Goal: Task Accomplishment & Management: Use online tool/utility

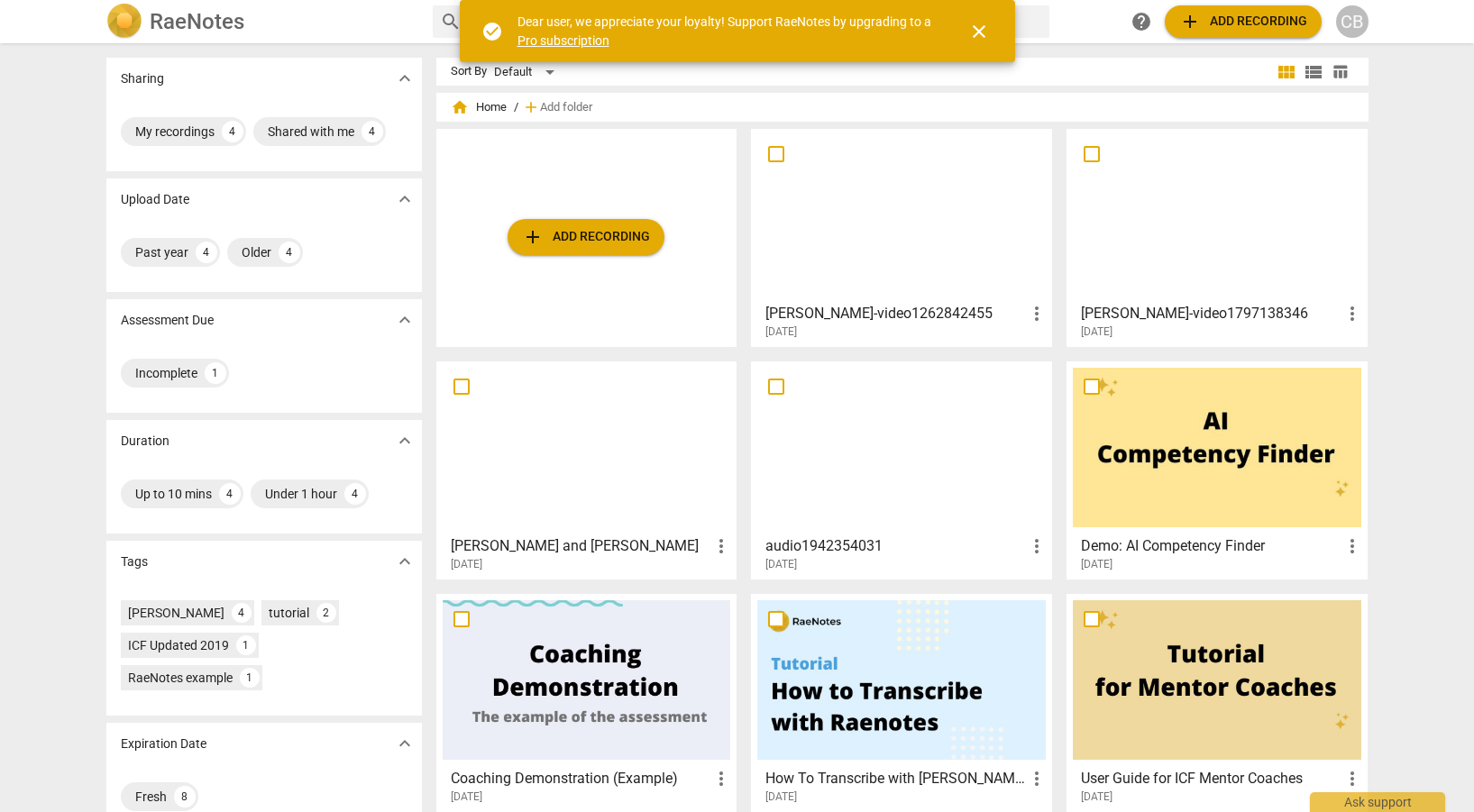
click at [976, 36] on span "close" at bounding box center [979, 32] width 21 height 21
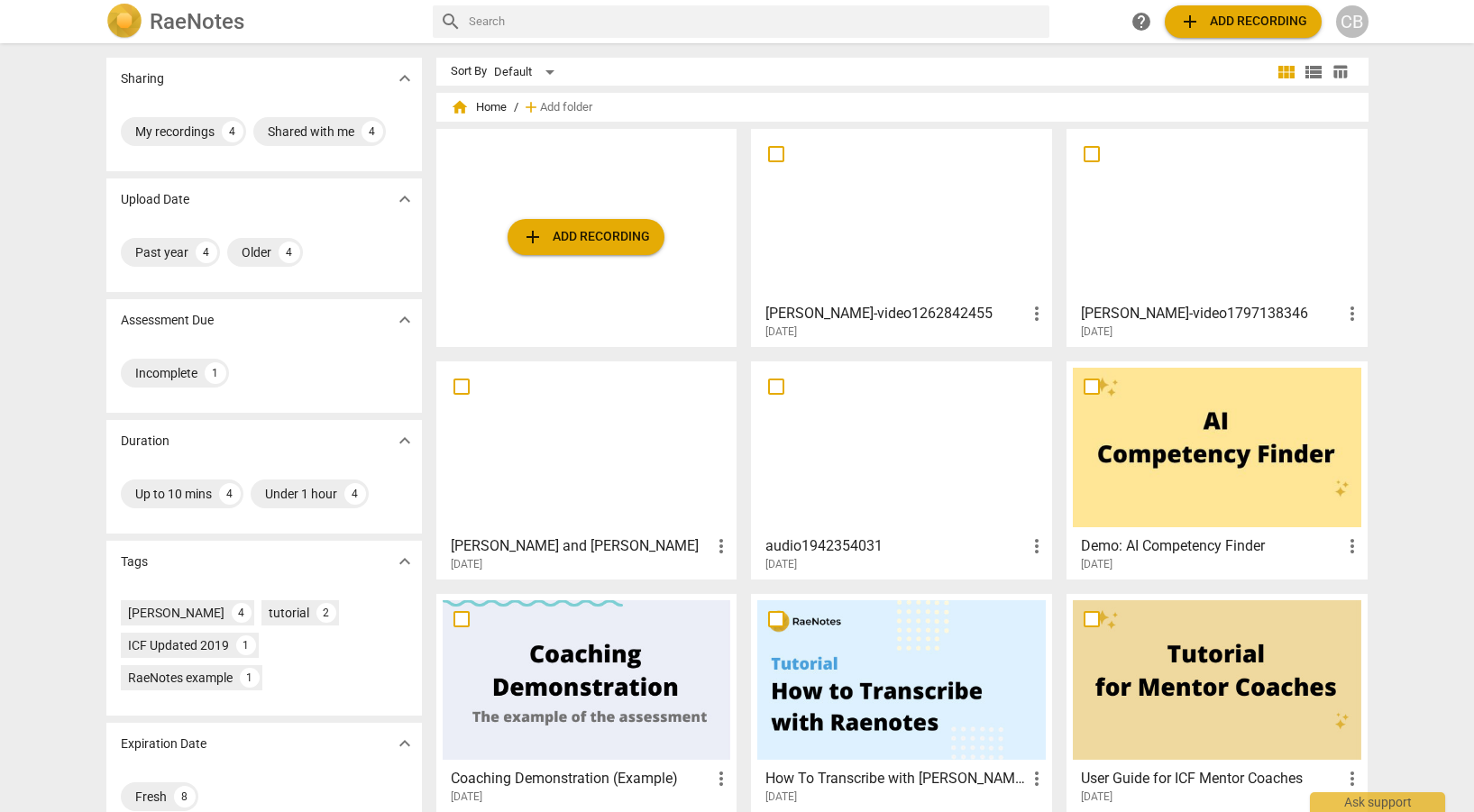
scroll to position [32, 0]
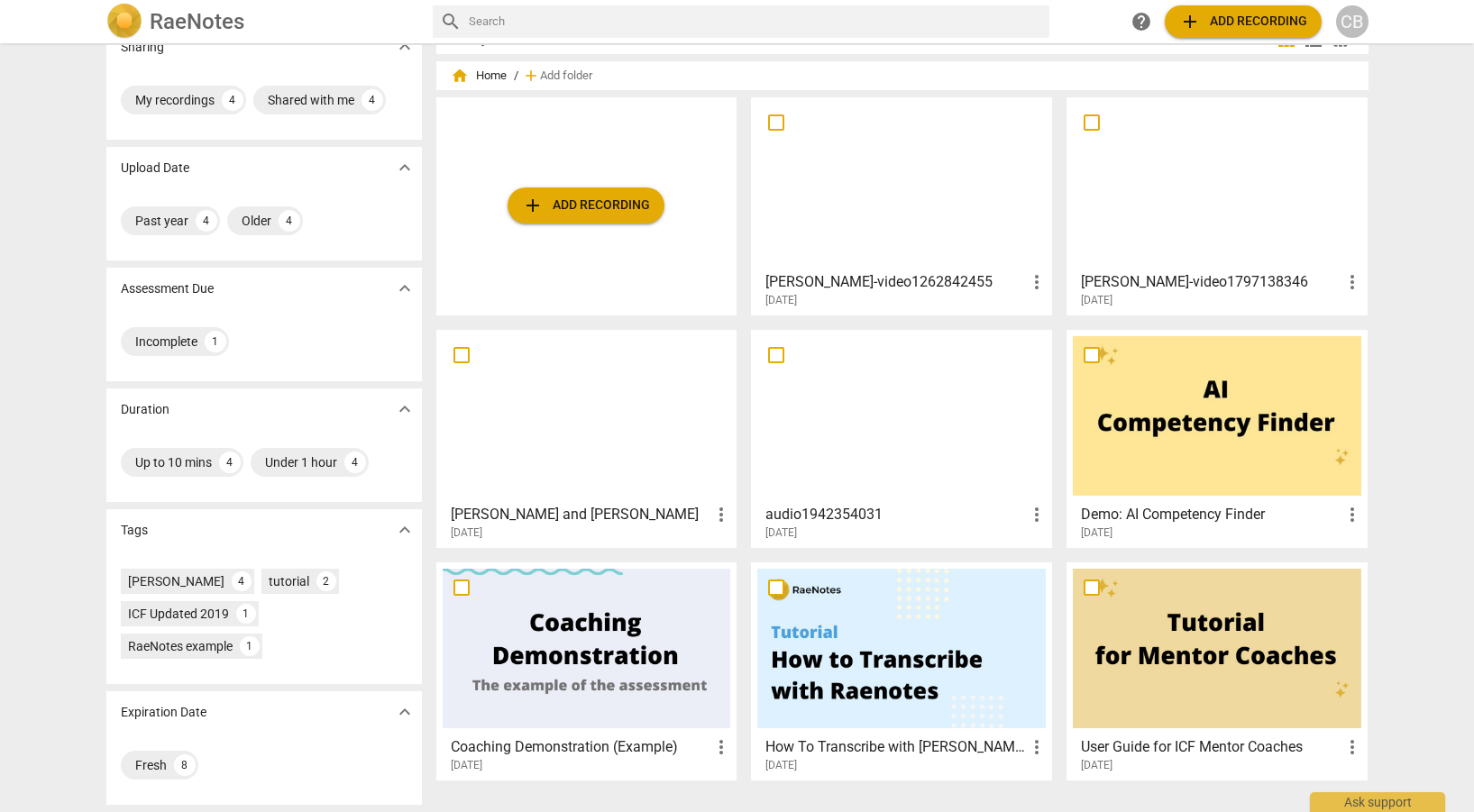
click at [1170, 642] on div at bounding box center [1216, 648] width 288 height 159
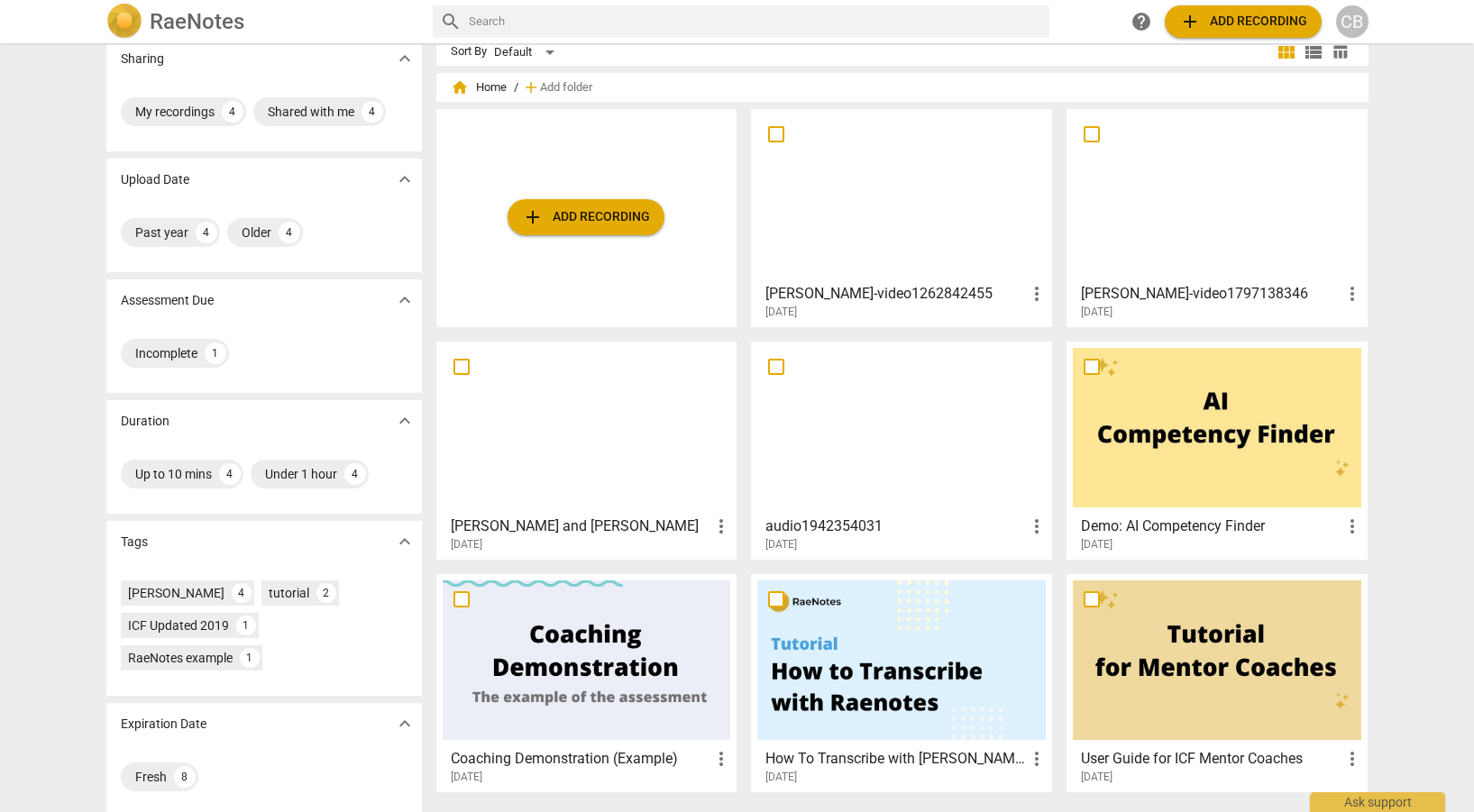
scroll to position [32, 0]
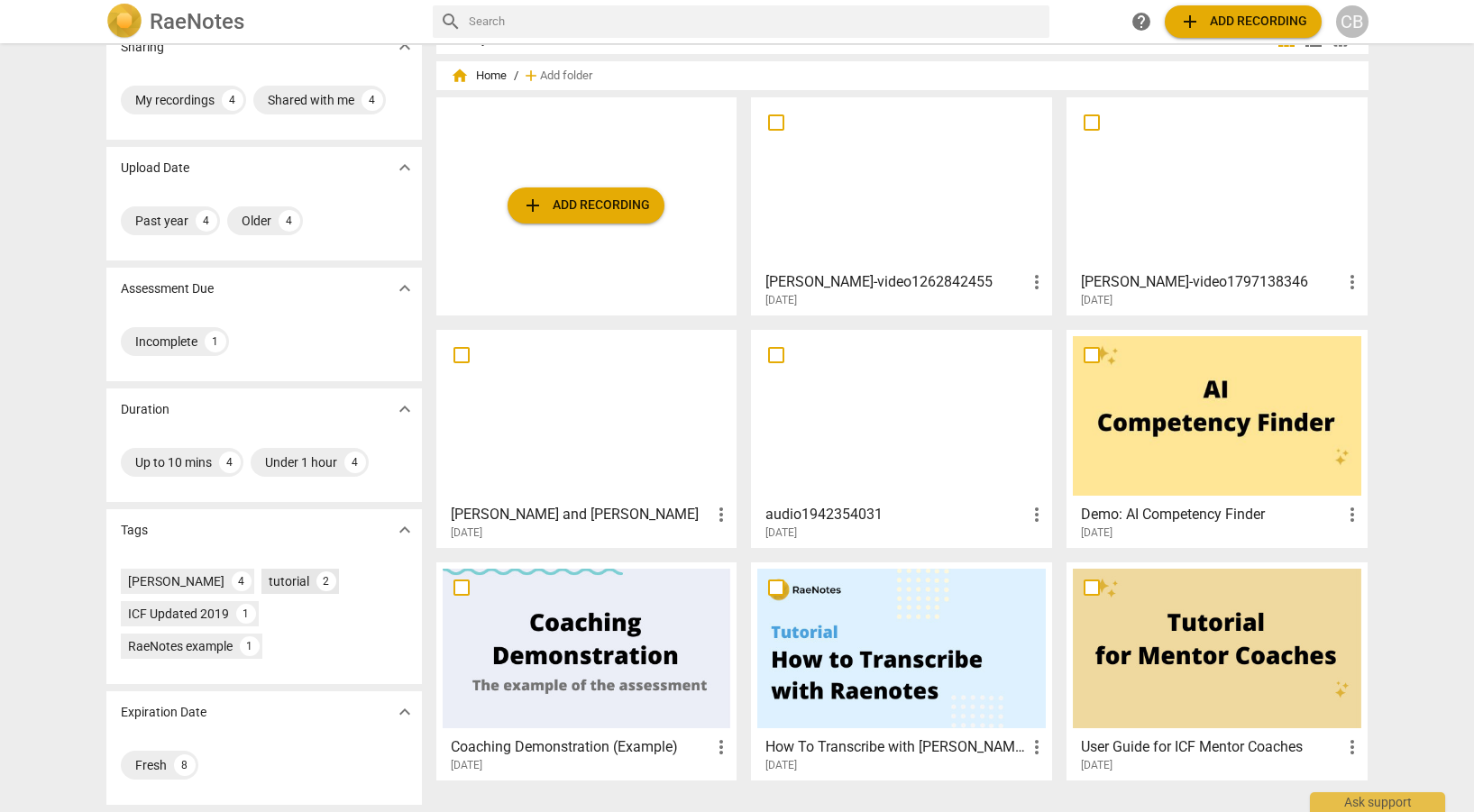
click at [269, 583] on div "tutorial" at bounding box center [289, 582] width 41 height 18
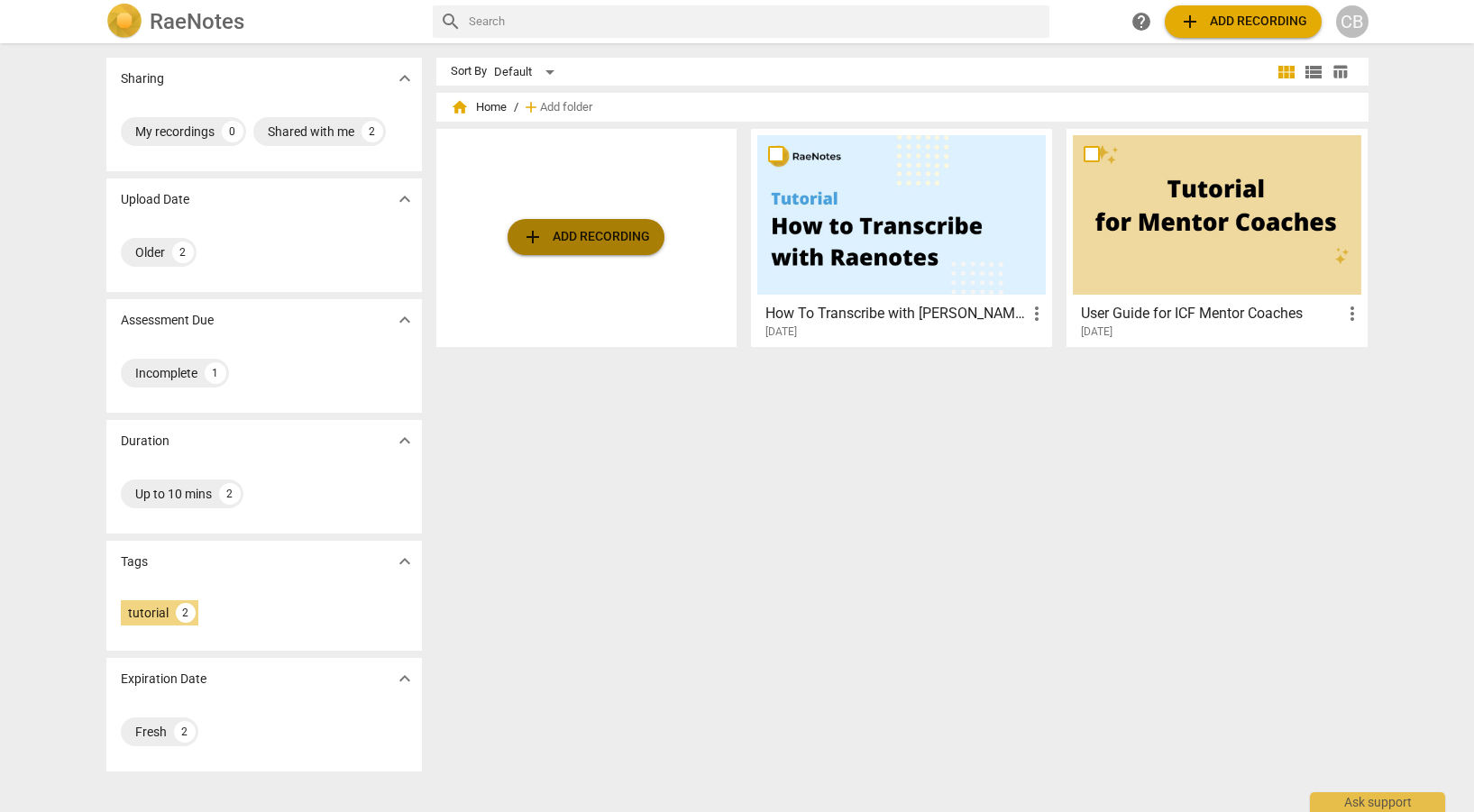
click at [575, 235] on span "add Add recording" at bounding box center [586, 237] width 128 height 21
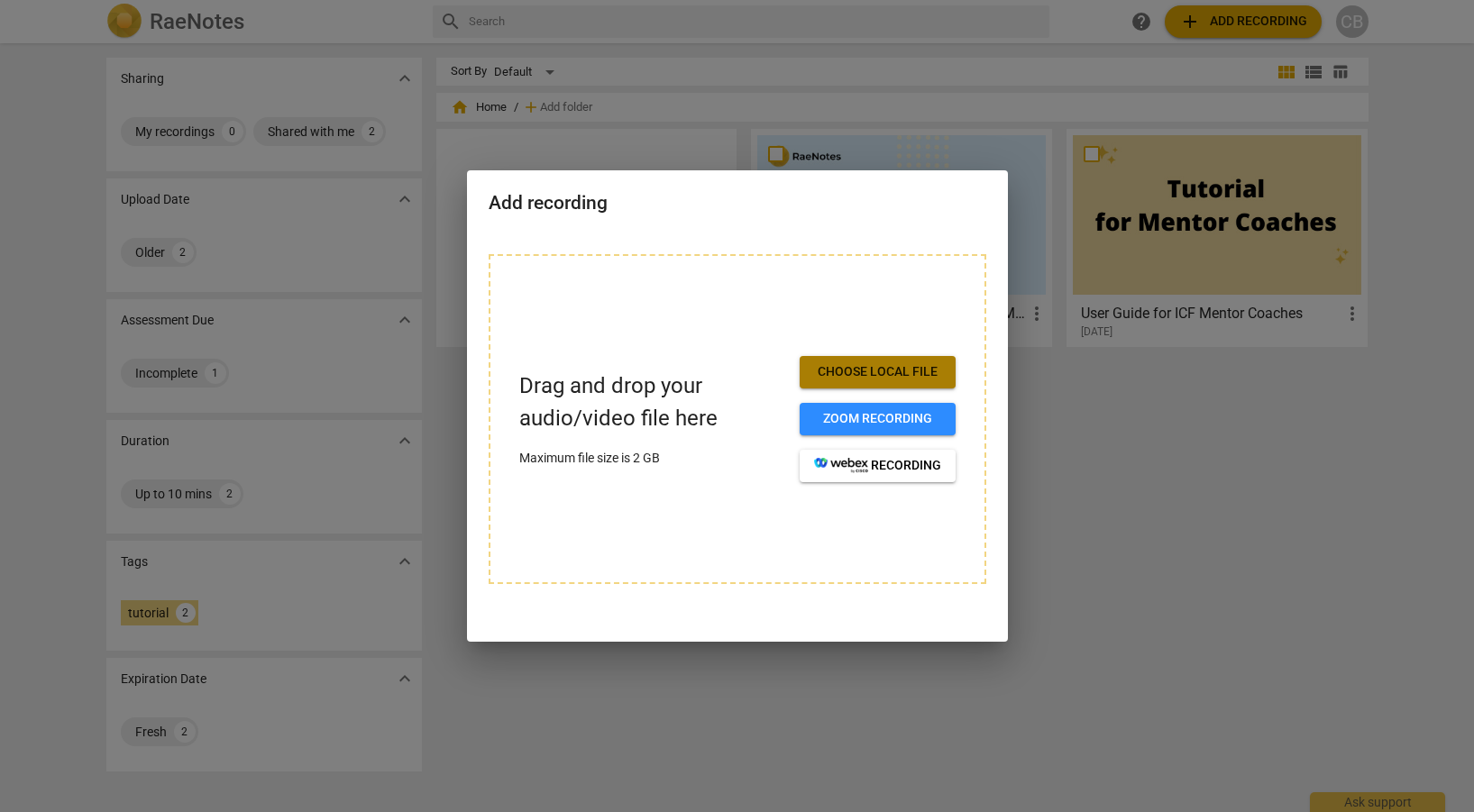
click at [827, 377] on span "Choose local file" at bounding box center [878, 372] width 127 height 18
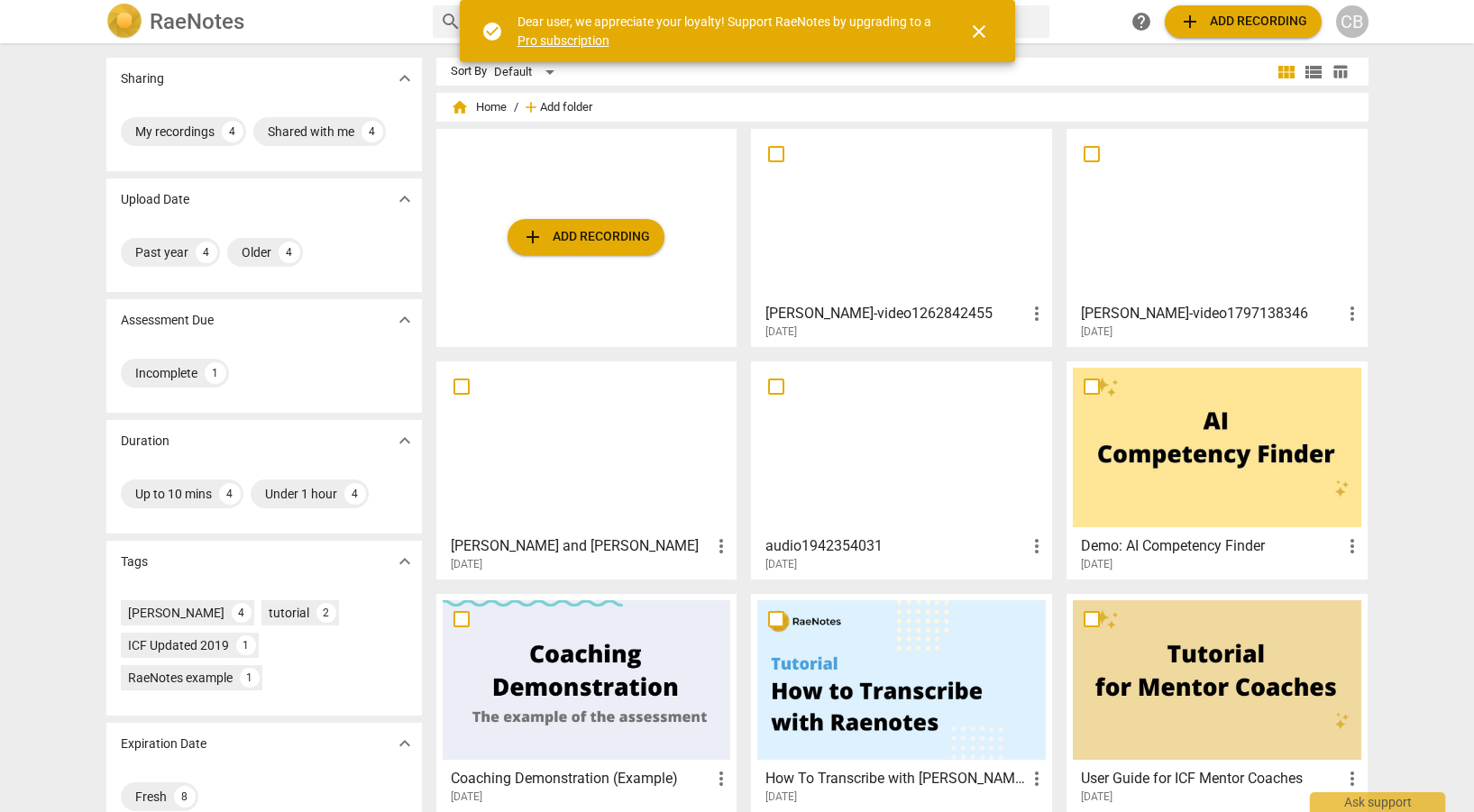
click at [576, 104] on span "Add folder" at bounding box center [566, 108] width 52 height 14
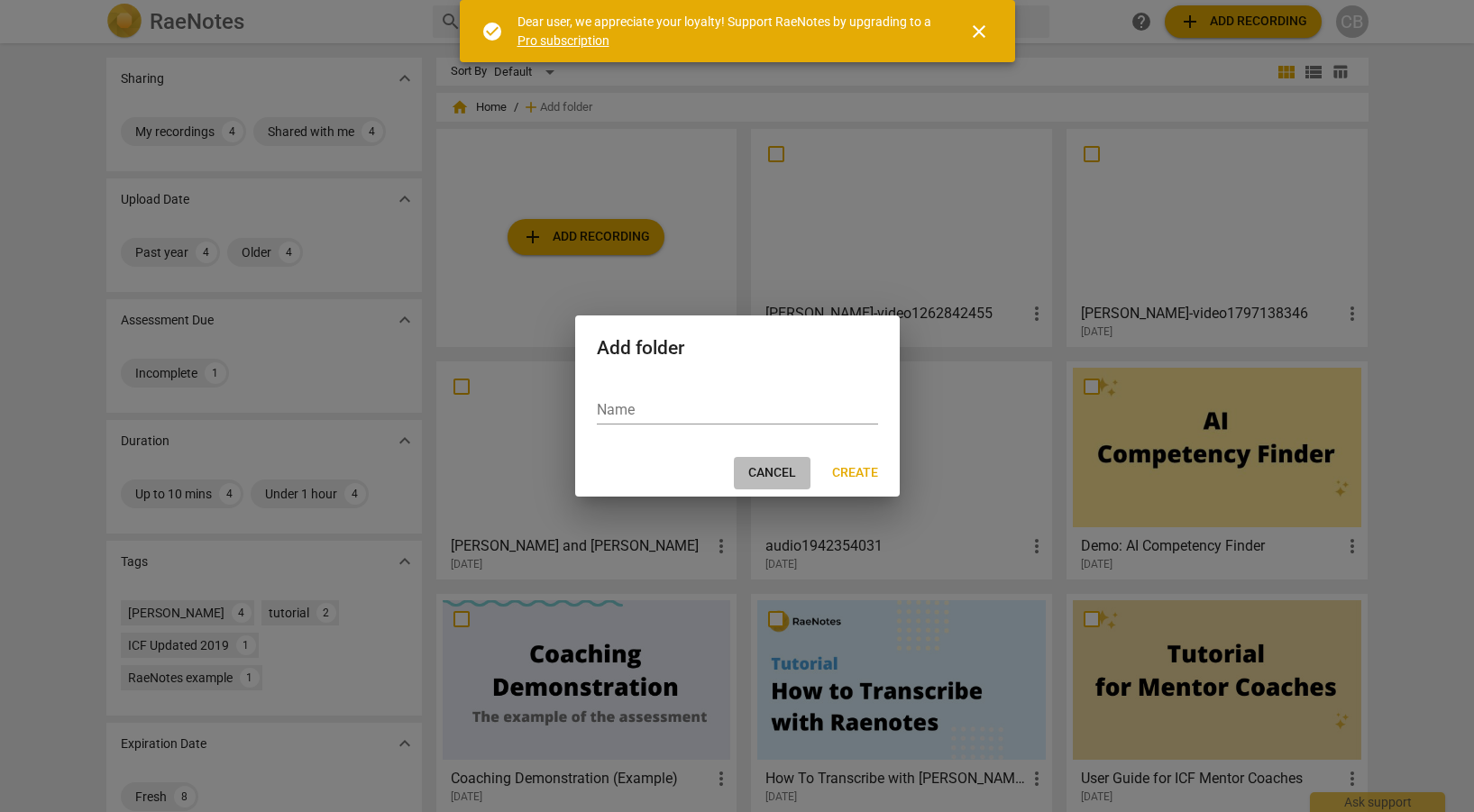
click at [767, 467] on span "Cancel" at bounding box center [773, 473] width 48 height 18
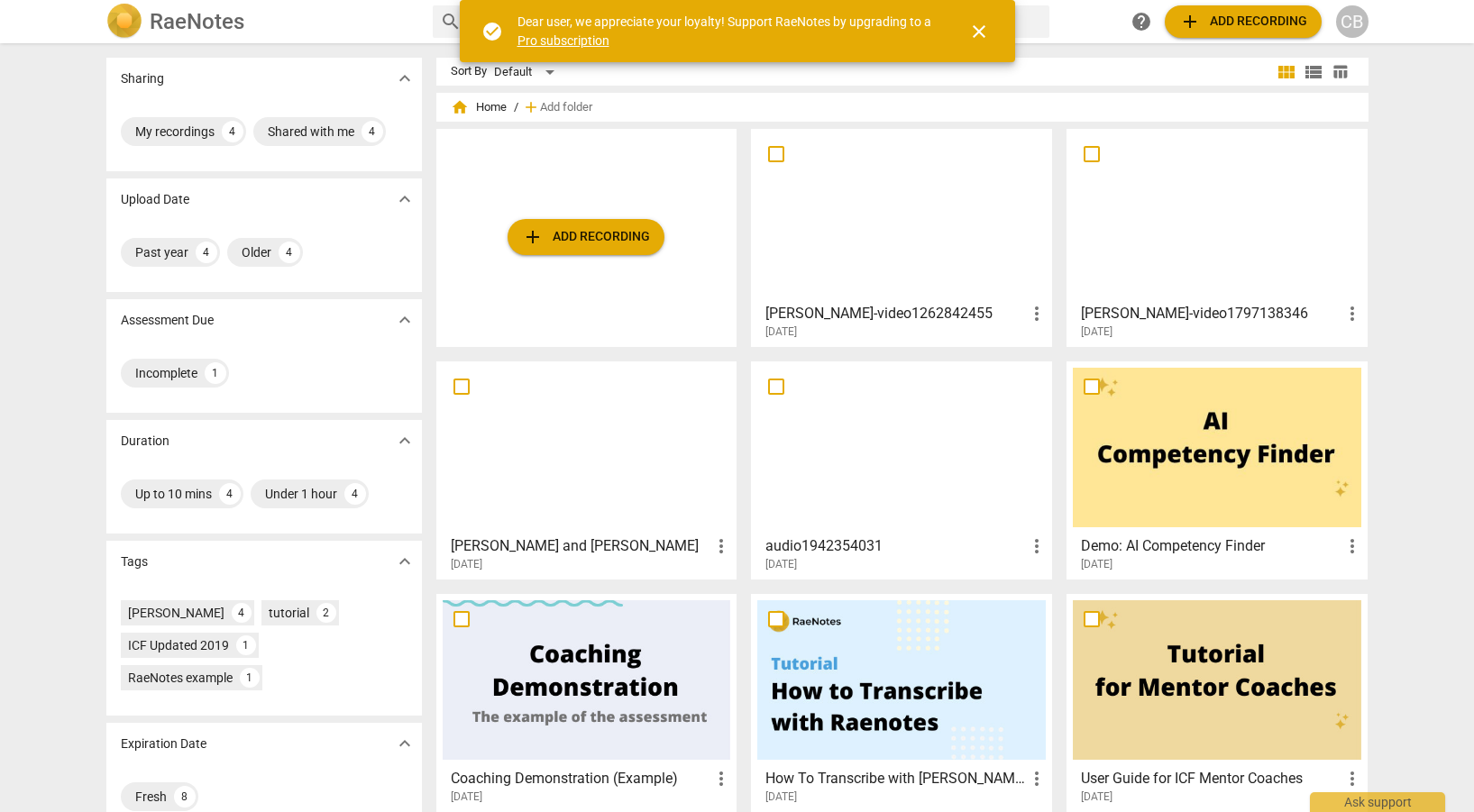
click at [532, 235] on span "add" at bounding box center [532, 237] width 21 height 21
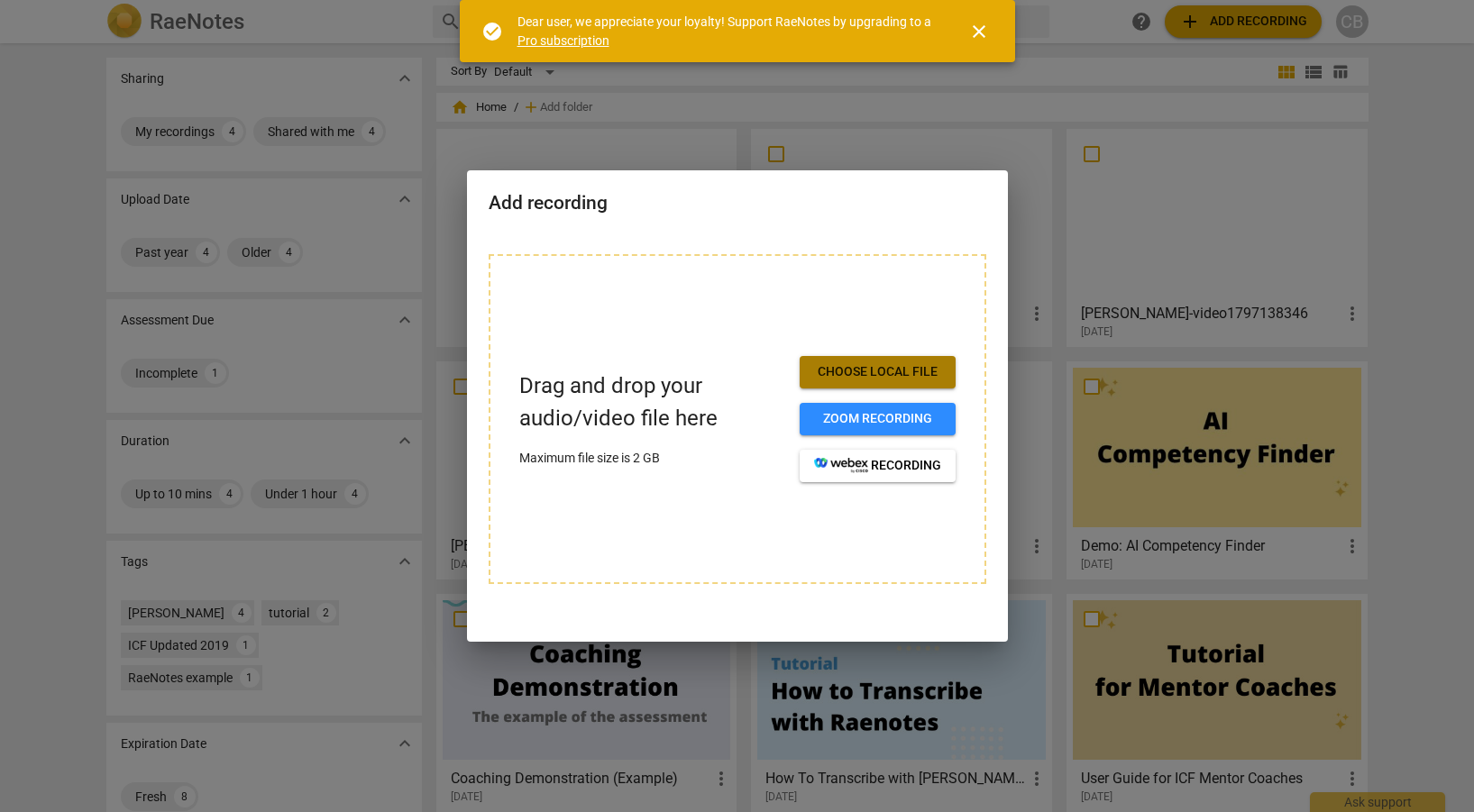
click at [846, 370] on span "Choose local file" at bounding box center [878, 372] width 127 height 18
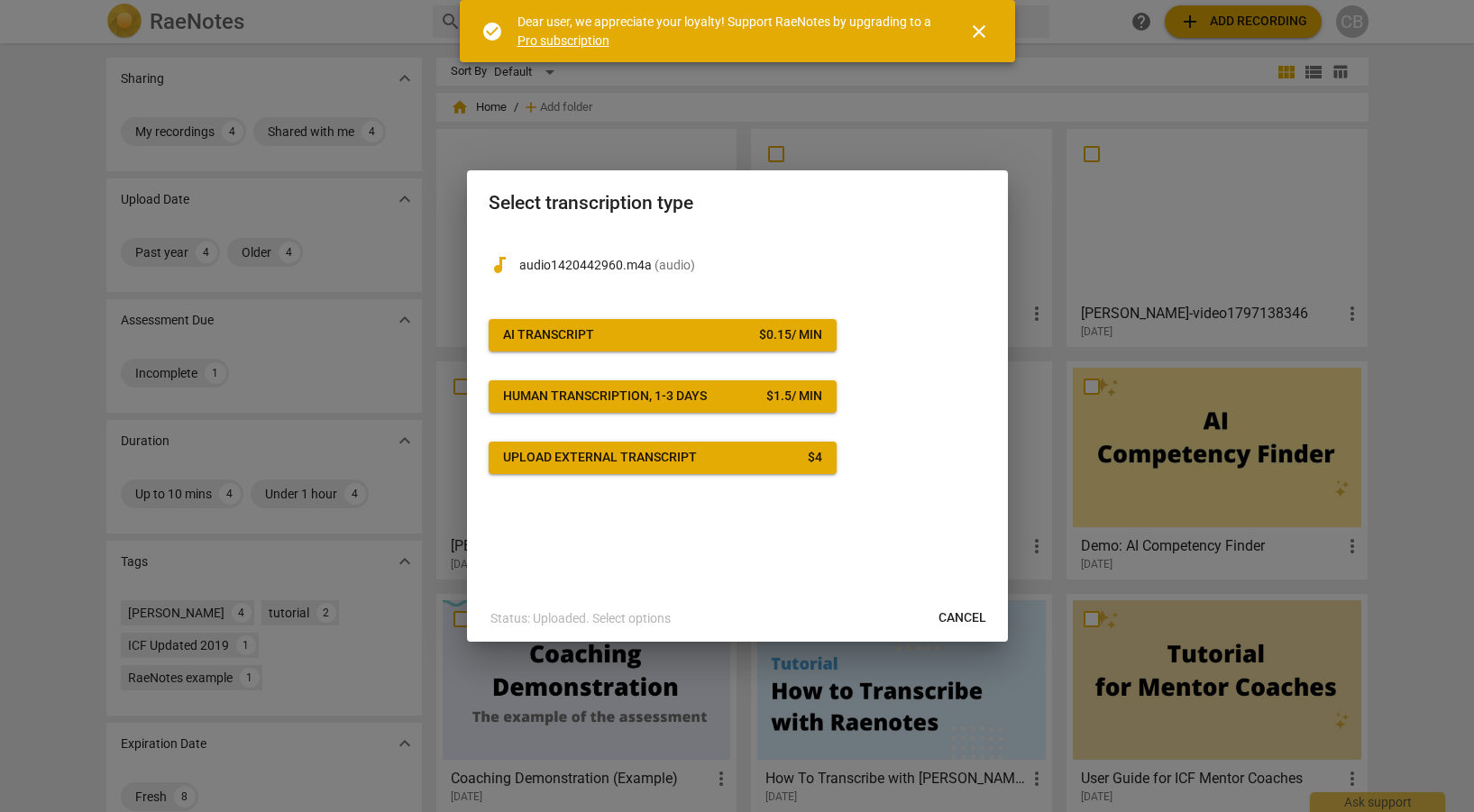
click at [660, 326] on span "AI Transcript $ 0.15 / min" at bounding box center [663, 335] width 319 height 18
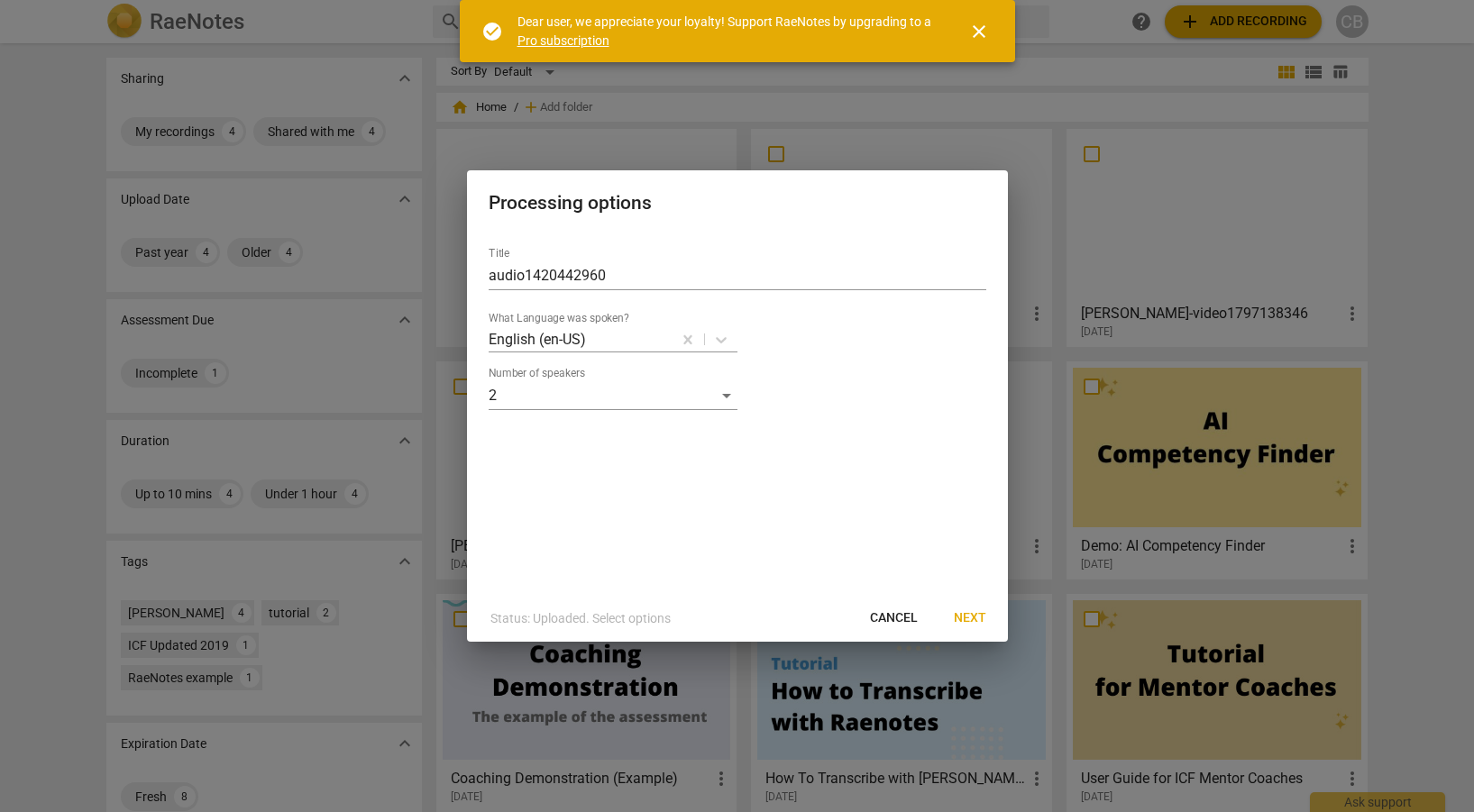
click at [975, 613] on span "Next" at bounding box center [970, 618] width 33 height 18
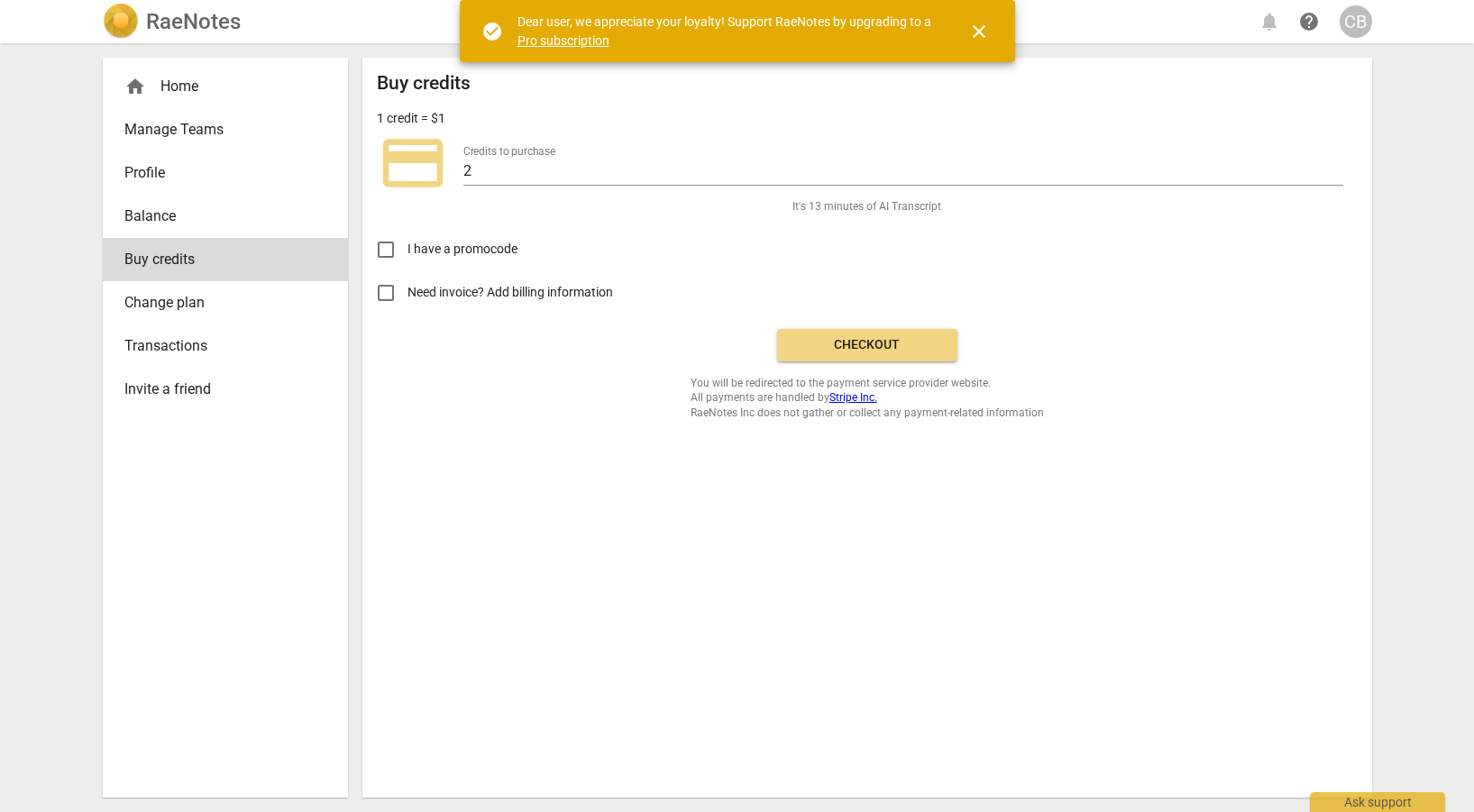
click at [887, 336] on button "Checkout" at bounding box center [867, 345] width 180 height 33
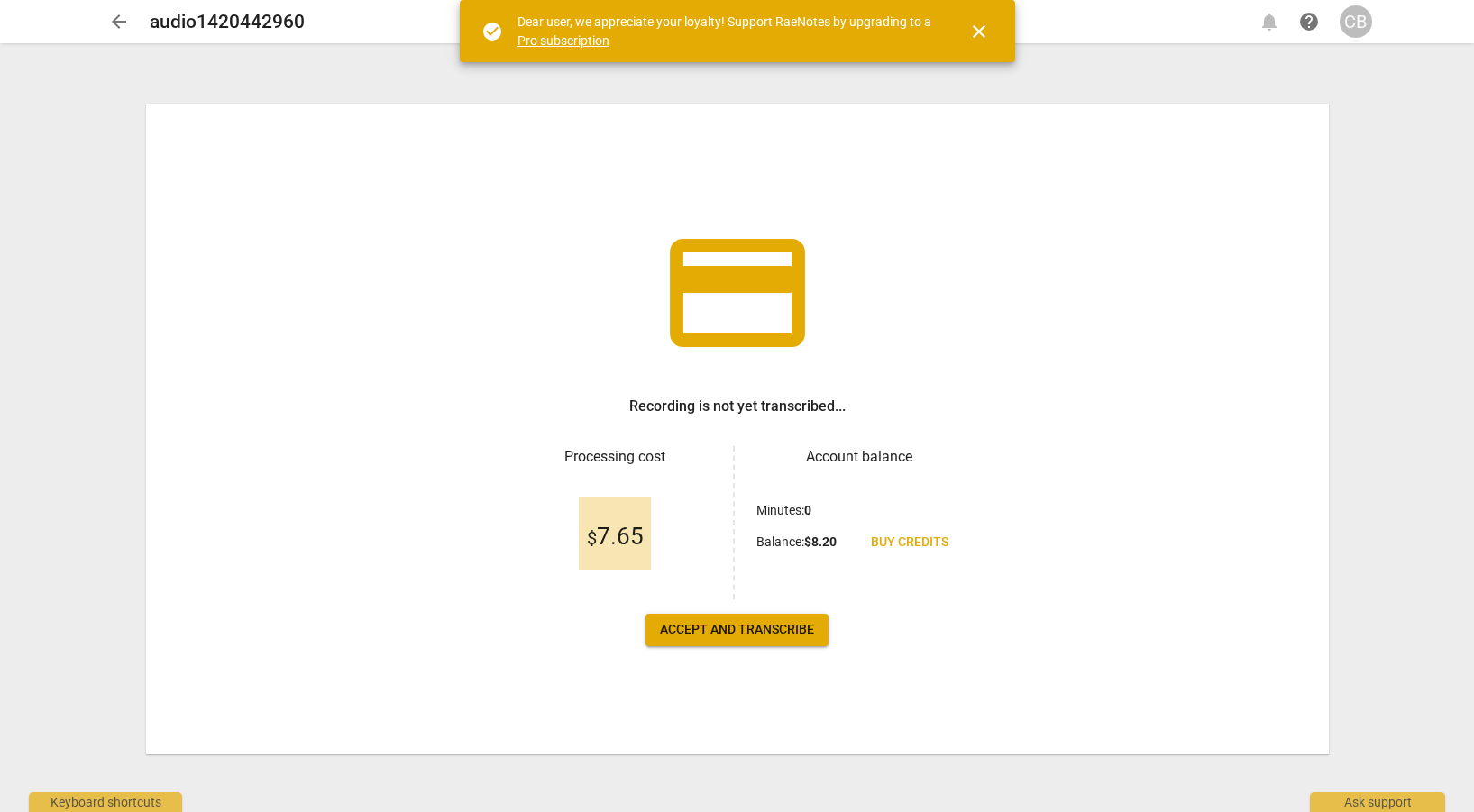
click at [701, 628] on span "Accept and transcribe" at bounding box center [737, 630] width 154 height 18
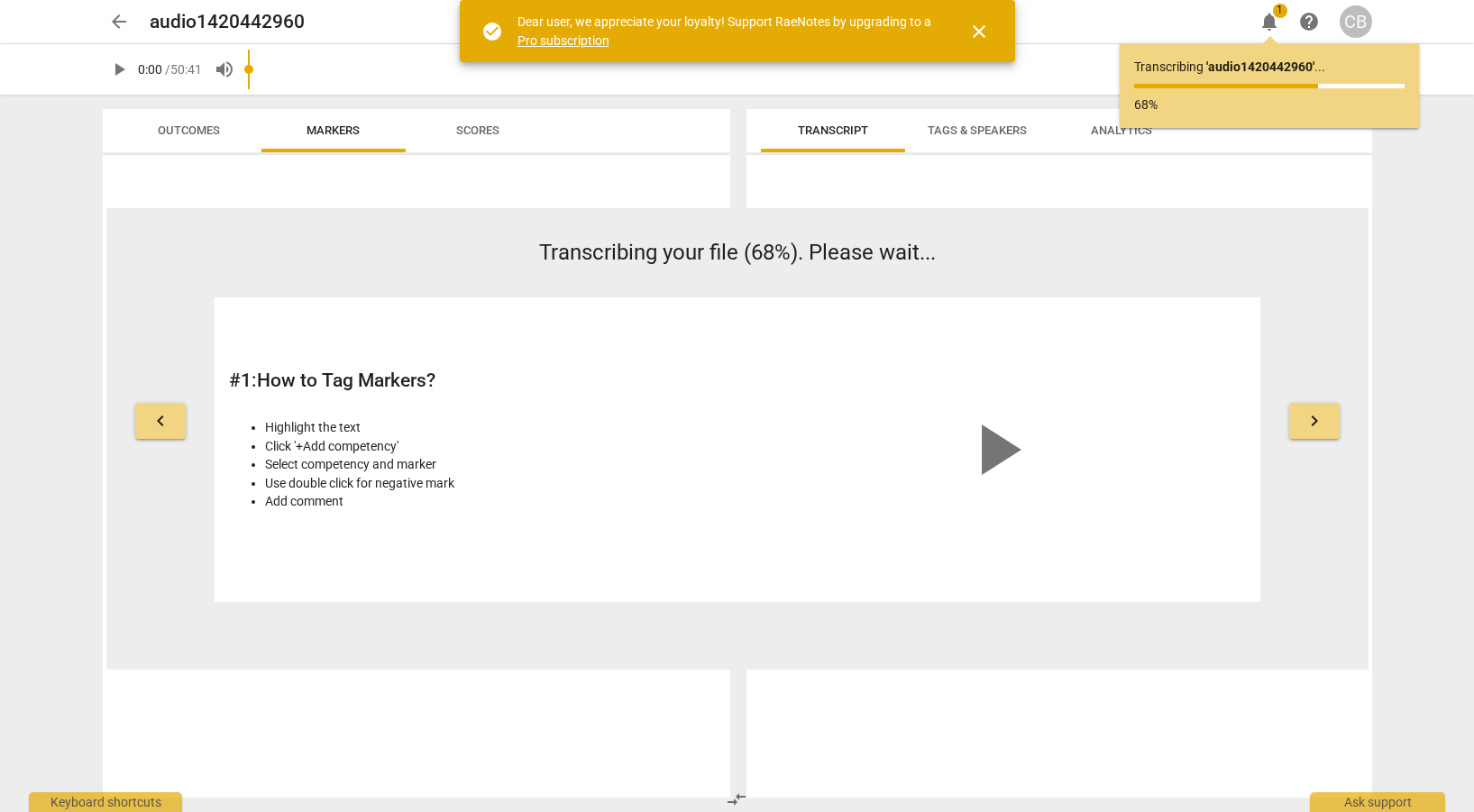
click at [970, 30] on span "close" at bounding box center [979, 32] width 21 height 21
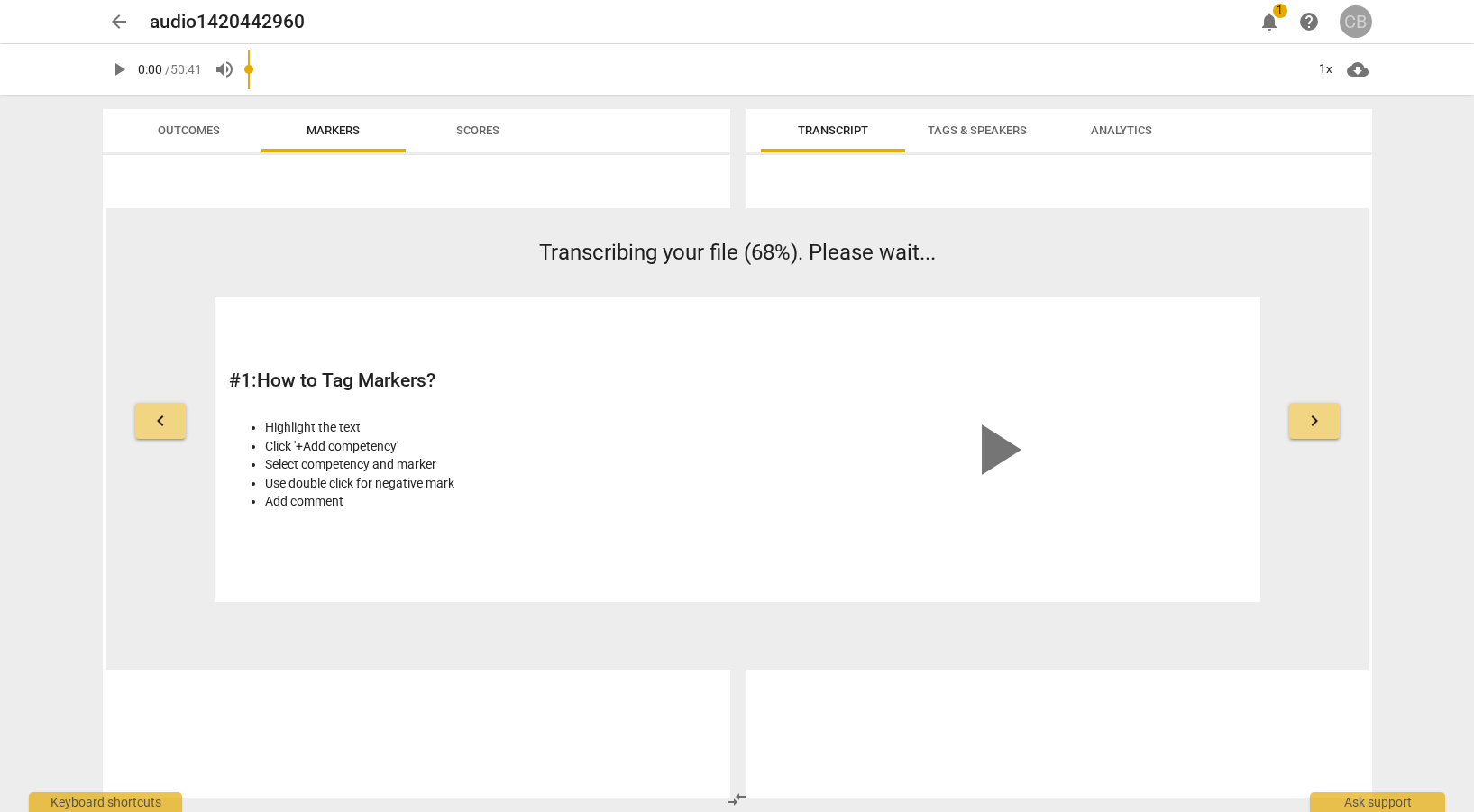
click at [1355, 25] on div "CB" at bounding box center [1356, 22] width 33 height 33
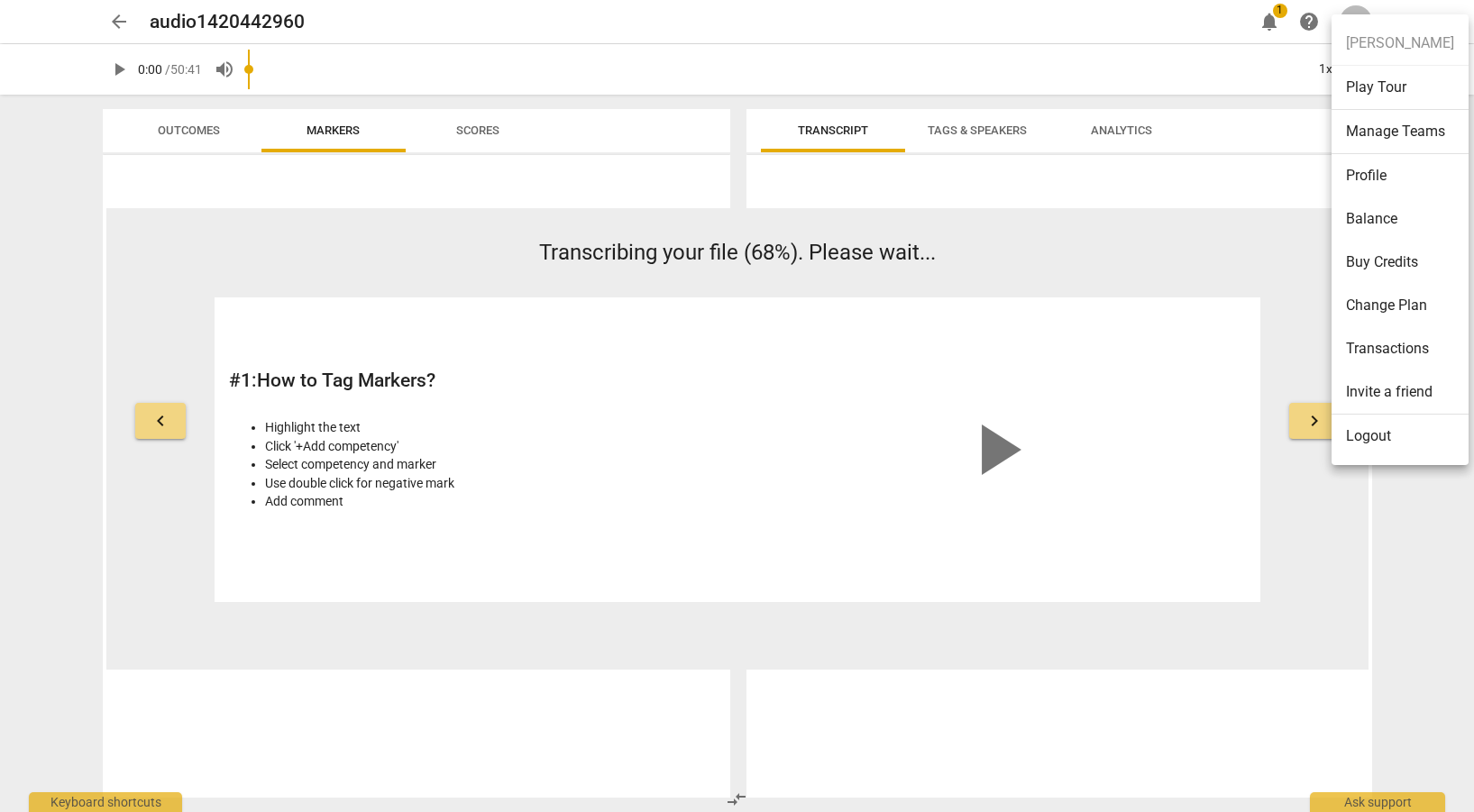
click at [1275, 12] on div at bounding box center [737, 406] width 1474 height 812
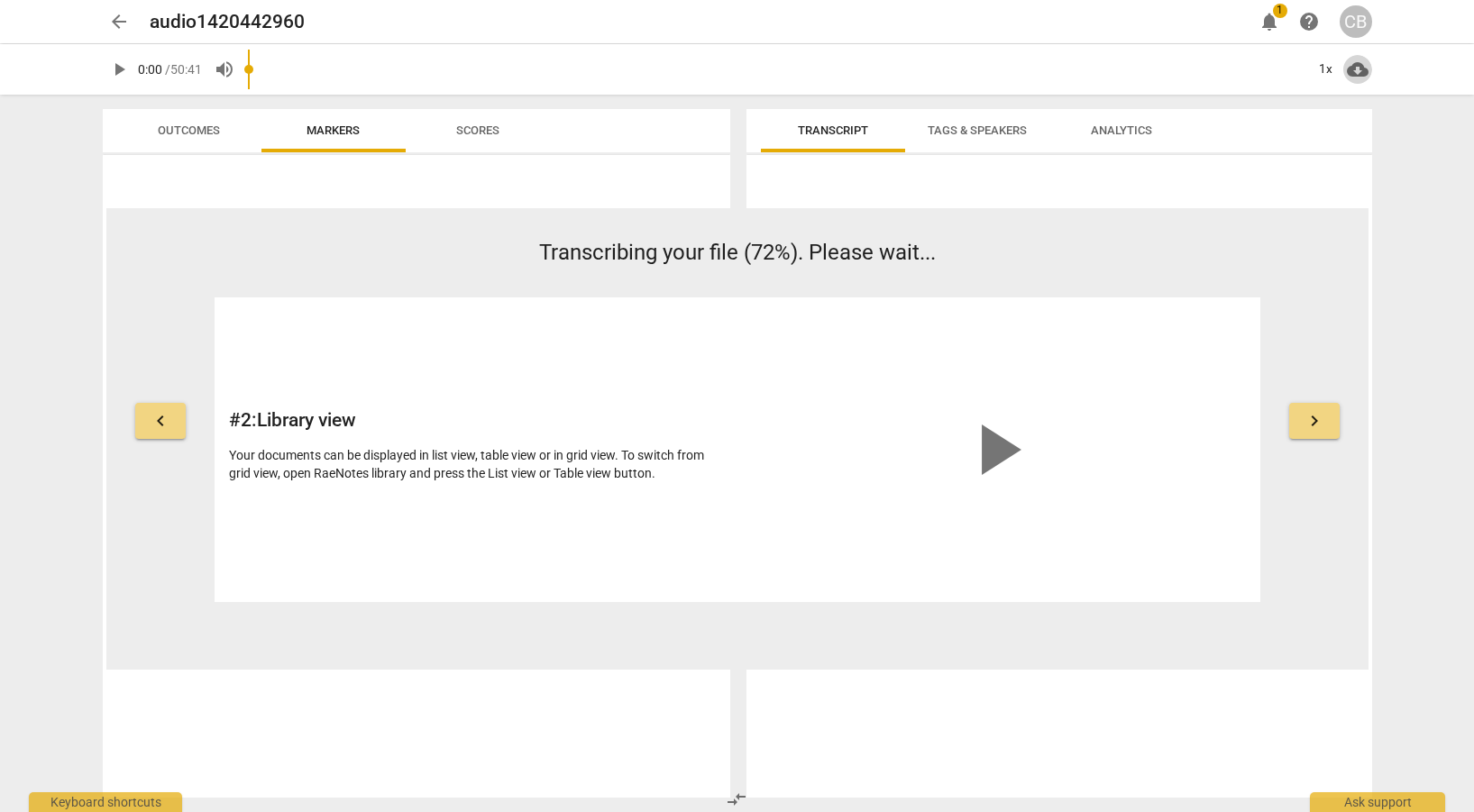
click at [1356, 66] on span "cloud_download" at bounding box center [1358, 69] width 21 height 21
click at [1443, 164] on div at bounding box center [737, 406] width 1474 height 812
click at [802, 126] on span "Transcript" at bounding box center [833, 130] width 70 height 14
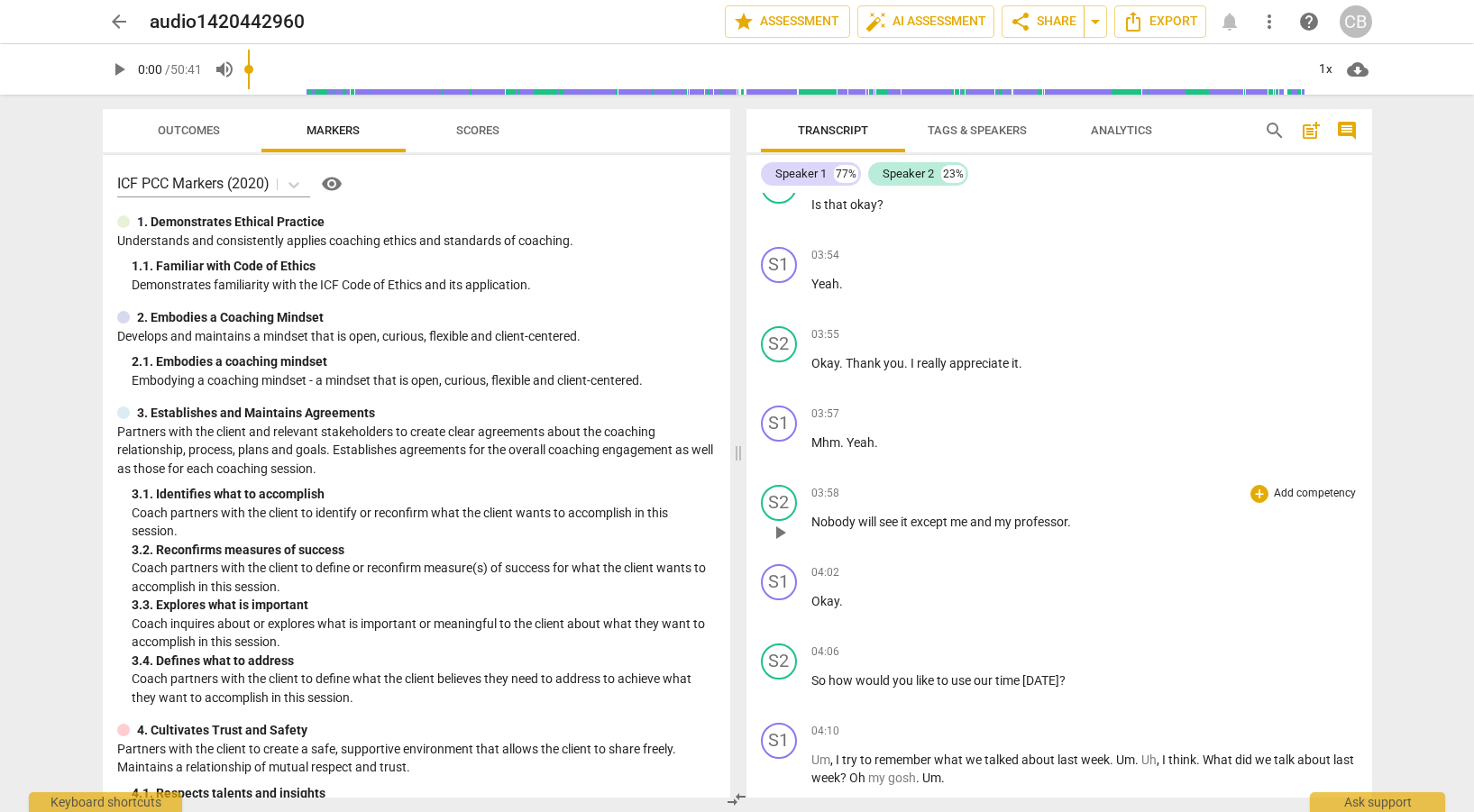
scroll to position [925, 0]
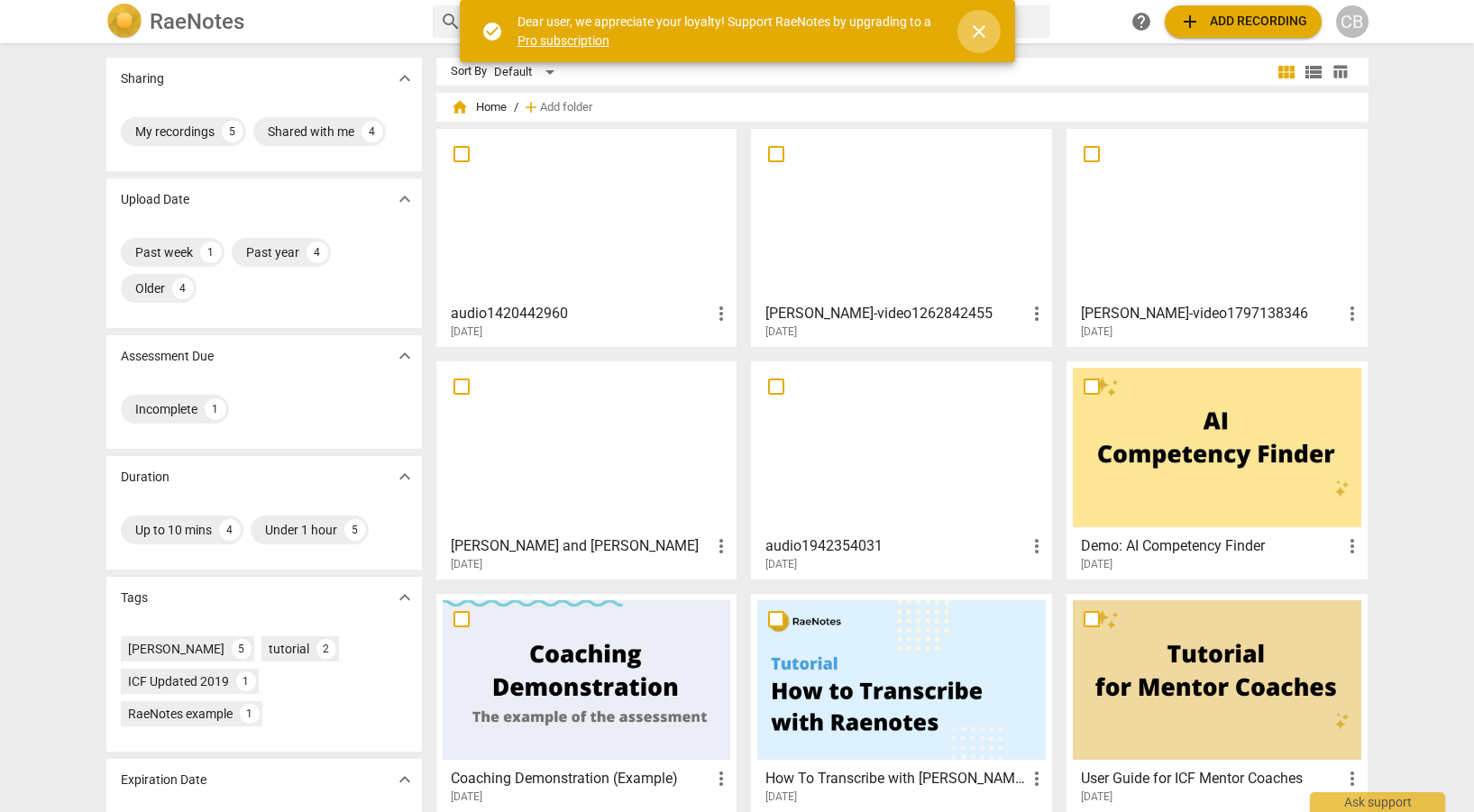
click at [975, 32] on span "close" at bounding box center [979, 32] width 21 height 21
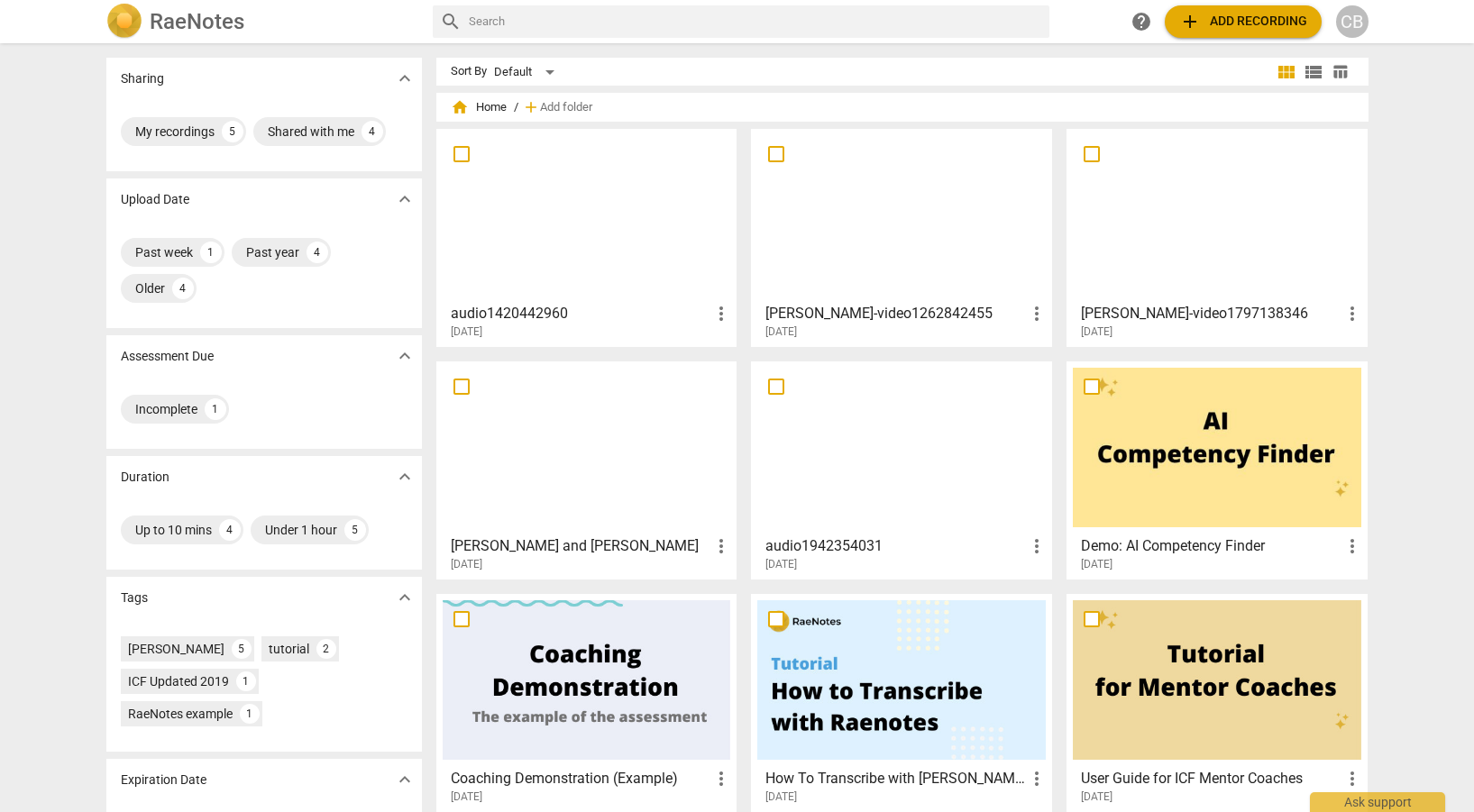
click at [1256, 14] on span "add Add recording" at bounding box center [1243, 21] width 128 height 21
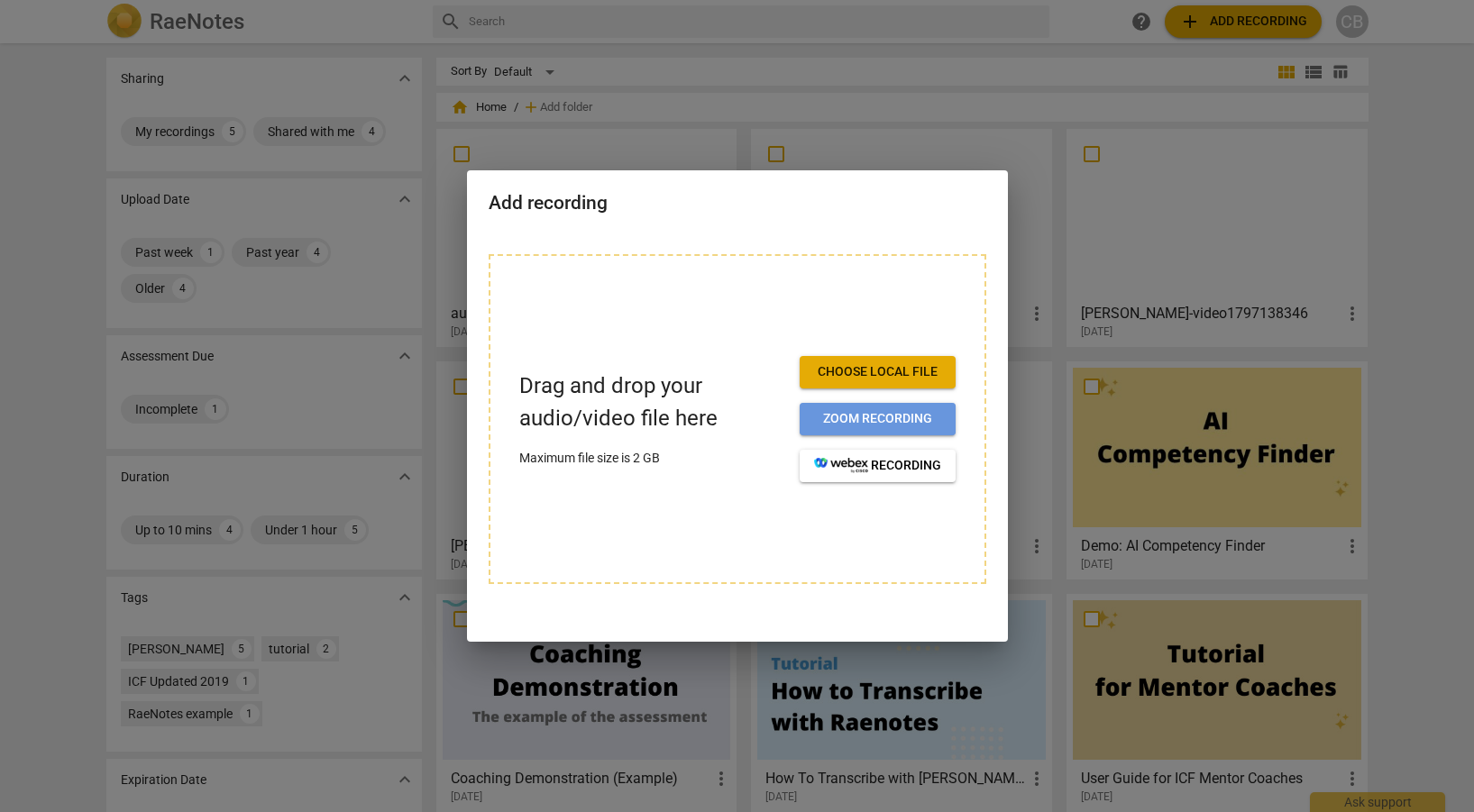
click at [874, 407] on button "Zoom recording" at bounding box center [878, 420] width 156 height 33
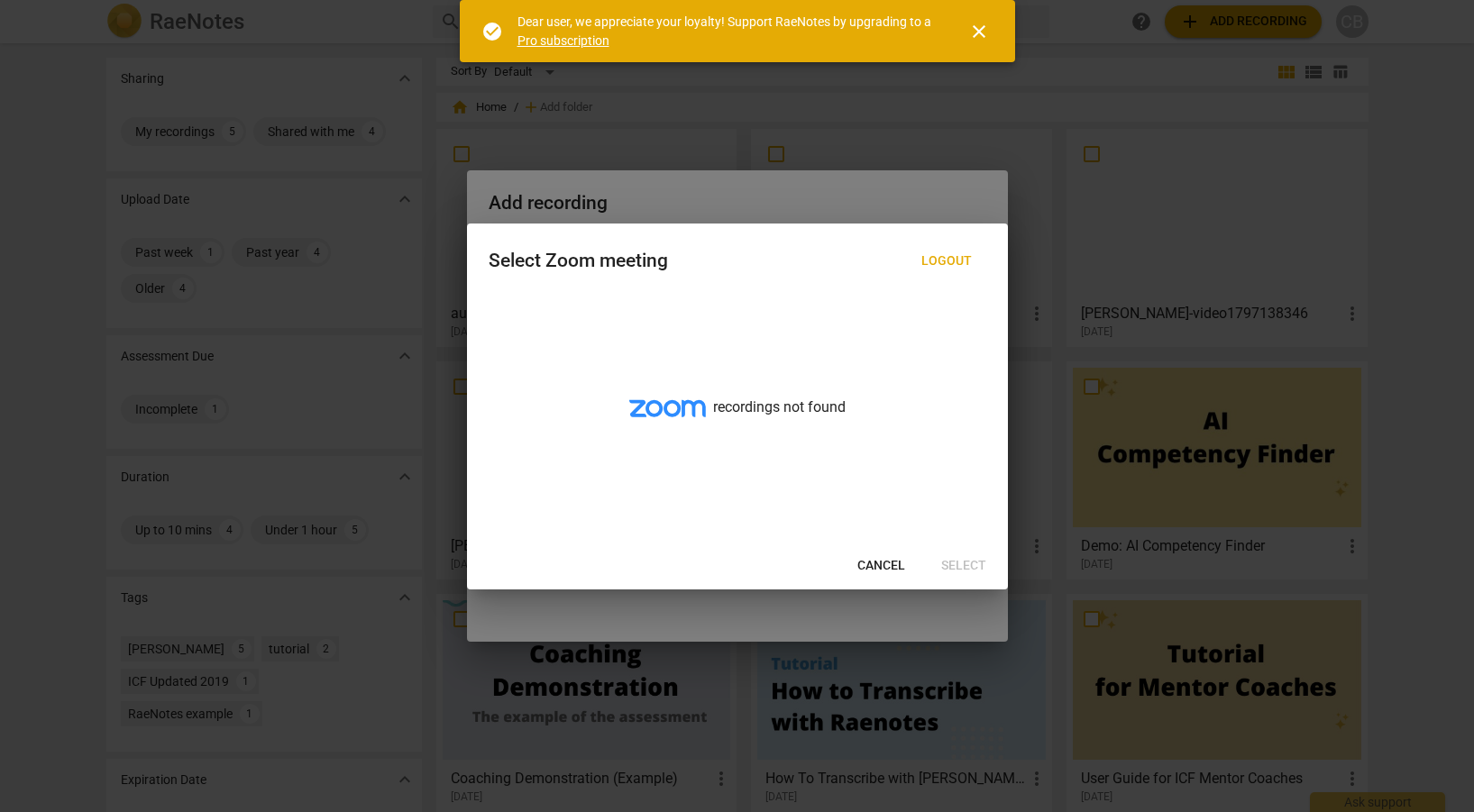
click at [867, 562] on span "Cancel" at bounding box center [882, 566] width 48 height 18
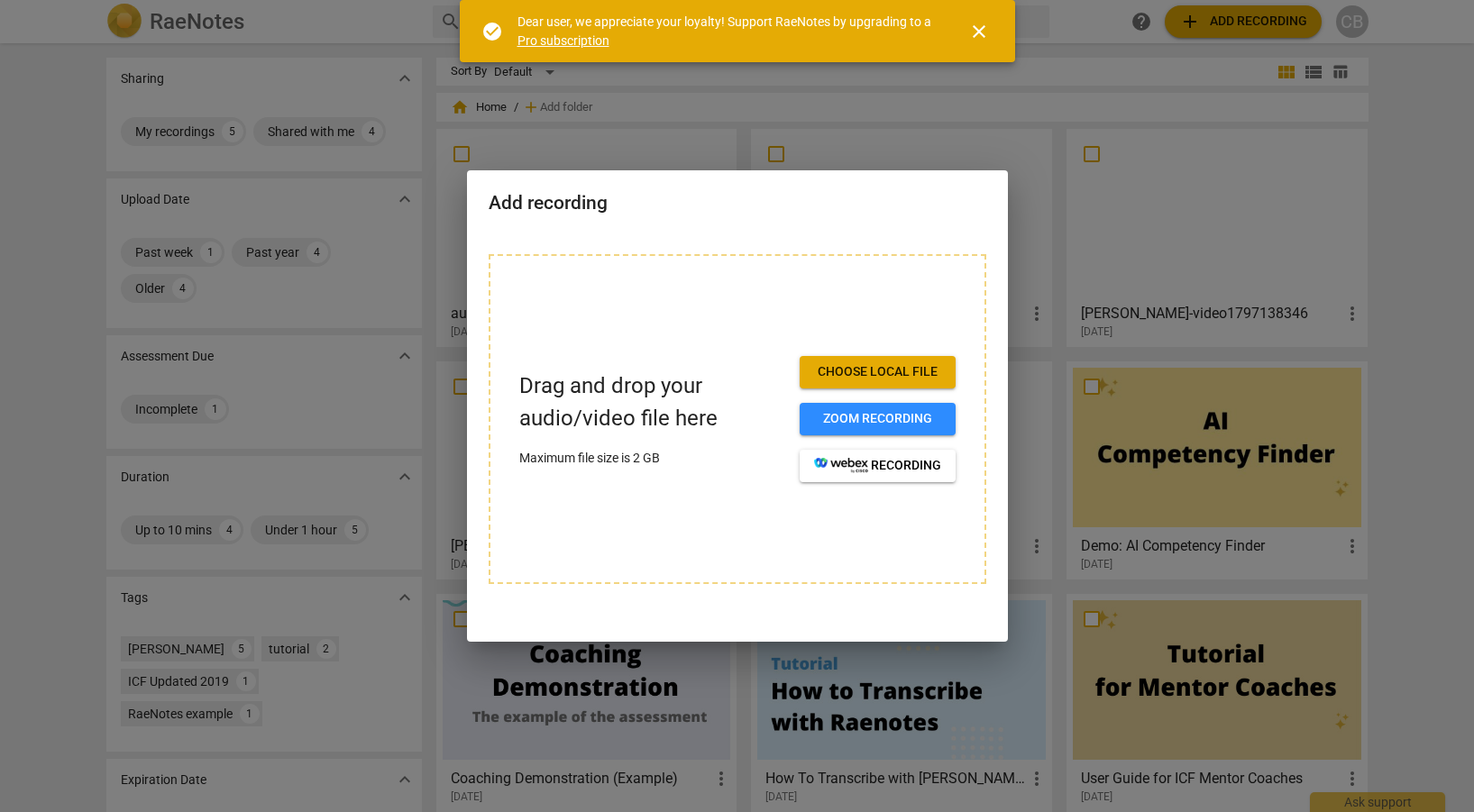
click at [1441, 78] on div at bounding box center [737, 406] width 1474 height 812
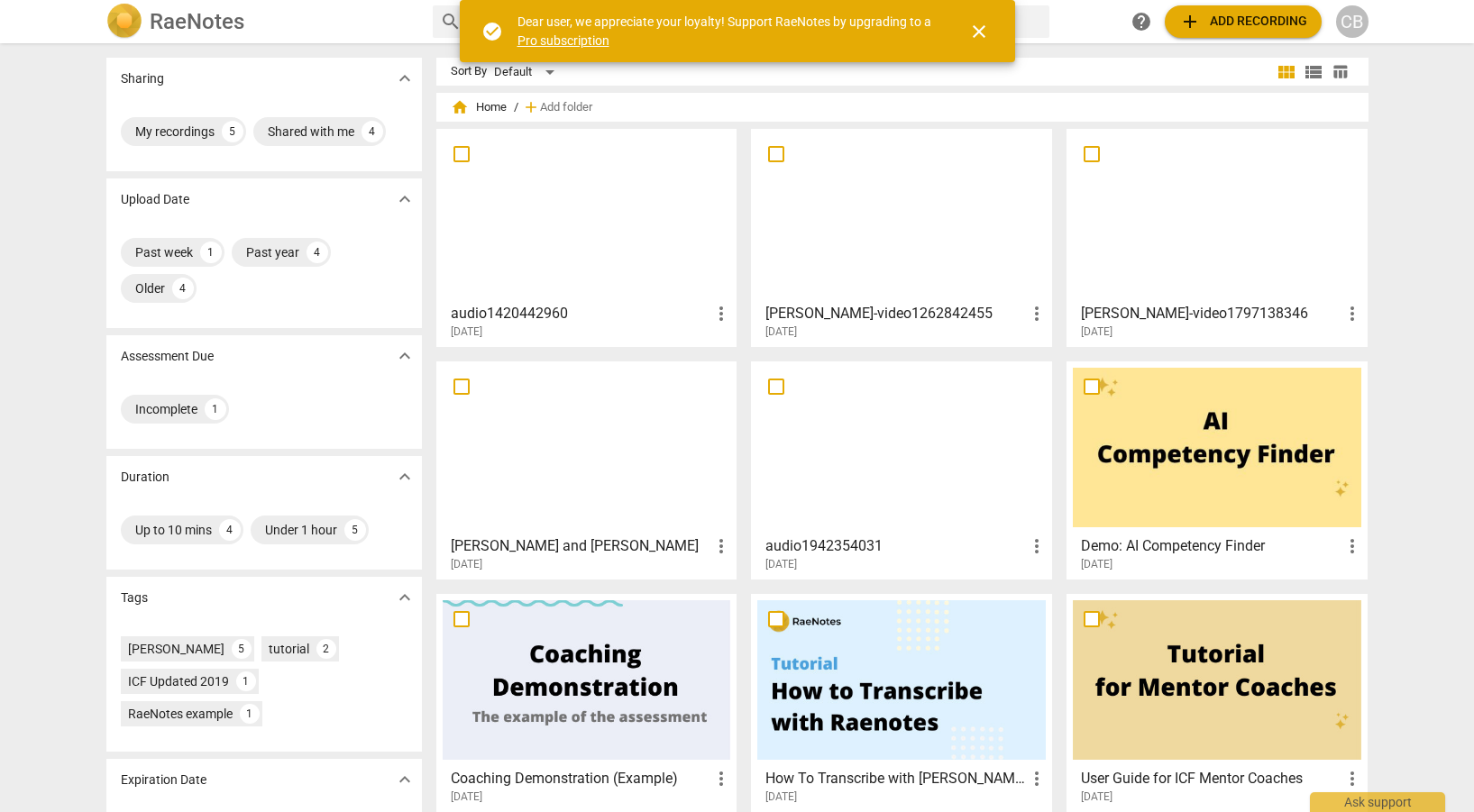
click at [571, 199] on div at bounding box center [587, 214] width 288 height 159
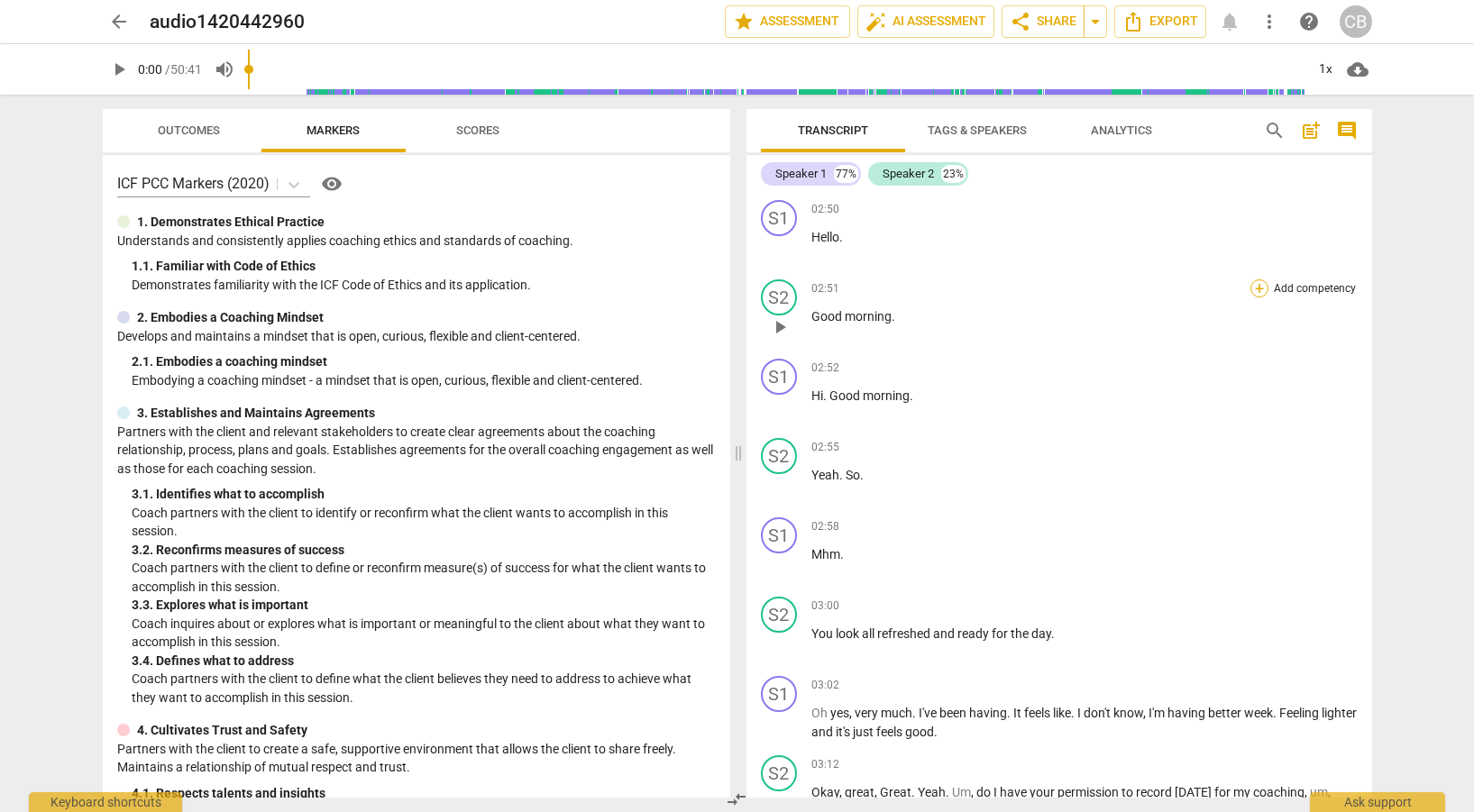
click at [1253, 285] on div "+" at bounding box center [1260, 288] width 18 height 18
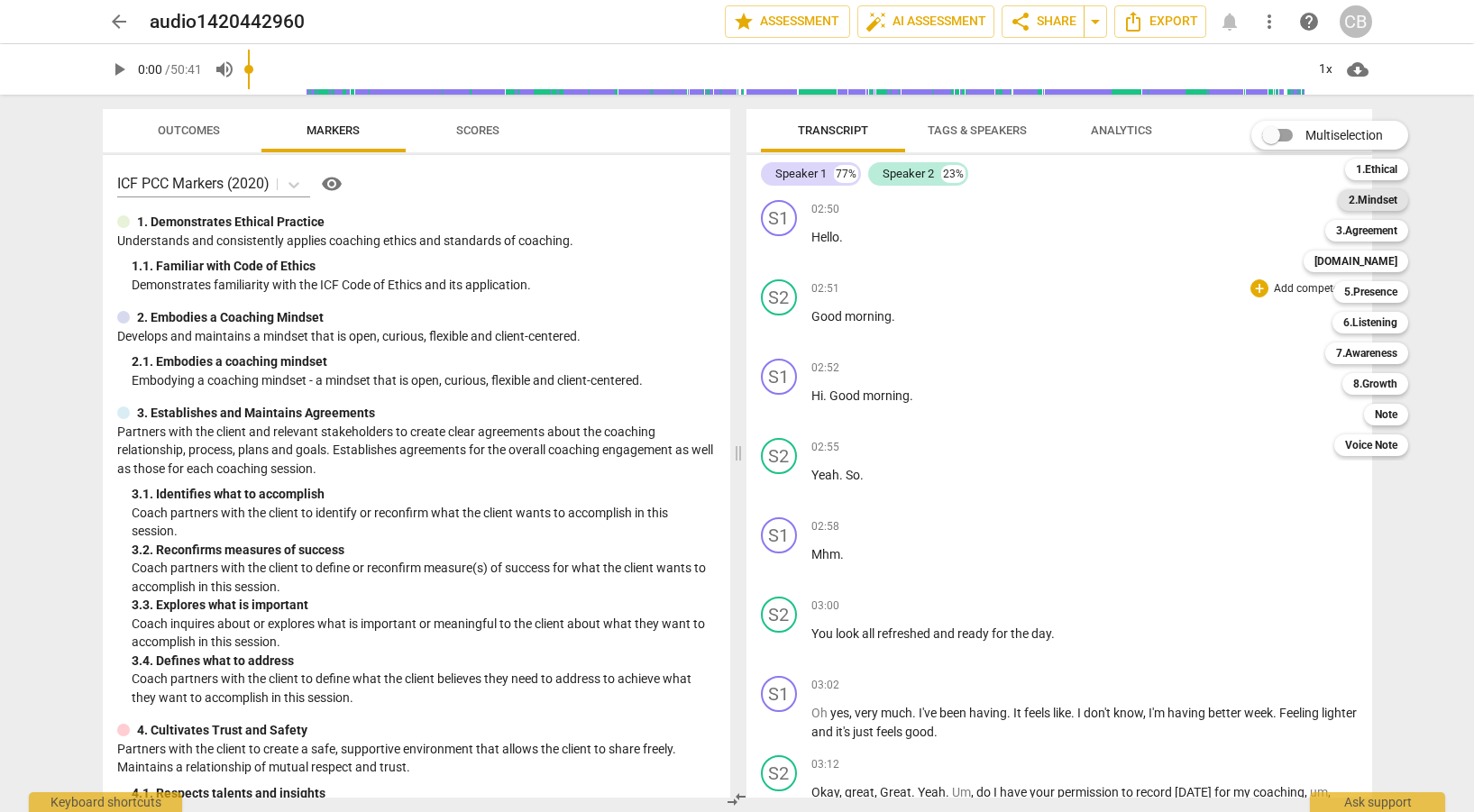
click at [1368, 203] on b "2.Mindset" at bounding box center [1373, 200] width 48 height 21
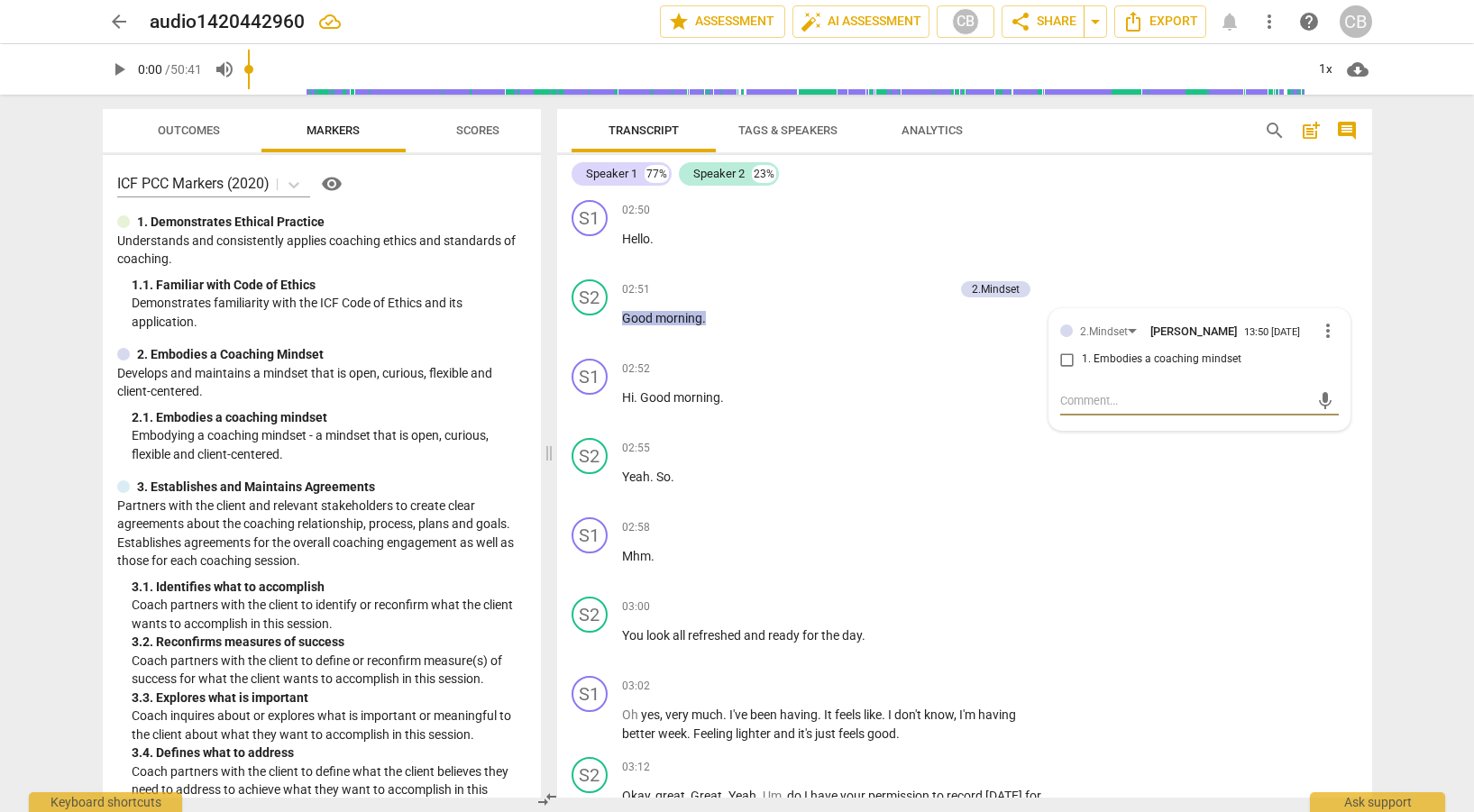
type textarea "O"
type textarea "Op"
type textarea "Ope"
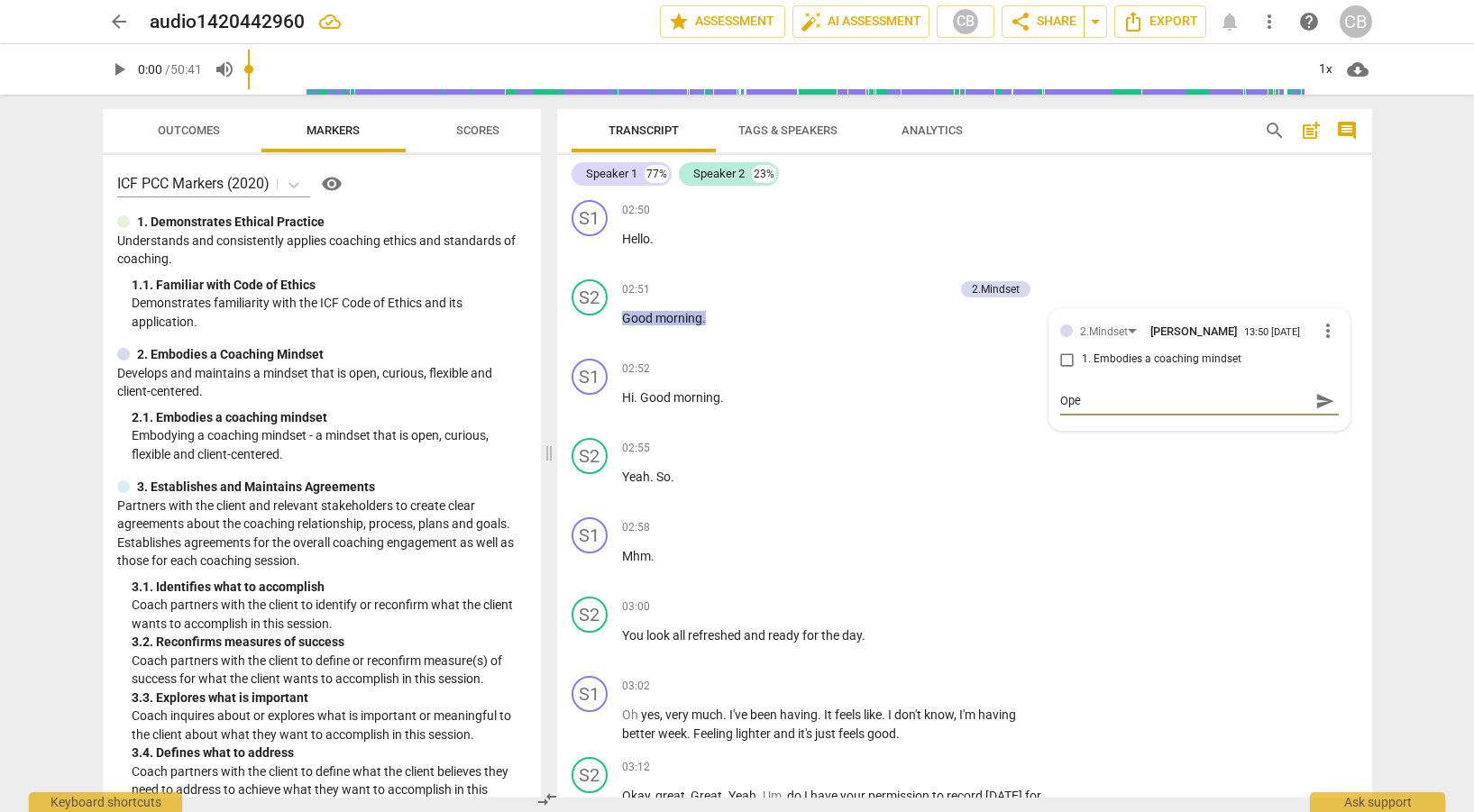
type textarea "Open"
type textarea "Open,"
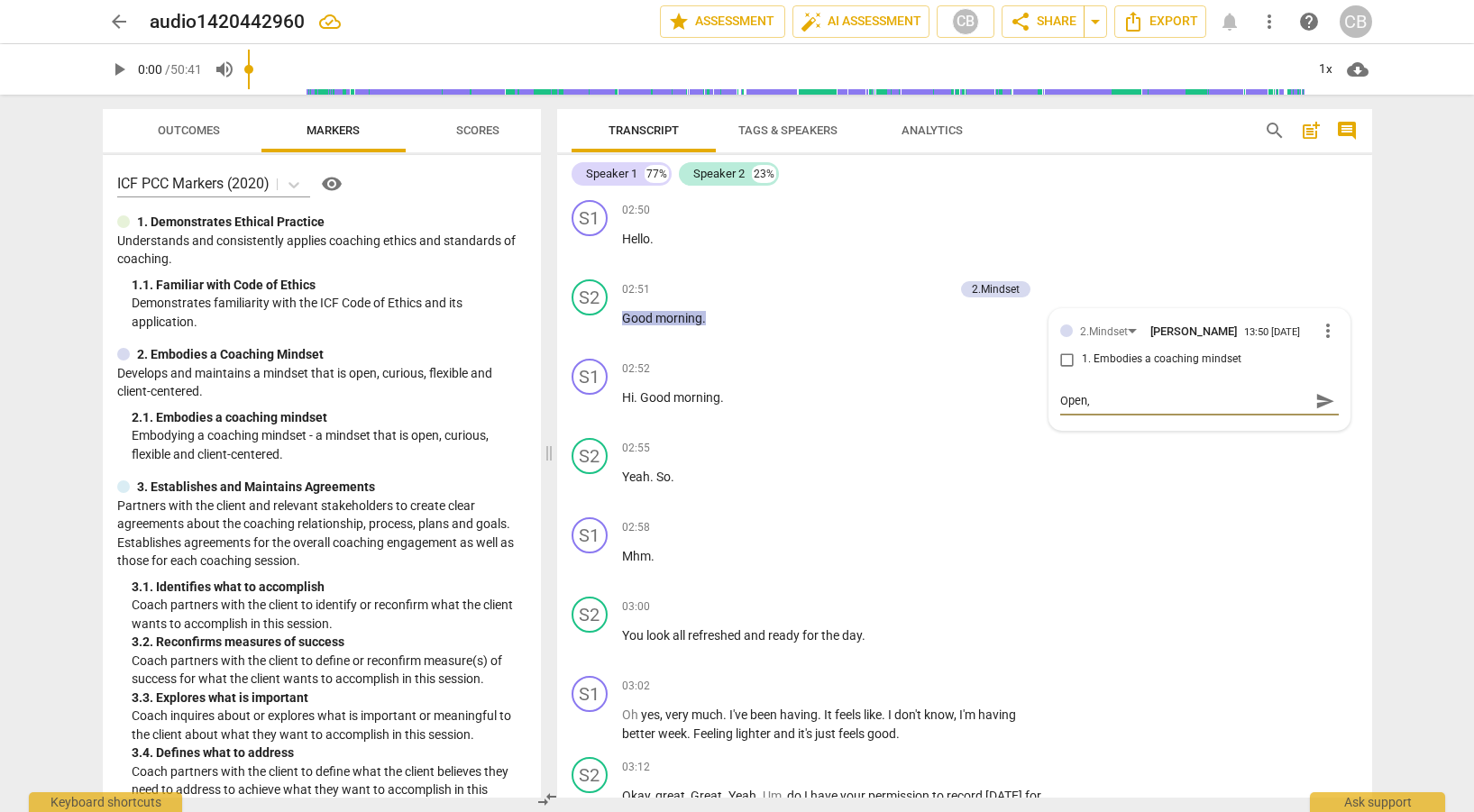
type textarea "Open,"
type textarea "Open, c"
type textarea "Open, cu"
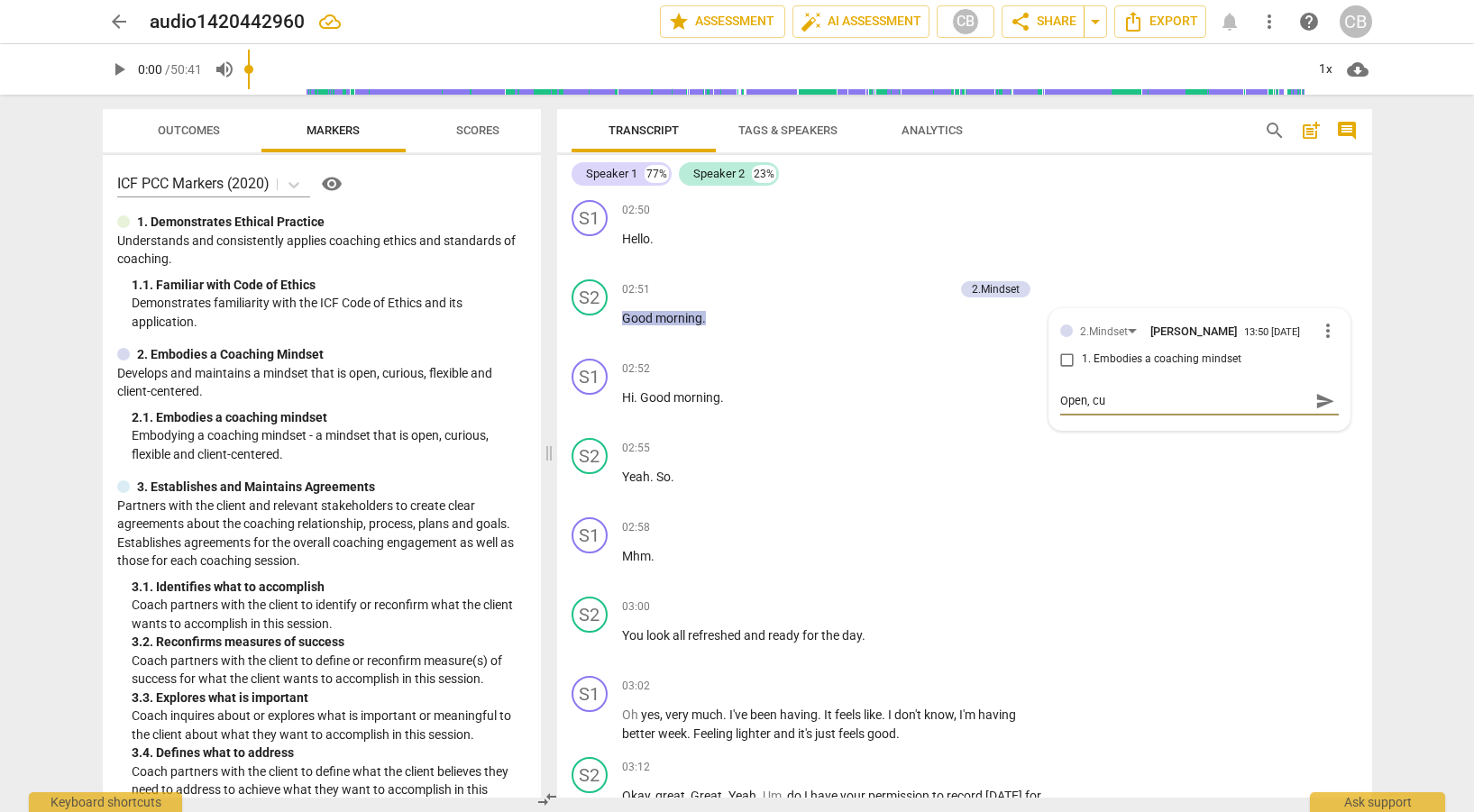
type textarea "Open, cur"
type textarea "Open, curi"
type textarea "Open, curio"
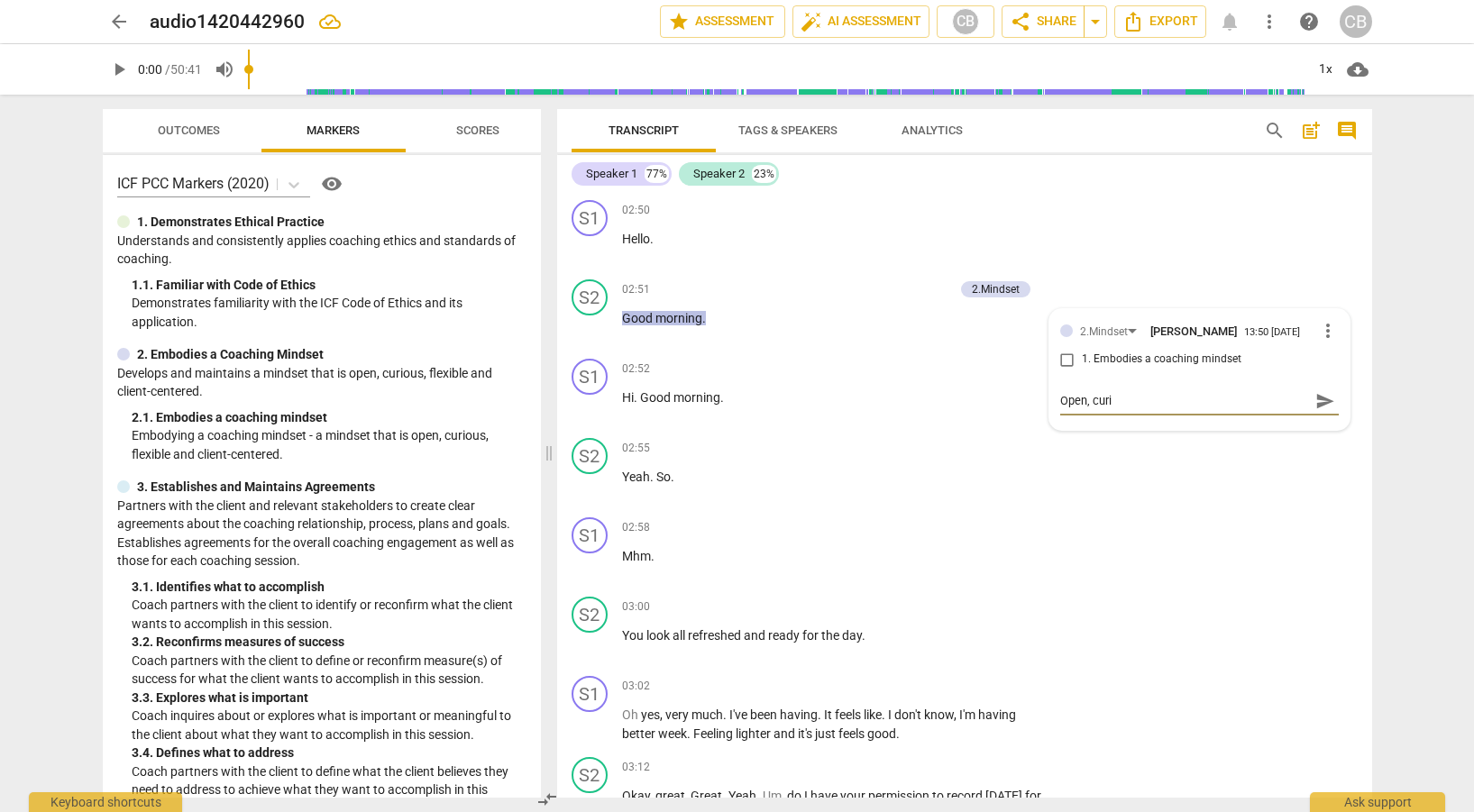
type textarea "Open, curio"
type textarea "Open, curiou"
type textarea "Open, curious"
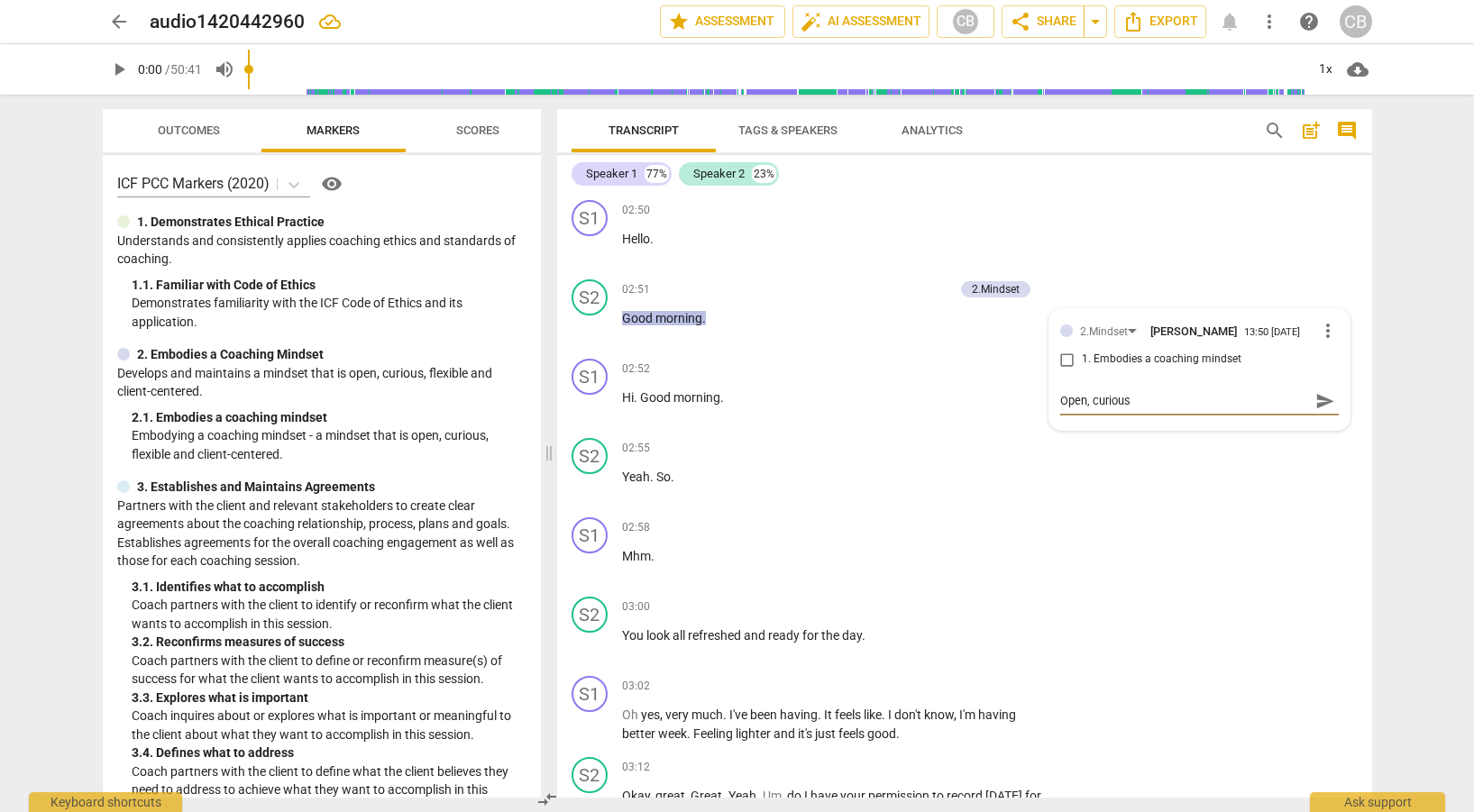
type textarea "Open, curious,"
type textarea "Open, curious, f"
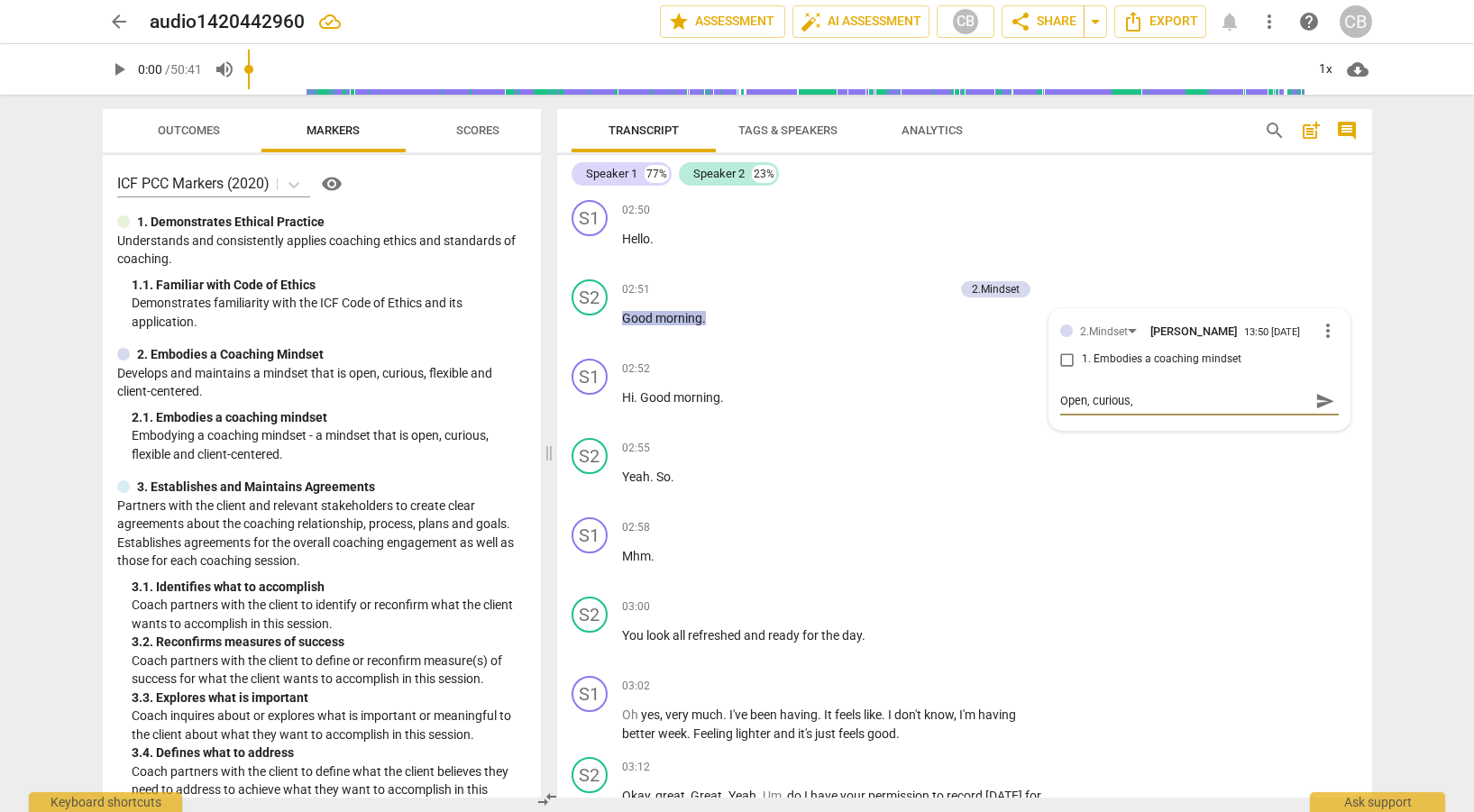
type textarea "Open, curious, f"
type textarea "Open, curious, fe"
type textarea "Open, curious, fel"
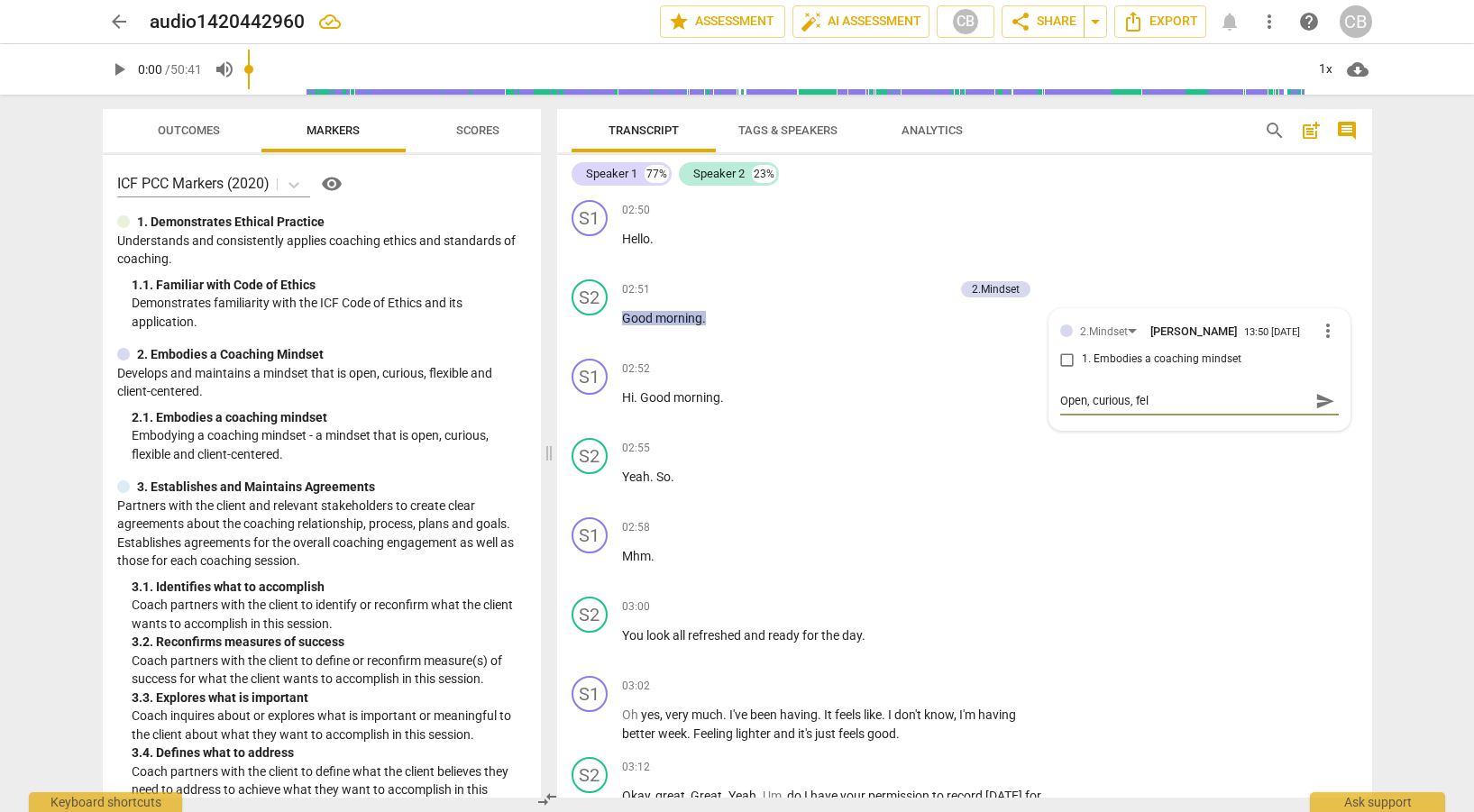
type textarea "Open, curious, fe"
type textarea "Open, curious, f"
type textarea "Open, curious, fl"
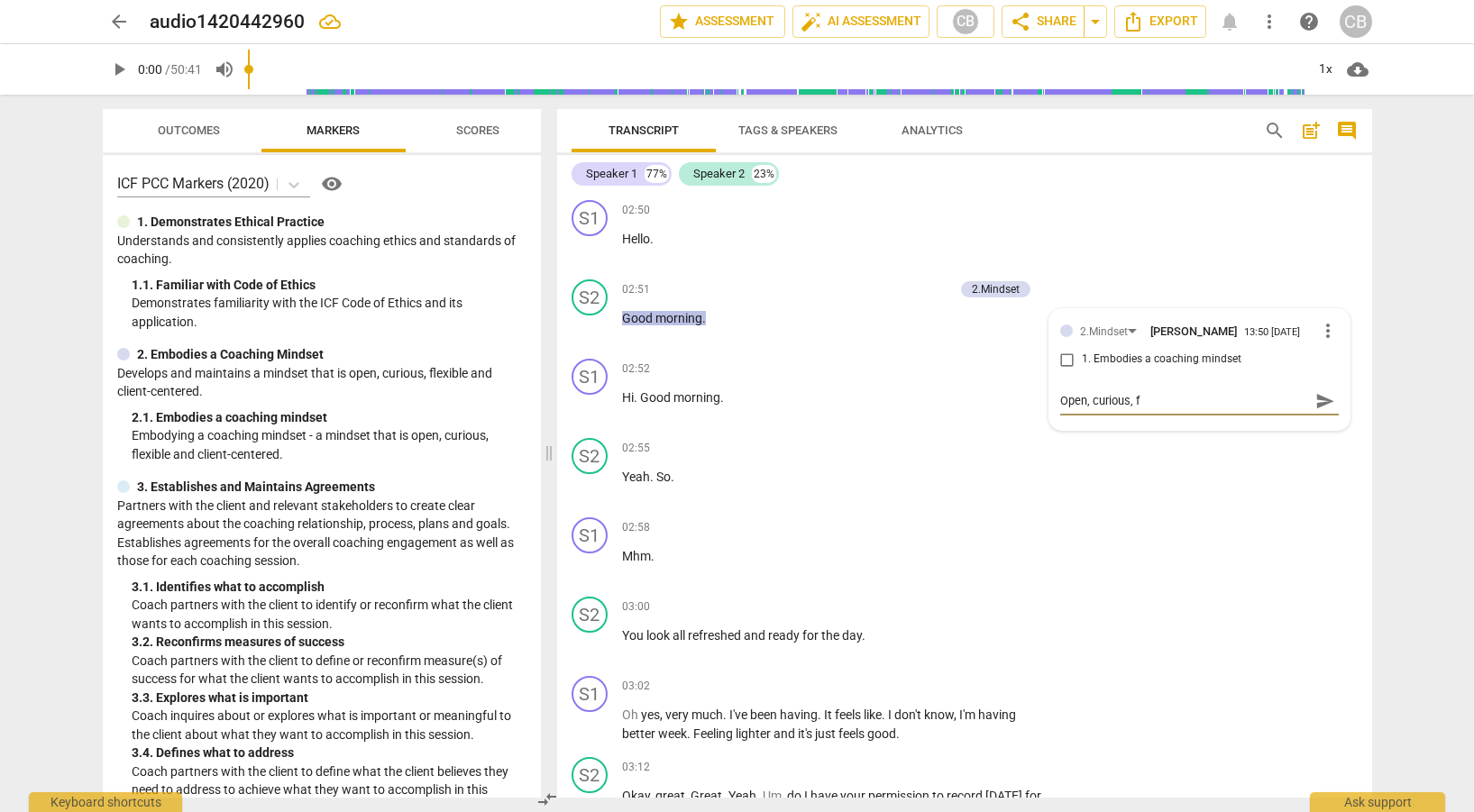
type textarea "Open, curious, fl"
type textarea "Open, curious, fle"
type textarea "Open, curious, flex"
type textarea "Open, curious, flexi"
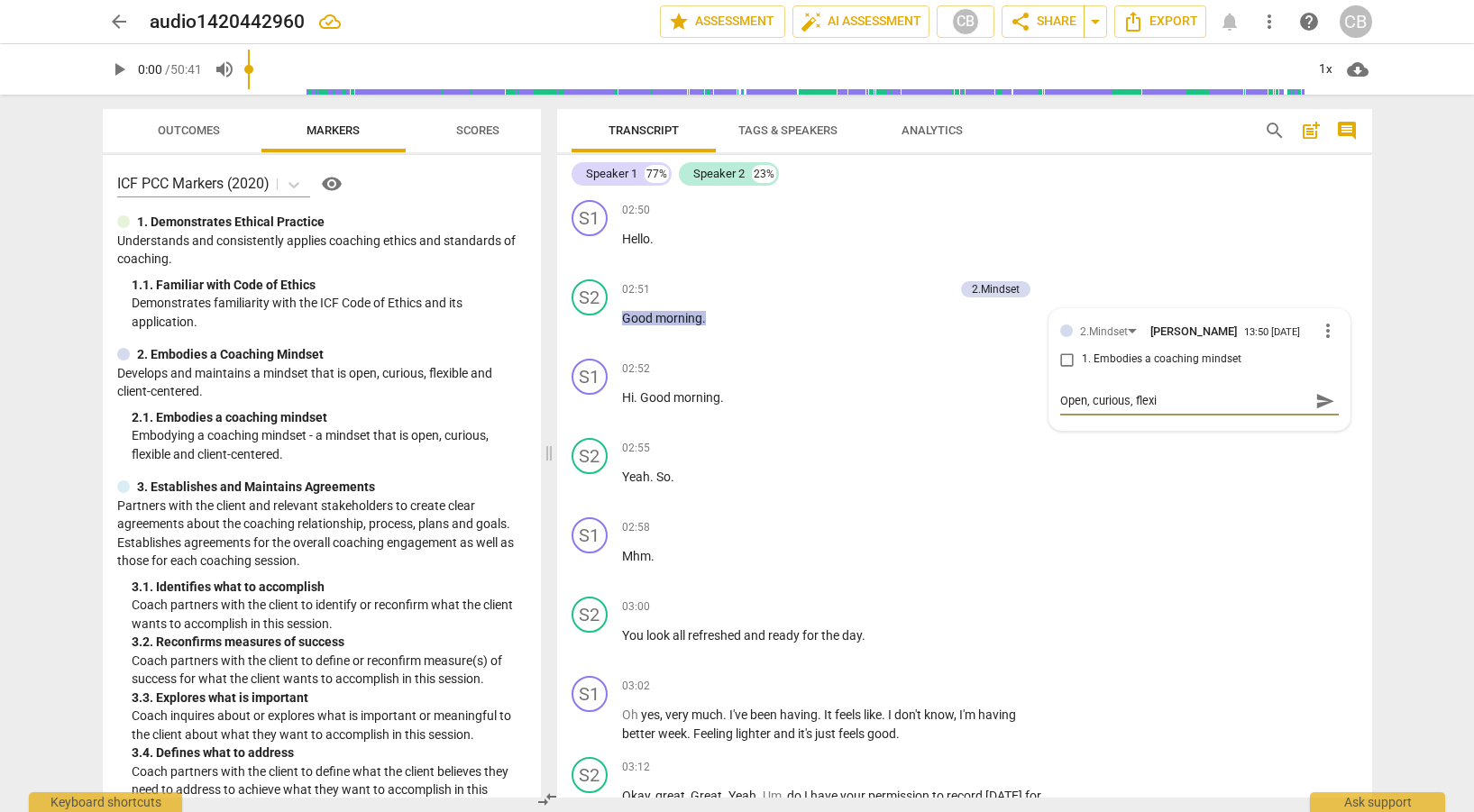
type textarea "Open, curious, flexib"
type textarea "Open, curious, flexibl"
type textarea "Open, curious, flexible"
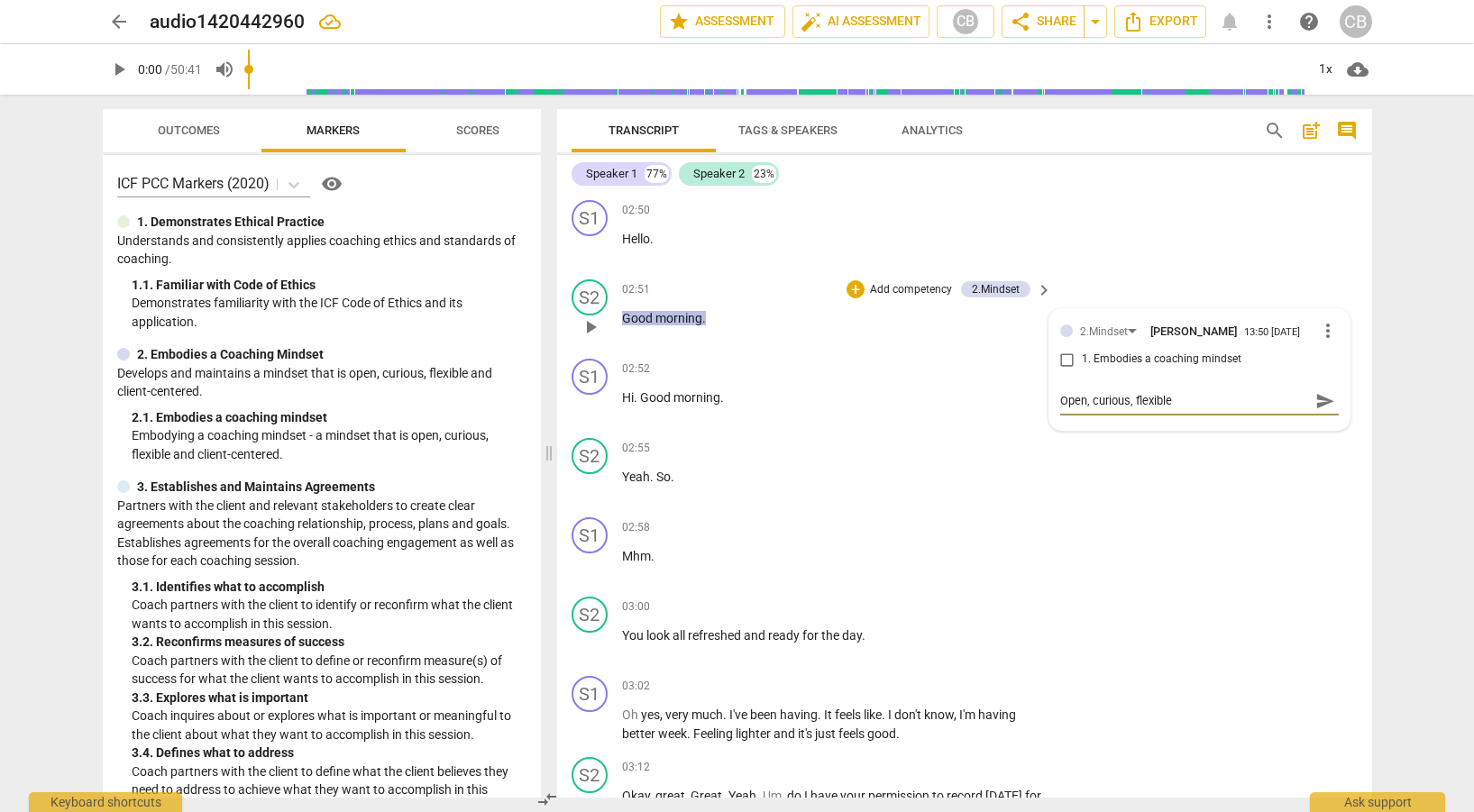
type textarea "Open, curious, flexible"
click at [1316, 392] on span "send" at bounding box center [1325, 401] width 20 height 20
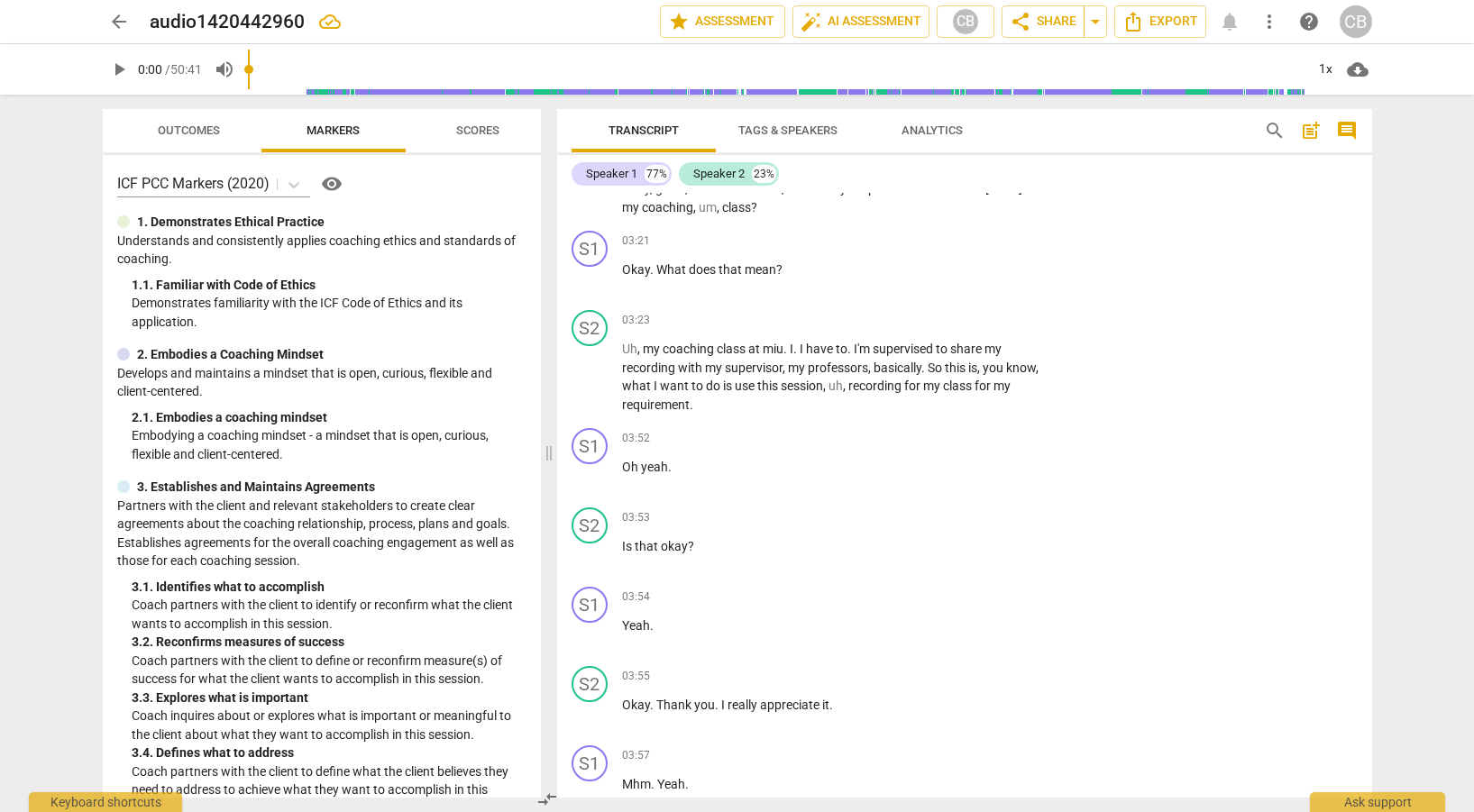
scroll to position [616, 0]
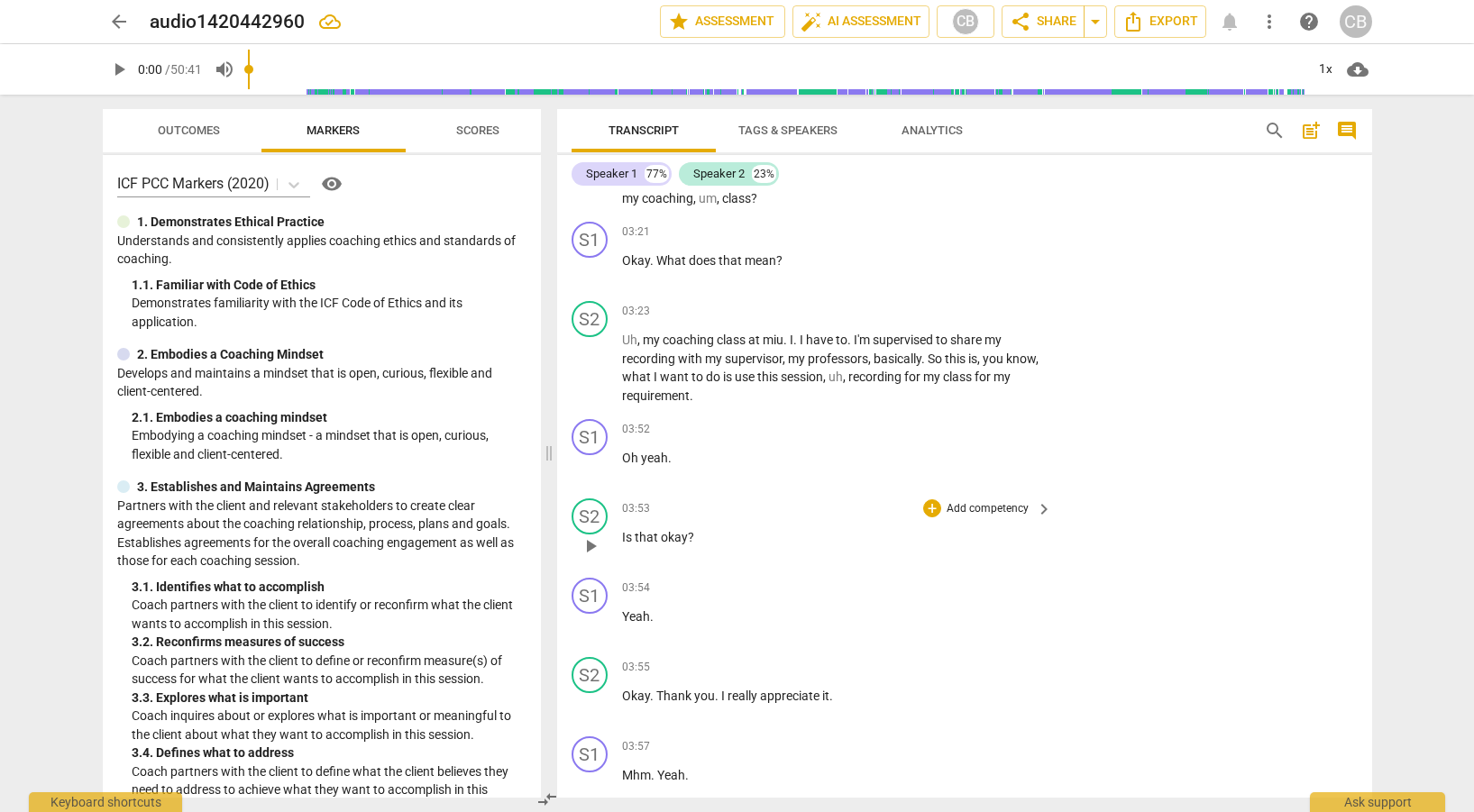
click at [1033, 508] on span "keyboard_arrow_right" at bounding box center [1044, 509] width 21 height 21
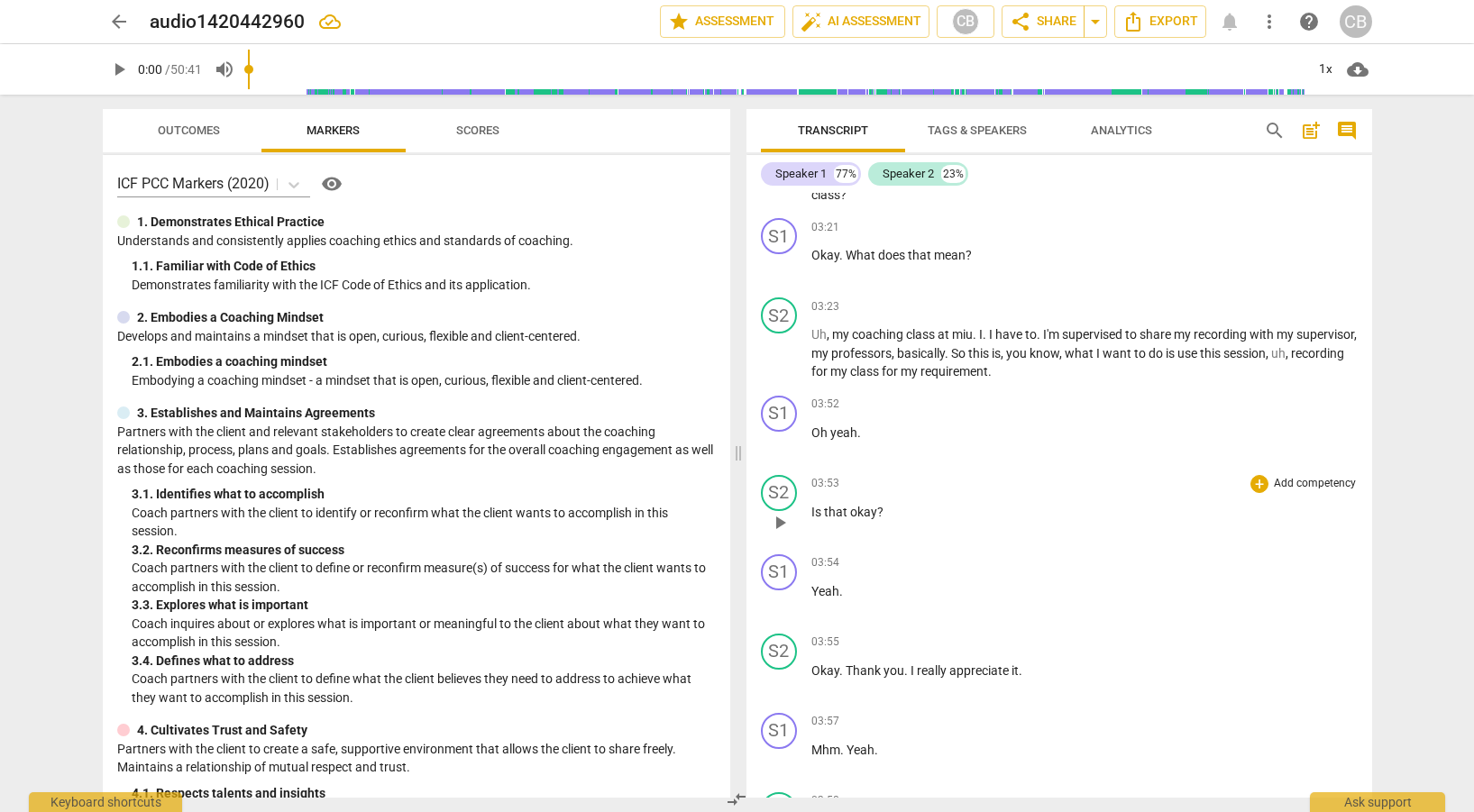
scroll to position [614, 0]
click at [1289, 487] on p "Add competency" at bounding box center [1315, 486] width 86 height 16
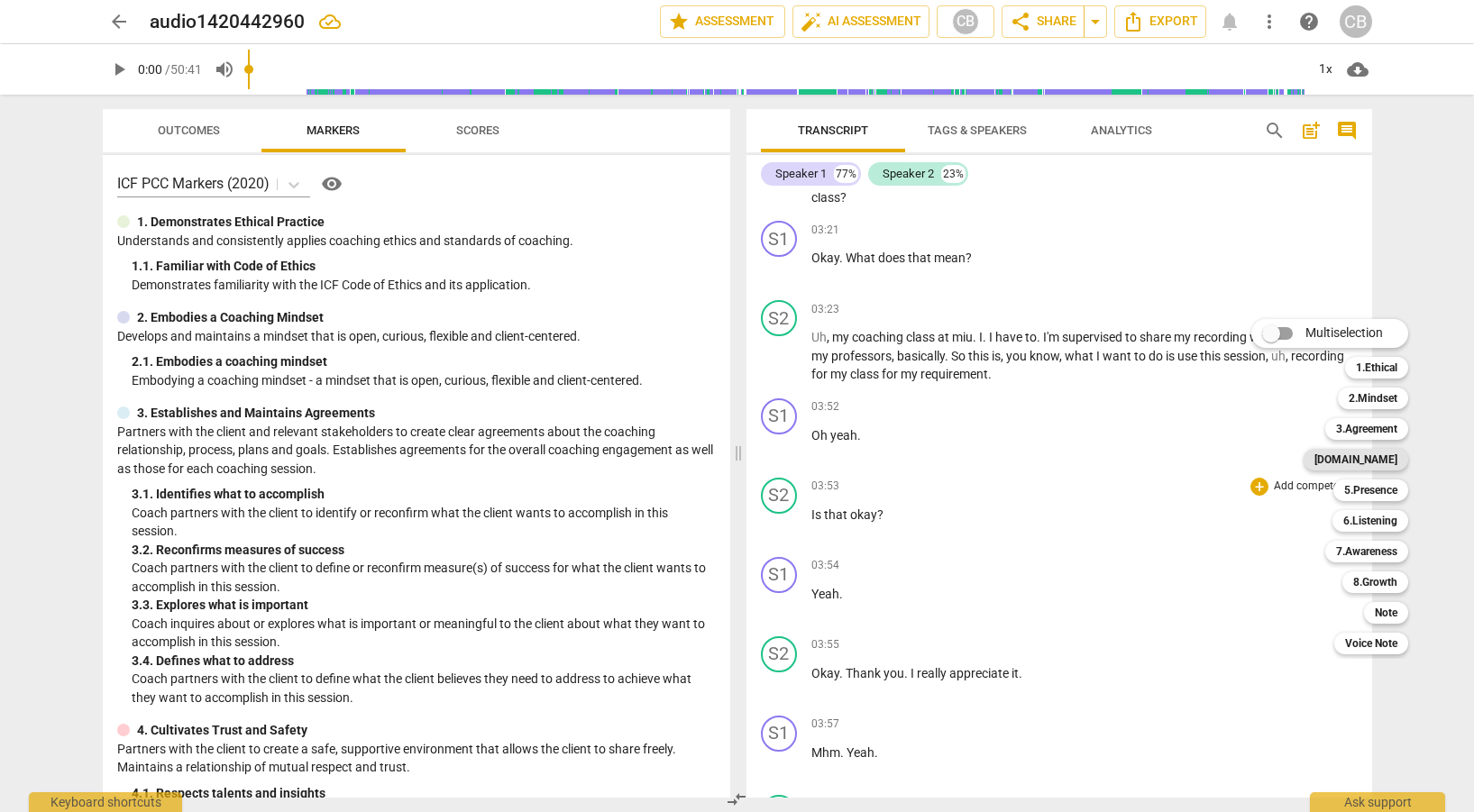
click at [1389, 452] on b "4.Trust" at bounding box center [1356, 460] width 83 height 21
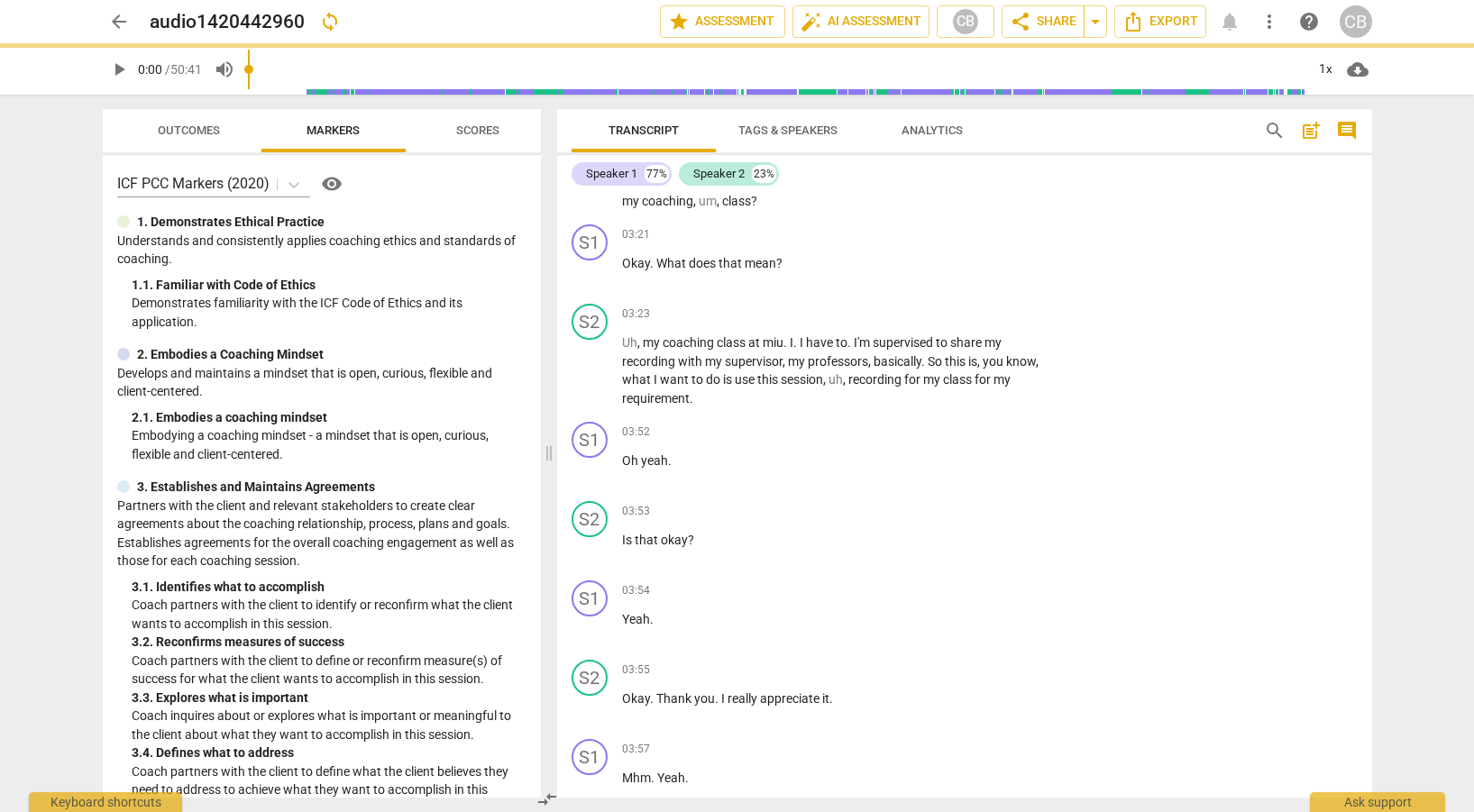
scroll to position [616, 0]
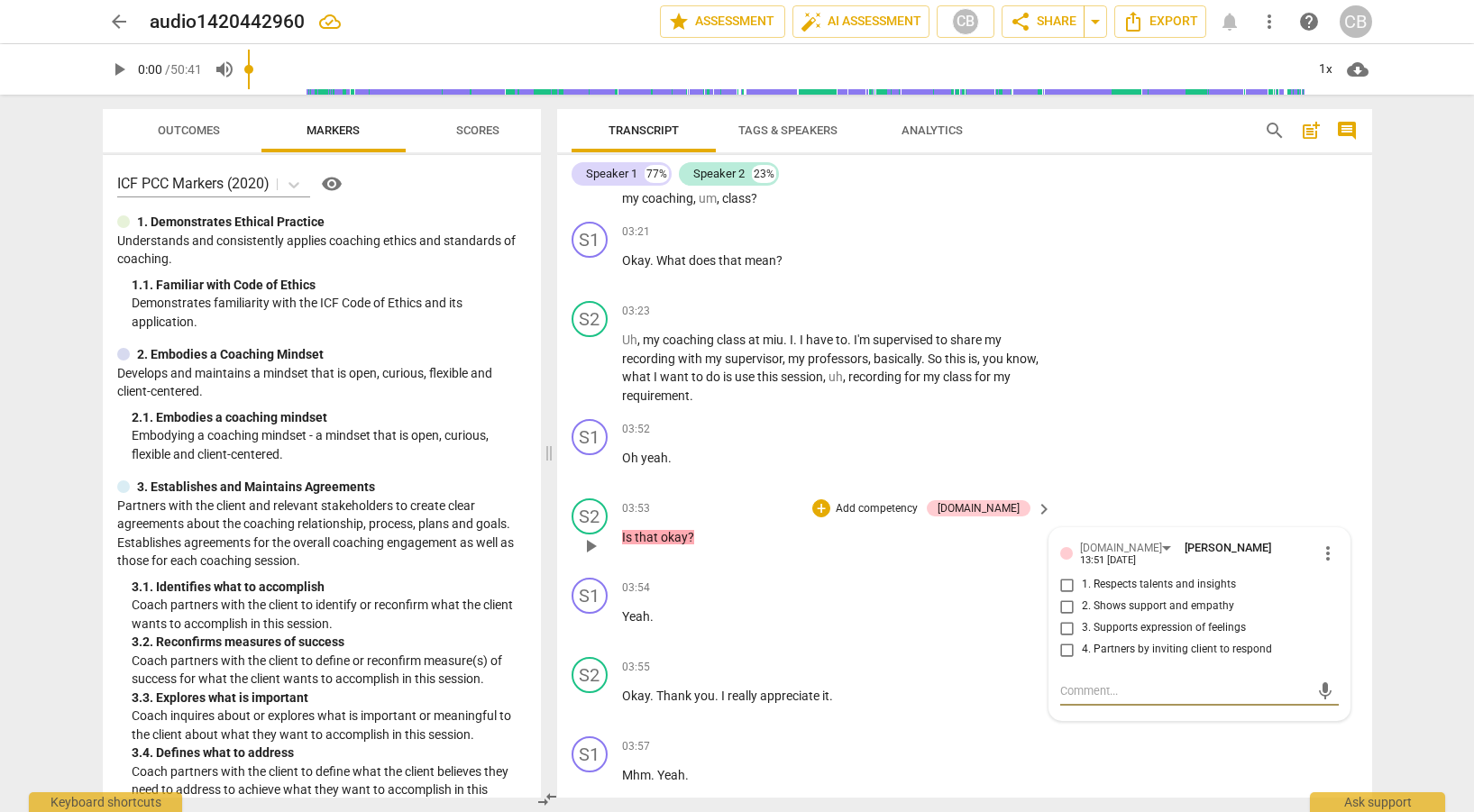
click at [1070, 640] on input "4. Partners by inviting client to respond" at bounding box center [1068, 650] width 29 height 21
checkbox input "true"
click at [1384, 546] on div "Transcript Tags & Speakers Analytics search post_add comment Speaker 1 77% Spea…" at bounding box center [969, 453] width 837 height 717
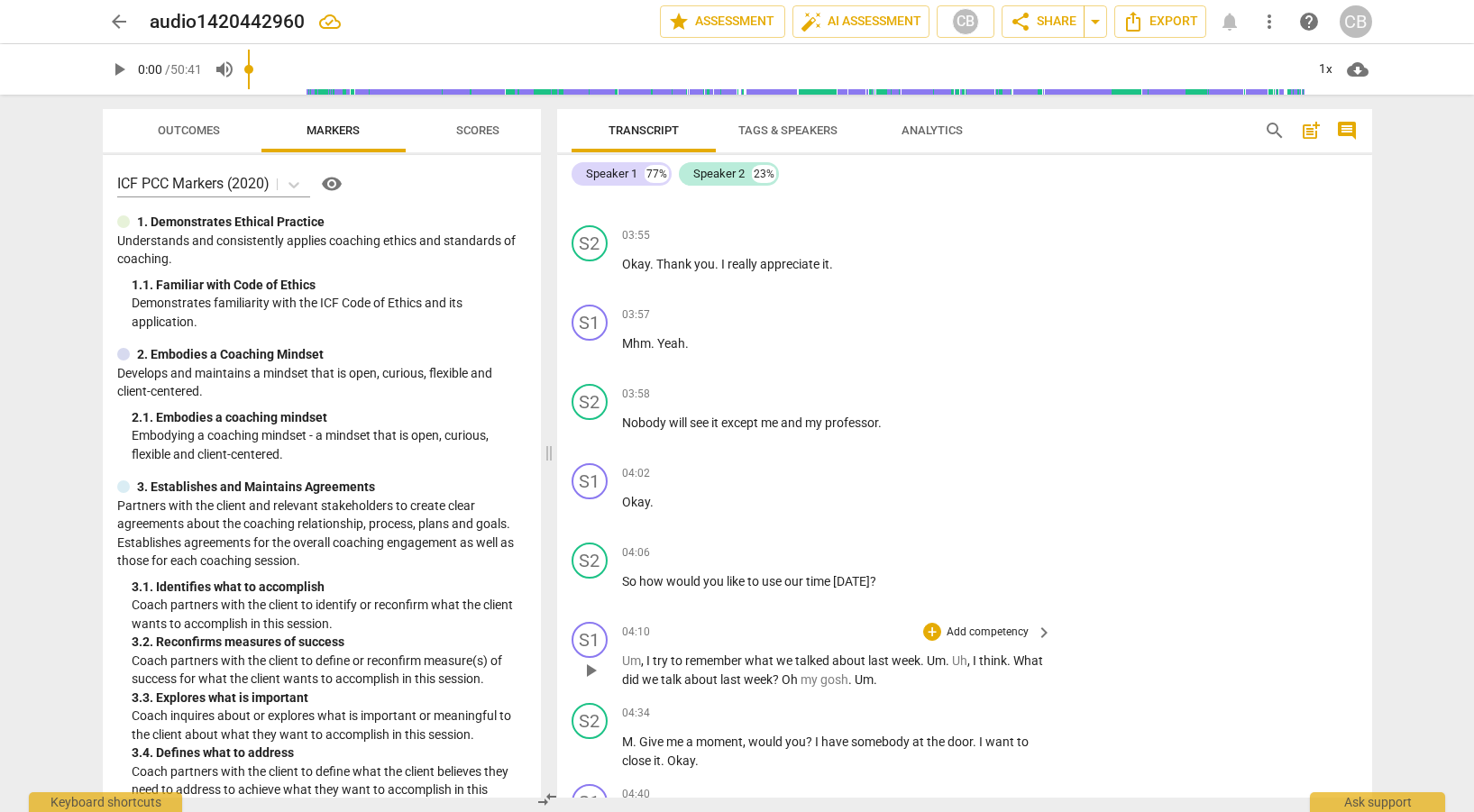
scroll to position [1130, 0]
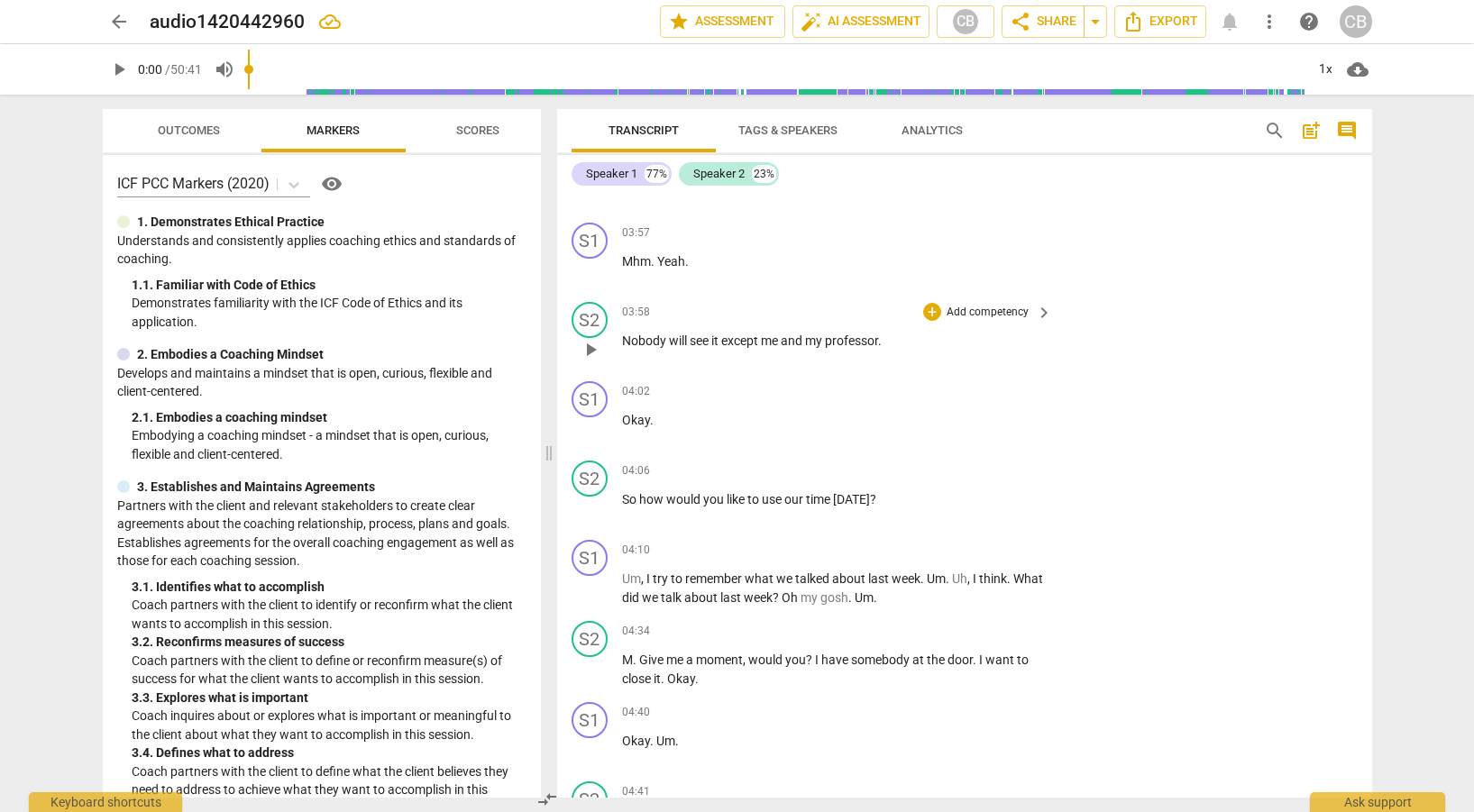
click at [1034, 311] on span "keyboard_arrow_right" at bounding box center [1044, 312] width 21 height 21
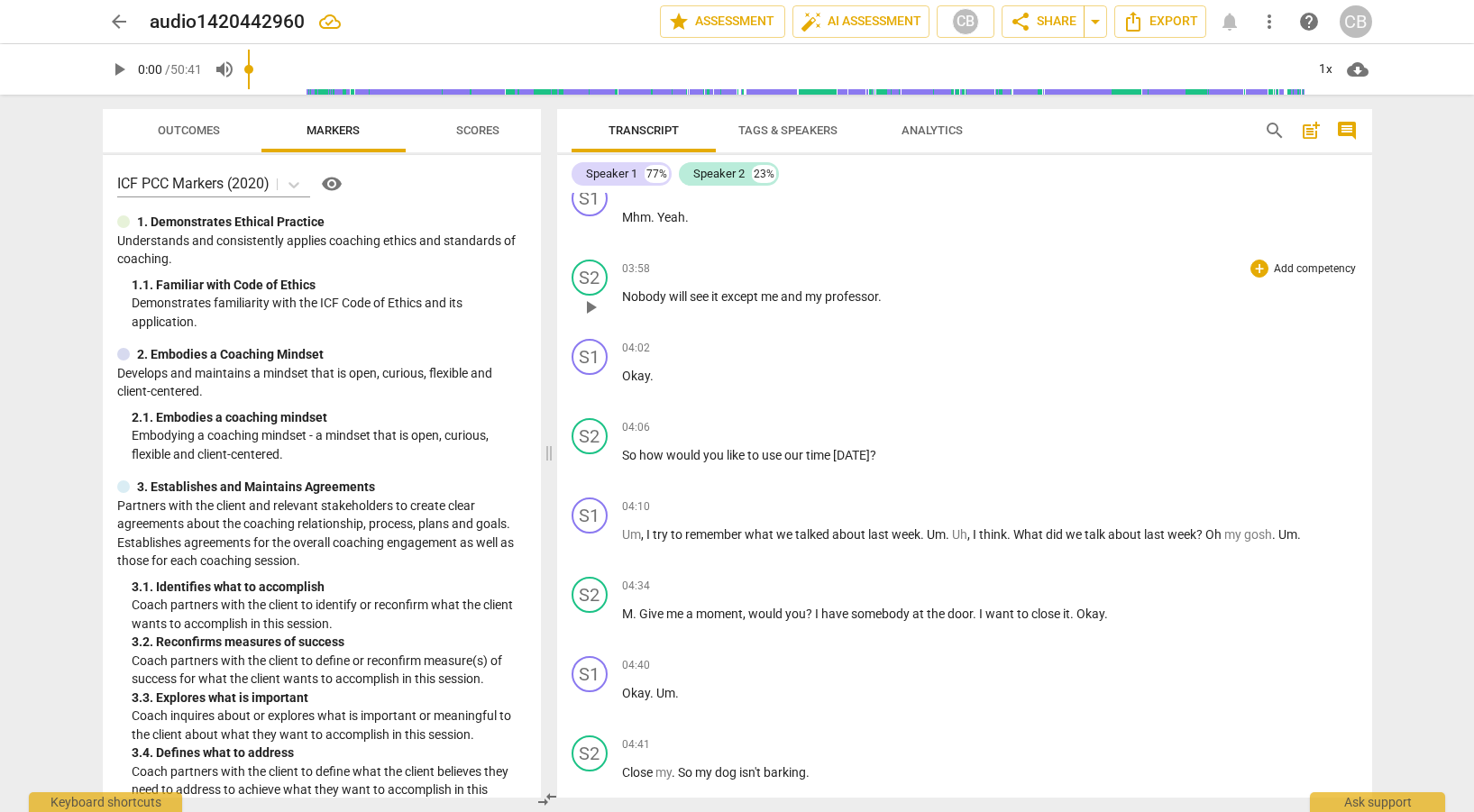
scroll to position [1106, 0]
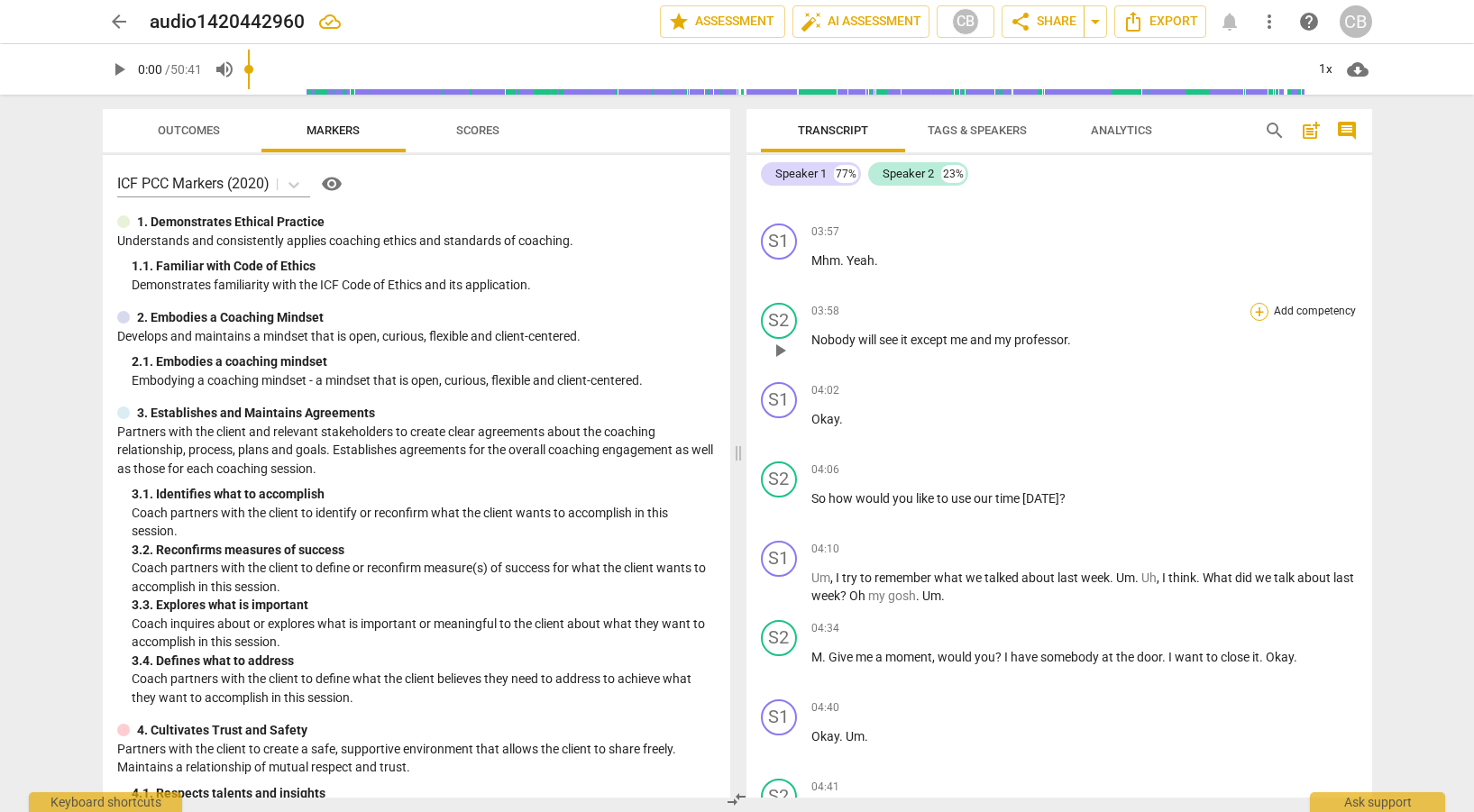
click at [1257, 311] on div "+" at bounding box center [1260, 311] width 18 height 18
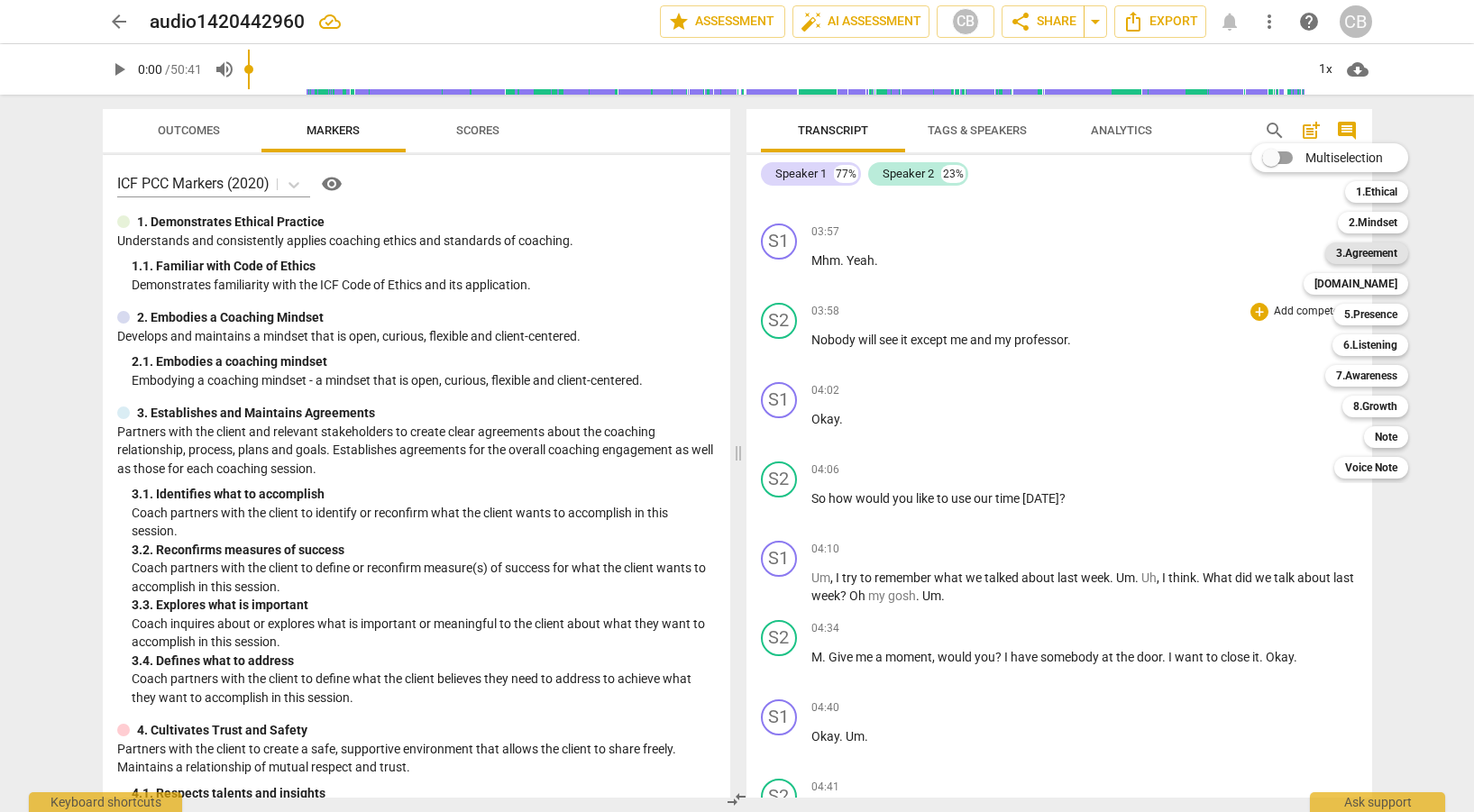
click at [1381, 254] on b "3.Agreement" at bounding box center [1367, 253] width 62 height 21
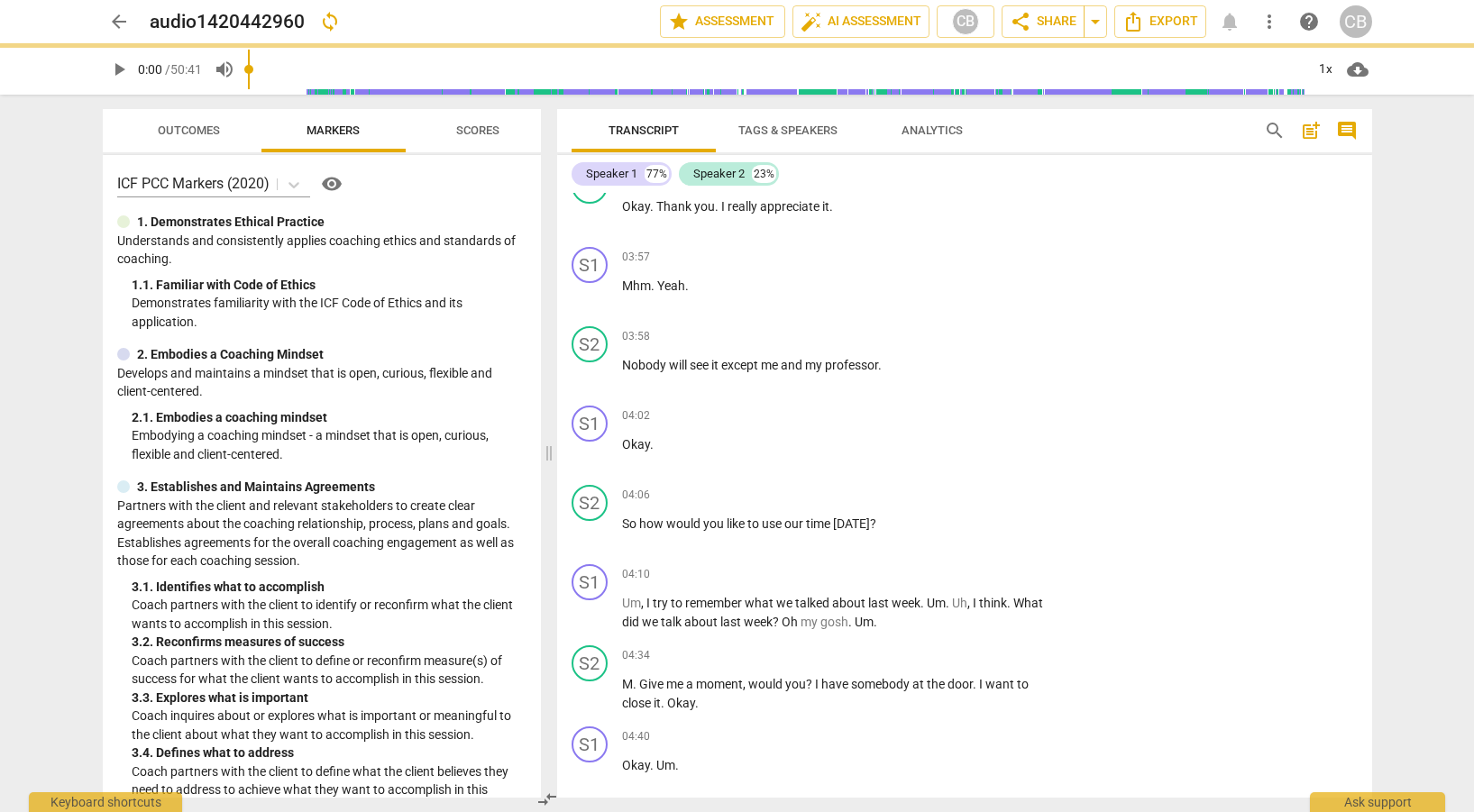
scroll to position [1130, 0]
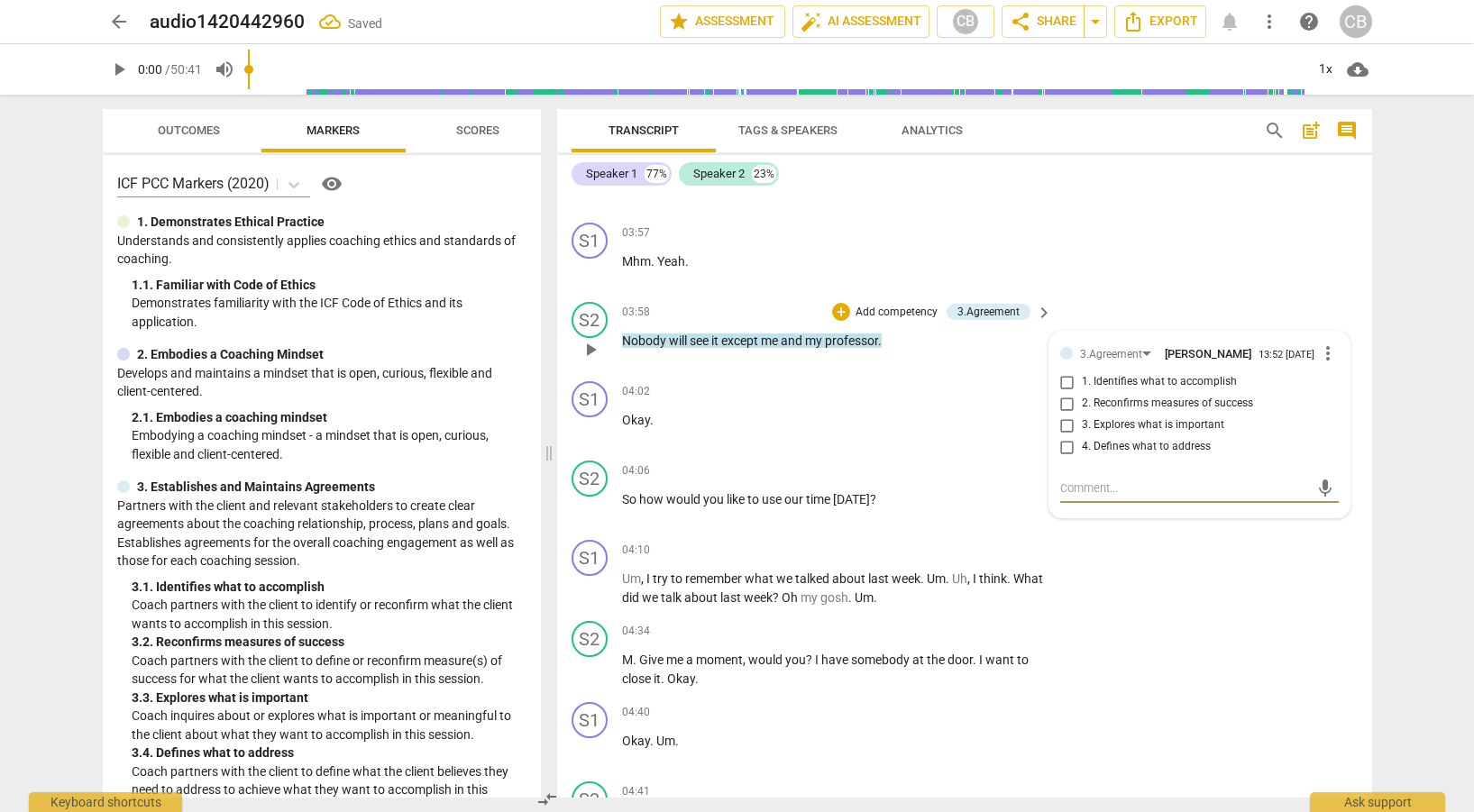
click at [1068, 387] on input "1. Identifies what to accomplish" at bounding box center [1068, 382] width 29 height 21
checkbox input "true"
click at [1285, 560] on div "S1 play_arrow pause 04:10 + Add competency keyboard_arrow_right Um , I try to r…" at bounding box center [965, 573] width 815 height 81
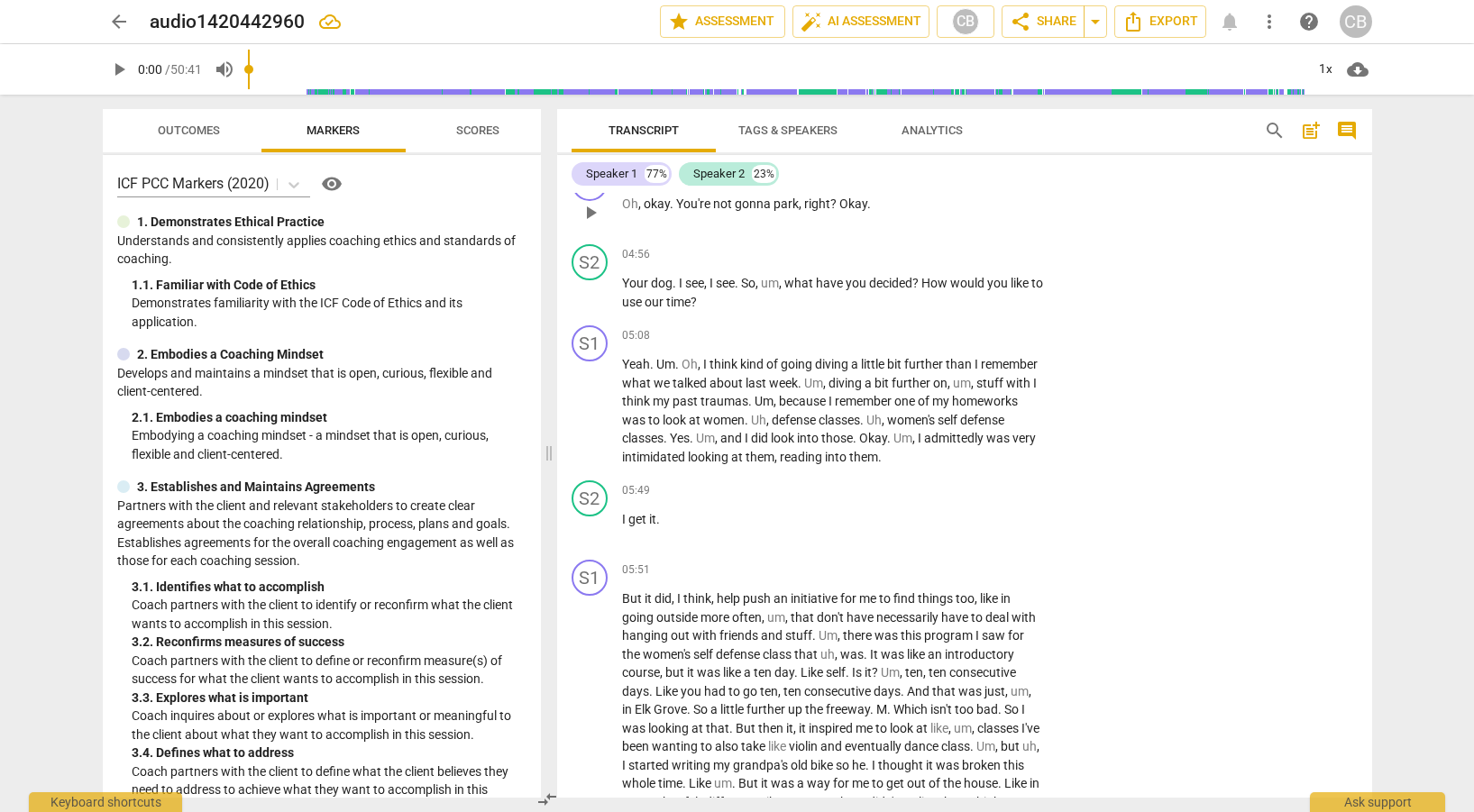
scroll to position [1850, 0]
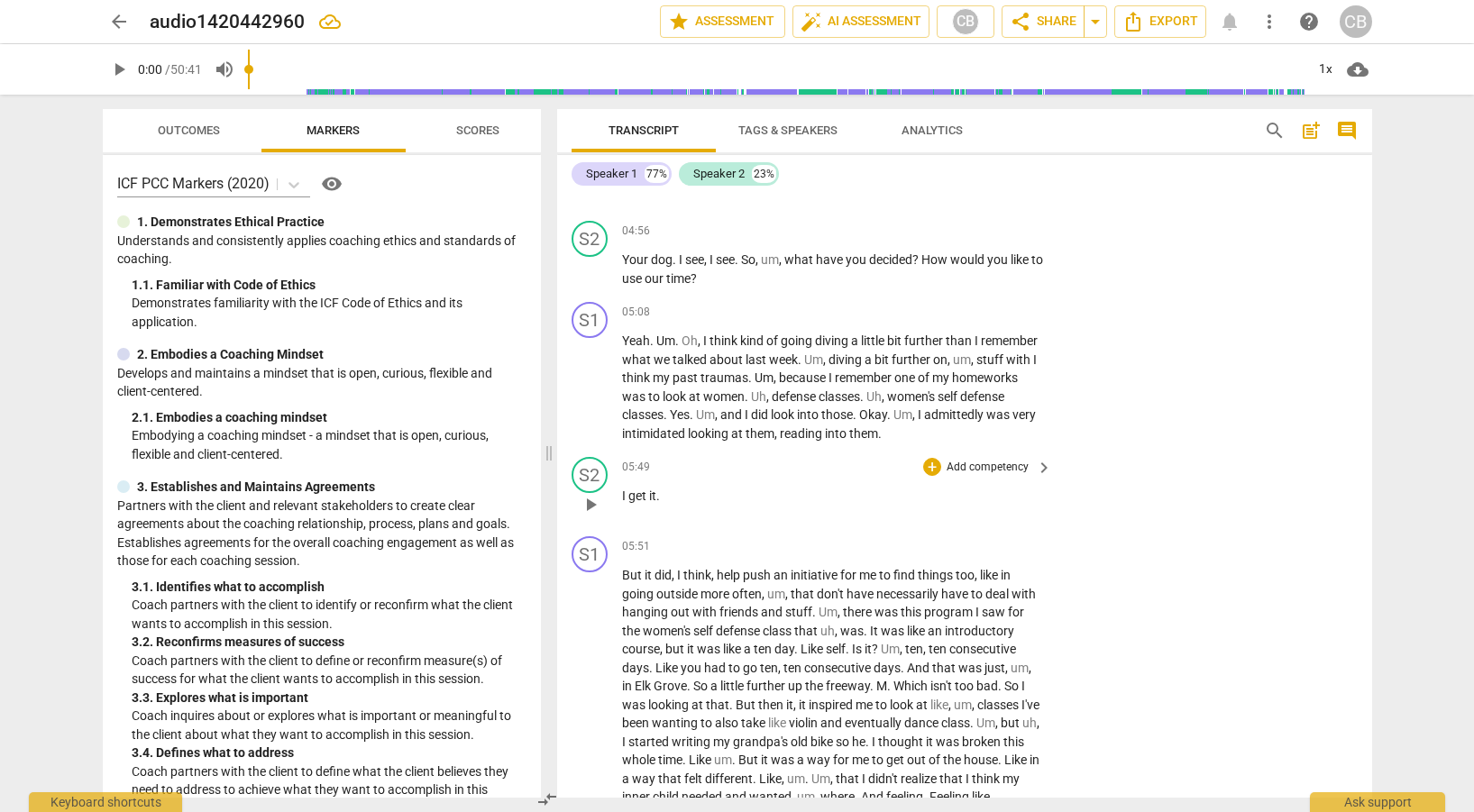
click at [1037, 460] on span "keyboard_arrow_right" at bounding box center [1044, 468] width 21 height 21
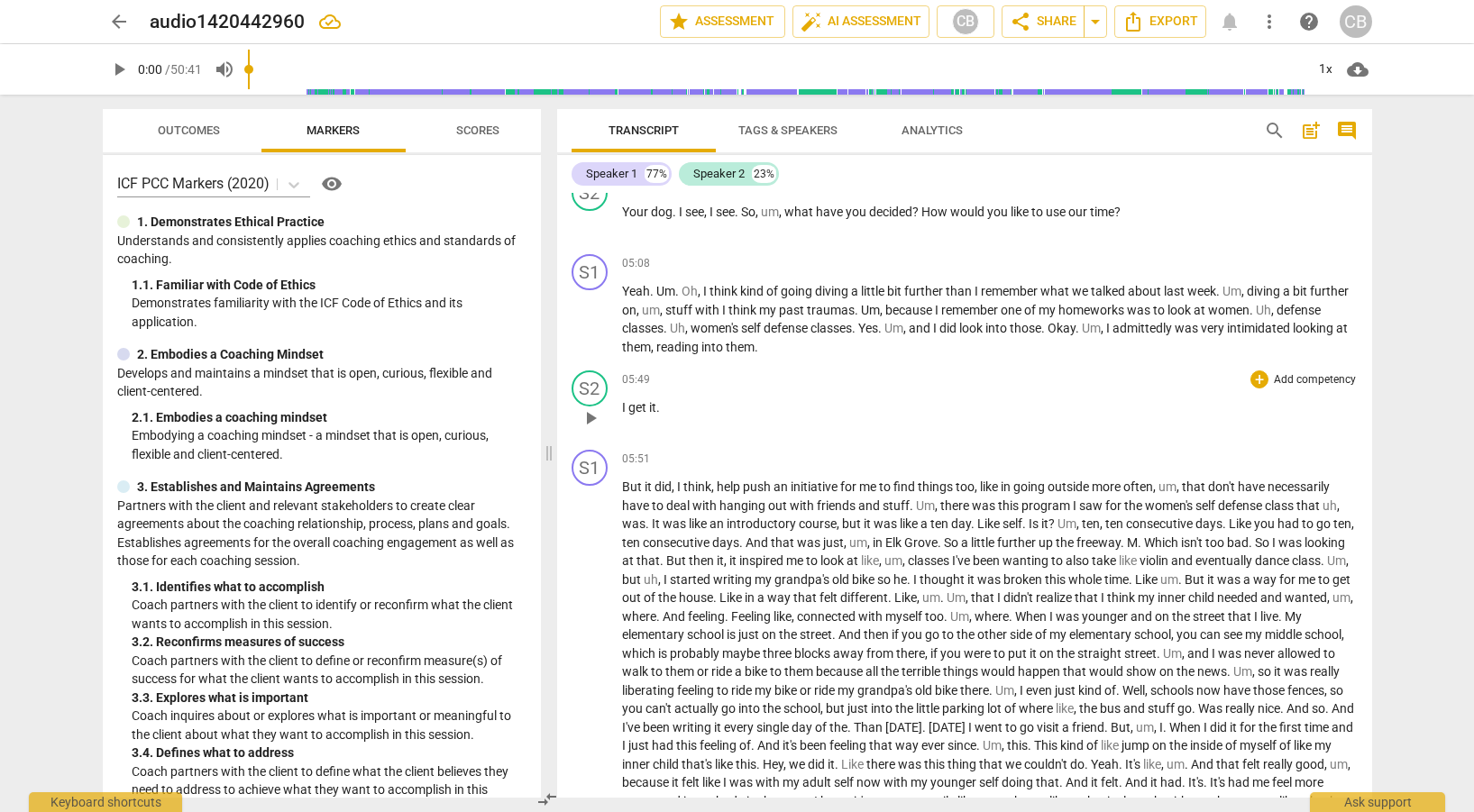
scroll to position [1822, 0]
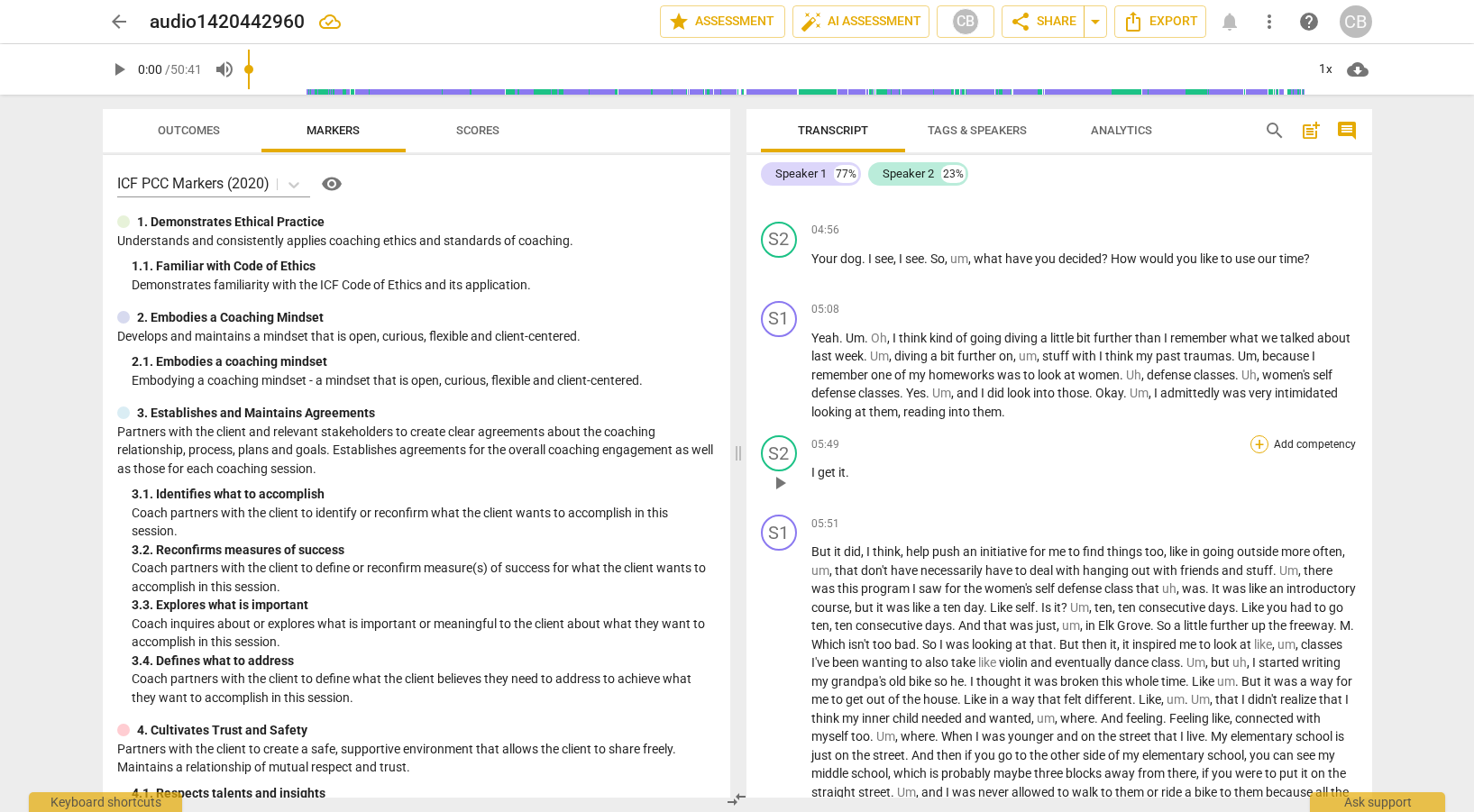
click at [1258, 436] on div "+" at bounding box center [1260, 445] width 18 height 18
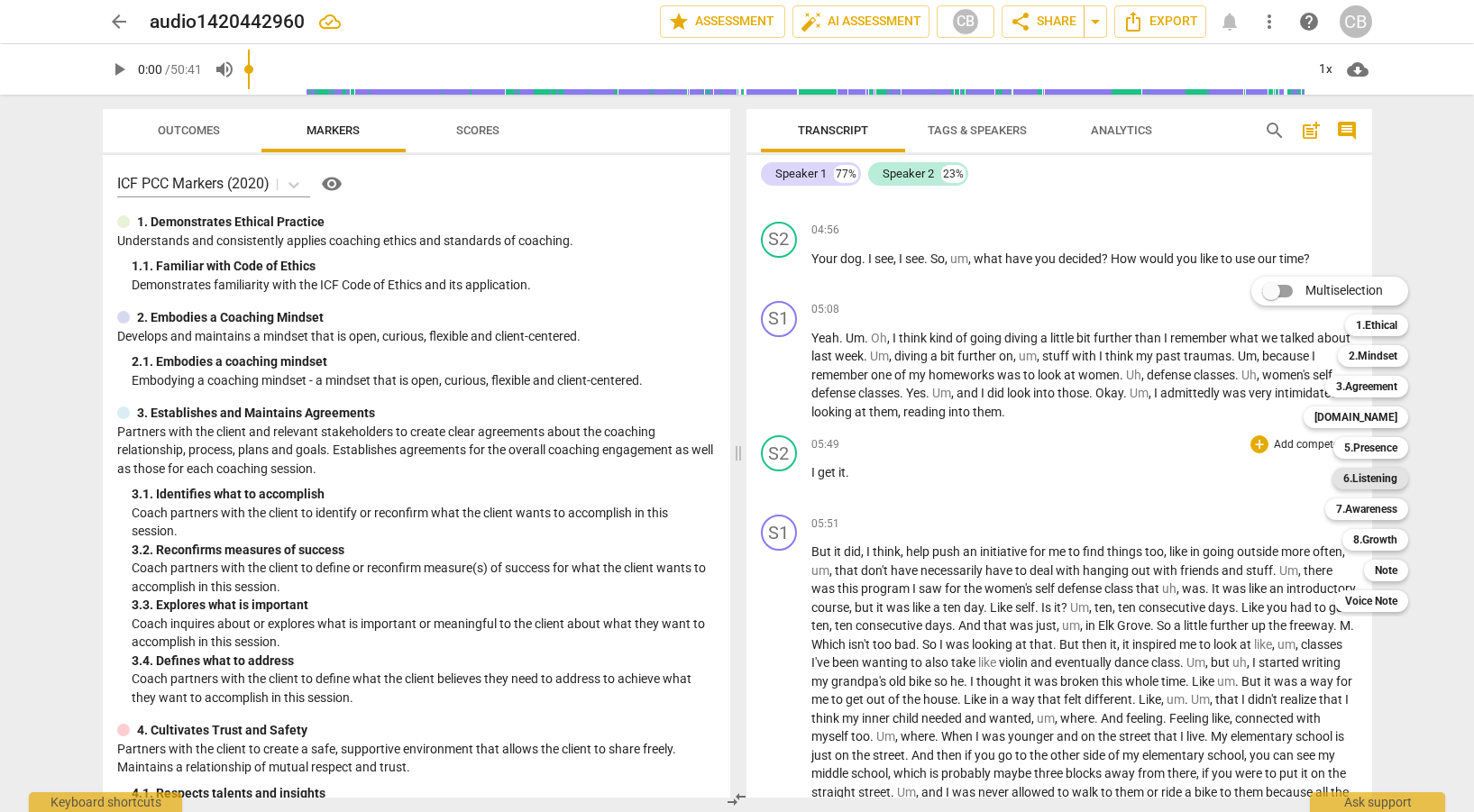
click at [1356, 478] on b "6.Listening" at bounding box center [1371, 478] width 54 height 21
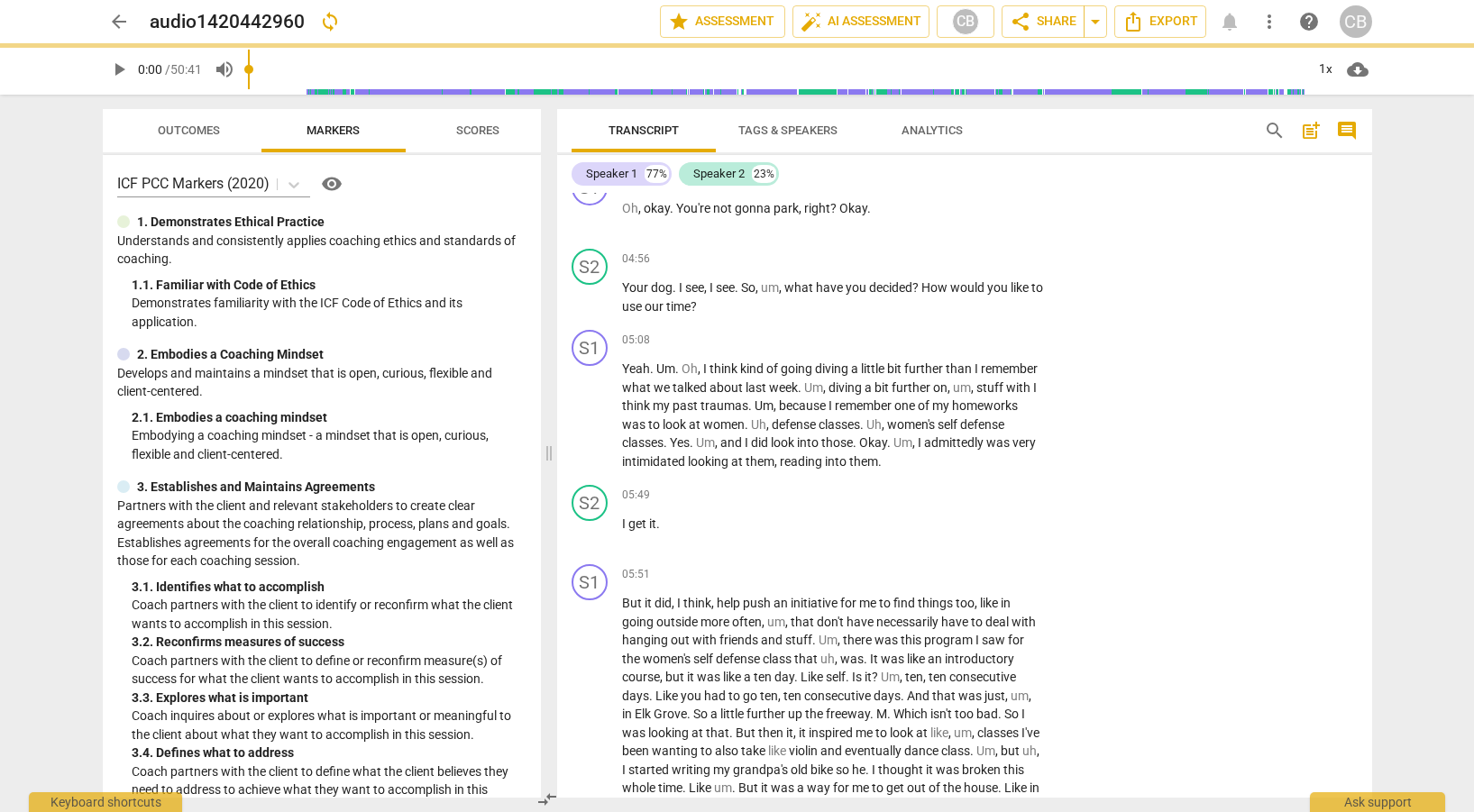
scroll to position [1850, 0]
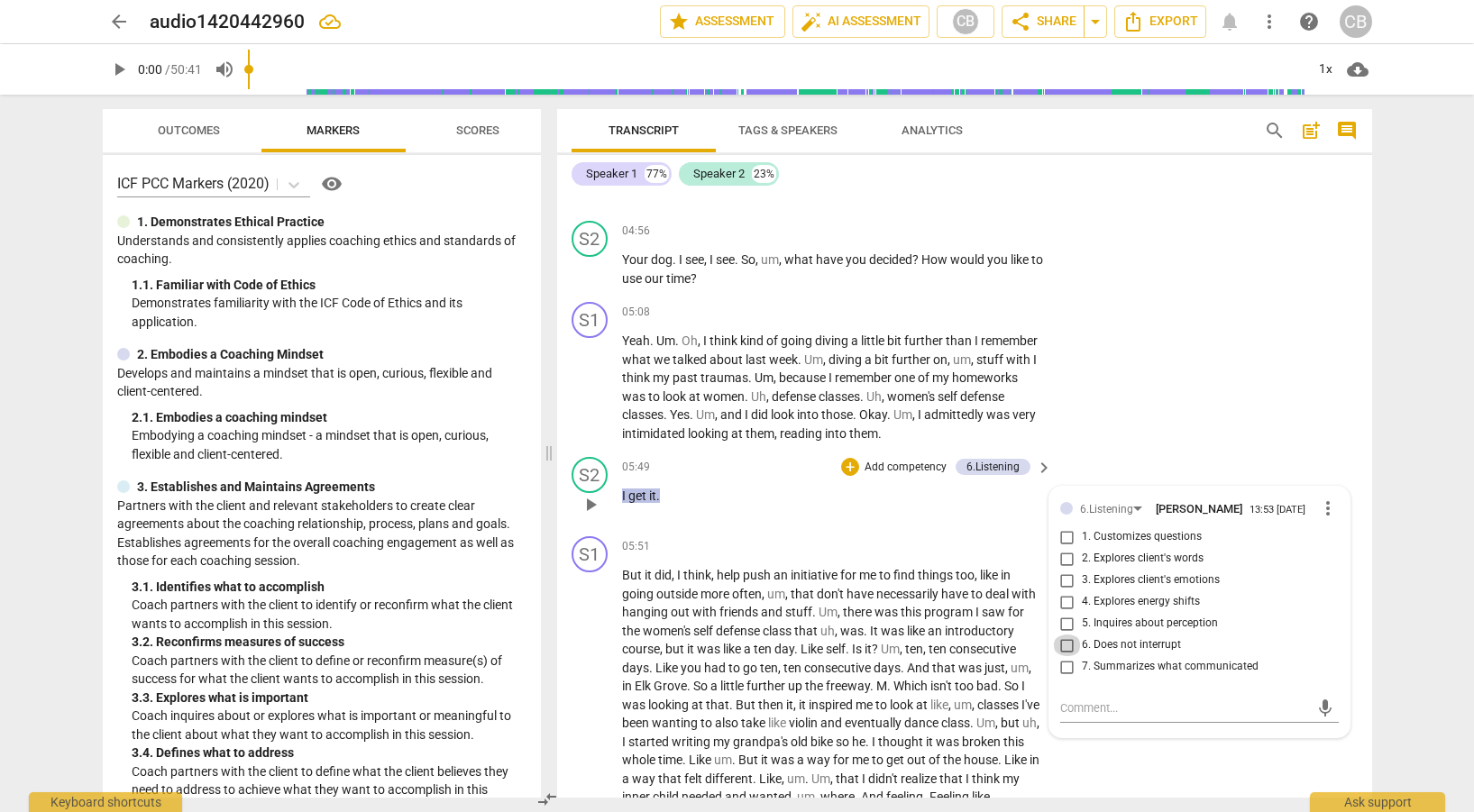
click at [1073, 643] on input "6. Does not interrupt" at bounding box center [1068, 645] width 29 height 21
checkbox input "true"
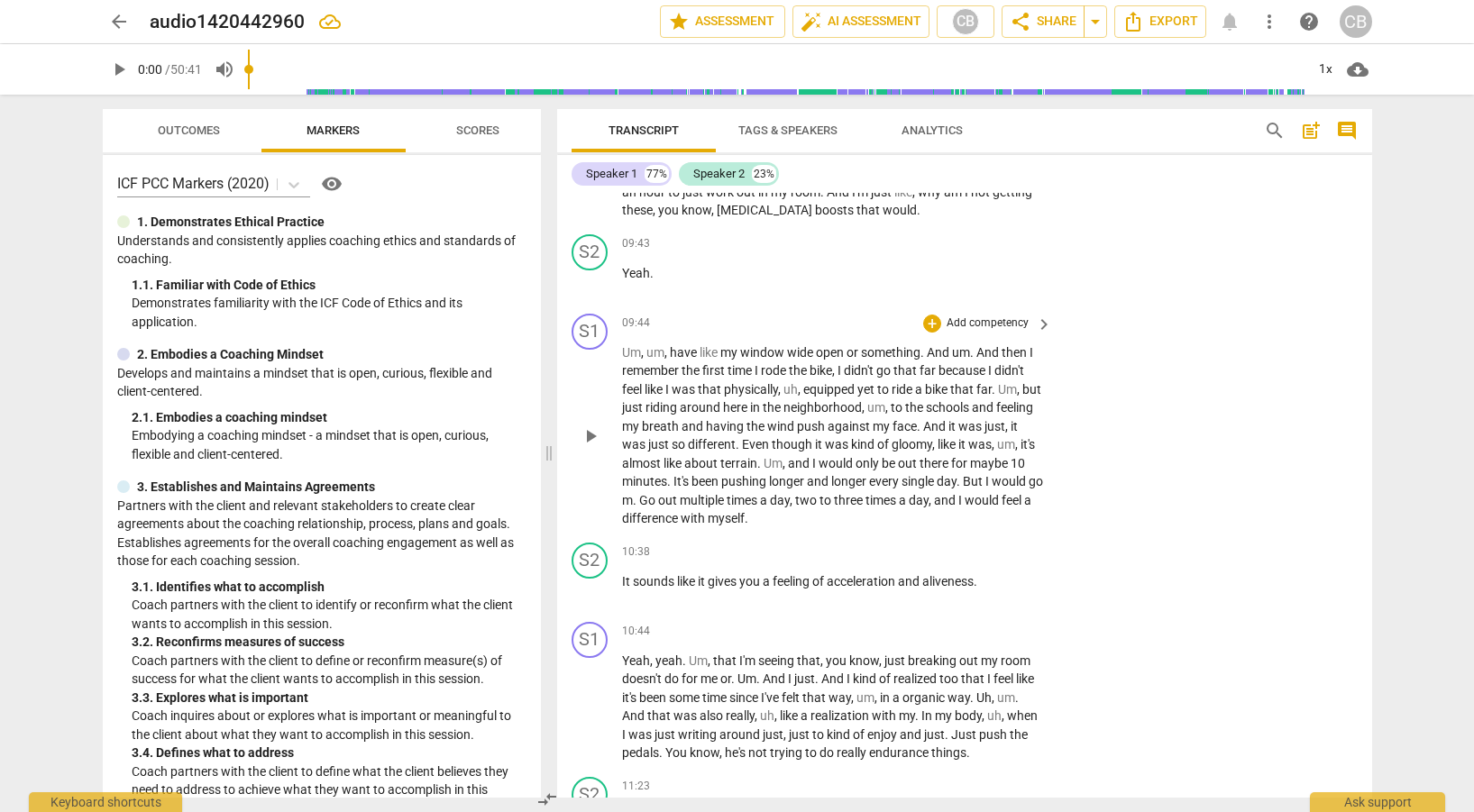
scroll to position [3186, 0]
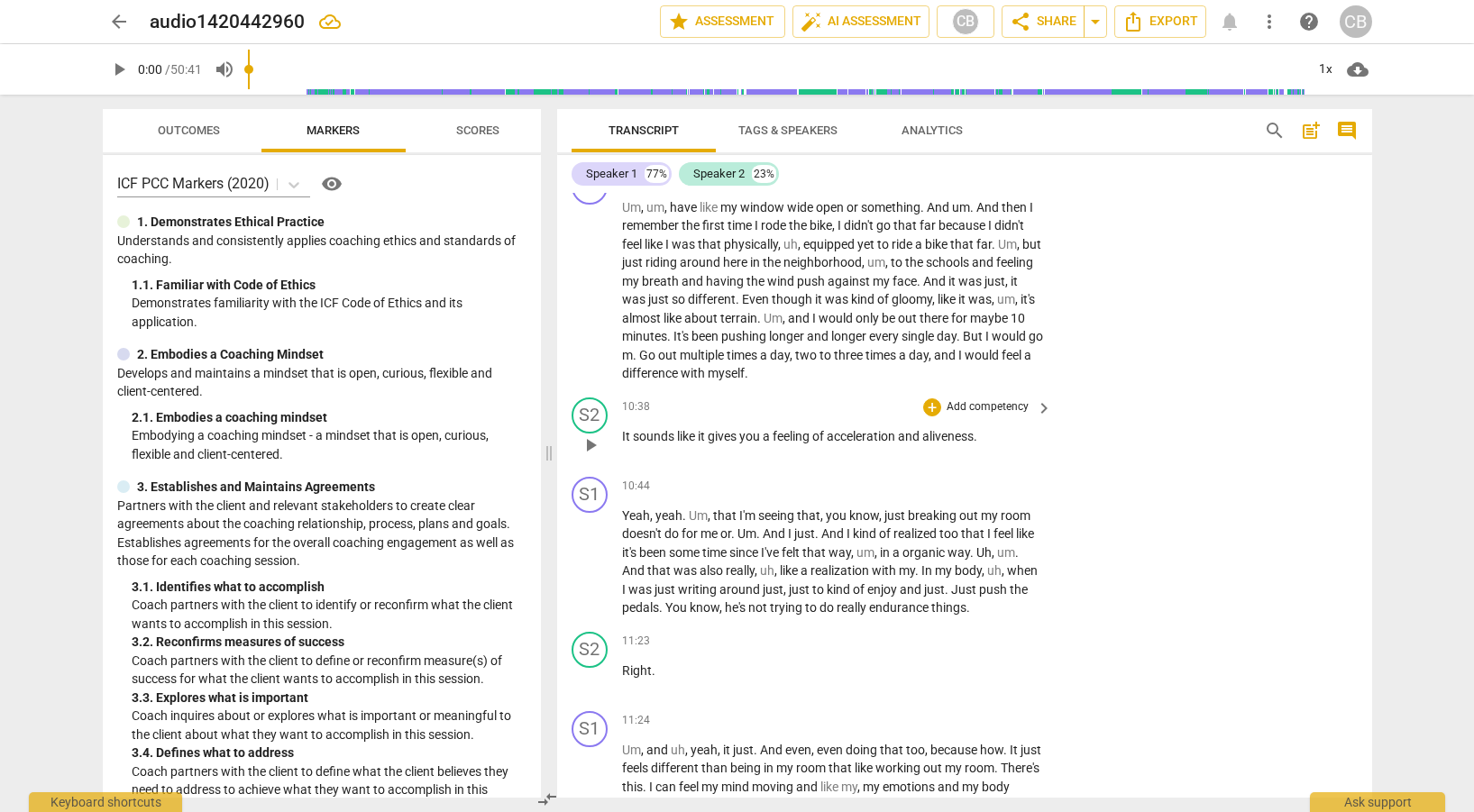
click at [1041, 420] on span "keyboard_arrow_right" at bounding box center [1044, 408] width 21 height 21
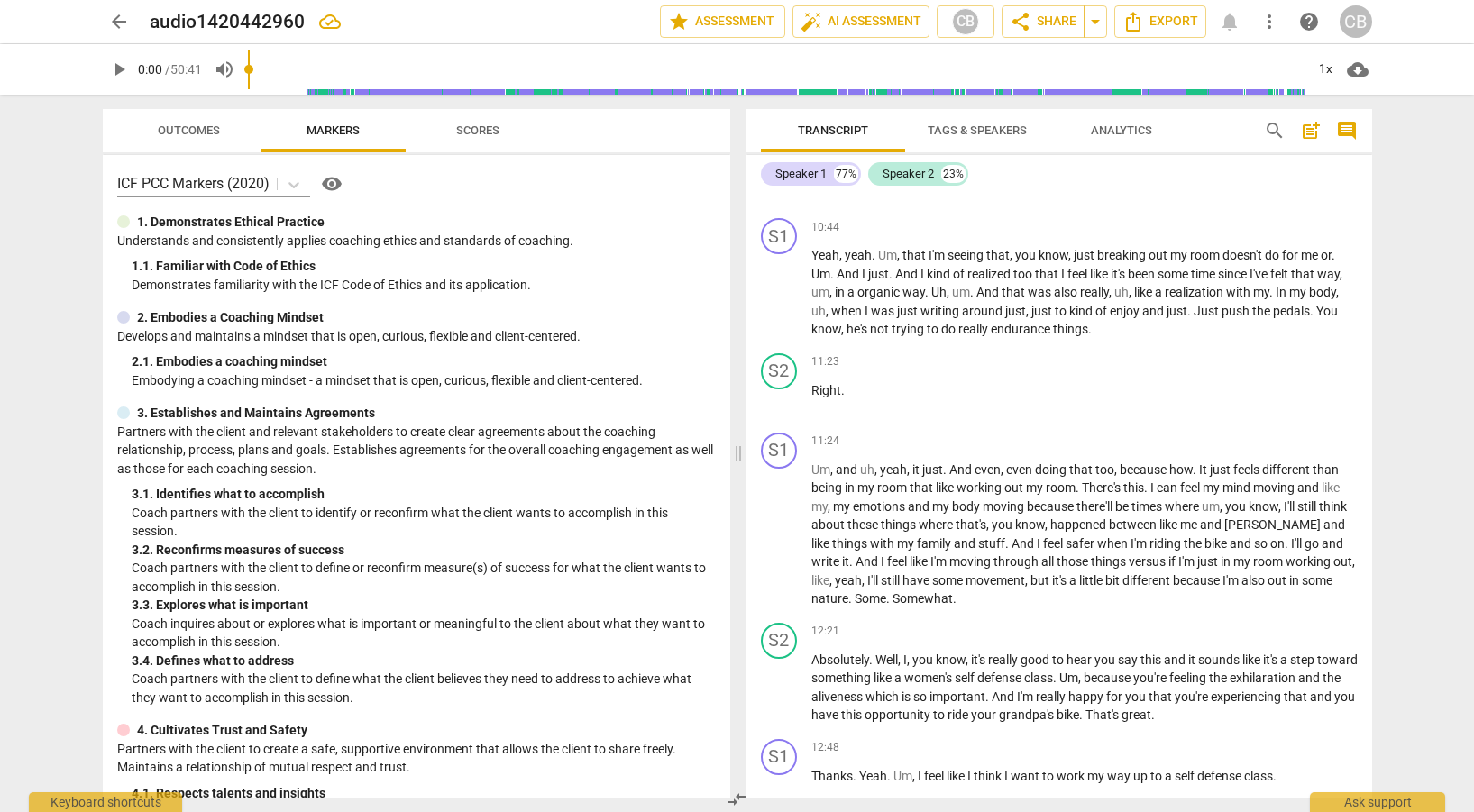
scroll to position [2966, 0]
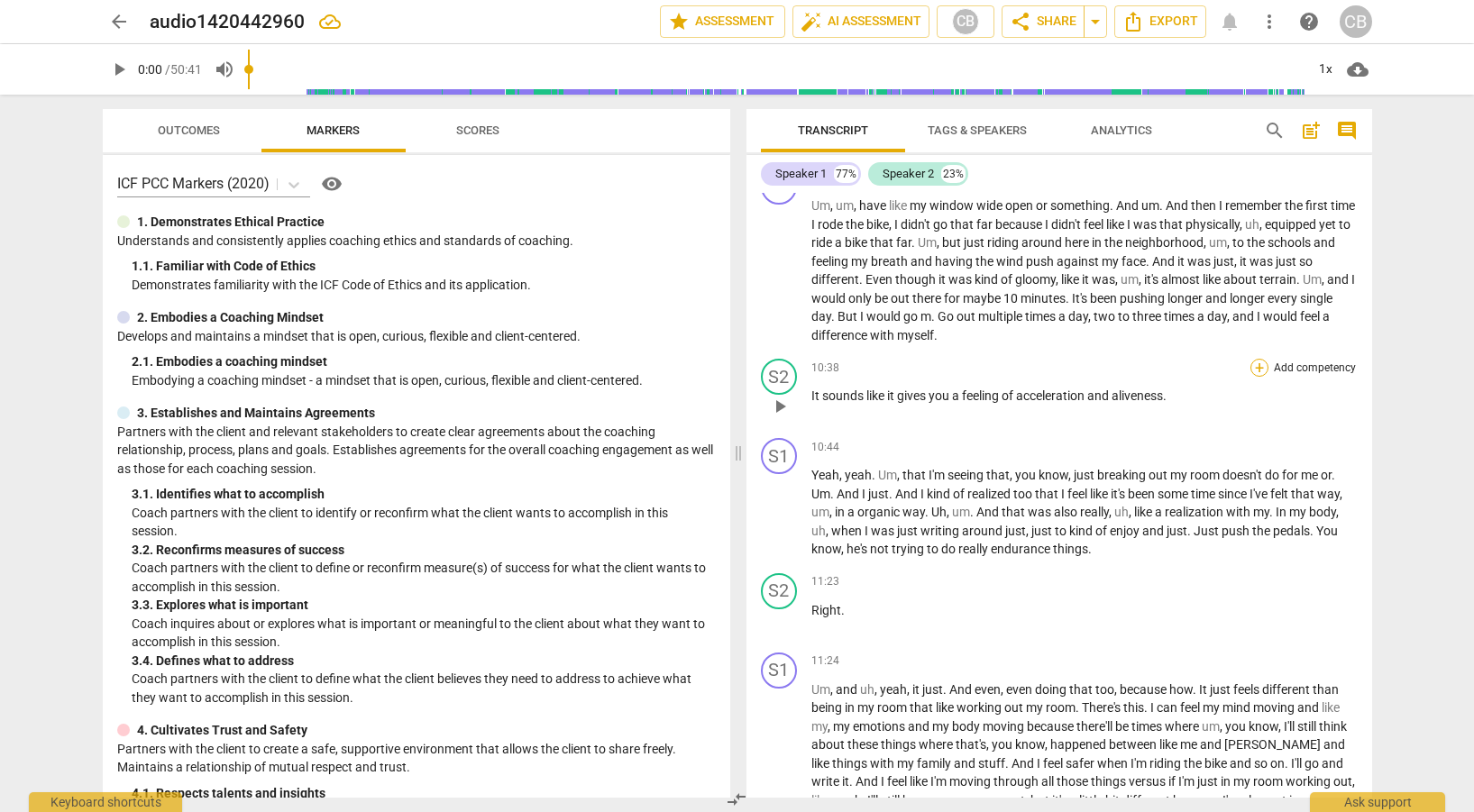
click at [1261, 377] on div "+" at bounding box center [1260, 367] width 18 height 18
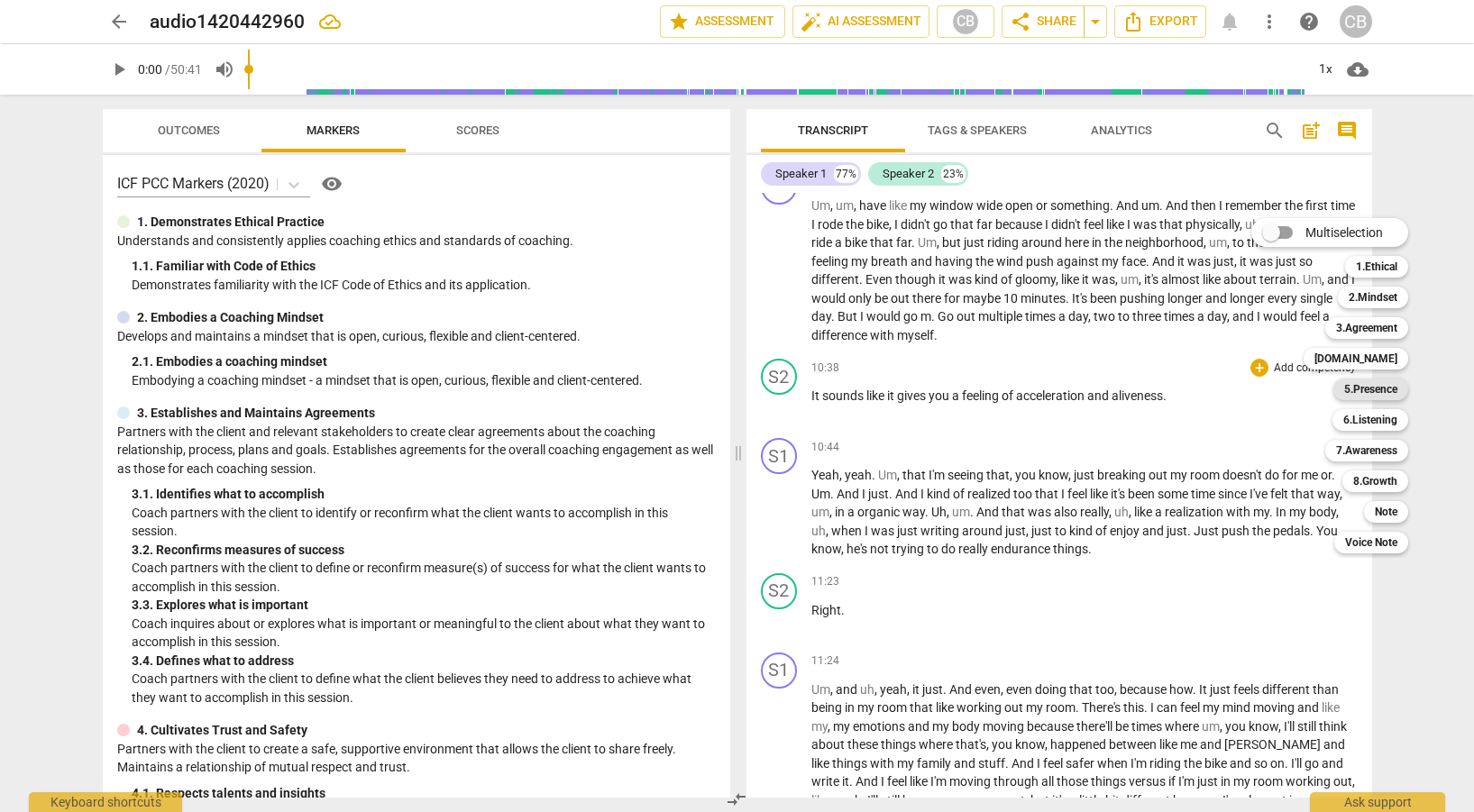
click at [1380, 388] on b "5.Presence" at bounding box center [1371, 390] width 53 height 21
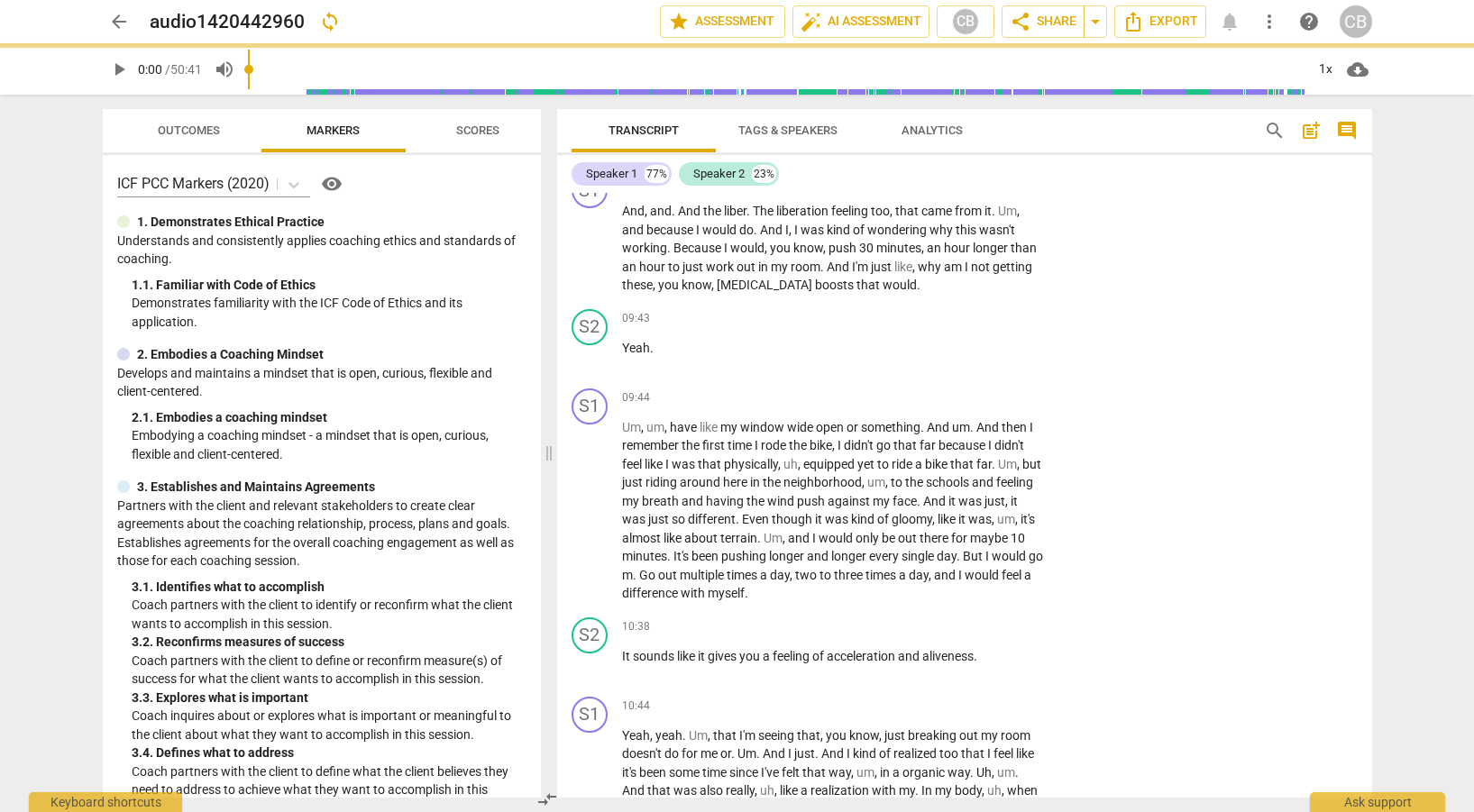
scroll to position [3186, 0]
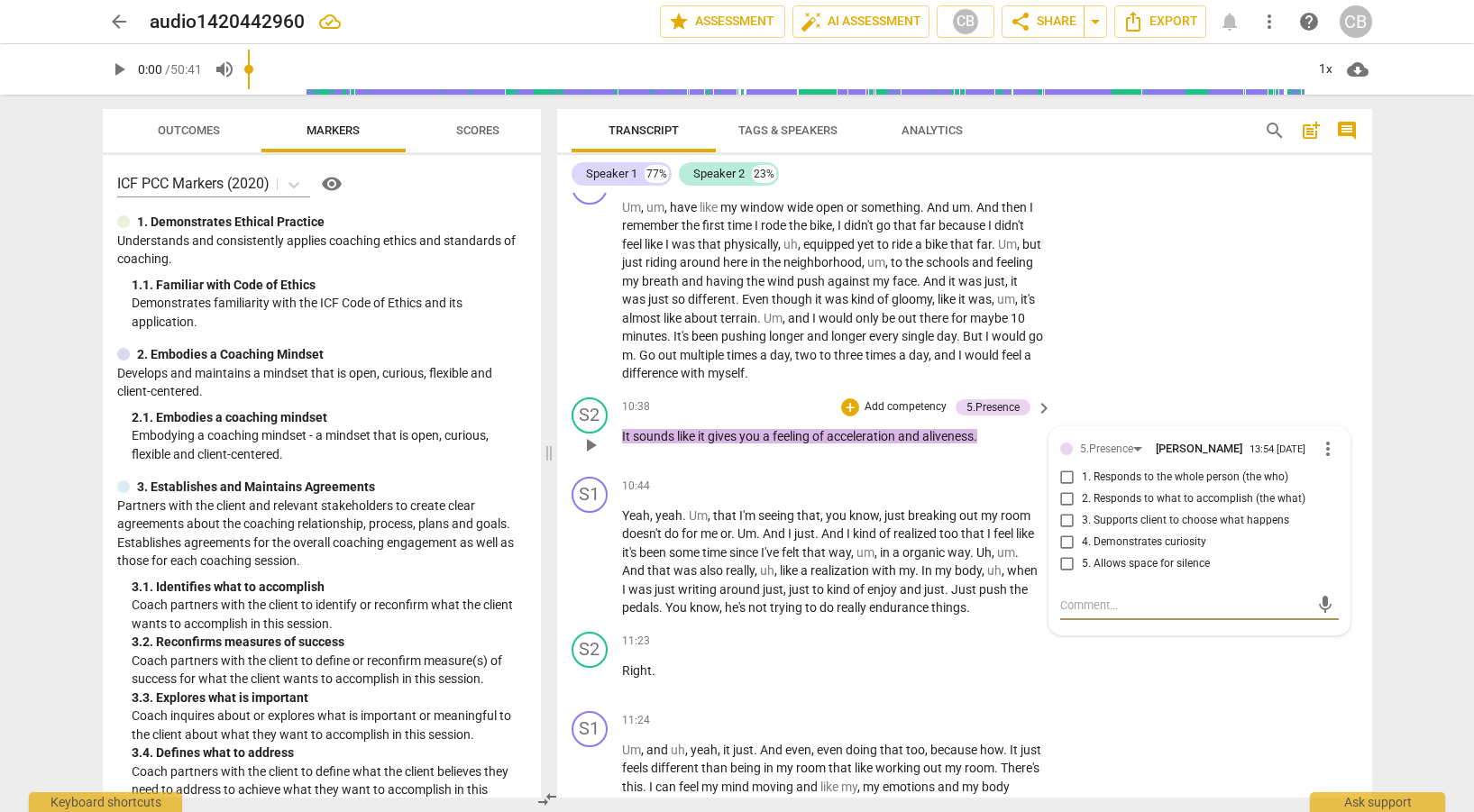
click at [1061, 532] on input "3. Supports client to choose what happens" at bounding box center [1068, 521] width 29 height 21
checkbox input "true"
click at [932, 615] on span "endurance" at bounding box center [900, 608] width 63 height 14
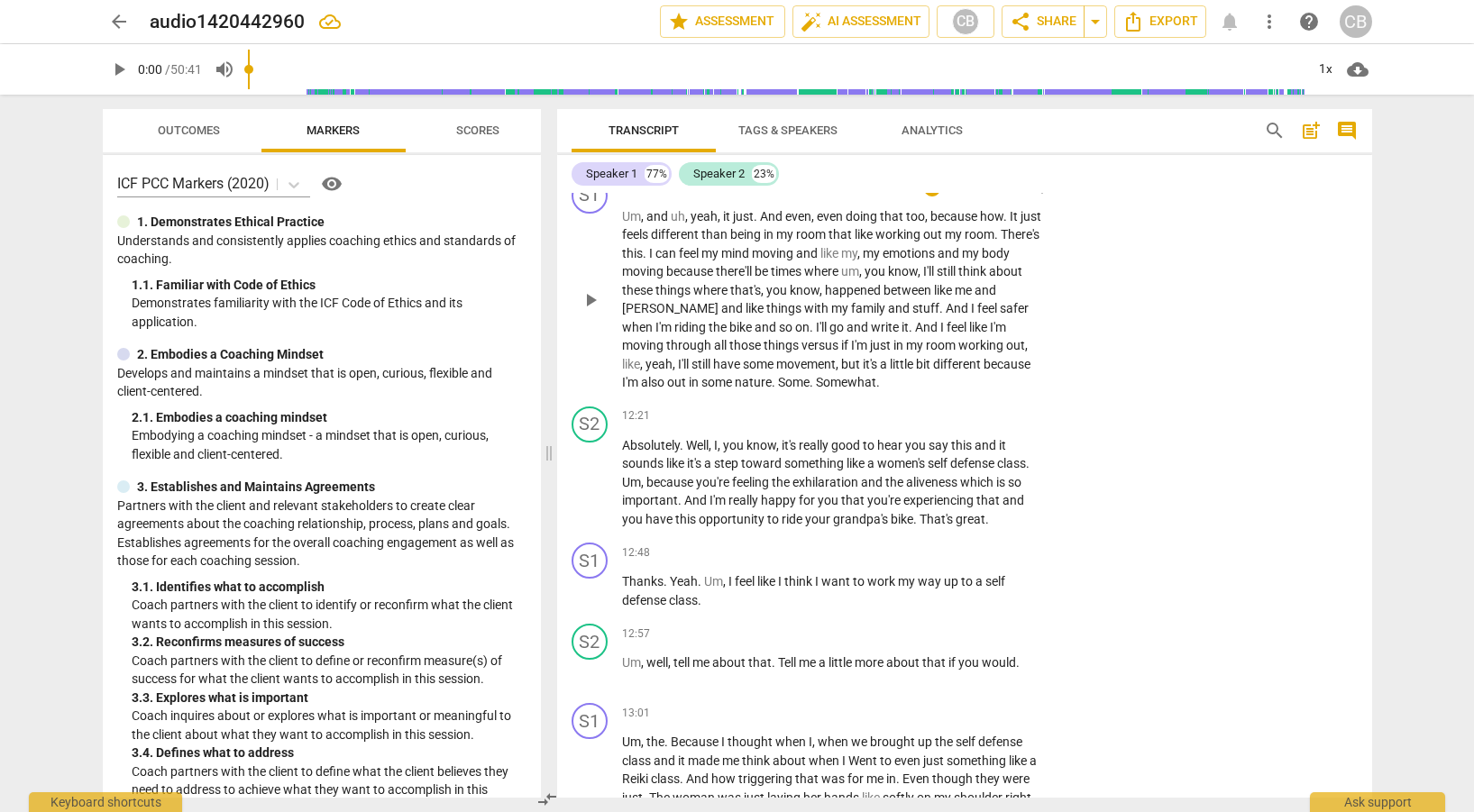
scroll to position [3803, 0]
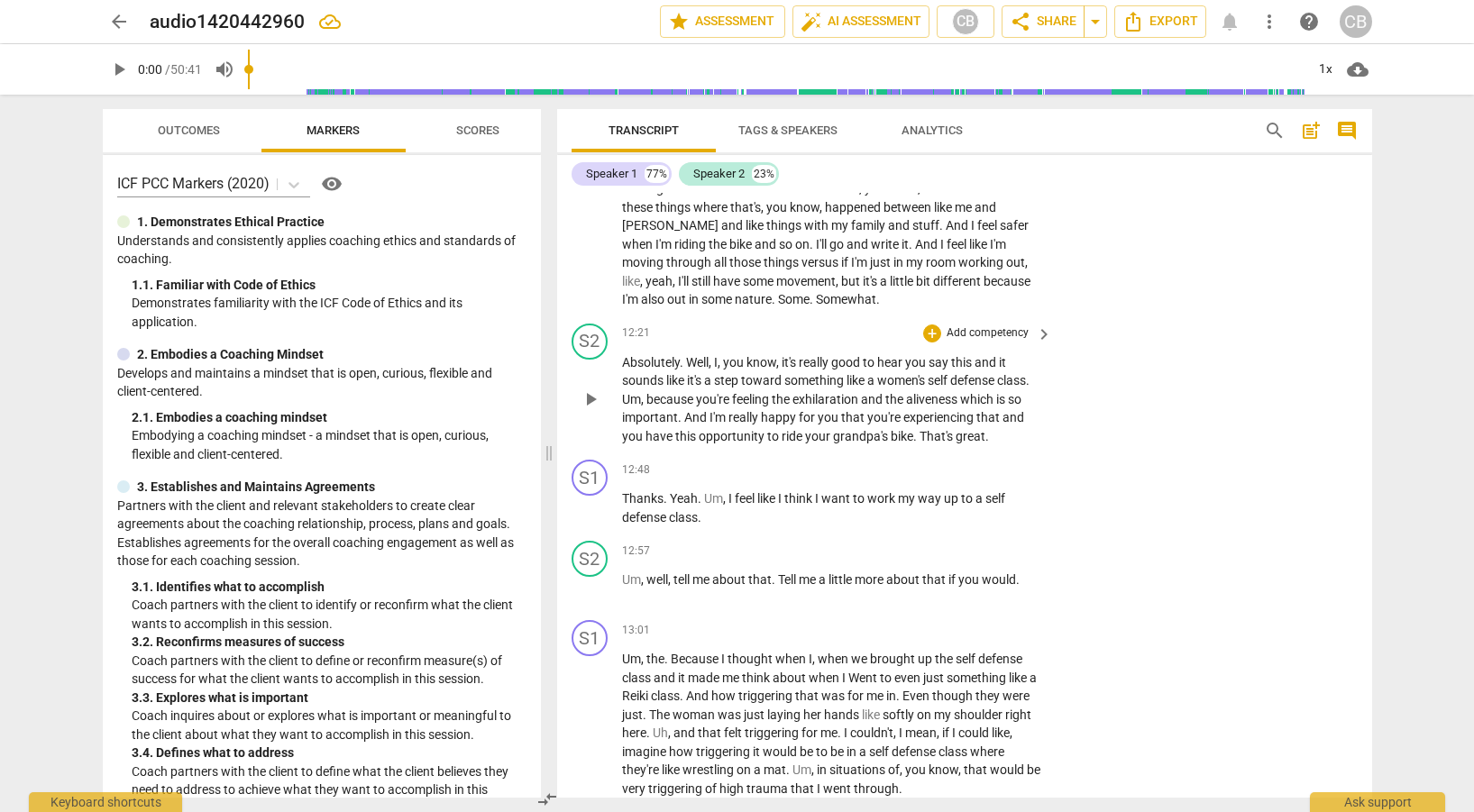
click at [1046, 345] on span "keyboard_arrow_right" at bounding box center [1044, 335] width 21 height 21
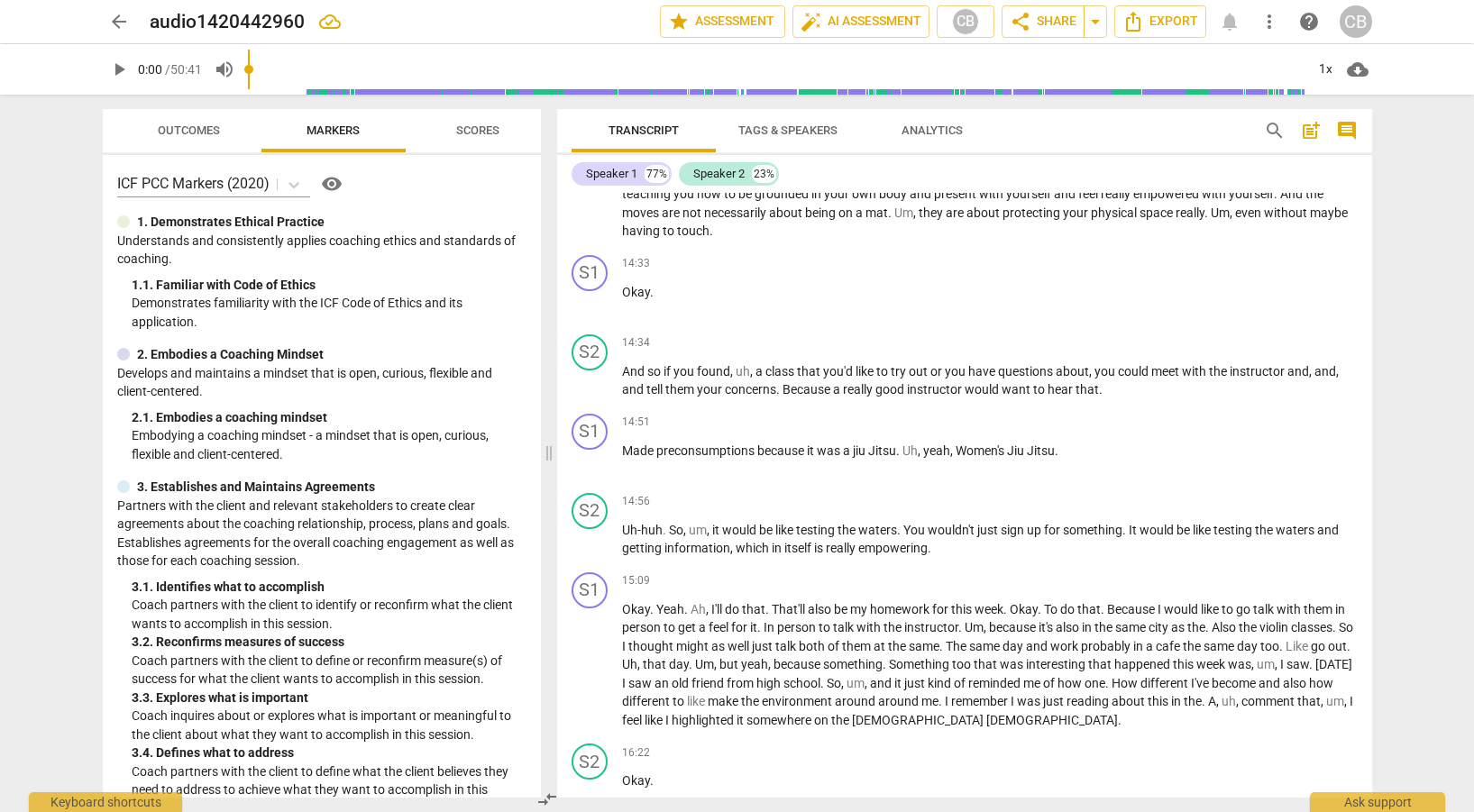
scroll to position [3505, 0]
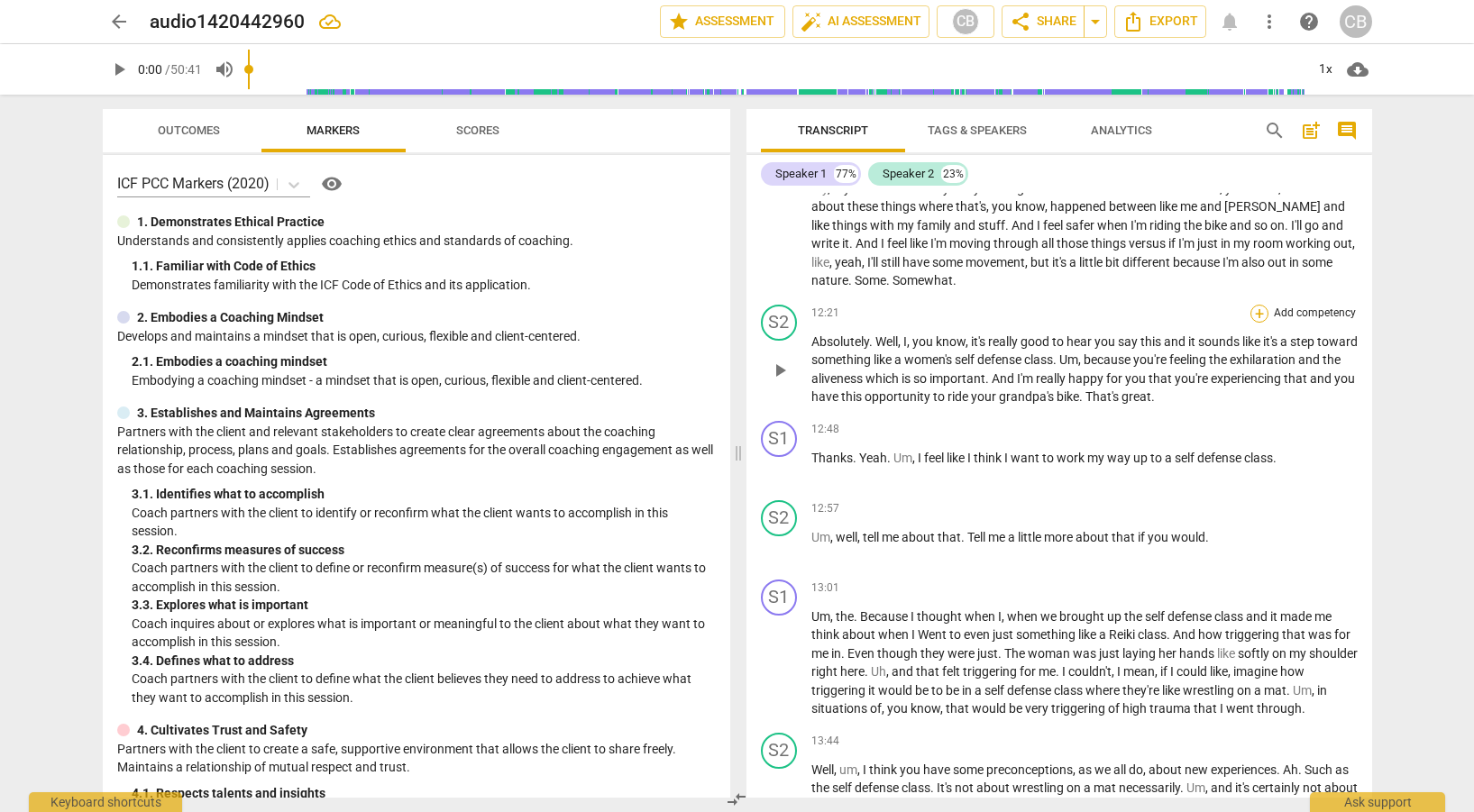
click at [1256, 323] on div "+" at bounding box center [1260, 313] width 18 height 18
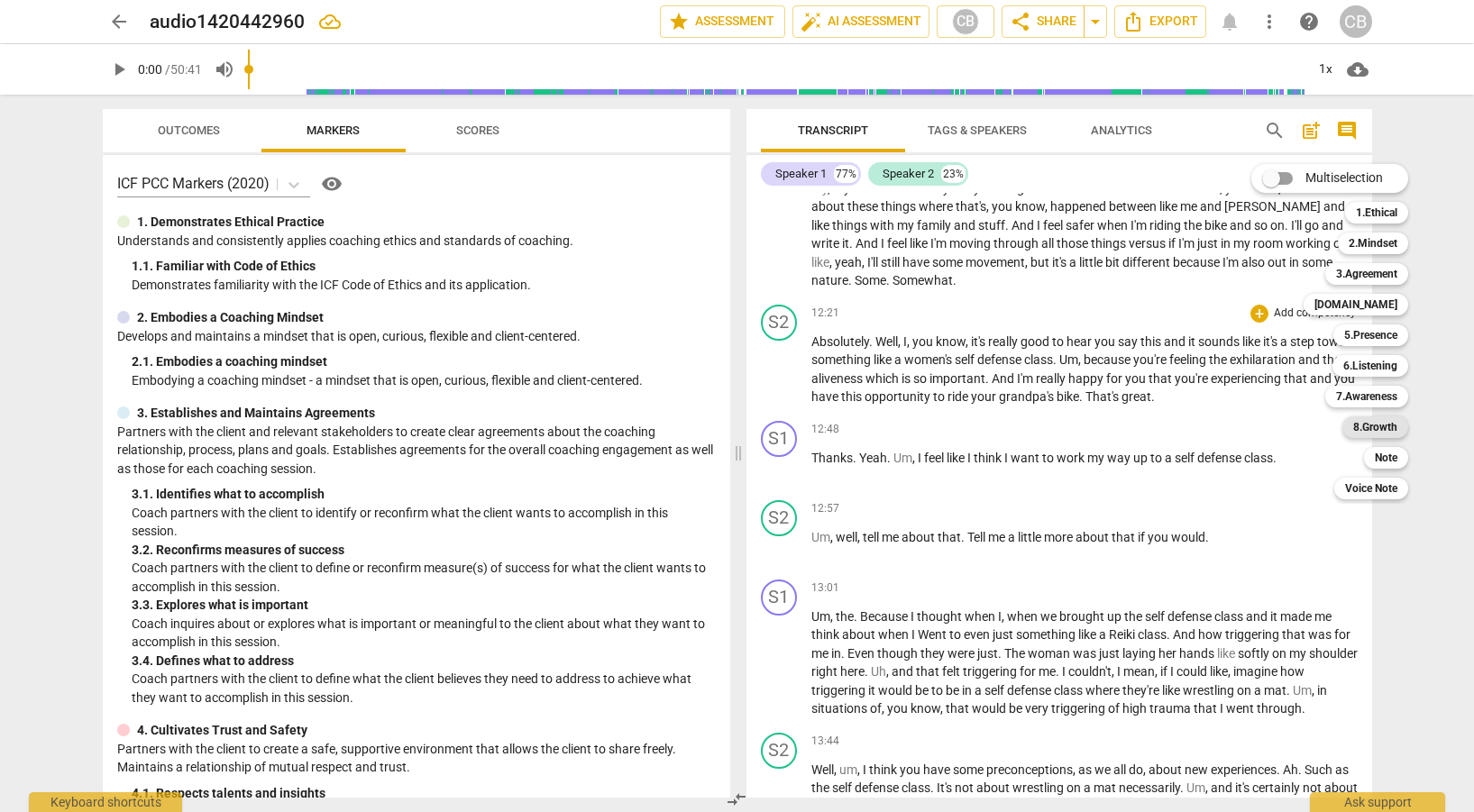
click at [1379, 427] on b "8.Growth" at bounding box center [1376, 427] width 44 height 21
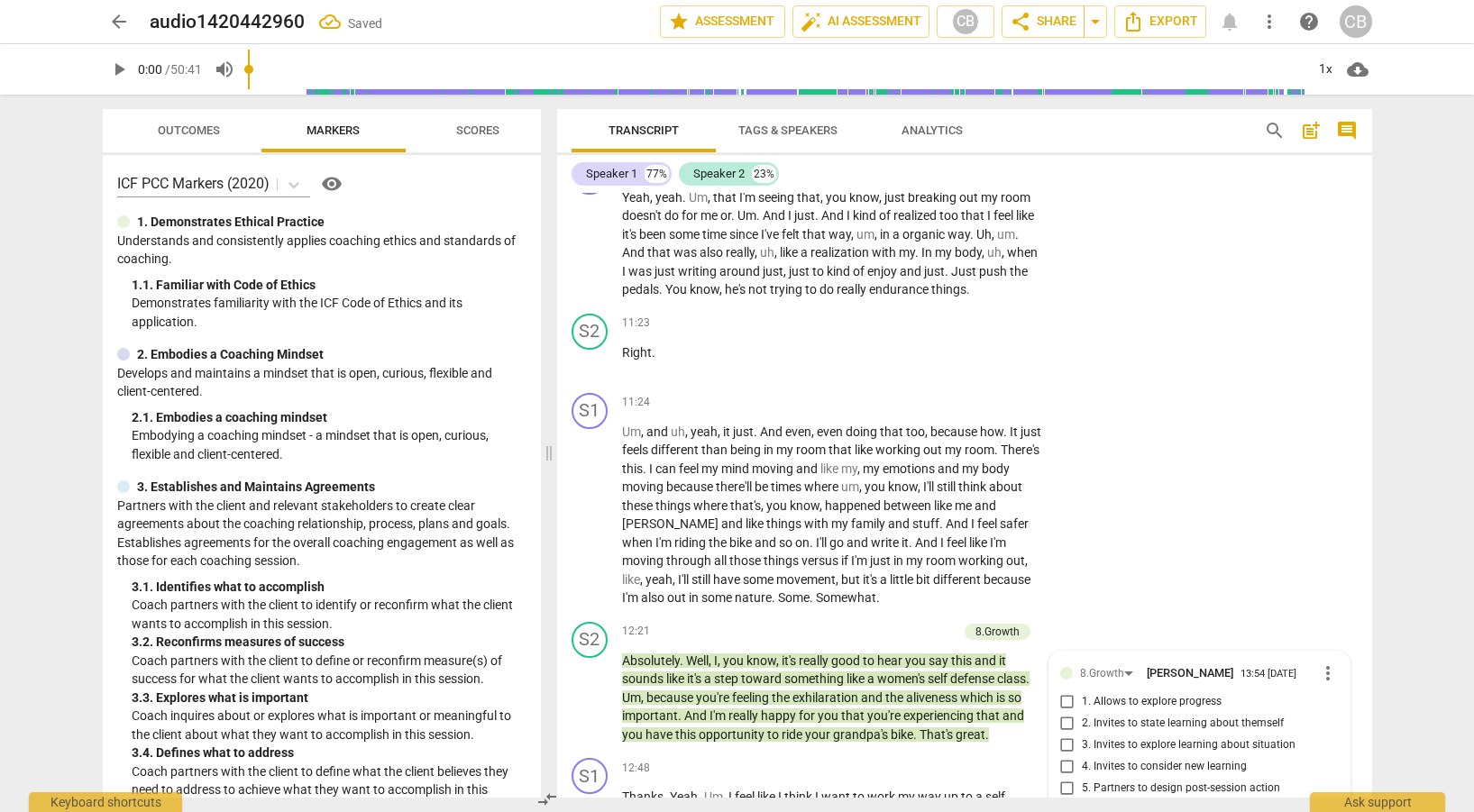
scroll to position [3803, 0]
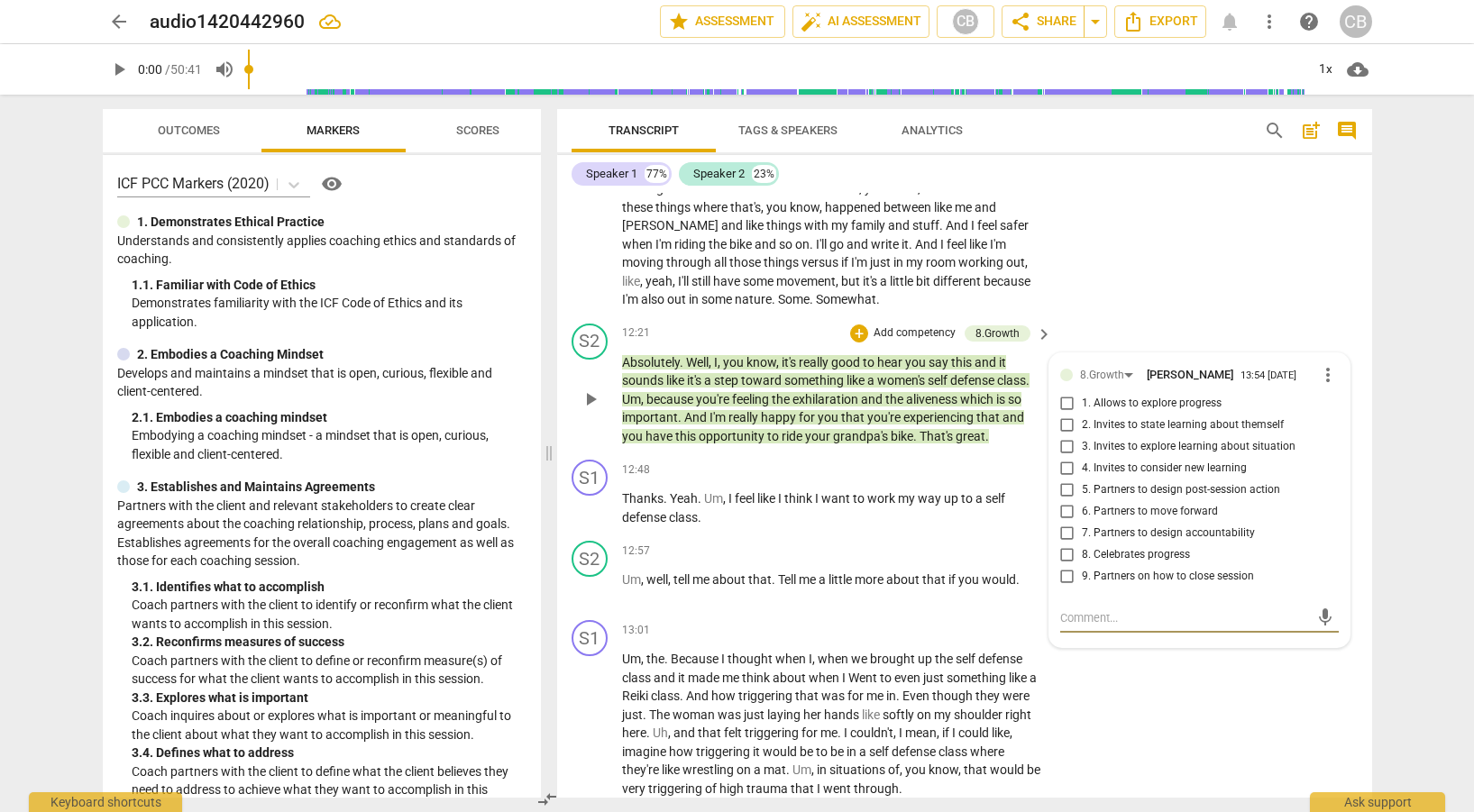
click at [1061, 415] on input "1. Allows to explore progress" at bounding box center [1068, 404] width 29 height 21
checkbox input "true"
click at [1064, 436] on input "2. Invites to state learning about themself" at bounding box center [1068, 425] width 29 height 21
checkbox input "true"
click at [1061, 458] on input "3. Invites to explore learning about situation" at bounding box center [1068, 447] width 29 height 21
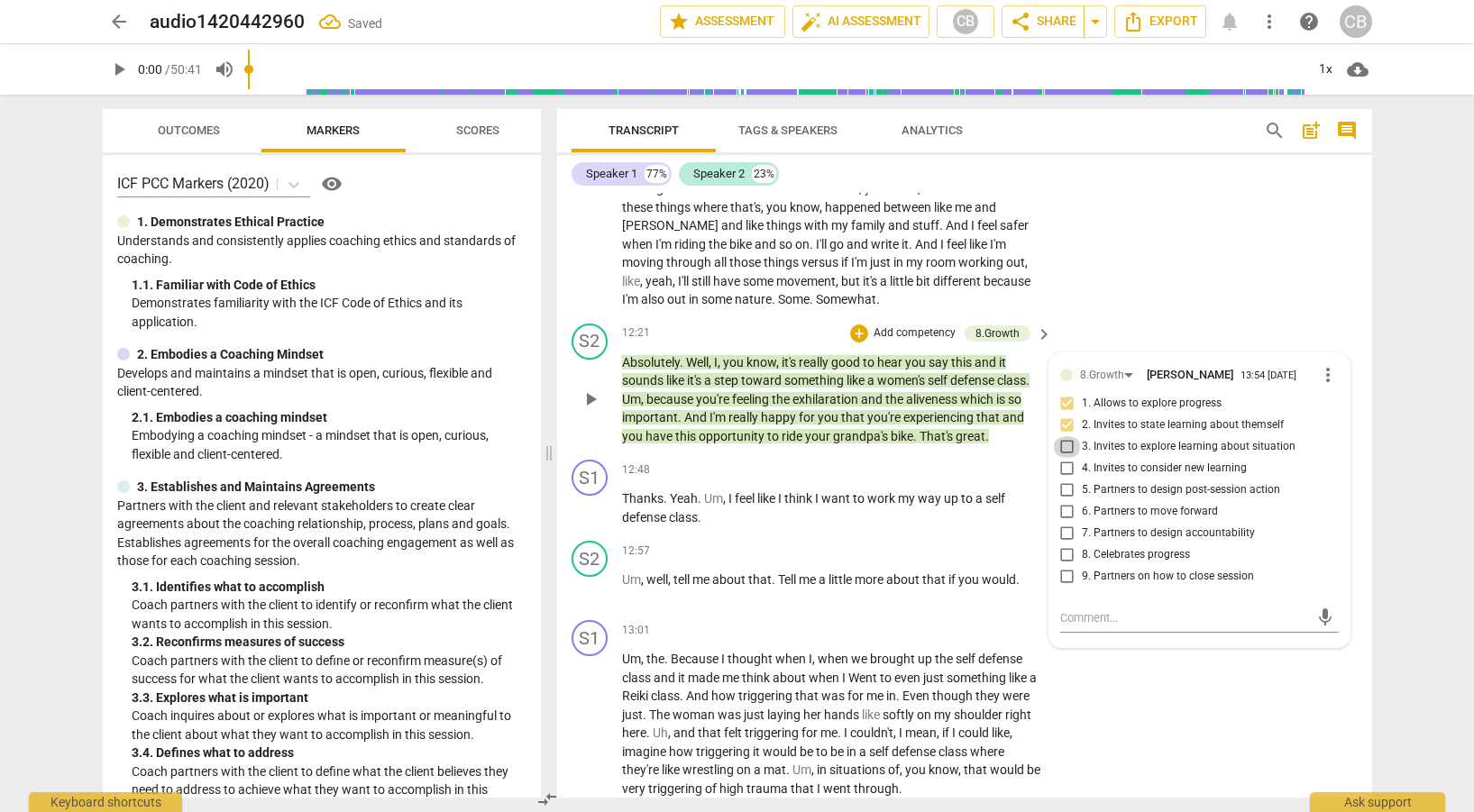
checkbox input "true"
click at [1066, 479] on input "4. Invites to consider new learning" at bounding box center [1068, 469] width 29 height 21
checkbox input "true"
click at [1069, 501] on input "5. Partners to design post-session action" at bounding box center [1068, 490] width 29 height 21
checkbox input "true"
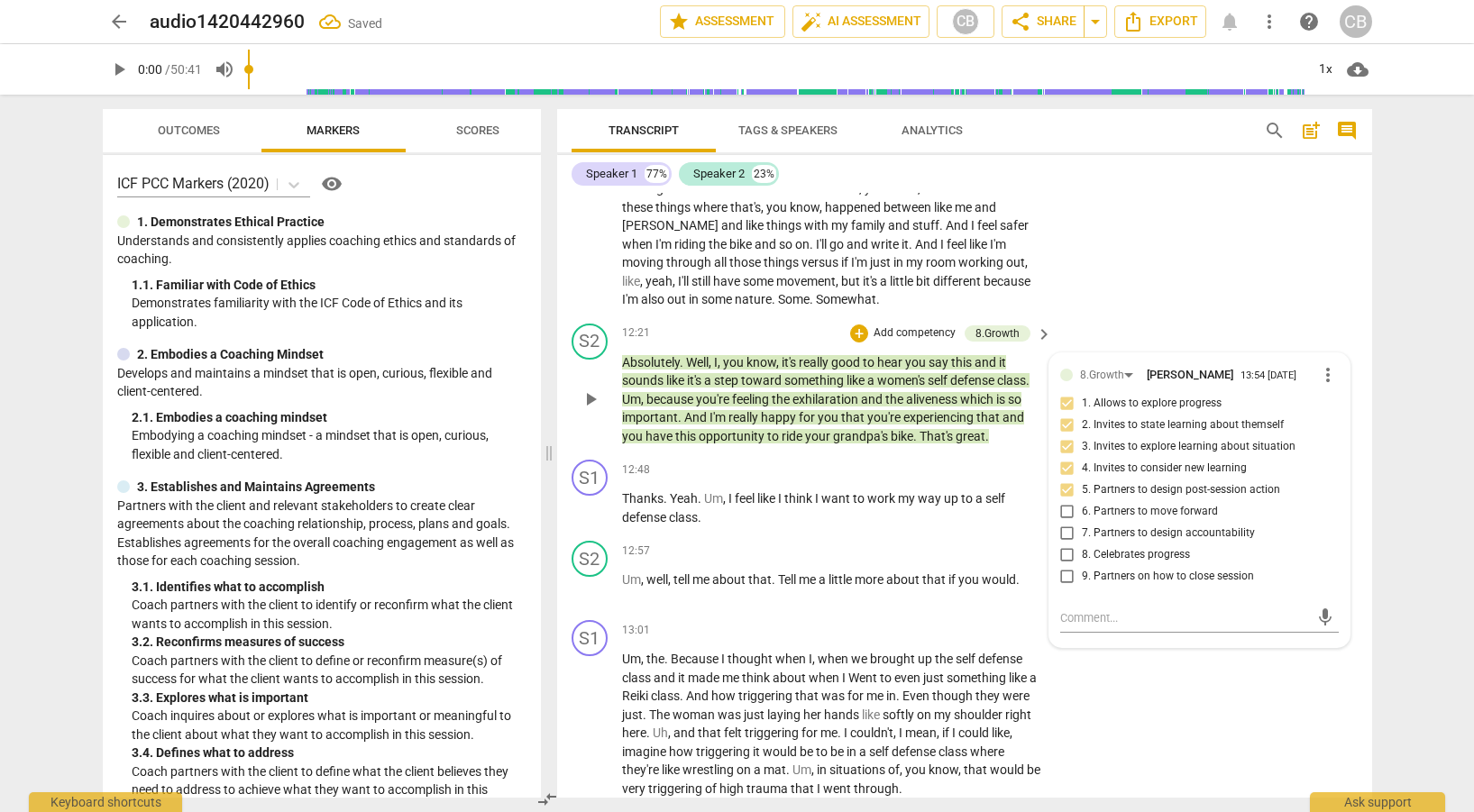
click at [1067, 523] on input "6. Partners to move forward" at bounding box center [1068, 512] width 29 height 21
checkbox input "true"
click at [1061, 566] on input "8. Celebrates progress" at bounding box center [1068, 555] width 29 height 21
checkbox input "true"
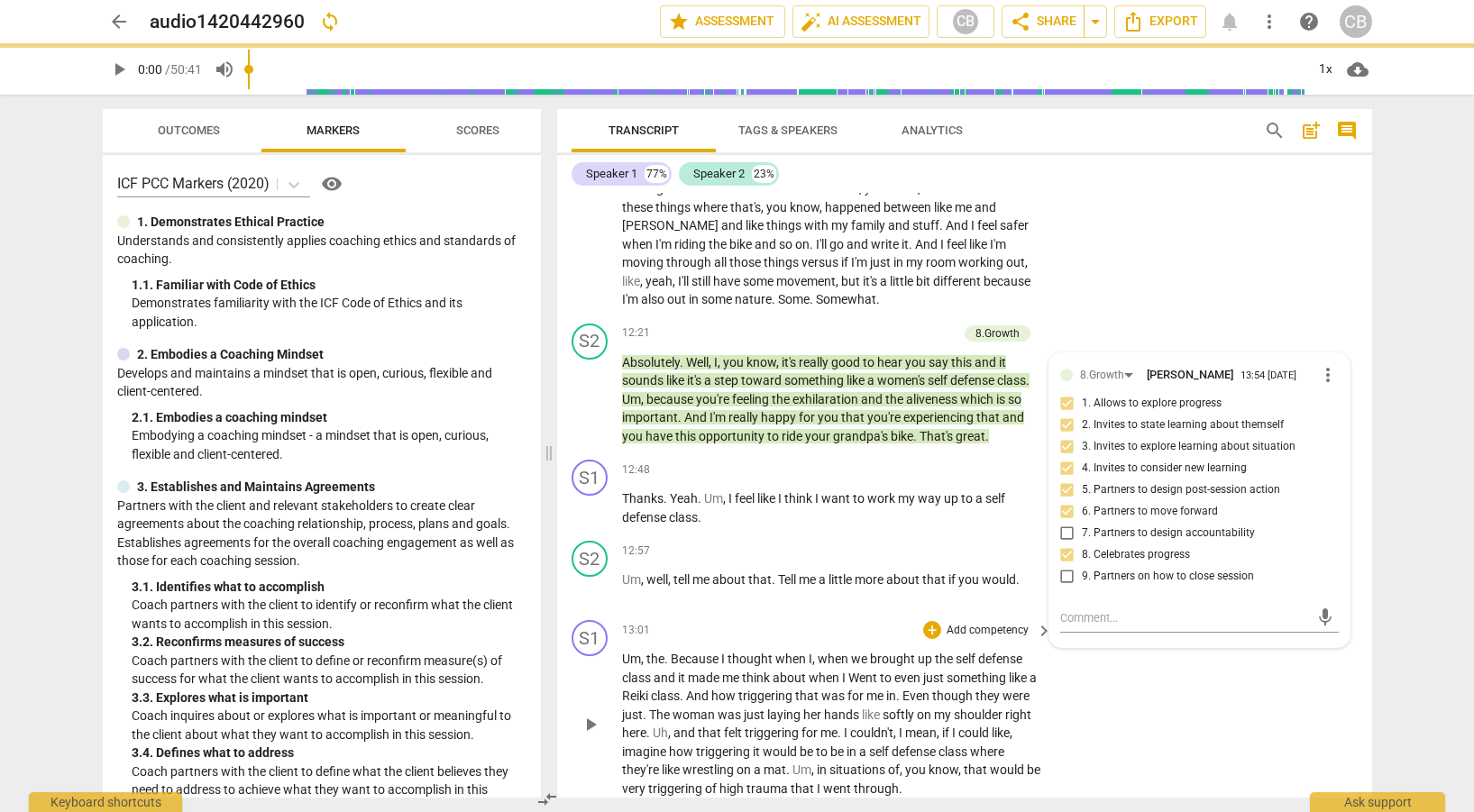
click at [1218, 719] on div "S1 play_arrow pause 13:01 + Add competency keyboard_arrow_right Um , the . Beca…" at bounding box center [965, 709] width 815 height 192
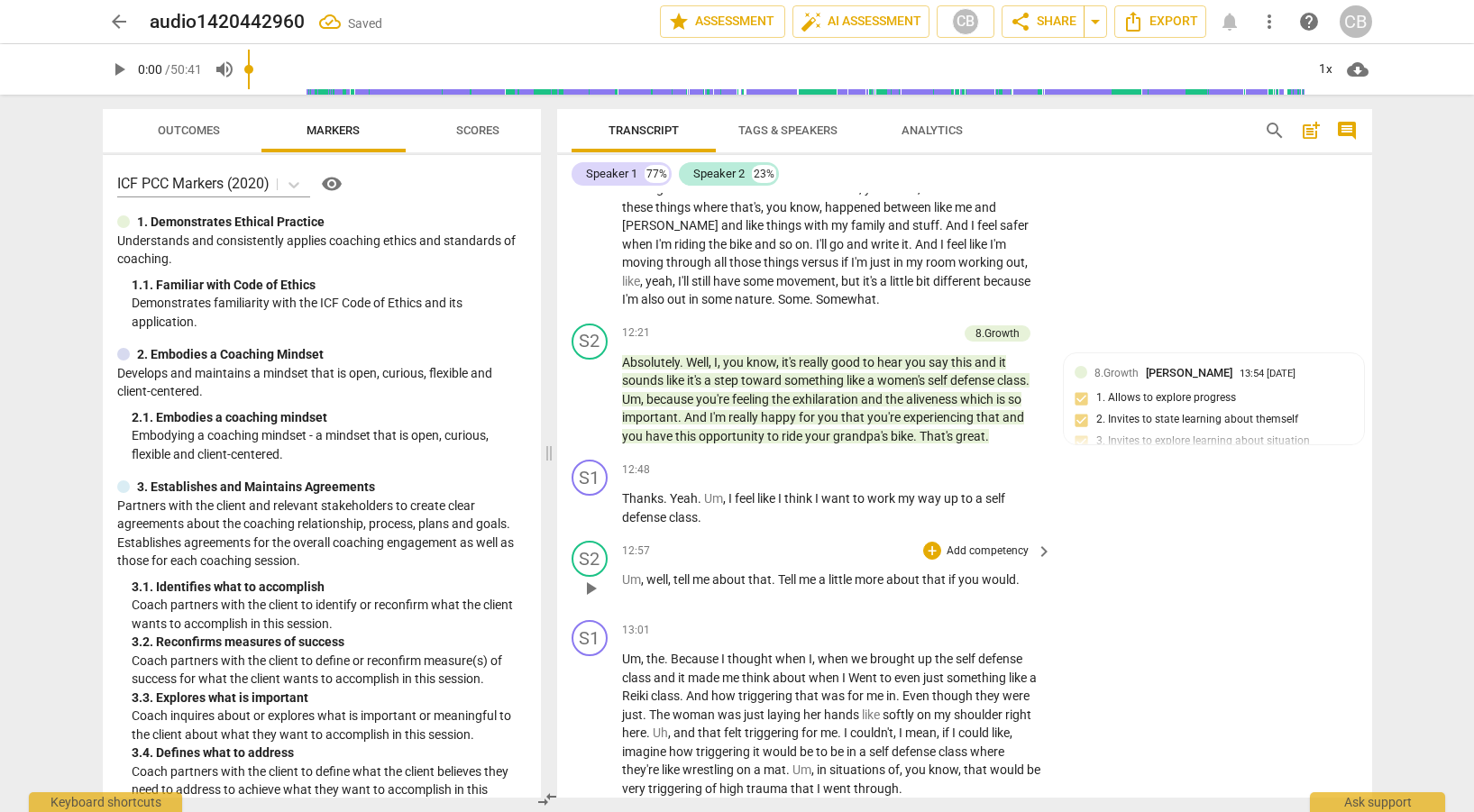
scroll to position [3906, 0]
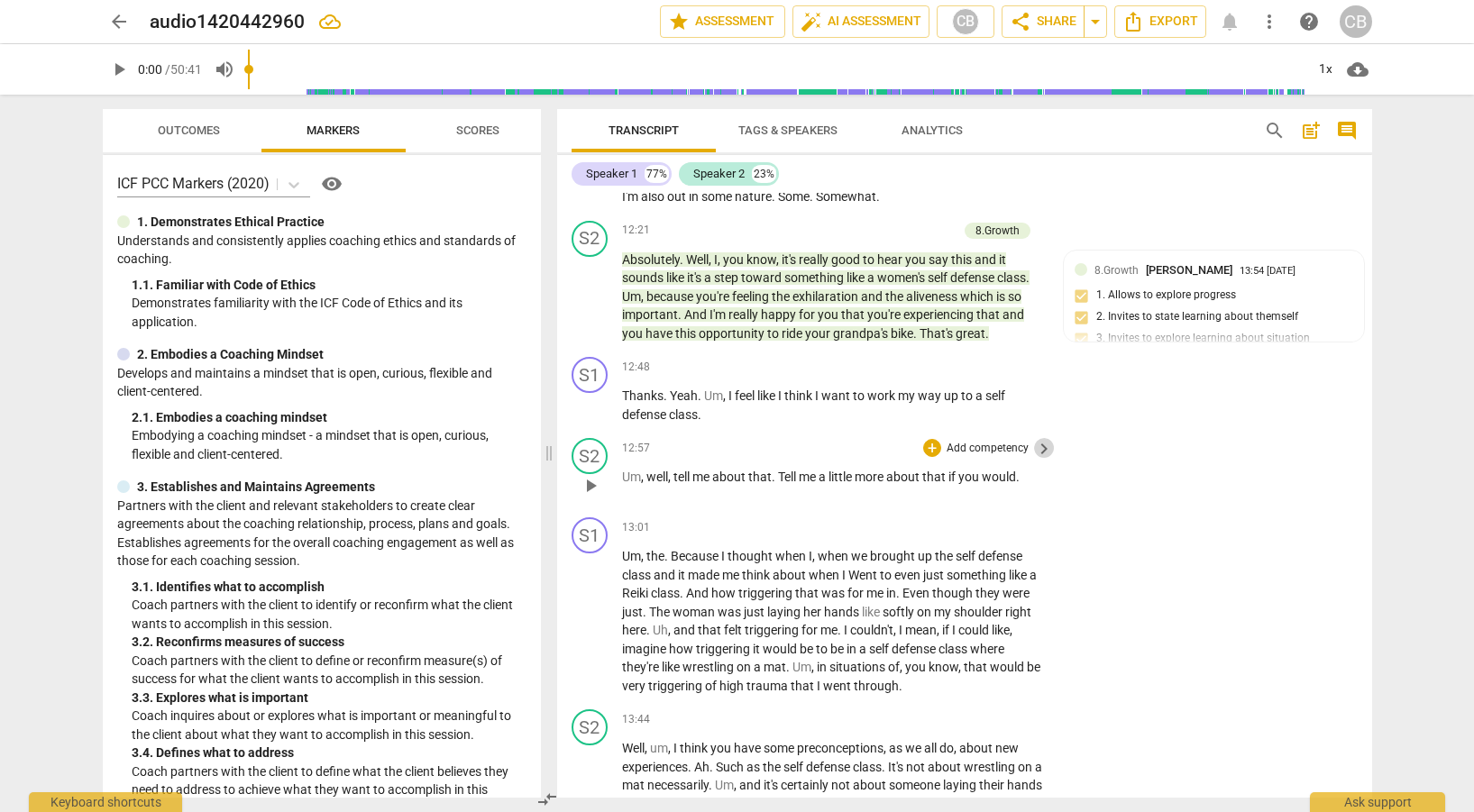
click at [1041, 460] on span "keyboard_arrow_right" at bounding box center [1044, 448] width 21 height 21
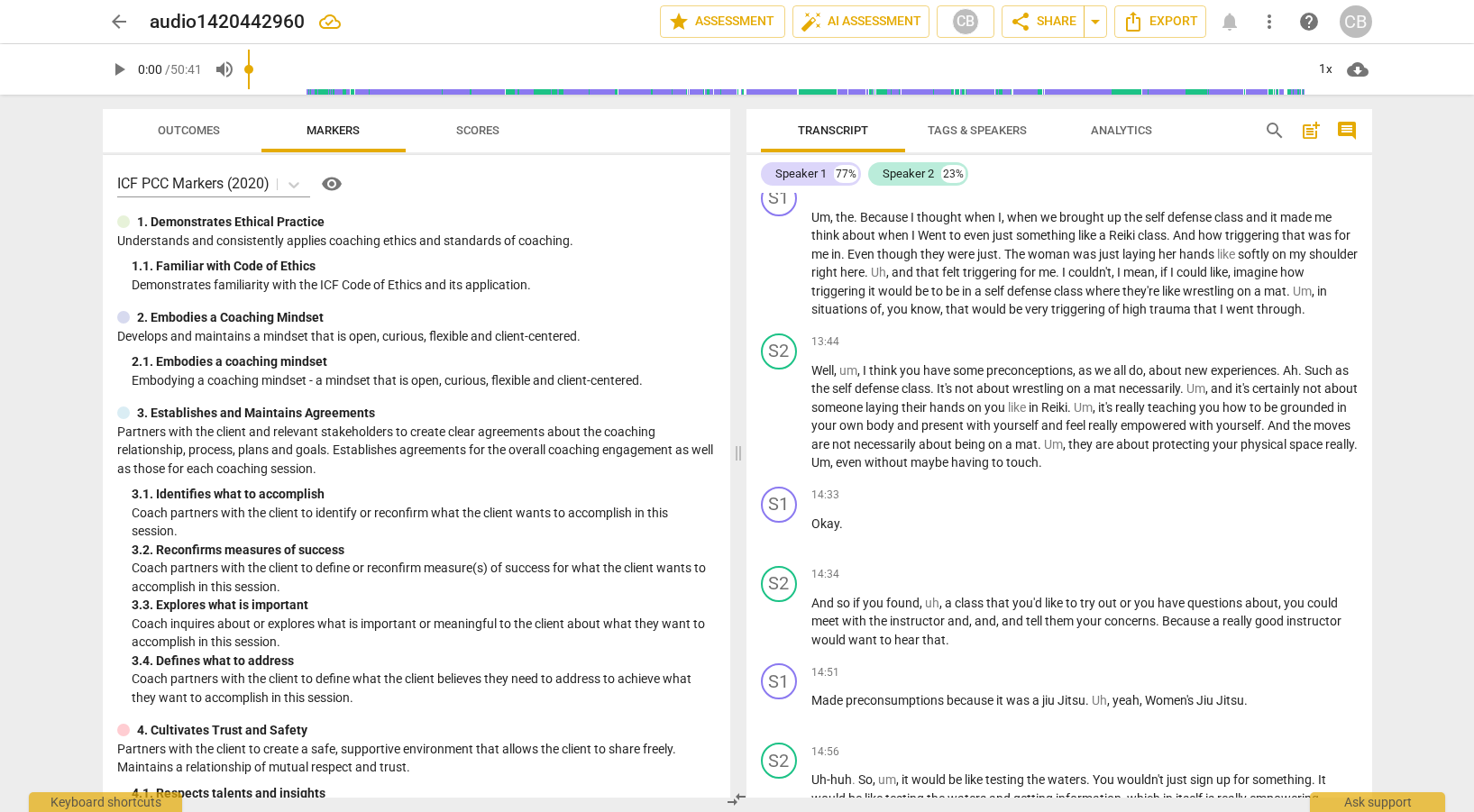
scroll to position [3627, 0]
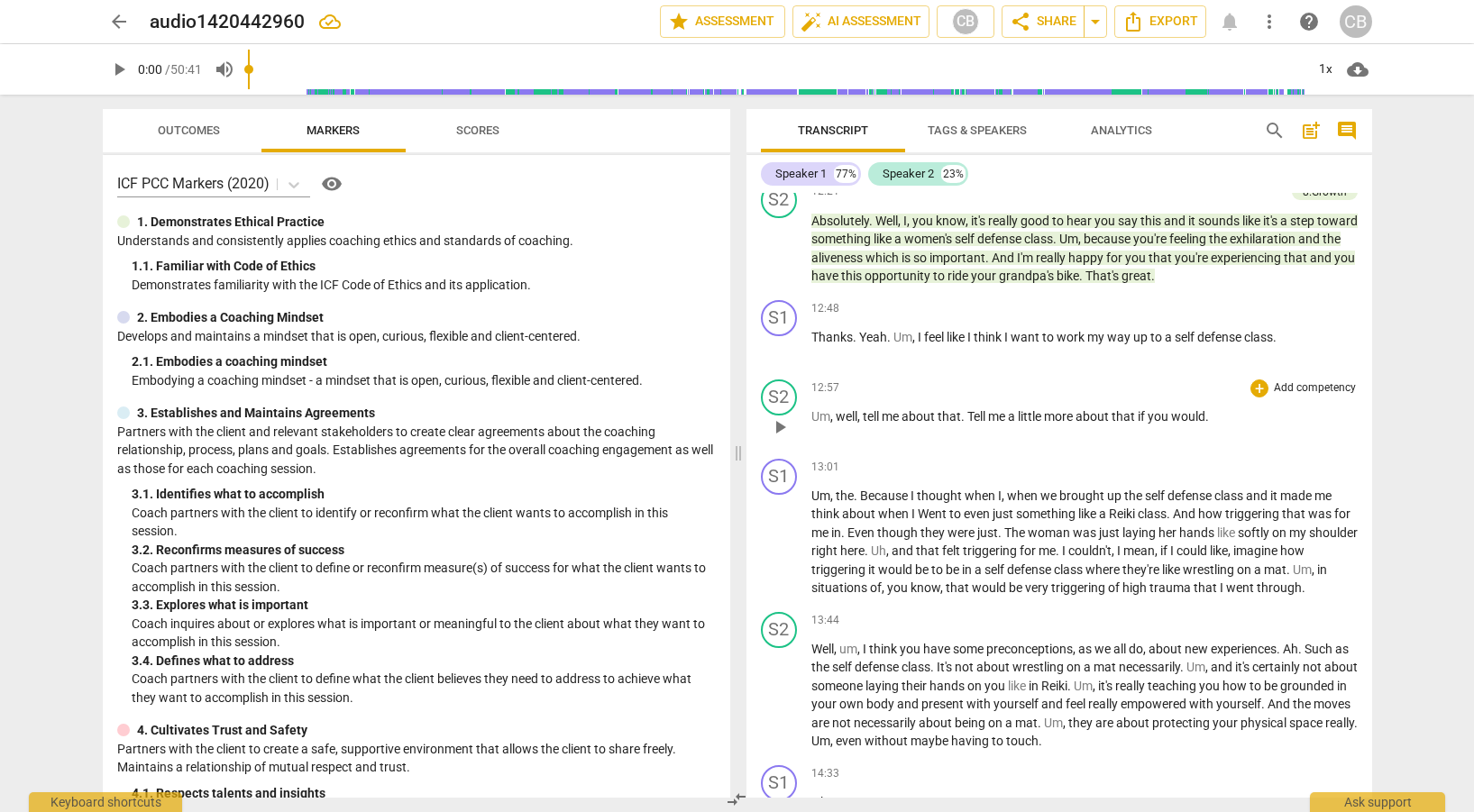
click at [1265, 397] on div "+ Add competency" at bounding box center [1304, 389] width 107 height 18
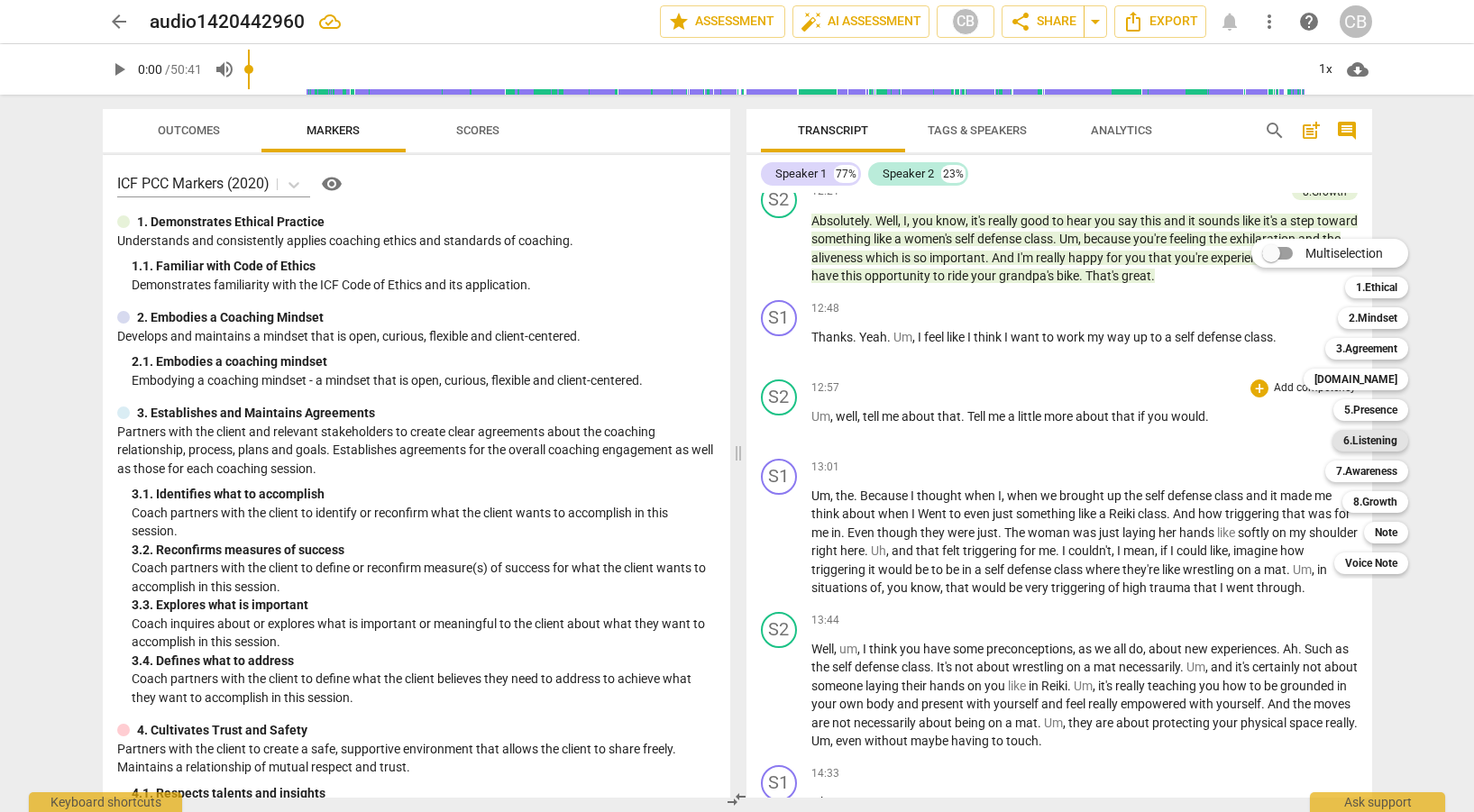
click at [1347, 441] on b "6.Listening" at bounding box center [1371, 441] width 54 height 21
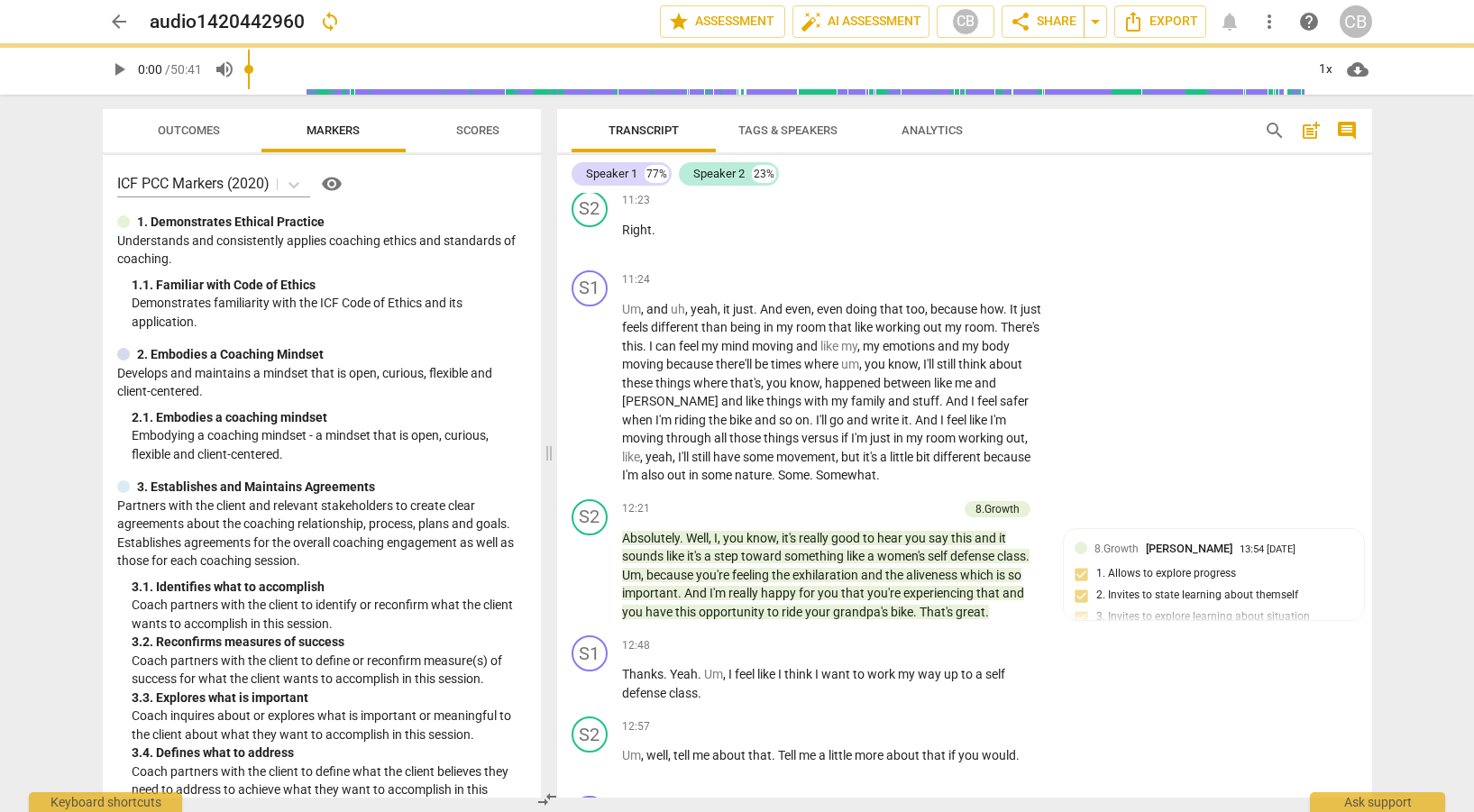
scroll to position [3906, 0]
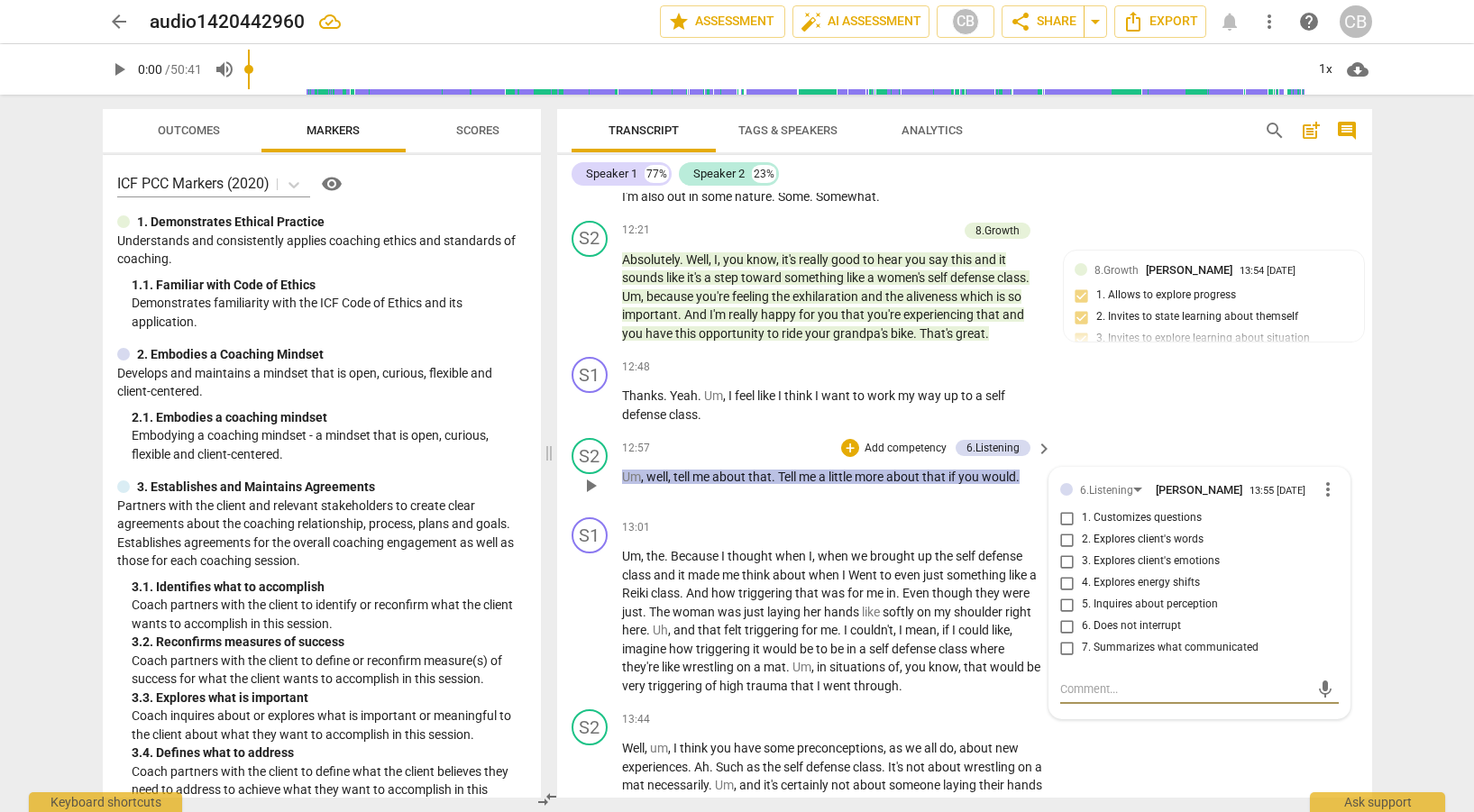
click at [1065, 615] on input "5. Inquires about perception" at bounding box center [1068, 605] width 29 height 21
checkbox input "true"
click at [1058, 551] on input "2. Explores client's words" at bounding box center [1068, 540] width 29 height 21
checkbox input "true"
click at [1212, 763] on div "S2 play_arrow pause 13:44 + Add competency keyboard_arrow_right Well , um , I t…" at bounding box center [965, 798] width 815 height 192
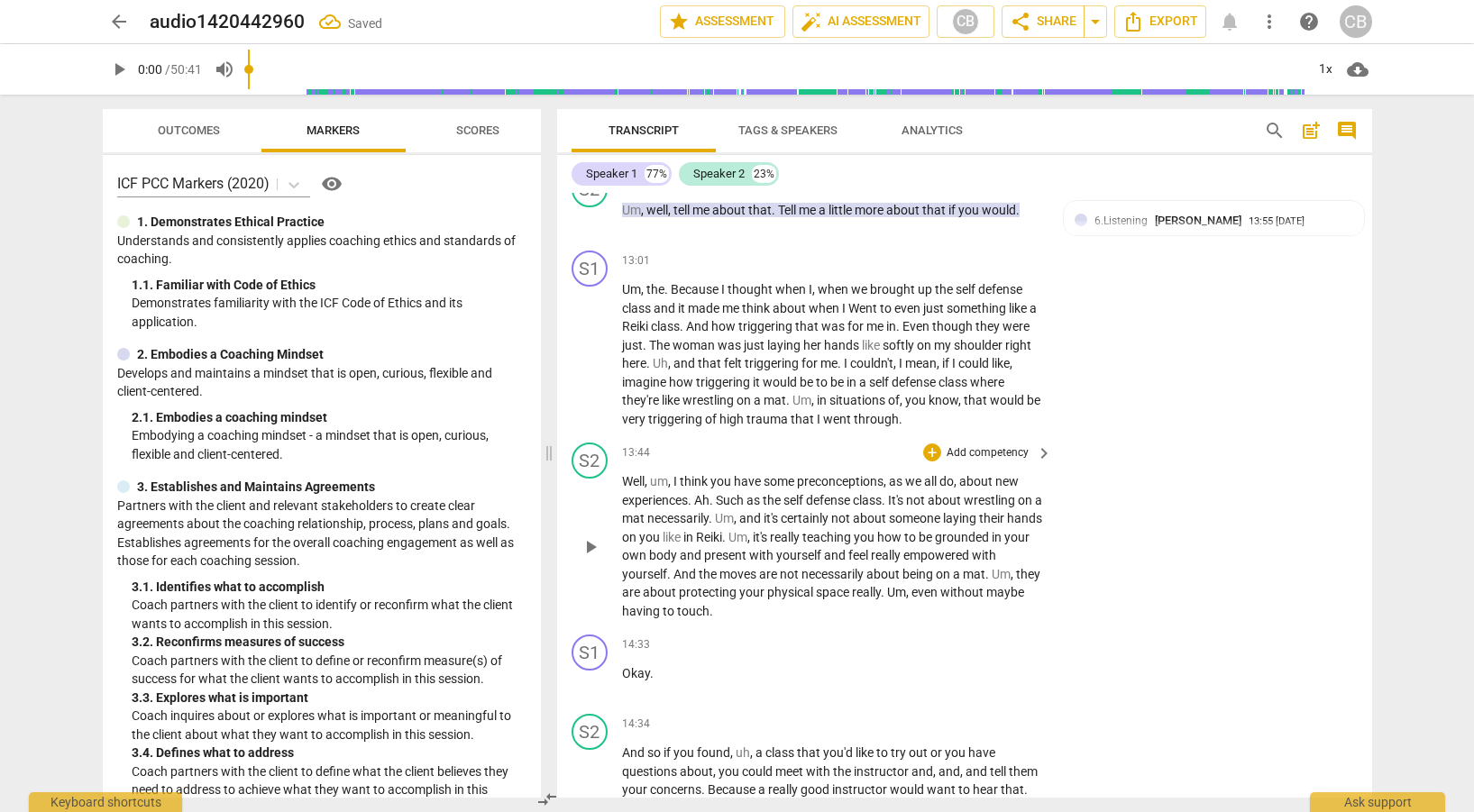
scroll to position [4213, 0]
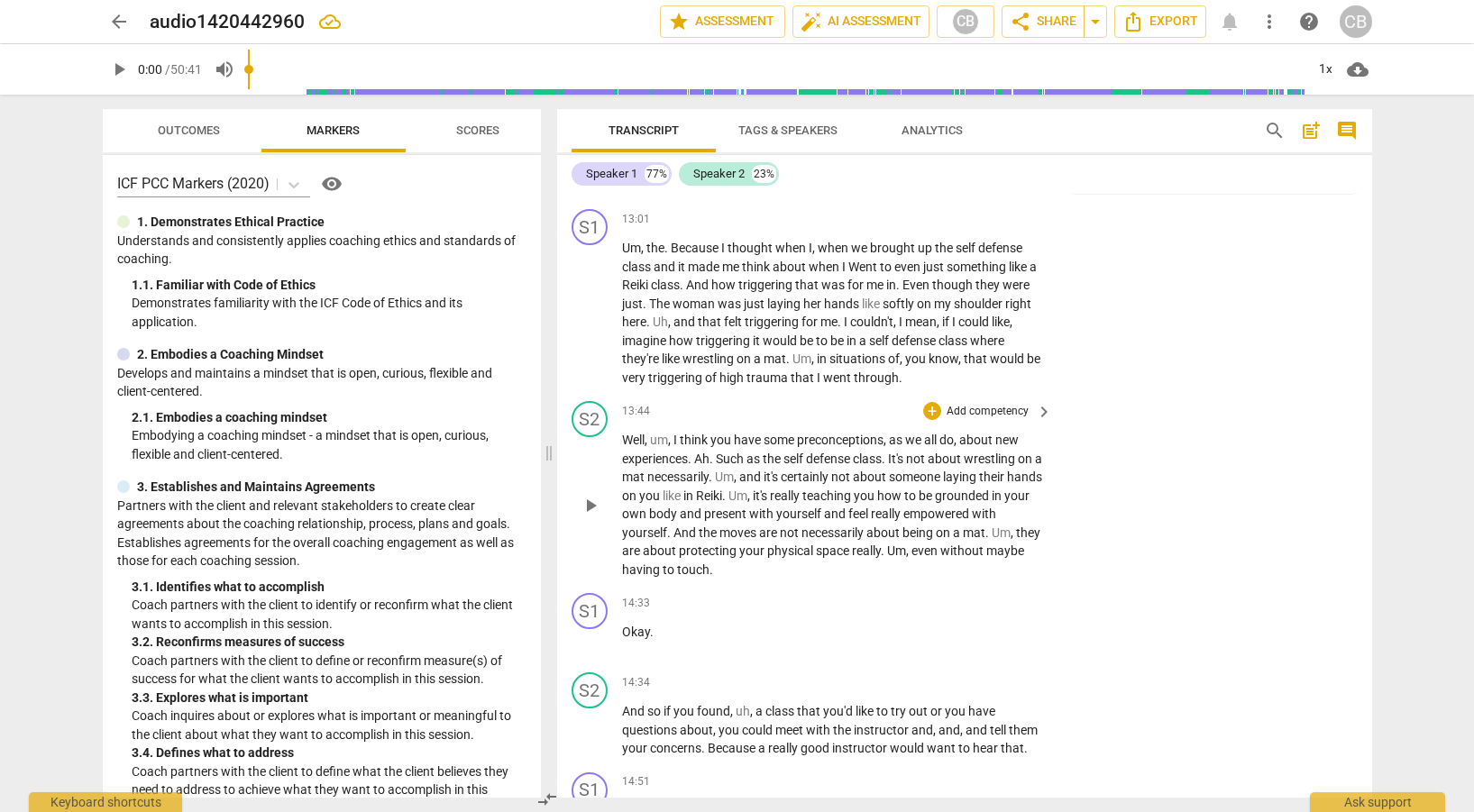
click at [1045, 422] on span "keyboard_arrow_right" at bounding box center [1044, 412] width 21 height 21
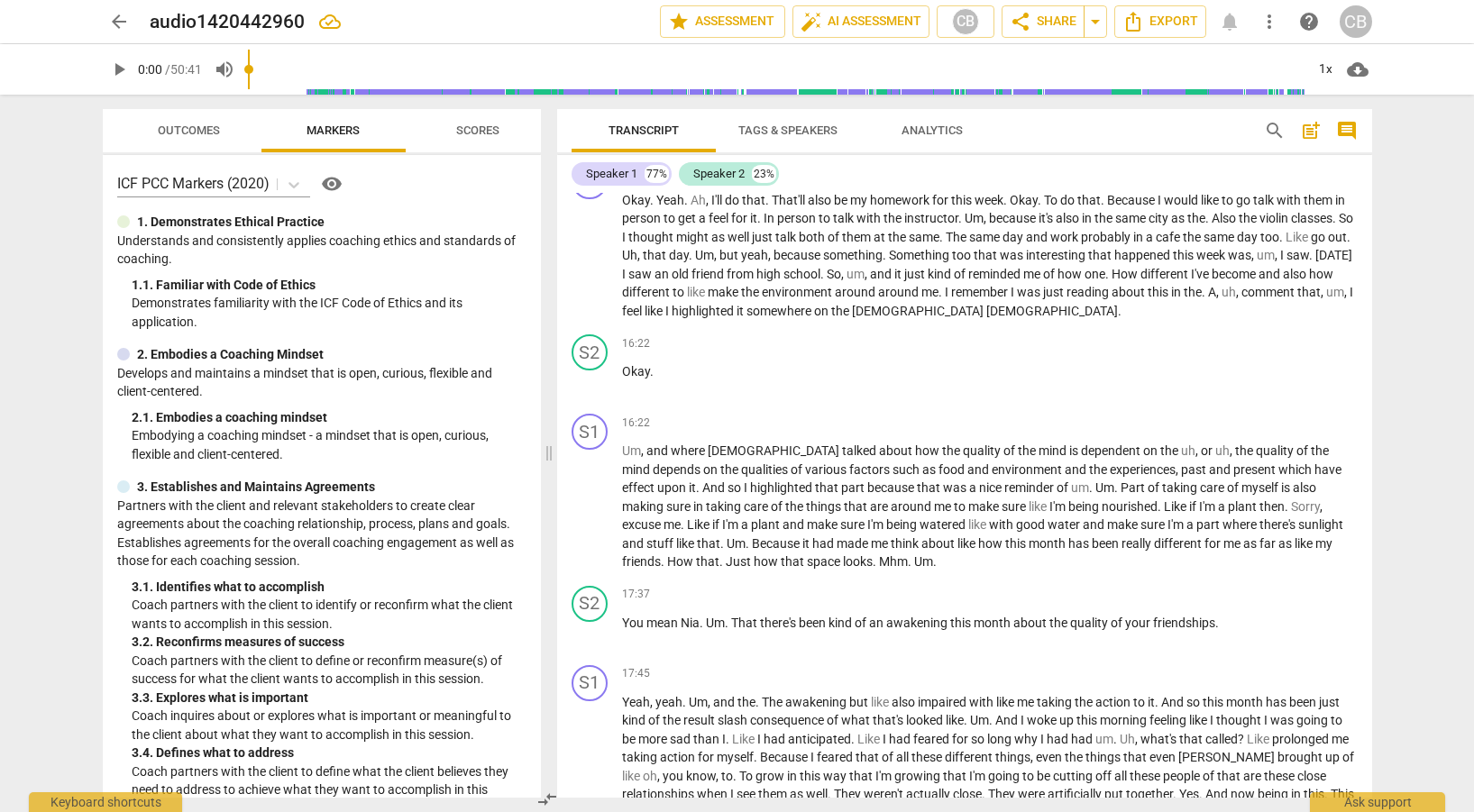
scroll to position [3876, 0]
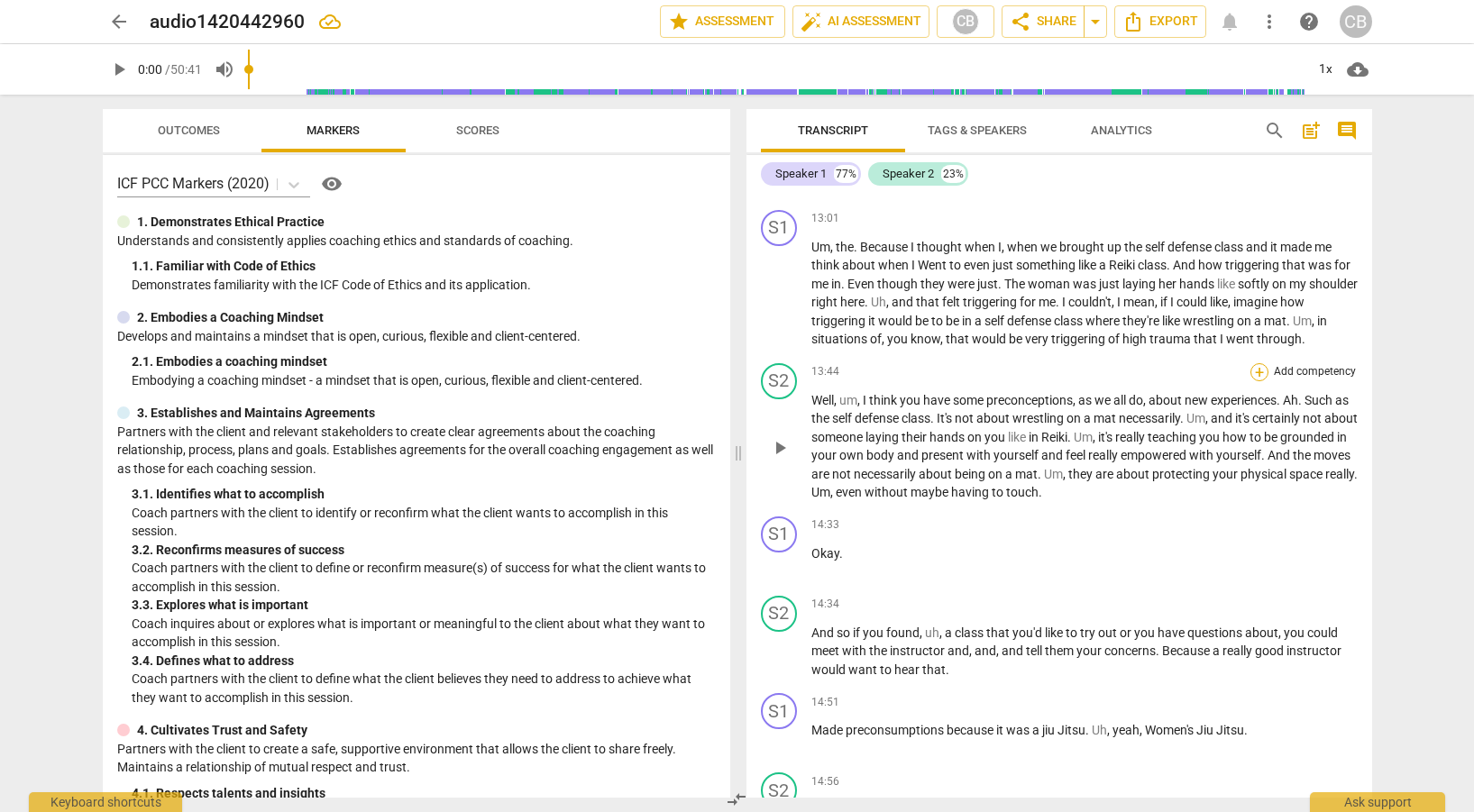
click at [1256, 381] on div "+" at bounding box center [1260, 372] width 18 height 18
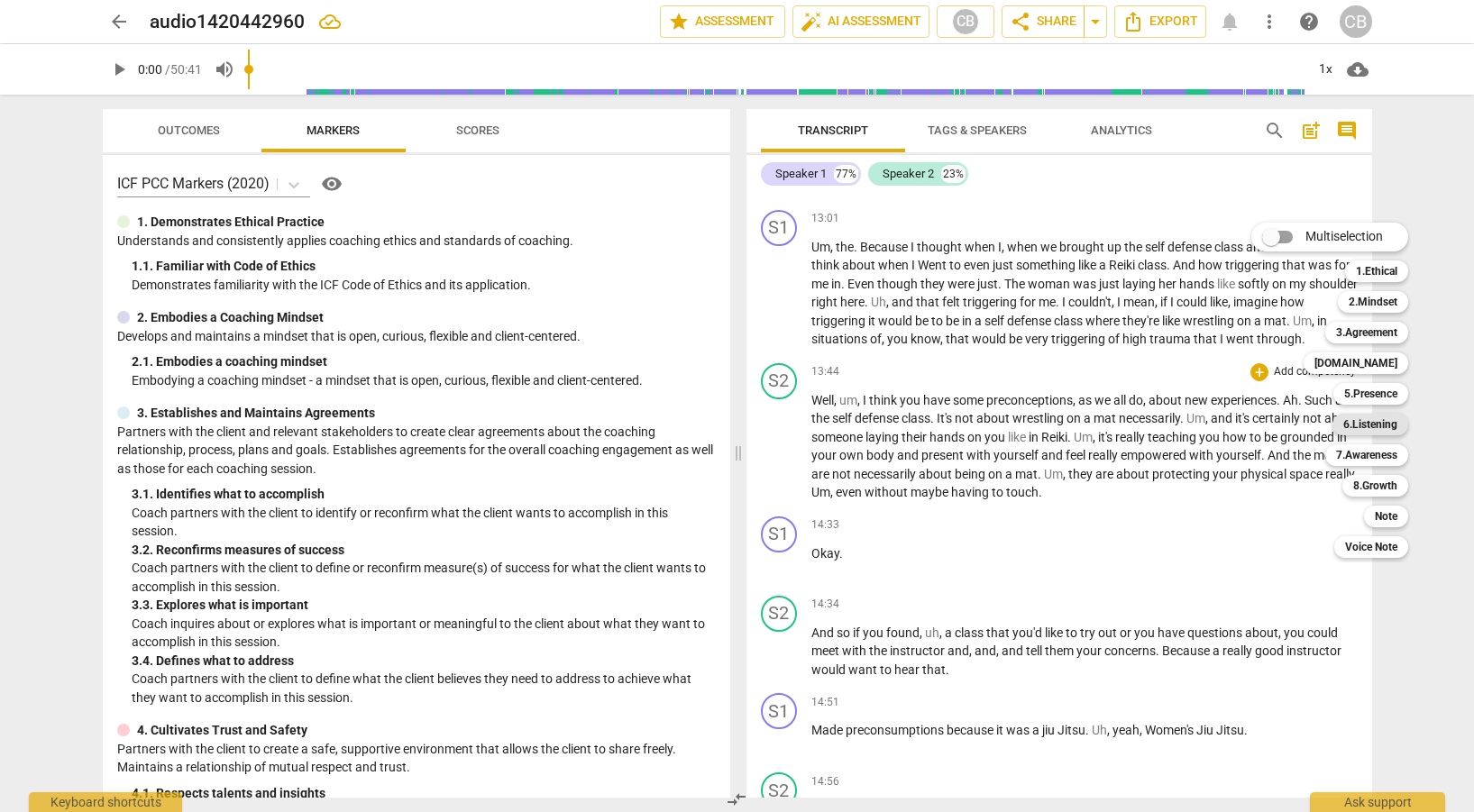
click at [1376, 420] on b "6.Listening" at bounding box center [1371, 424] width 54 height 21
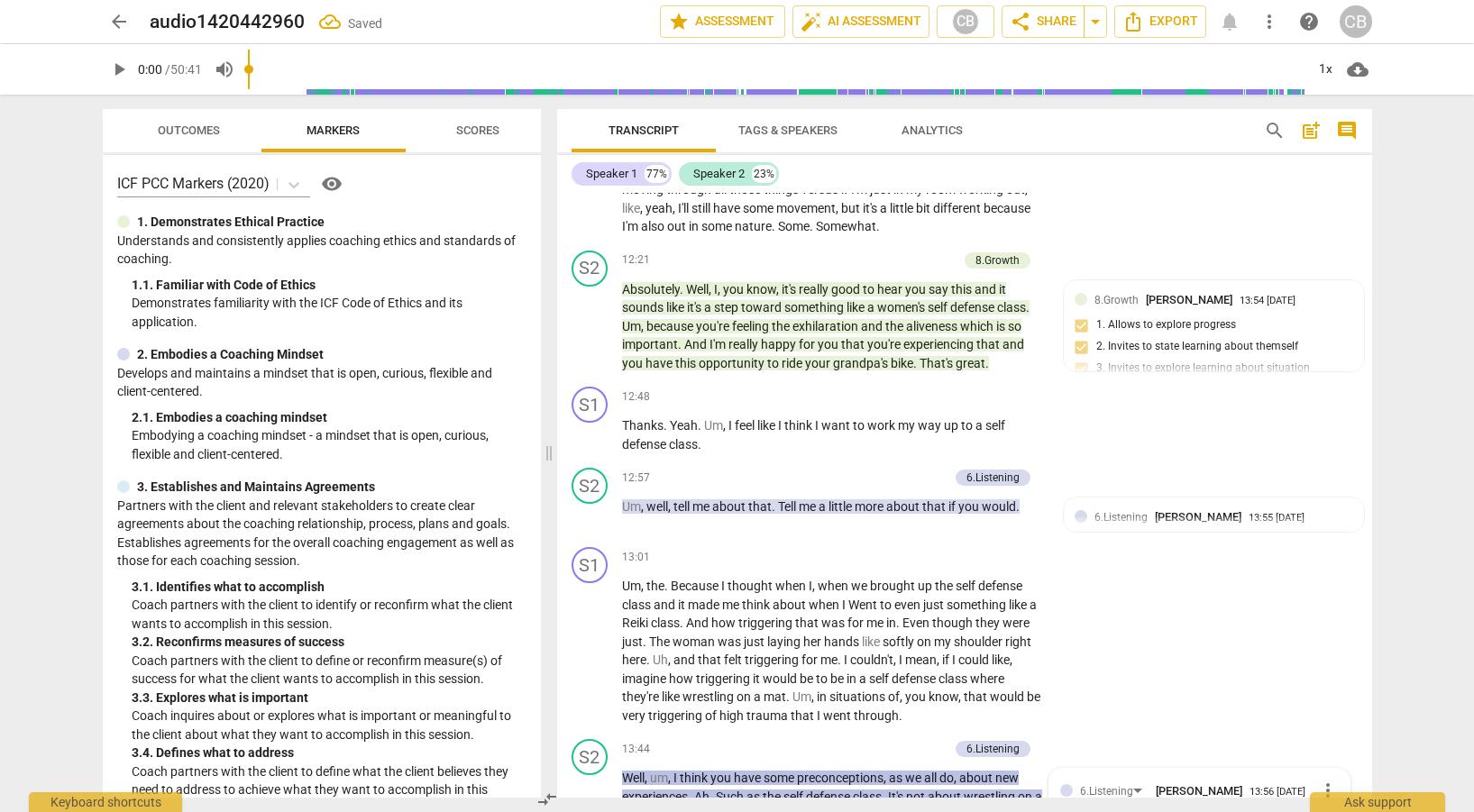
scroll to position [4213, 0]
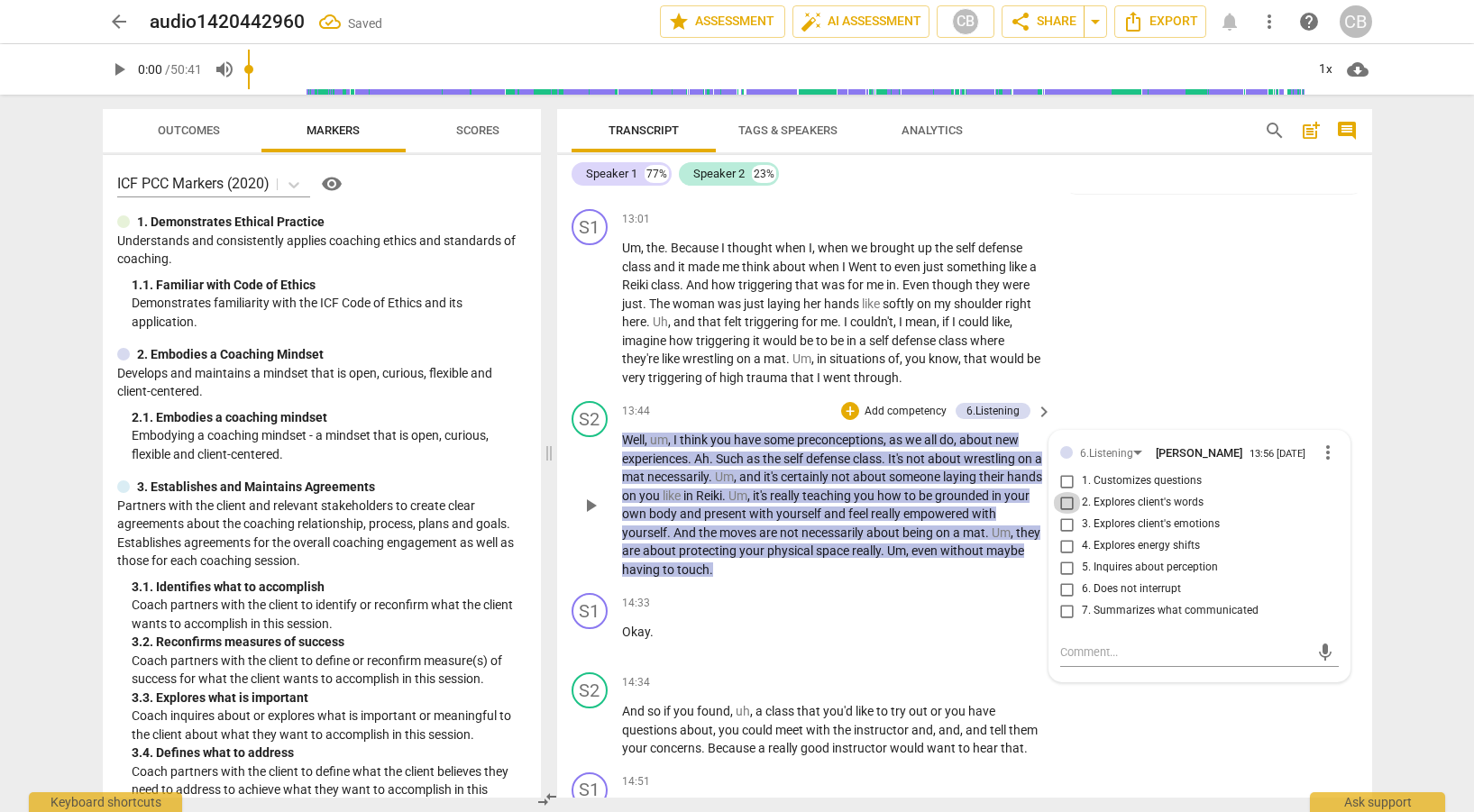
click at [1067, 514] on input "2. Explores client's words" at bounding box center [1068, 502] width 29 height 21
checkbox input "true"
click at [1061, 579] on input "5. Inquires about perception" at bounding box center [1068, 568] width 29 height 21
checkbox input "true"
click at [1062, 622] on input "7. Summarizes what communicated" at bounding box center [1068, 611] width 29 height 21
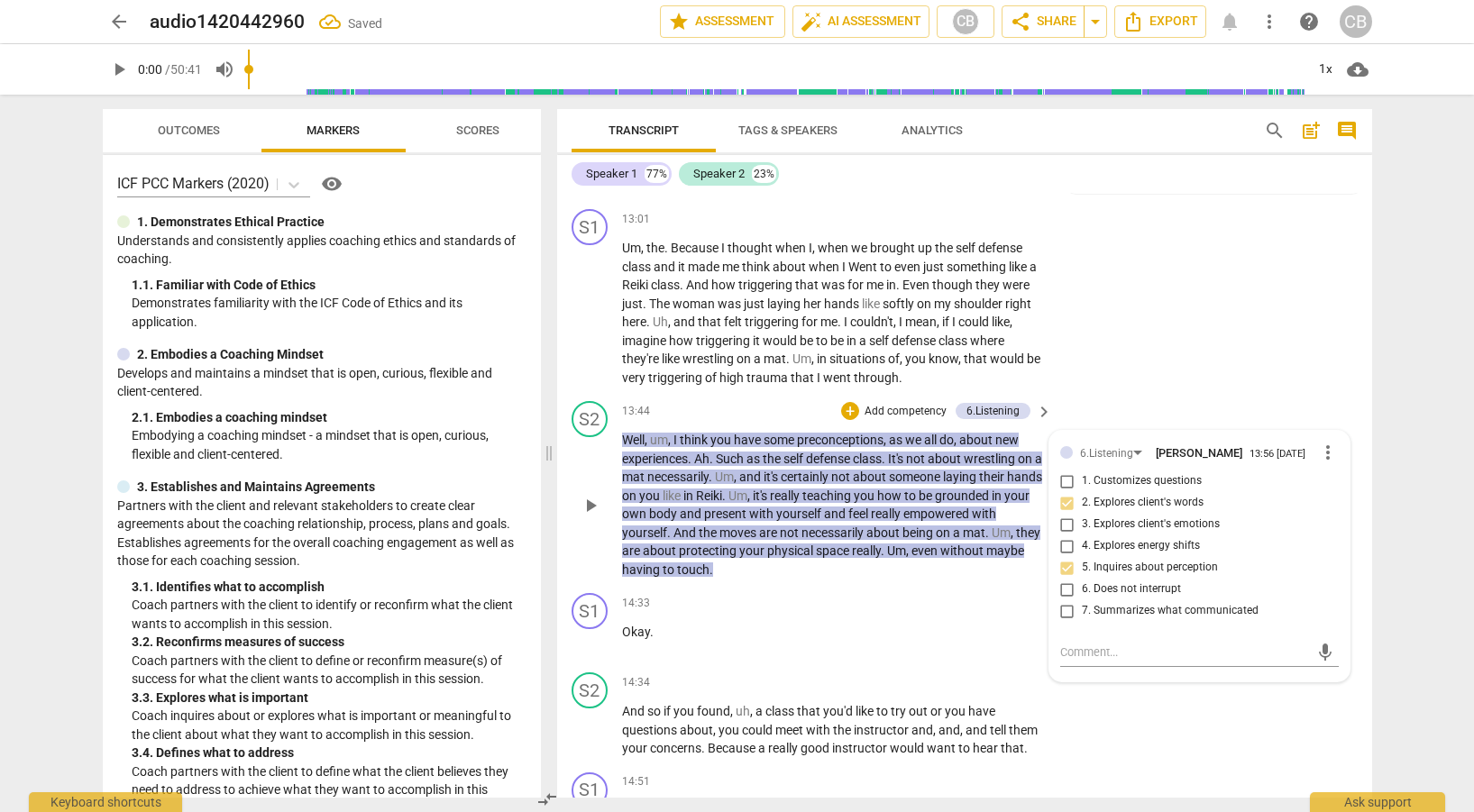
checkbox input "true"
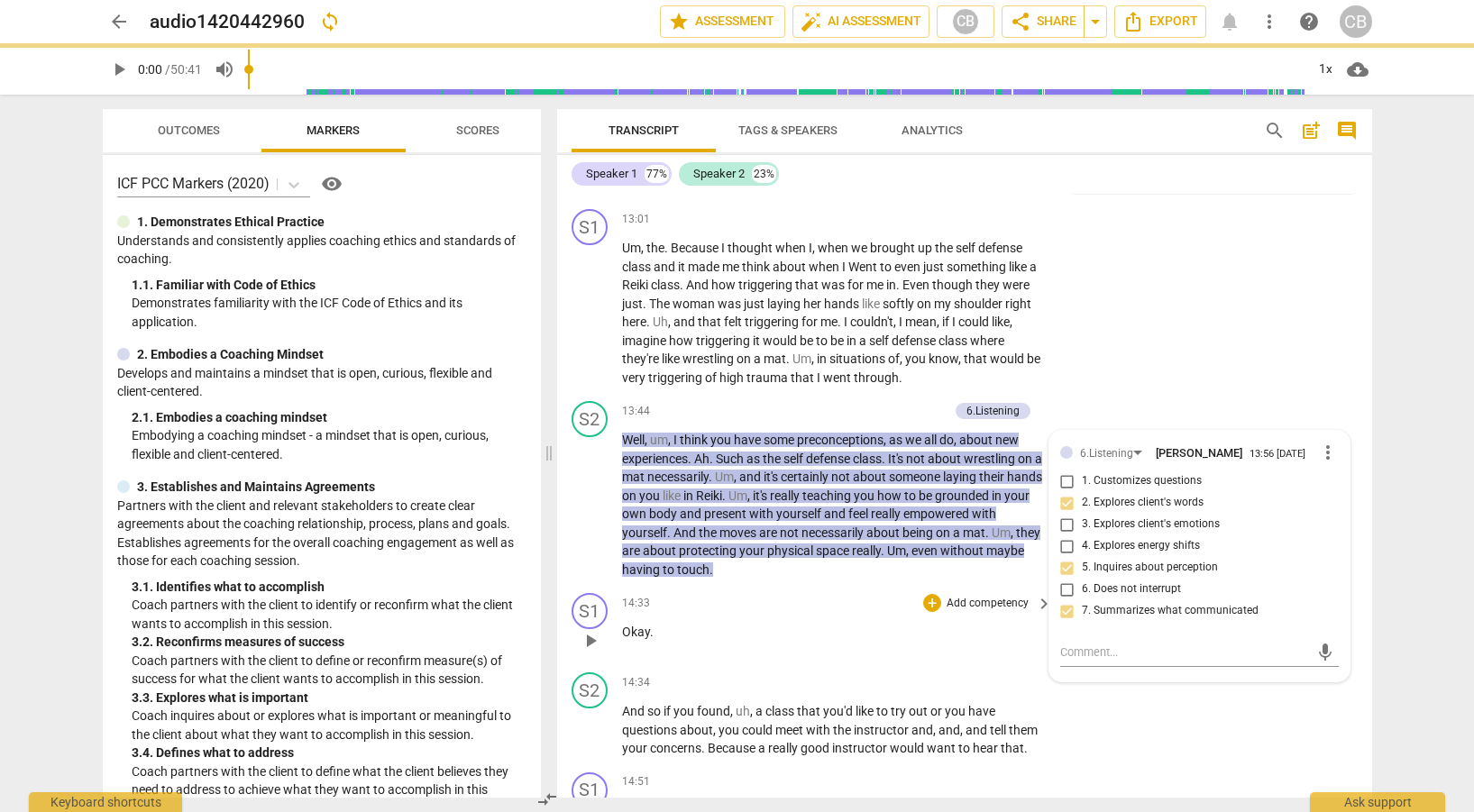
click at [959, 658] on div "14:33 + Add competency keyboard_arrow_right Okay ." at bounding box center [838, 625] width 433 height 65
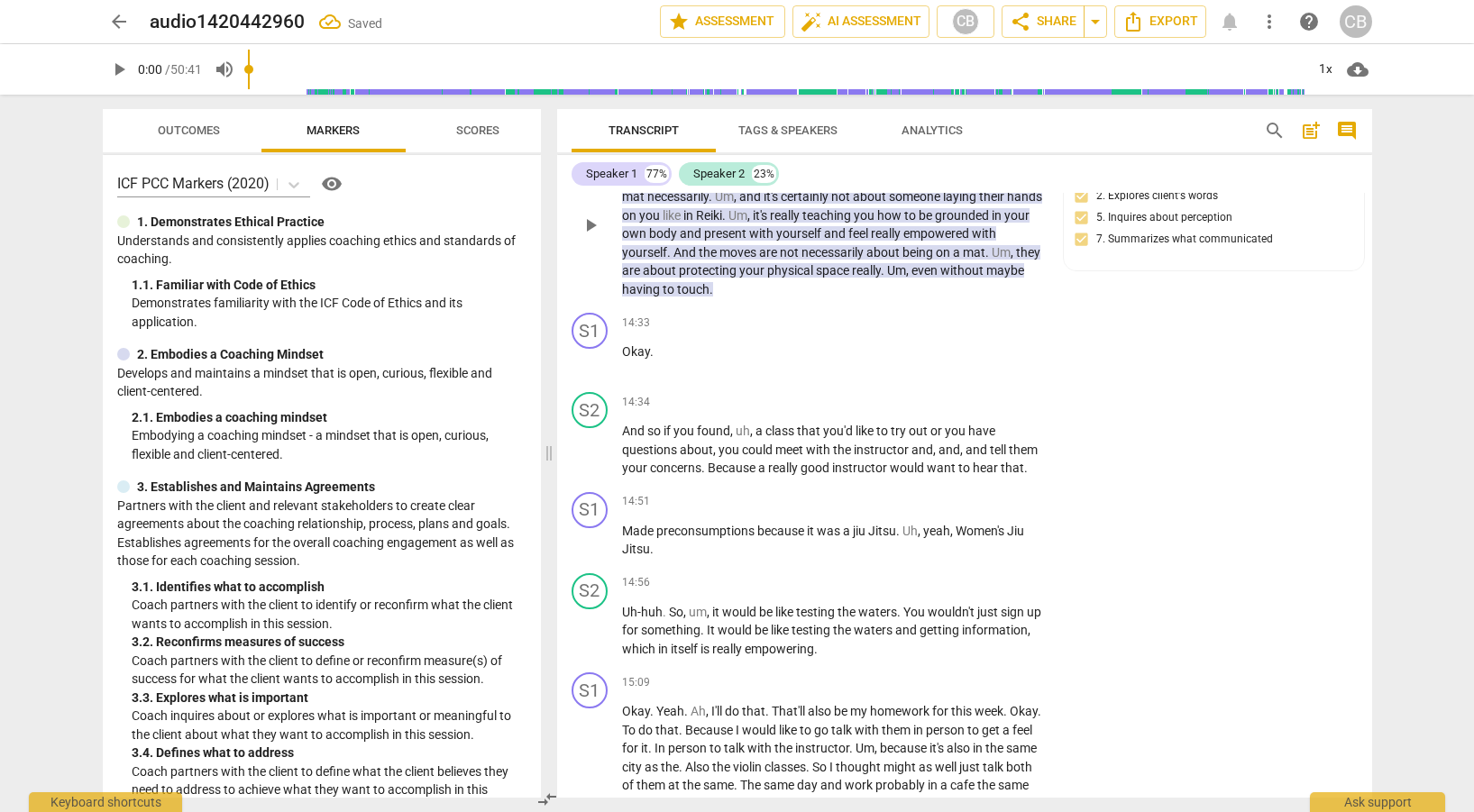
scroll to position [4522, 0]
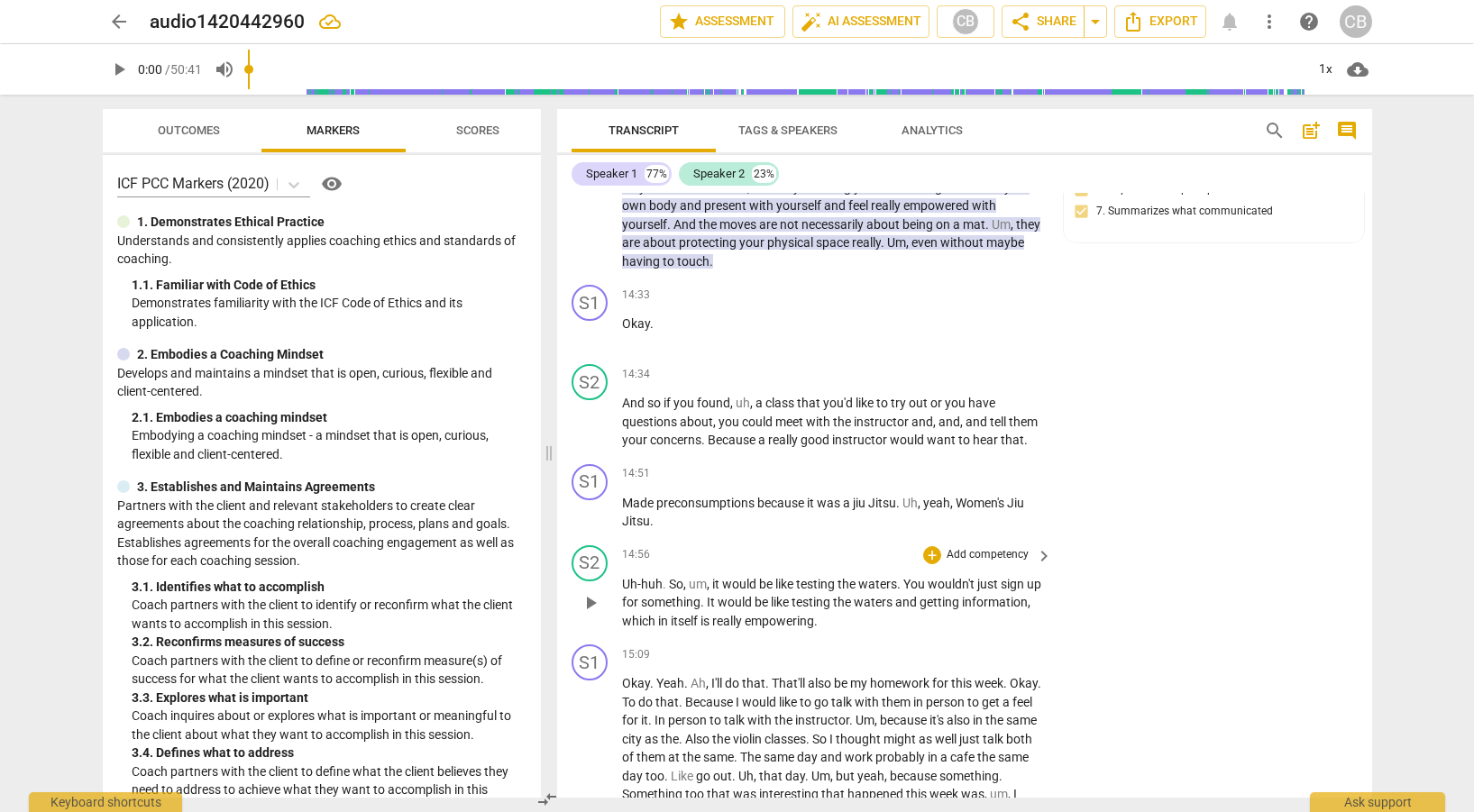
click at [1035, 567] on span "keyboard_arrow_right" at bounding box center [1044, 556] width 21 height 21
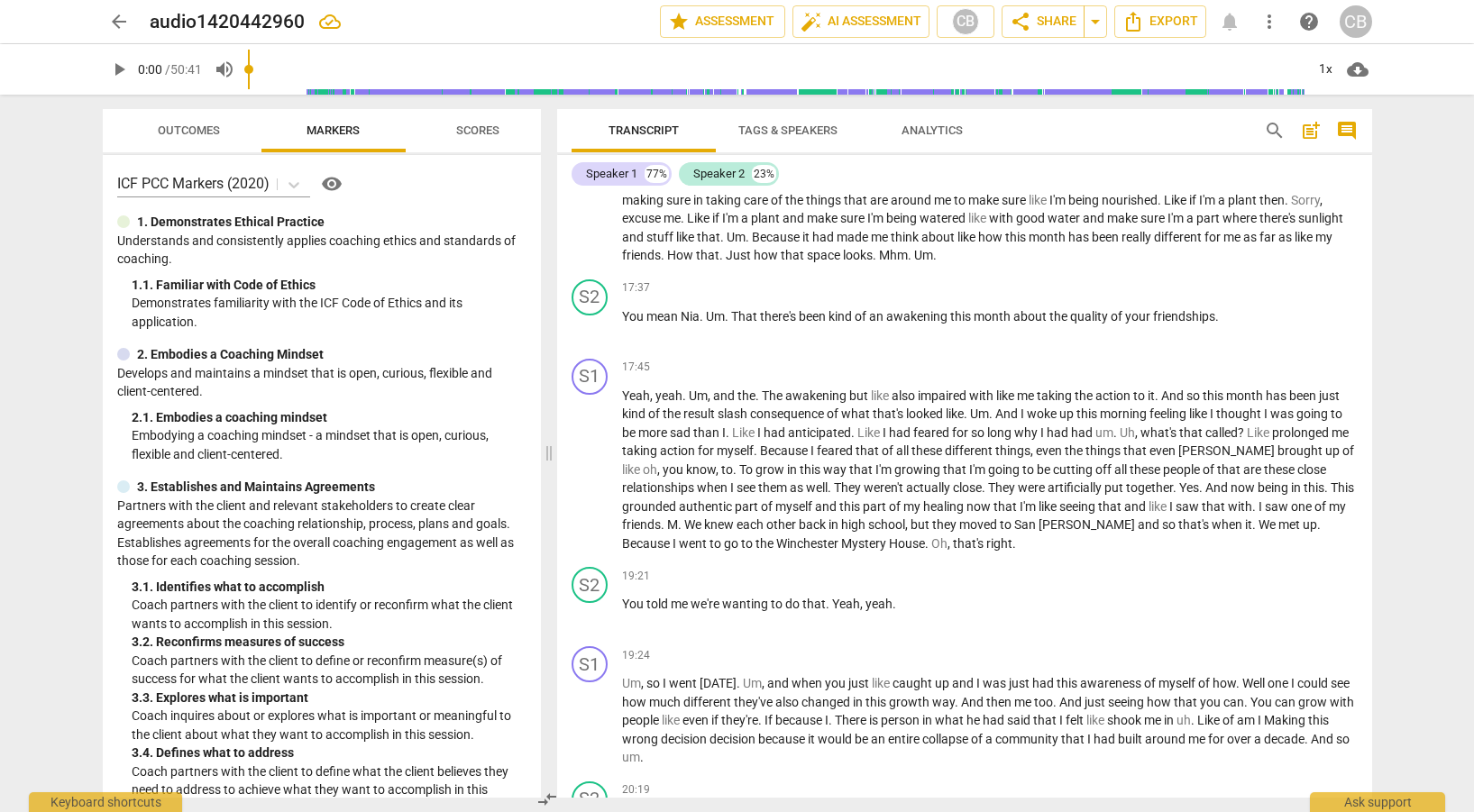
scroll to position [4128, 0]
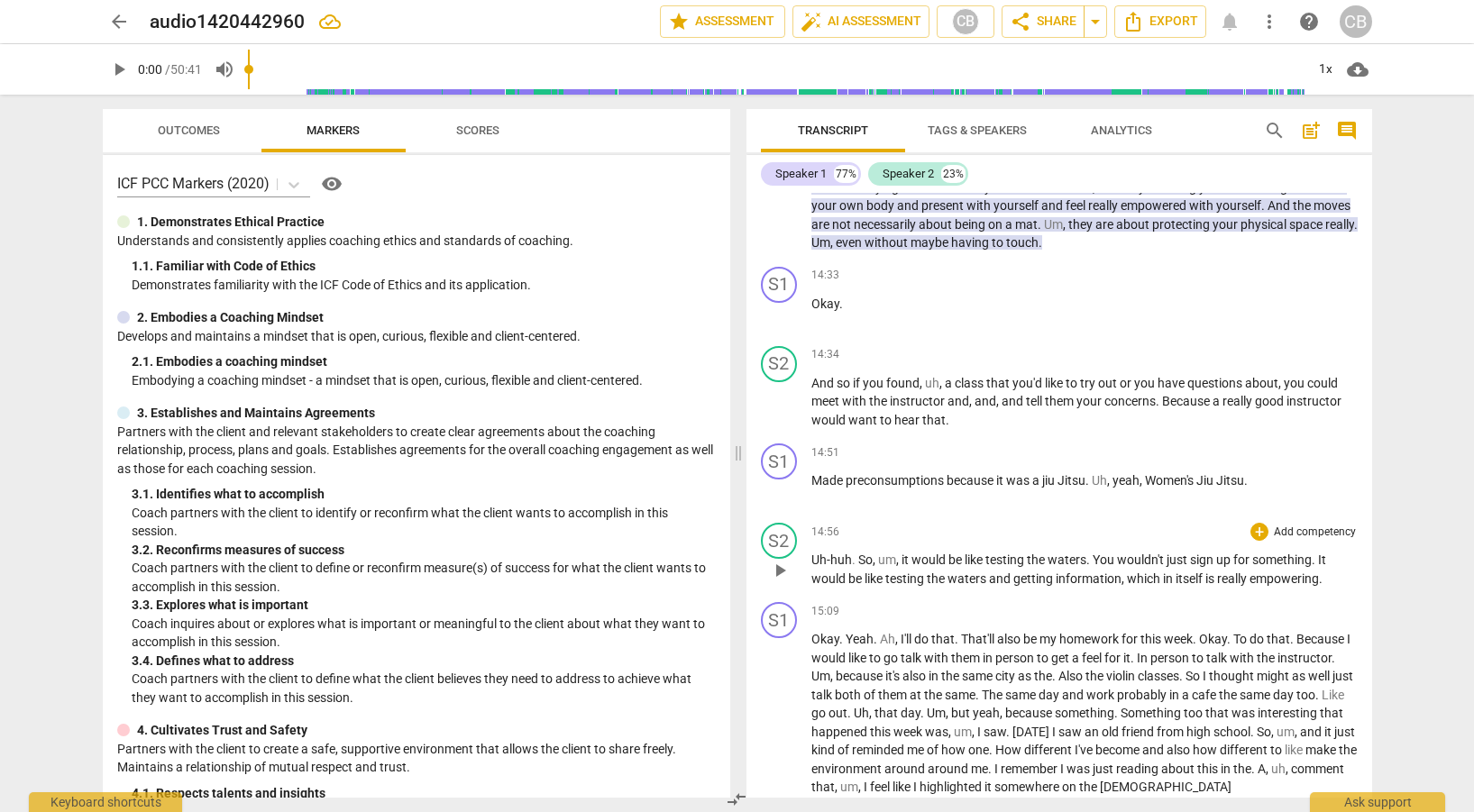
click at [1314, 541] on p "Add competency" at bounding box center [1315, 532] width 86 height 16
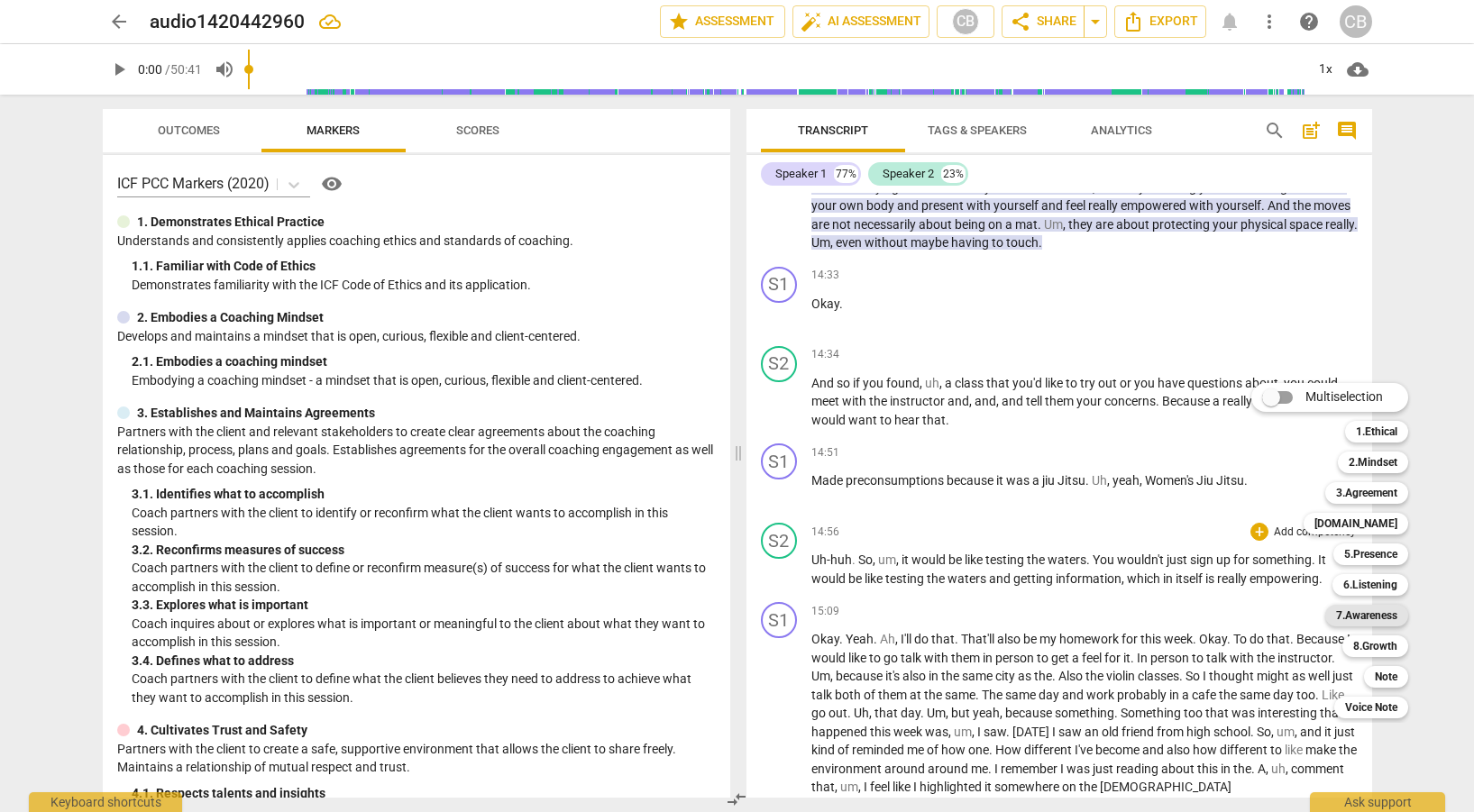
click at [1378, 616] on b "7.Awareness" at bounding box center [1367, 615] width 62 height 21
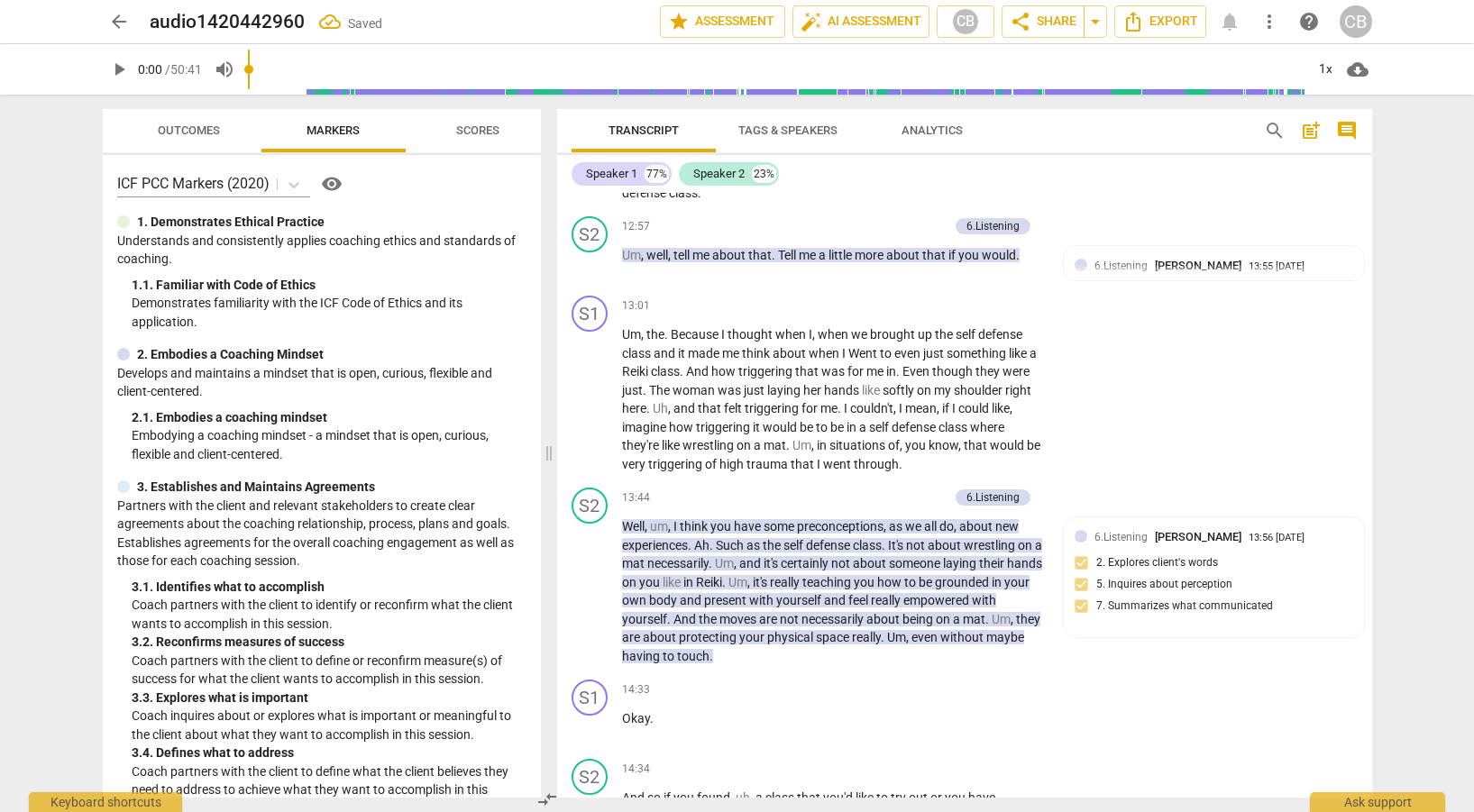
scroll to position [4879, 0]
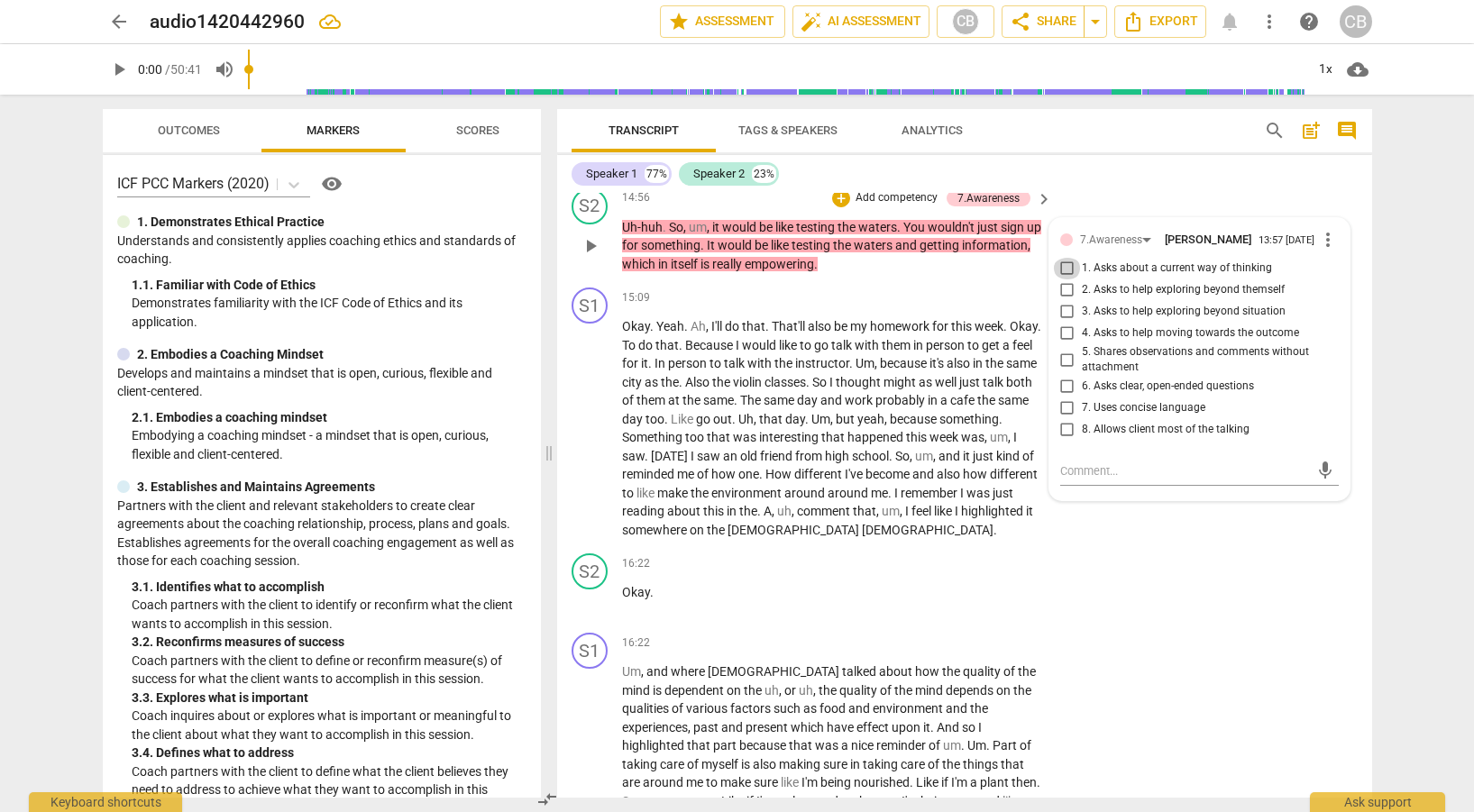
click at [1067, 280] on input "1. Asks about a current way of thinking" at bounding box center [1068, 268] width 29 height 21
checkbox input "true"
click at [1062, 301] on input "2. Asks to help exploring beyond themself" at bounding box center [1068, 290] width 29 height 21
checkbox input "true"
click at [1066, 323] on input "3. Asks to help exploring beyond situation" at bounding box center [1068, 311] width 29 height 21
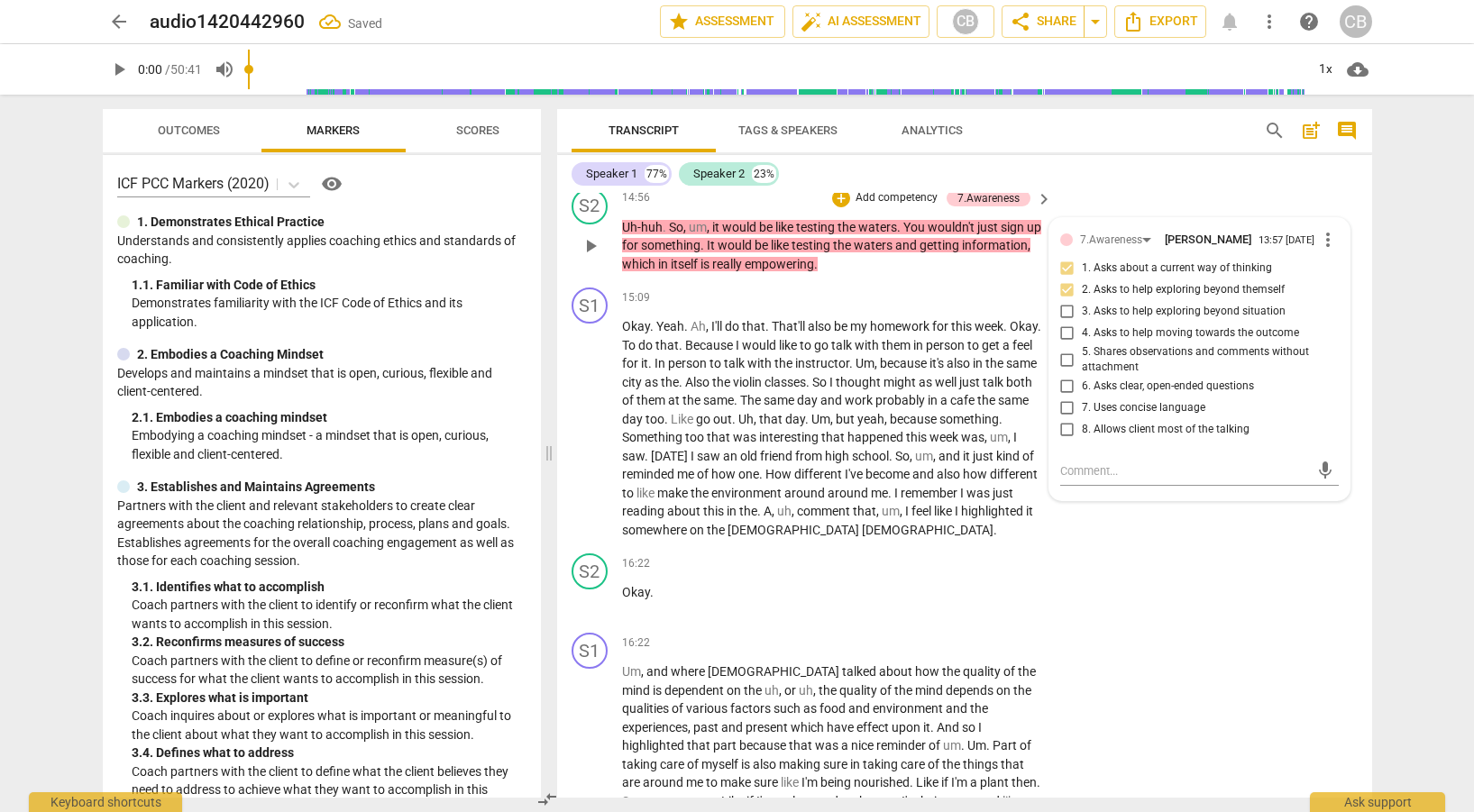
checkbox input "true"
click at [1067, 370] on input "5. Shares observations and comments without attachment" at bounding box center [1068, 360] width 29 height 21
checkbox input "true"
click at [1065, 441] on input "8. Allows client most of the talking" at bounding box center [1068, 430] width 29 height 21
checkbox input "true"
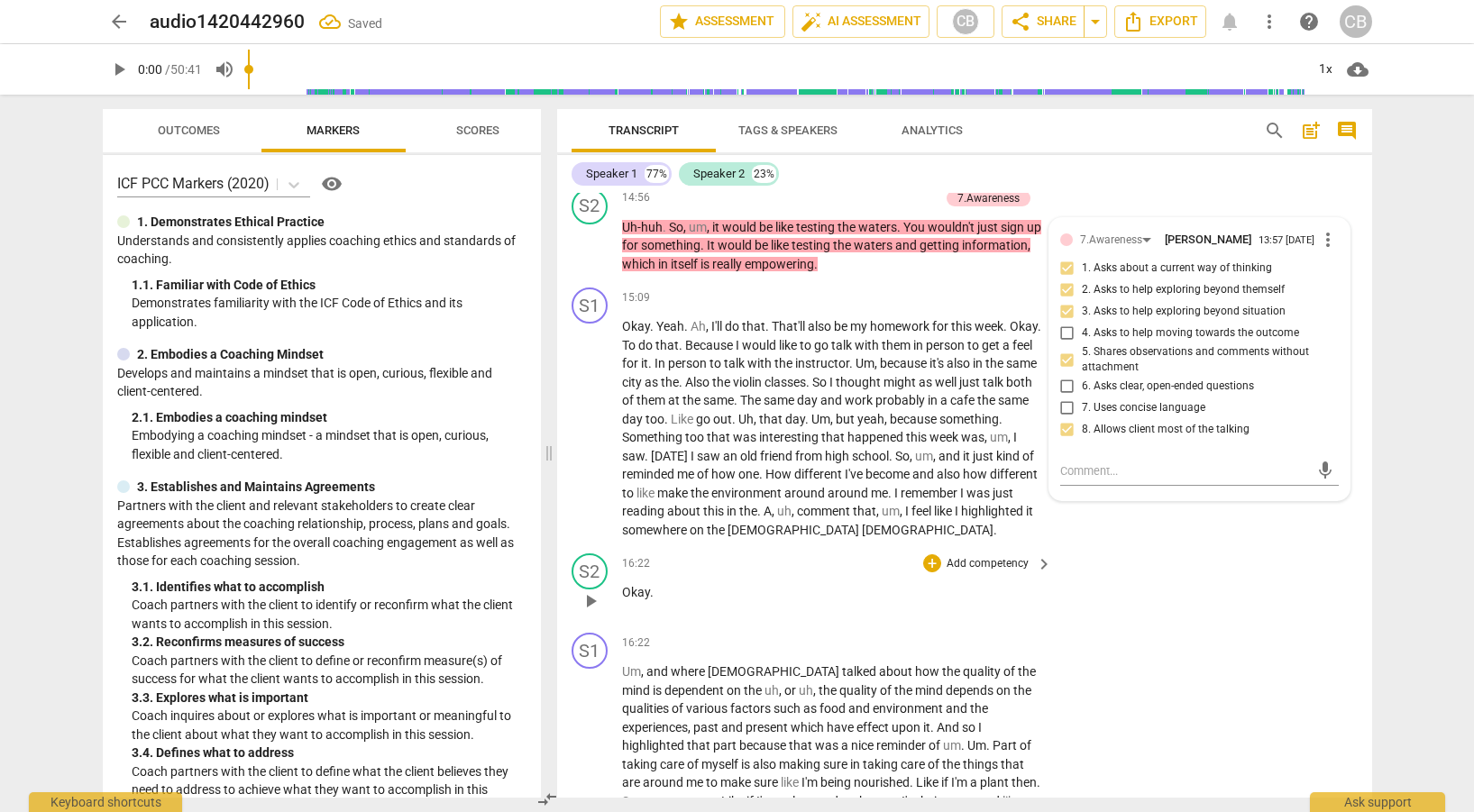
click at [1124, 597] on div "S2 play_arrow pause 16:22 + Add competency keyboard_arrow_right Okay ." at bounding box center [965, 585] width 815 height 79
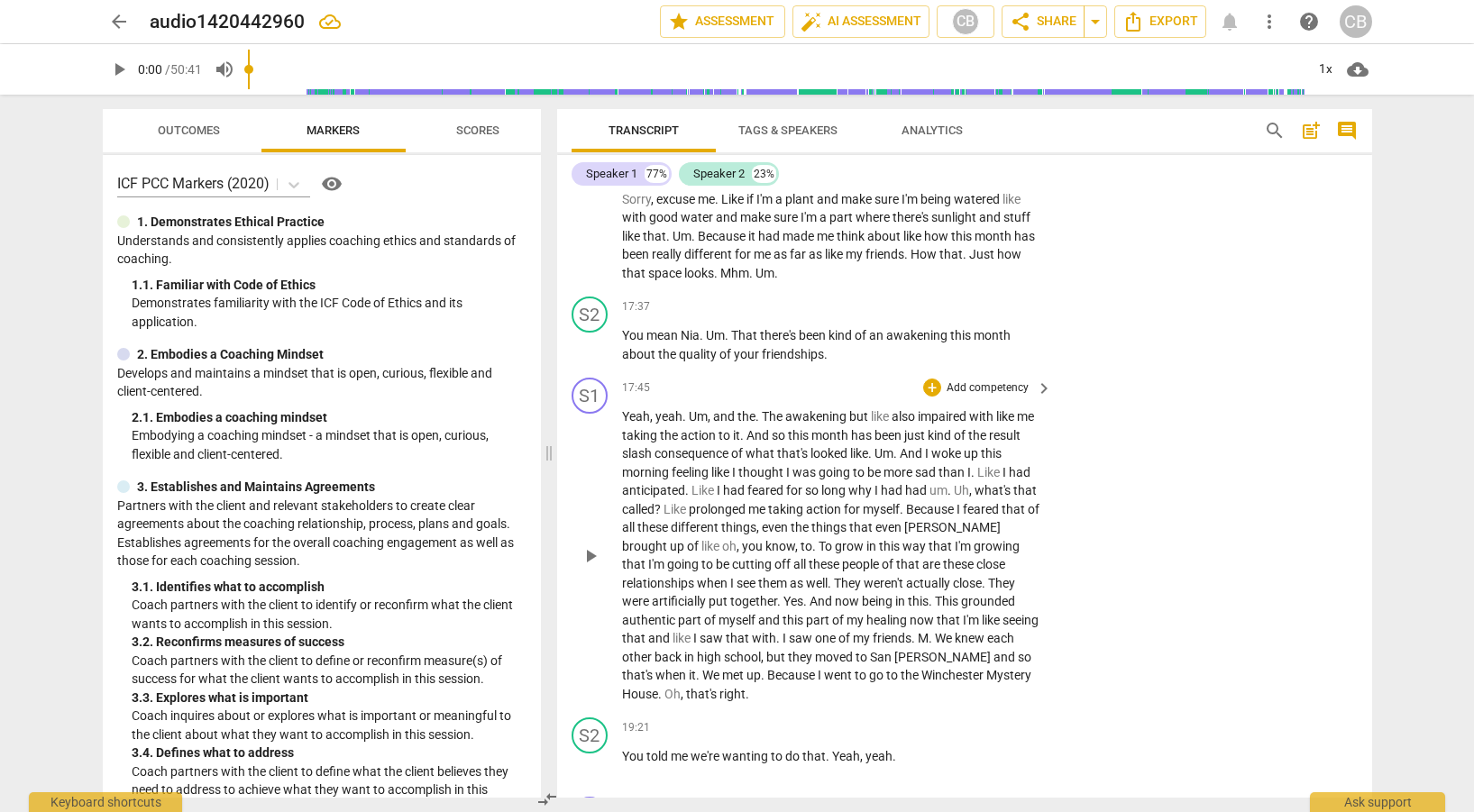
scroll to position [5496, 0]
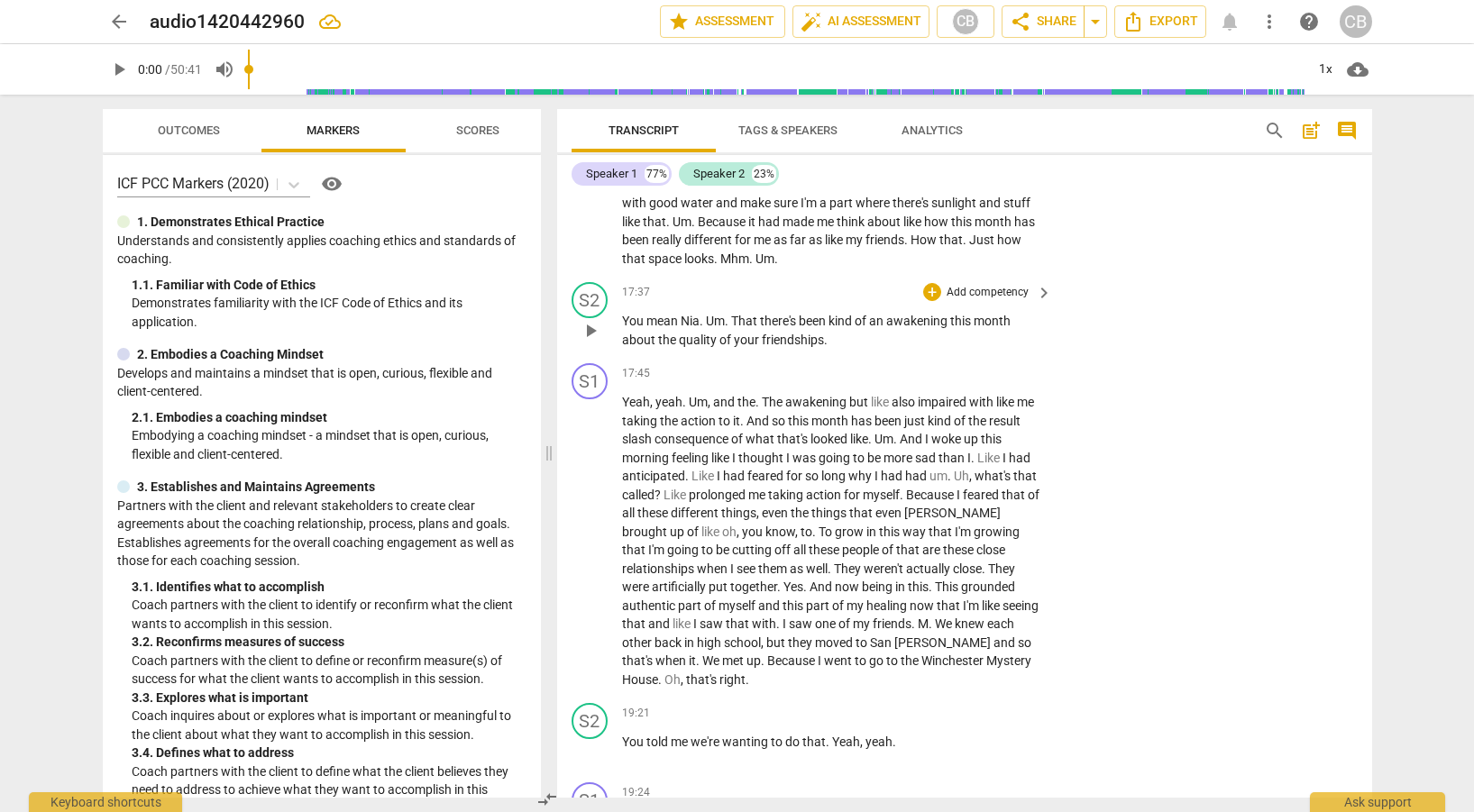
click at [1038, 304] on span "keyboard_arrow_right" at bounding box center [1044, 293] width 21 height 21
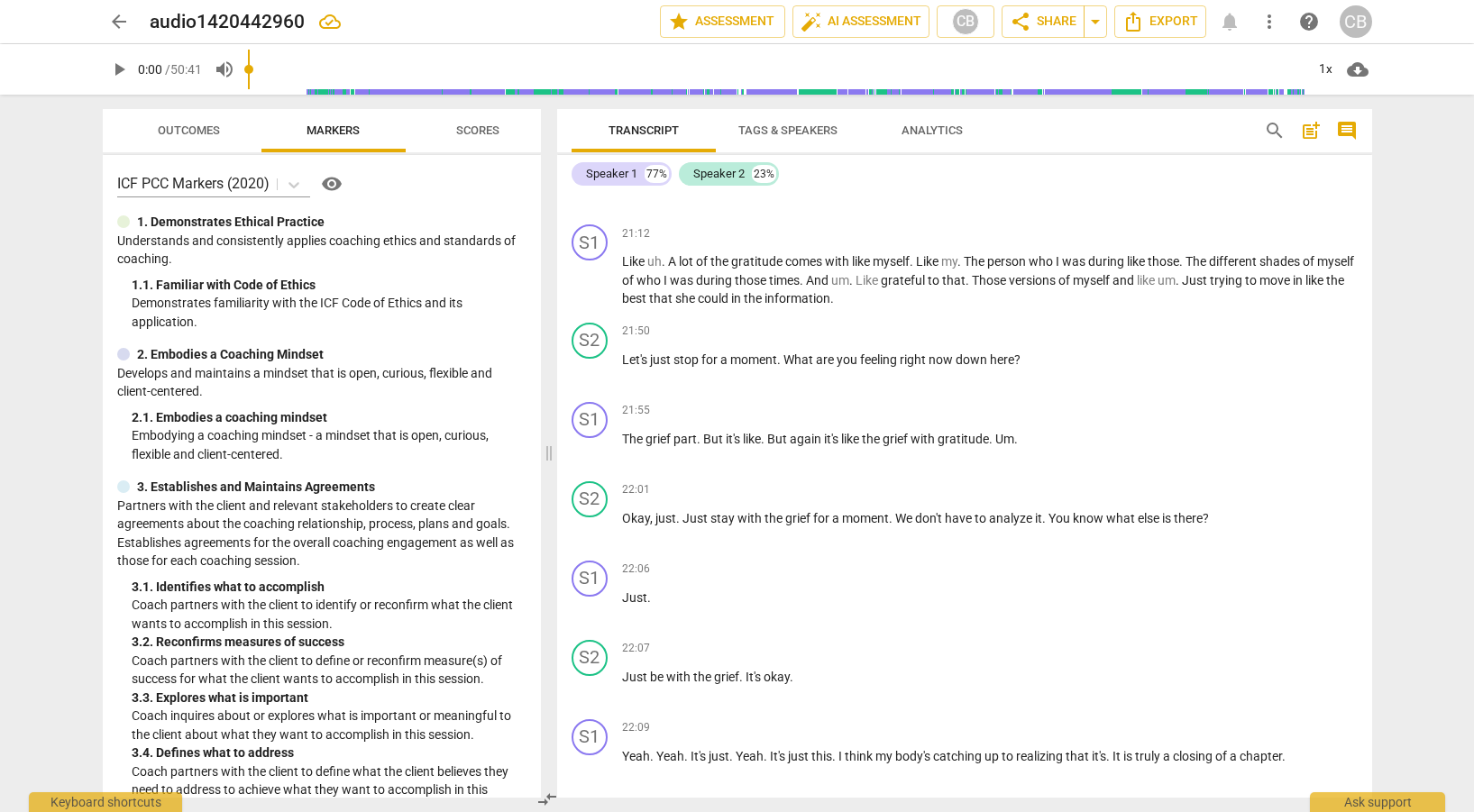
scroll to position [5002, 0]
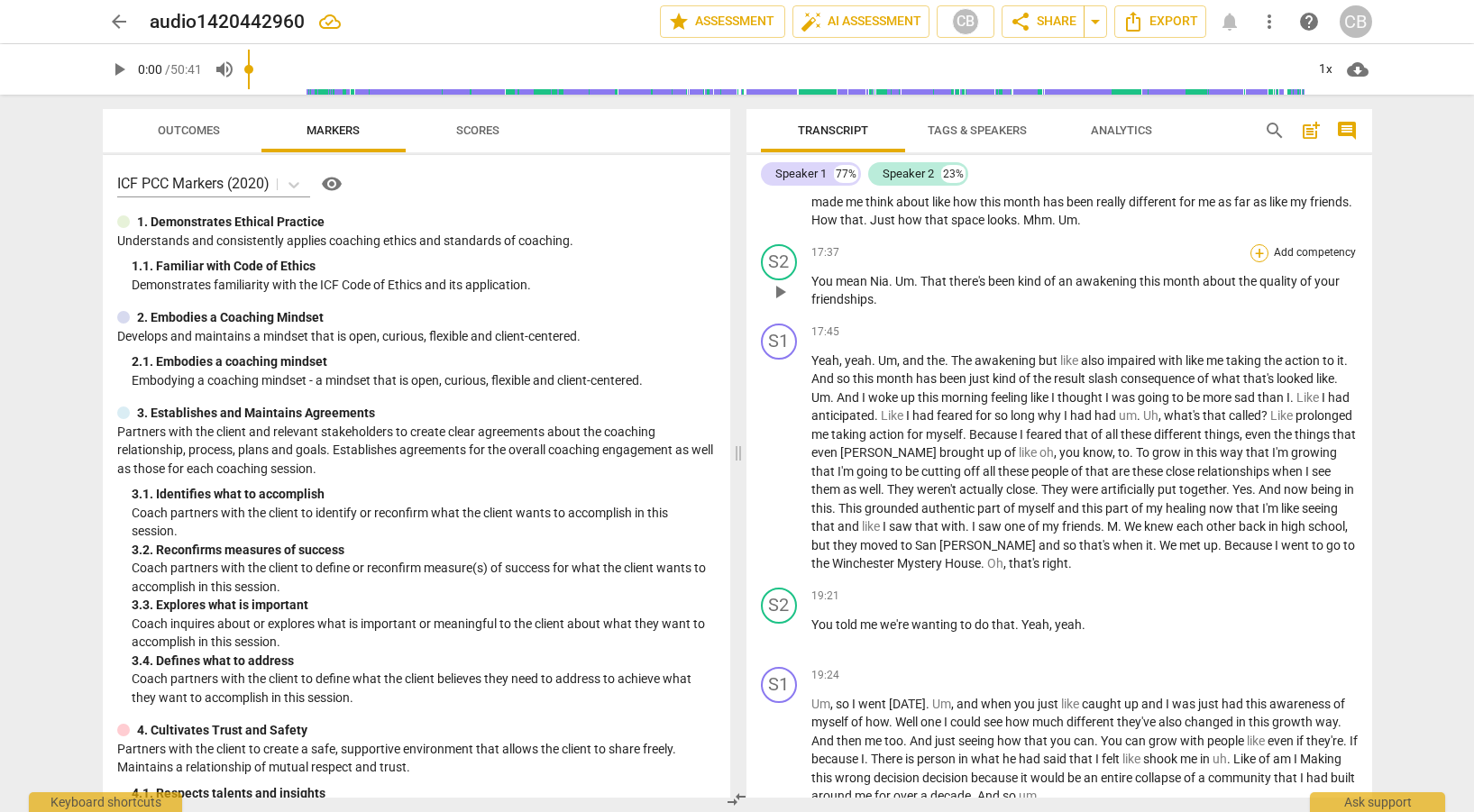
click at [1255, 245] on div "+" at bounding box center [1260, 253] width 18 height 18
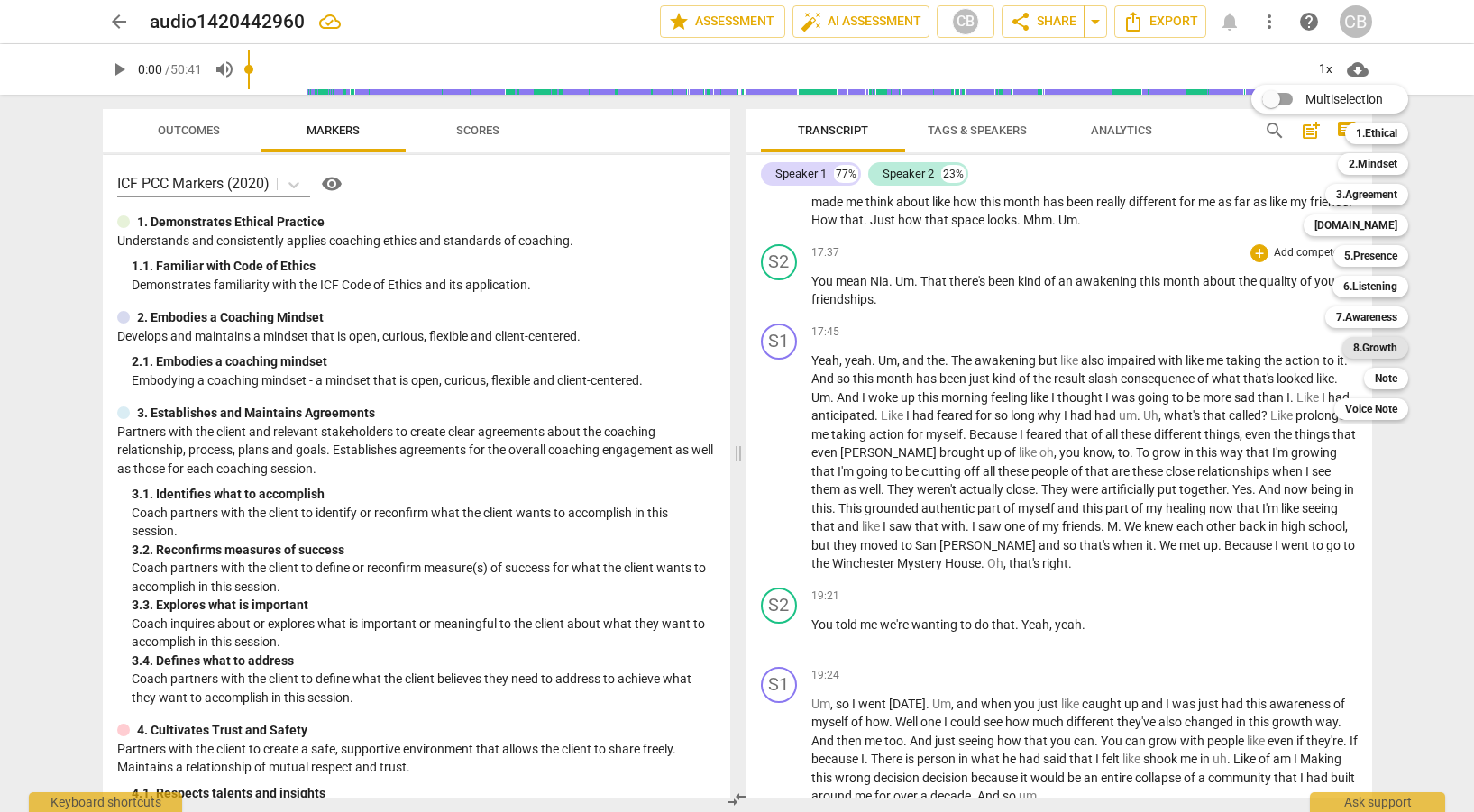
click at [1393, 348] on b "8.Growth" at bounding box center [1376, 348] width 44 height 21
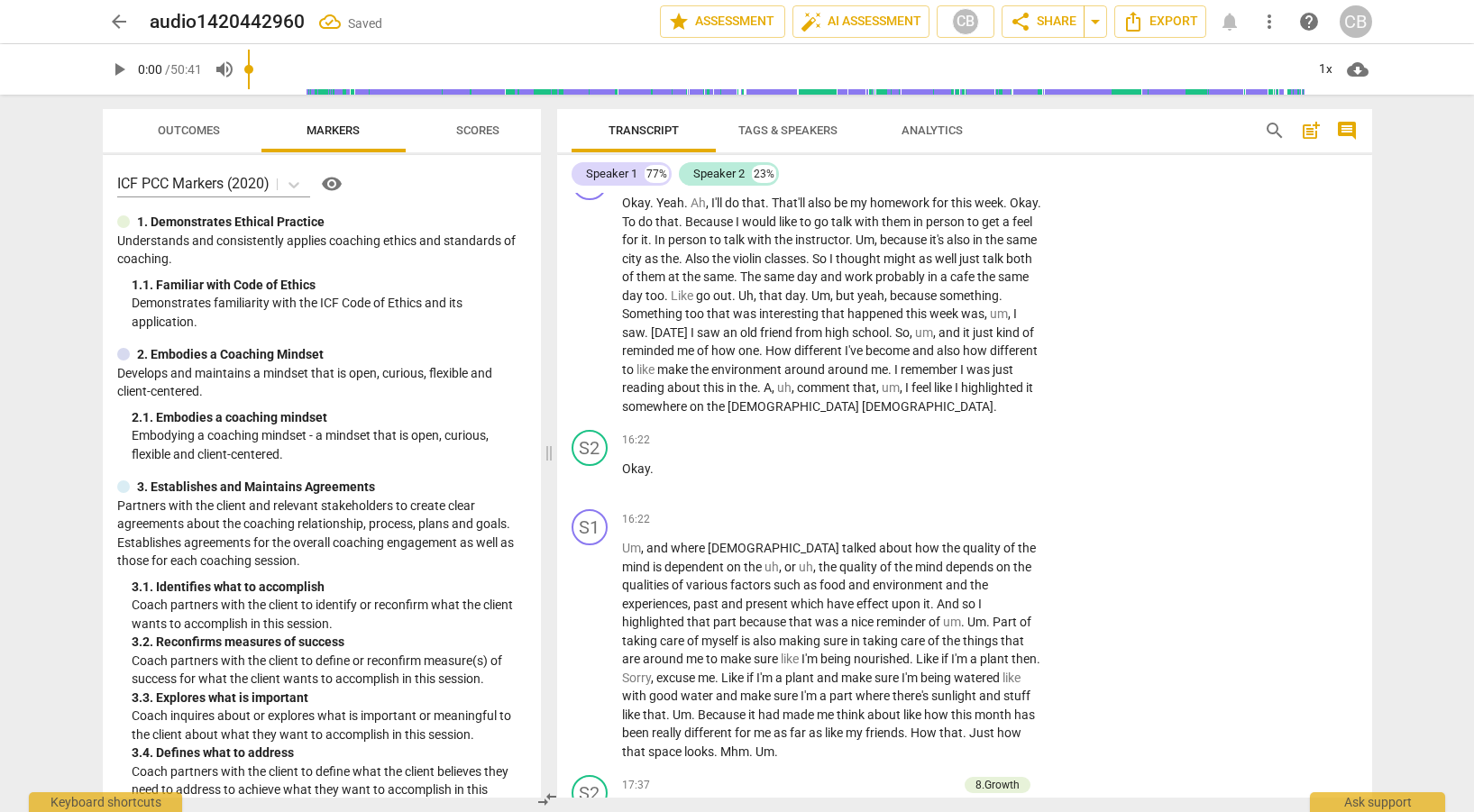
scroll to position [5496, 0]
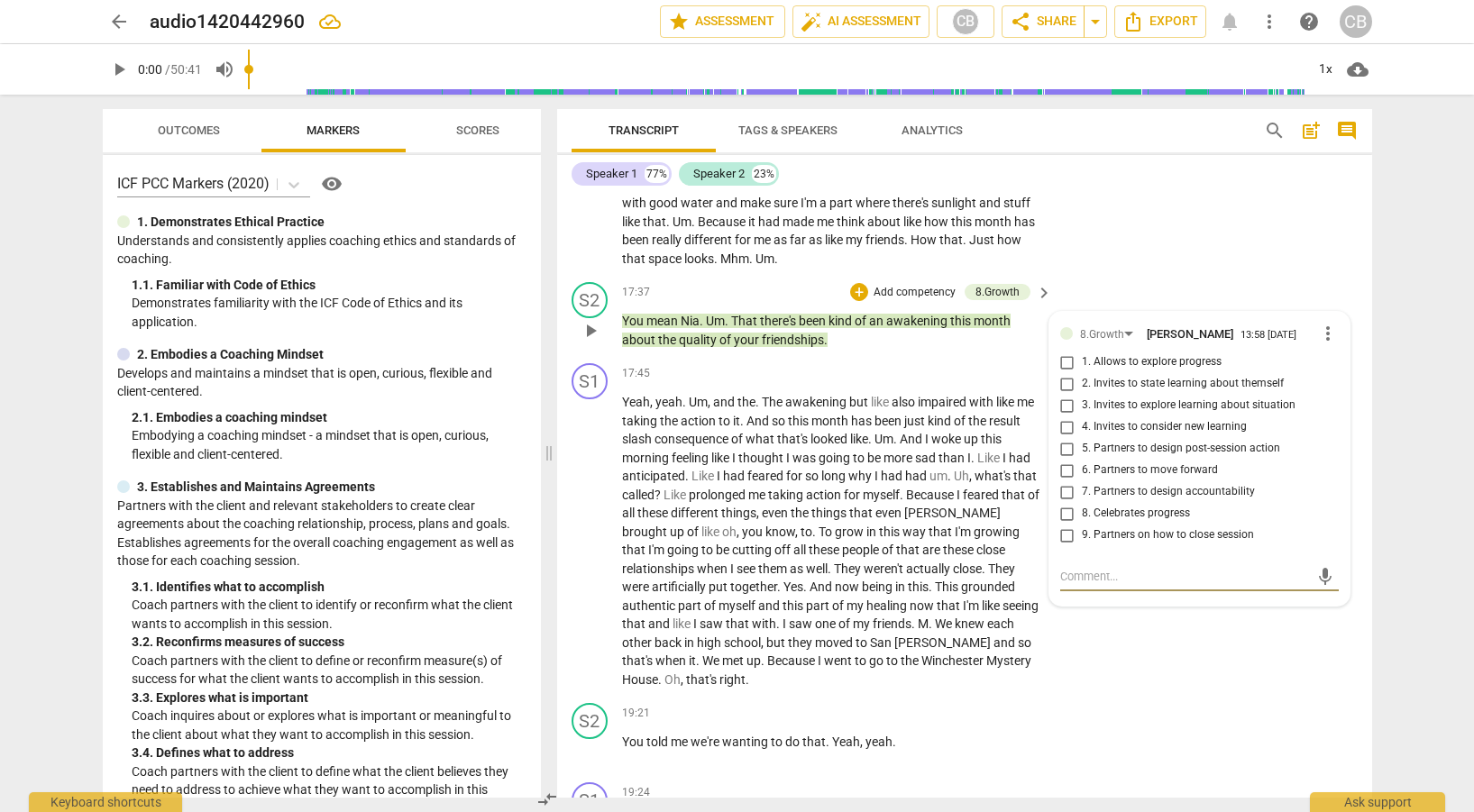
click at [1064, 394] on input "2. Invites to state learning about themself" at bounding box center [1068, 384] width 29 height 21
checkbox input "true"
click at [1067, 417] on input "3. Invites to explore learning about situation" at bounding box center [1068, 405] width 29 height 21
checkbox input "true"
click at [1066, 525] on input "8. Celebrates progress" at bounding box center [1068, 514] width 29 height 21
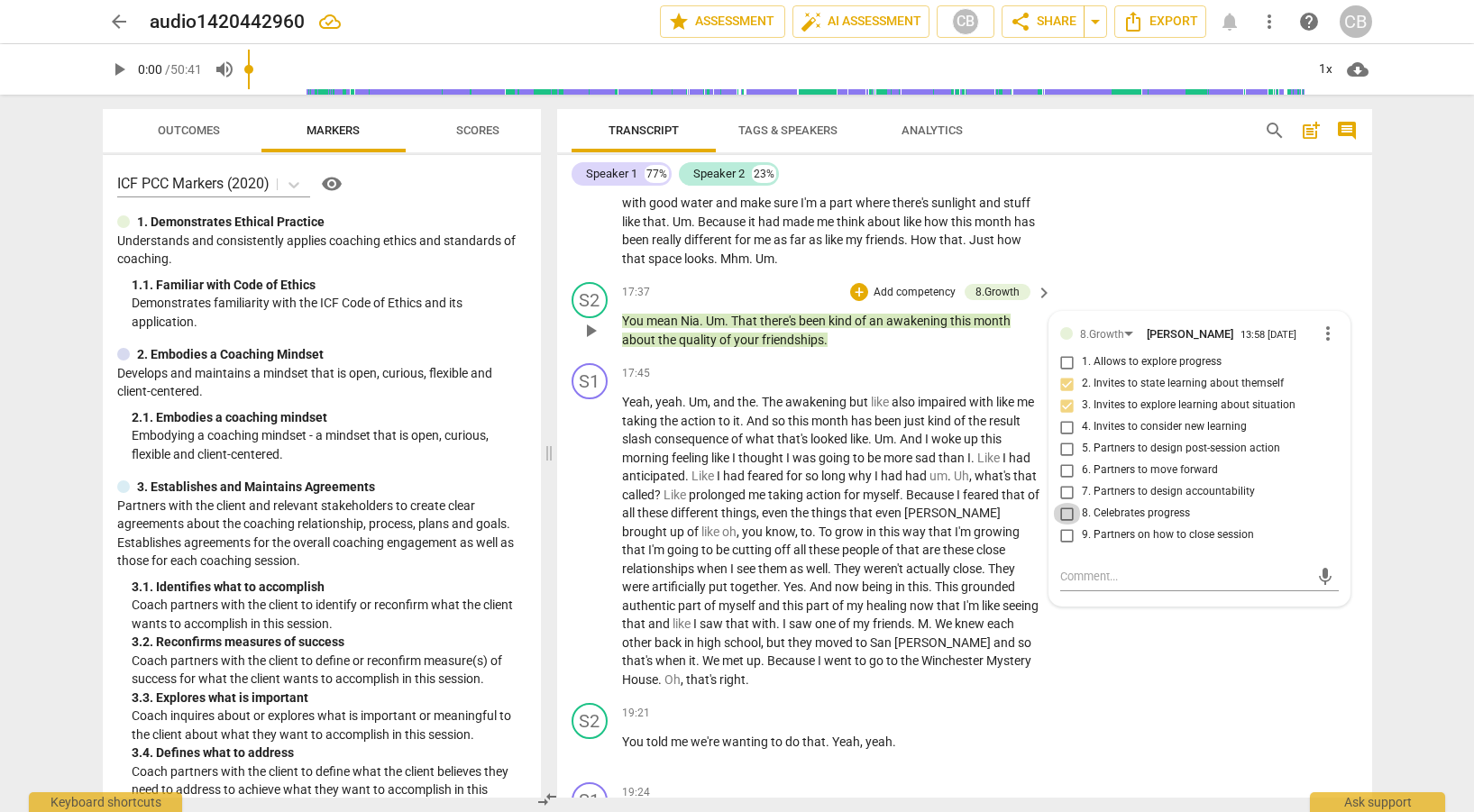
checkbox input "true"
click at [1205, 701] on div "S2 play_arrow pause 19:21 + Add competency keyboard_arrow_right You told me we'…" at bounding box center [965, 736] width 815 height 79
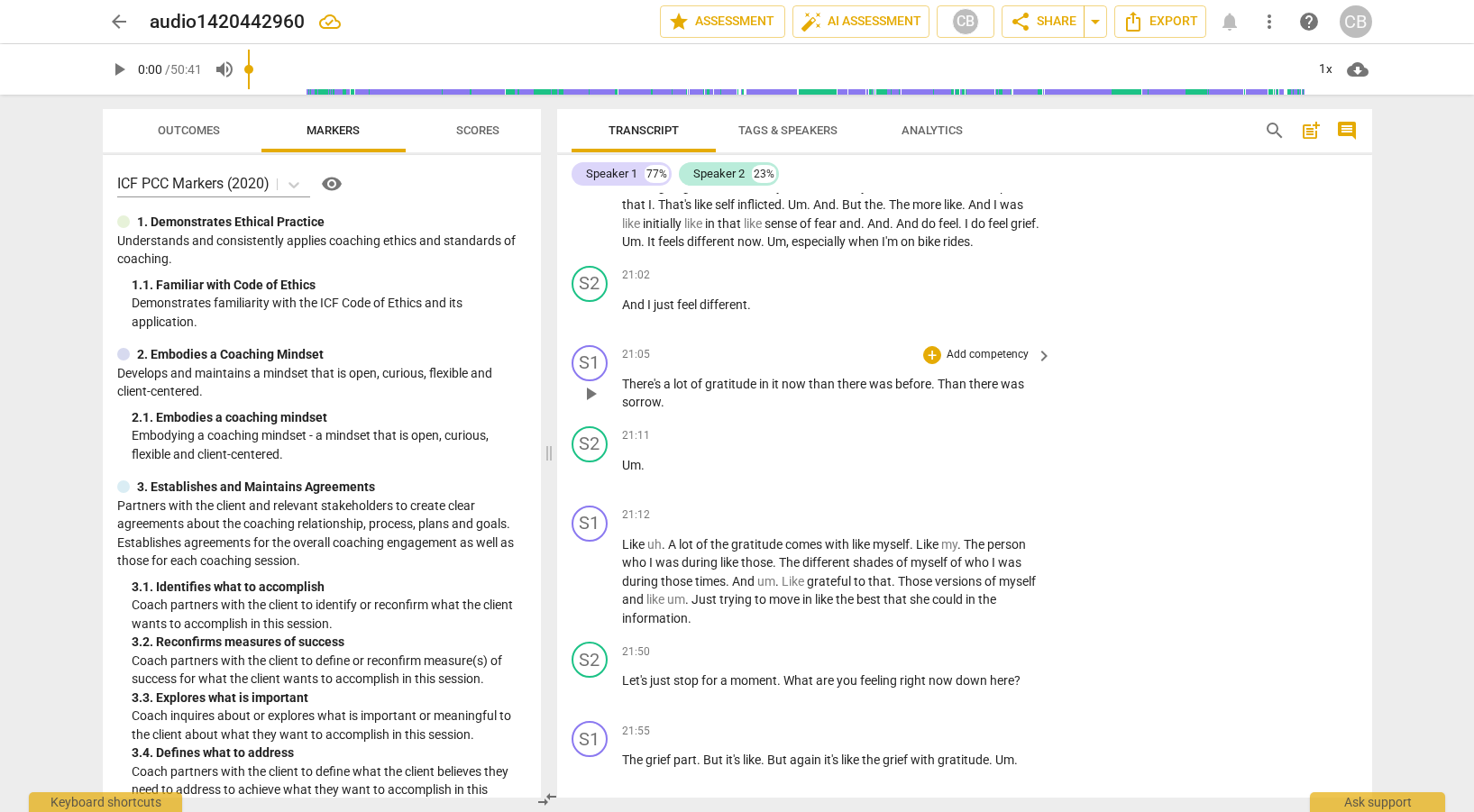
scroll to position [6318, 0]
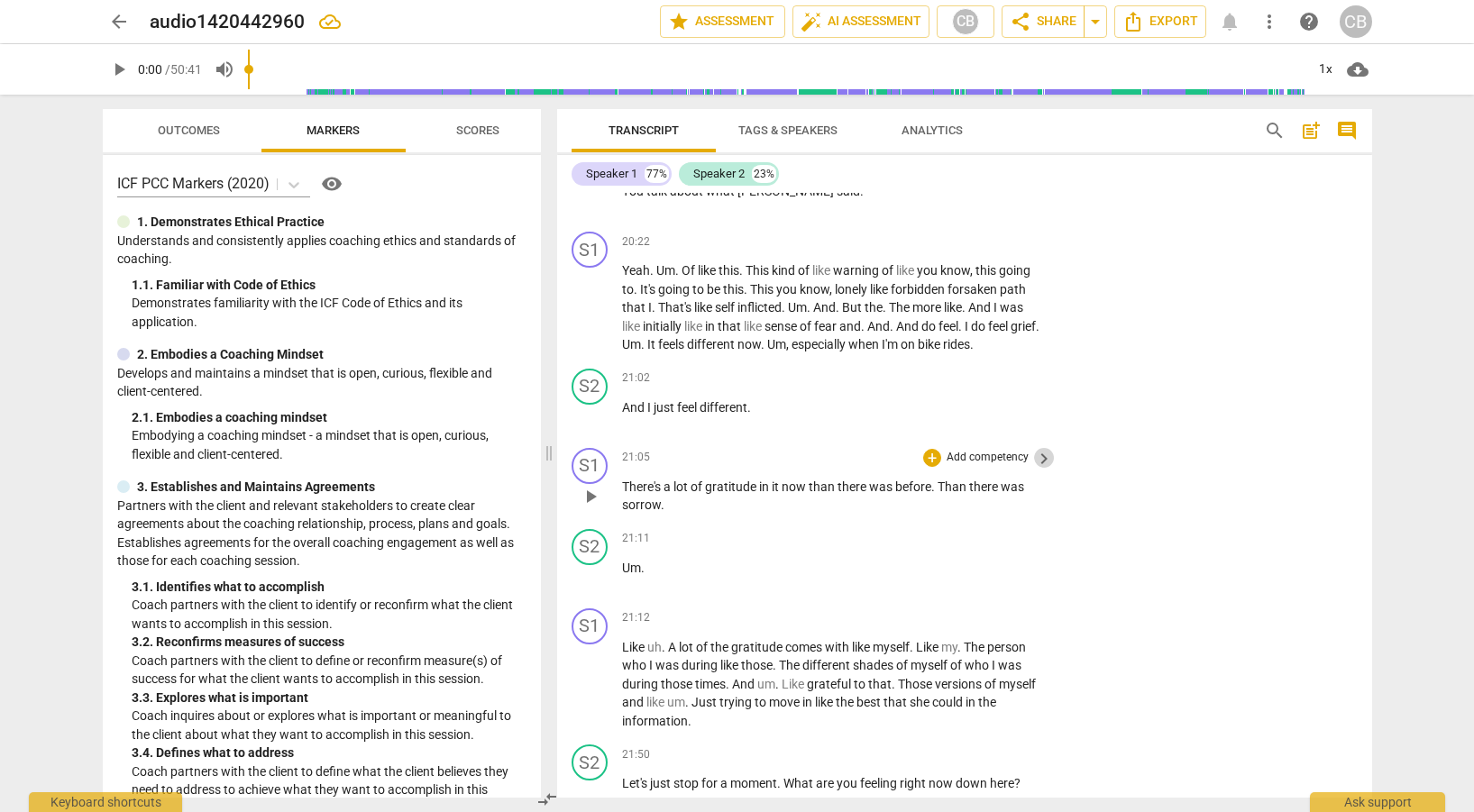
click at [1045, 460] on span "keyboard_arrow_right" at bounding box center [1044, 459] width 21 height 21
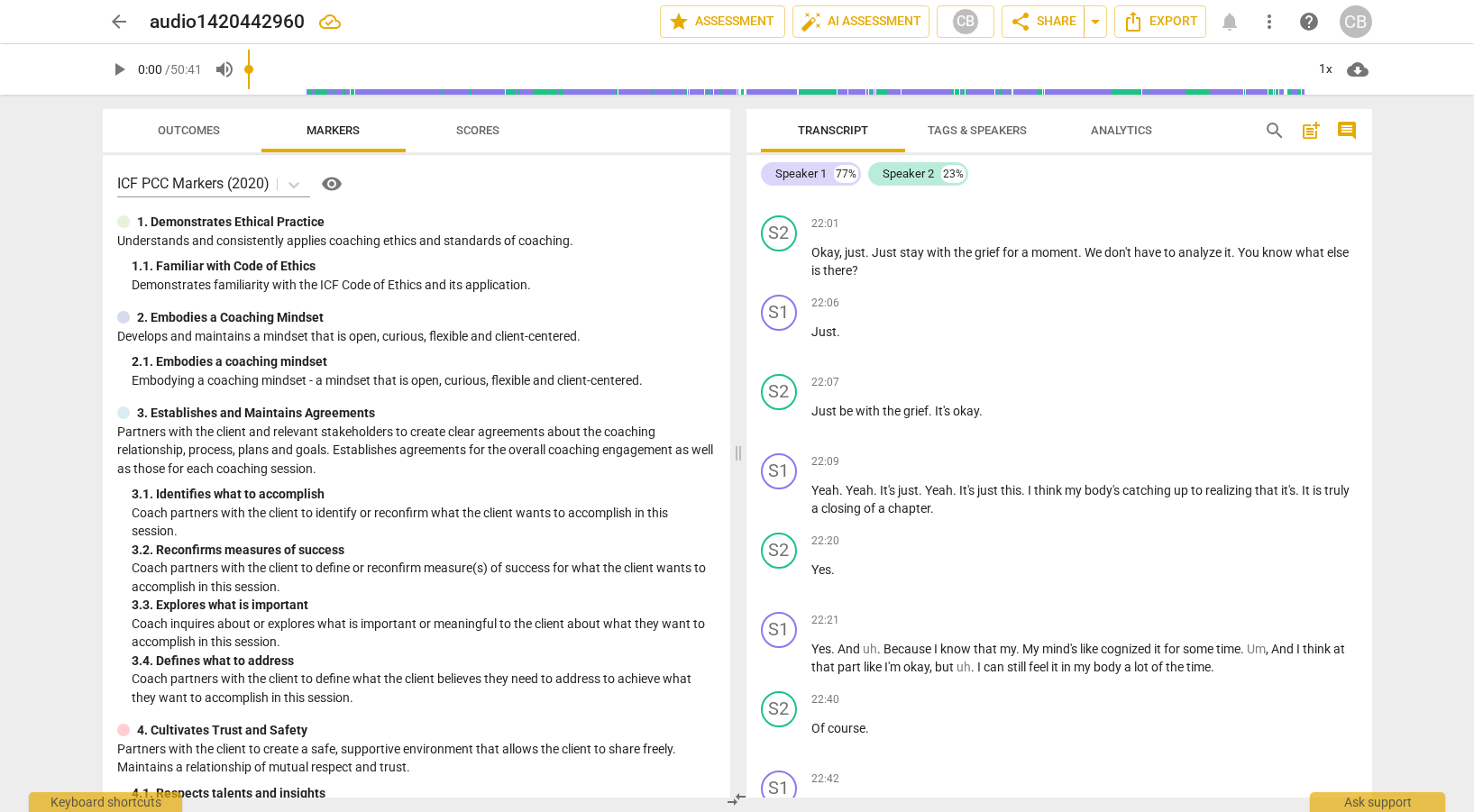
scroll to position [5671, 0]
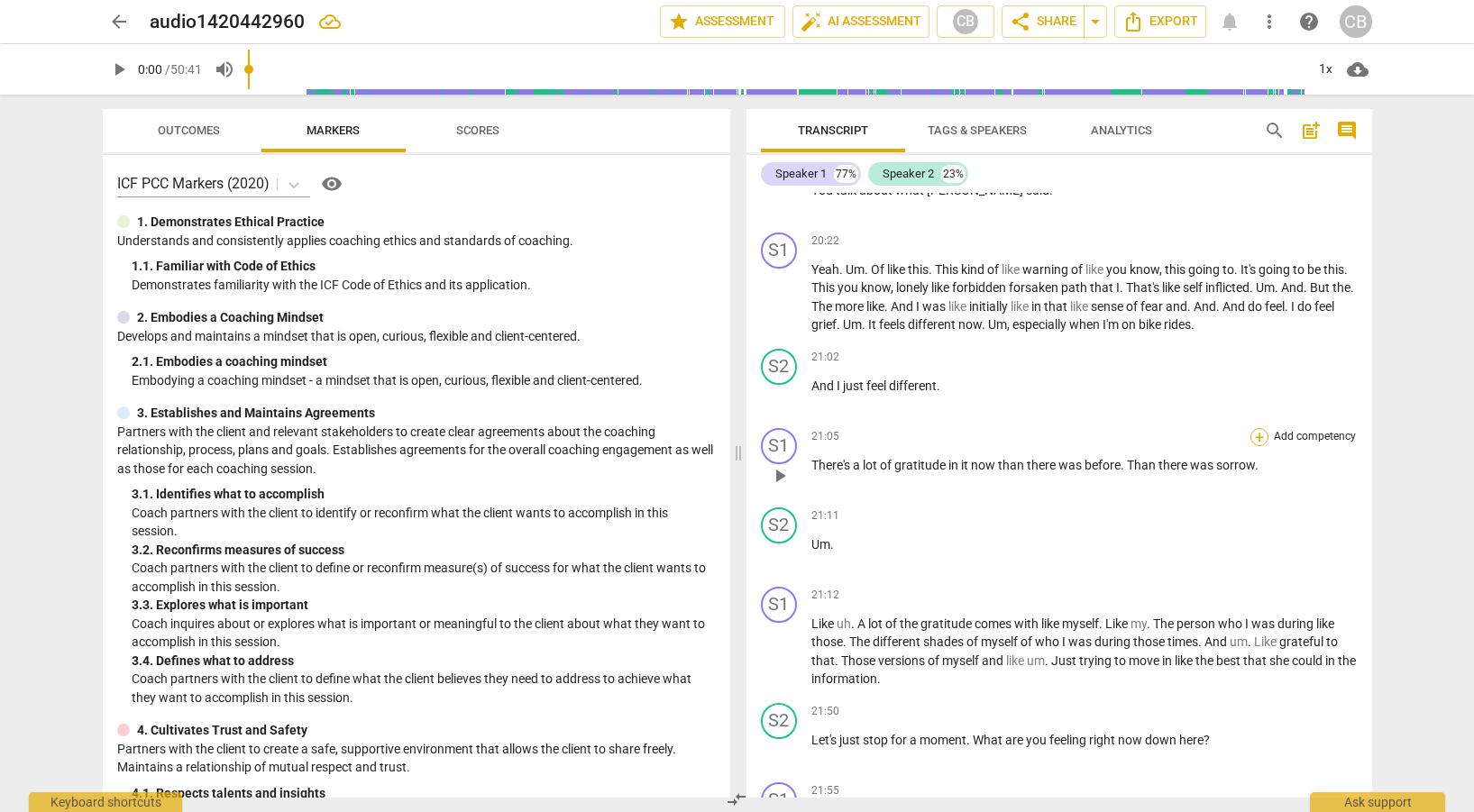
click at [1259, 430] on div "+" at bounding box center [1260, 437] width 18 height 18
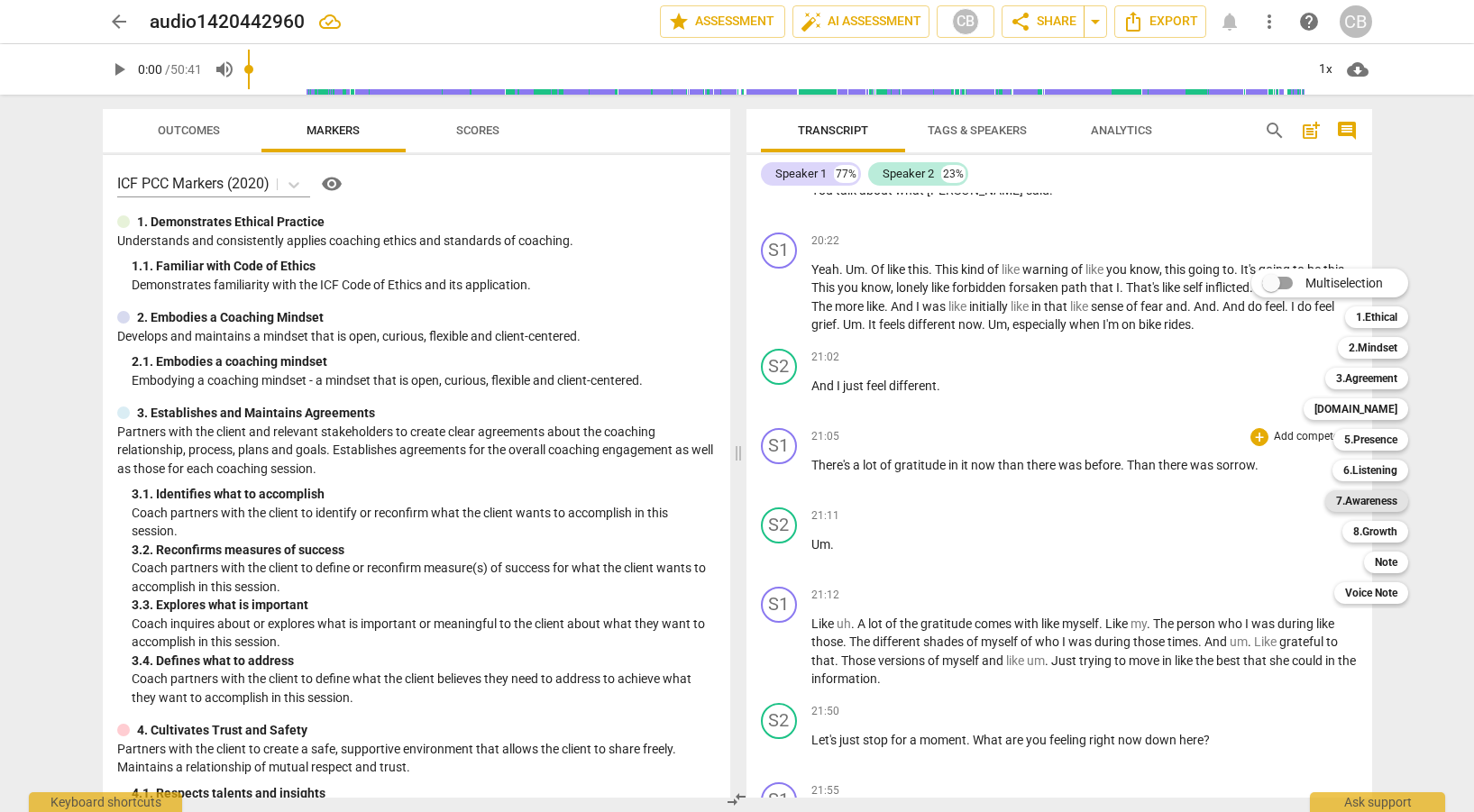
click at [1379, 499] on b "7.Awareness" at bounding box center [1367, 501] width 62 height 21
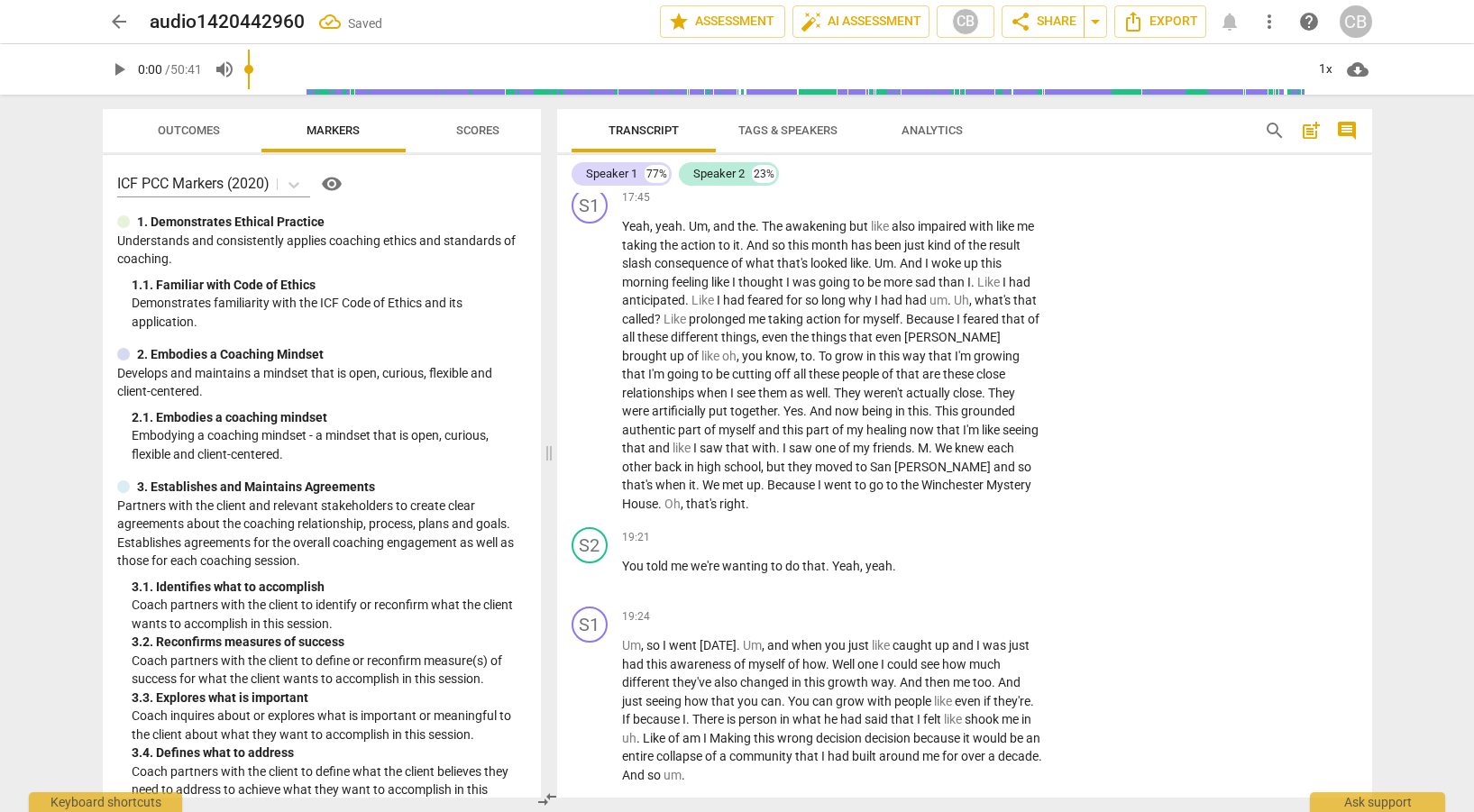
scroll to position [6318, 0]
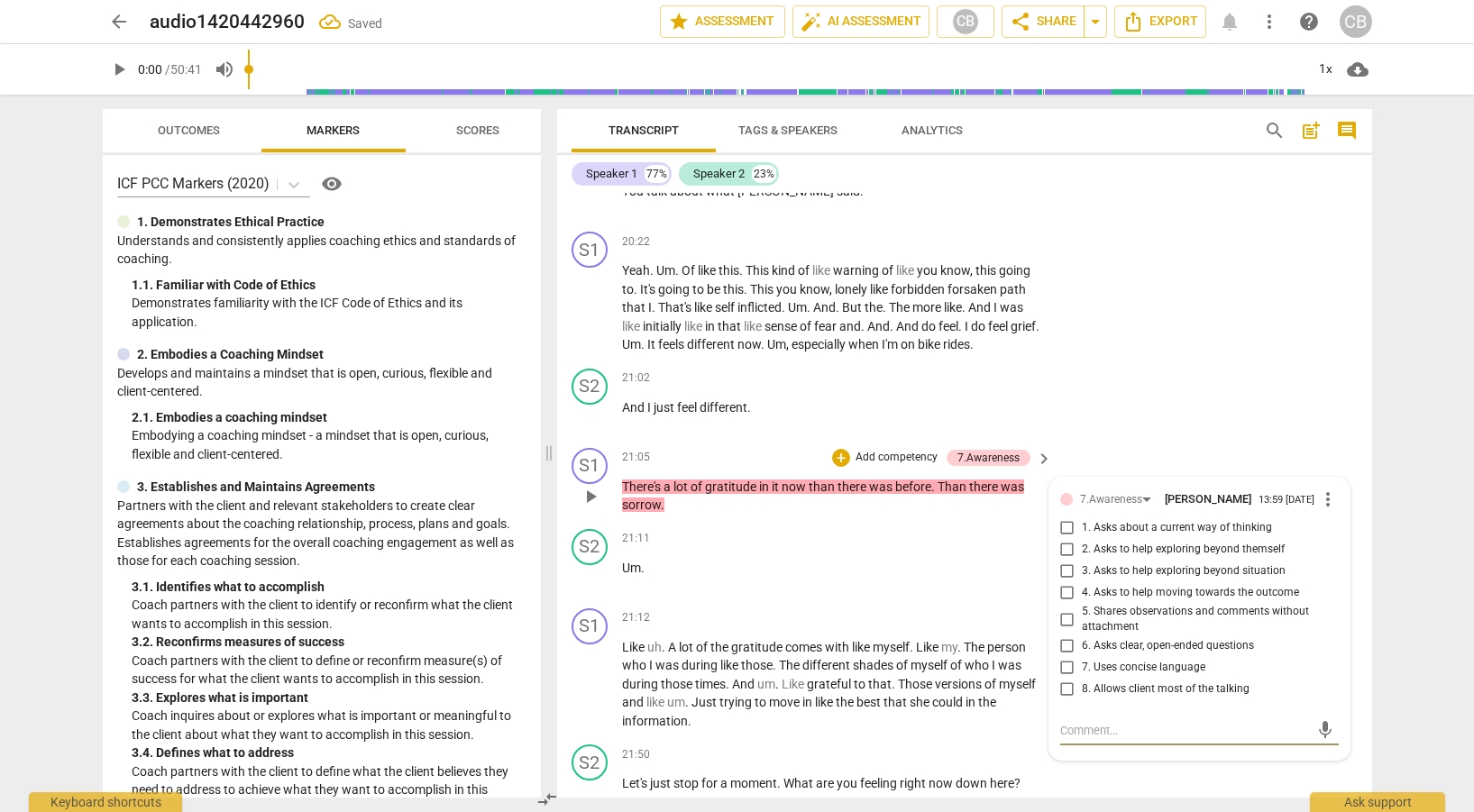
click at [1066, 530] on input "1. Asks about a current way of thinking" at bounding box center [1068, 528] width 29 height 21
checkbox input "true"
click at [1064, 623] on input "5. Shares observations and comments without attachment" at bounding box center [1068, 619] width 29 height 21
checkbox input "true"
click at [1418, 563] on div "arrow_back audio1420442960 Saved edit star Assessment auto_fix_high AI Assessme…" at bounding box center [737, 406] width 1474 height 812
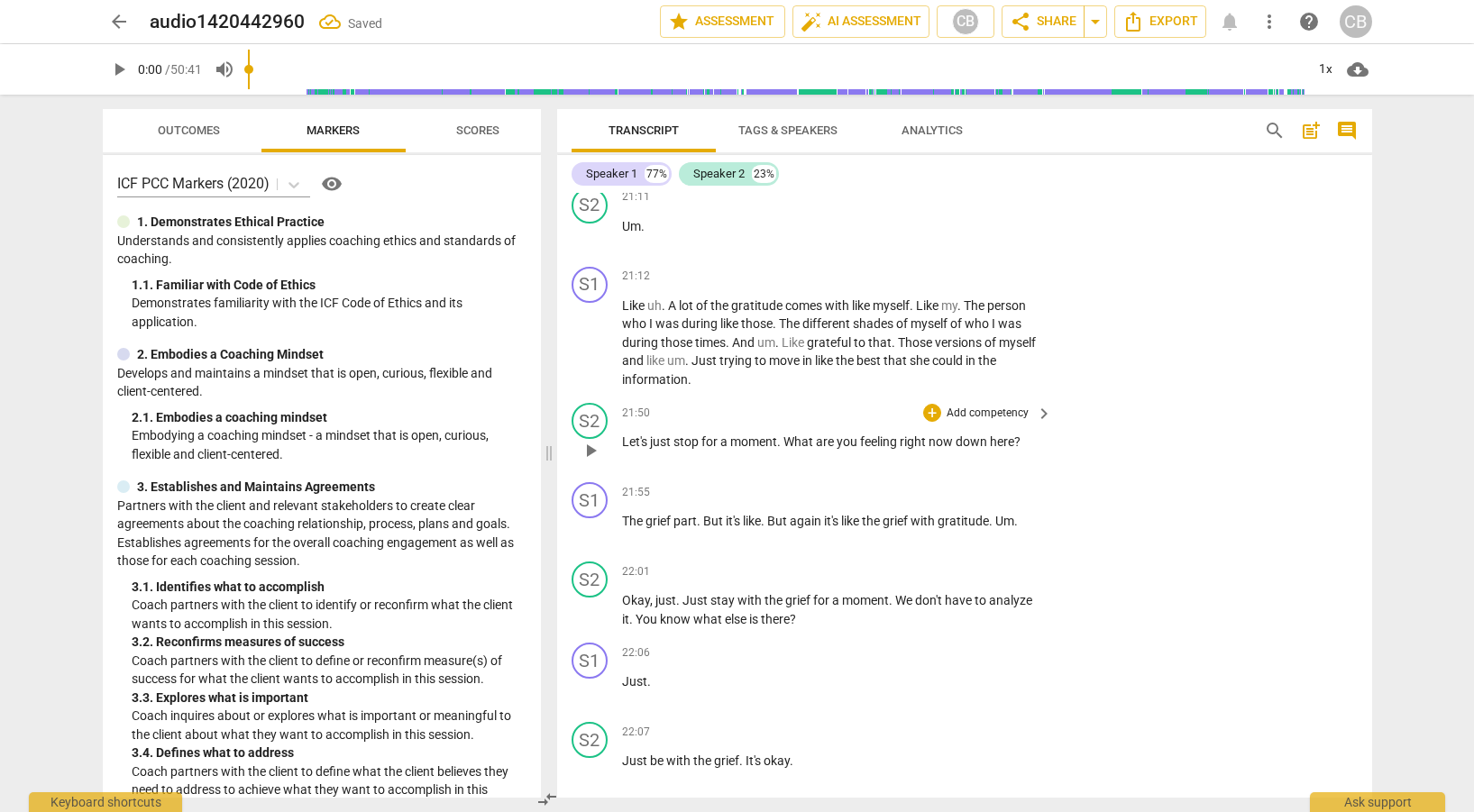
scroll to position [6728, 0]
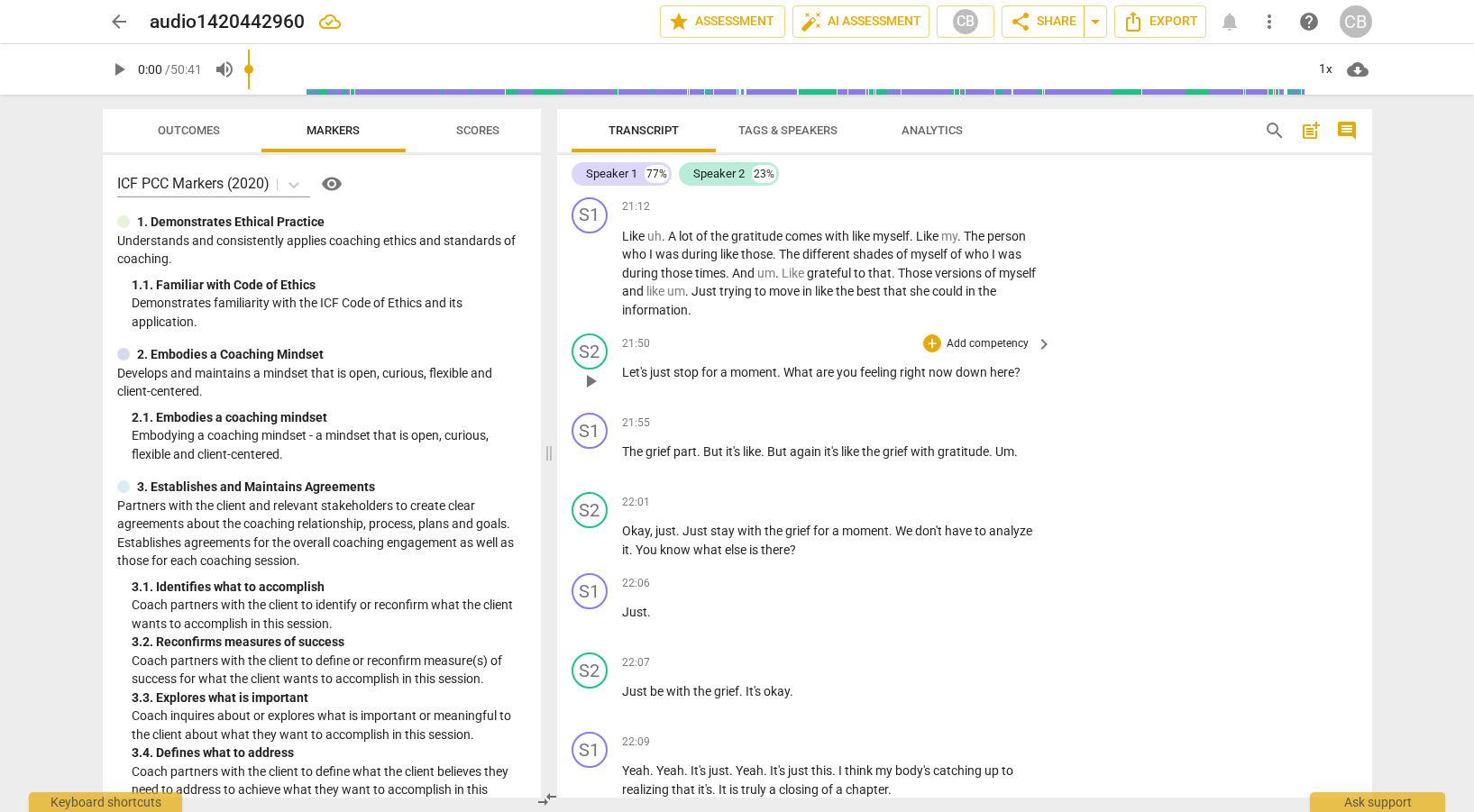
click at [1045, 344] on span "keyboard_arrow_right" at bounding box center [1044, 344] width 21 height 21
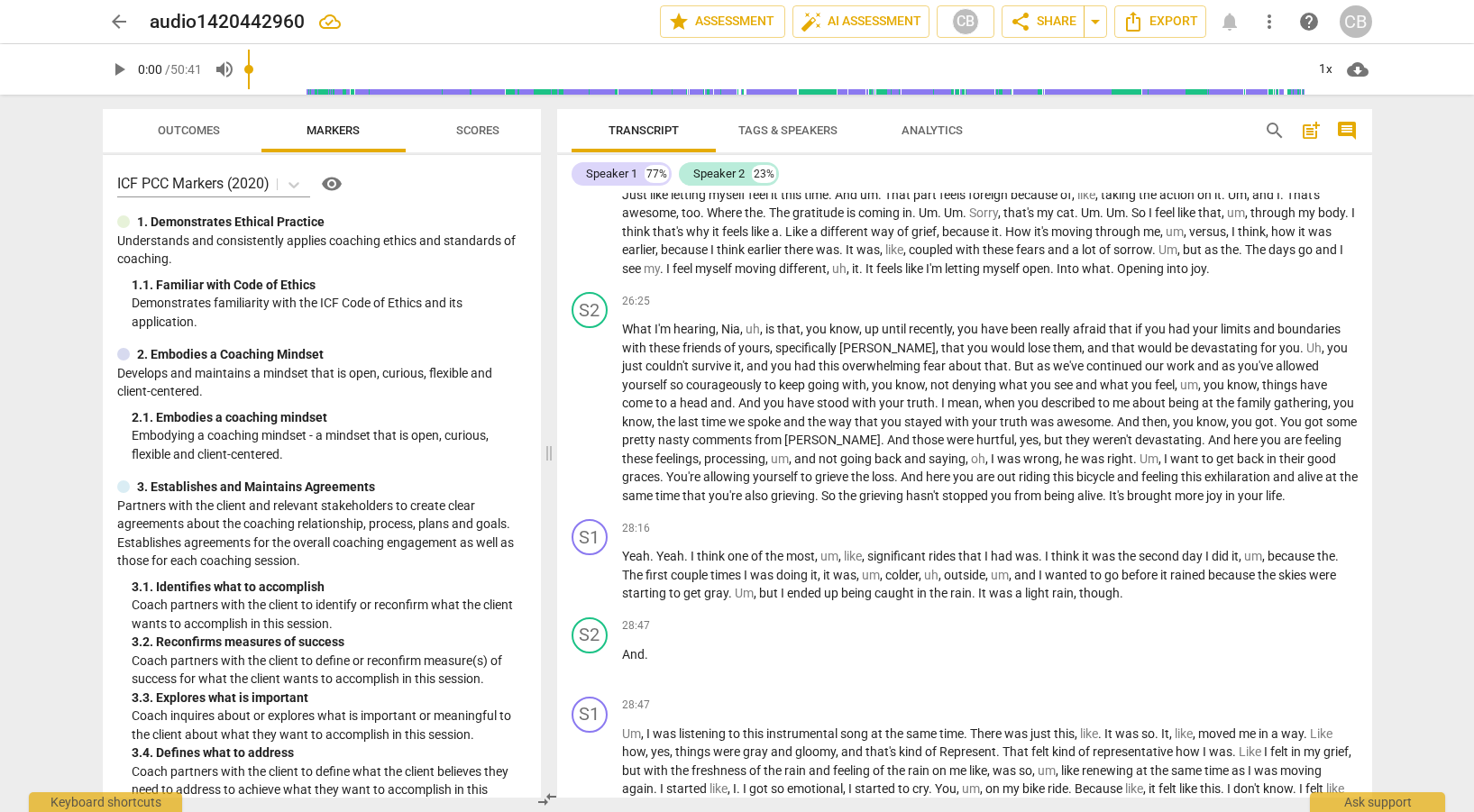
scroll to position [6061, 0]
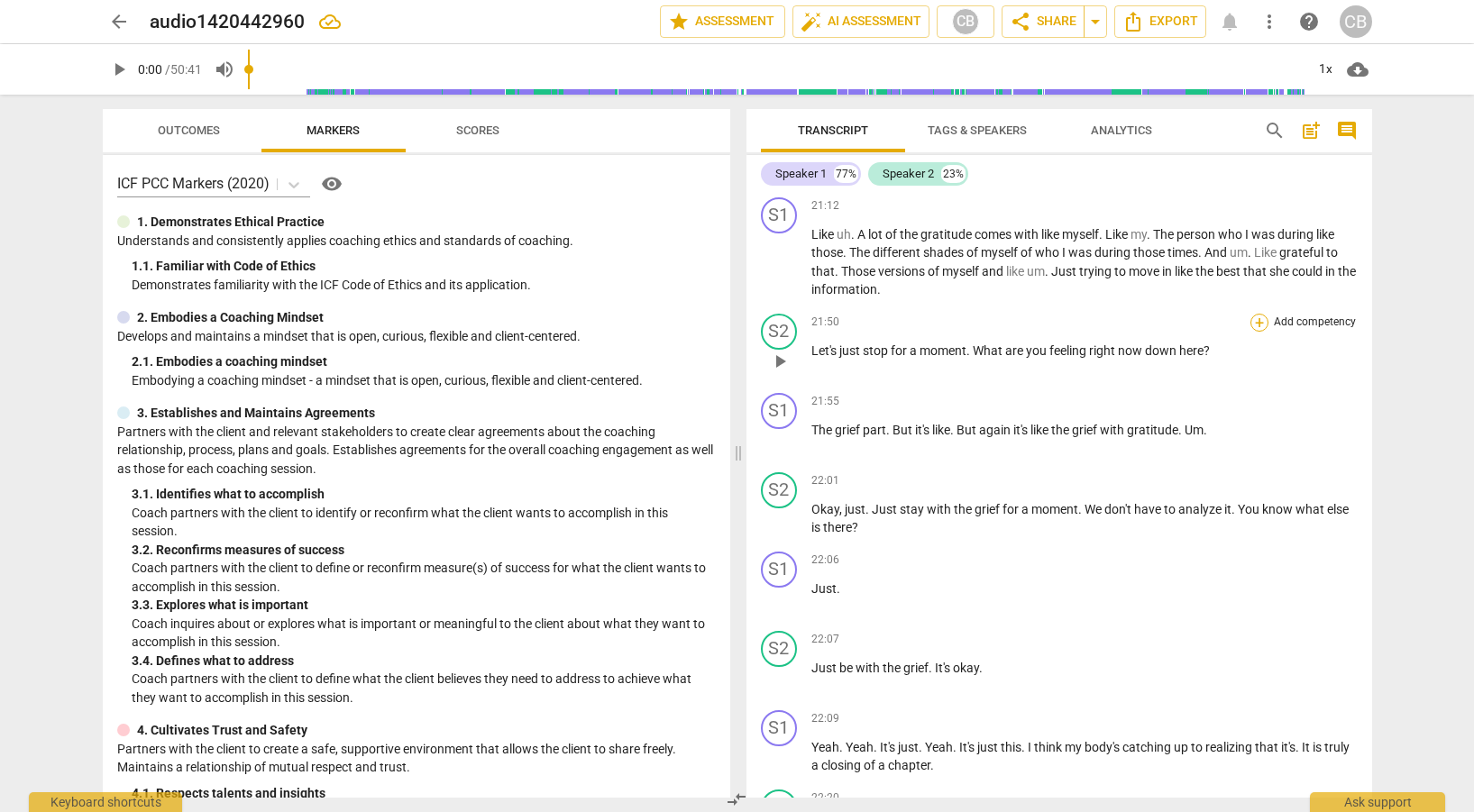
click at [1254, 317] on div "+" at bounding box center [1260, 322] width 18 height 18
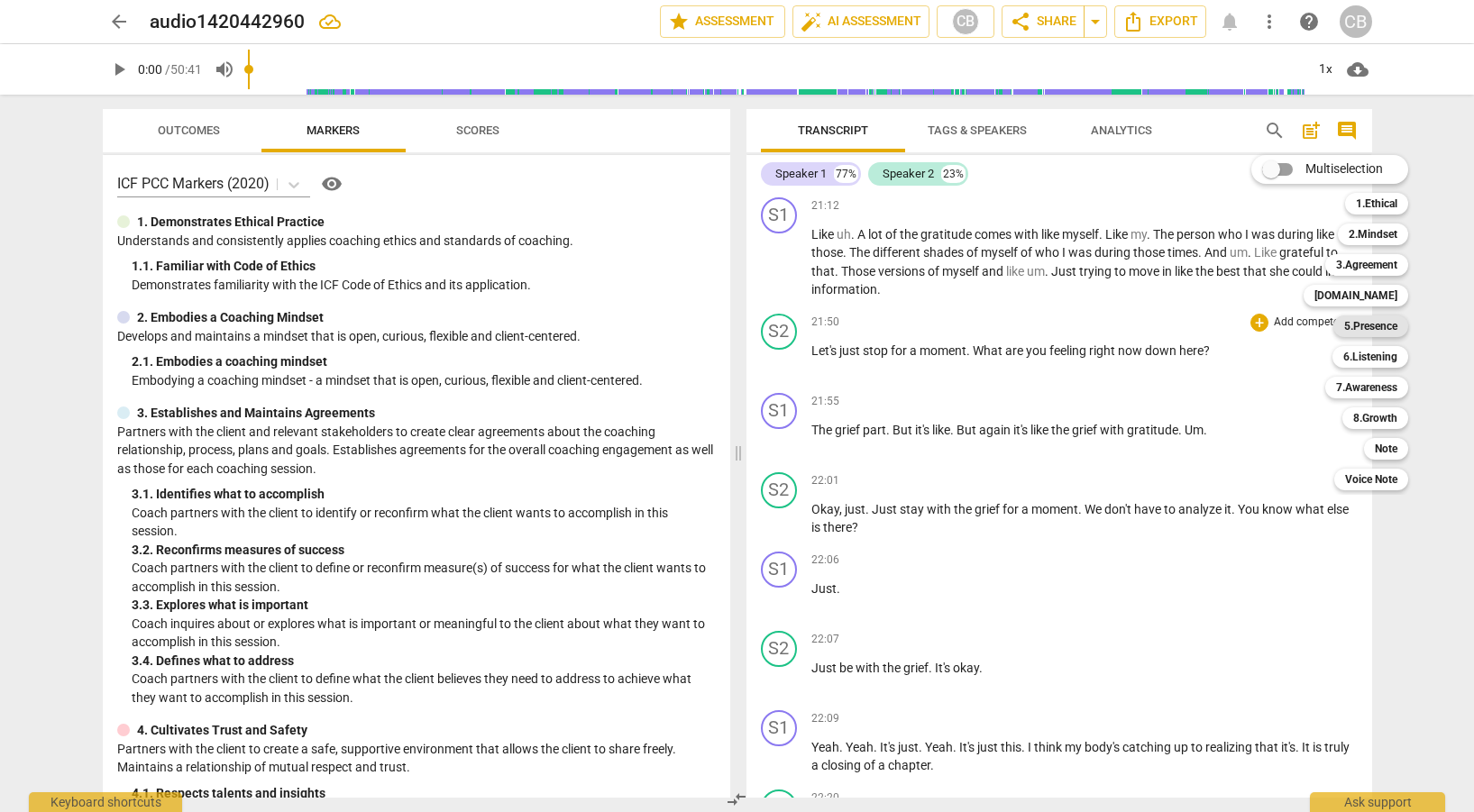
click at [1377, 326] on b "5.Presence" at bounding box center [1371, 326] width 53 height 21
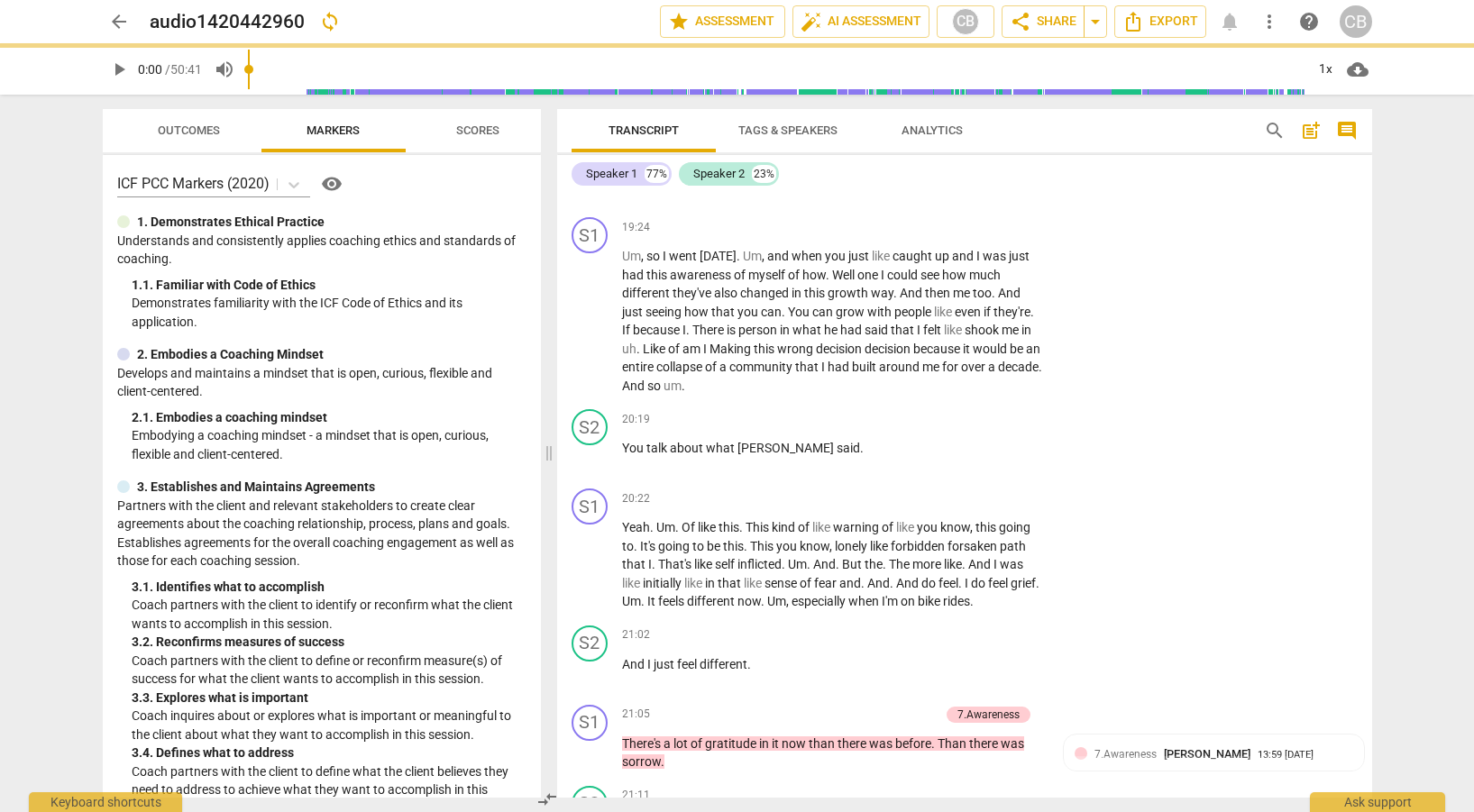
scroll to position [6728, 0]
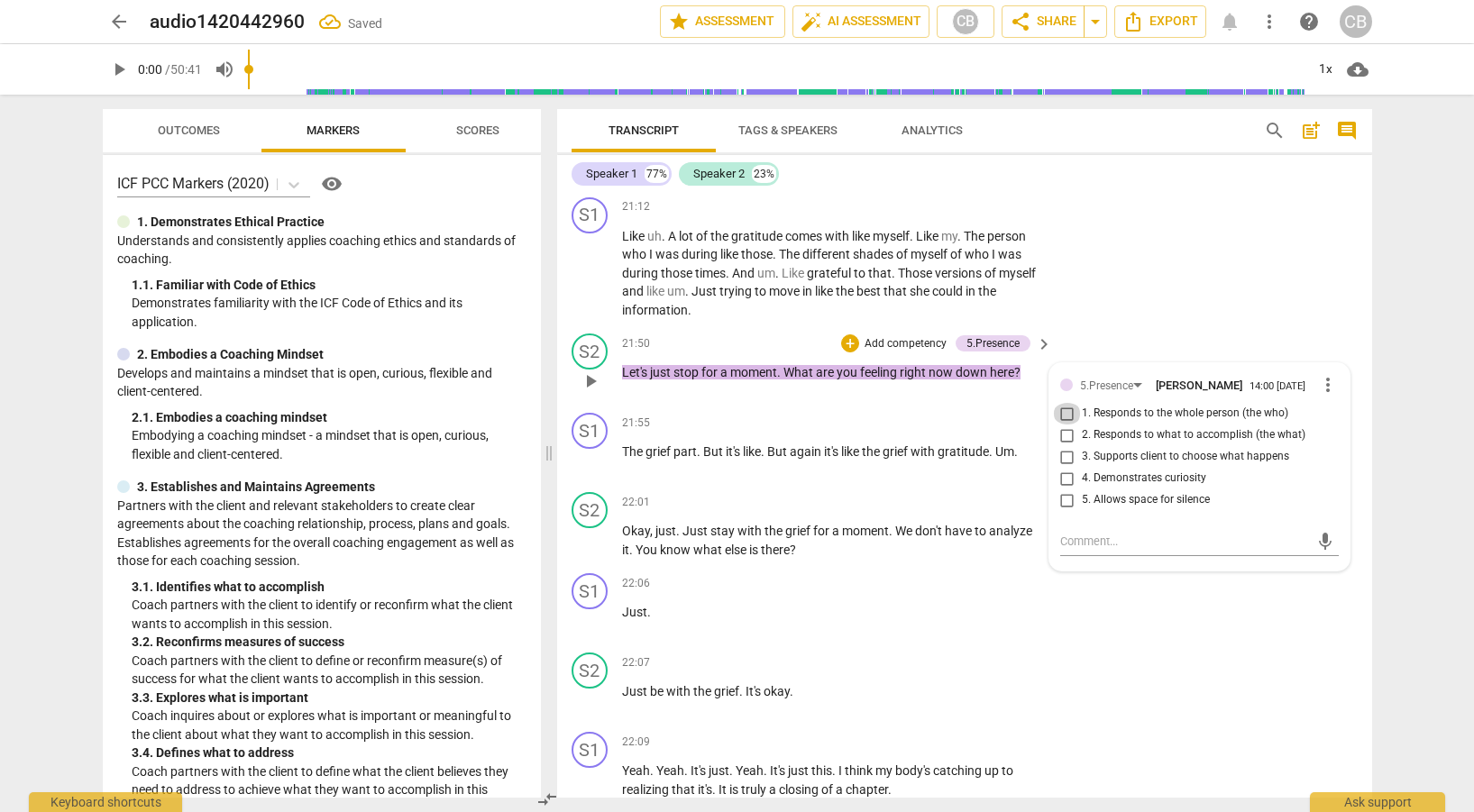
click at [1064, 419] on input "1. Responds to the whole person (the who)" at bounding box center [1068, 414] width 29 height 21
checkbox input "true"
click at [1066, 483] on input "4. Demonstrates curiosity" at bounding box center [1068, 478] width 29 height 21
checkbox input "true"
click at [1068, 503] on input "5. Allows space for silence" at bounding box center [1068, 501] width 29 height 21
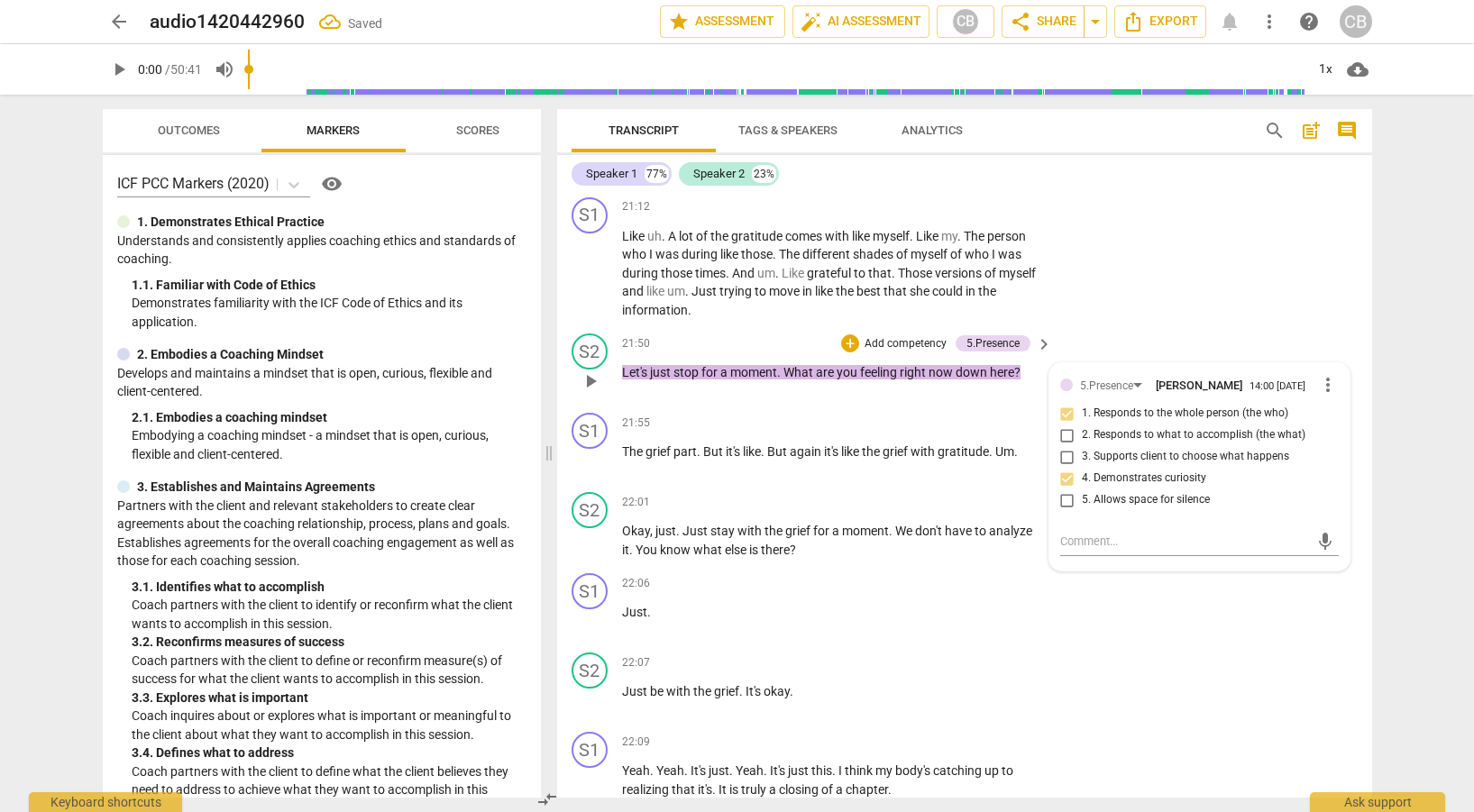
checkbox input "true"
click at [1169, 634] on div "S1 play_arrow pause 22:06 + Add competency keyboard_arrow_right Just ." at bounding box center [965, 606] width 815 height 79
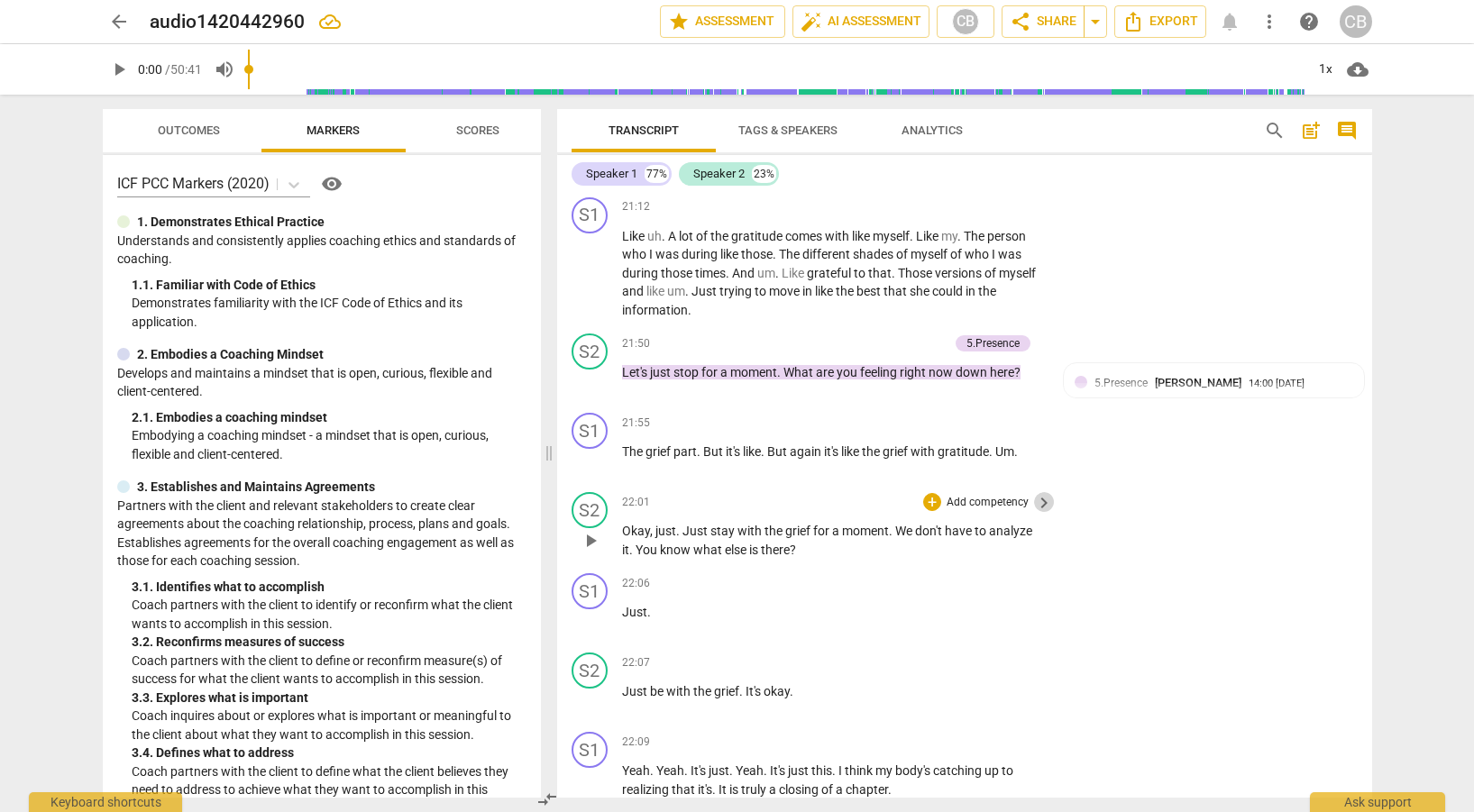
click at [1044, 499] on span "keyboard_arrow_right" at bounding box center [1044, 502] width 21 height 21
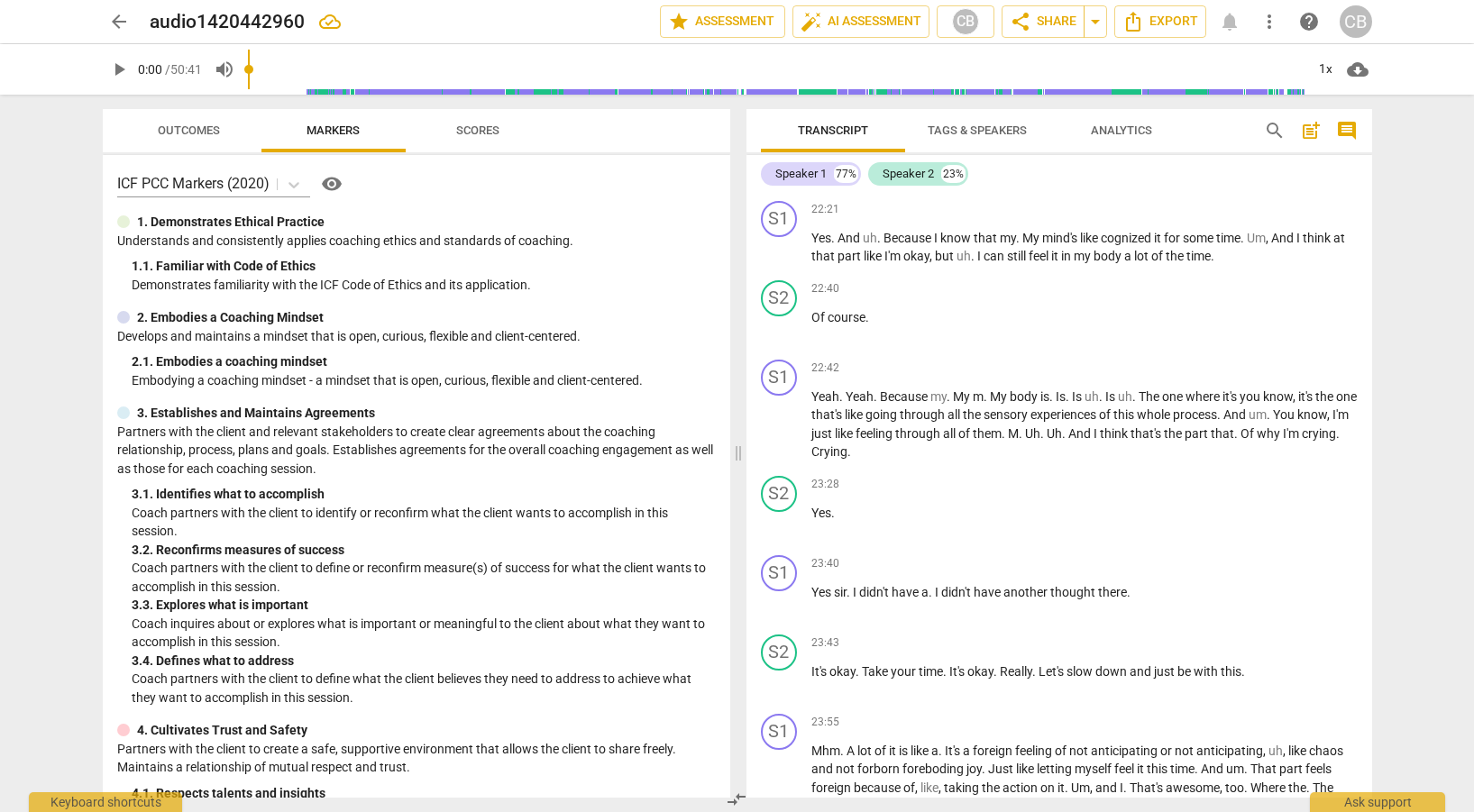
scroll to position [6061, 0]
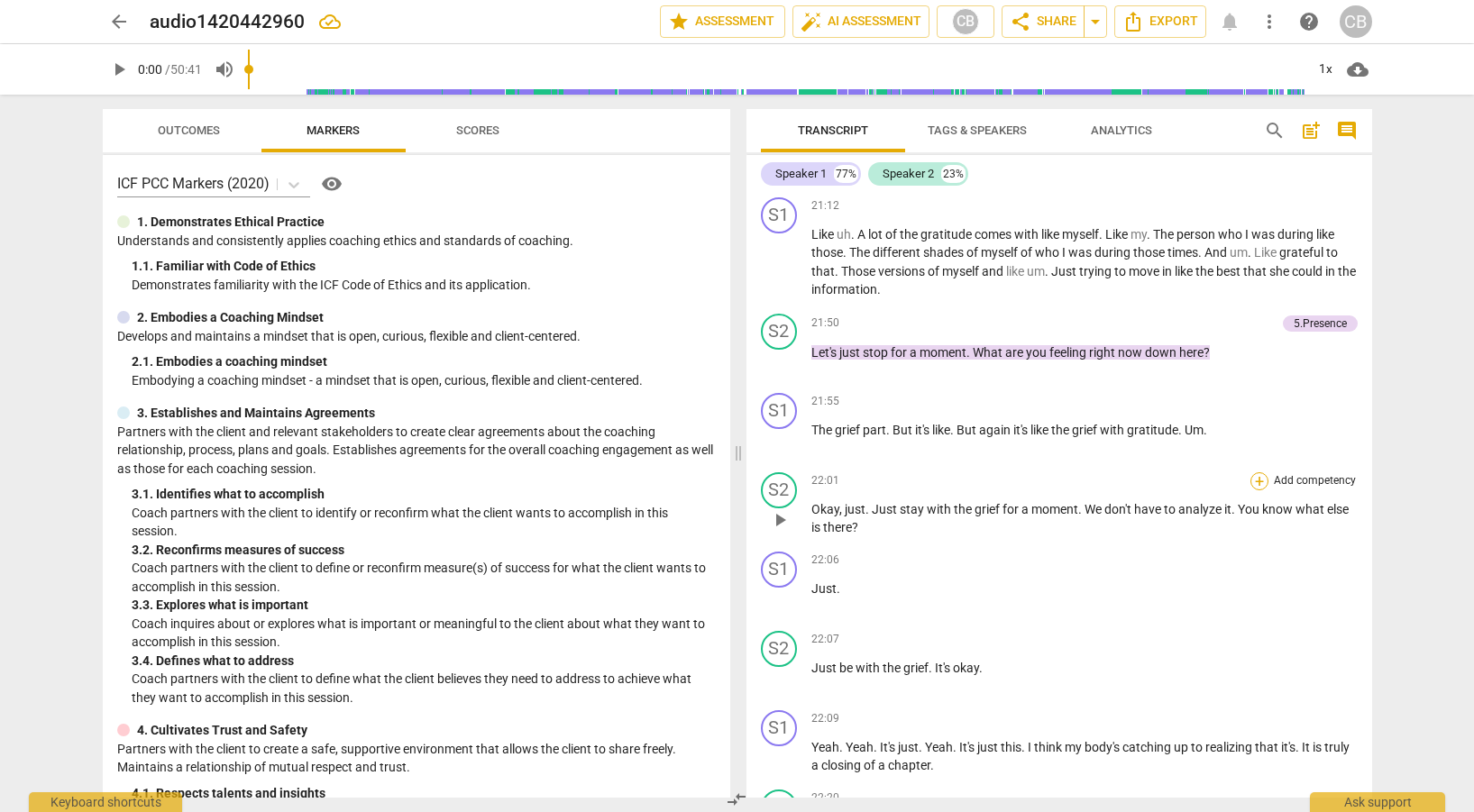
click at [1258, 478] on div "+" at bounding box center [1260, 481] width 18 height 18
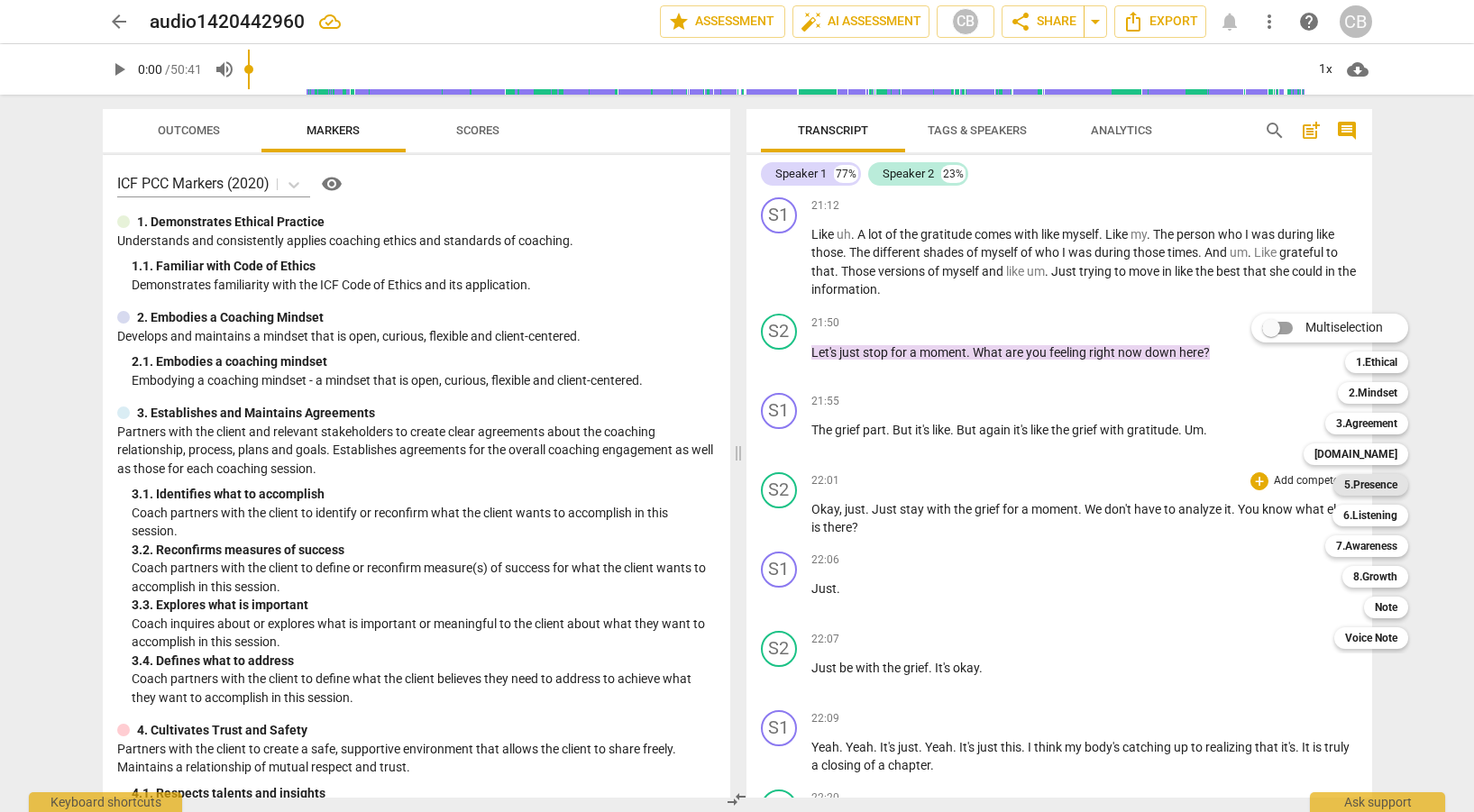
click at [1390, 488] on b "5.Presence" at bounding box center [1371, 485] width 53 height 21
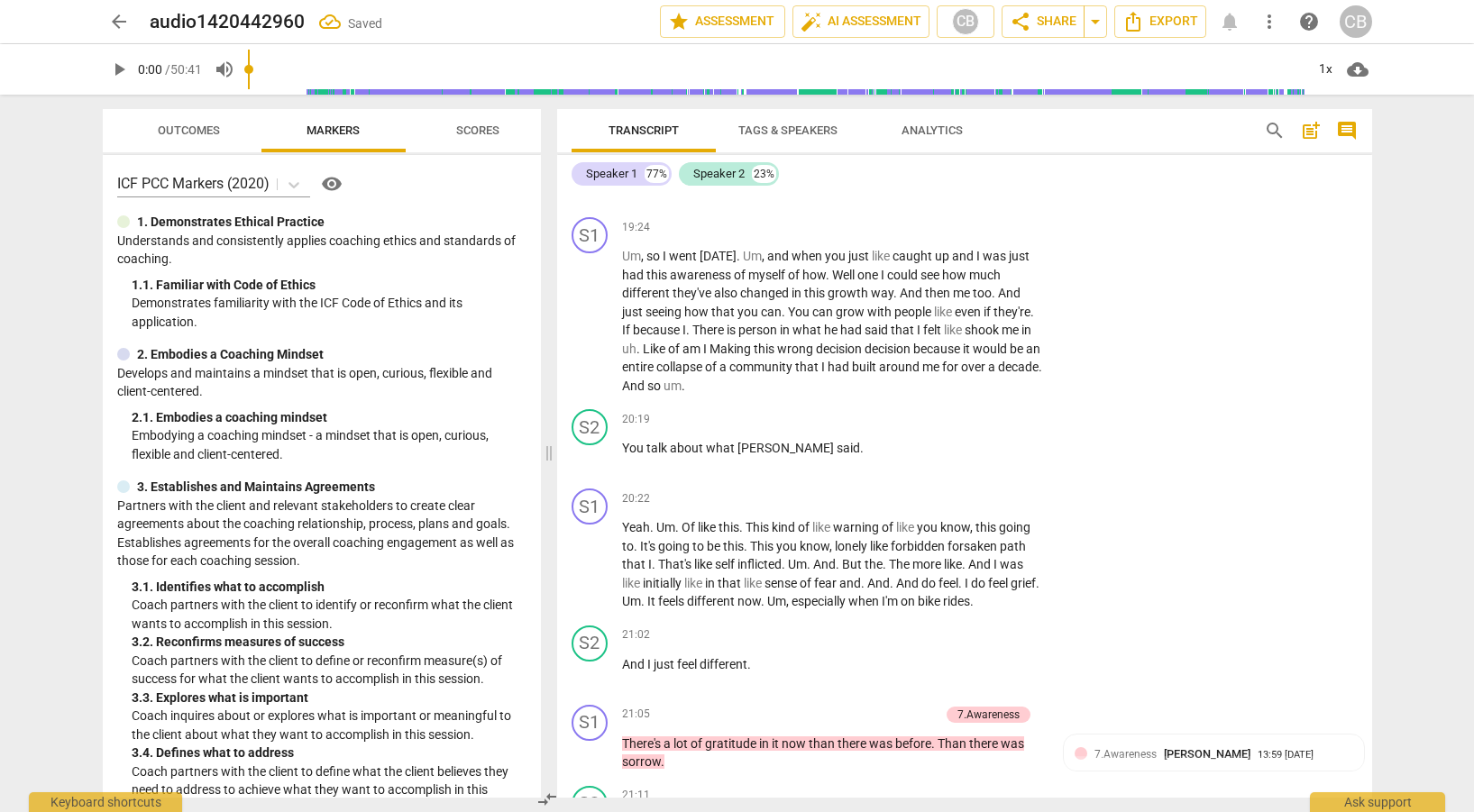
scroll to position [6728, 0]
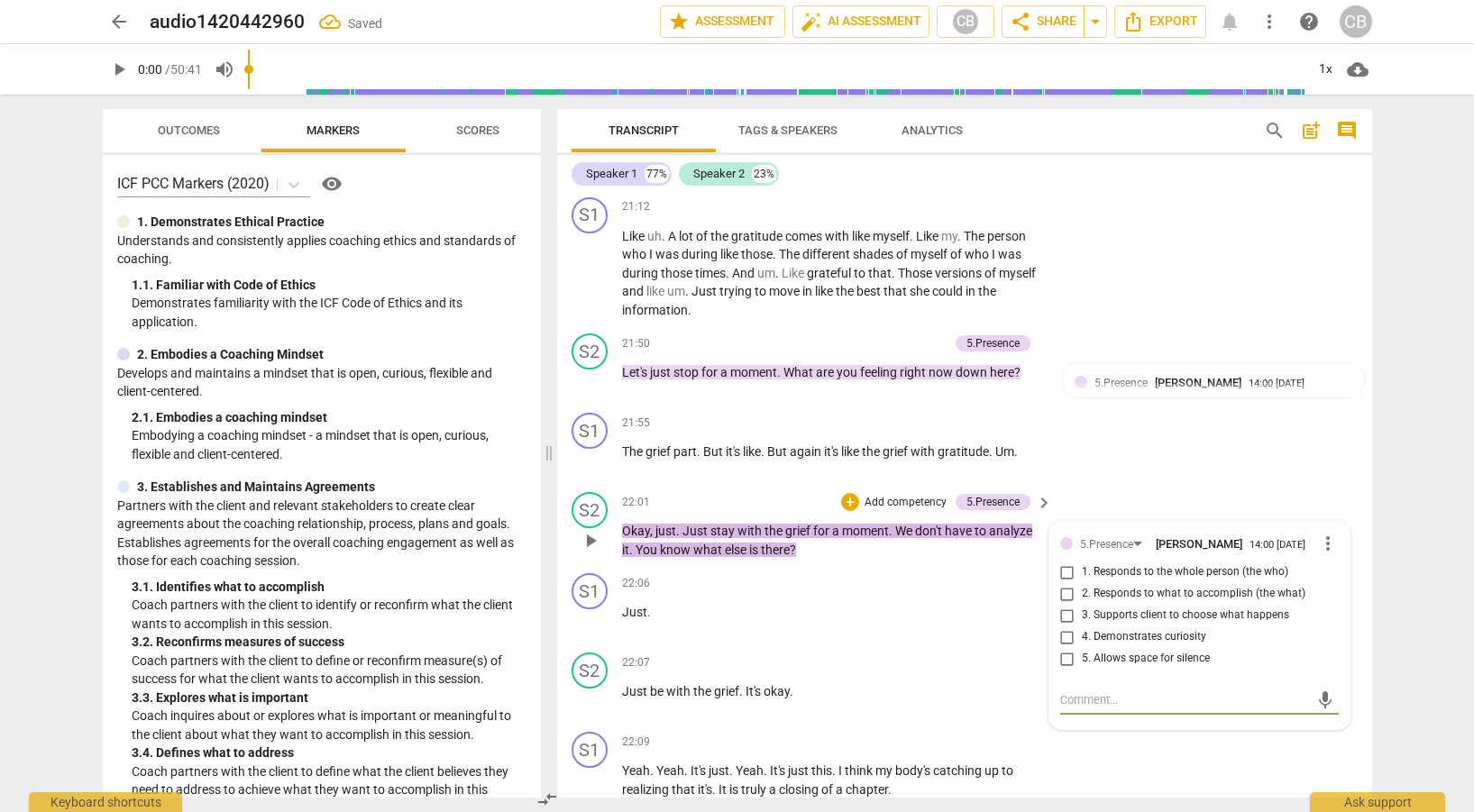
click at [1069, 576] on input "1. Responds to the whole person (the who)" at bounding box center [1068, 572] width 29 height 21
checkbox input "true"
click at [1064, 658] on input "5. Allows space for silence" at bounding box center [1068, 659] width 29 height 21
checkbox input "true"
click at [994, 592] on div "+ Add competency keyboard_arrow_right" at bounding box center [987, 583] width 134 height 20
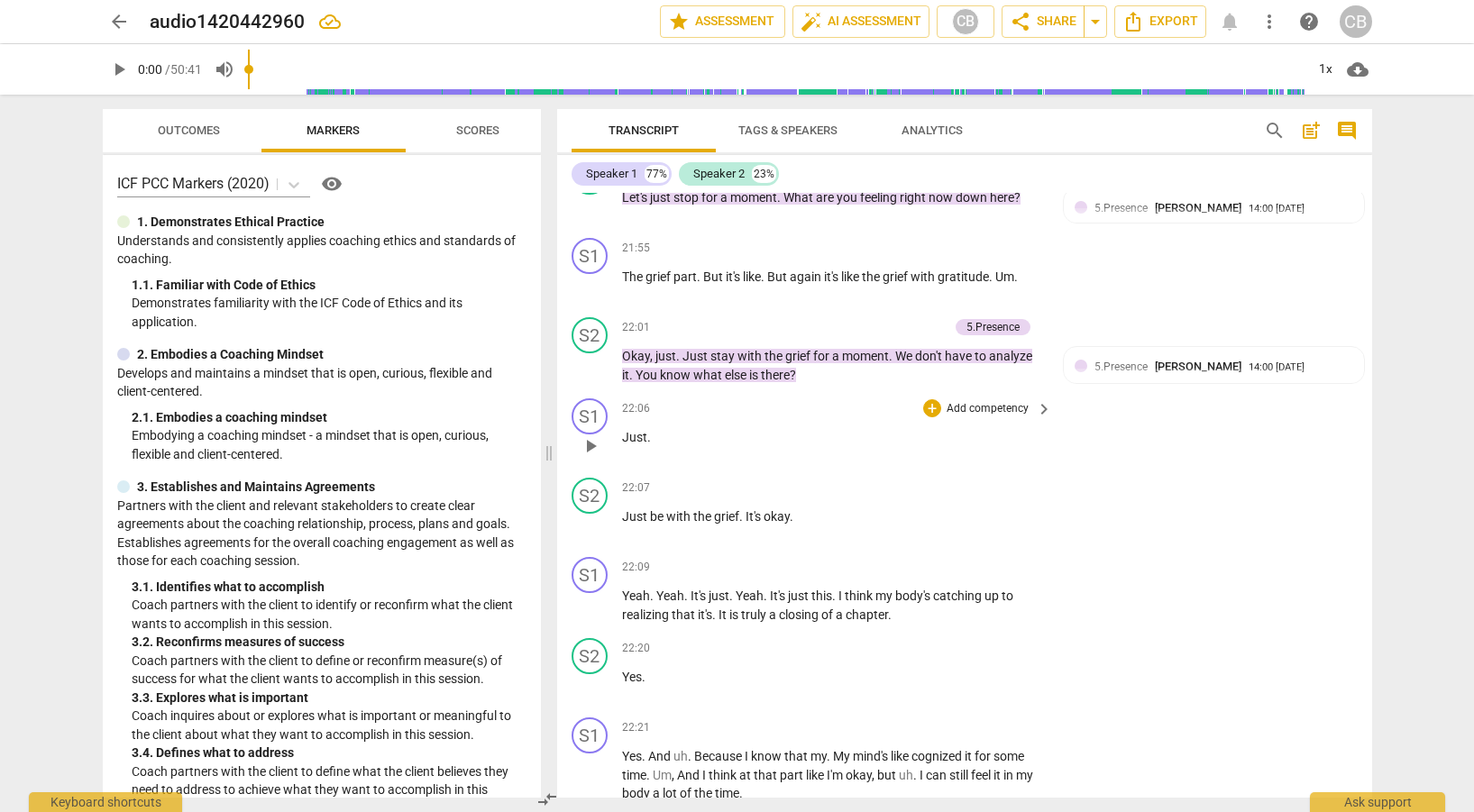
scroll to position [6935, 0]
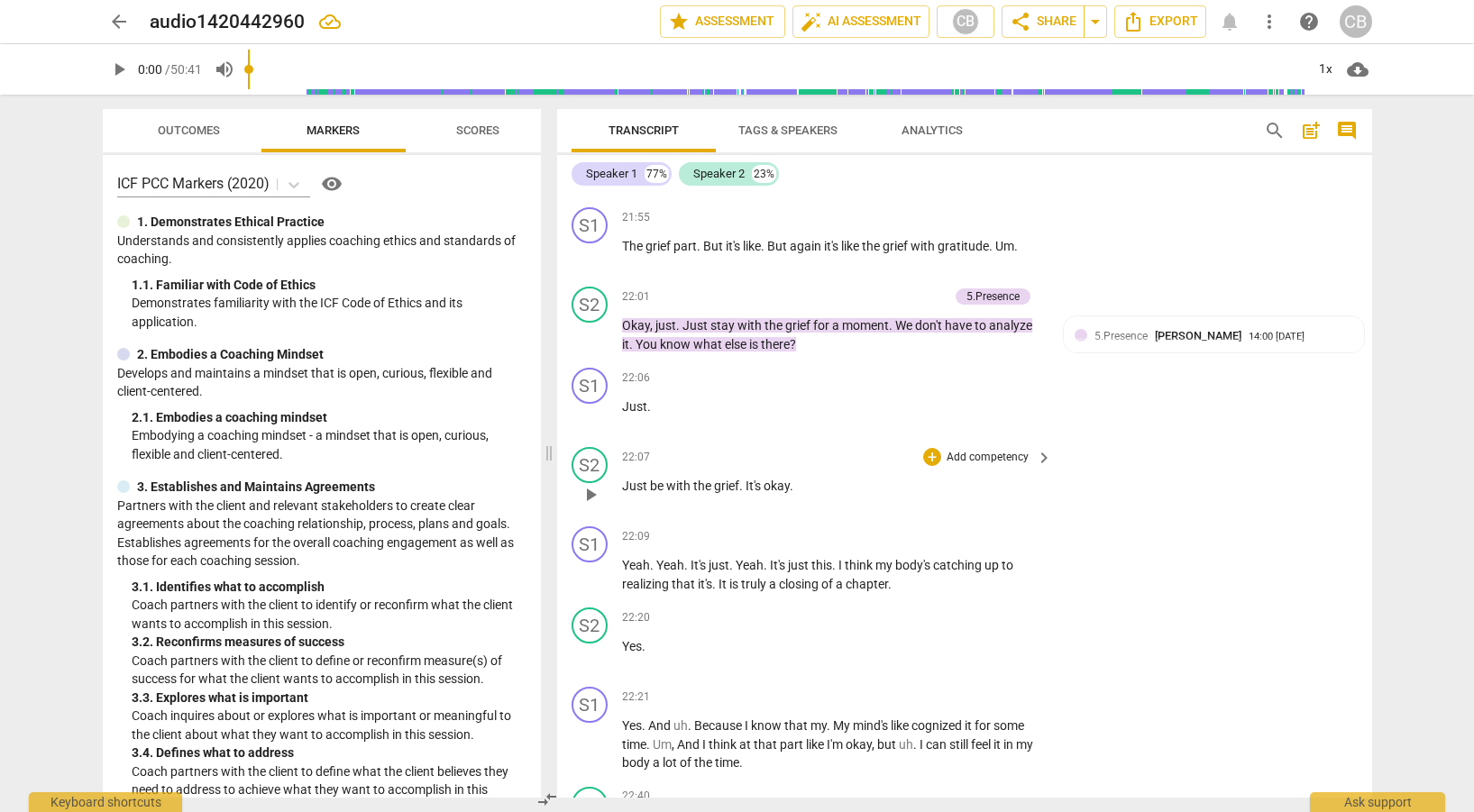
click at [1033, 451] on span "keyboard_arrow_right" at bounding box center [1044, 458] width 21 height 21
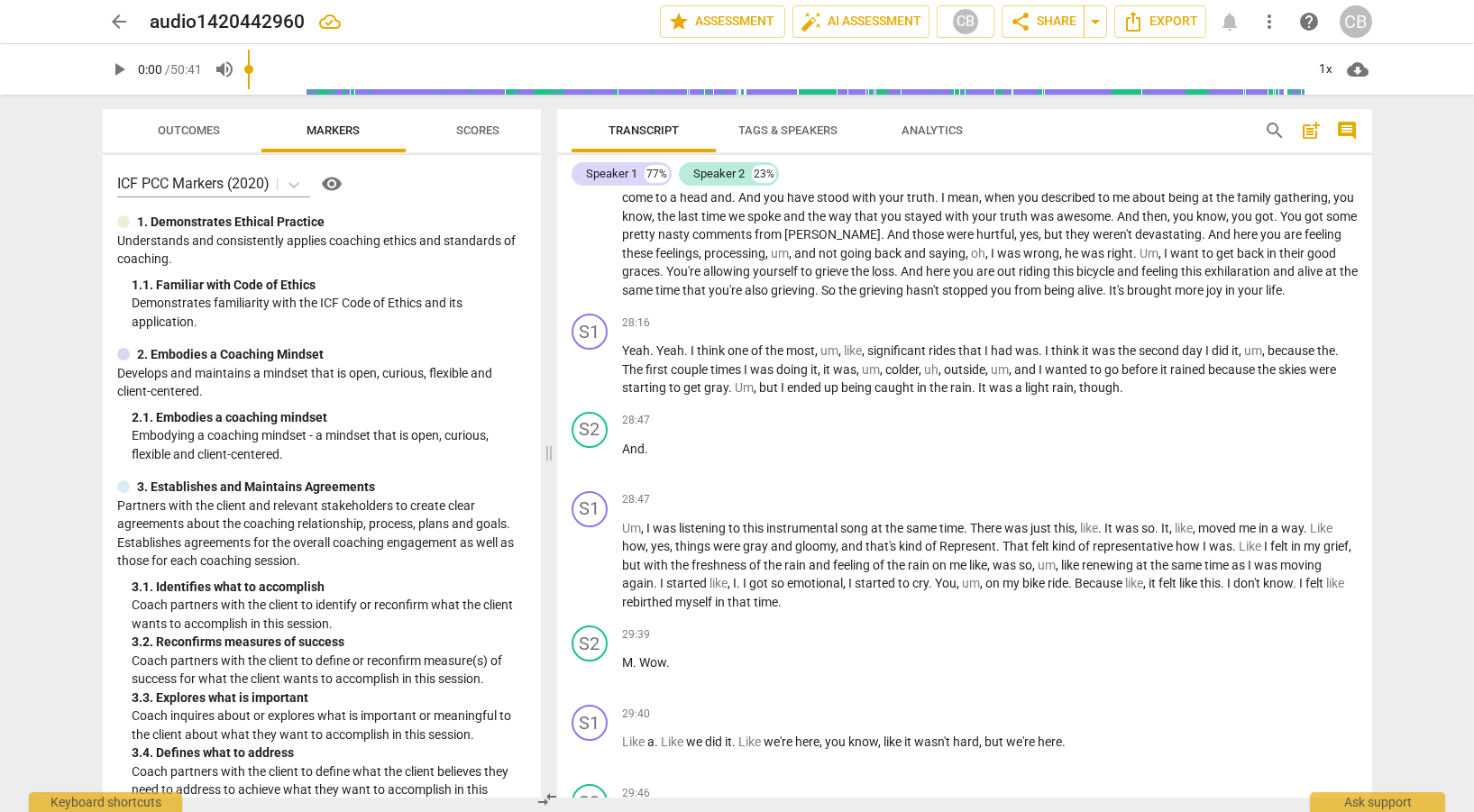
scroll to position [6245, 0]
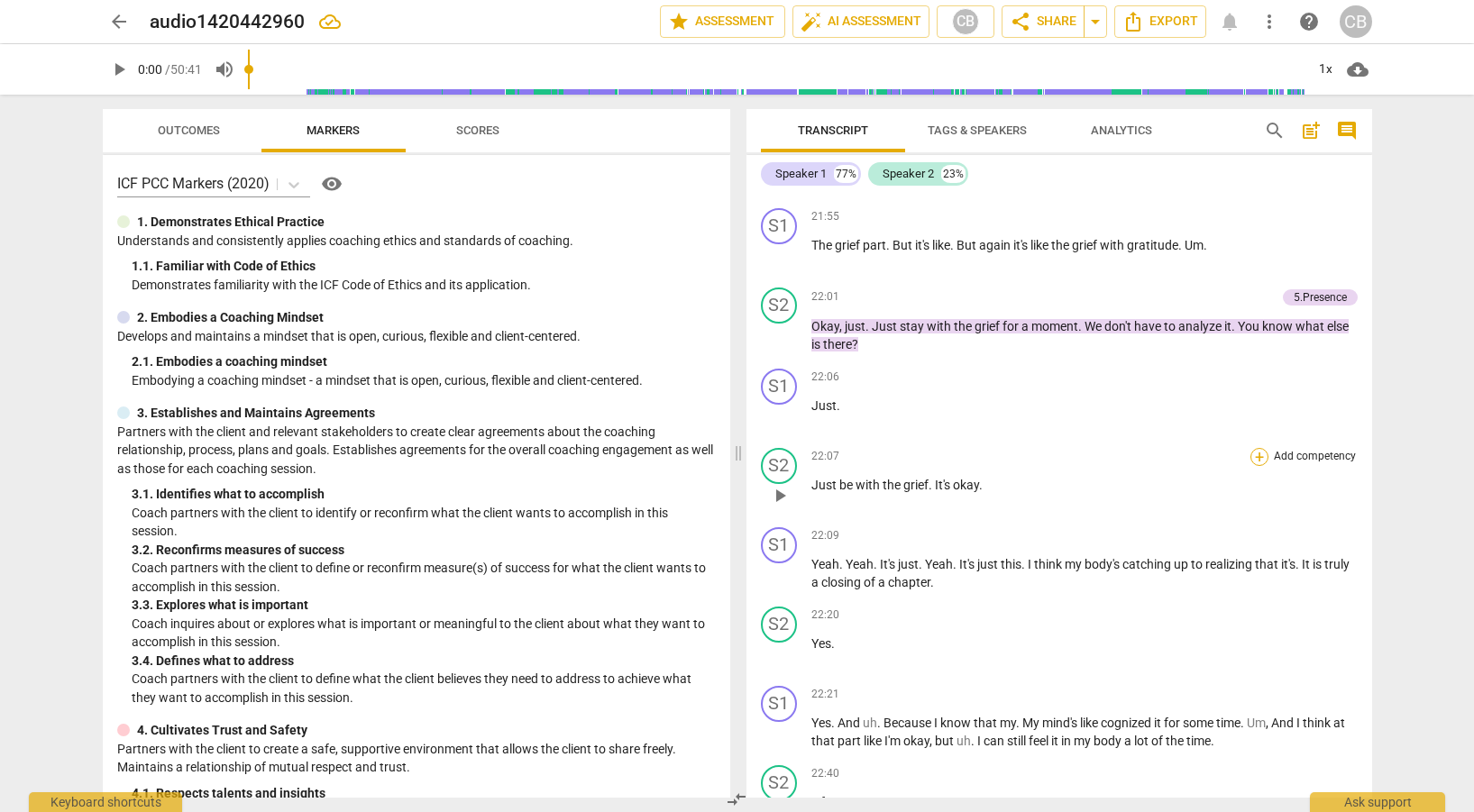
click at [1252, 449] on div "+" at bounding box center [1260, 457] width 18 height 18
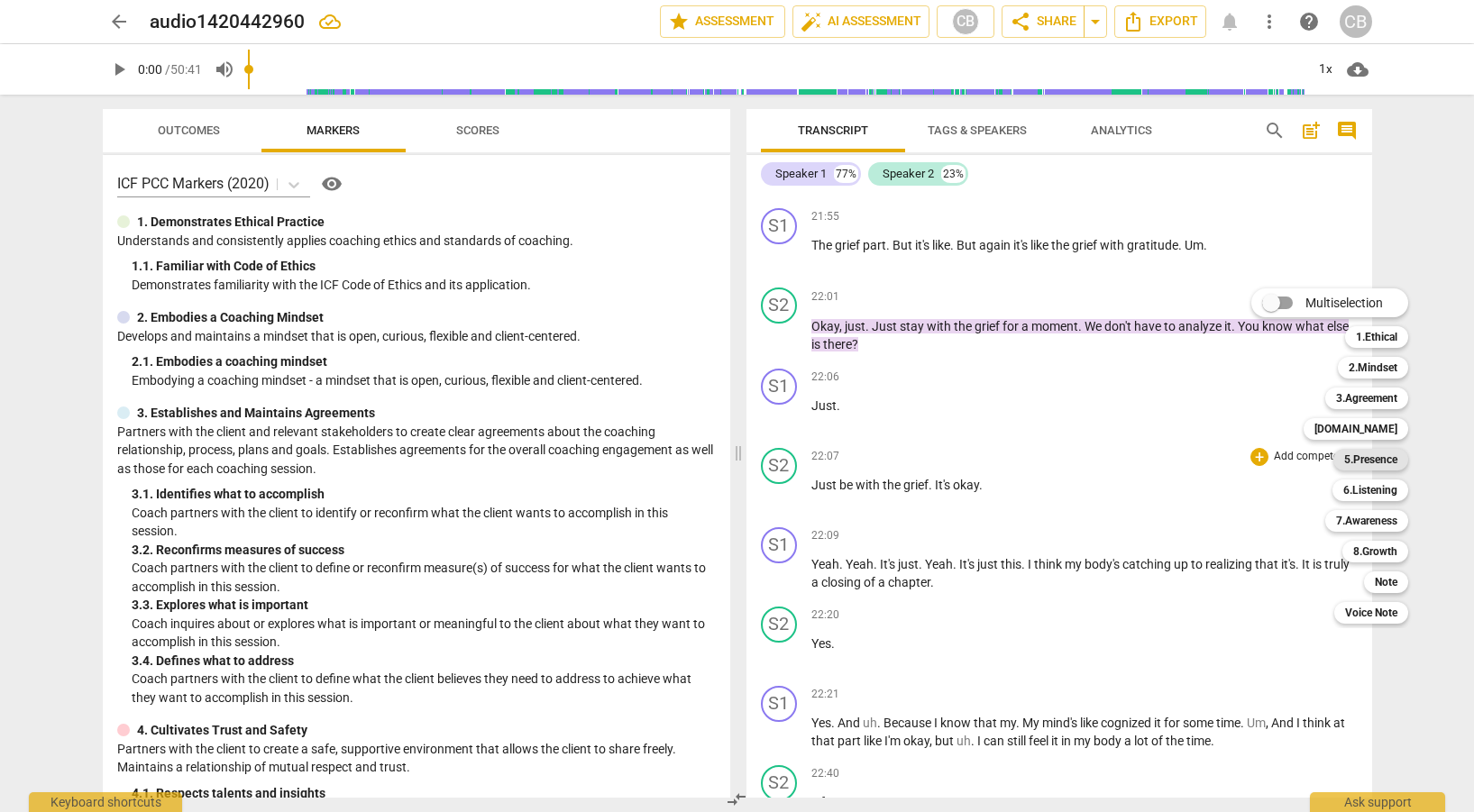
click at [1353, 456] on b "5.Presence" at bounding box center [1371, 460] width 53 height 21
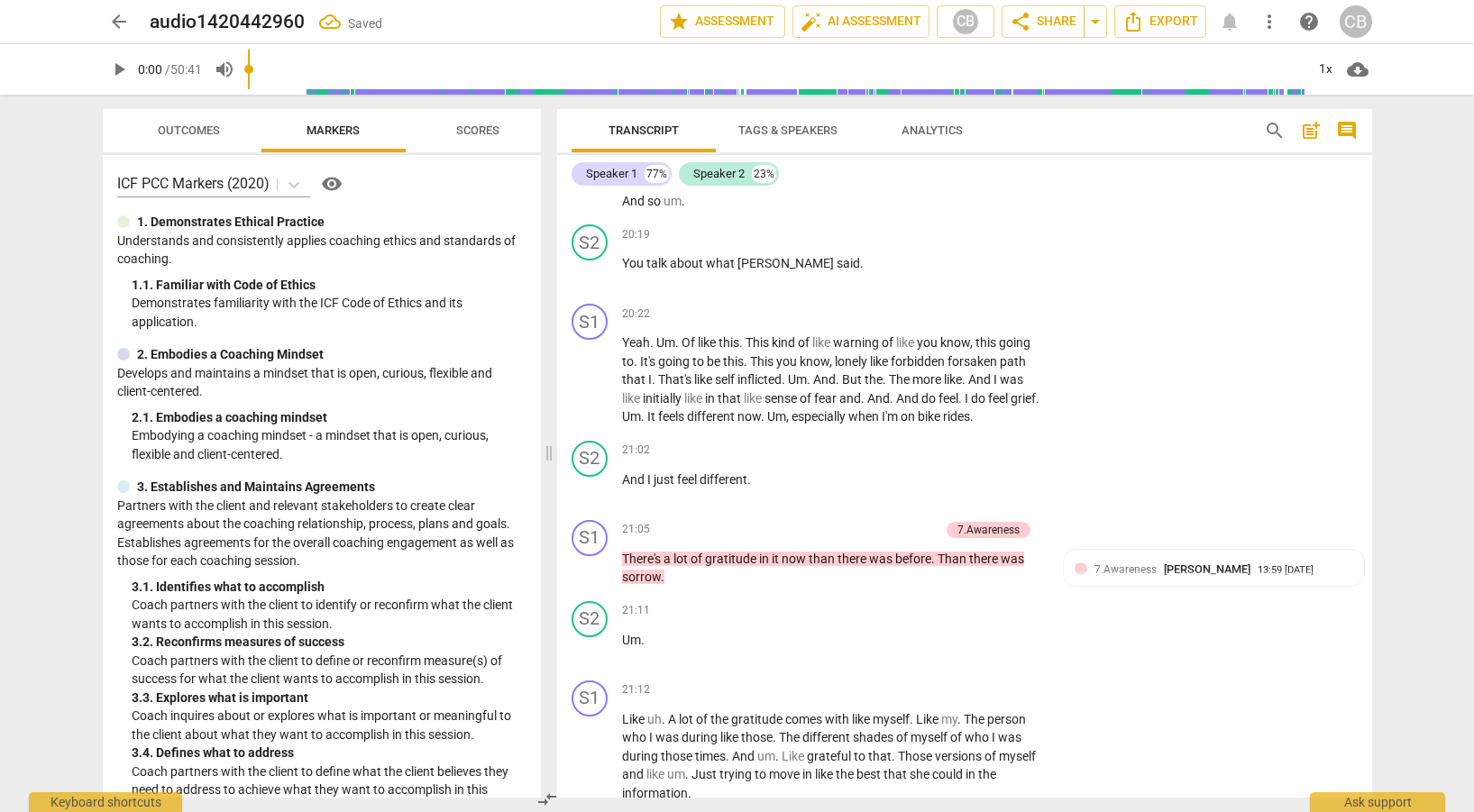
scroll to position [6935, 0]
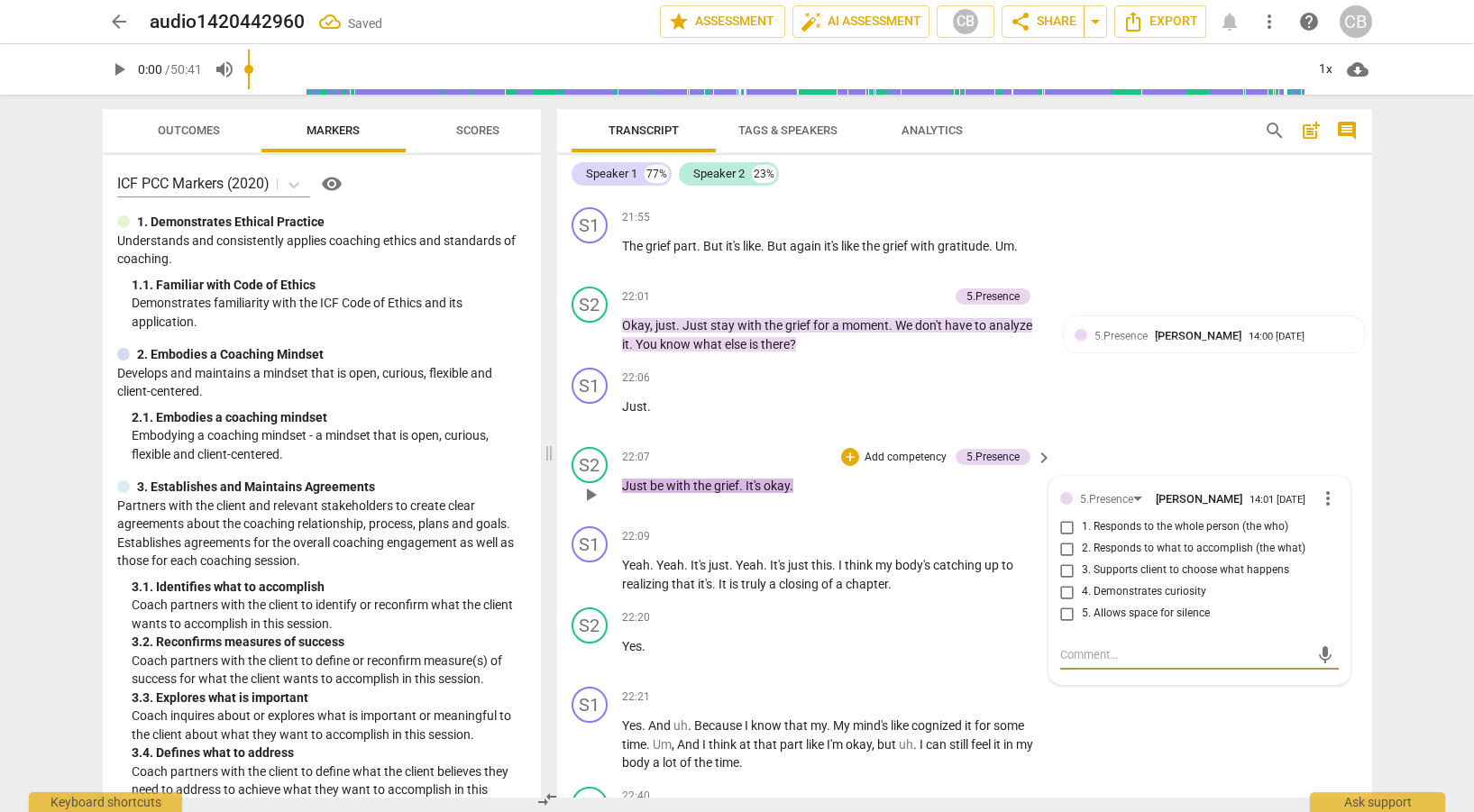
click at [1060, 528] on input "1. Responds to the whole person (the who)" at bounding box center [1068, 528] width 29 height 21
checkbox input "true"
click at [1061, 618] on input "5. Allows space for silence" at bounding box center [1068, 613] width 29 height 21
checkbox input "true"
click at [1011, 649] on p "Yes ." at bounding box center [833, 647] width 422 height 19
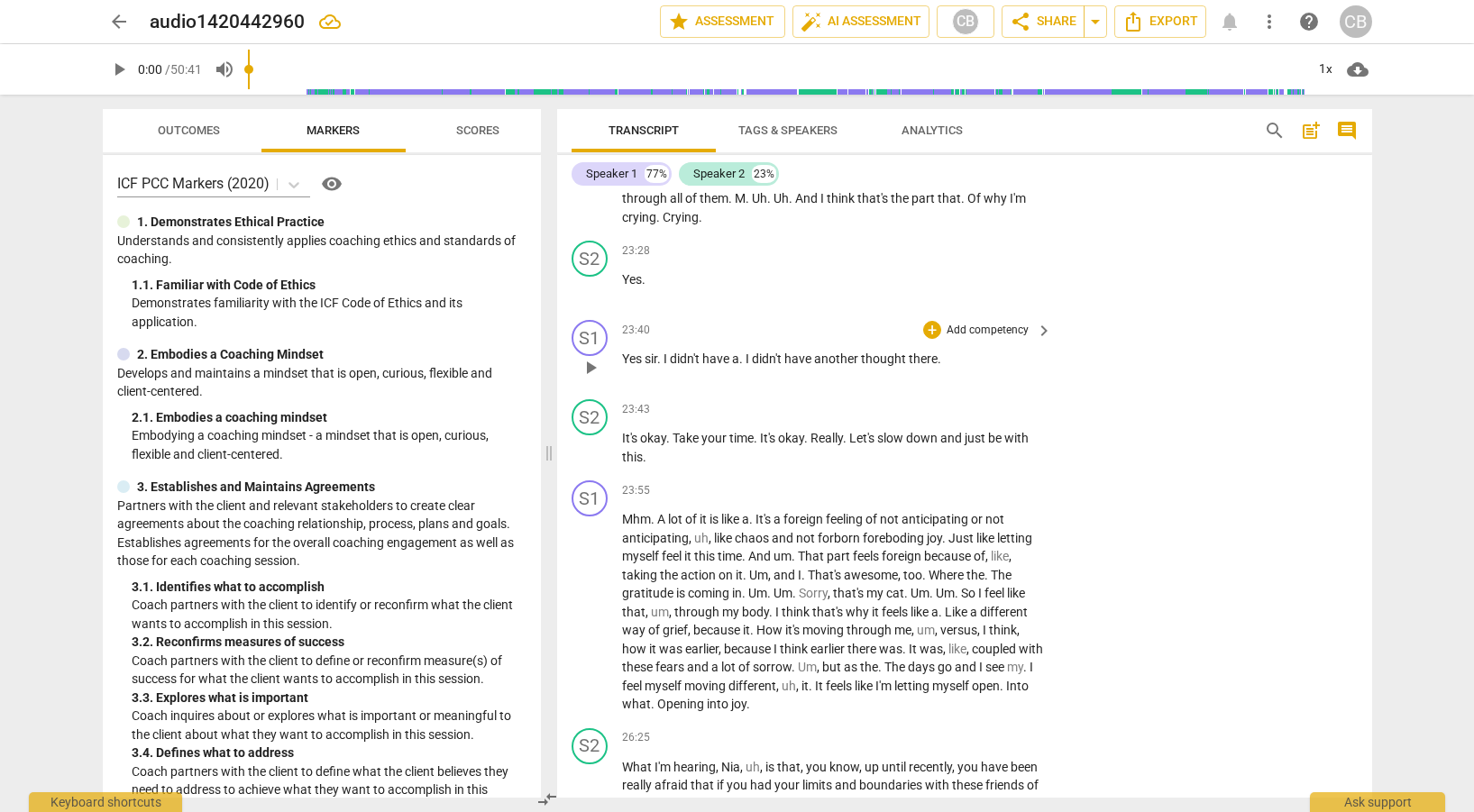
scroll to position [7756, 0]
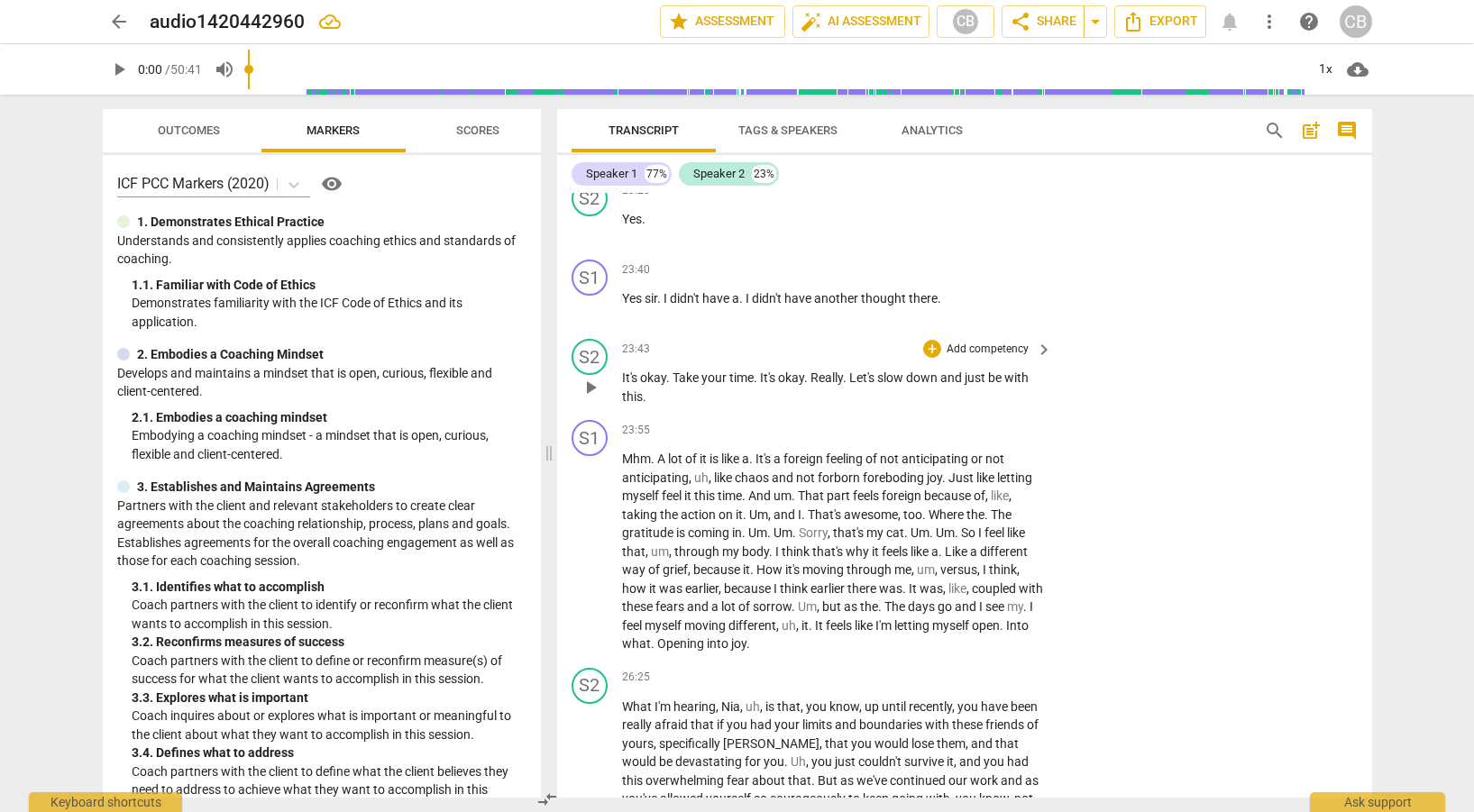
click at [1039, 347] on span "keyboard_arrow_right" at bounding box center [1044, 349] width 21 height 21
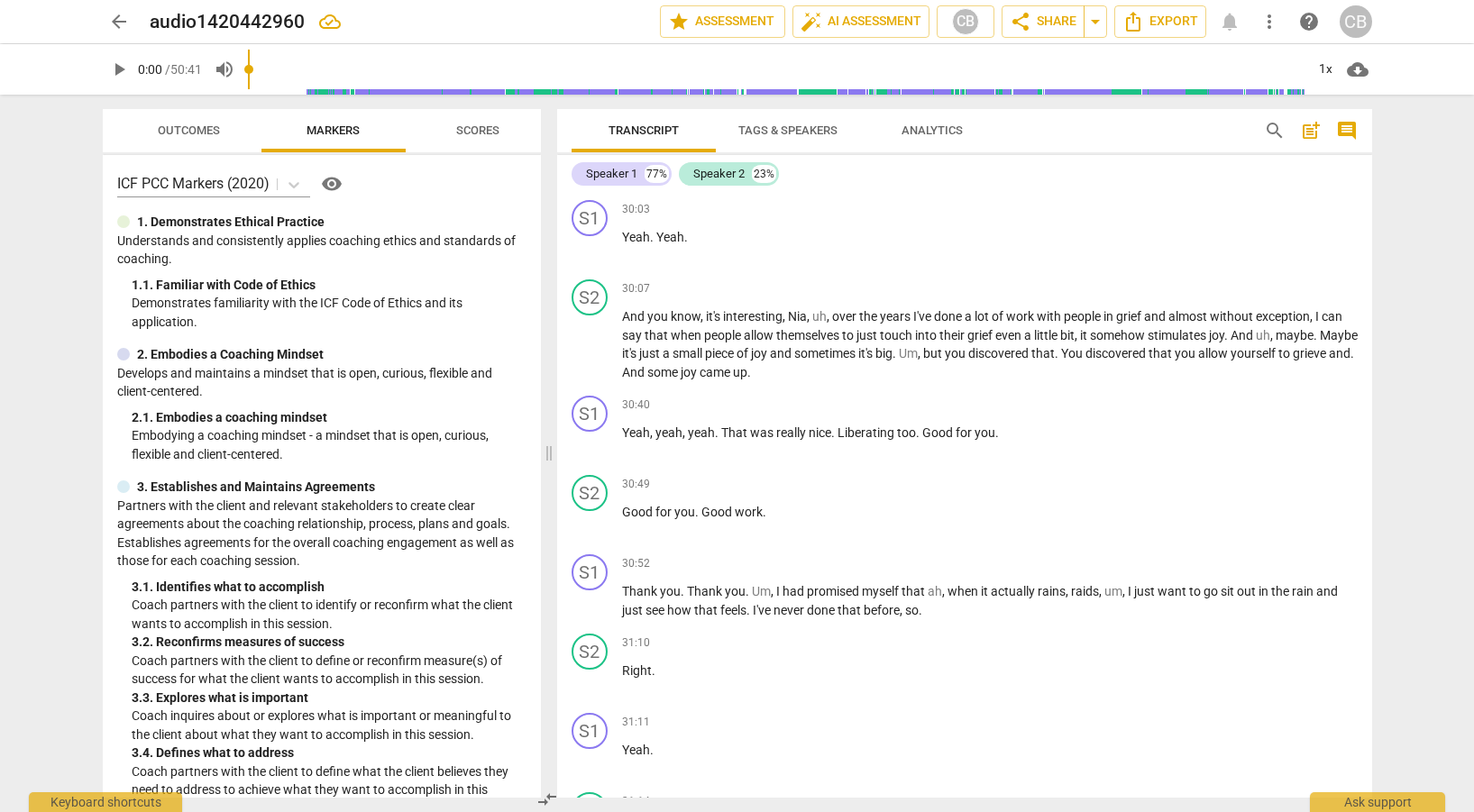
scroll to position [7025, 0]
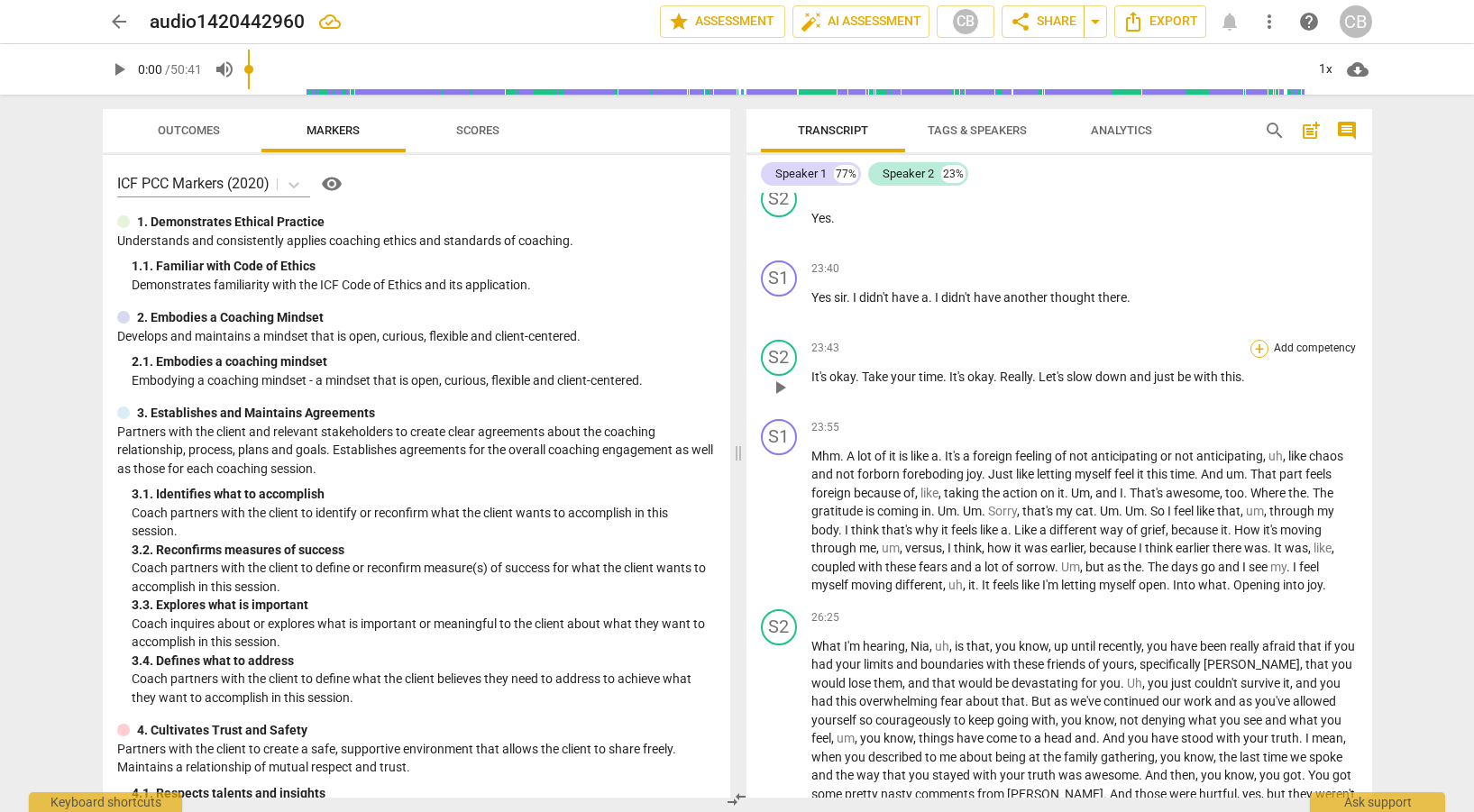
click at [1253, 343] on div "+" at bounding box center [1260, 348] width 18 height 18
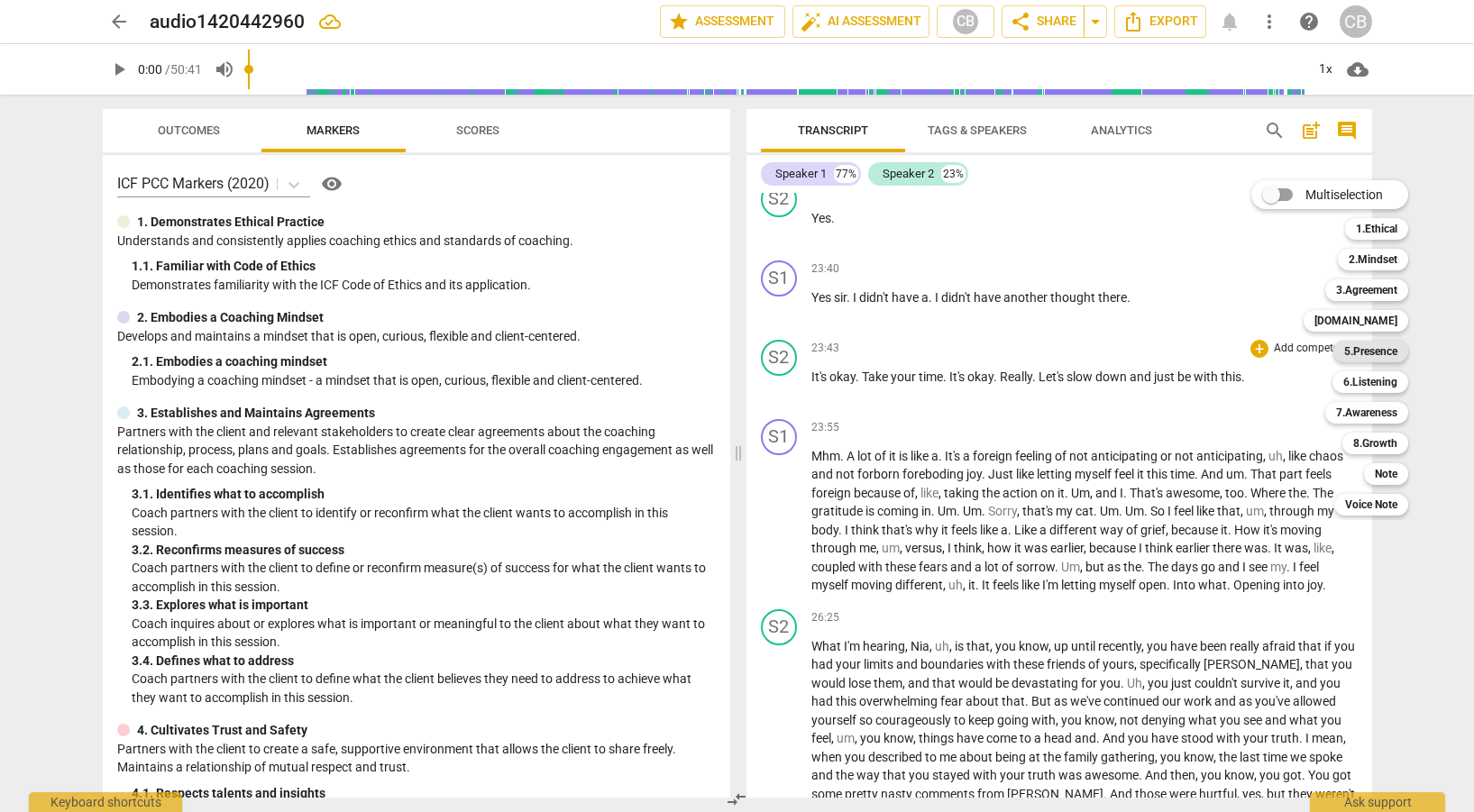
click at [1361, 345] on b "5.Presence" at bounding box center [1371, 351] width 53 height 21
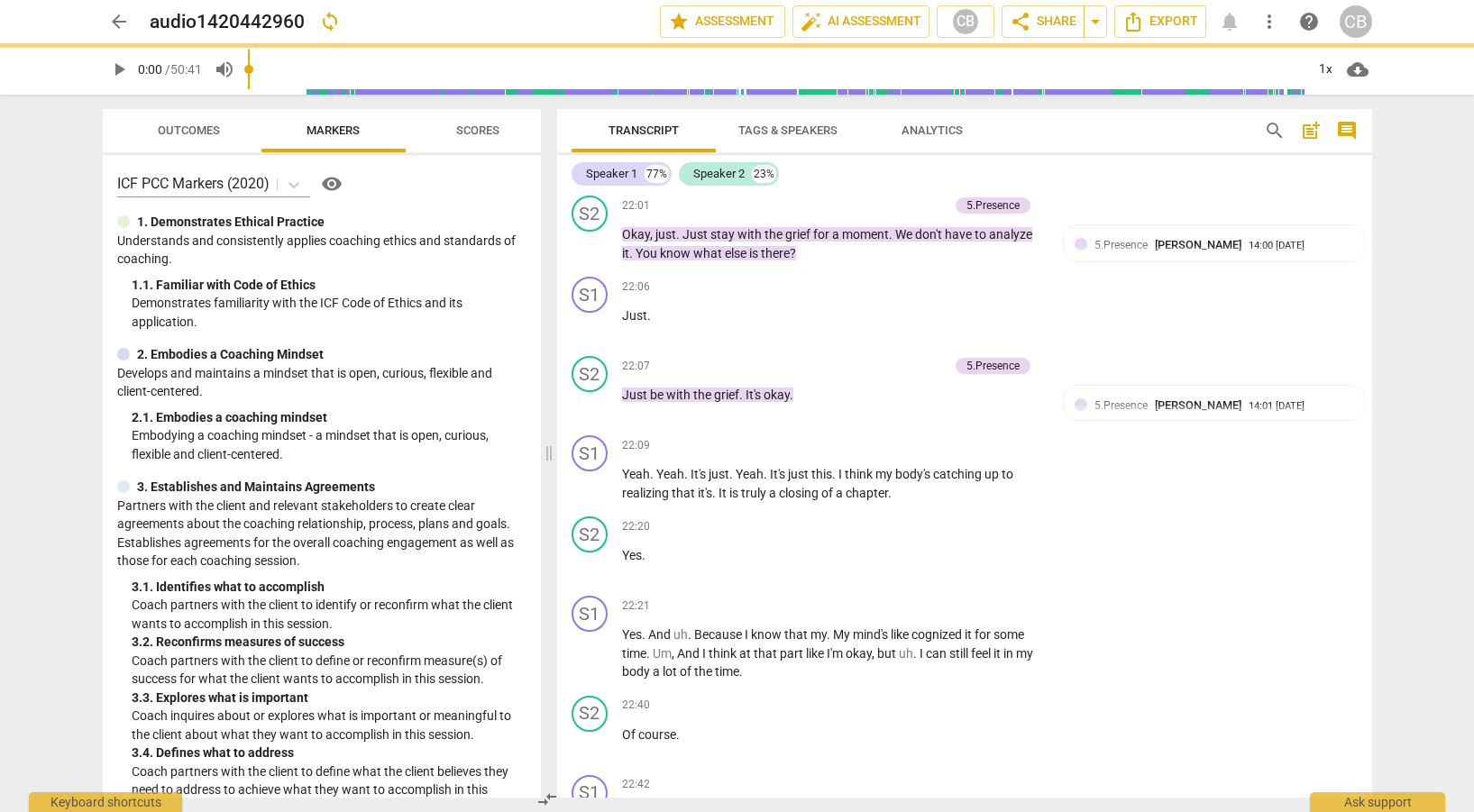
scroll to position [7756, 0]
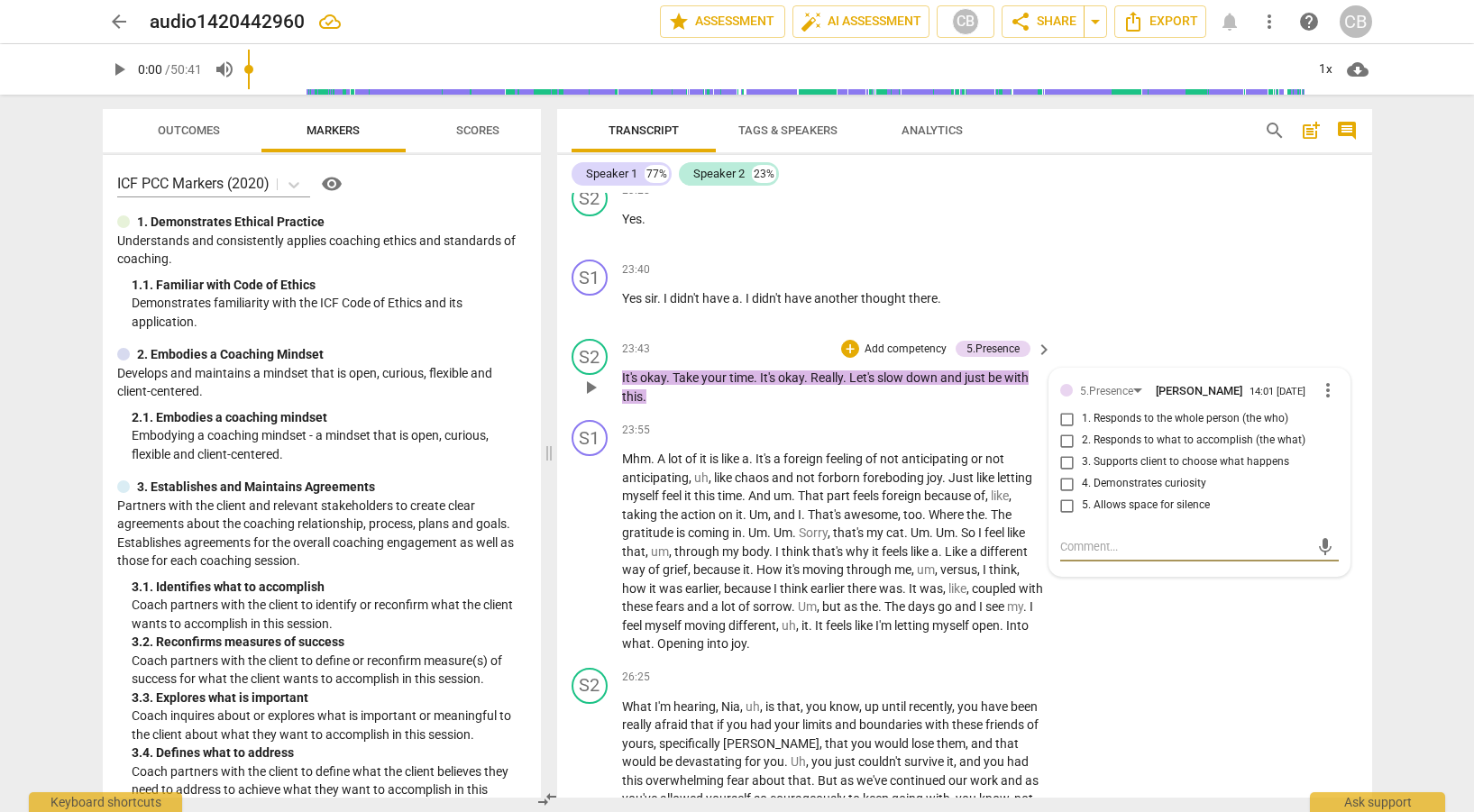
click at [1067, 420] on input "1. Responds to the whole person (the who)" at bounding box center [1068, 419] width 29 height 21
checkbox input "true"
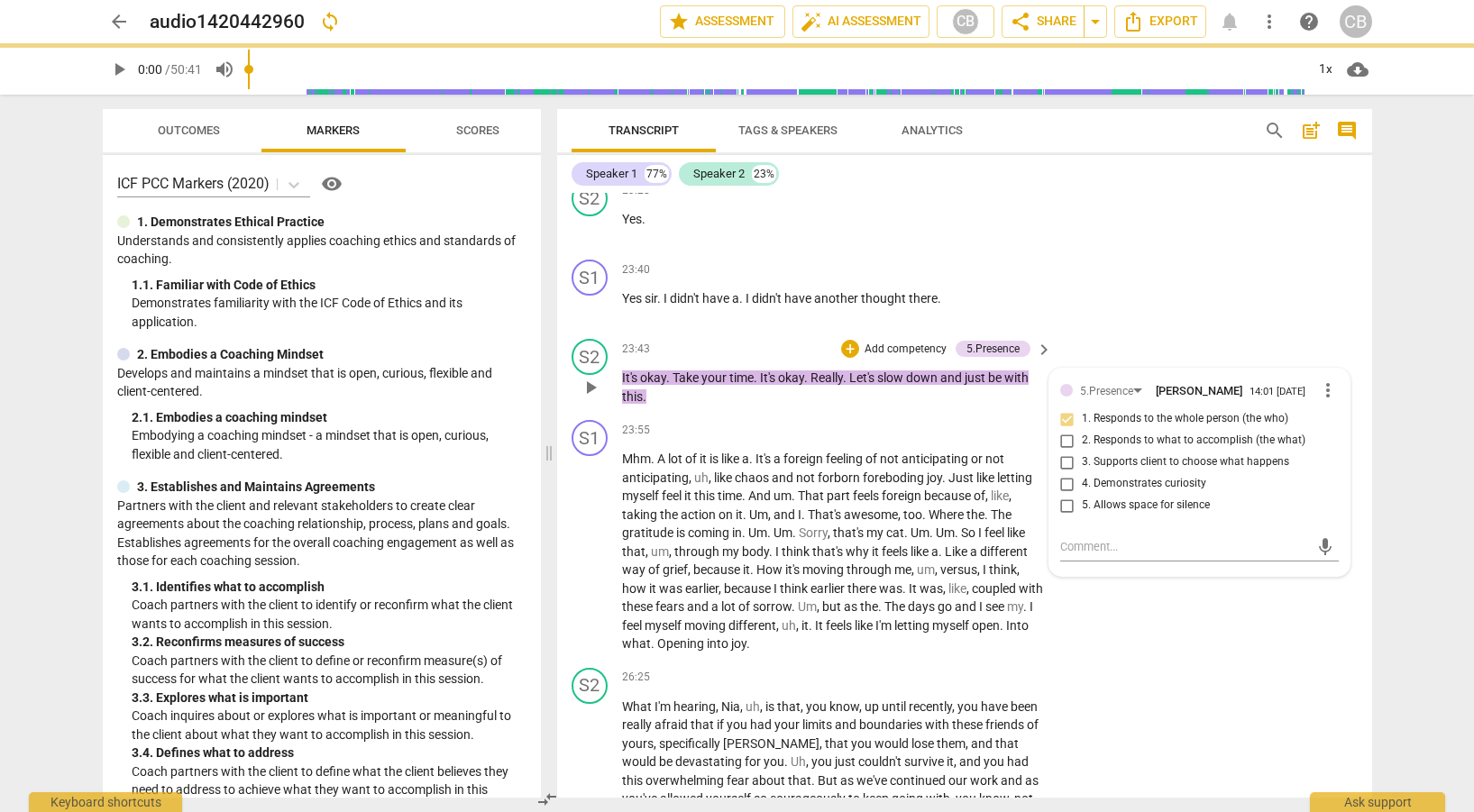
click at [1063, 468] on input "3. Supports client to choose what happens" at bounding box center [1068, 462] width 29 height 21
checkbox input "true"
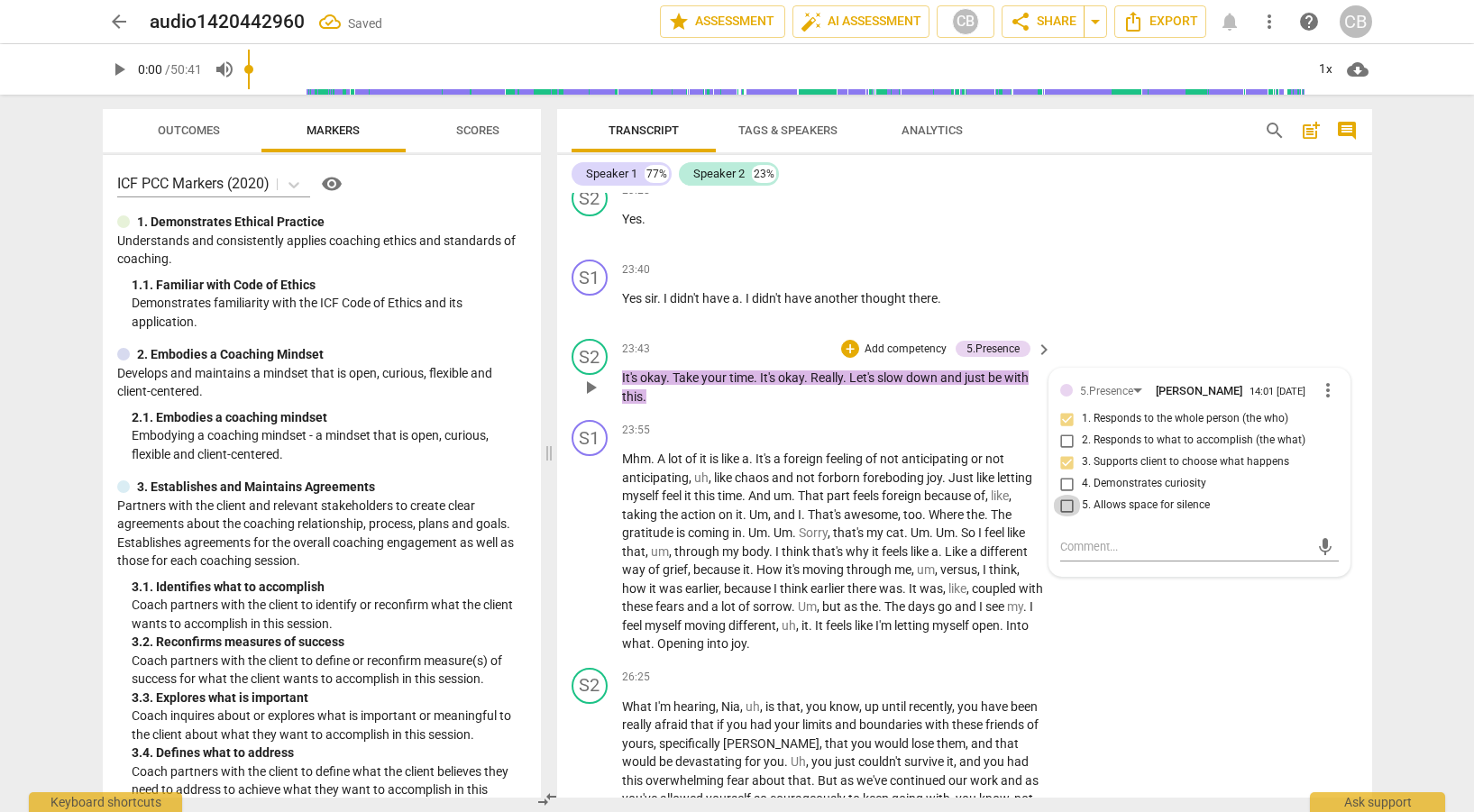
click at [1067, 509] on input "5. Allows space for silence" at bounding box center [1068, 505] width 29 height 21
checkbox input "true"
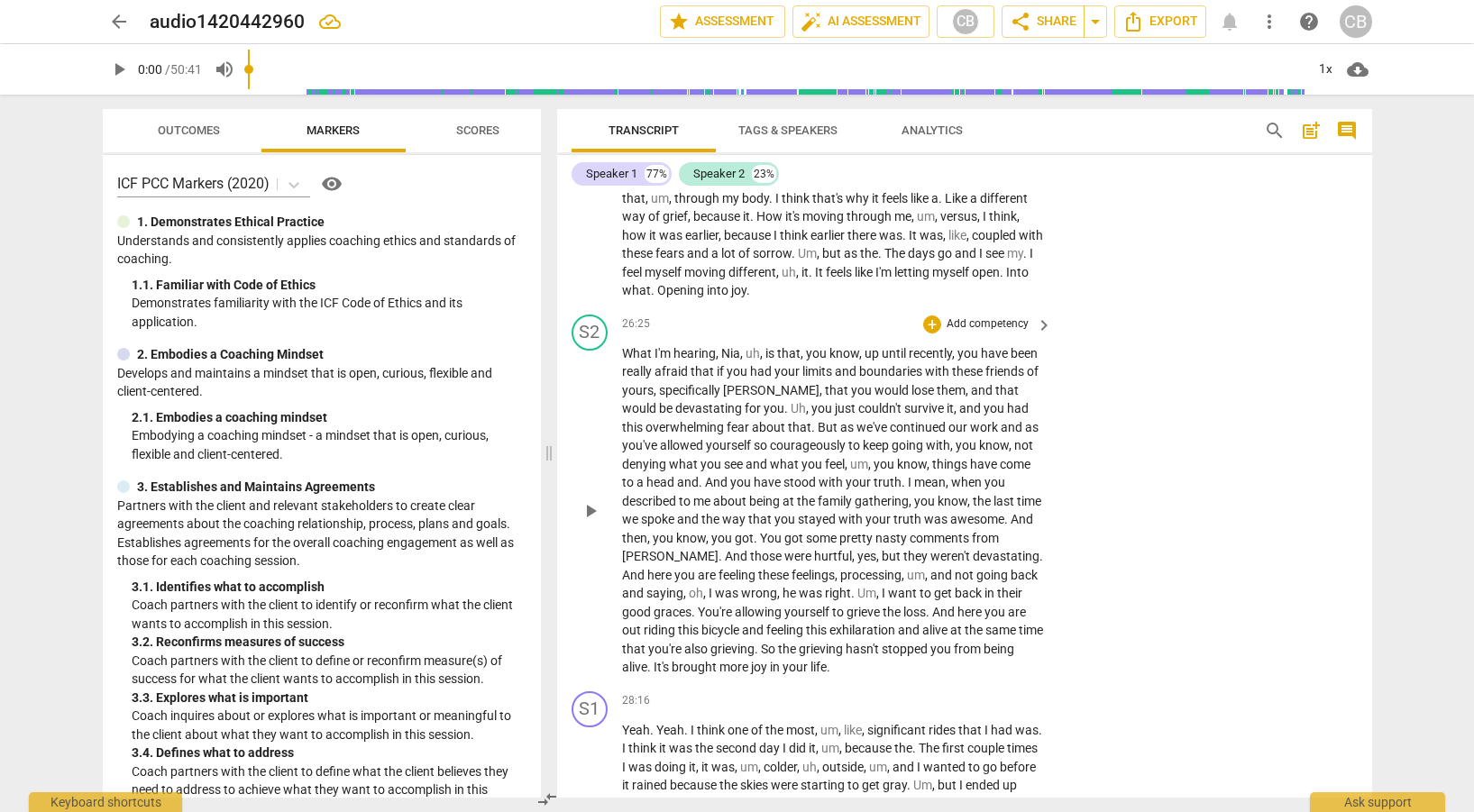
scroll to position [8065, 0]
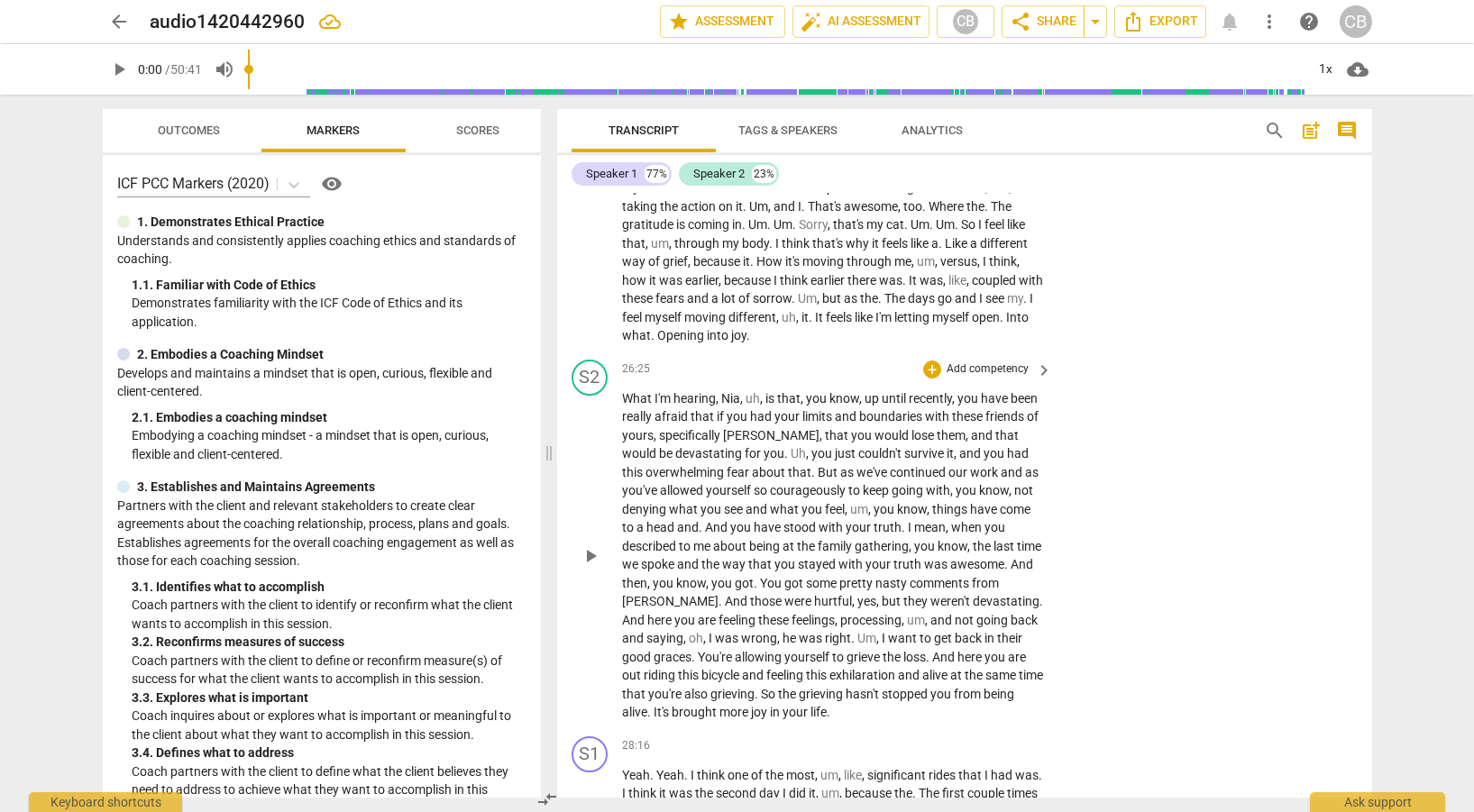
click at [1039, 366] on span "keyboard_arrow_right" at bounding box center [1044, 370] width 21 height 21
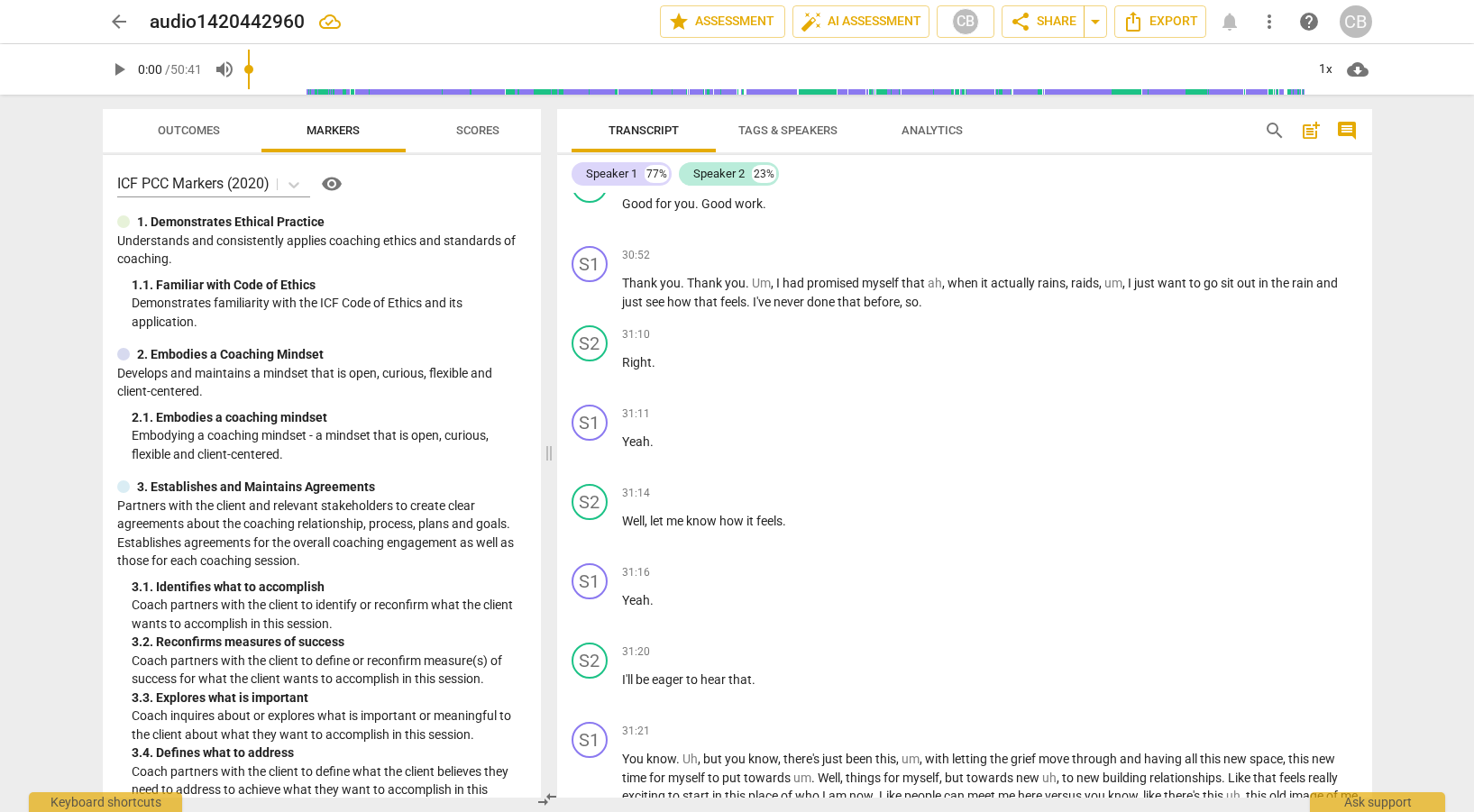
scroll to position [7303, 0]
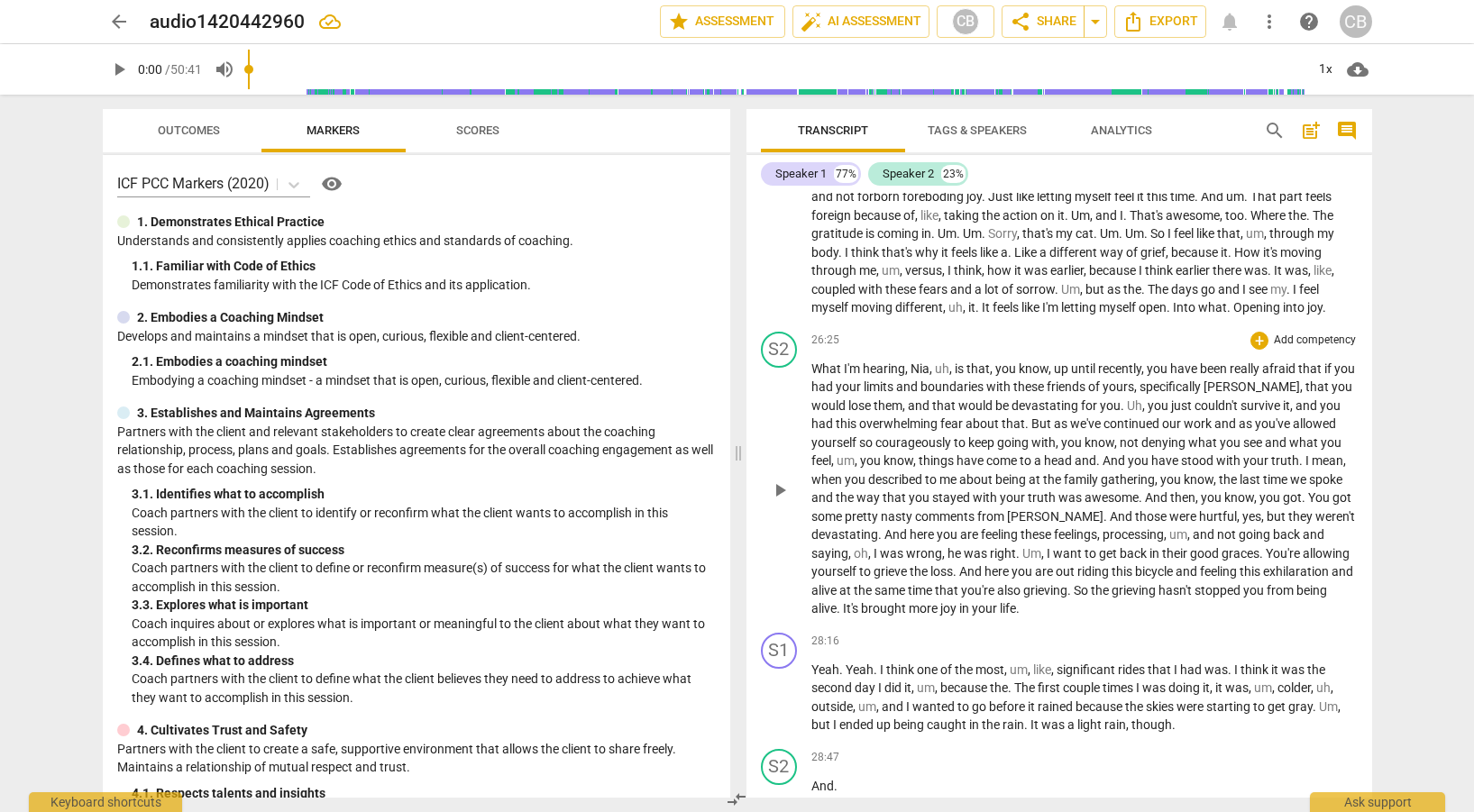
click at [1291, 342] on p "Add competency" at bounding box center [1315, 340] width 86 height 16
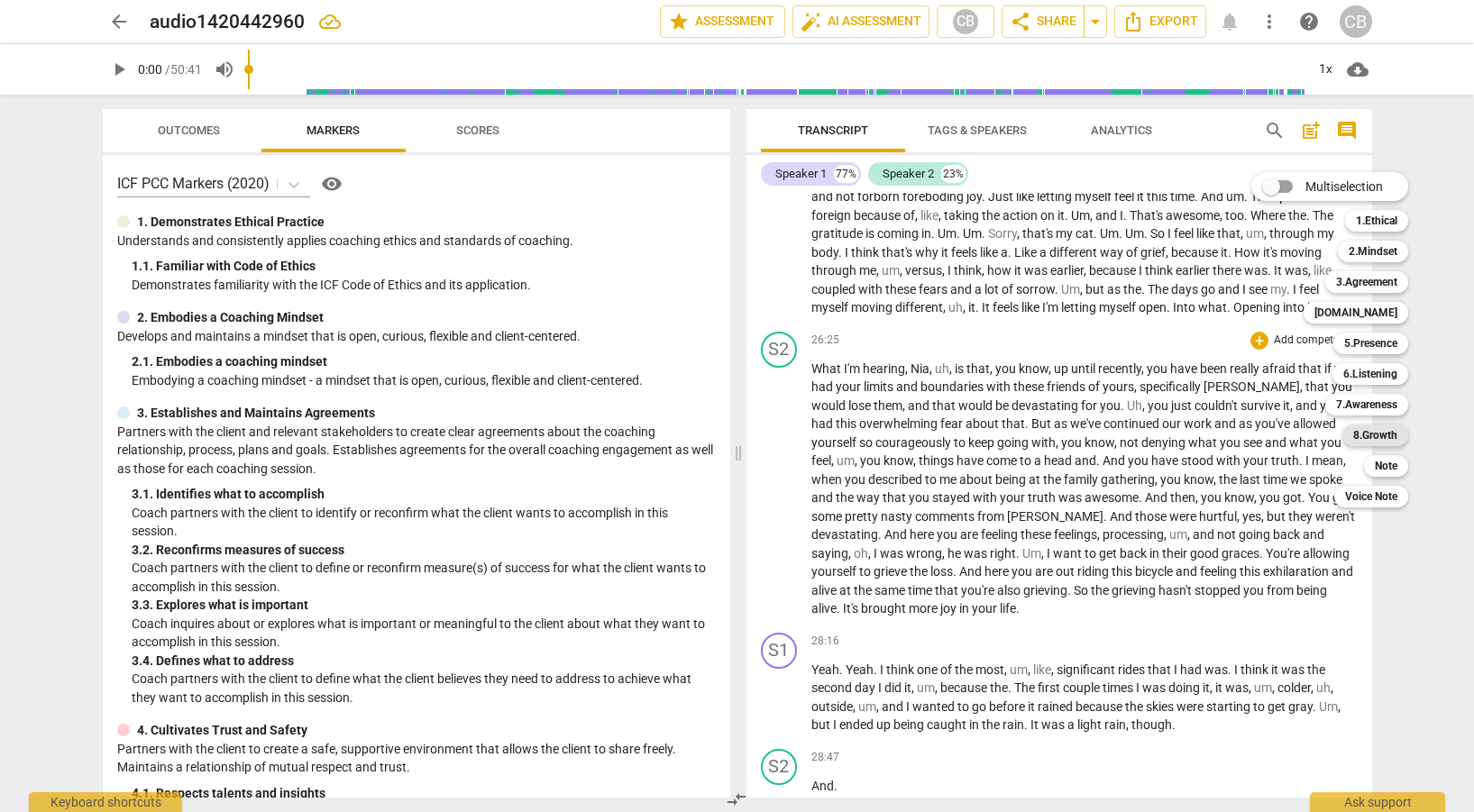
click at [1378, 433] on b "8.Growth" at bounding box center [1376, 435] width 44 height 21
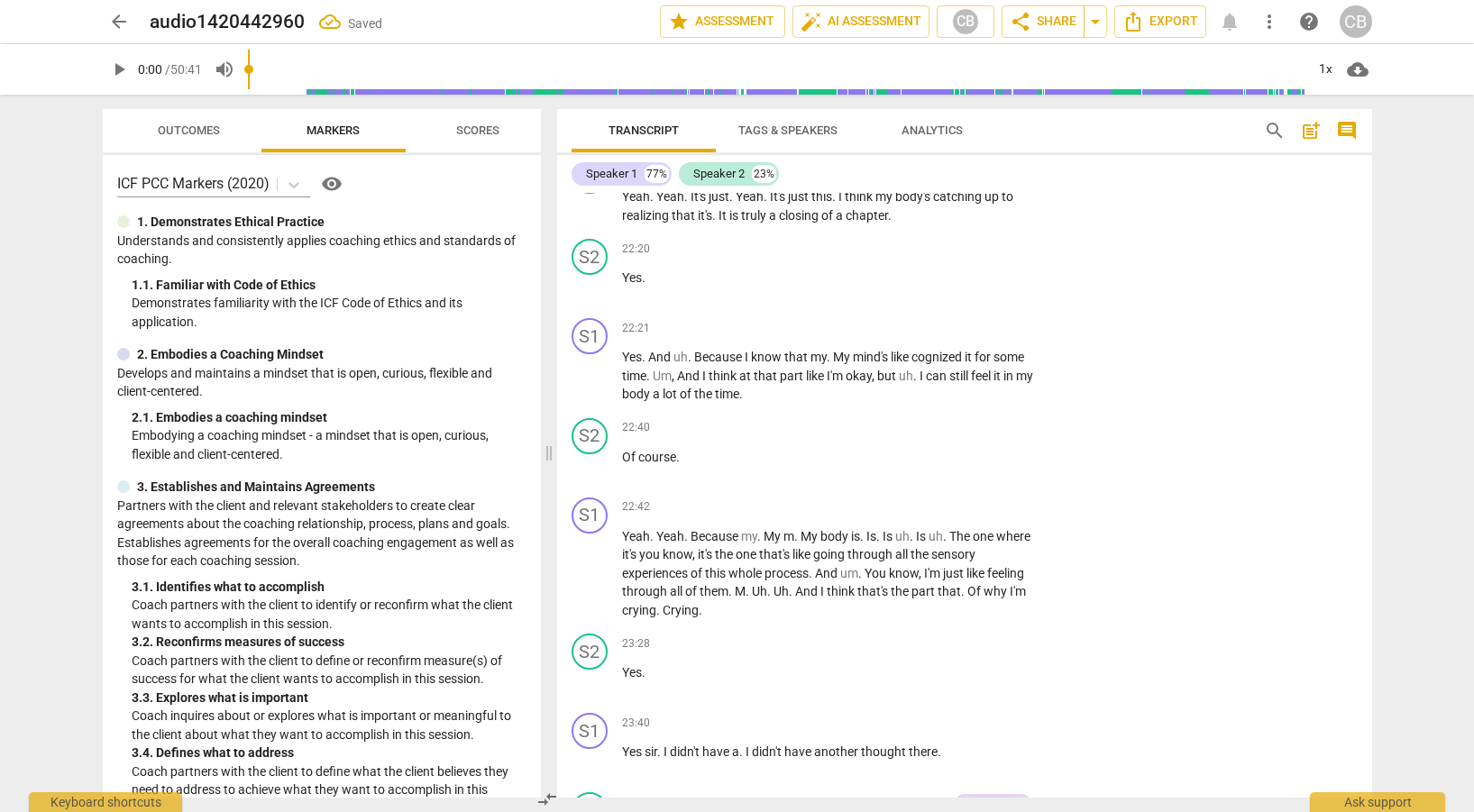
scroll to position [8065, 0]
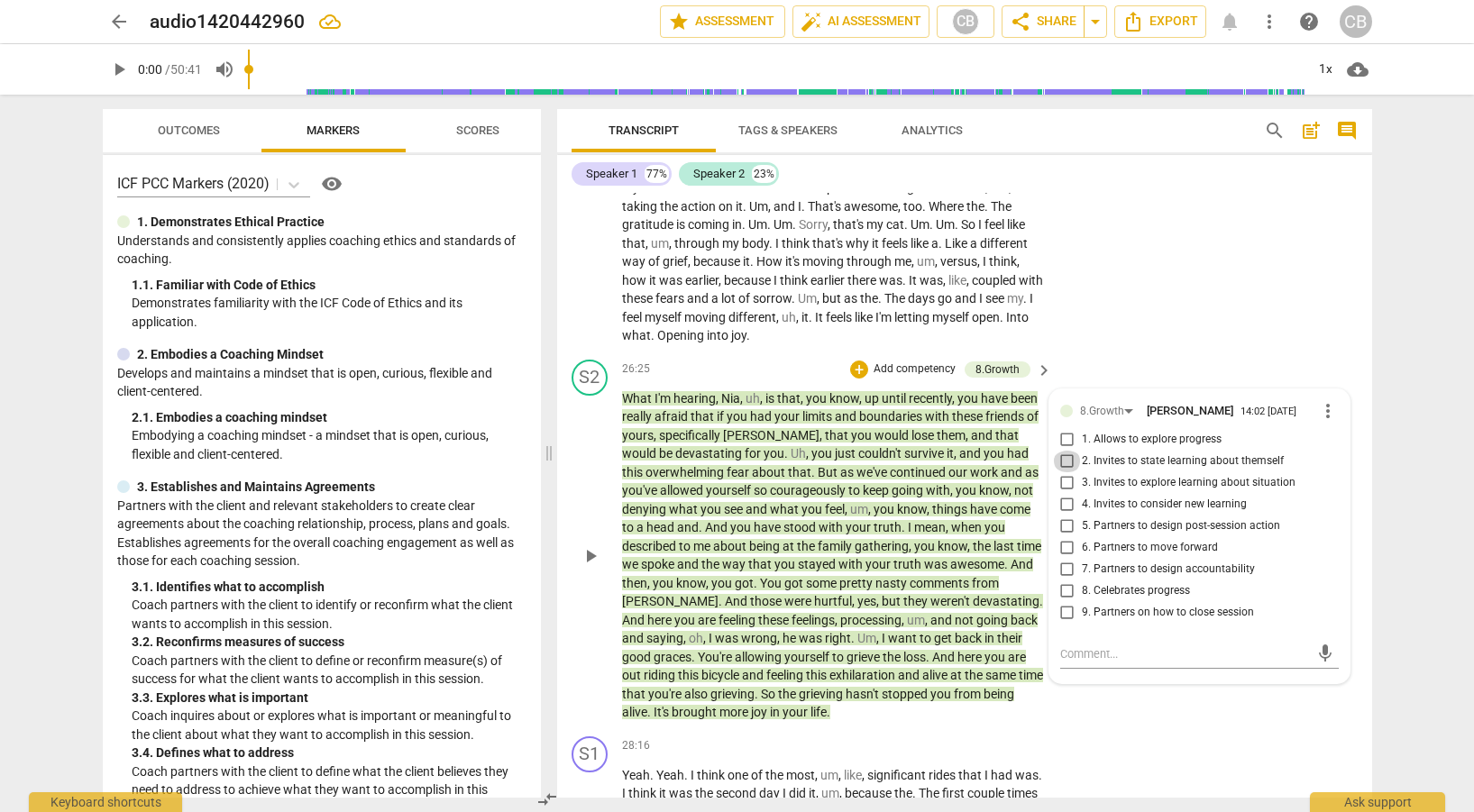
click at [1062, 458] on input "2. Invites to state learning about themself" at bounding box center [1068, 461] width 29 height 21
checkbox input "true"
click at [1064, 477] on input "3. Invites to explore learning about situation" at bounding box center [1068, 483] width 29 height 21
checkbox input "true"
click at [1061, 544] on input "6. Partners to move forward" at bounding box center [1068, 548] width 29 height 21
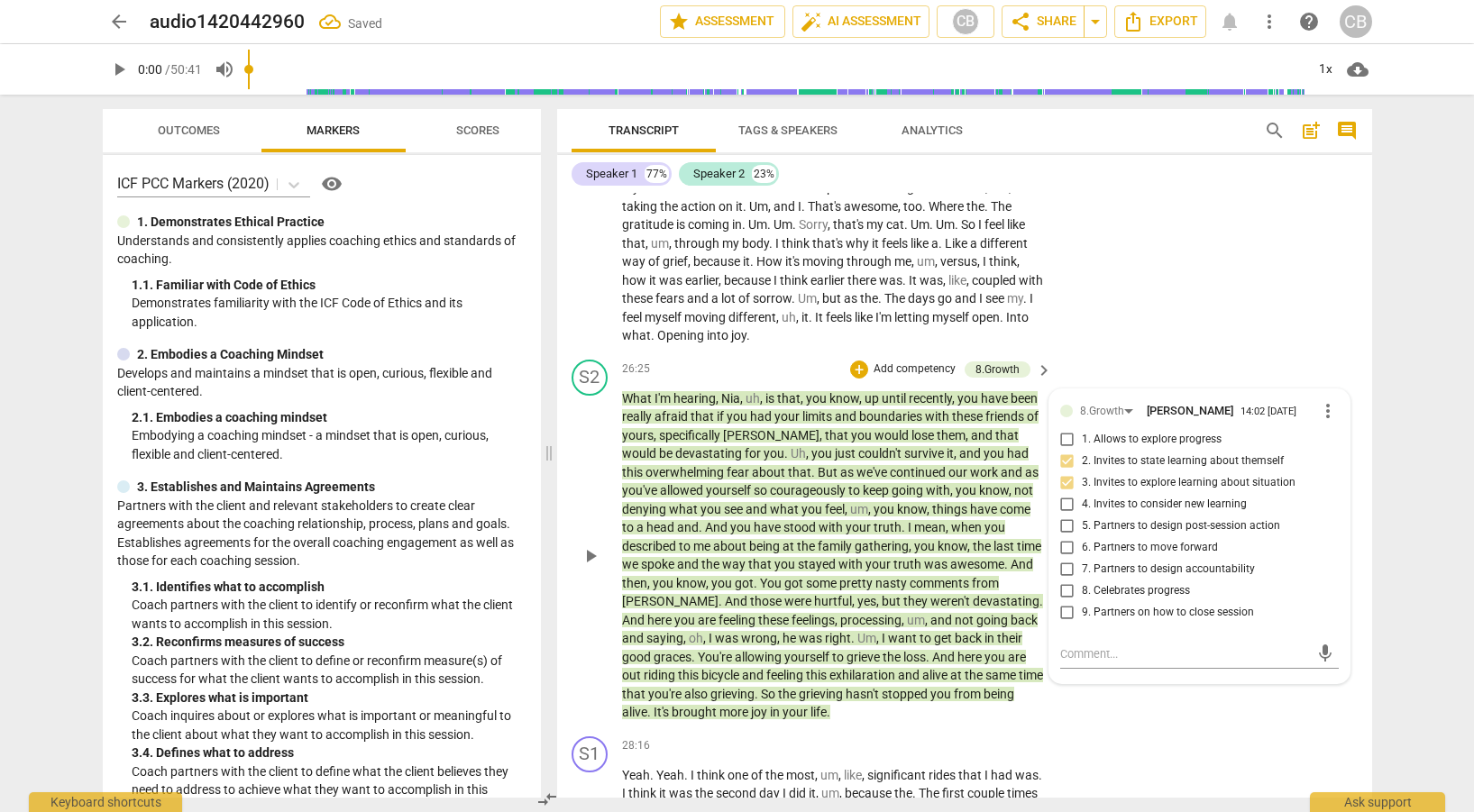
checkbox input "true"
click at [1066, 584] on input "8. Celebrates progress" at bounding box center [1068, 591] width 29 height 21
checkbox input "true"
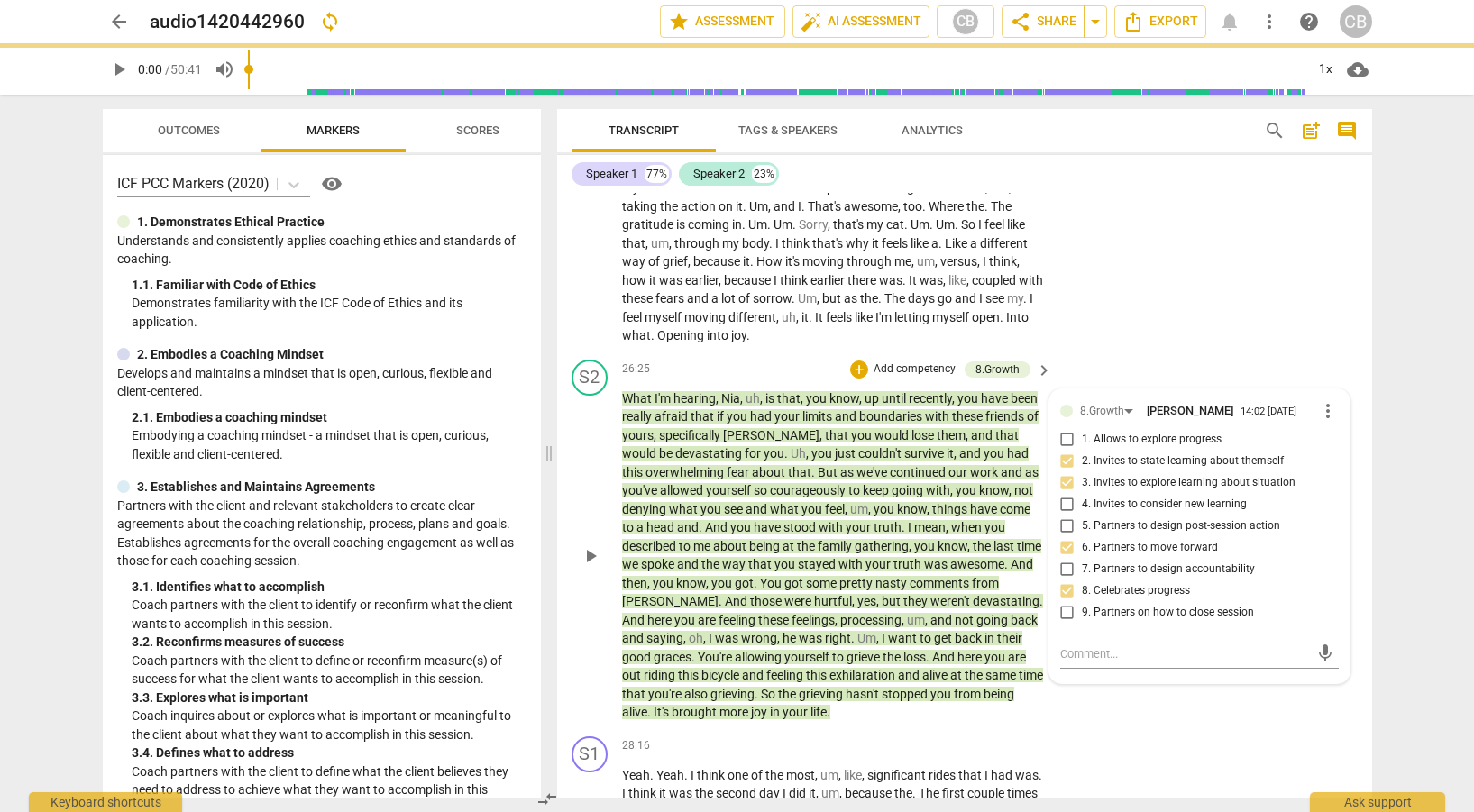
drag, startPoint x: 1220, startPoint y: 709, endPoint x: 1223, endPoint y: 699, distance: 10.4
click at [1223, 707] on div "S2 play_arrow pause 26:25 + Add competency 8.Growth keyboard_arrow_right What I…" at bounding box center [965, 541] width 815 height 377
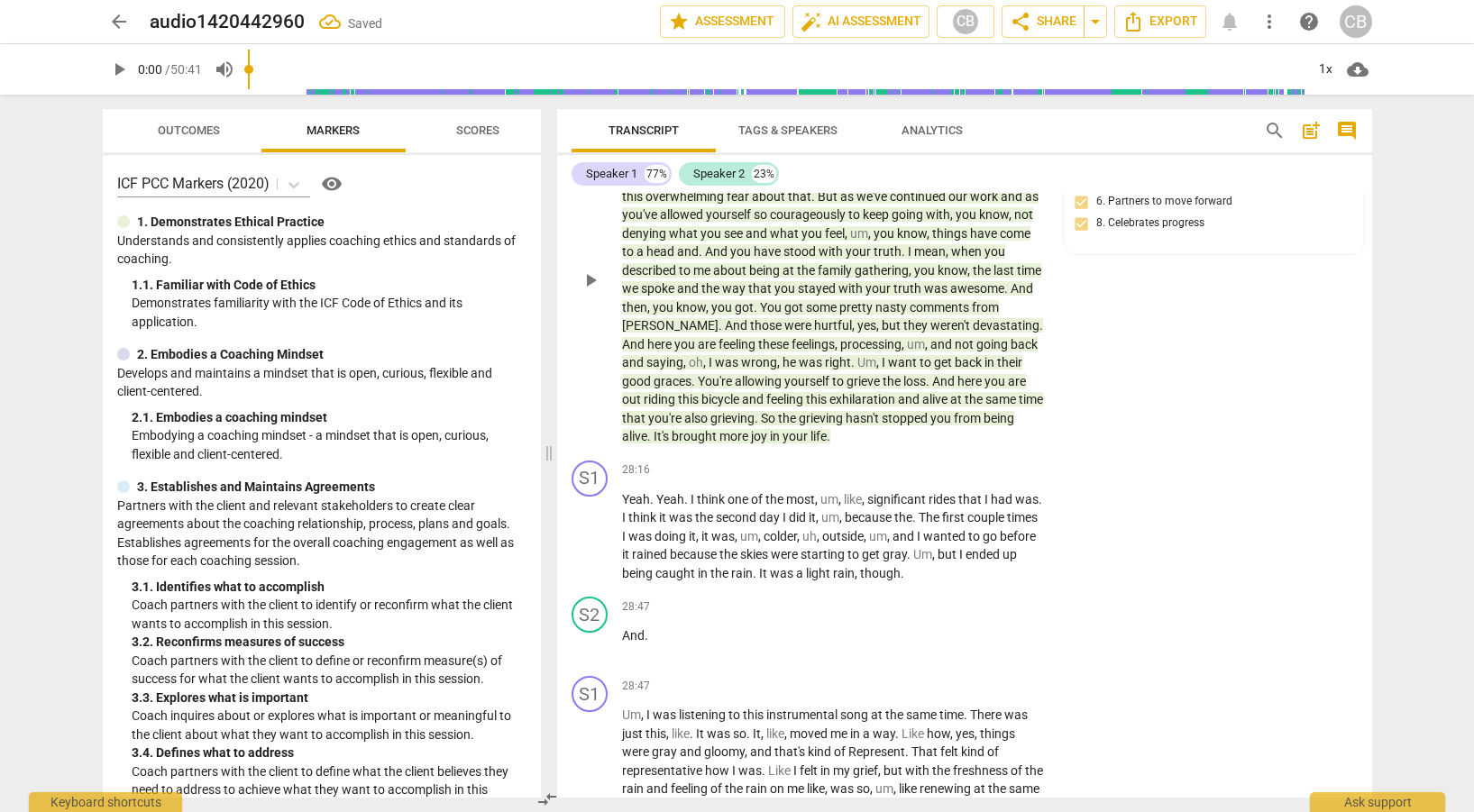
scroll to position [8374, 0]
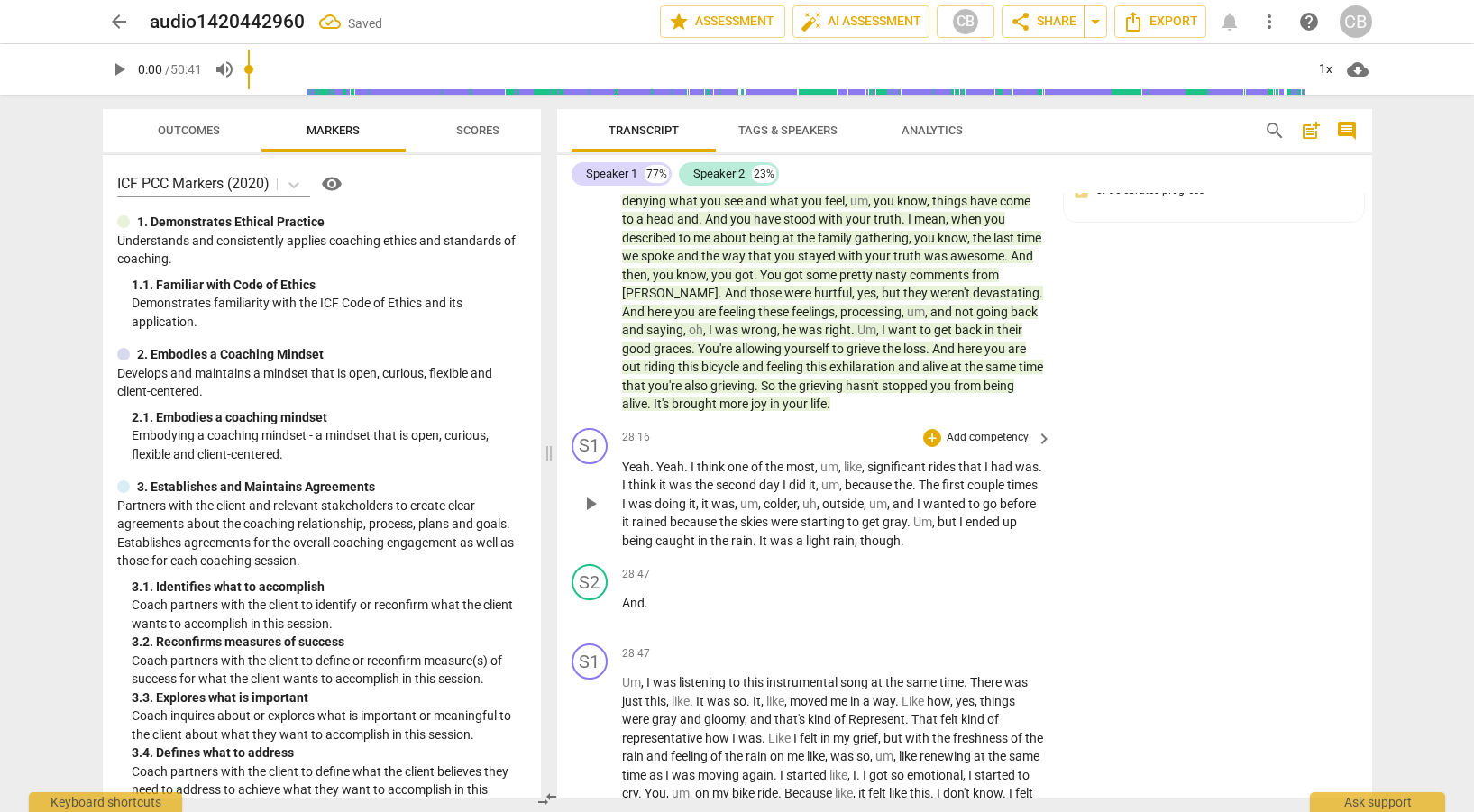
click at [1173, 460] on div "S1 play_arrow pause 28:16 + Add competency keyboard_arrow_right Yeah . Yeah . I…" at bounding box center [965, 490] width 815 height 137
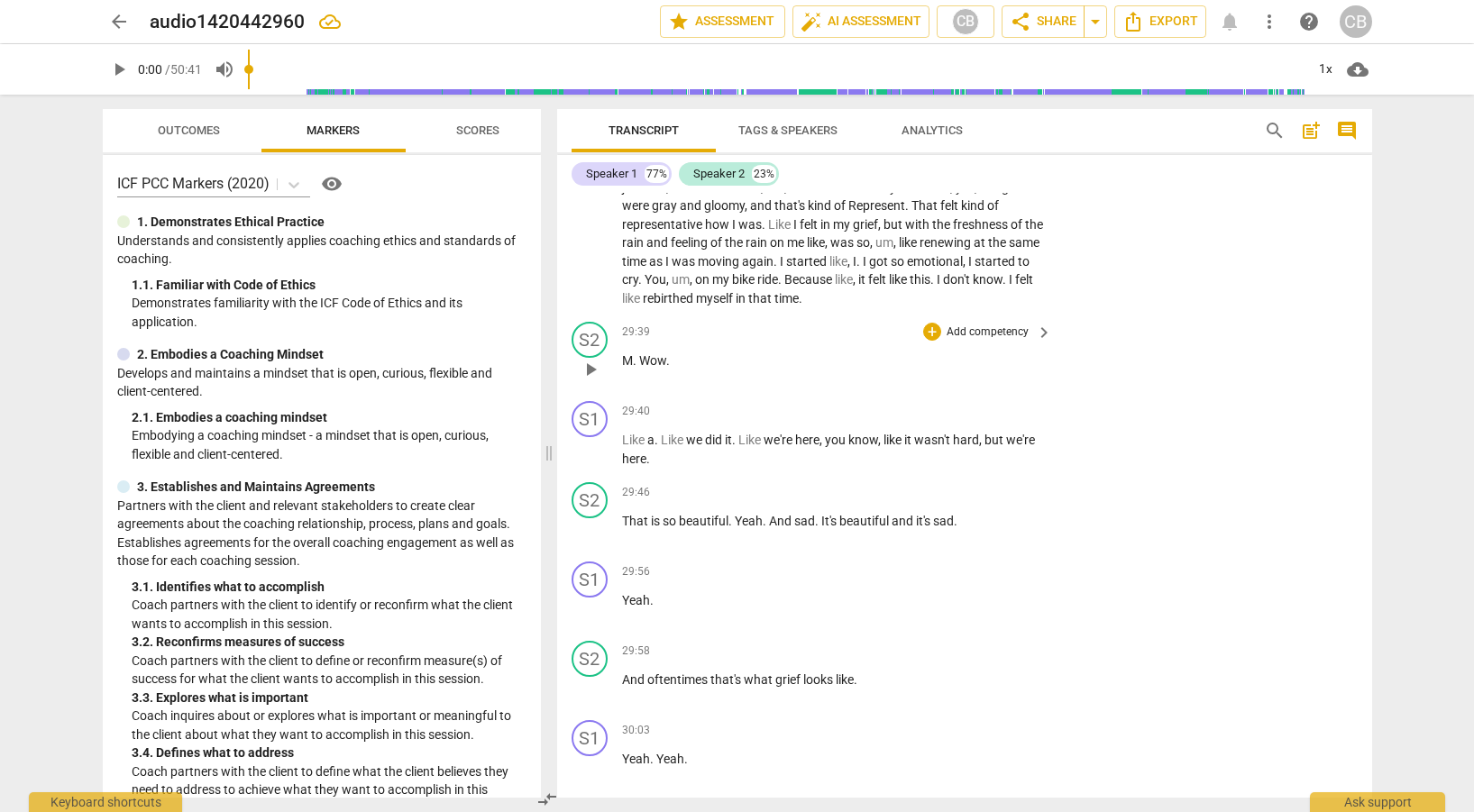
scroll to position [8990, 0]
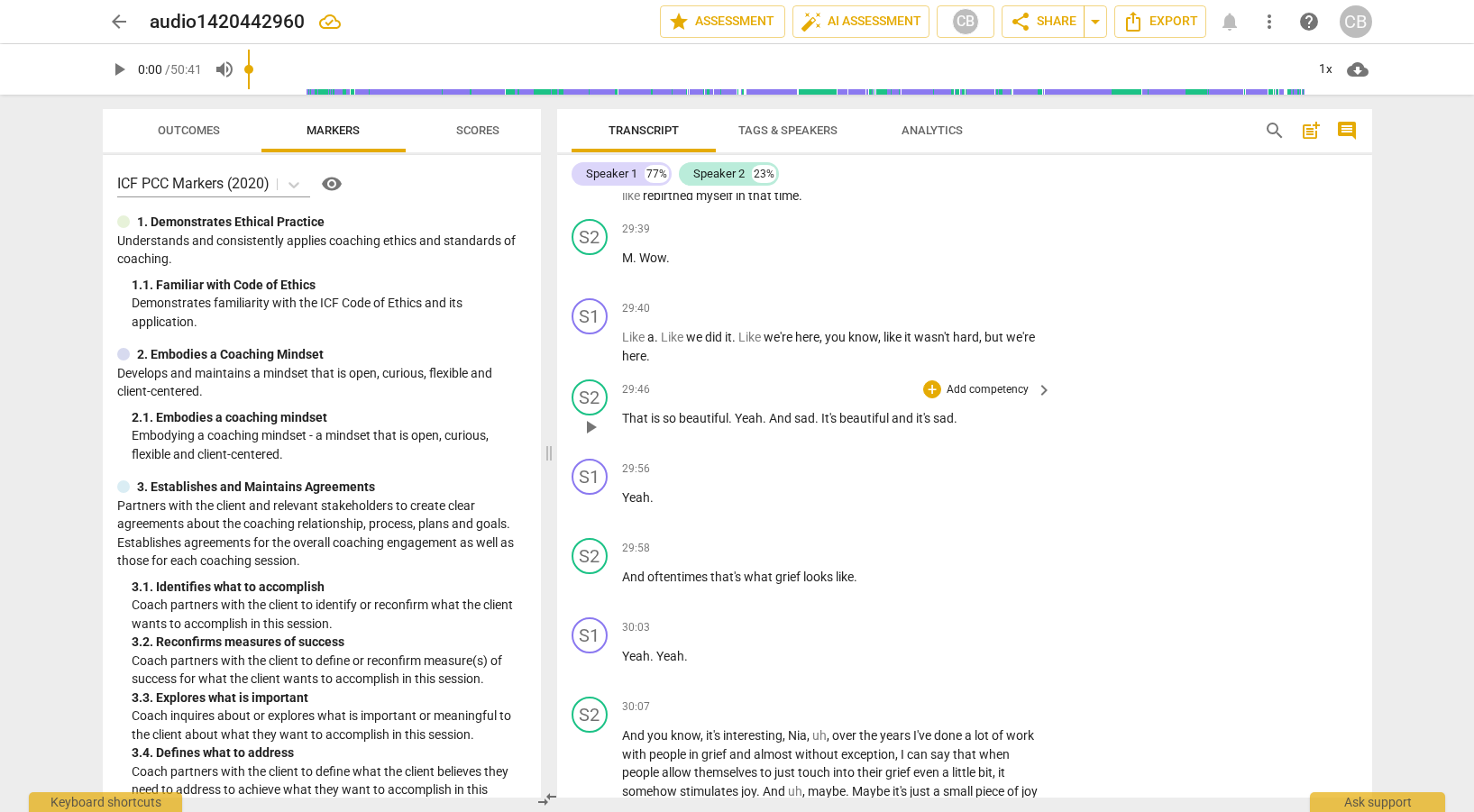
click at [1038, 388] on span "keyboard_arrow_right" at bounding box center [1044, 391] width 21 height 21
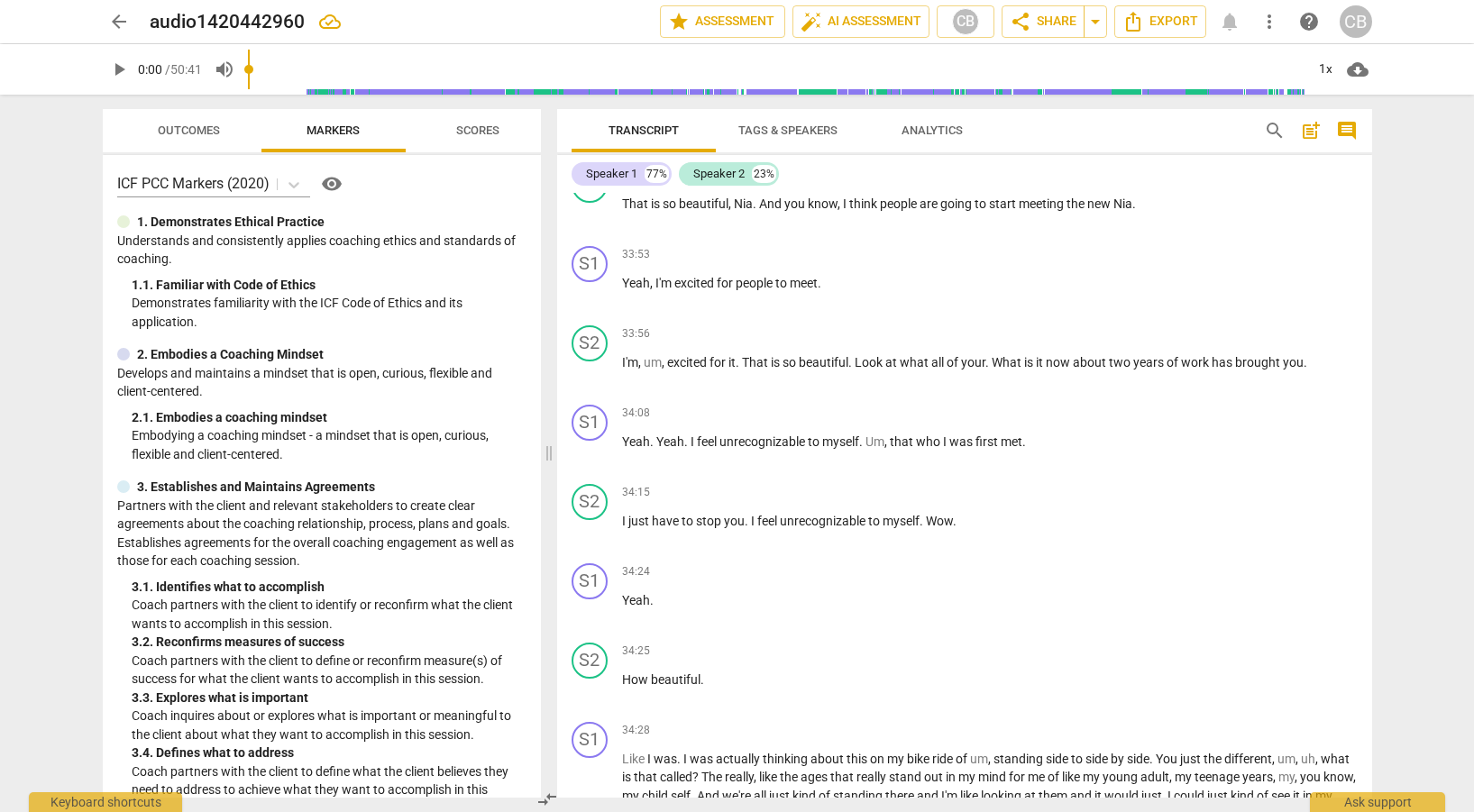
scroll to position [8106, 0]
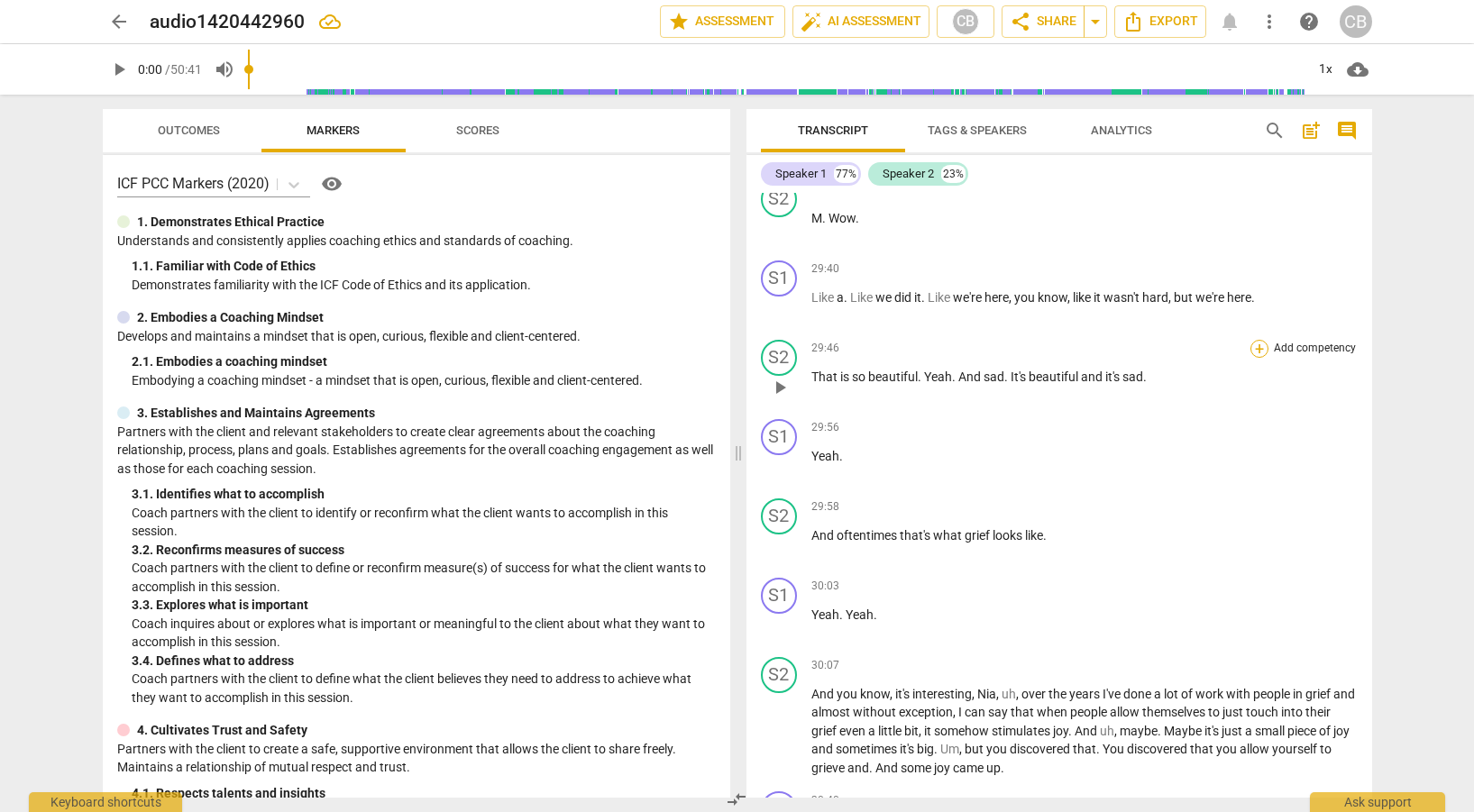
click at [1254, 347] on div "+" at bounding box center [1260, 348] width 18 height 18
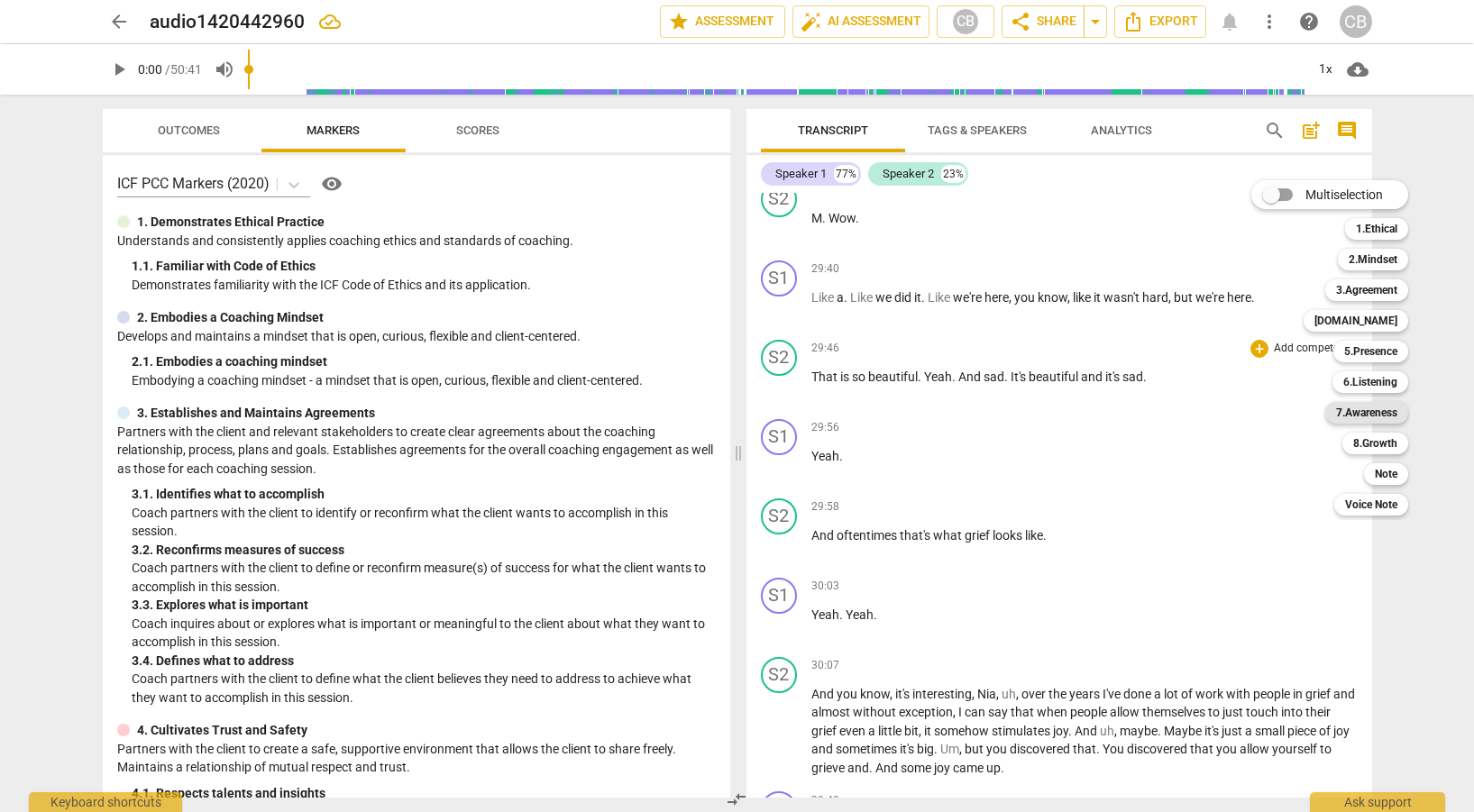
click at [1377, 407] on b "7.Awareness" at bounding box center [1367, 413] width 62 height 21
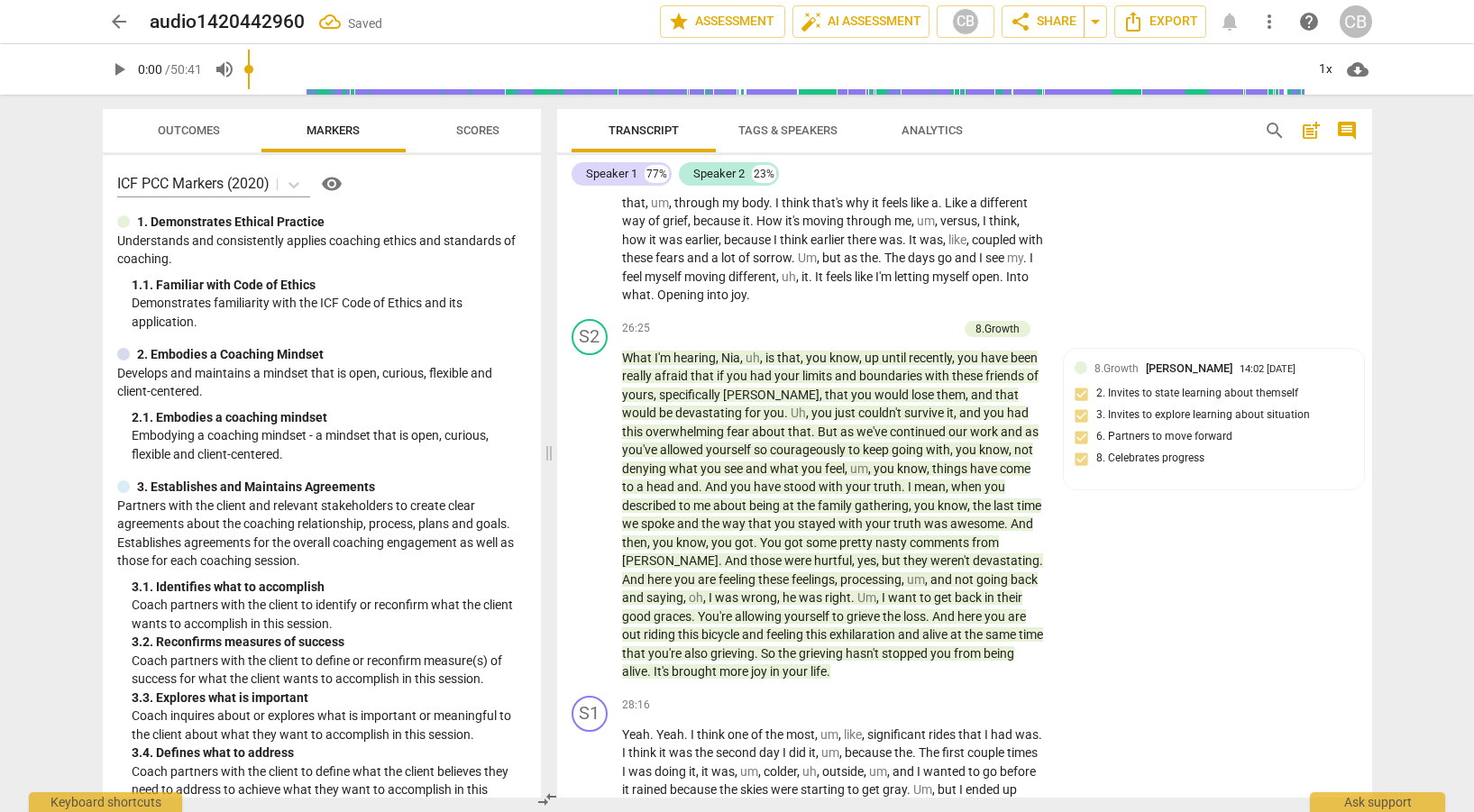
scroll to position [8990, 0]
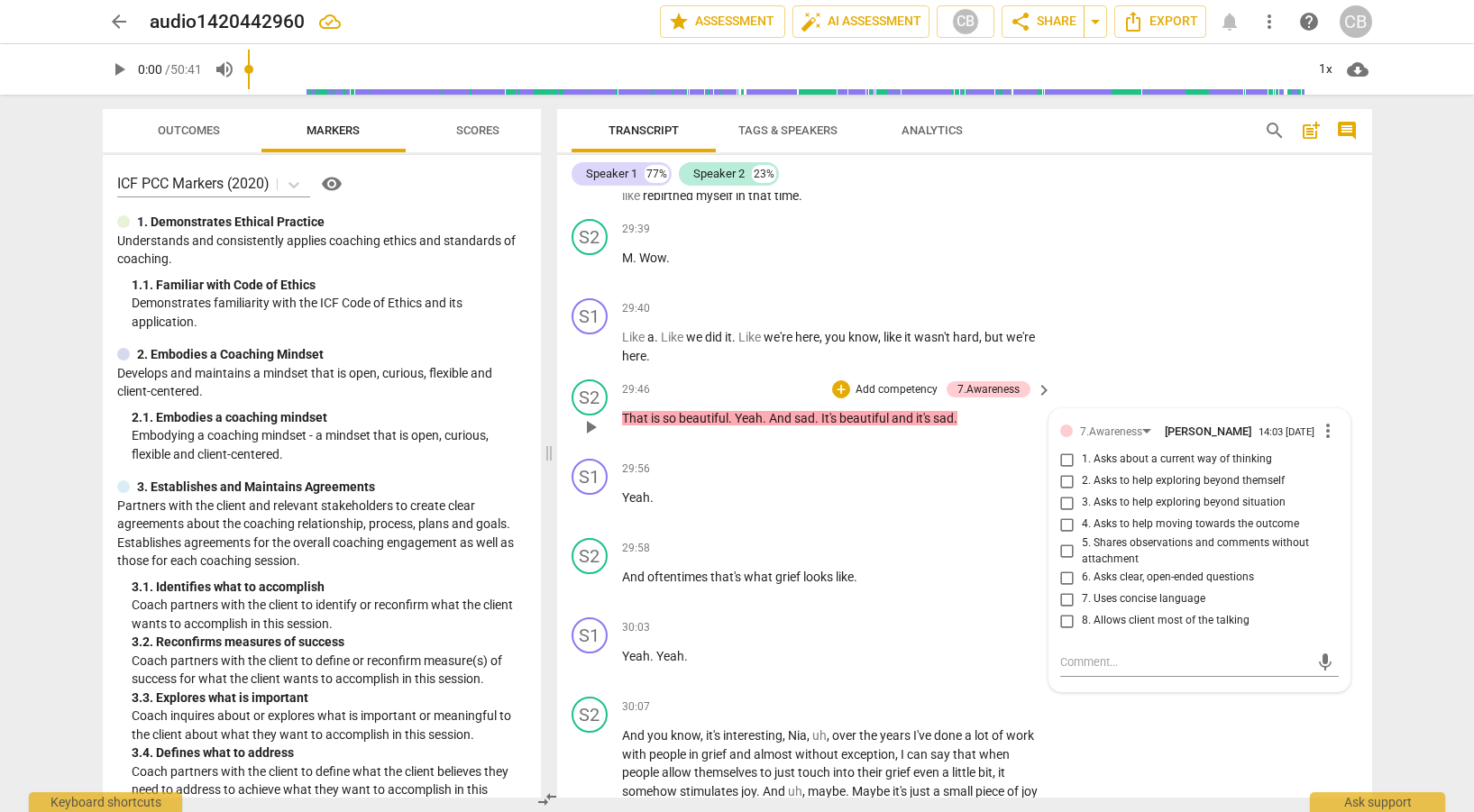
click at [996, 444] on div "29:46 + Add competency 7.Awareness keyboard_arrow_right That is so beautiful . …" at bounding box center [838, 412] width 433 height 65
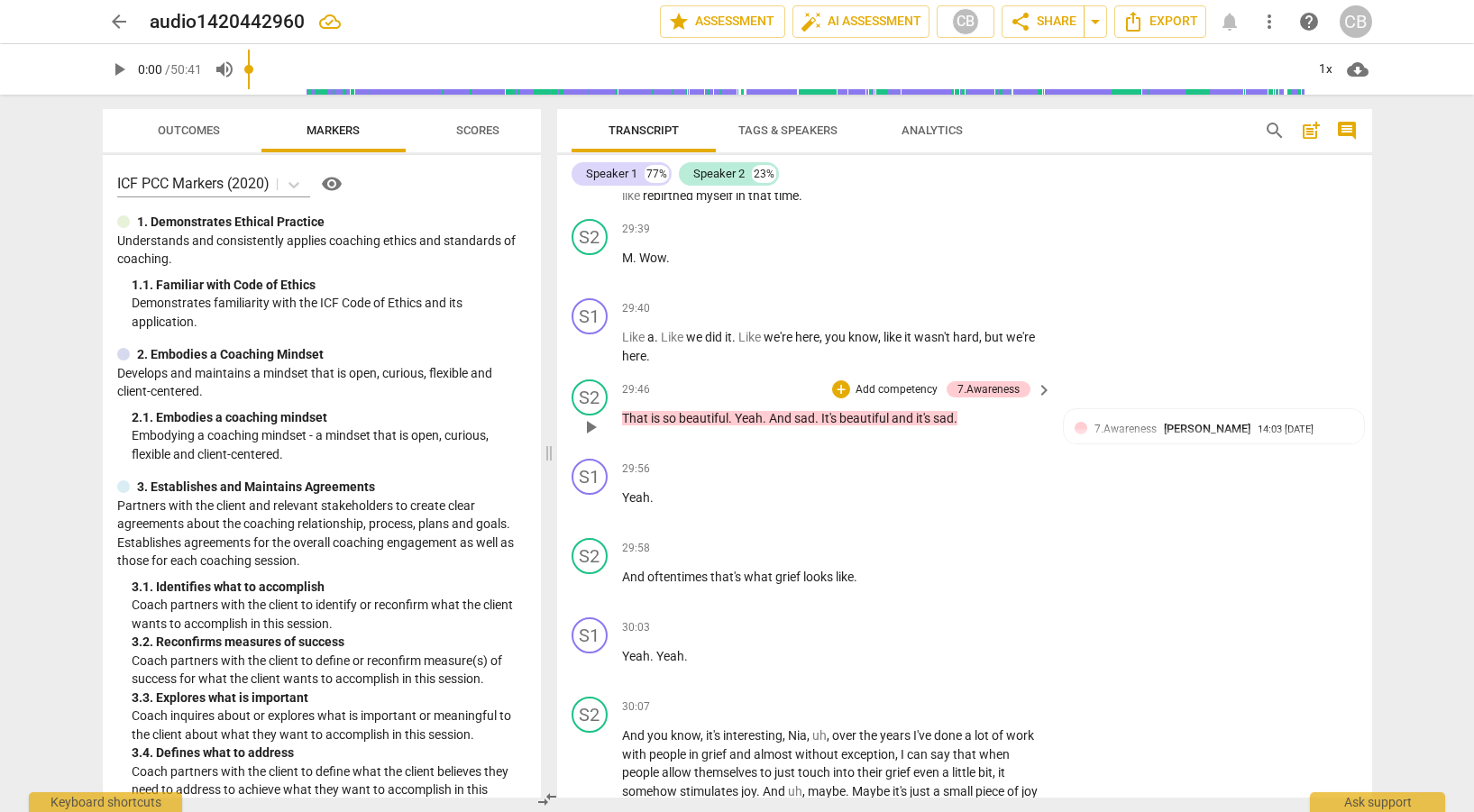
click at [904, 385] on p "Add competency" at bounding box center [896, 390] width 86 height 16
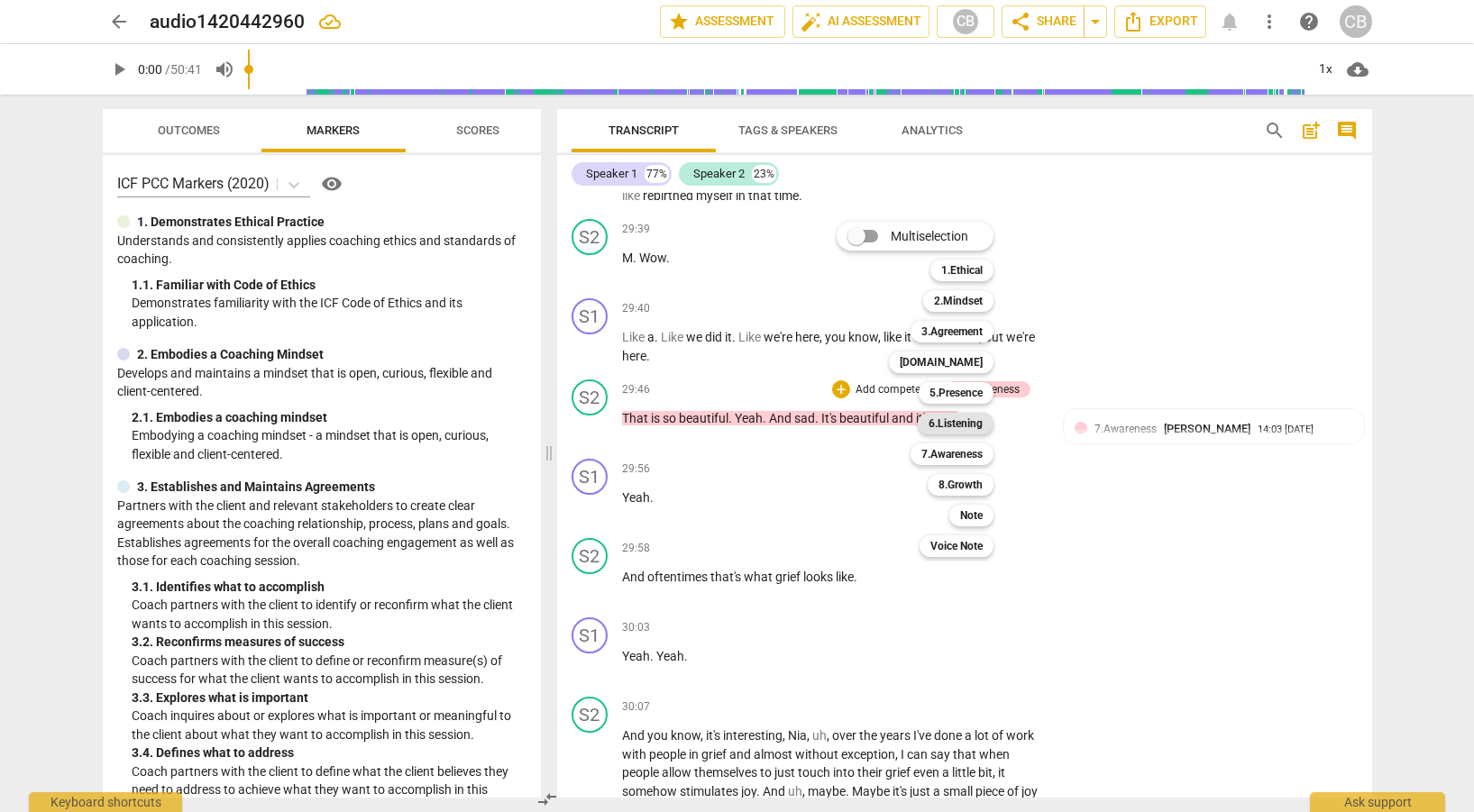
click at [966, 428] on b "6.Listening" at bounding box center [956, 423] width 54 height 21
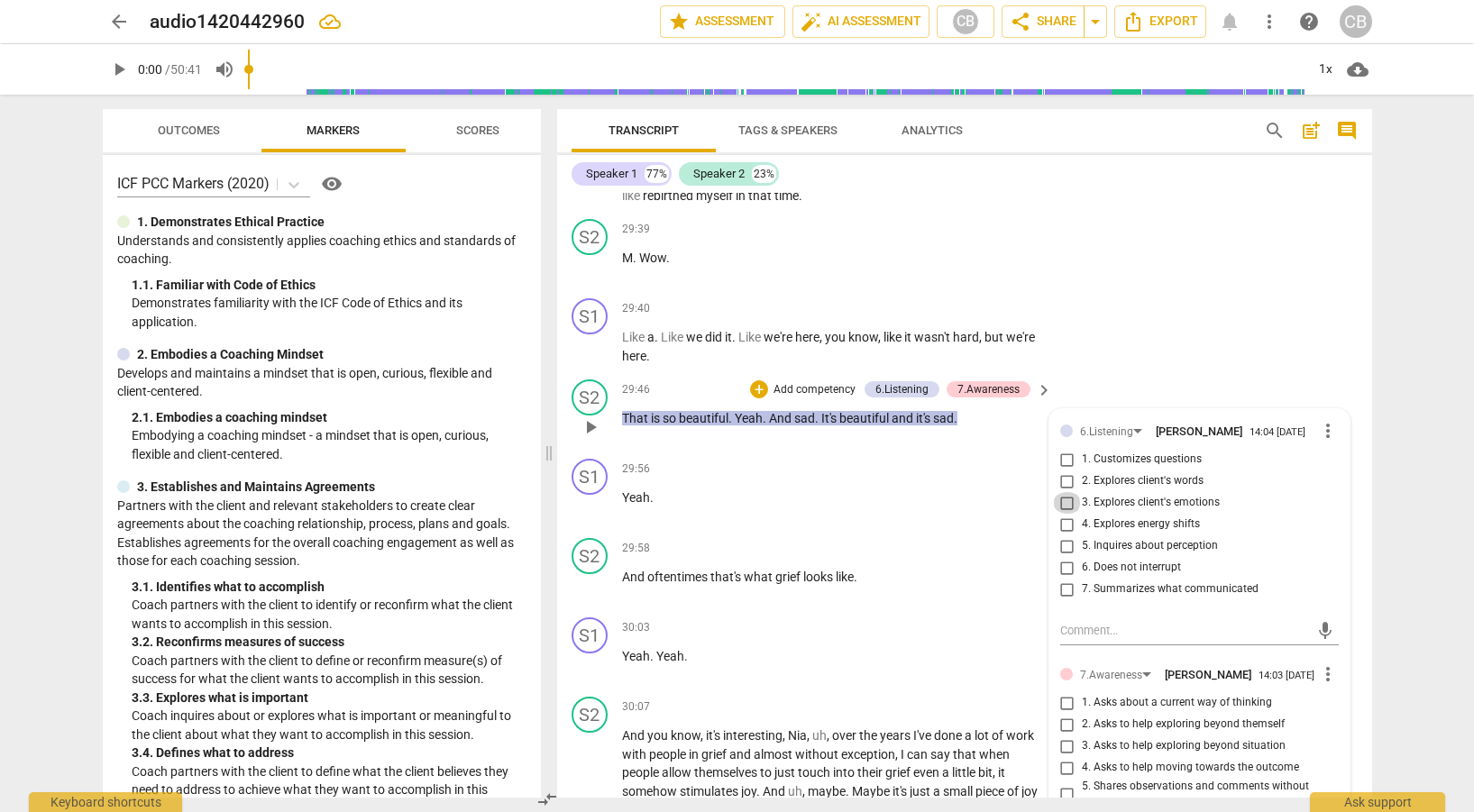
click at [1062, 497] on input "3. Explores client's emotions" at bounding box center [1068, 502] width 29 height 21
checkbox input "true"
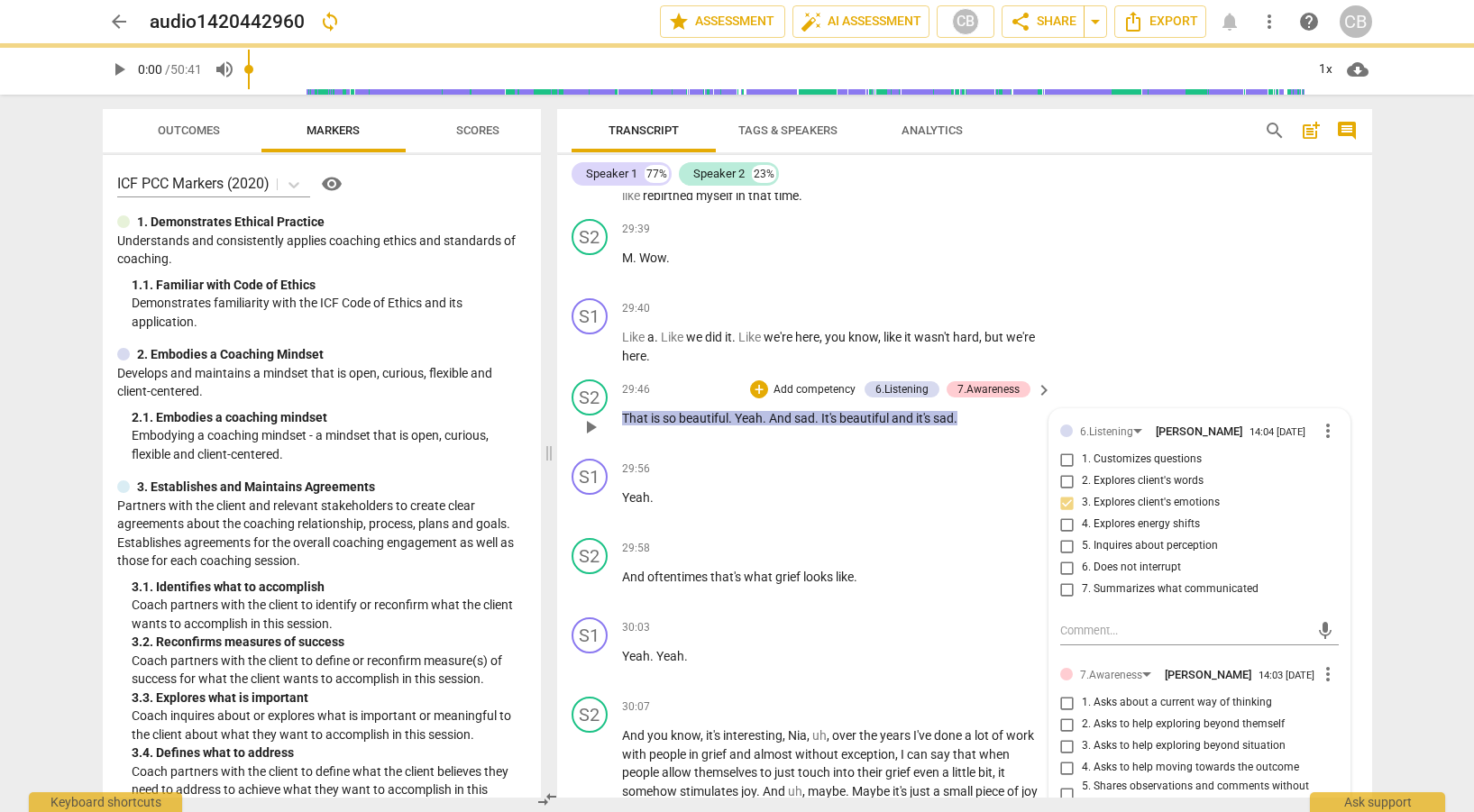
click at [1059, 544] on input "5. Inquires about perception" at bounding box center [1068, 546] width 29 height 21
checkbox input "true"
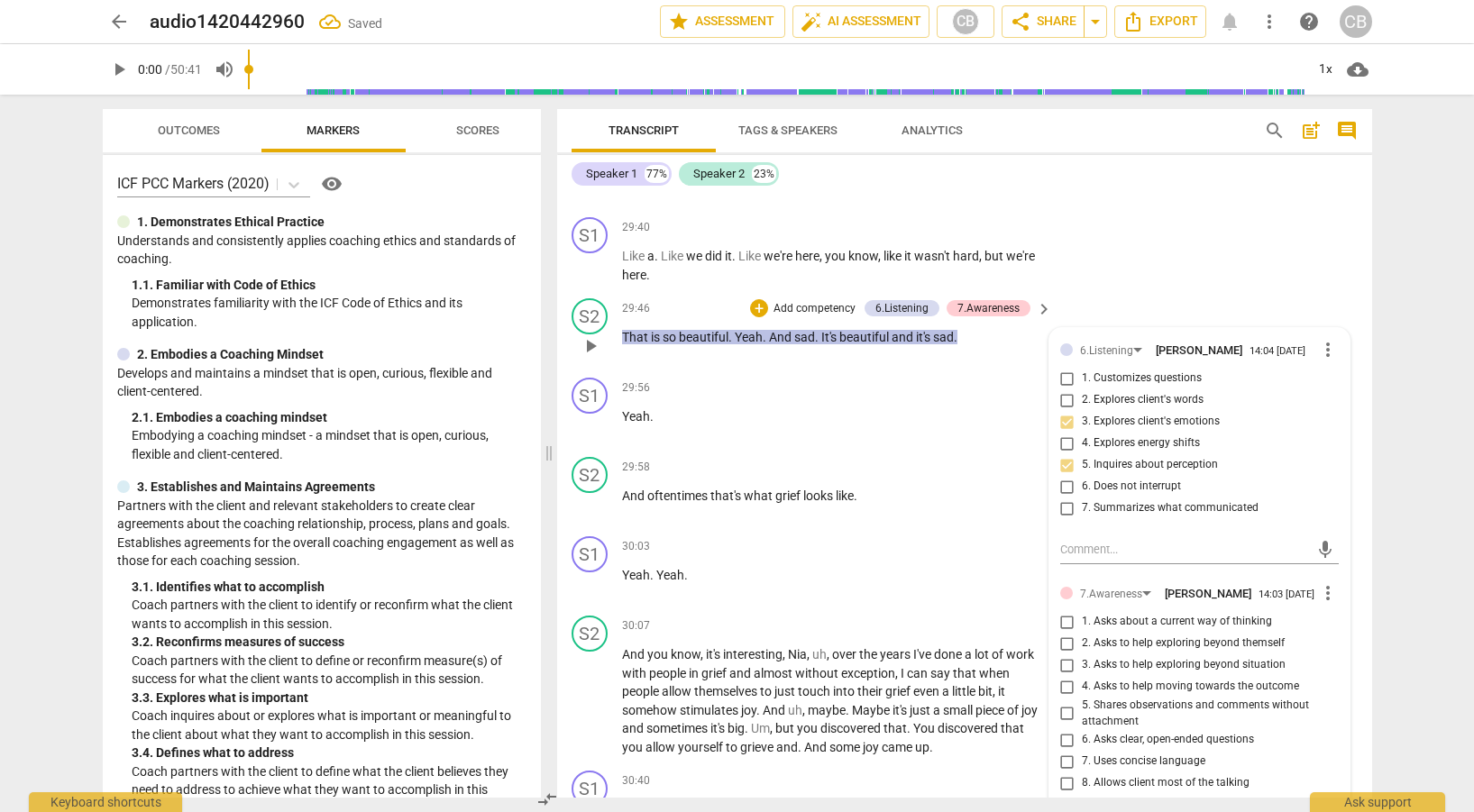
scroll to position [9092, 0]
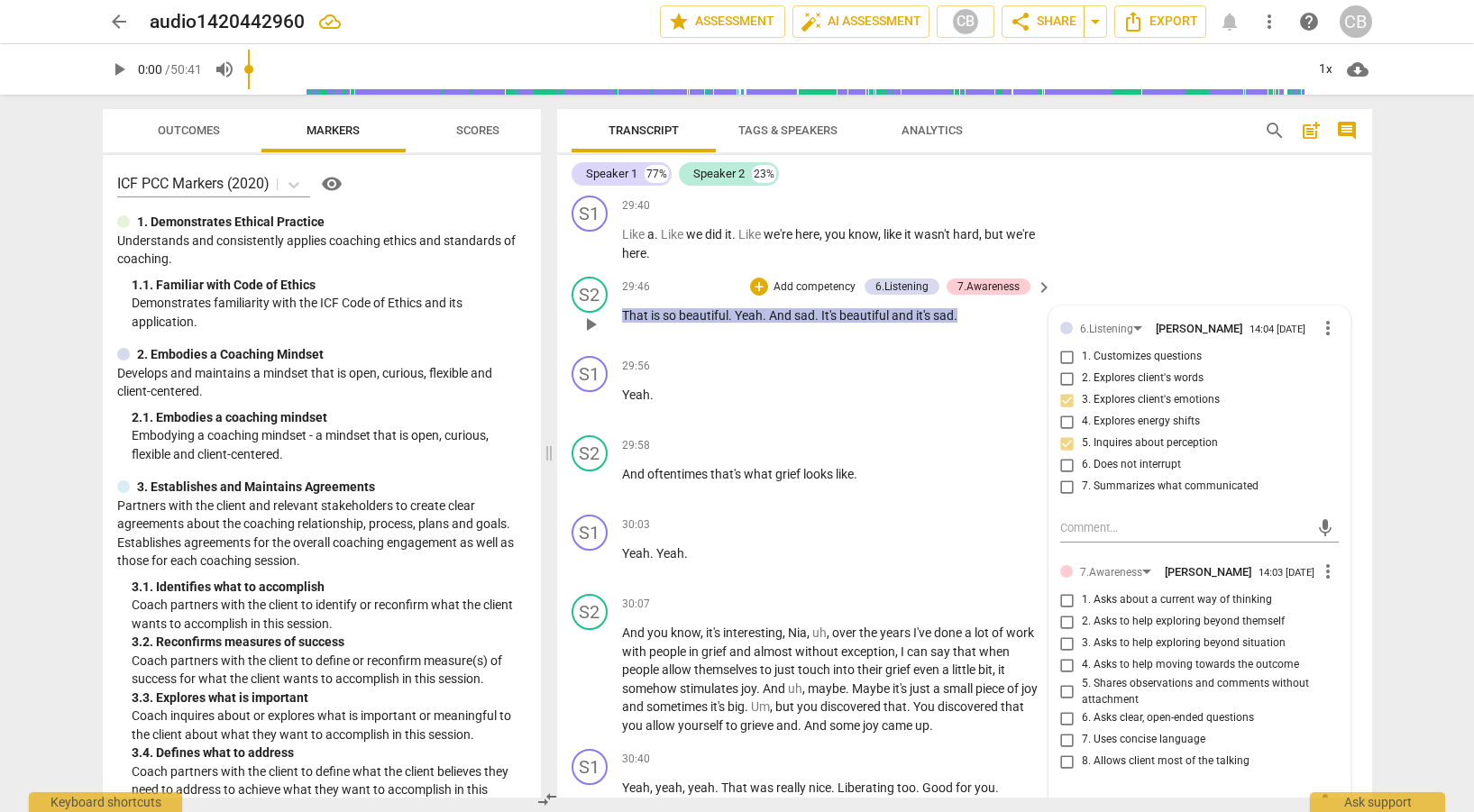
click at [1007, 323] on p "That is so beautiful . Yeah . And sad . It's beautiful and it's sad ." at bounding box center [833, 316] width 422 height 19
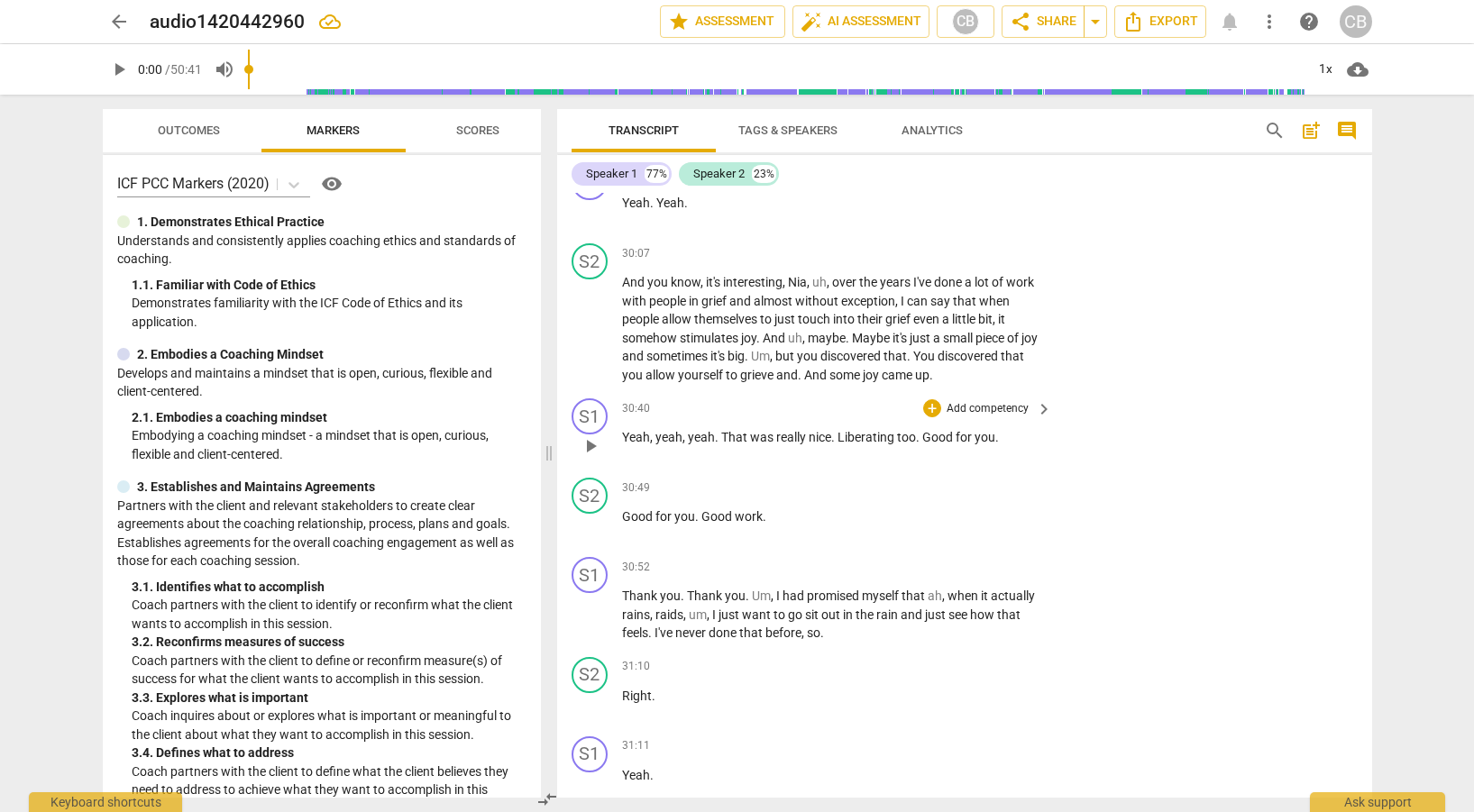
scroll to position [9401, 0]
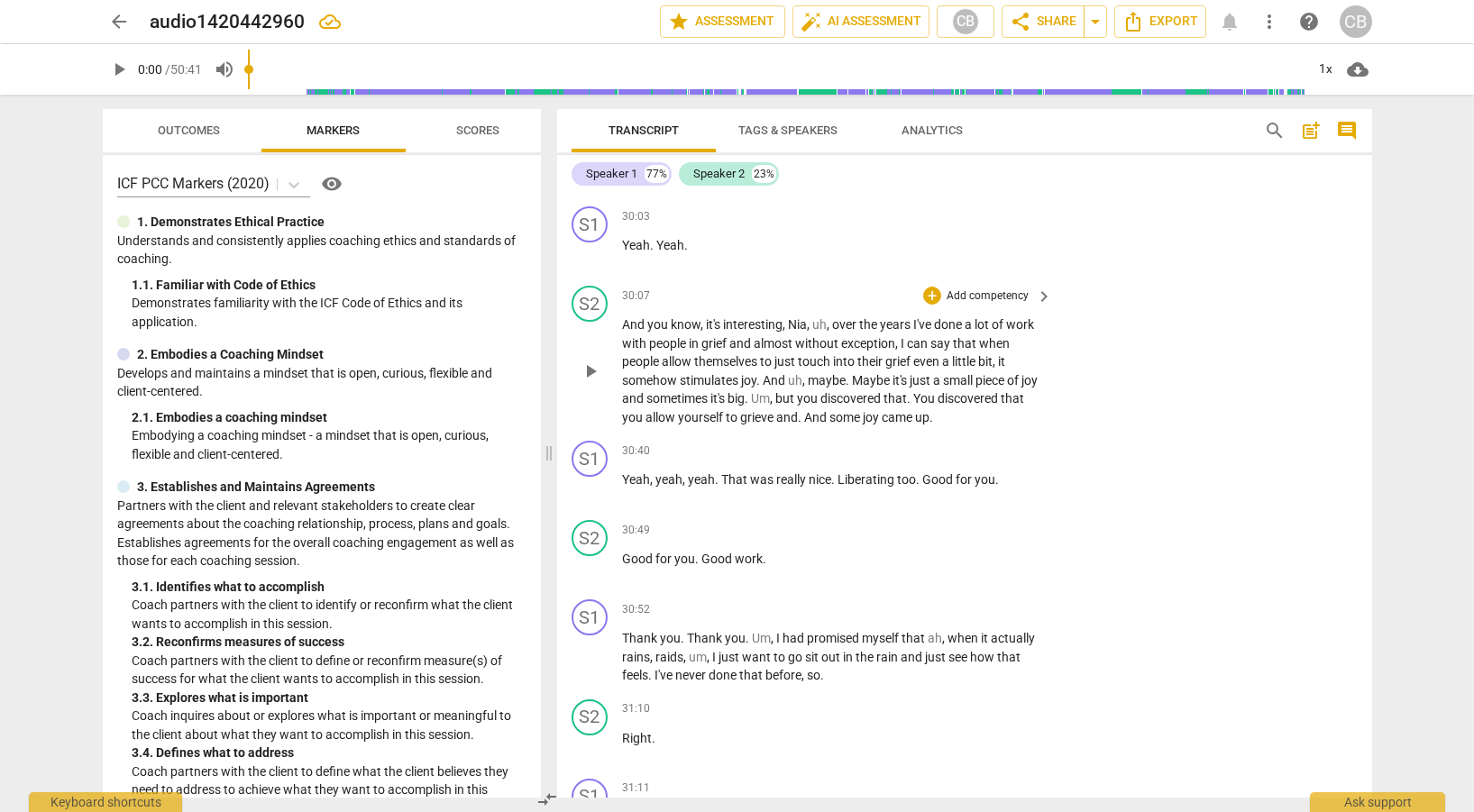
click at [1033, 293] on span "keyboard_arrow_right" at bounding box center [1044, 296] width 21 height 21
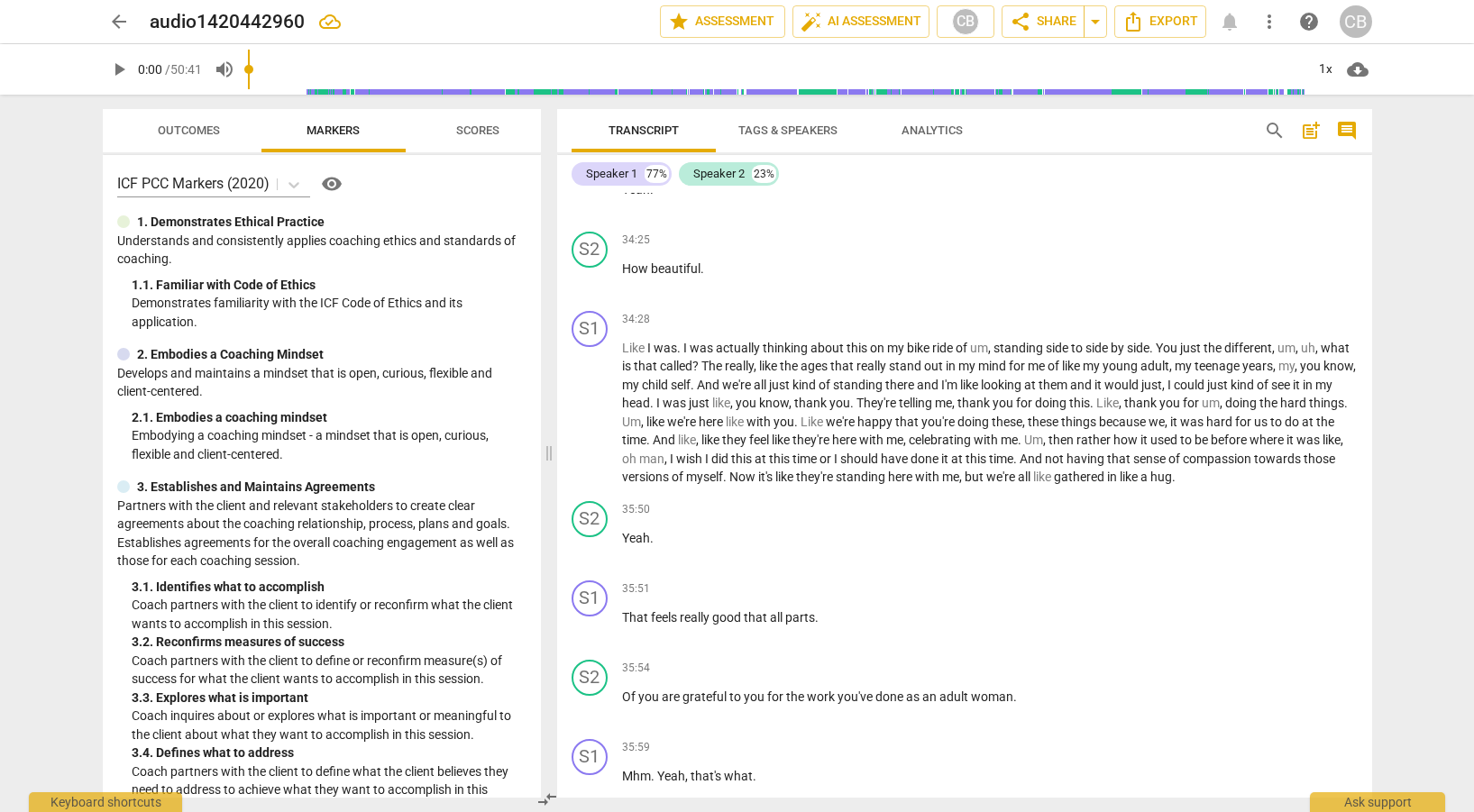
scroll to position [8476, 0]
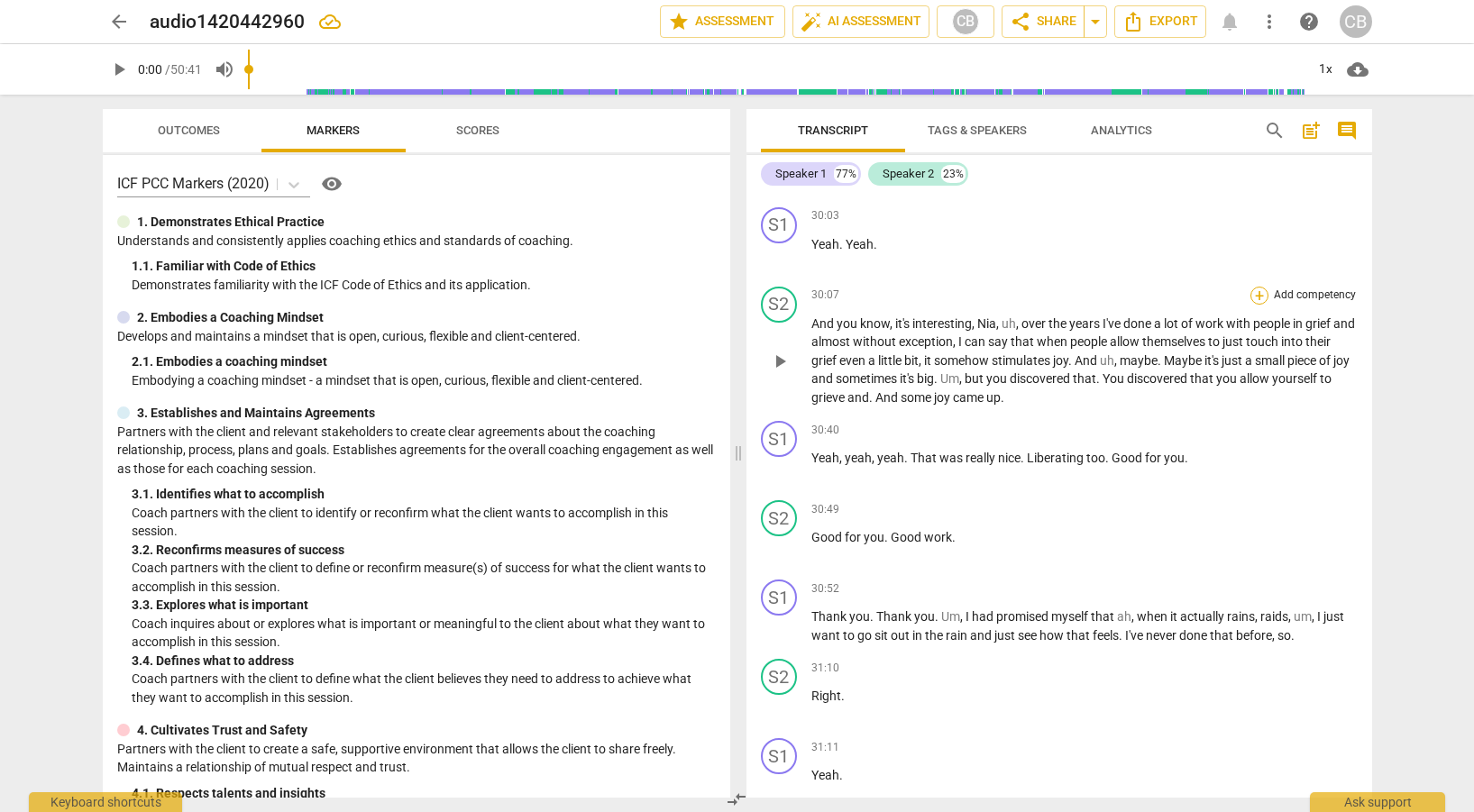
click at [1261, 297] on div "+" at bounding box center [1260, 295] width 18 height 18
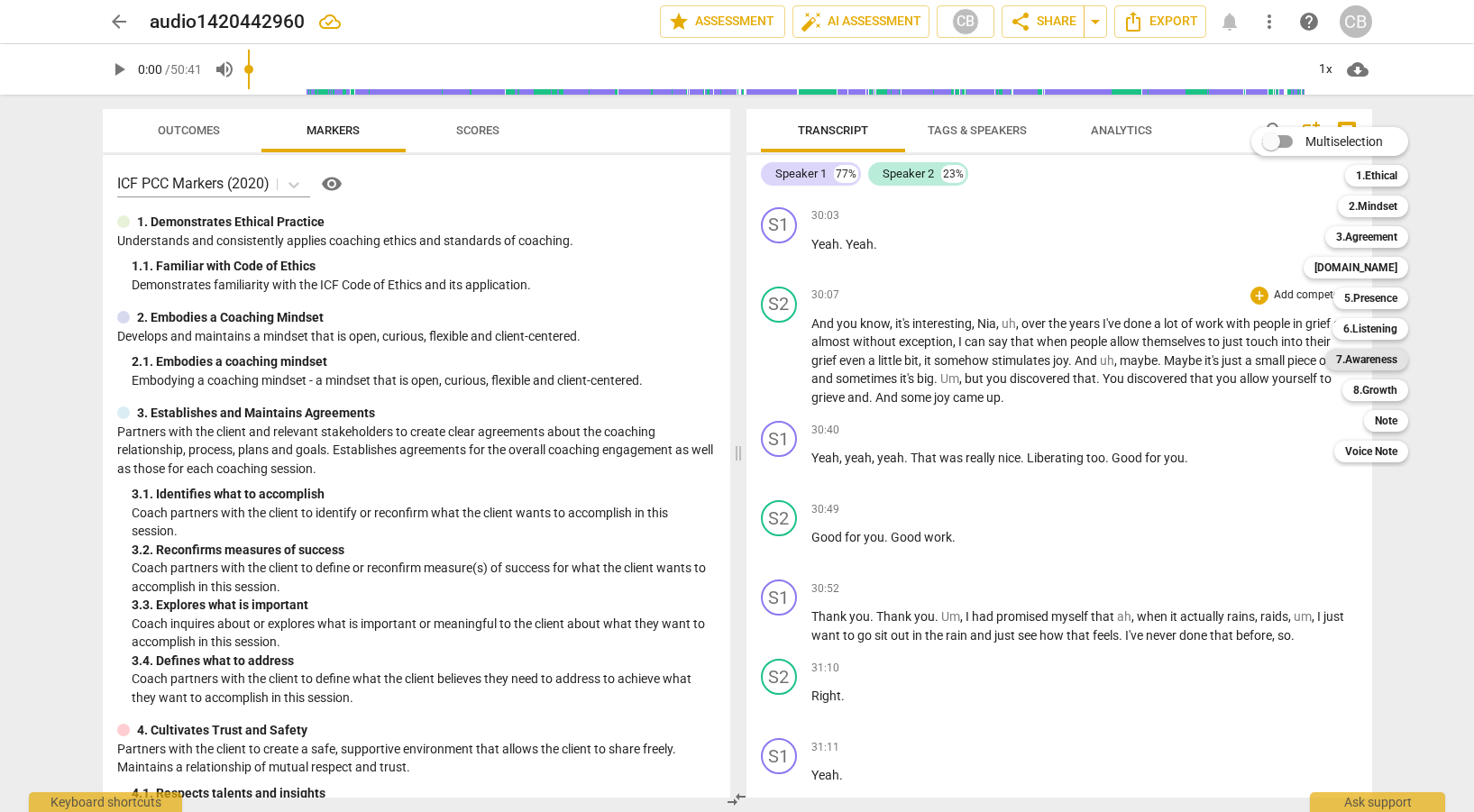
click at [1376, 354] on b "7.Awareness" at bounding box center [1367, 360] width 62 height 21
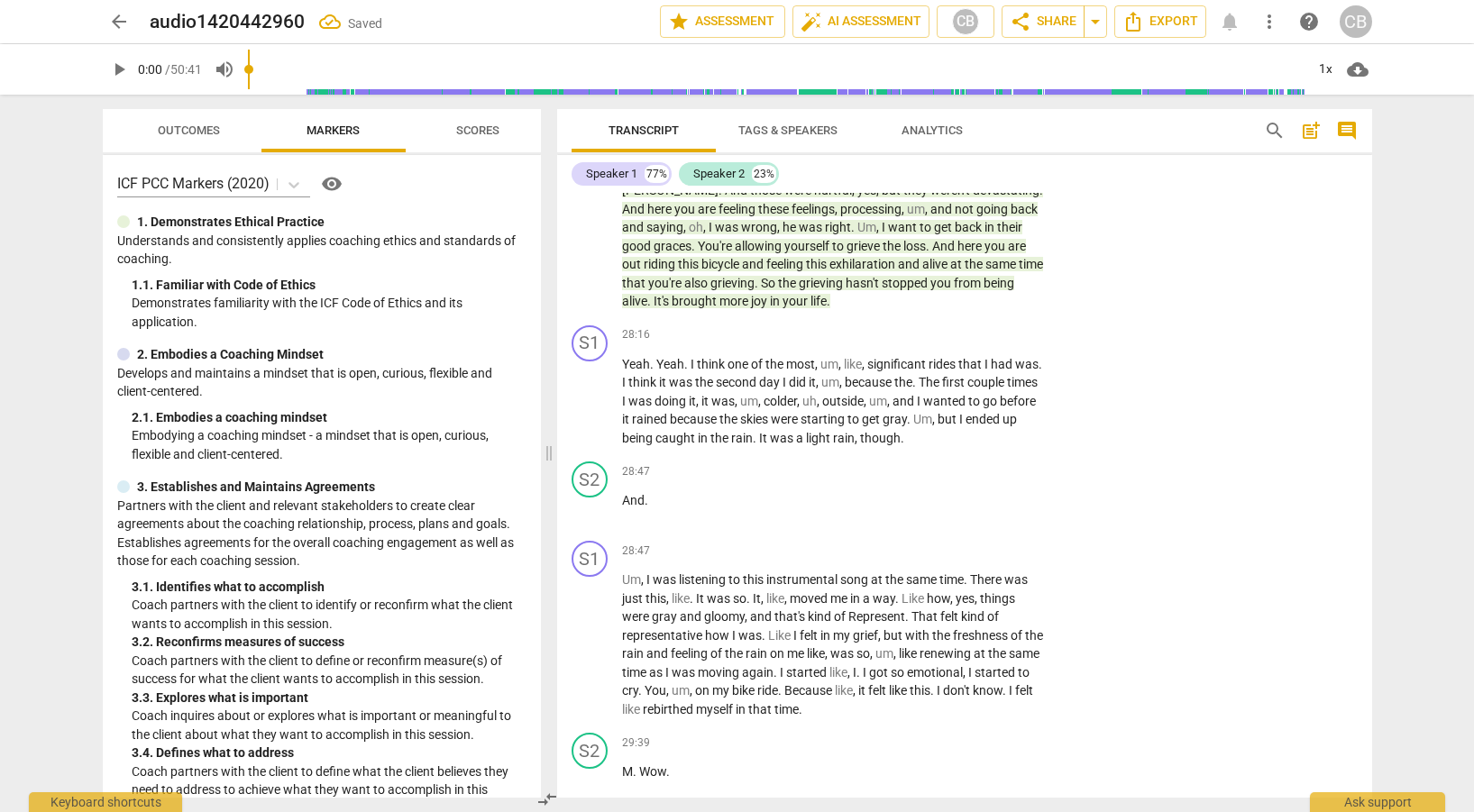
scroll to position [9401, 0]
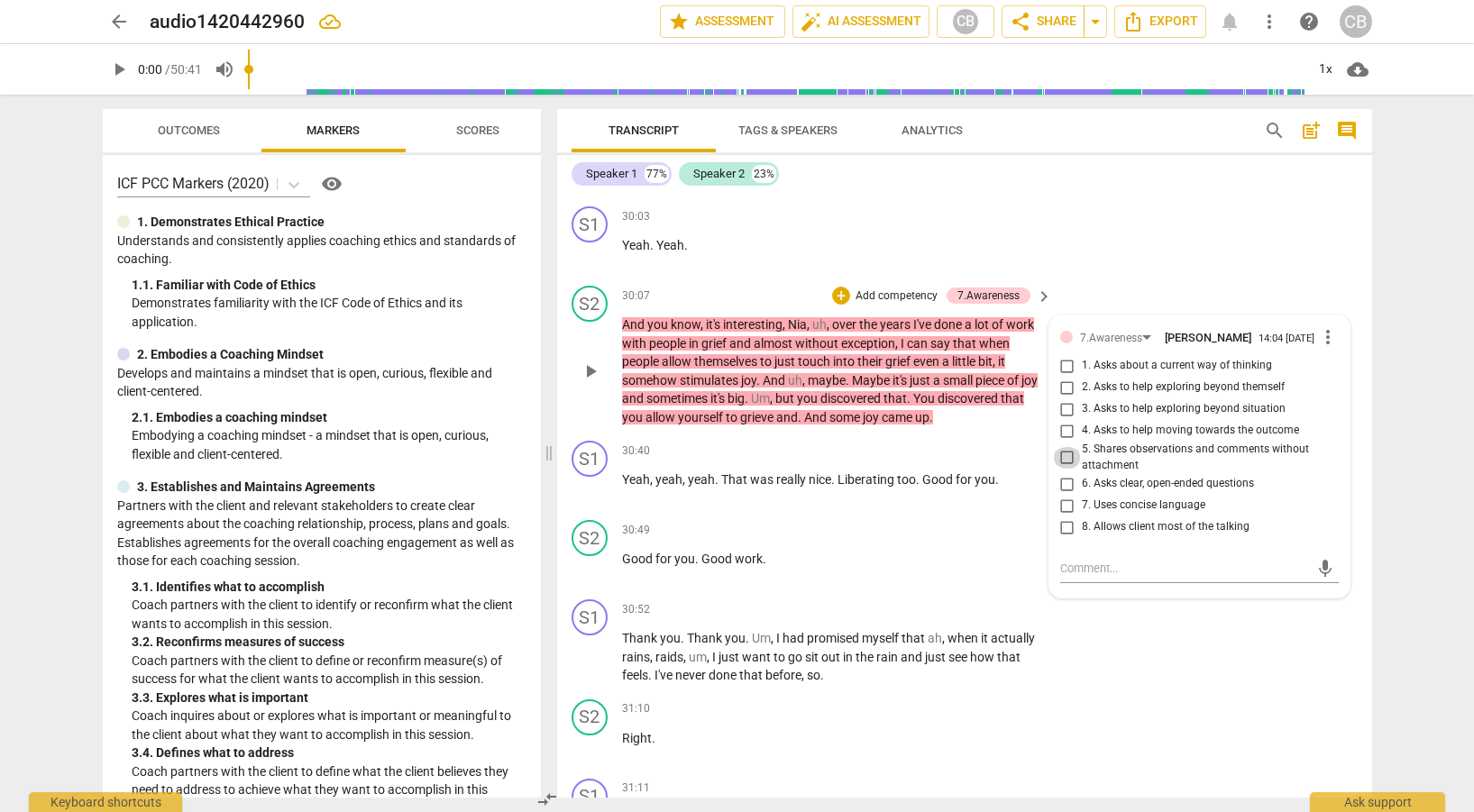
click at [1064, 458] on input "5. Shares observations and comments without attachment" at bounding box center [1068, 458] width 29 height 21
checkbox input "true"
click at [974, 571] on div "30:49 + Add competency keyboard_arrow_right Good for you . Good work ." at bounding box center [838, 552] width 433 height 65
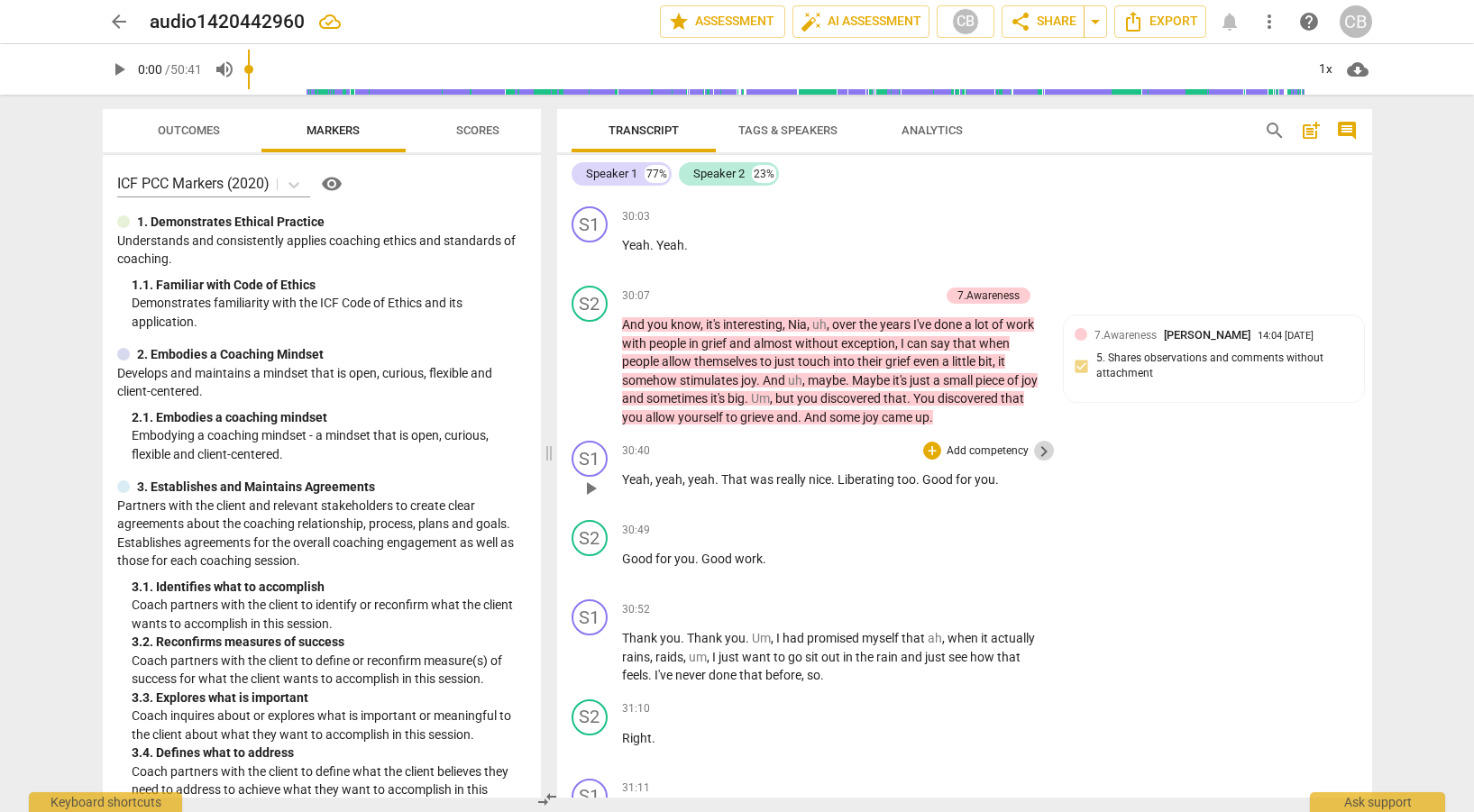
click at [1037, 442] on span "keyboard_arrow_right" at bounding box center [1044, 451] width 21 height 21
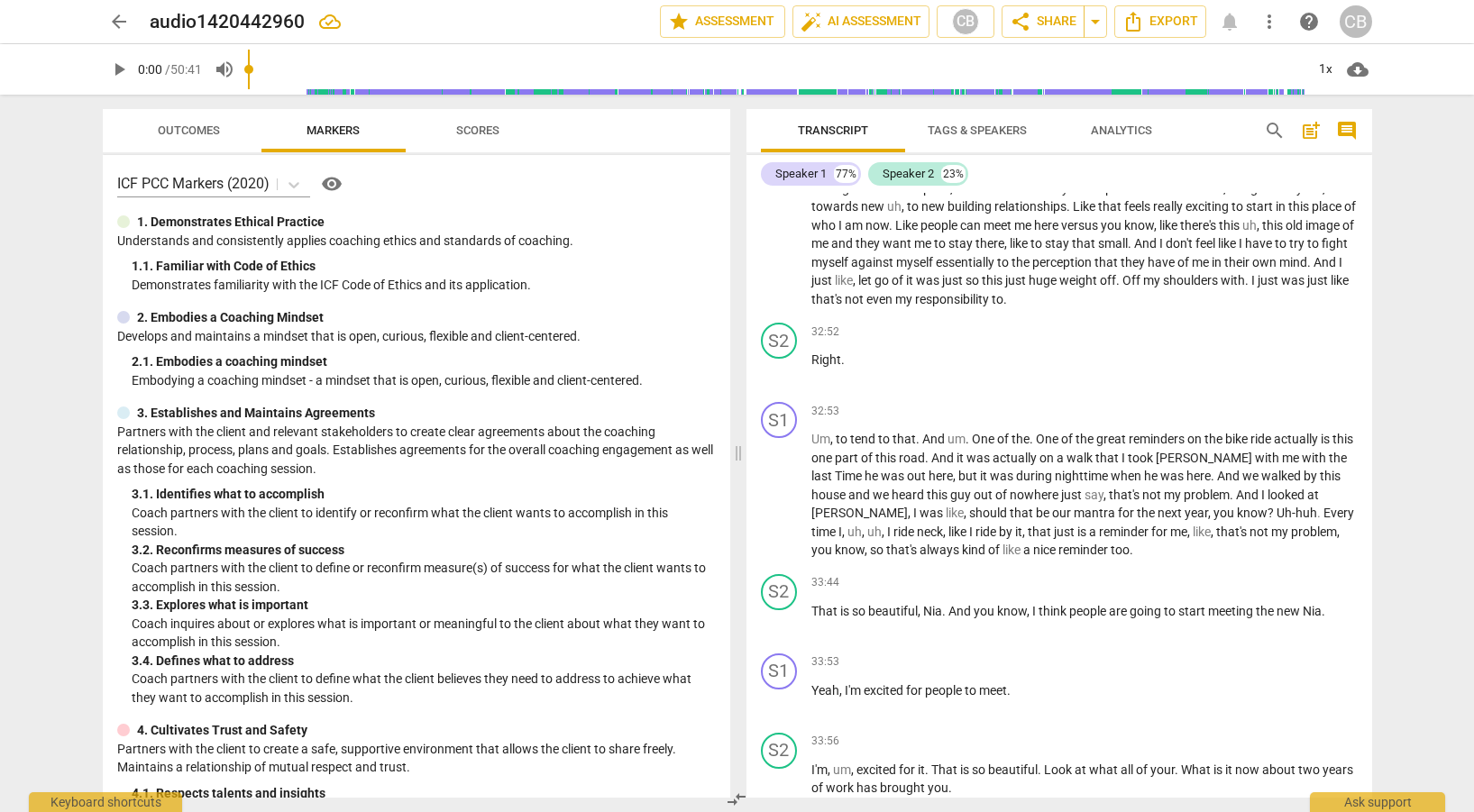
scroll to position [8476, 0]
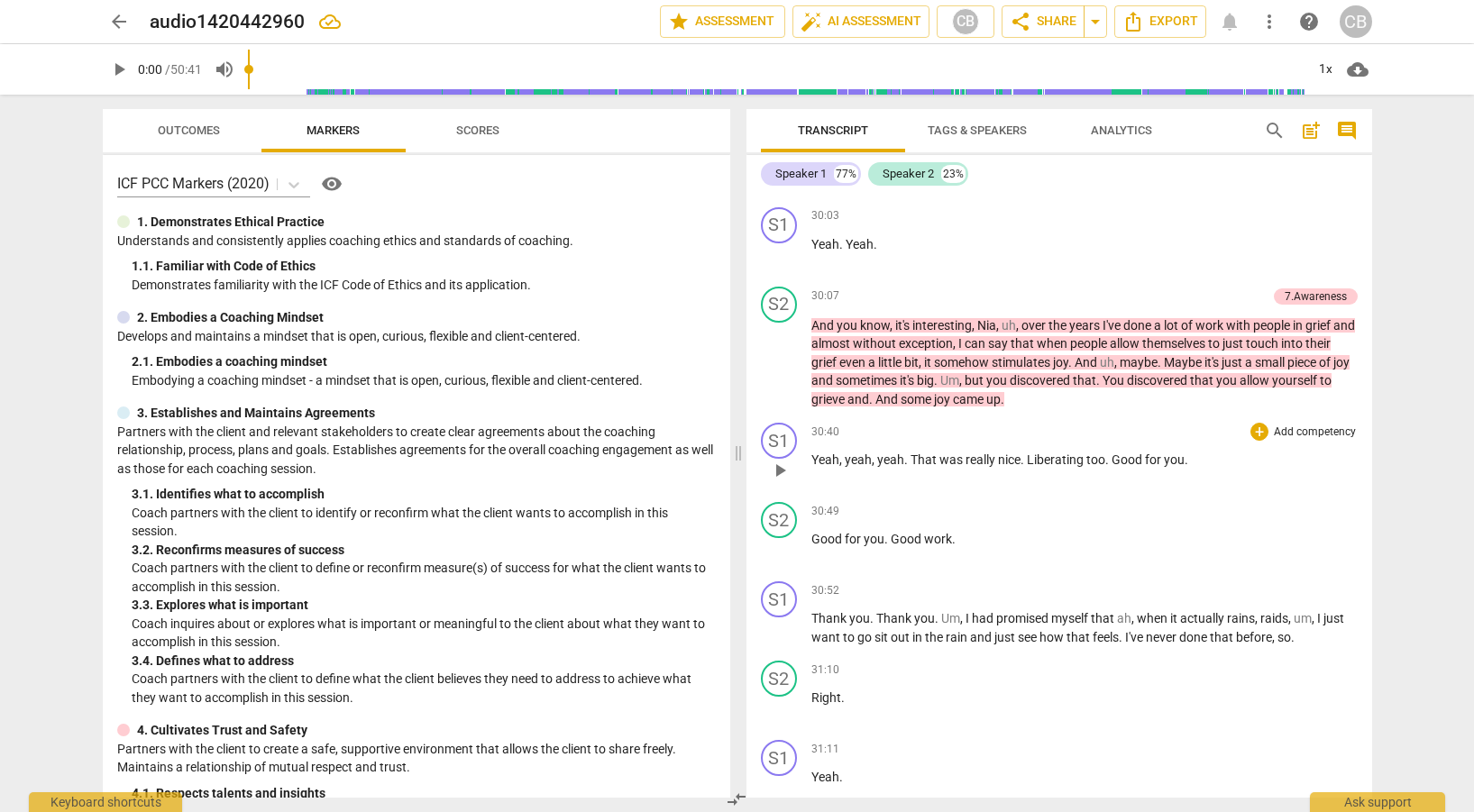
click at [1261, 425] on div "+ Add competency" at bounding box center [1304, 431] width 107 height 18
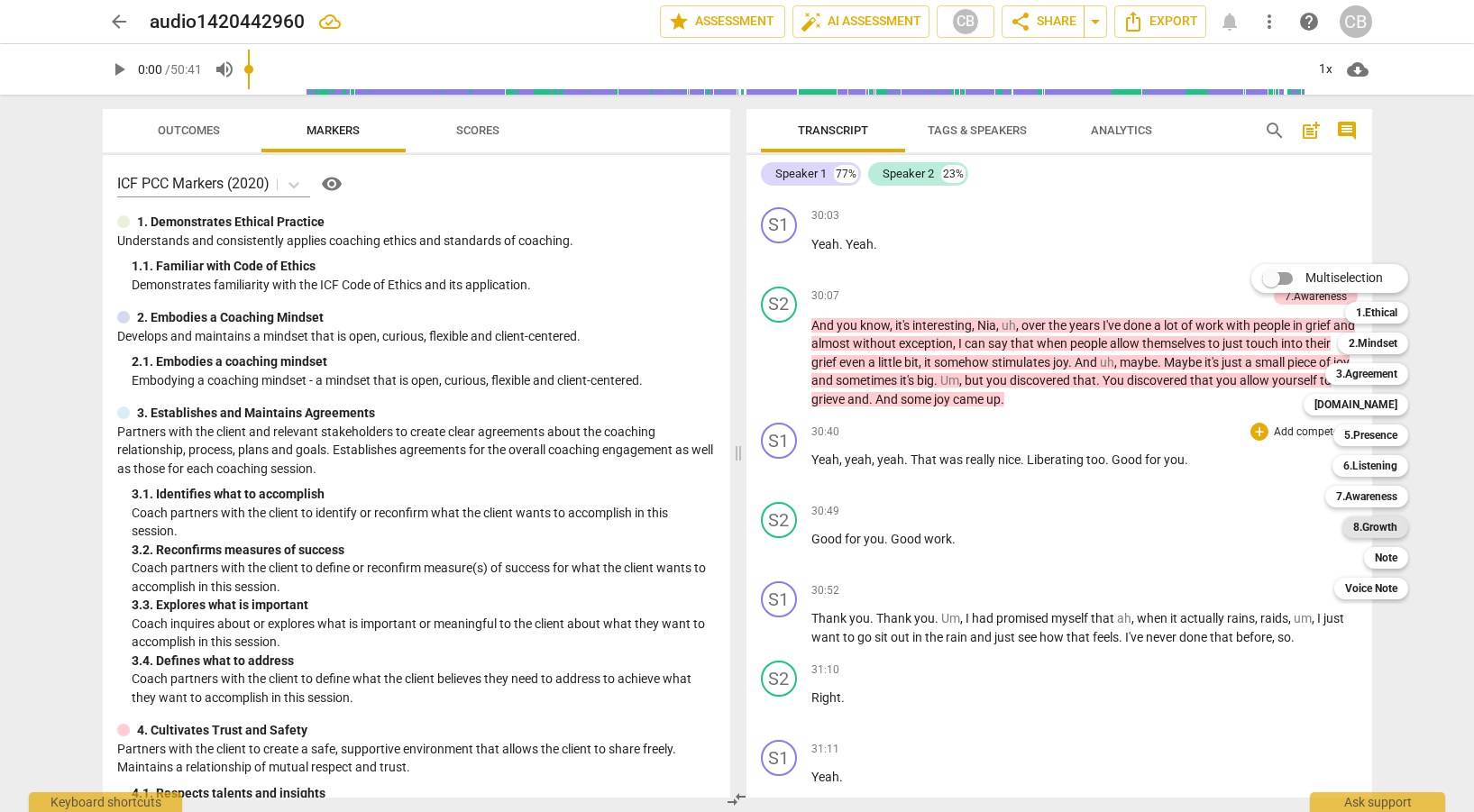
click at [1368, 520] on b "8.Growth" at bounding box center [1376, 528] width 44 height 21
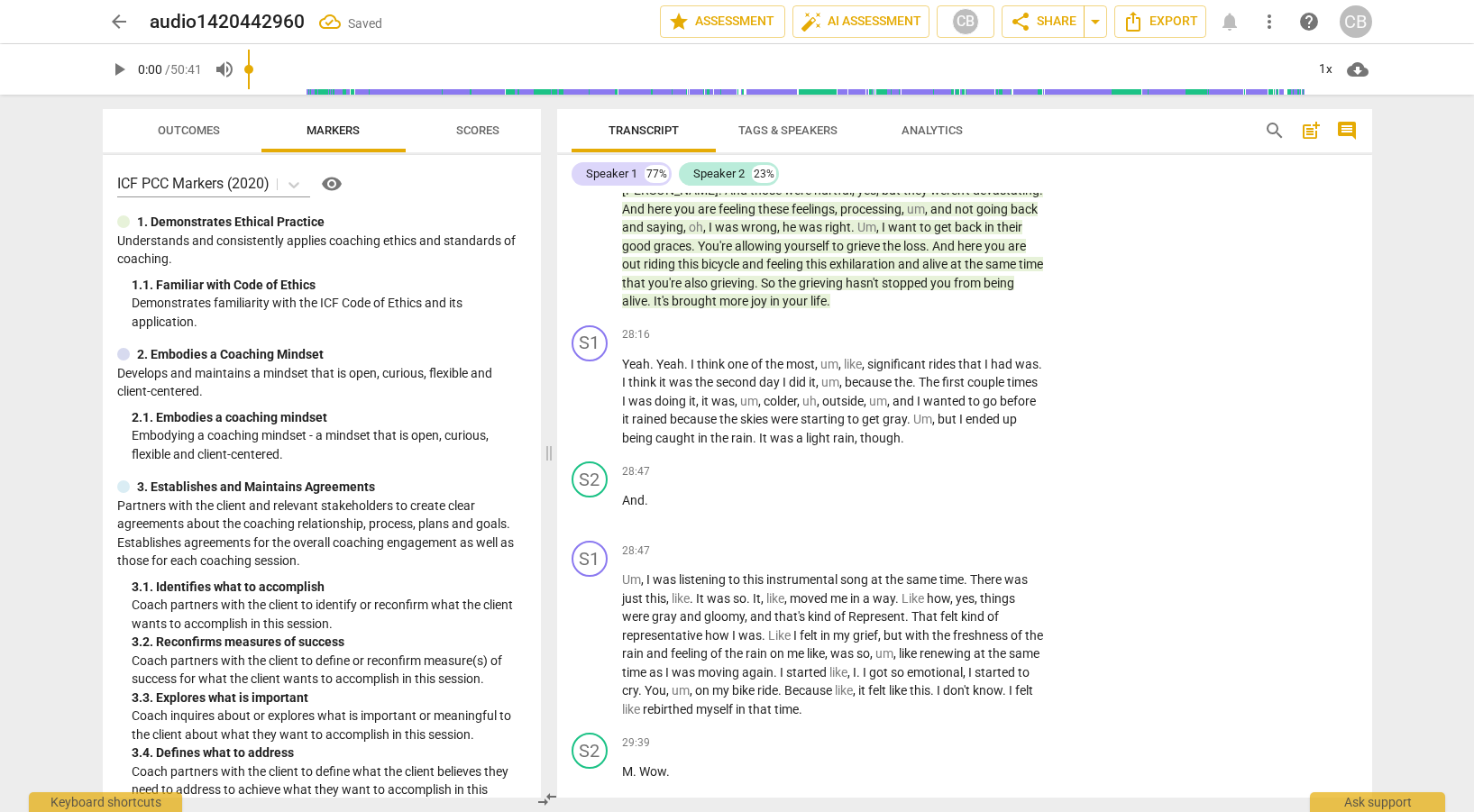
scroll to position [9401, 0]
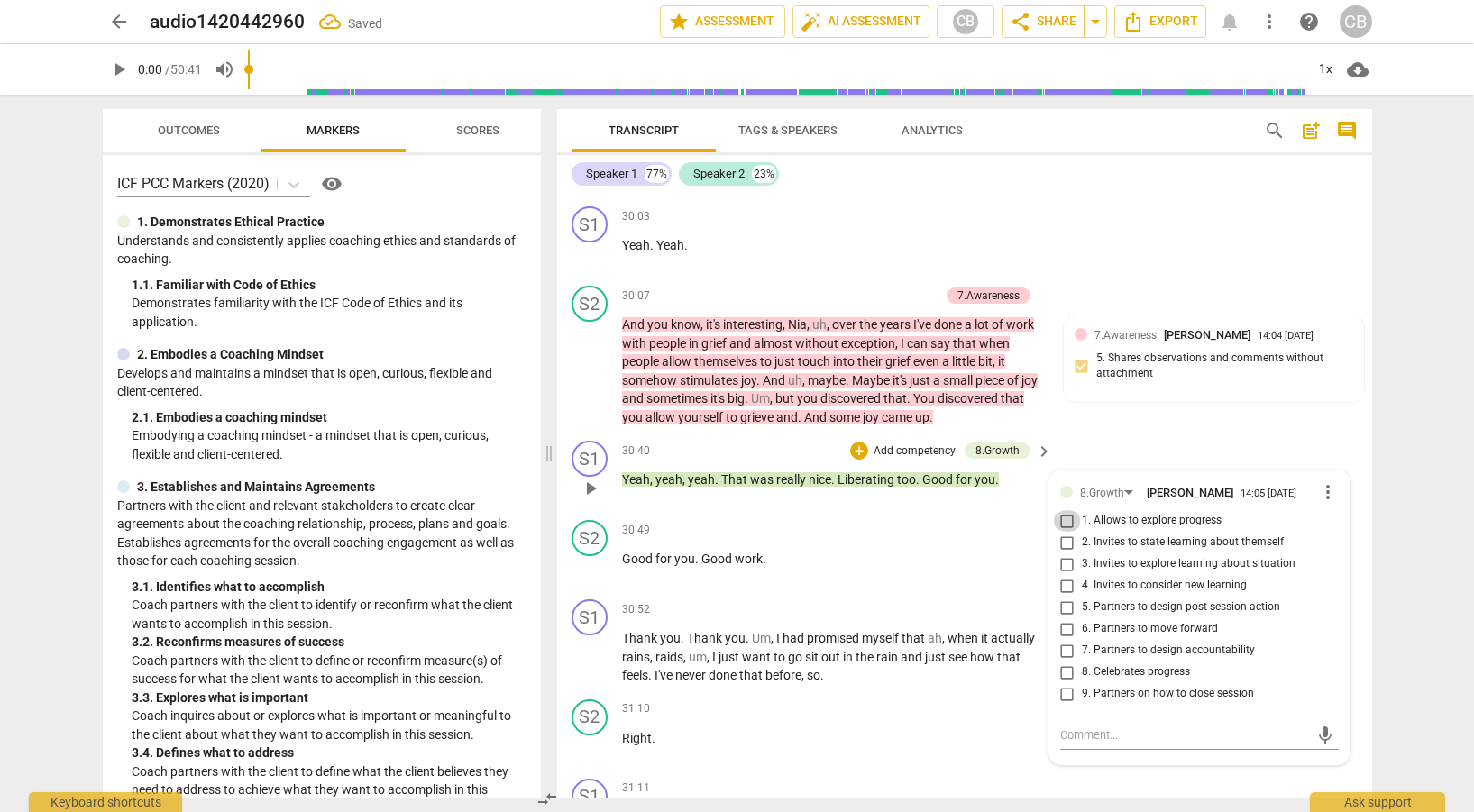
click at [1059, 519] on input "1. Allows to explore progress" at bounding box center [1068, 521] width 29 height 21
checkbox input "true"
click at [1063, 539] on input "2. Invites to state learning about themself" at bounding box center [1068, 543] width 29 height 21
checkbox input "true"
click at [1061, 626] on input "6. Partners to move forward" at bounding box center [1068, 629] width 29 height 21
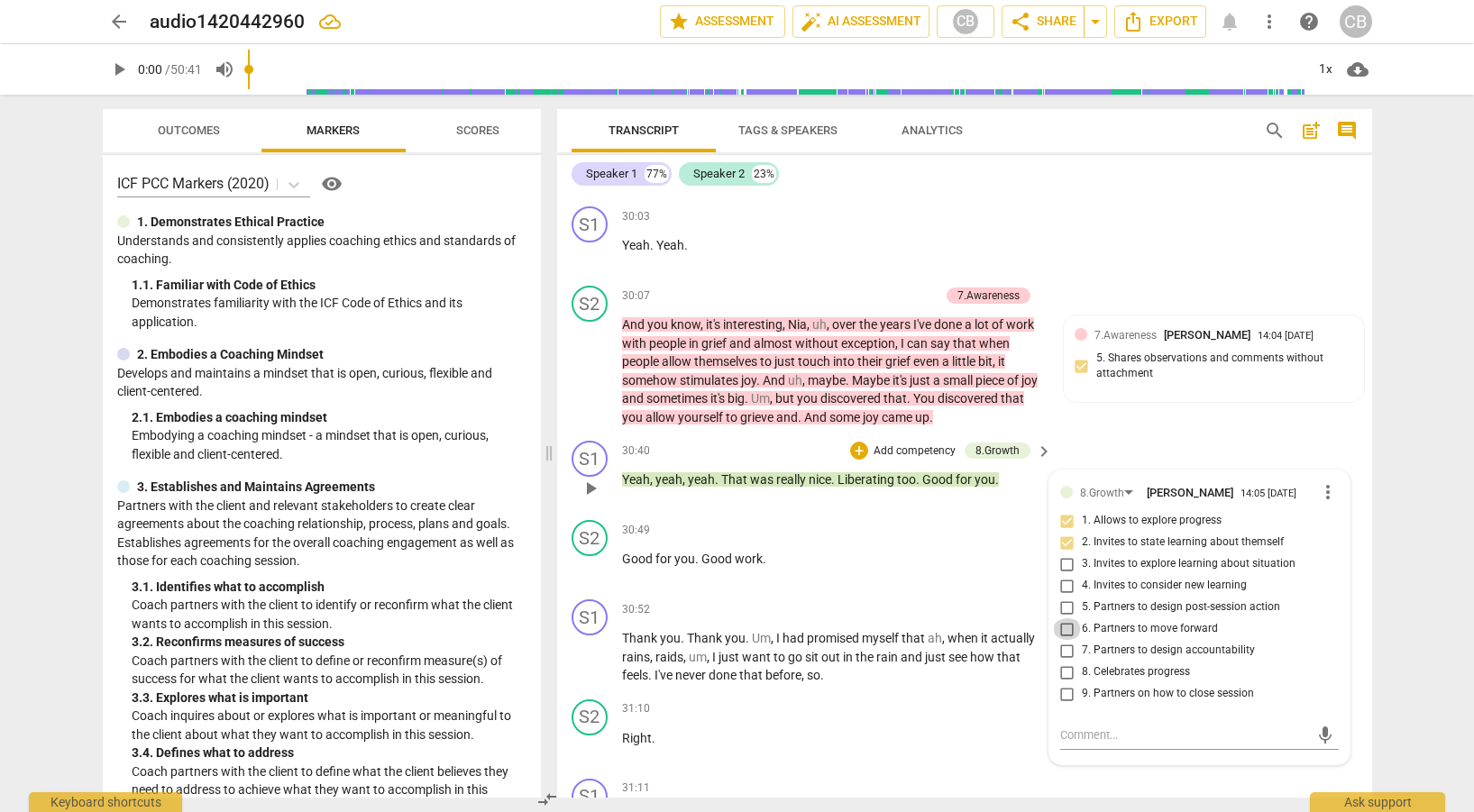
checkbox input "true"
click at [1063, 666] on input "8. Celebrates progress" at bounding box center [1068, 672] width 29 height 21
checkbox input "true"
click at [856, 750] on div "31:10 + Add competency keyboard_arrow_right Right ." at bounding box center [838, 731] width 433 height 65
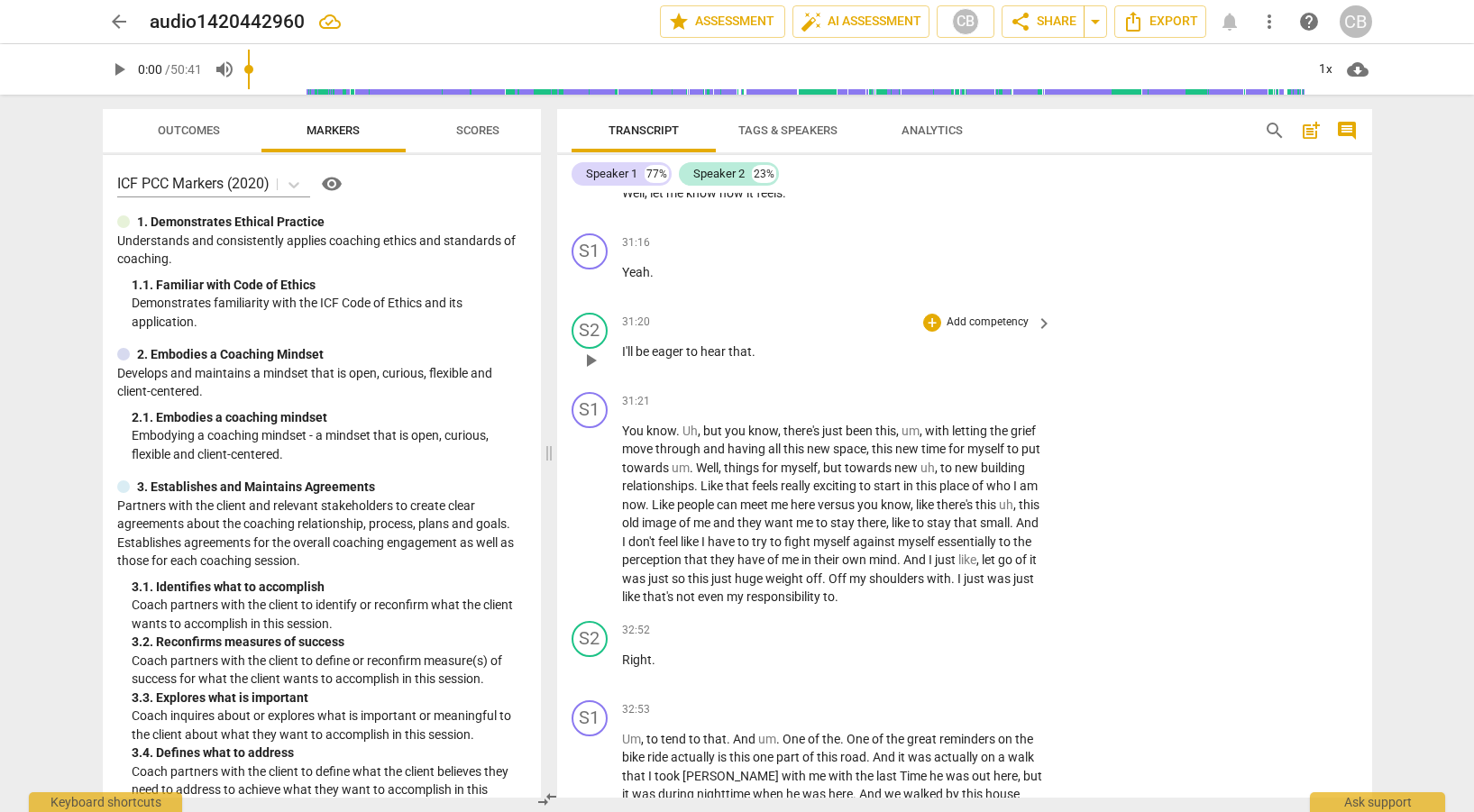
scroll to position [10120, 0]
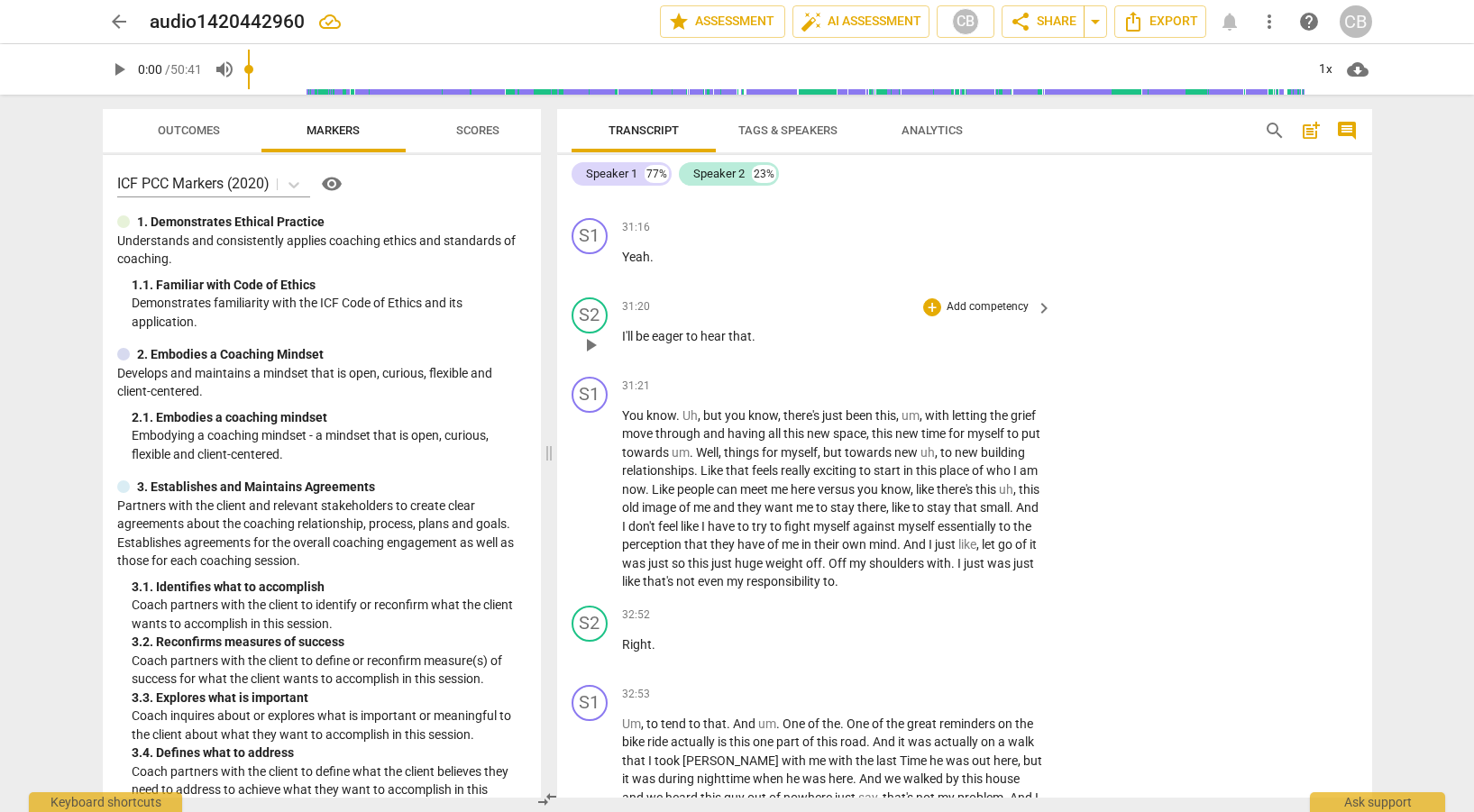
click at [1039, 310] on span "keyboard_arrow_right" at bounding box center [1044, 308] width 21 height 21
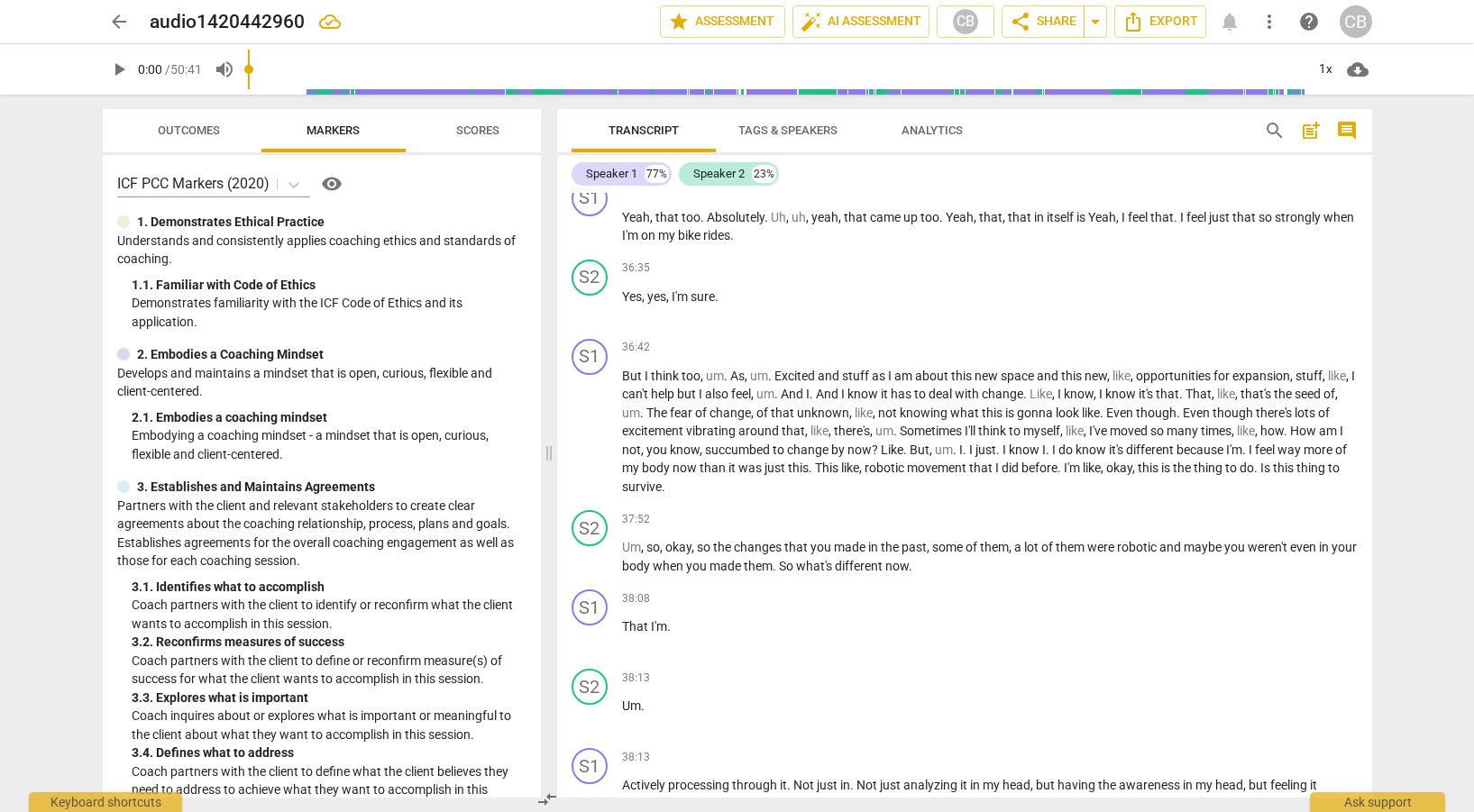
scroll to position [9157, 0]
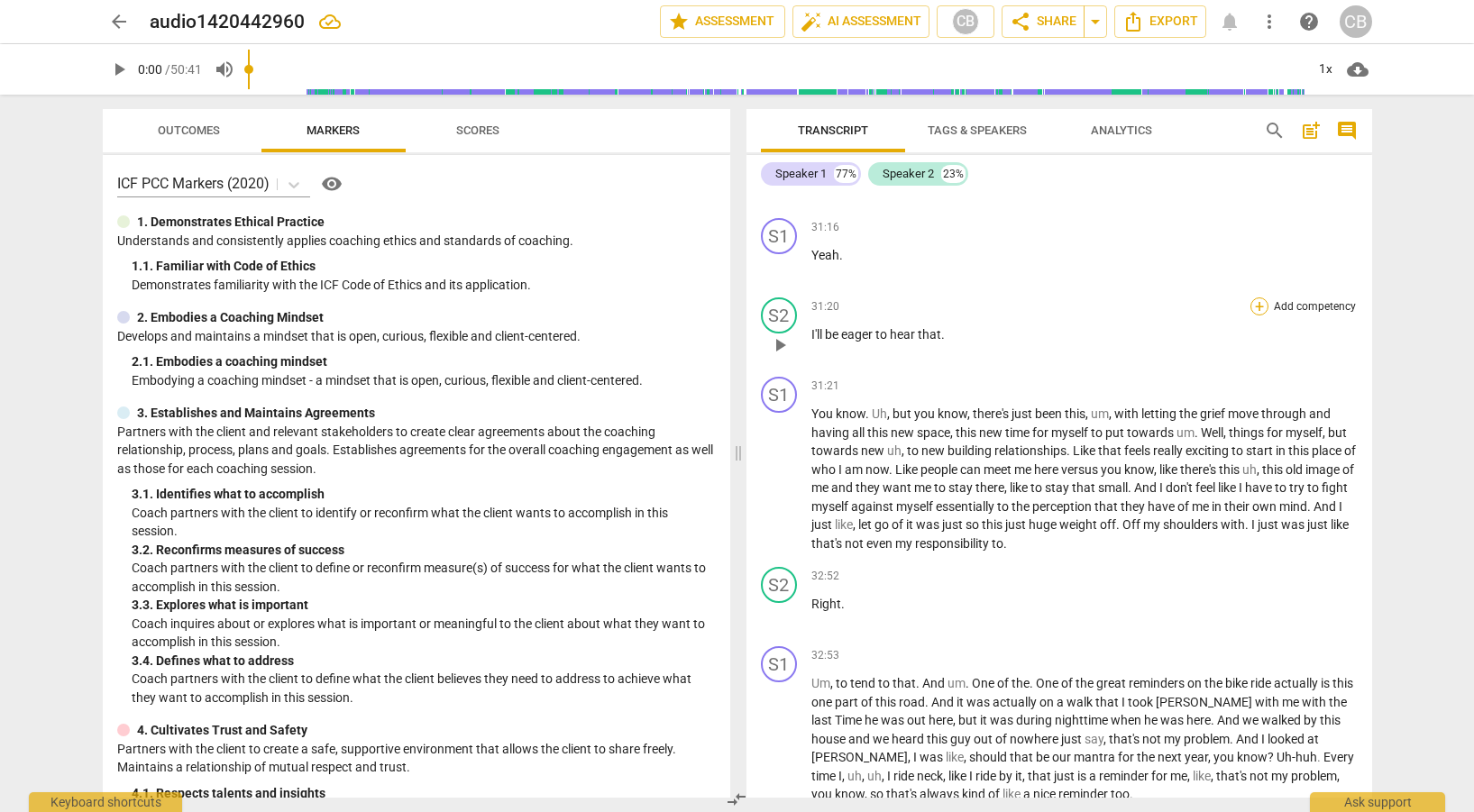
click at [1251, 310] on div "+" at bounding box center [1260, 306] width 18 height 18
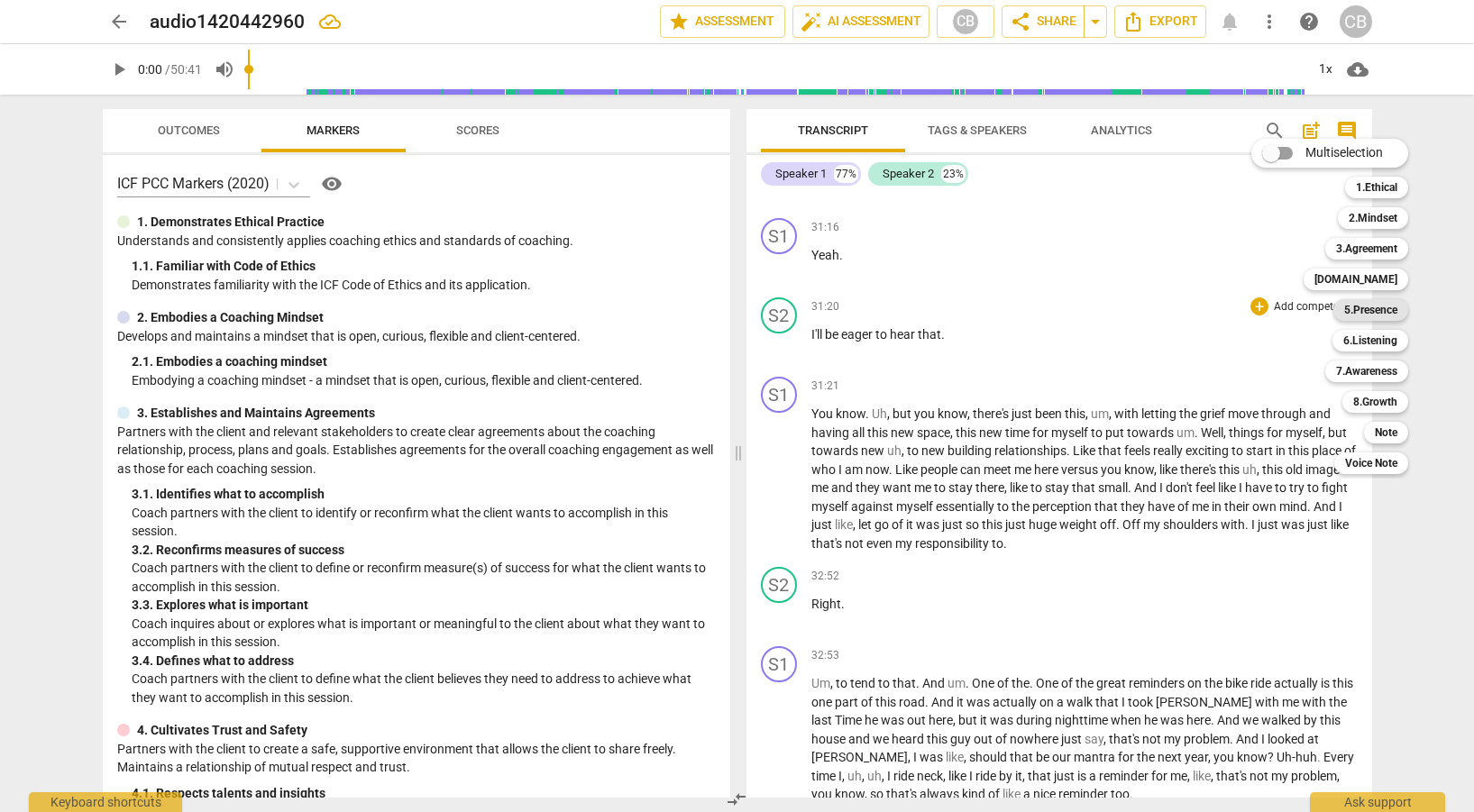
click at [1354, 311] on b "5.Presence" at bounding box center [1371, 310] width 53 height 21
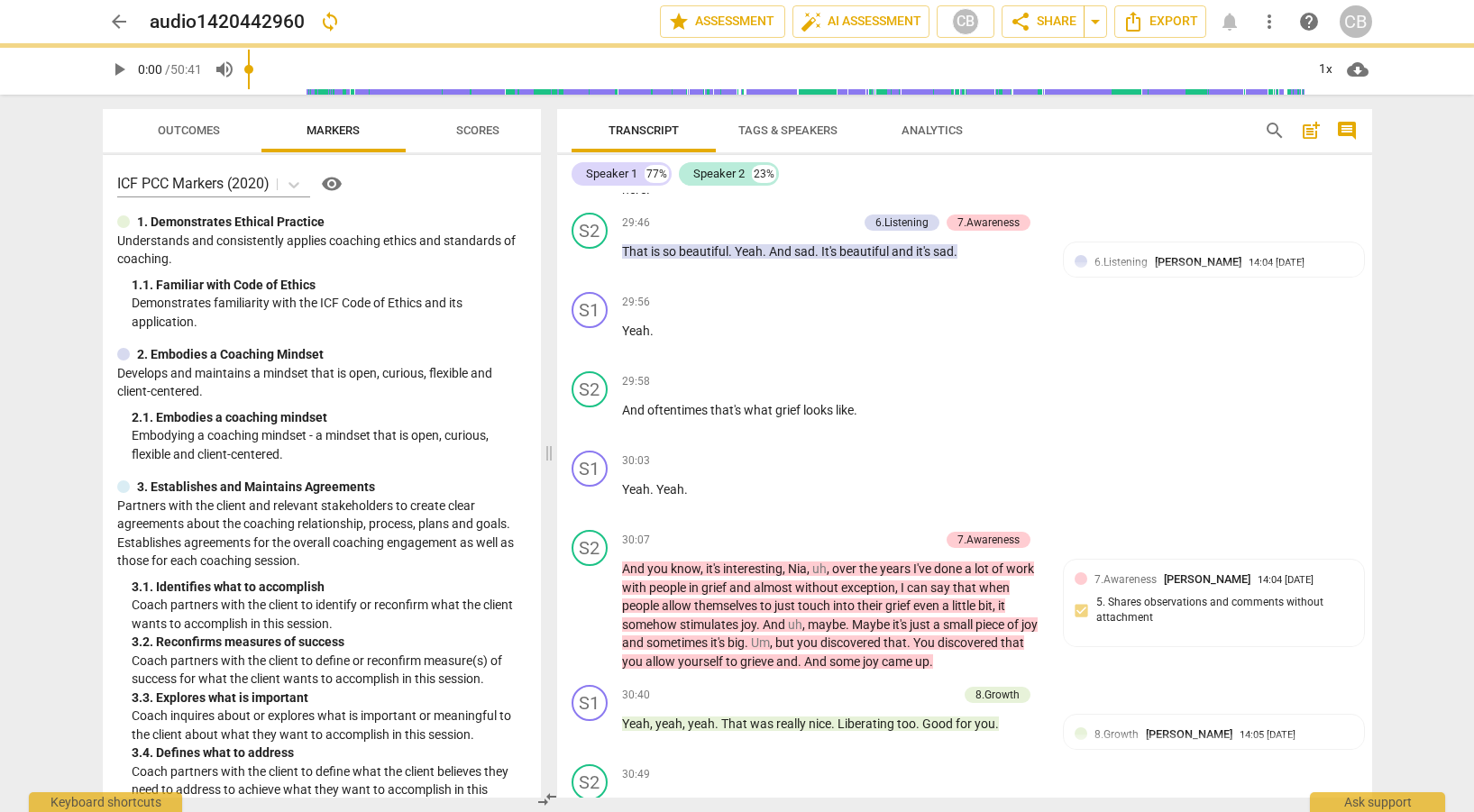
scroll to position [10120, 0]
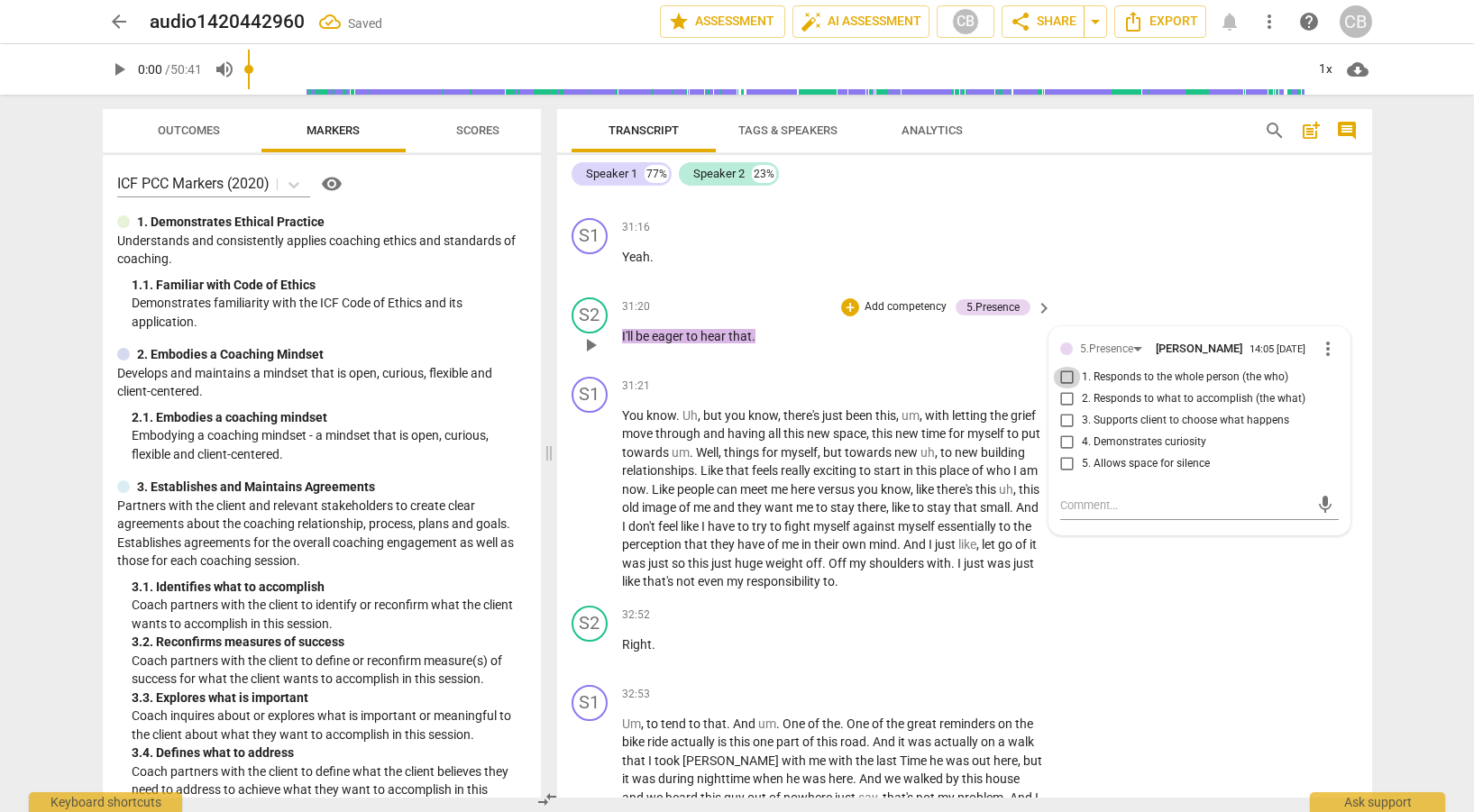
click at [1063, 378] on input "1. Responds to the whole person (the who)" at bounding box center [1068, 377] width 29 height 21
checkbox input "true"
click at [1063, 421] on input "3. Supports client to choose what happens" at bounding box center [1068, 420] width 29 height 21
checkbox input "true"
click at [1067, 444] on input "4. Demonstrates curiosity" at bounding box center [1068, 443] width 29 height 21
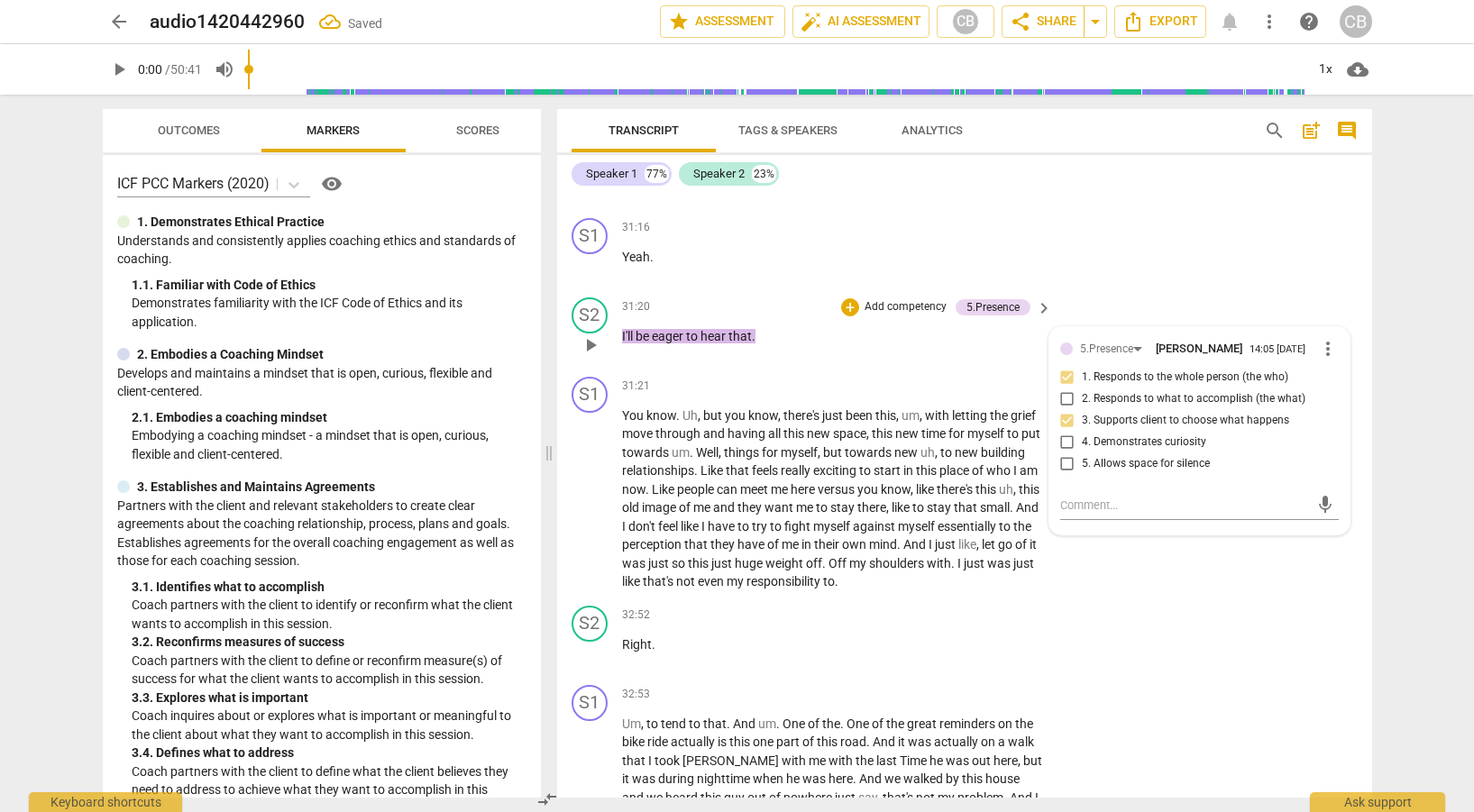
checkbox input "true"
click at [1236, 237] on div "S1 play_arrow pause 31:16 + Add competency keyboard_arrow_right Yeah ." at bounding box center [965, 251] width 815 height 79
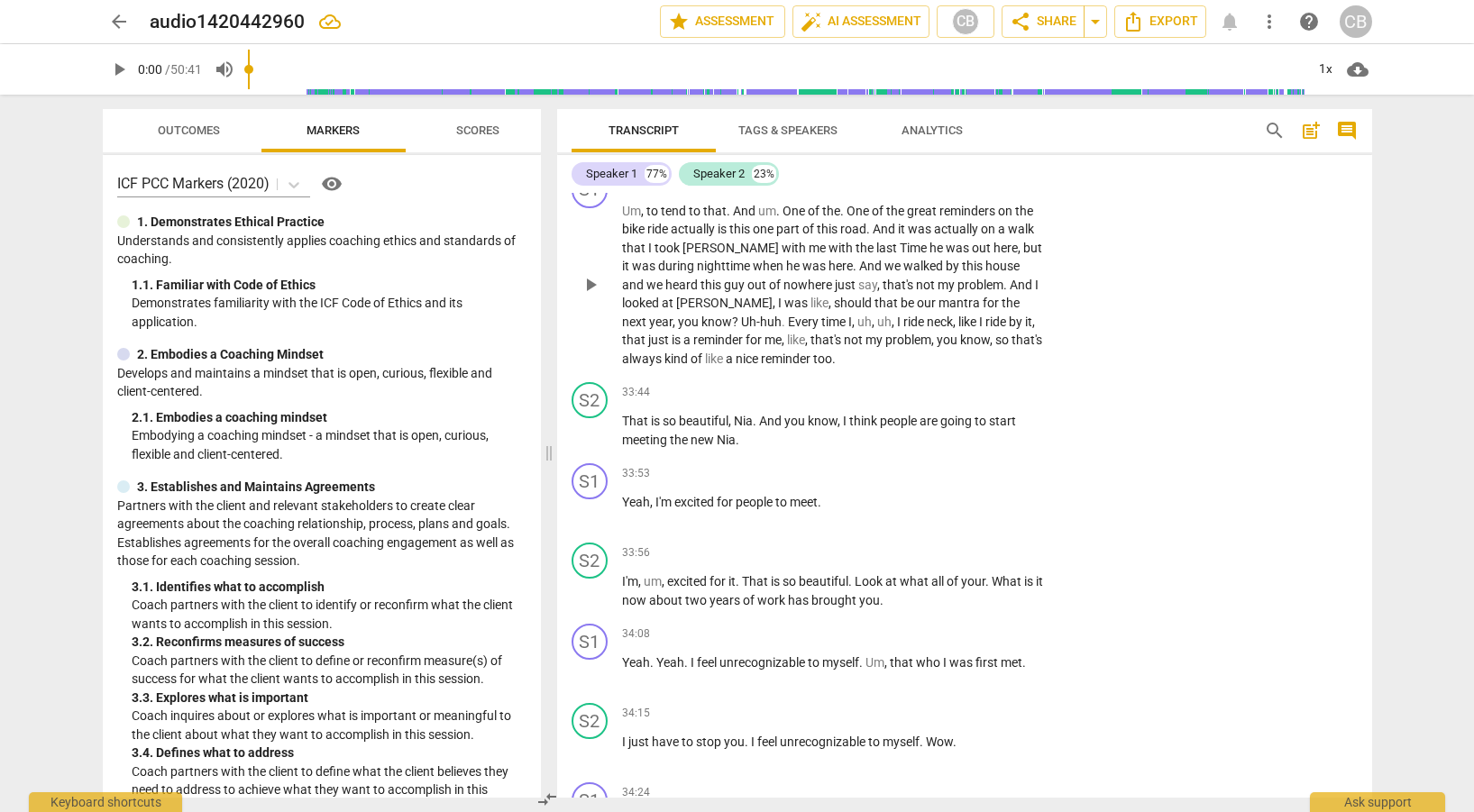
scroll to position [10634, 0]
click at [1034, 395] on span "keyboard_arrow_right" at bounding box center [1044, 392] width 21 height 21
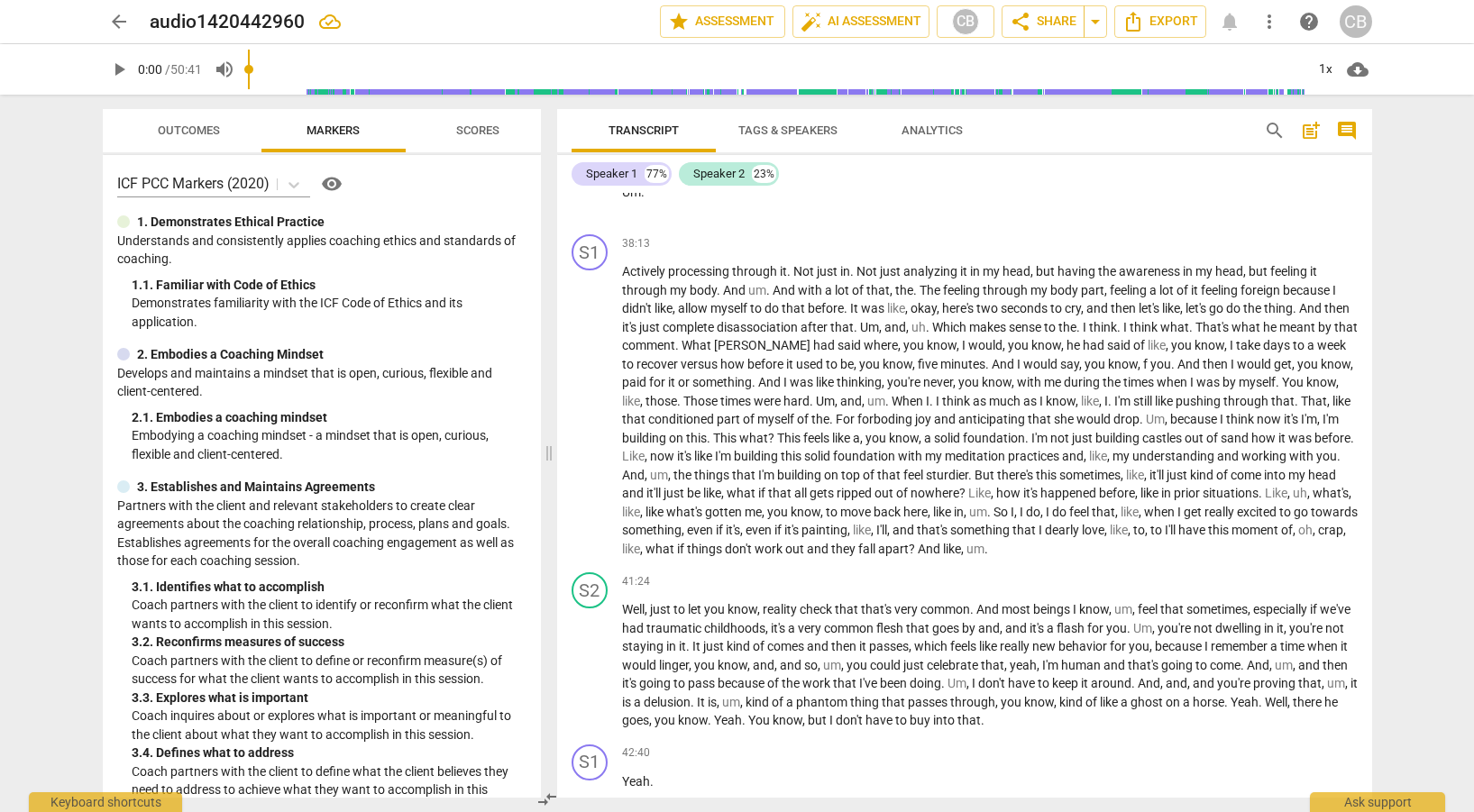
scroll to position [9632, 0]
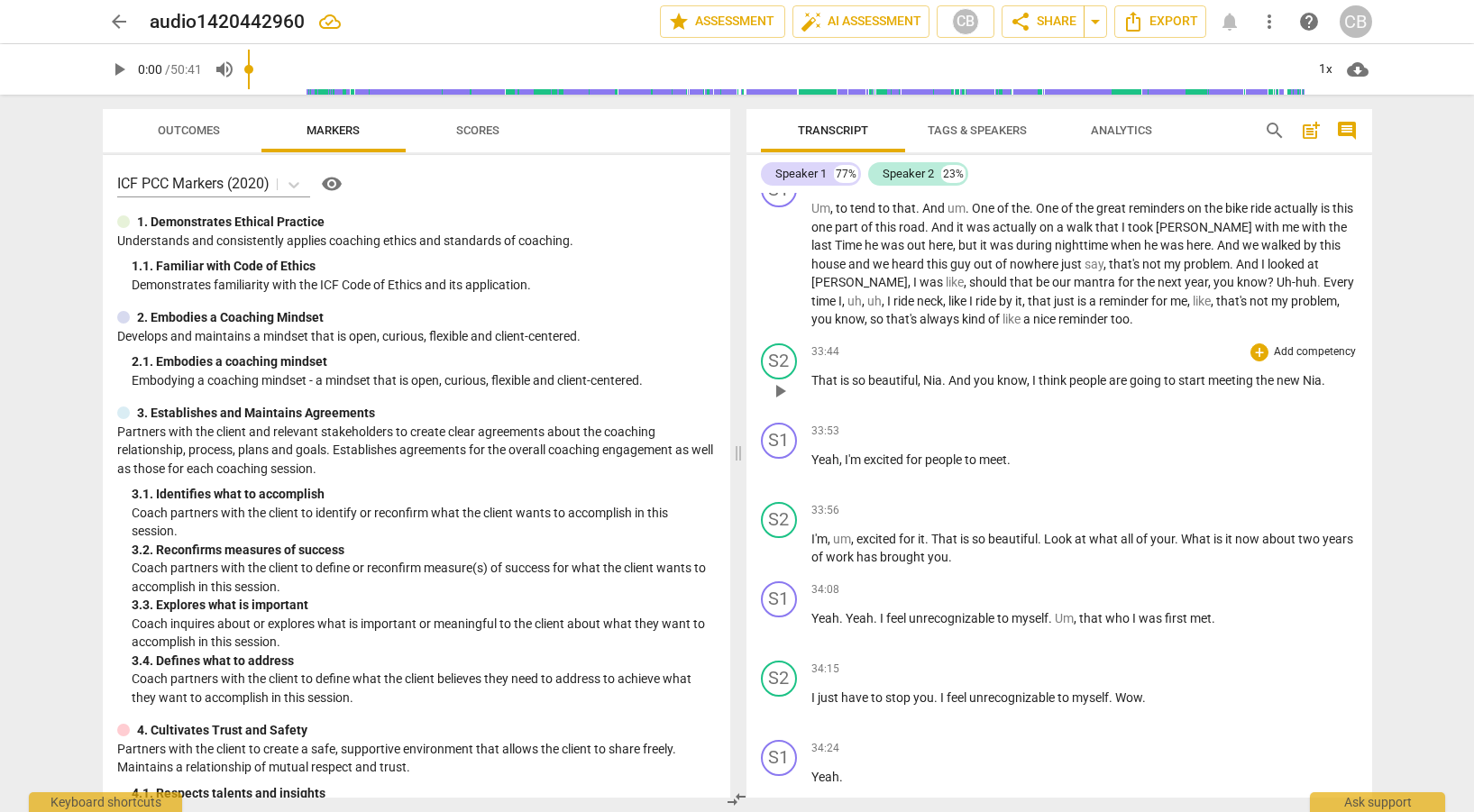
click at [1292, 354] on p "Add competency" at bounding box center [1315, 352] width 86 height 16
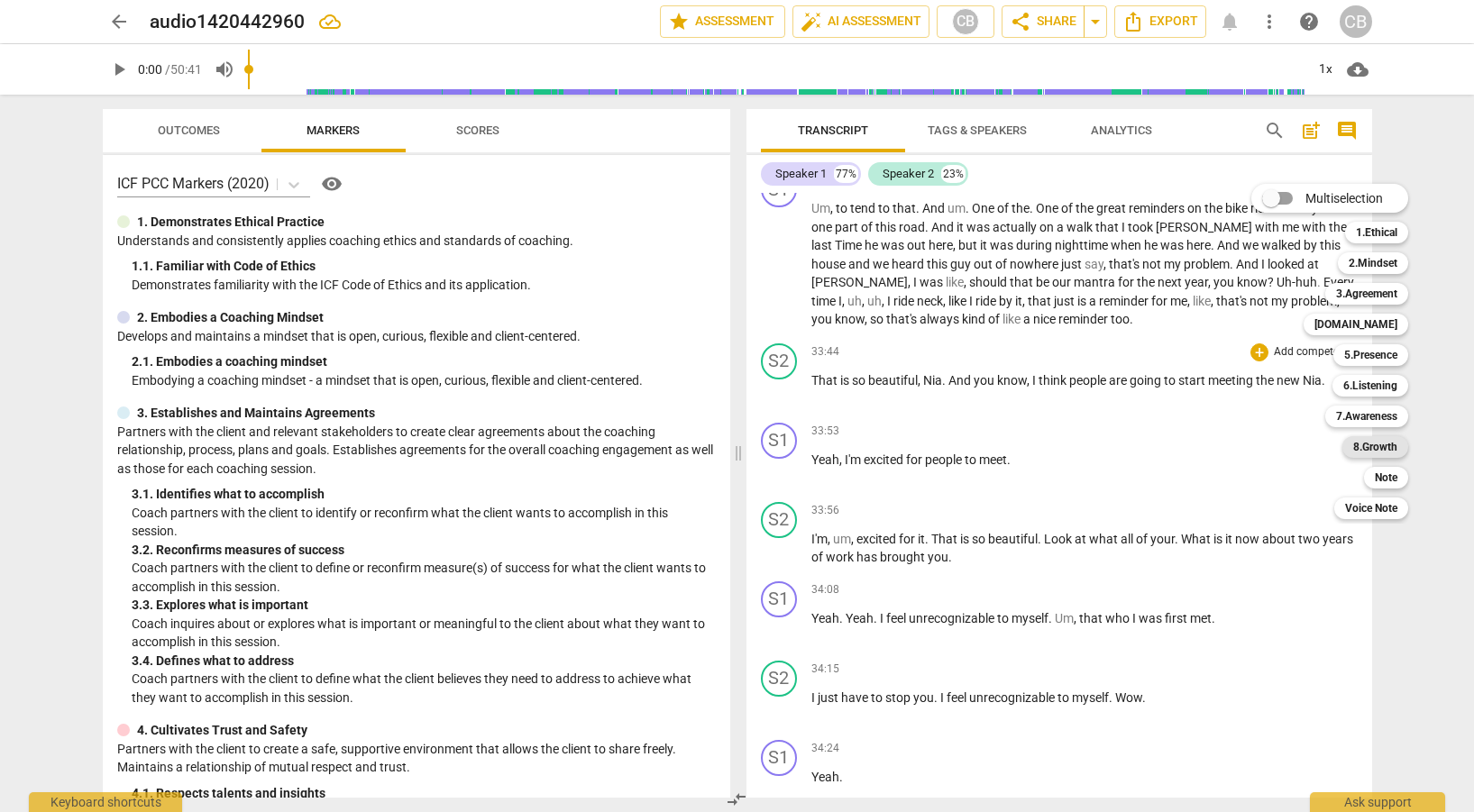
click at [1377, 437] on b "8.Growth" at bounding box center [1376, 447] width 44 height 21
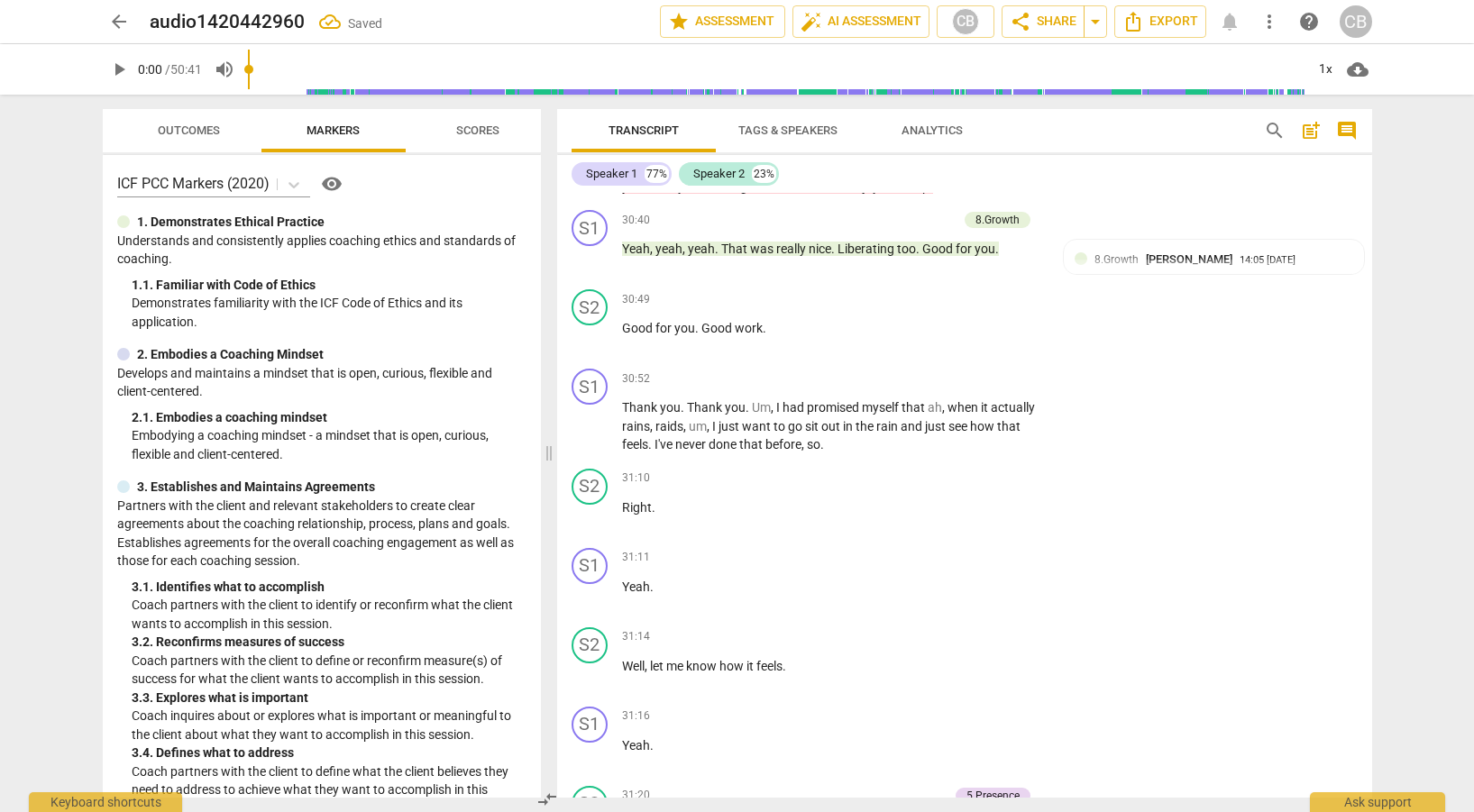
scroll to position [10634, 0]
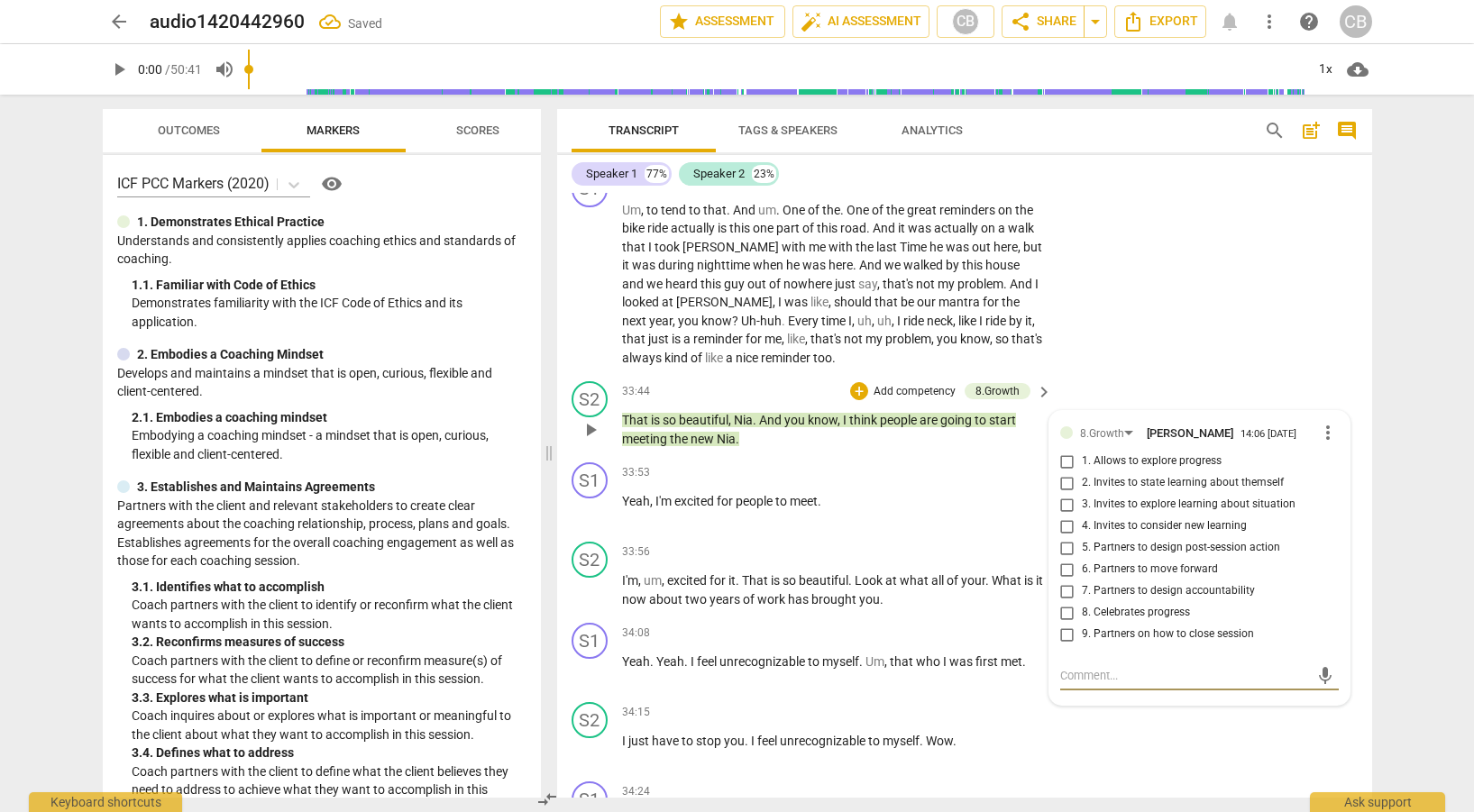
click at [1065, 455] on input "1. Allows to explore progress" at bounding box center [1068, 461] width 29 height 21
checkbox input "true"
click at [1068, 503] on input "3. Invites to explore learning about situation" at bounding box center [1068, 504] width 29 height 21
checkbox input "true"
click at [1066, 520] on input "4. Invites to consider new learning" at bounding box center [1068, 527] width 29 height 21
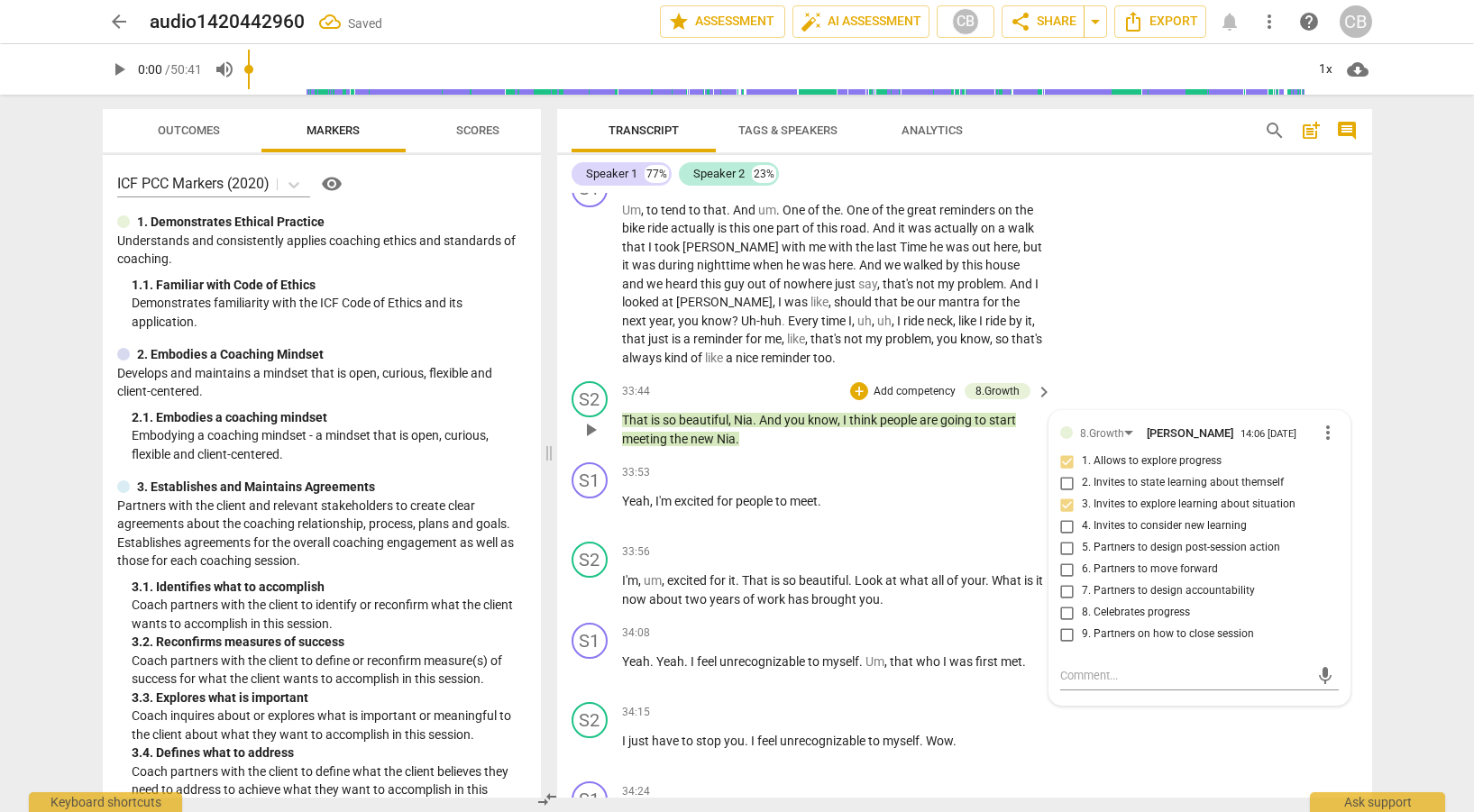
checkbox input "true"
click at [1062, 607] on input "8. Celebrates progress" at bounding box center [1068, 612] width 29 height 21
checkbox input "true"
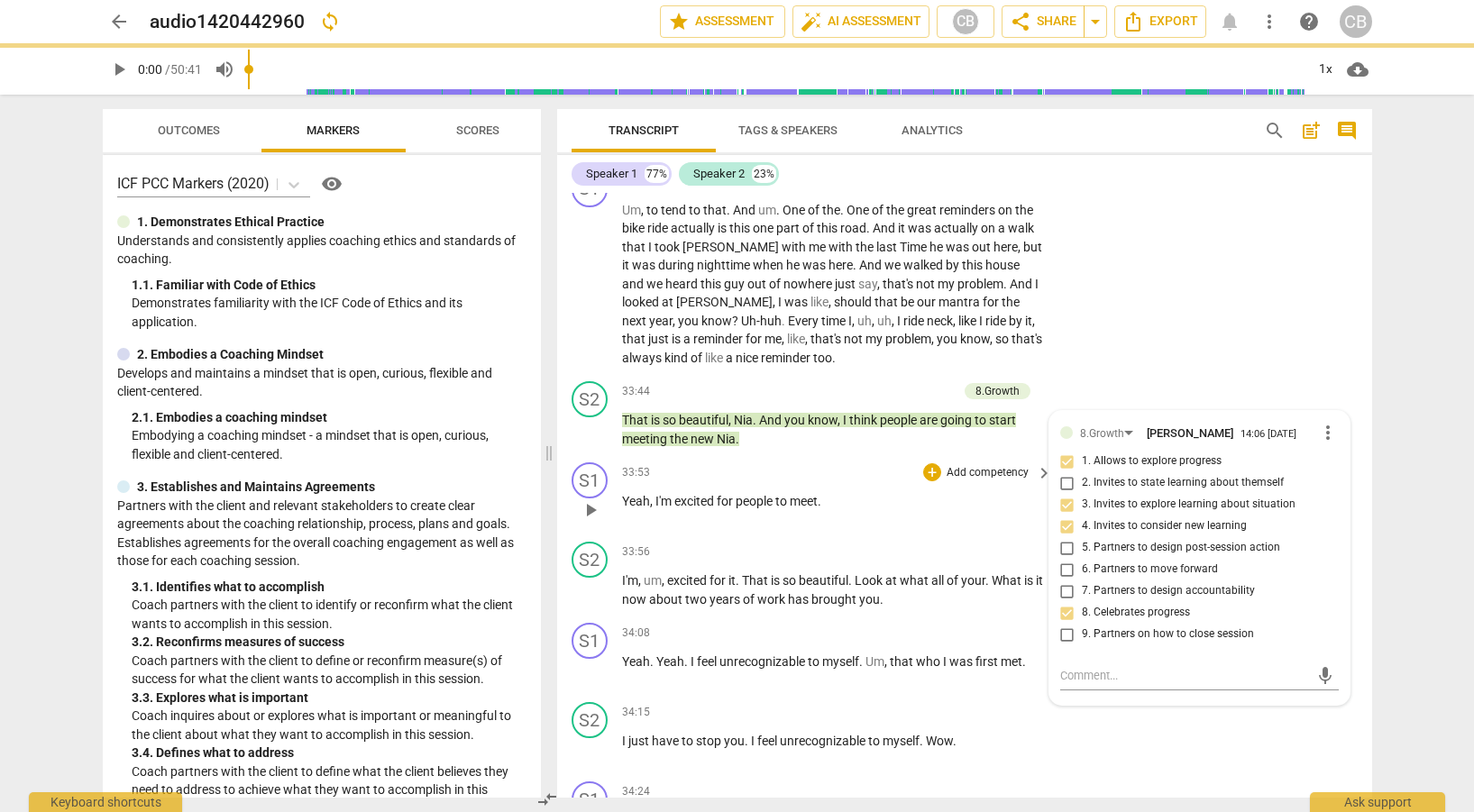
click at [1013, 528] on div "S1 play_arrow pause 33:53 + Add competency keyboard_arrow_right Yeah , I'm exci…" at bounding box center [965, 495] width 815 height 79
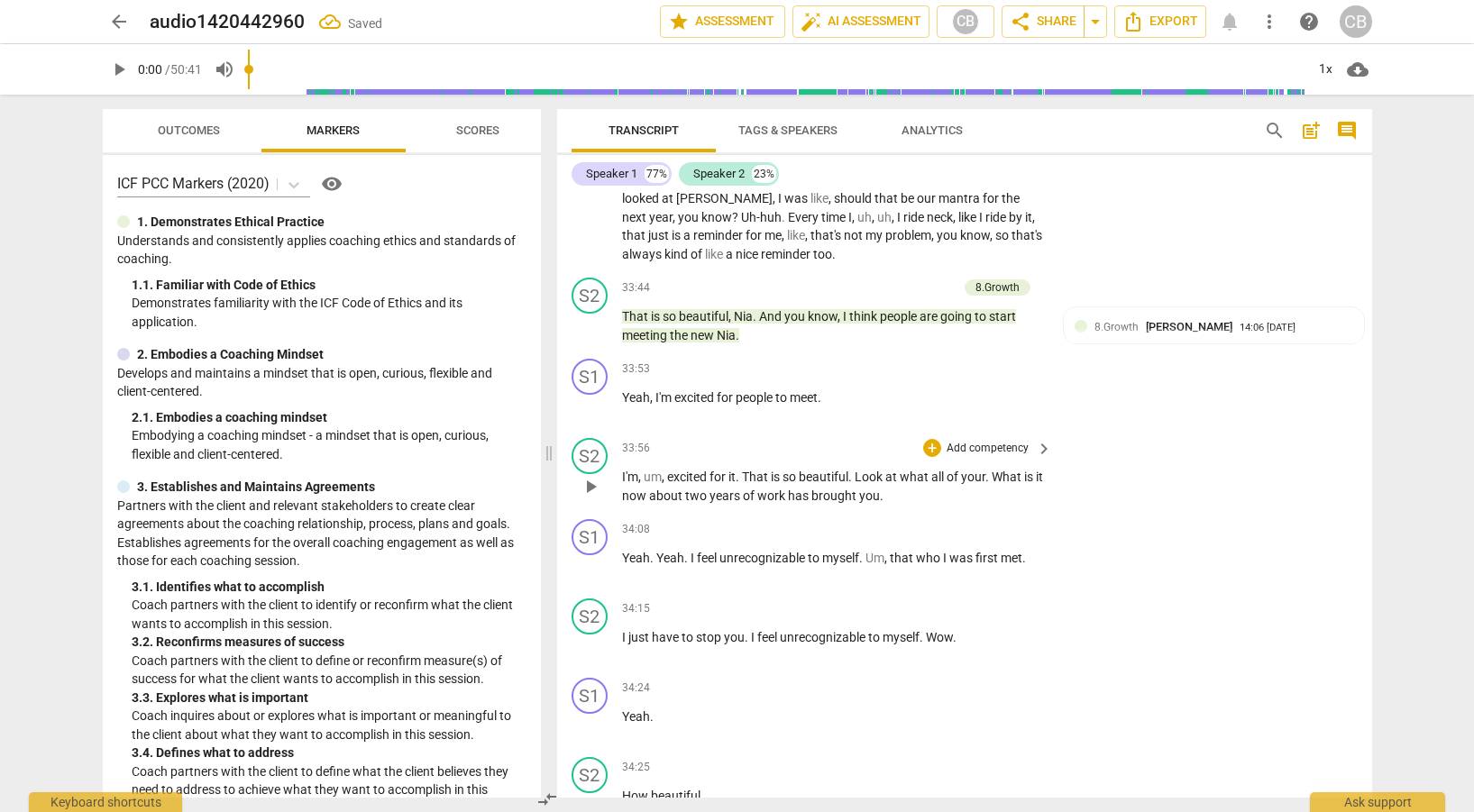
scroll to position [10737, 0]
click at [1037, 441] on span "keyboard_arrow_right" at bounding box center [1044, 449] width 21 height 21
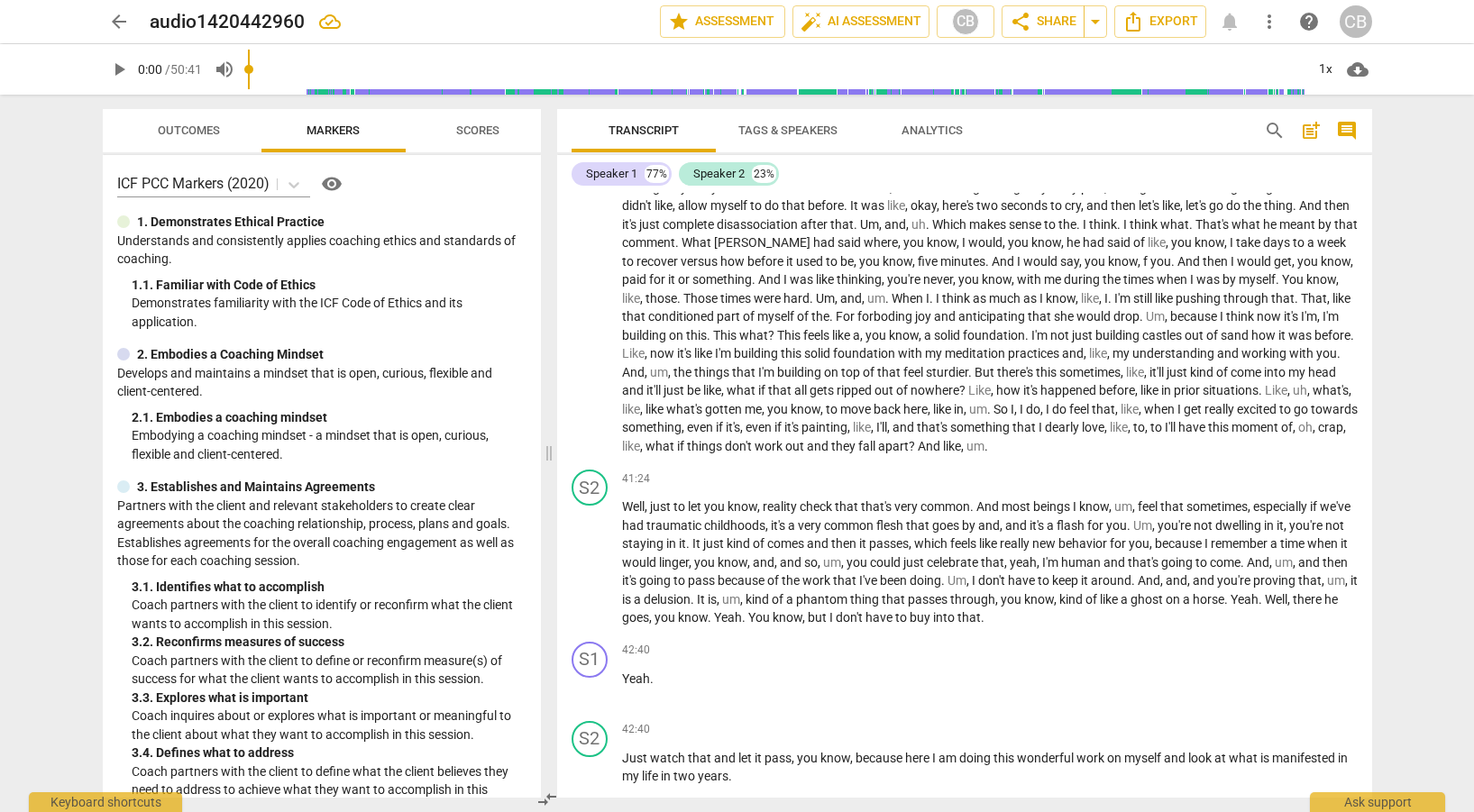
scroll to position [9715, 0]
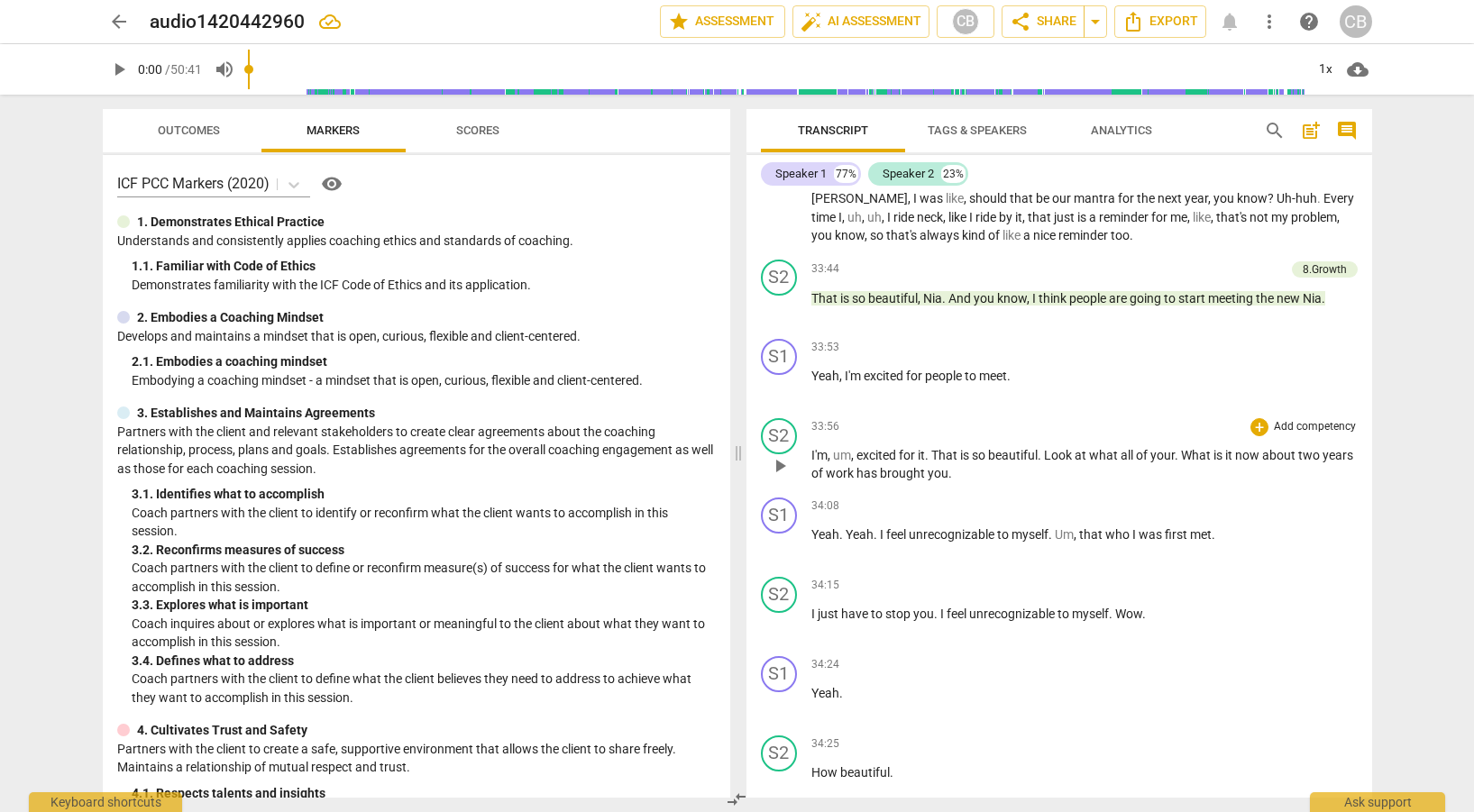
click at [1262, 431] on div "+ Add competency" at bounding box center [1304, 427] width 107 height 18
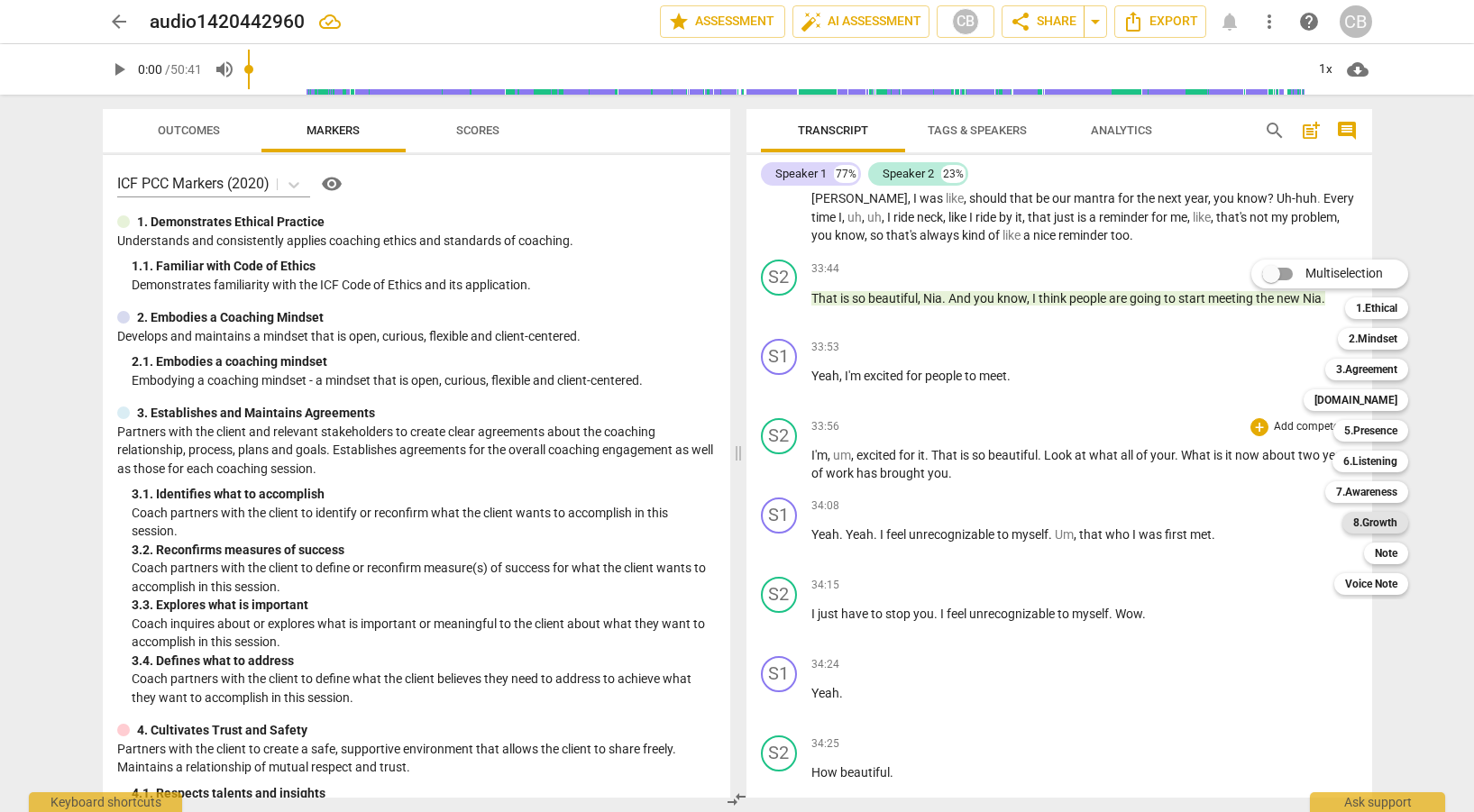
click at [1381, 517] on b "8.Growth" at bounding box center [1376, 523] width 44 height 21
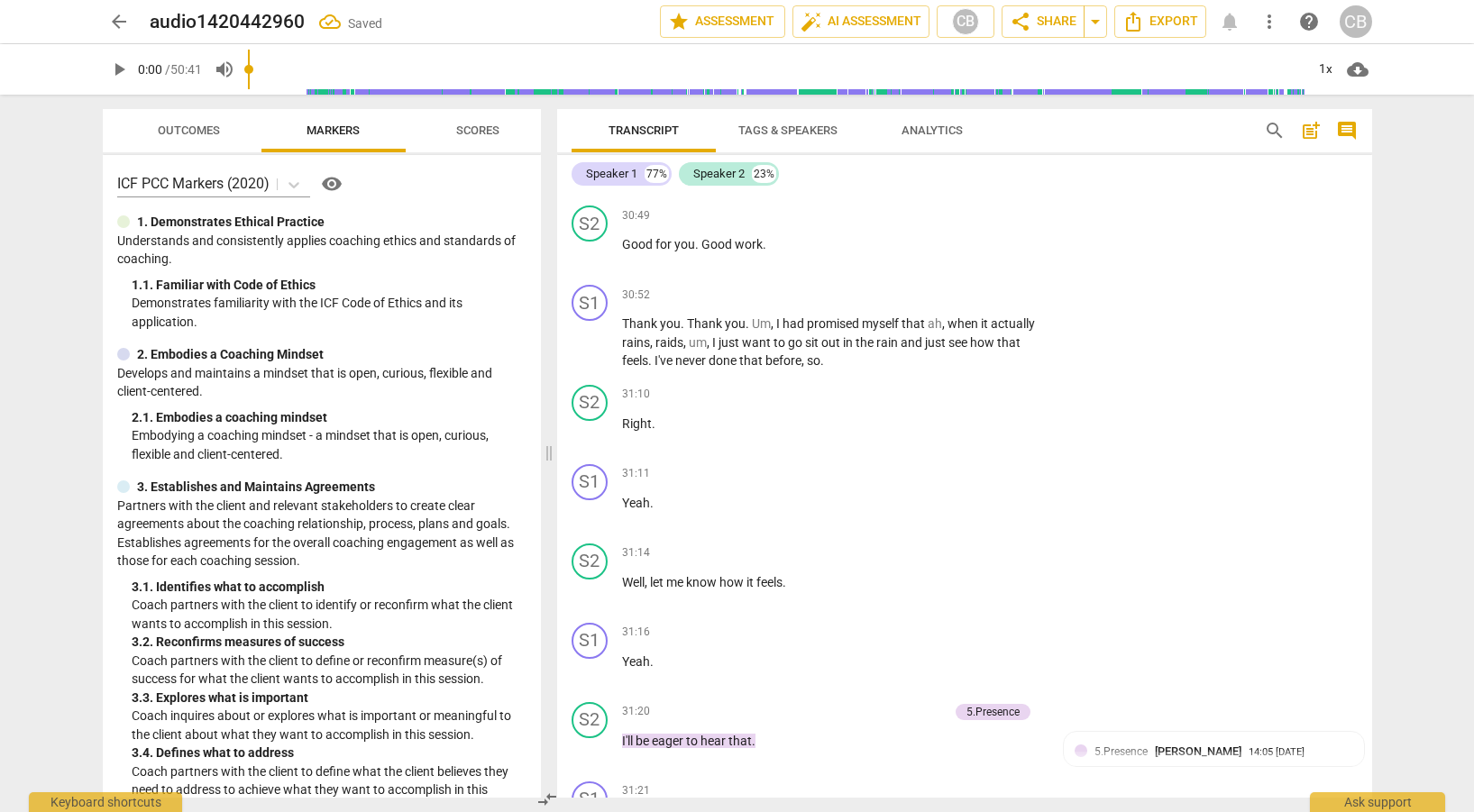
scroll to position [10737, 0]
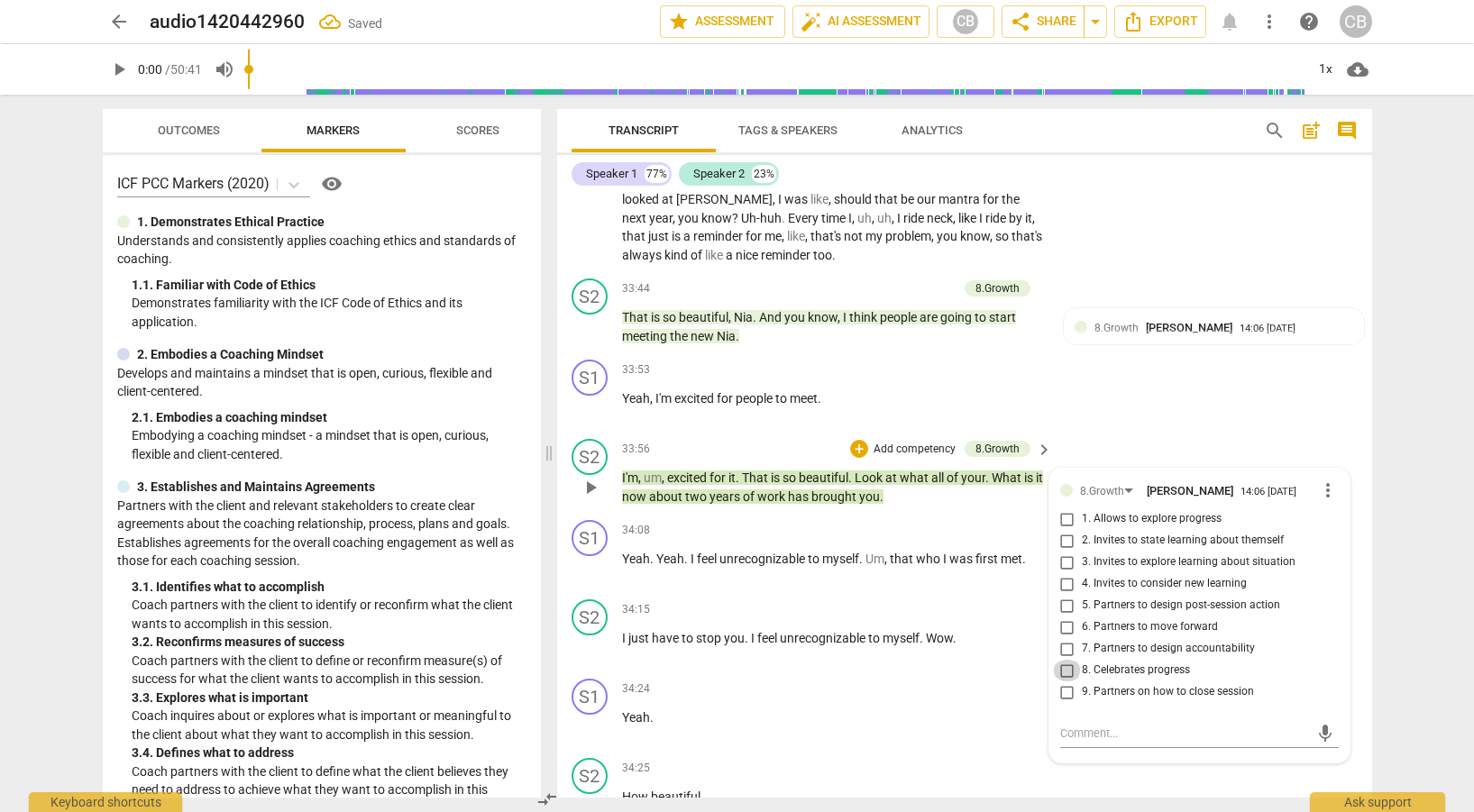
click at [1067, 668] on input "8. Celebrates progress" at bounding box center [1068, 670] width 29 height 21
checkbox input "true"
click at [1280, 396] on div "S1 play_arrow pause 33:53 + Add competency keyboard_arrow_right Yeah , I'm exci…" at bounding box center [965, 392] width 815 height 79
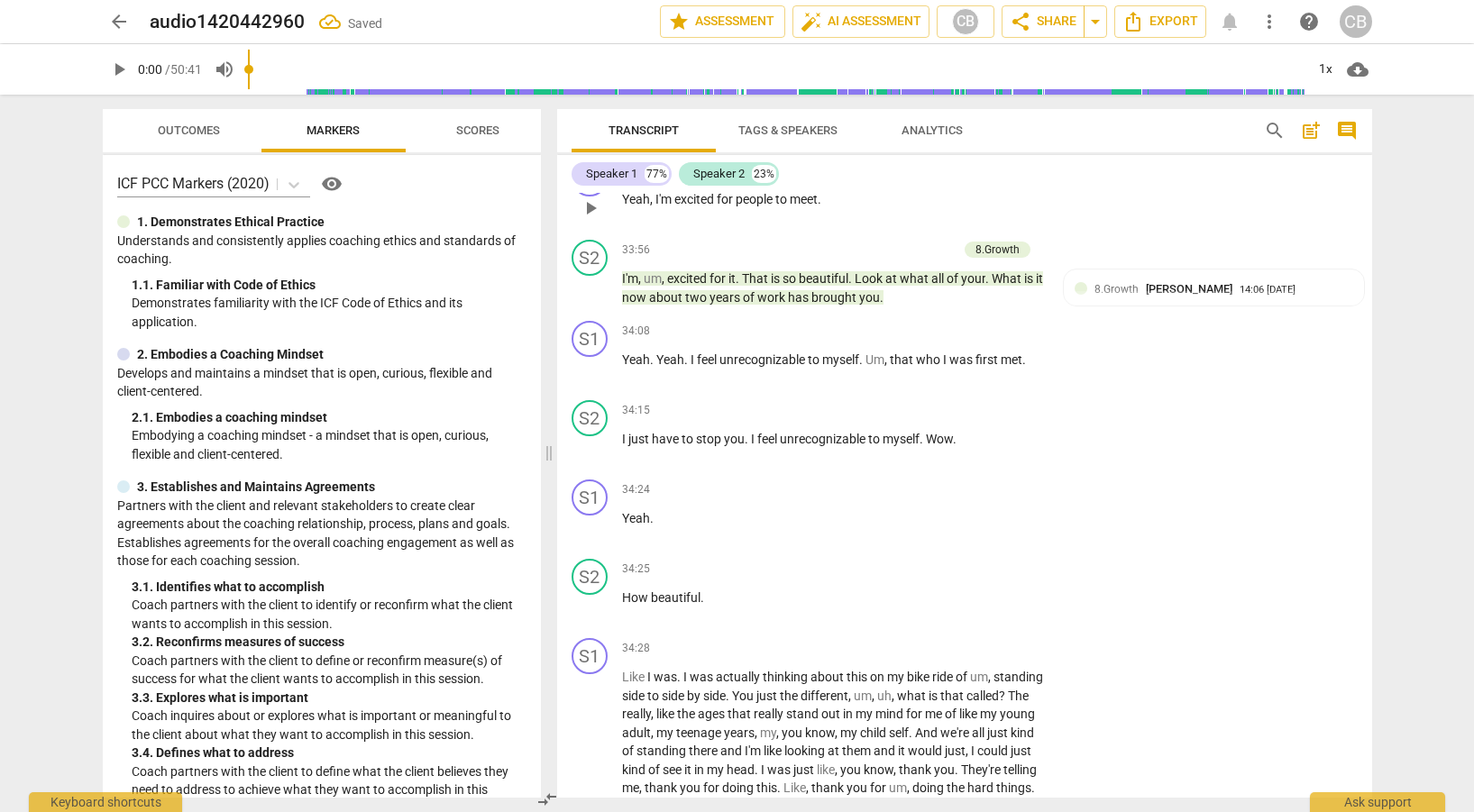
scroll to position [10943, 0]
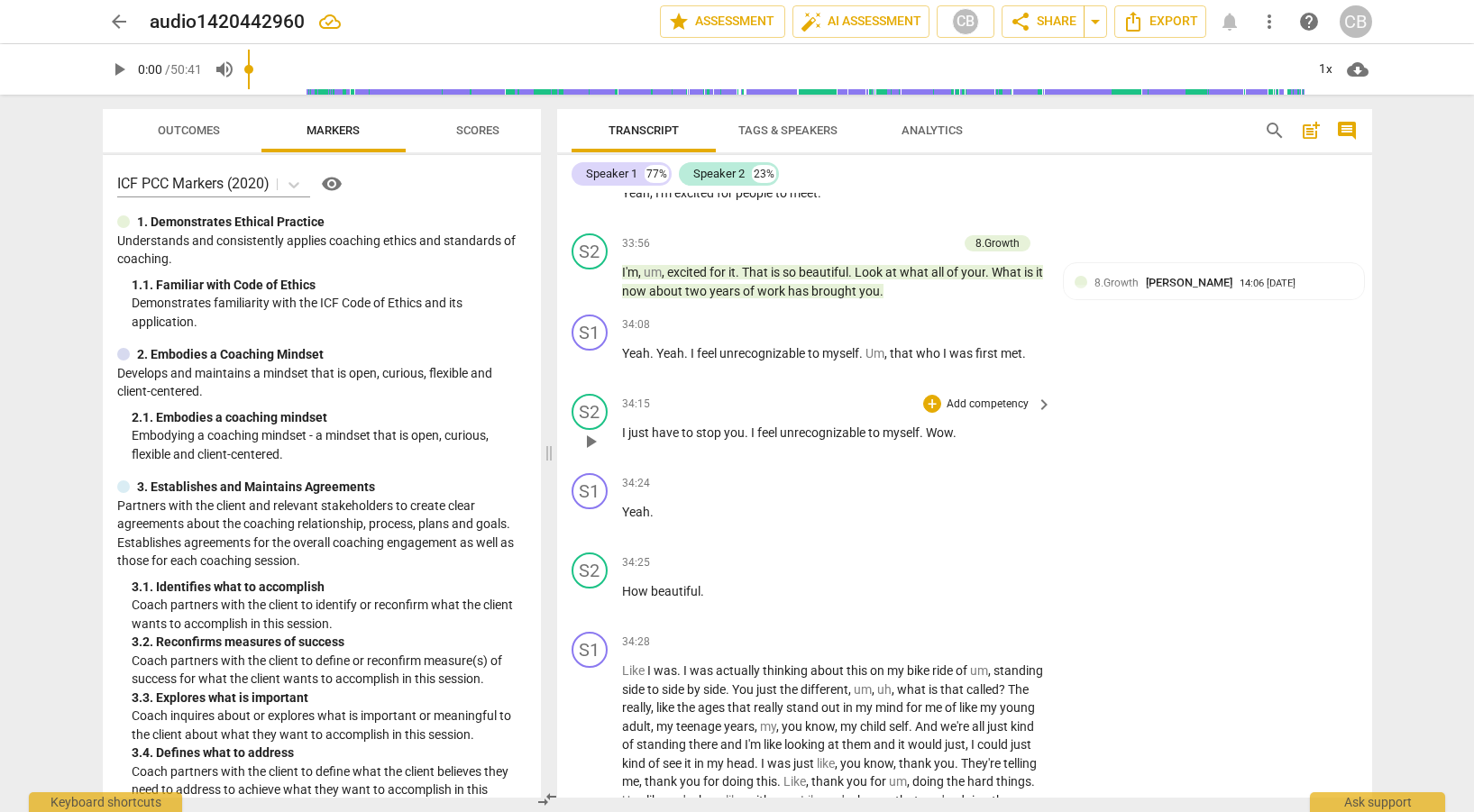
click at [1045, 408] on span "keyboard_arrow_right" at bounding box center [1044, 405] width 21 height 21
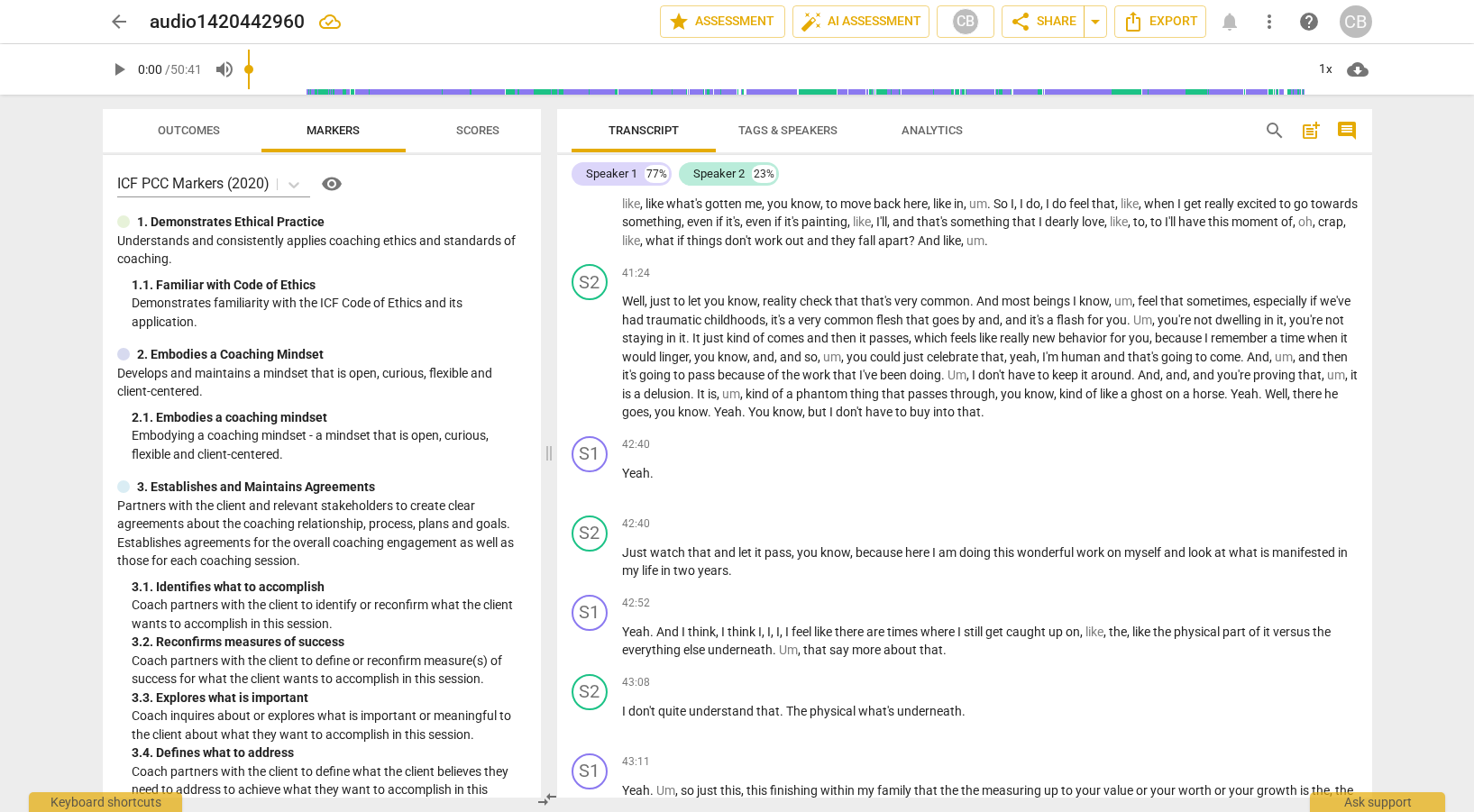
scroll to position [9899, 0]
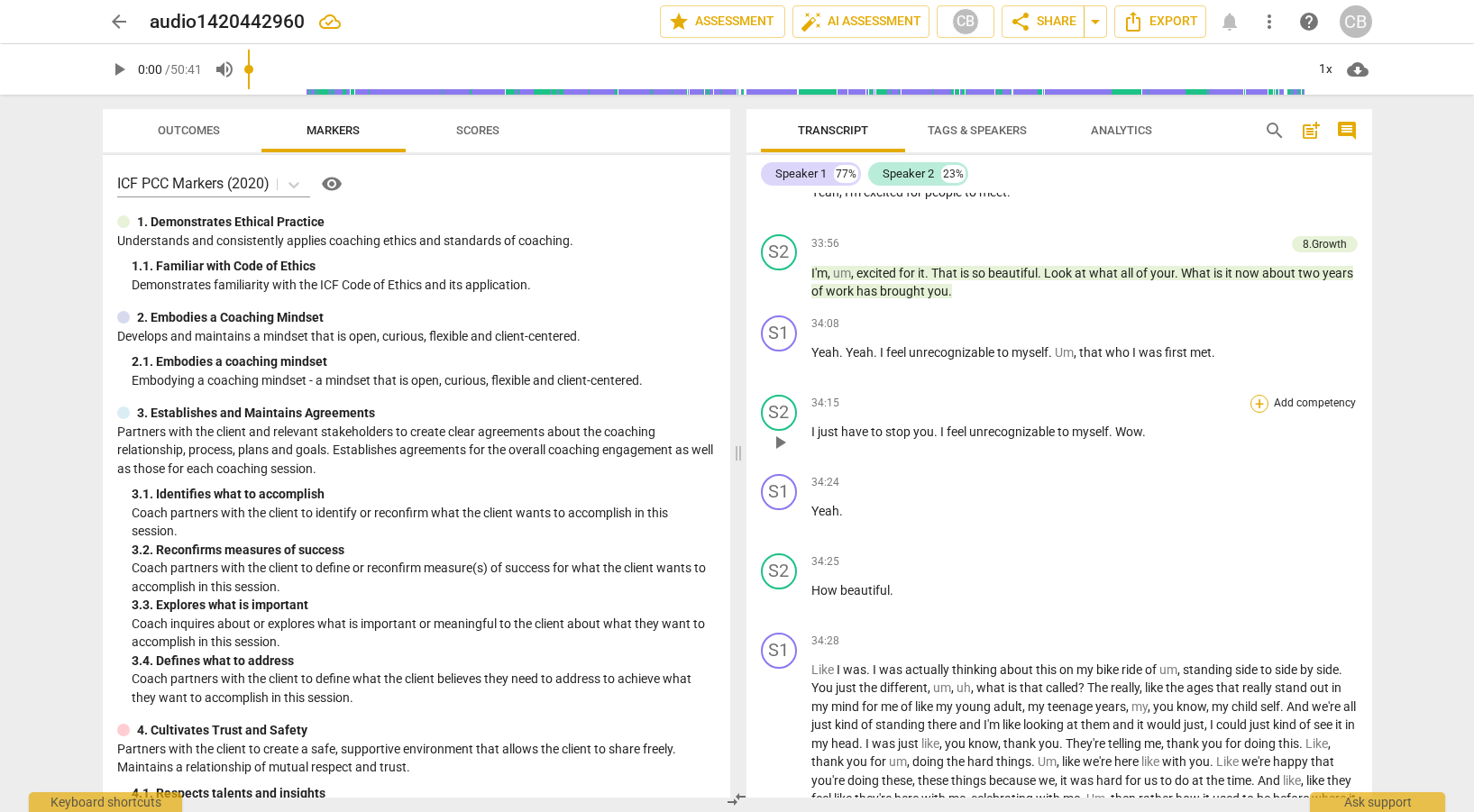
click at [1258, 398] on div "+" at bounding box center [1260, 403] width 18 height 18
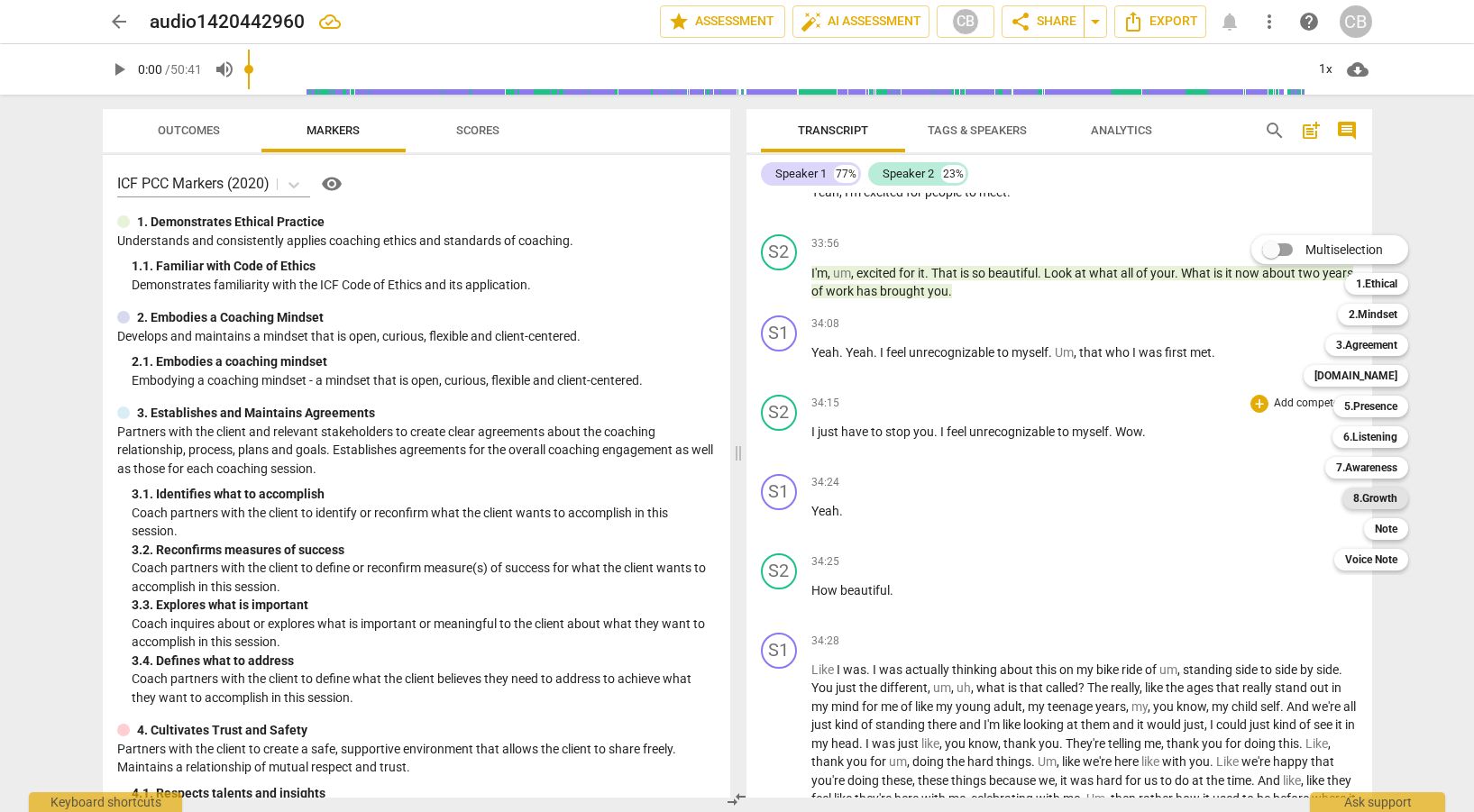
click at [1378, 499] on b "8.Growth" at bounding box center [1376, 499] width 44 height 21
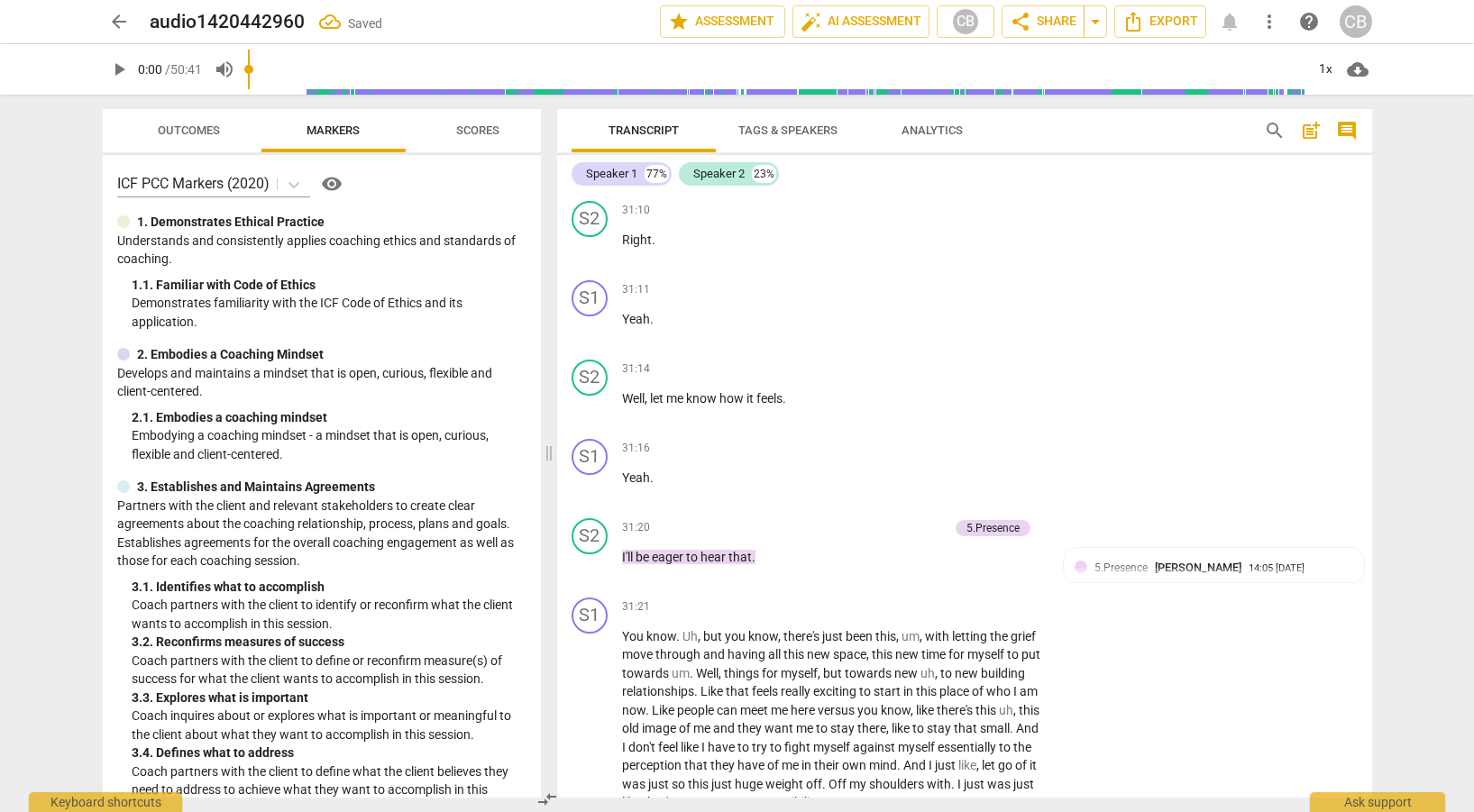
scroll to position [10943, 0]
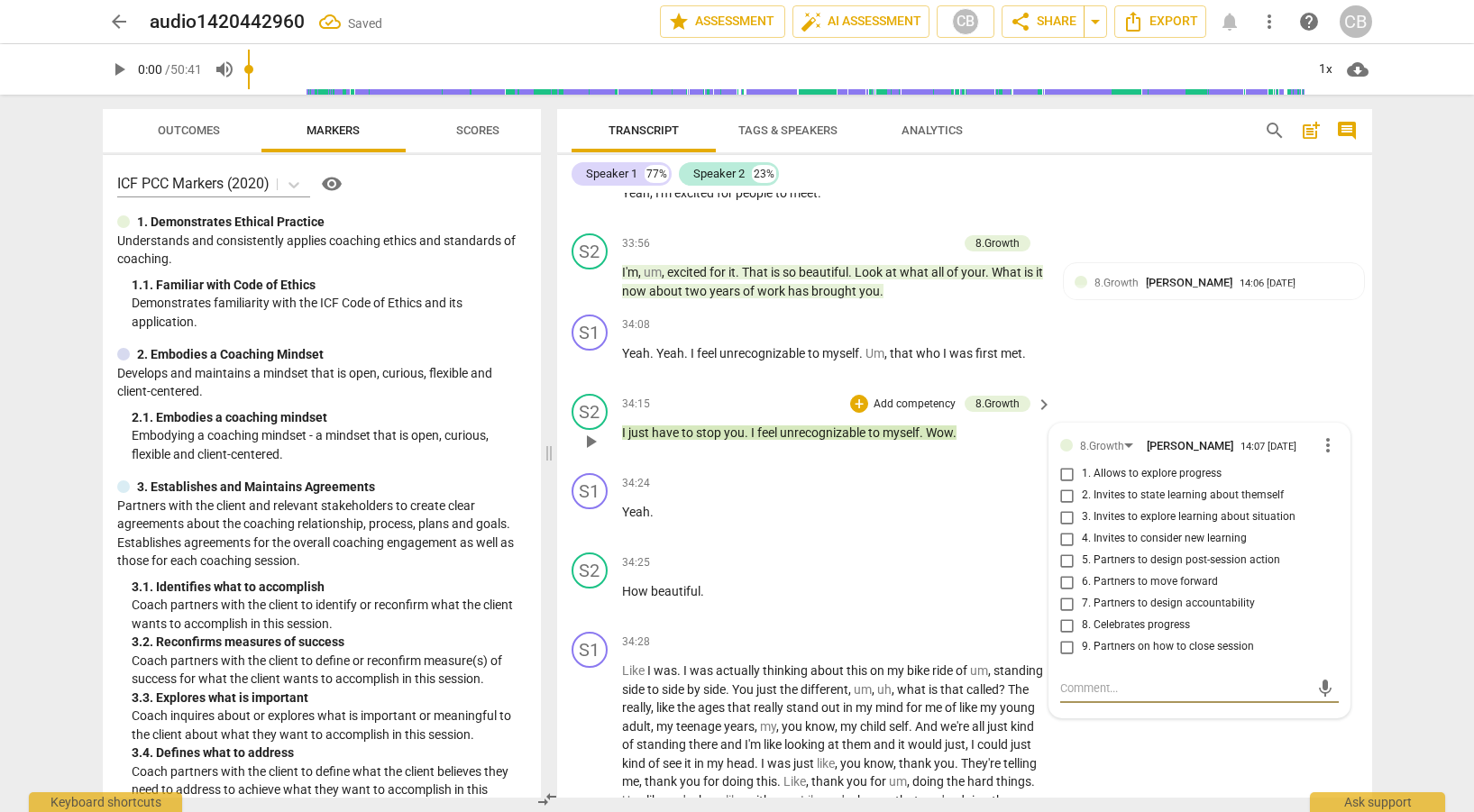
click at [1065, 474] on input "1. Allows to explore progress" at bounding box center [1068, 474] width 29 height 21
checkbox input "true"
click at [1066, 619] on input "8. Celebrates progress" at bounding box center [1068, 626] width 29 height 21
checkbox input "true"
click at [984, 547] on div "S2 play_arrow pause 34:25 + Add competency keyboard_arrow_right How beautiful ." at bounding box center [965, 585] width 815 height 79
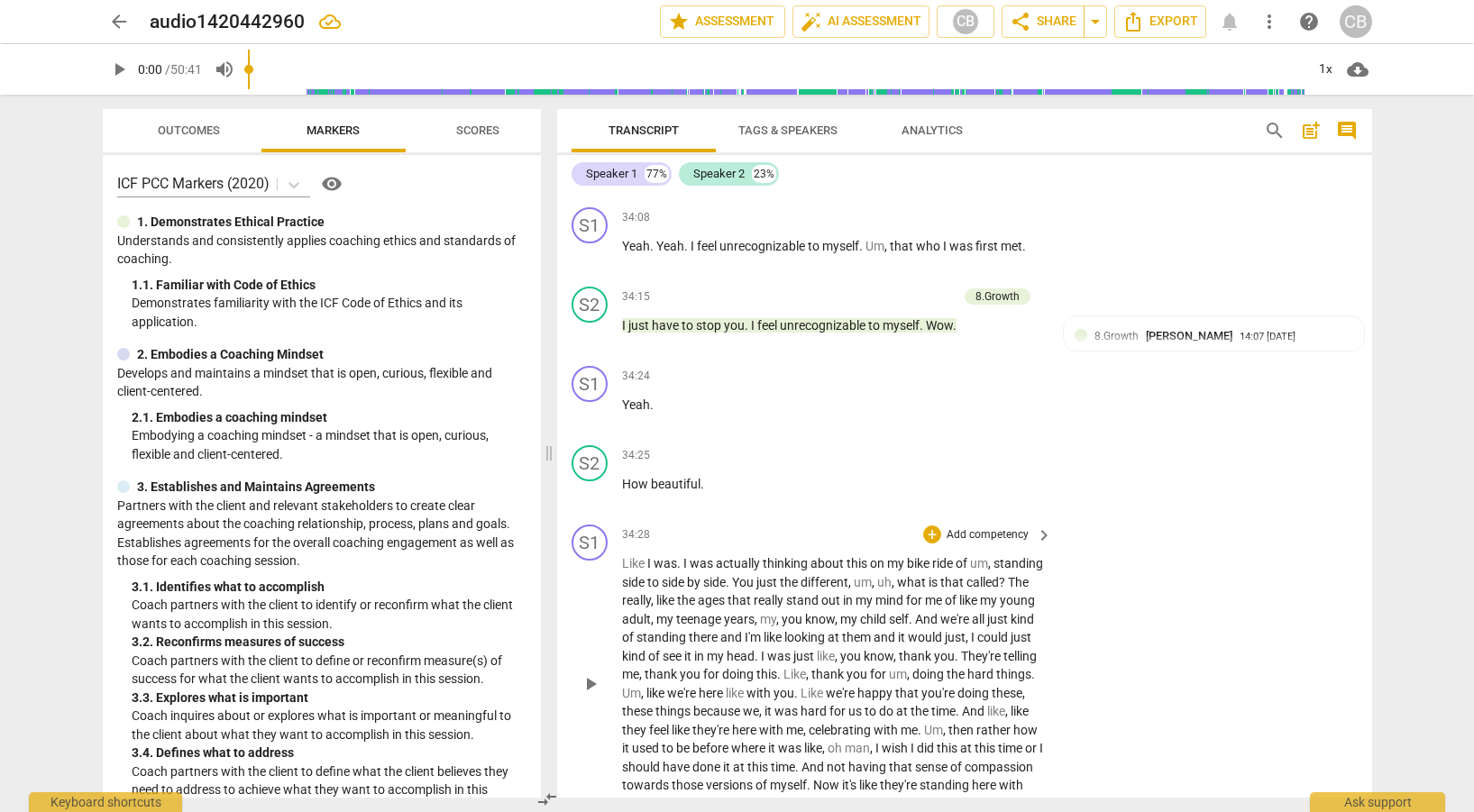
scroll to position [11045, 0]
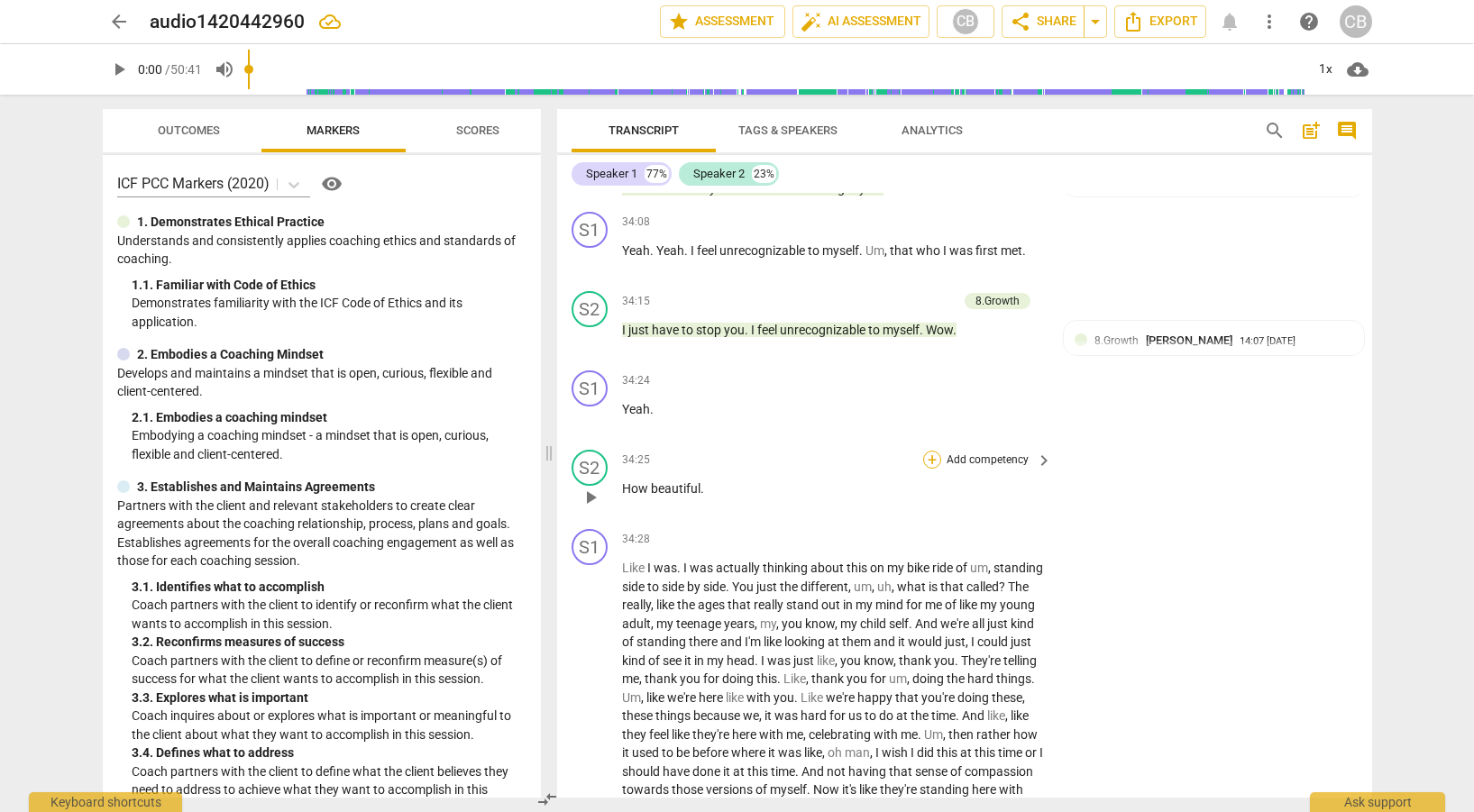
click at [928, 463] on div "+" at bounding box center [932, 459] width 18 height 18
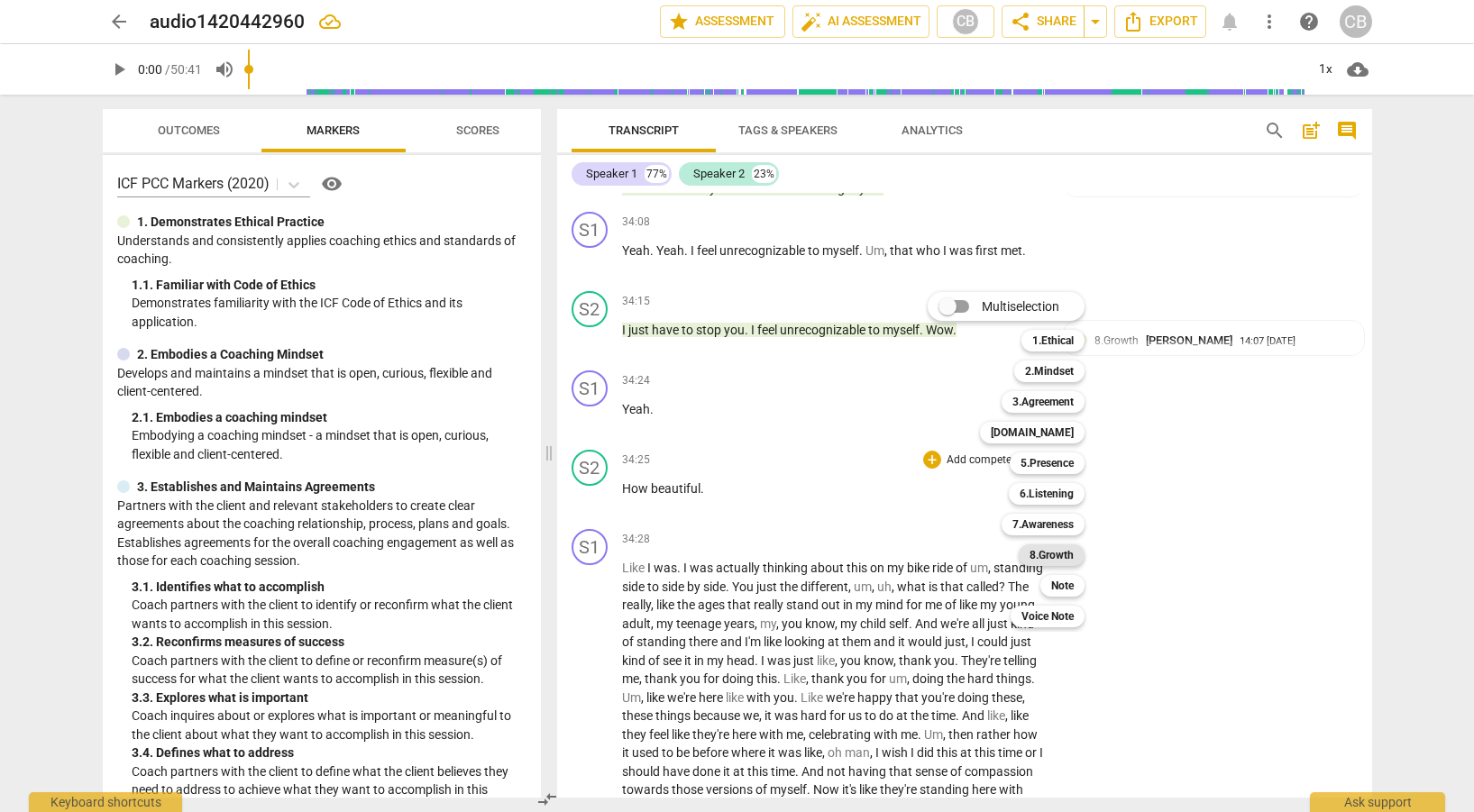
click at [1071, 555] on b "8.Growth" at bounding box center [1052, 555] width 44 height 21
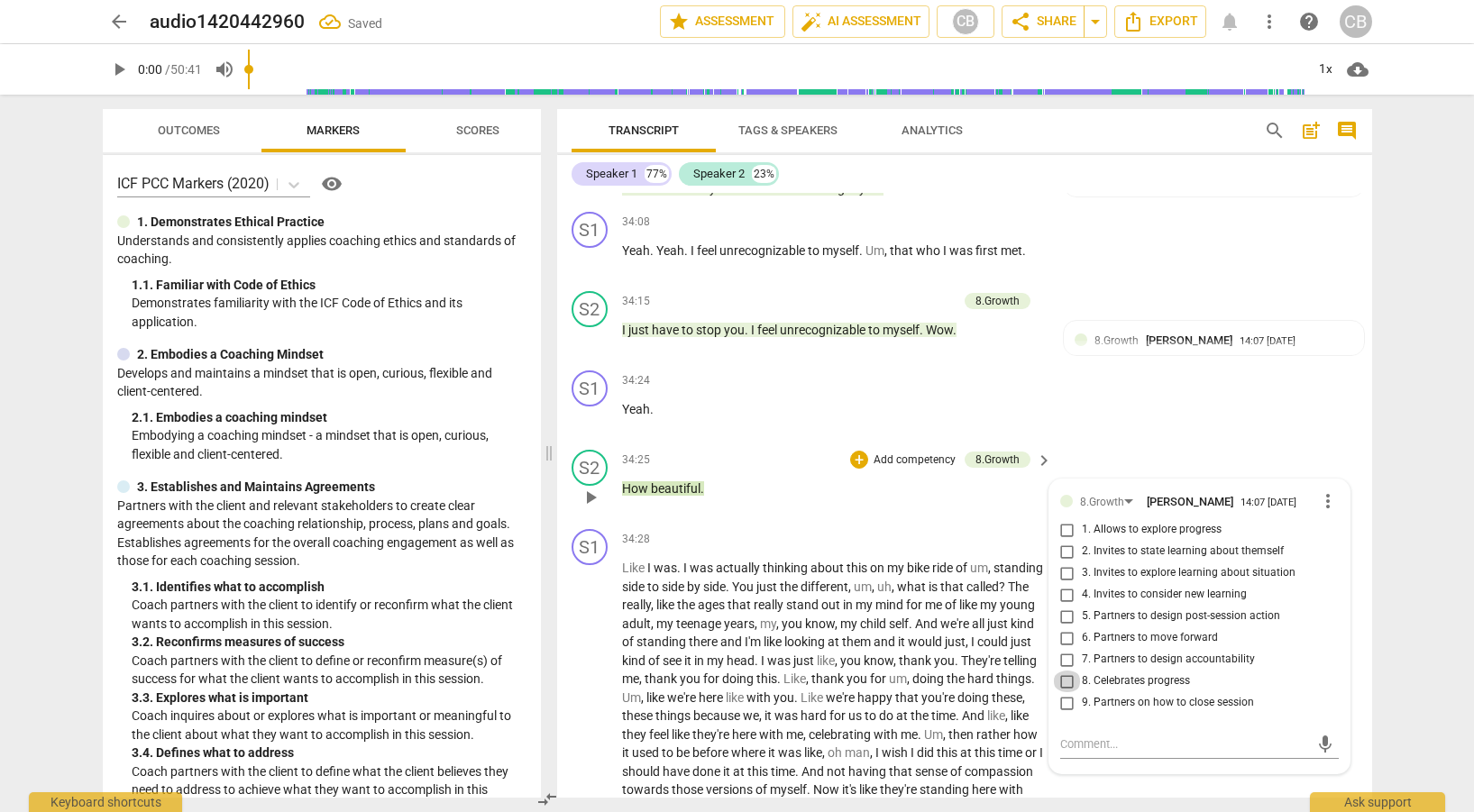
click at [1066, 677] on input "8. Celebrates progress" at bounding box center [1068, 681] width 29 height 21
checkbox input "true"
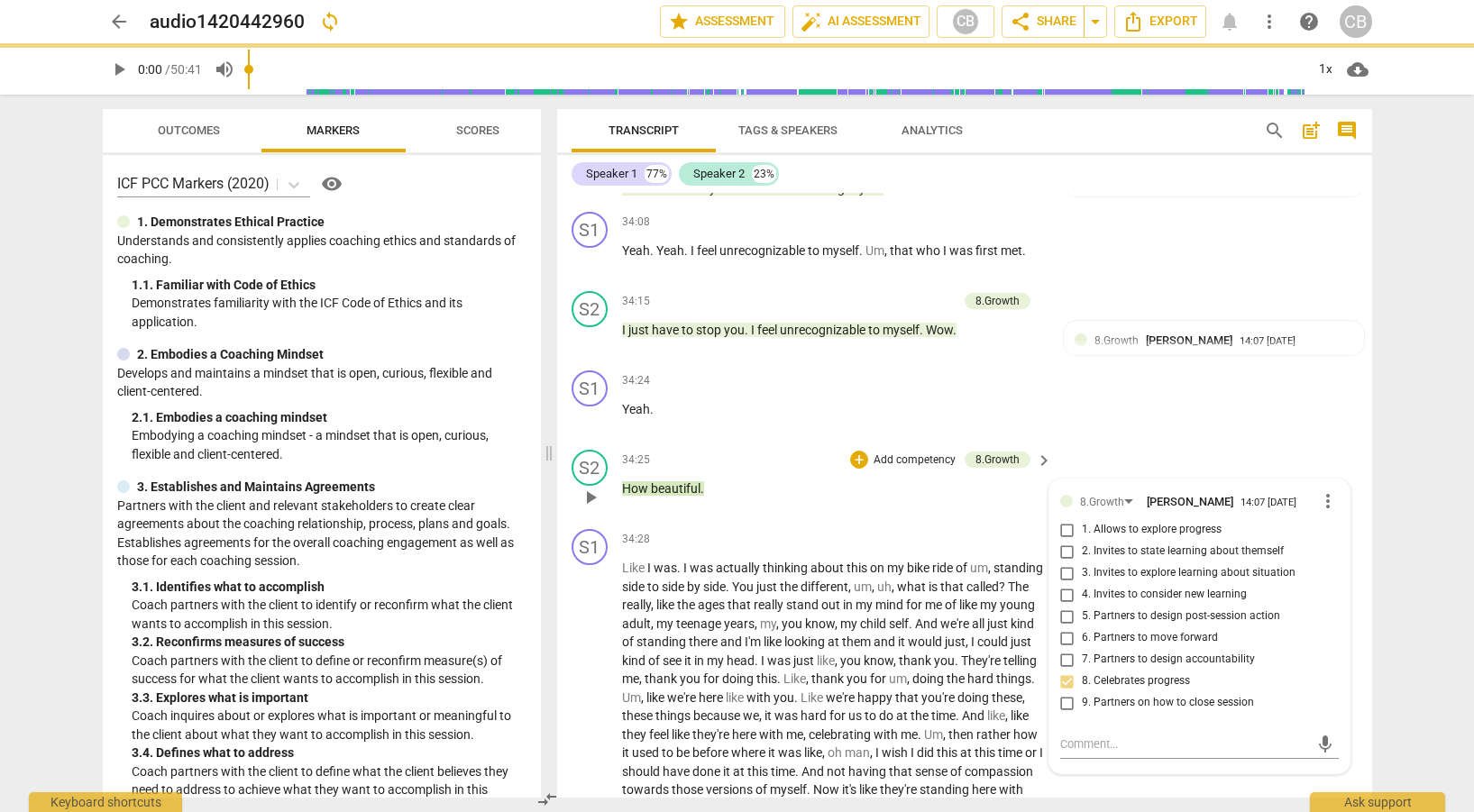
click at [831, 514] on div "34:25 + Add competency 8.Growth keyboard_arrow_right How beautiful ." at bounding box center [838, 481] width 433 height 65
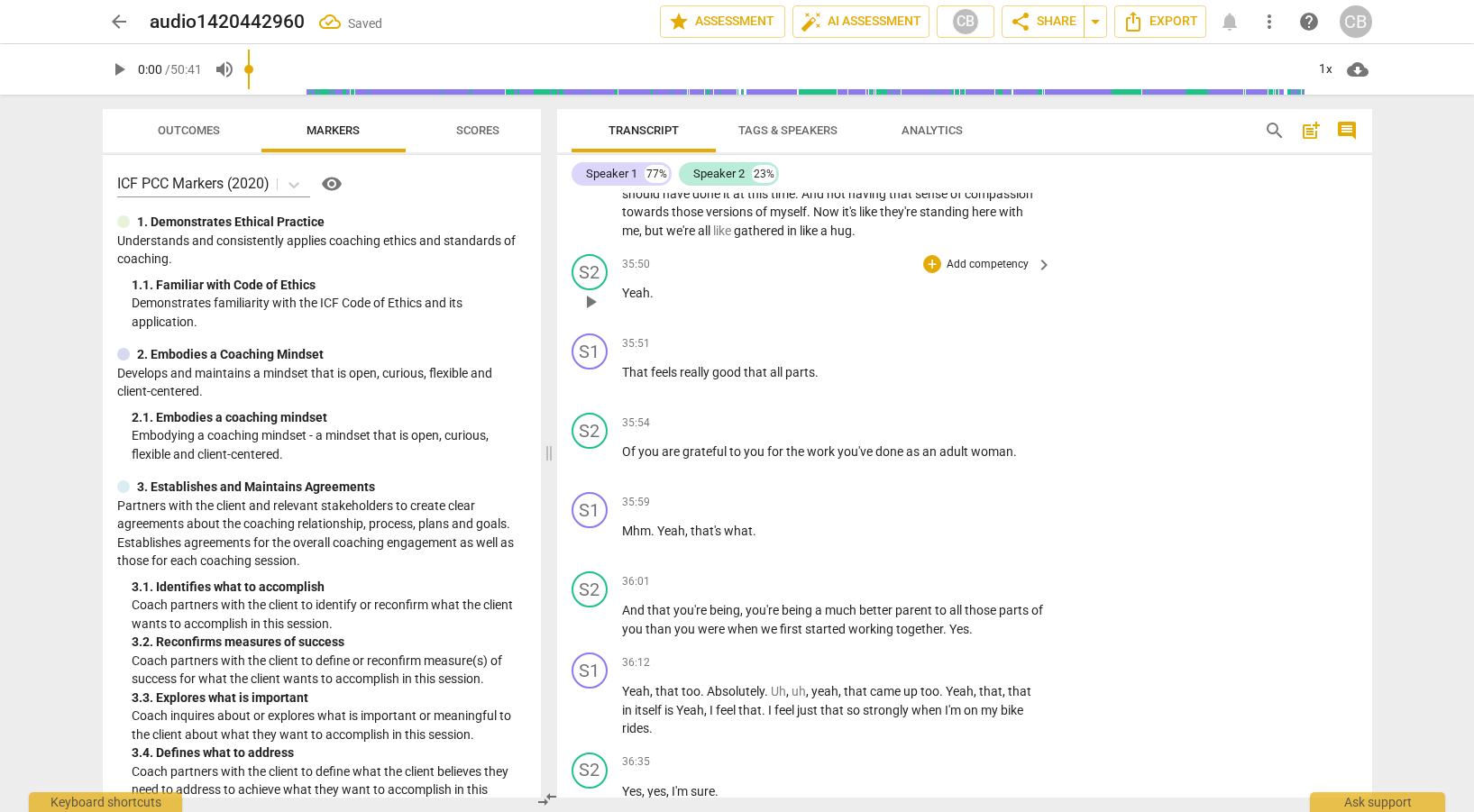
scroll to position [11662, 0]
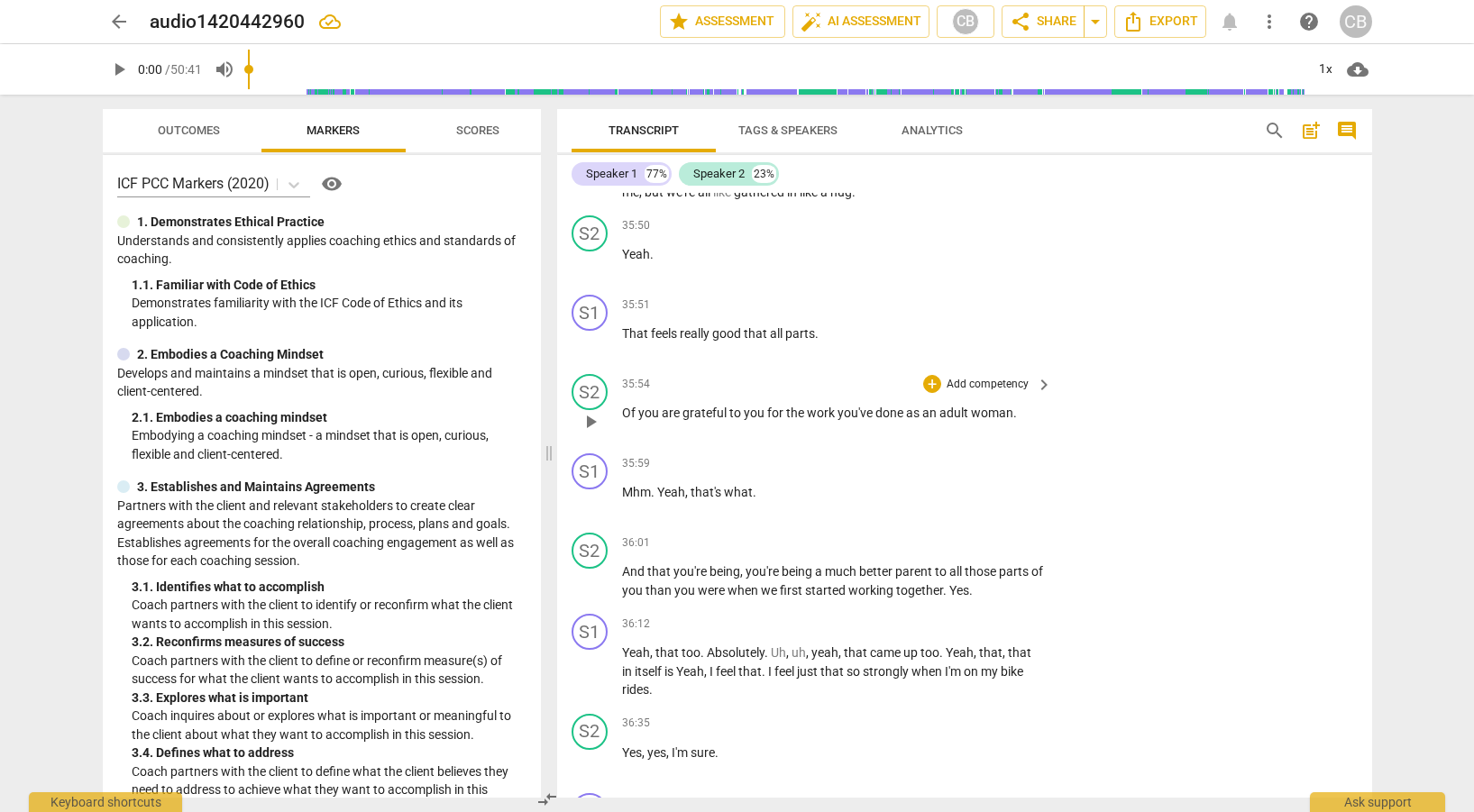
click at [1046, 395] on span "keyboard_arrow_right" at bounding box center [1044, 385] width 21 height 21
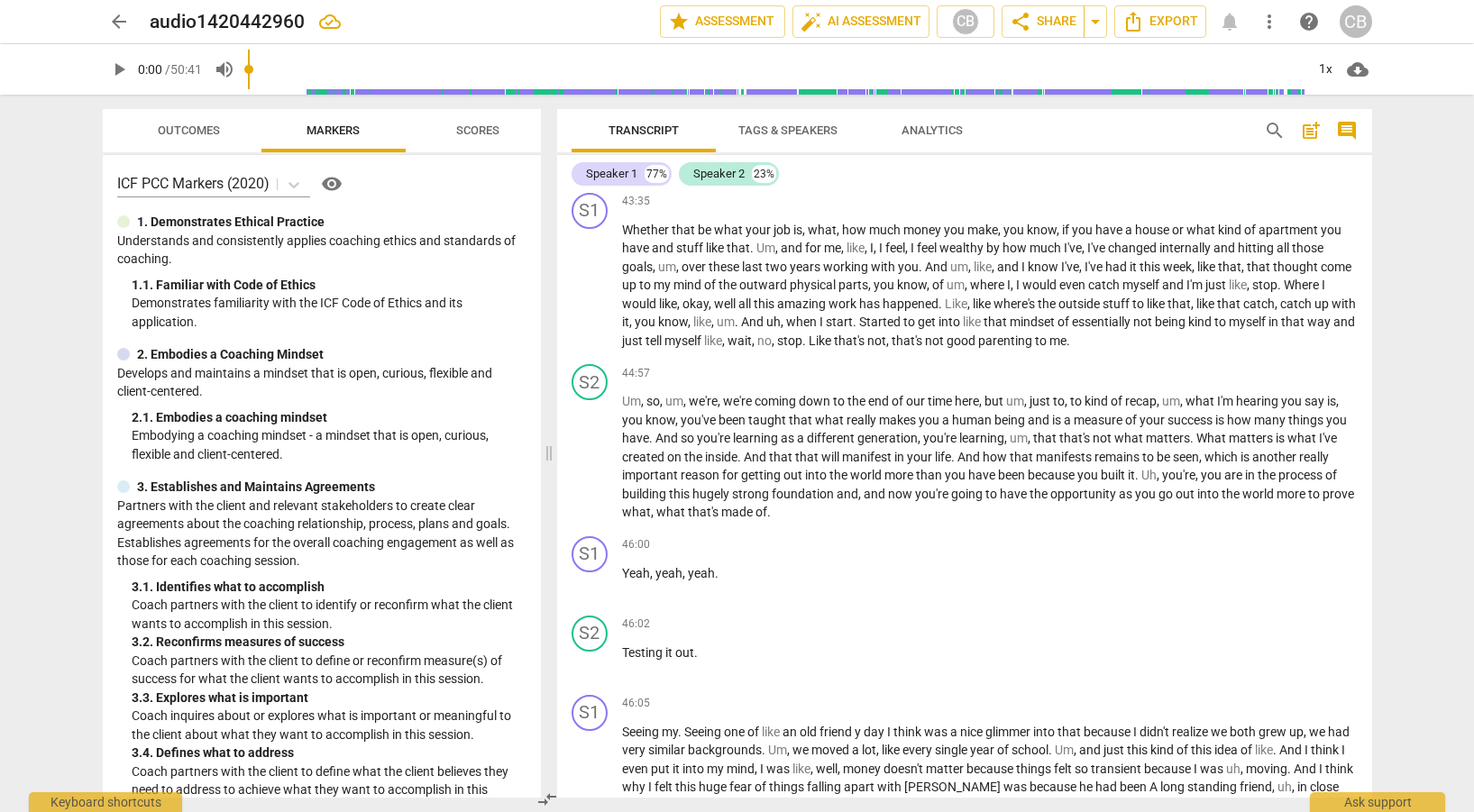
scroll to position [10619, 0]
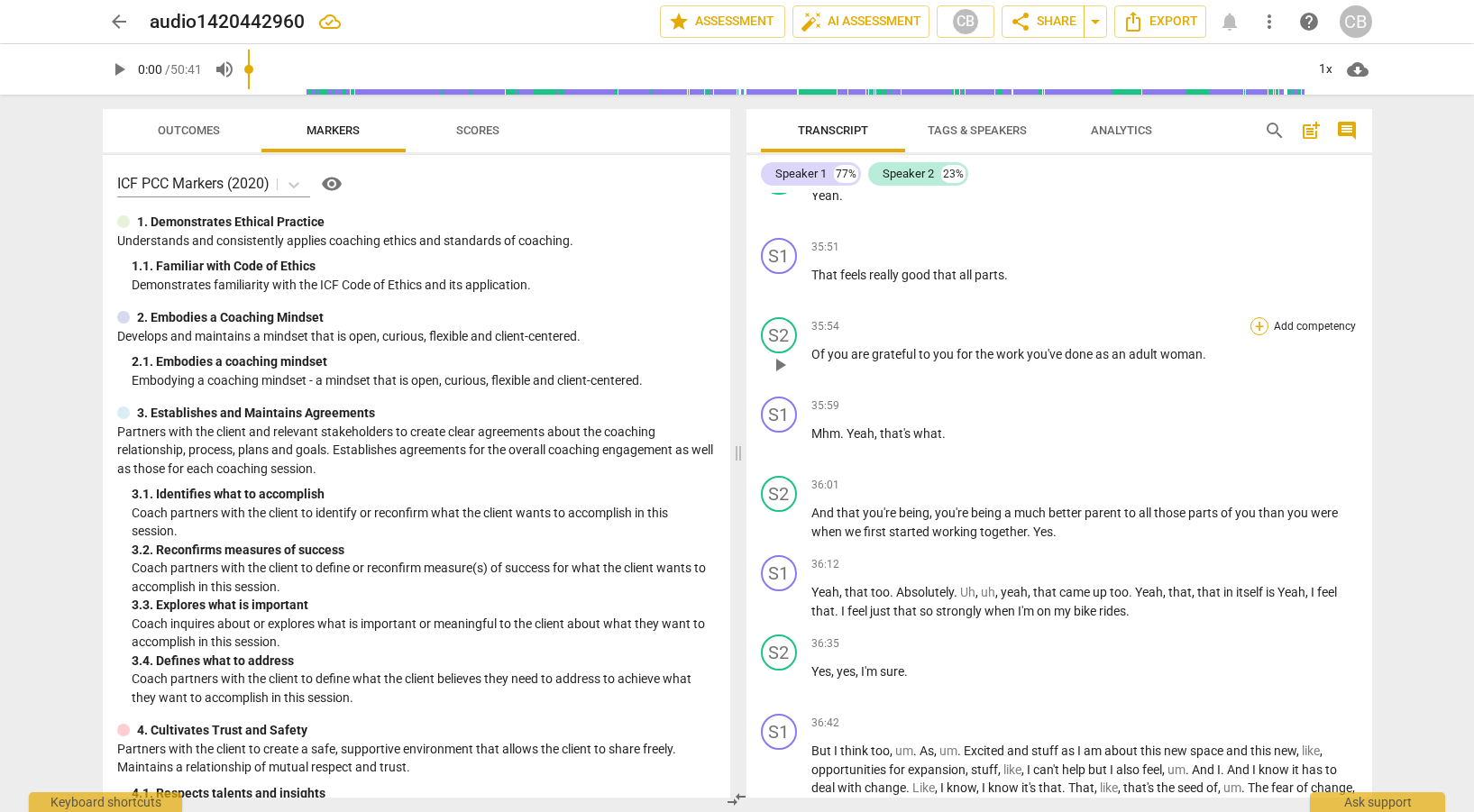
click at [1252, 318] on div "+" at bounding box center [1260, 326] width 18 height 18
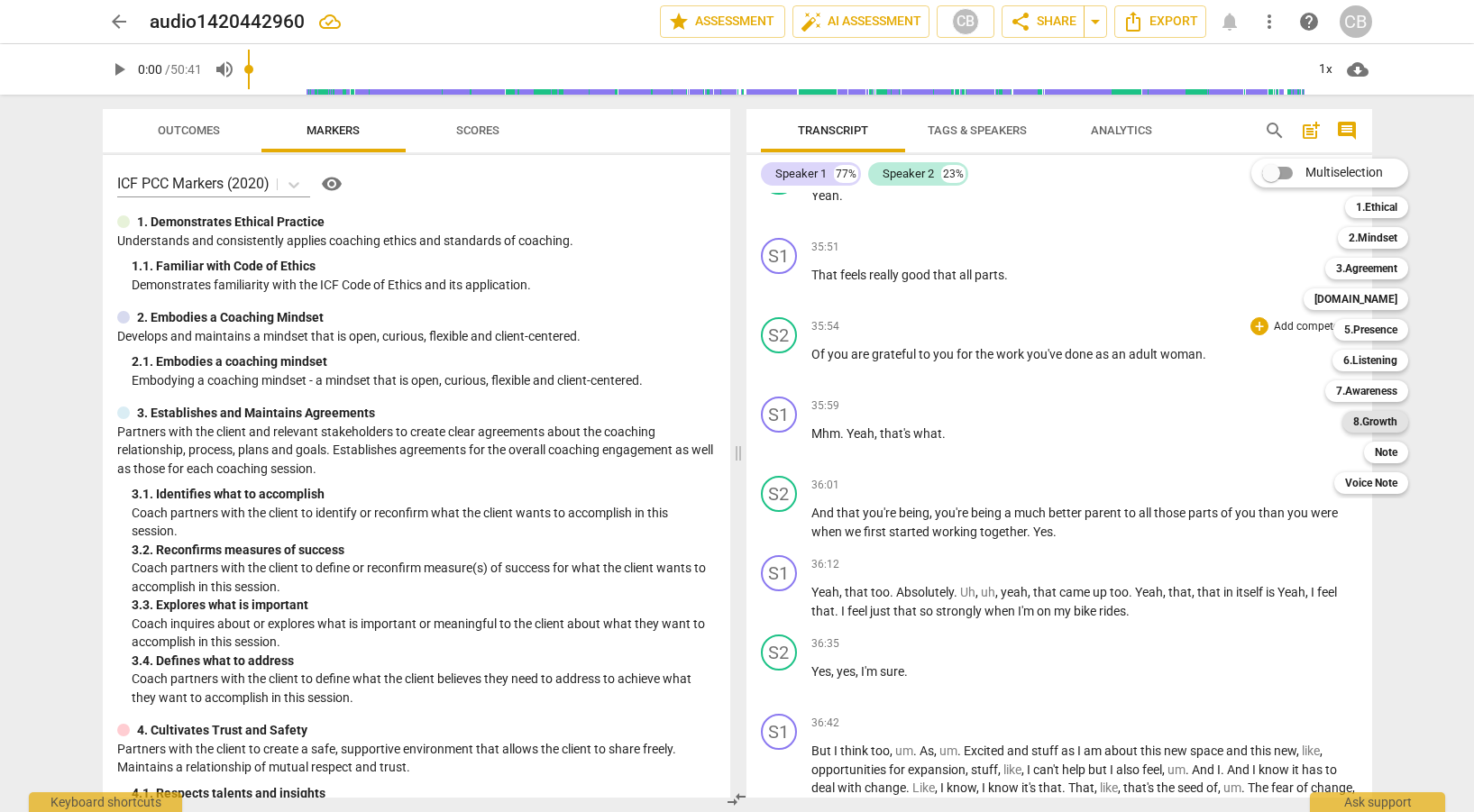
click at [1382, 418] on b "8.Growth" at bounding box center [1376, 421] width 44 height 21
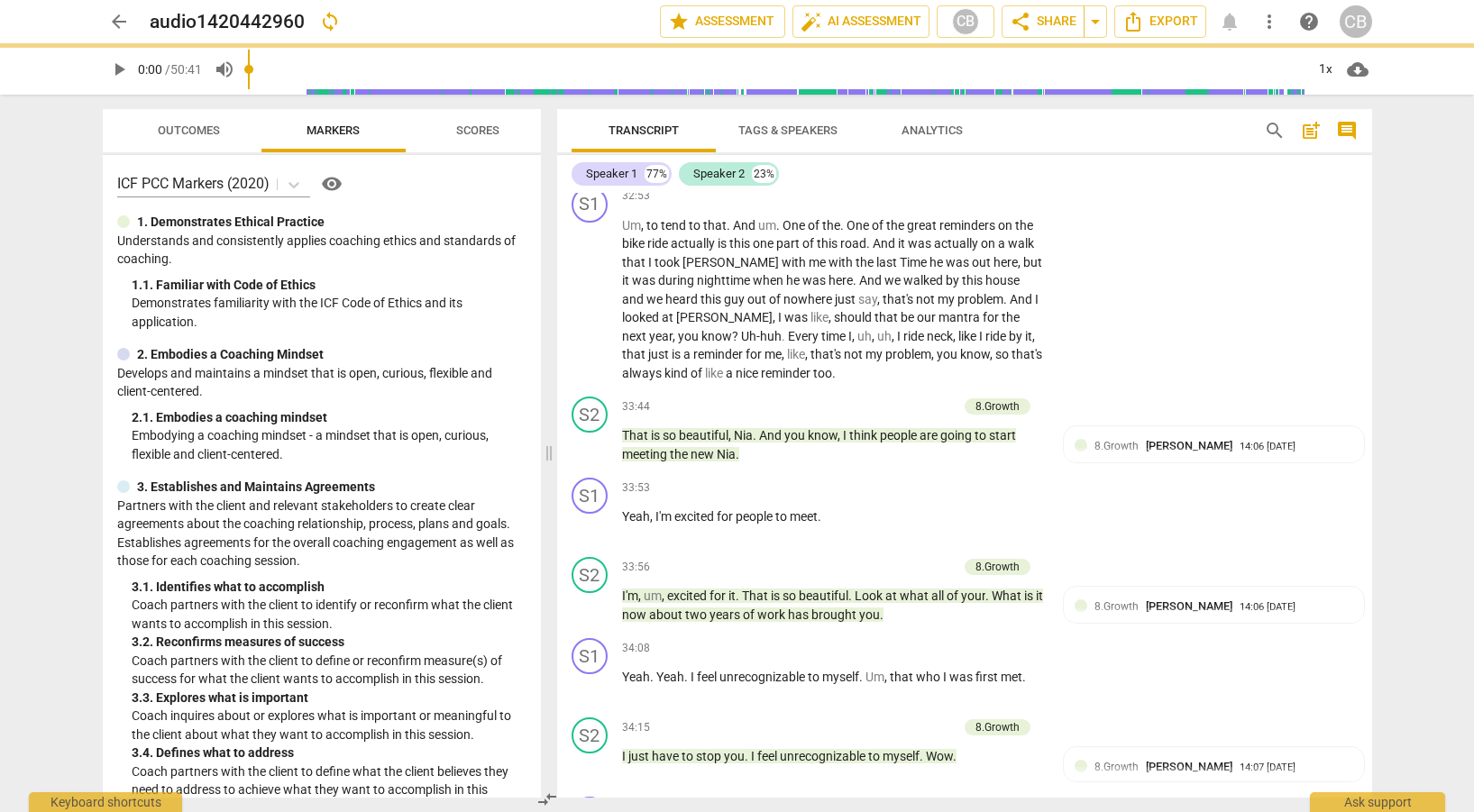
scroll to position [11662, 0]
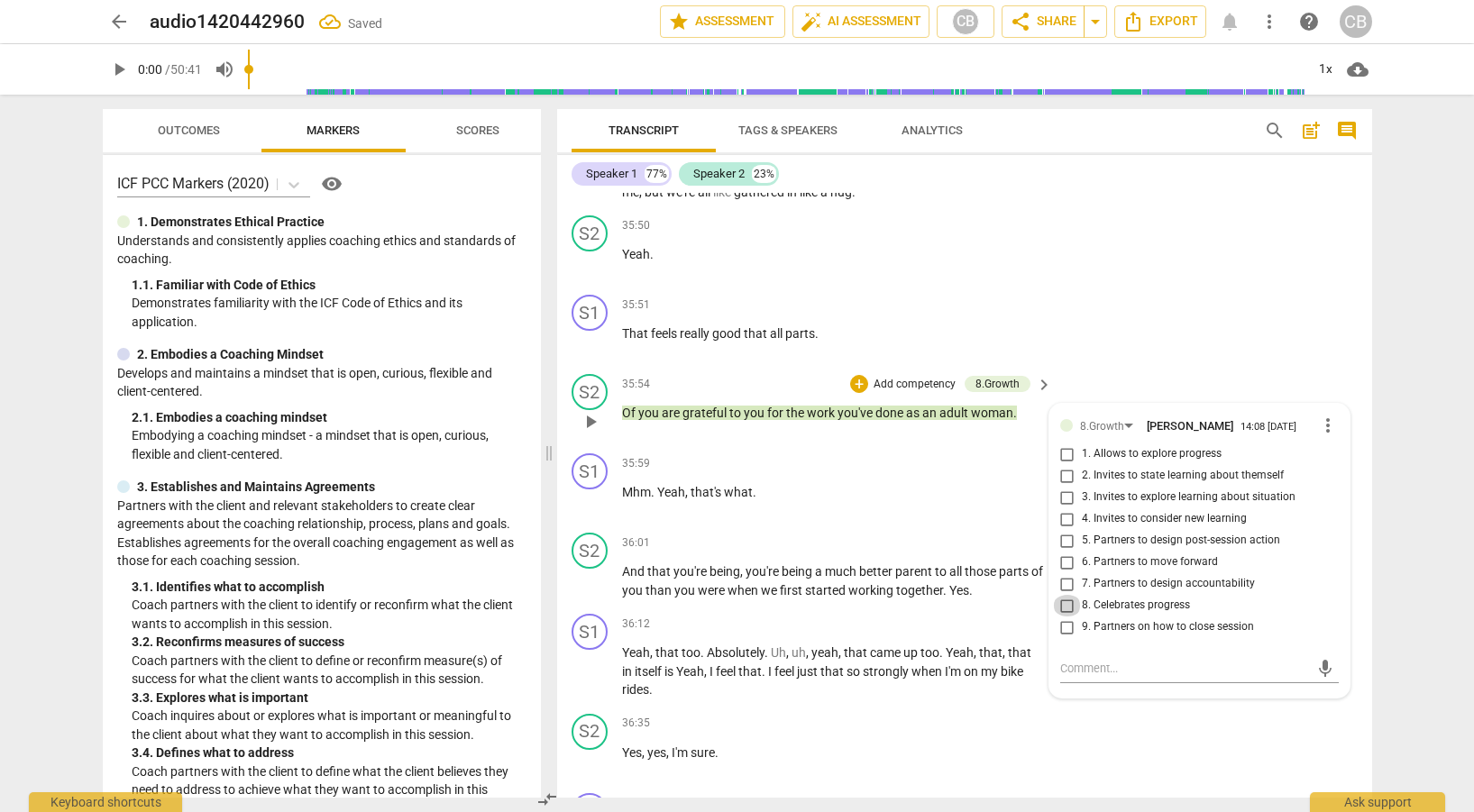
click at [1062, 616] on input "8. Celebrates progress" at bounding box center [1068, 606] width 29 height 21
checkbox input "true"
click at [1067, 574] on input "6. Partners to move forward" at bounding box center [1068, 562] width 29 height 21
checkbox input "true"
click at [1227, 764] on div "S2 play_arrow pause 36:35 + Add competency keyboard_arrow_right Yes , yes , I'm…" at bounding box center [965, 746] width 815 height 79
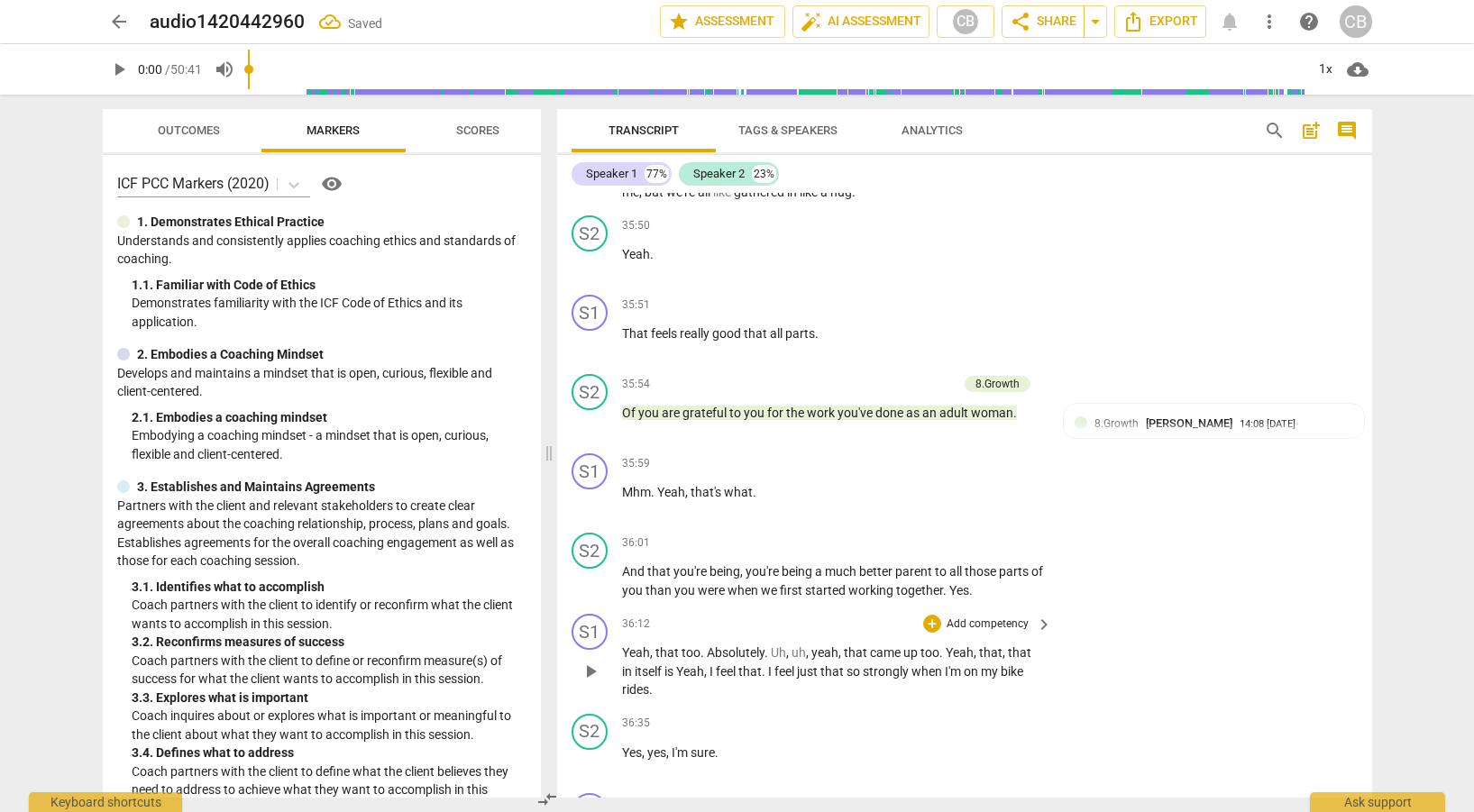
scroll to position [11764, 0]
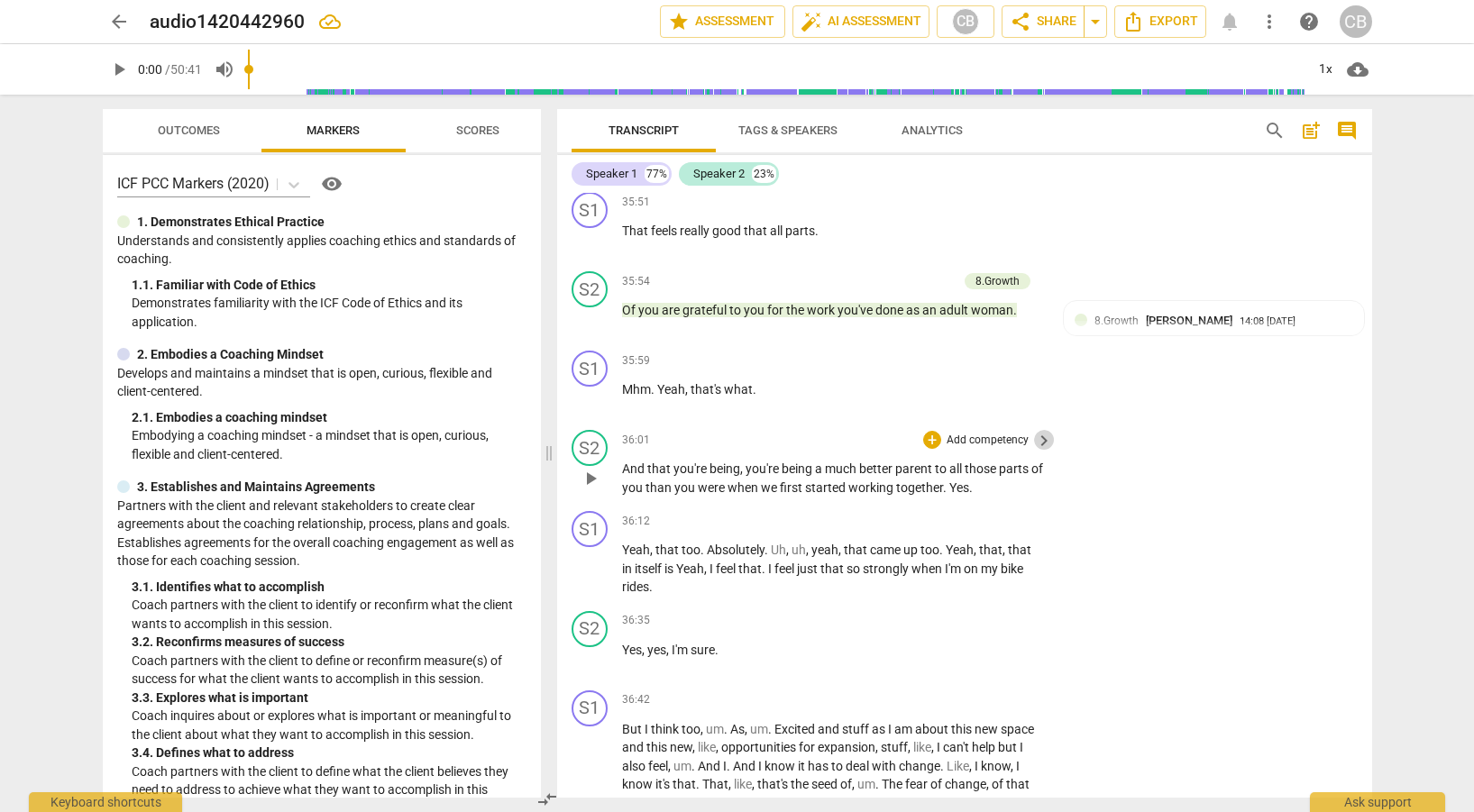
click at [1037, 451] on span "keyboard_arrow_right" at bounding box center [1044, 441] width 21 height 21
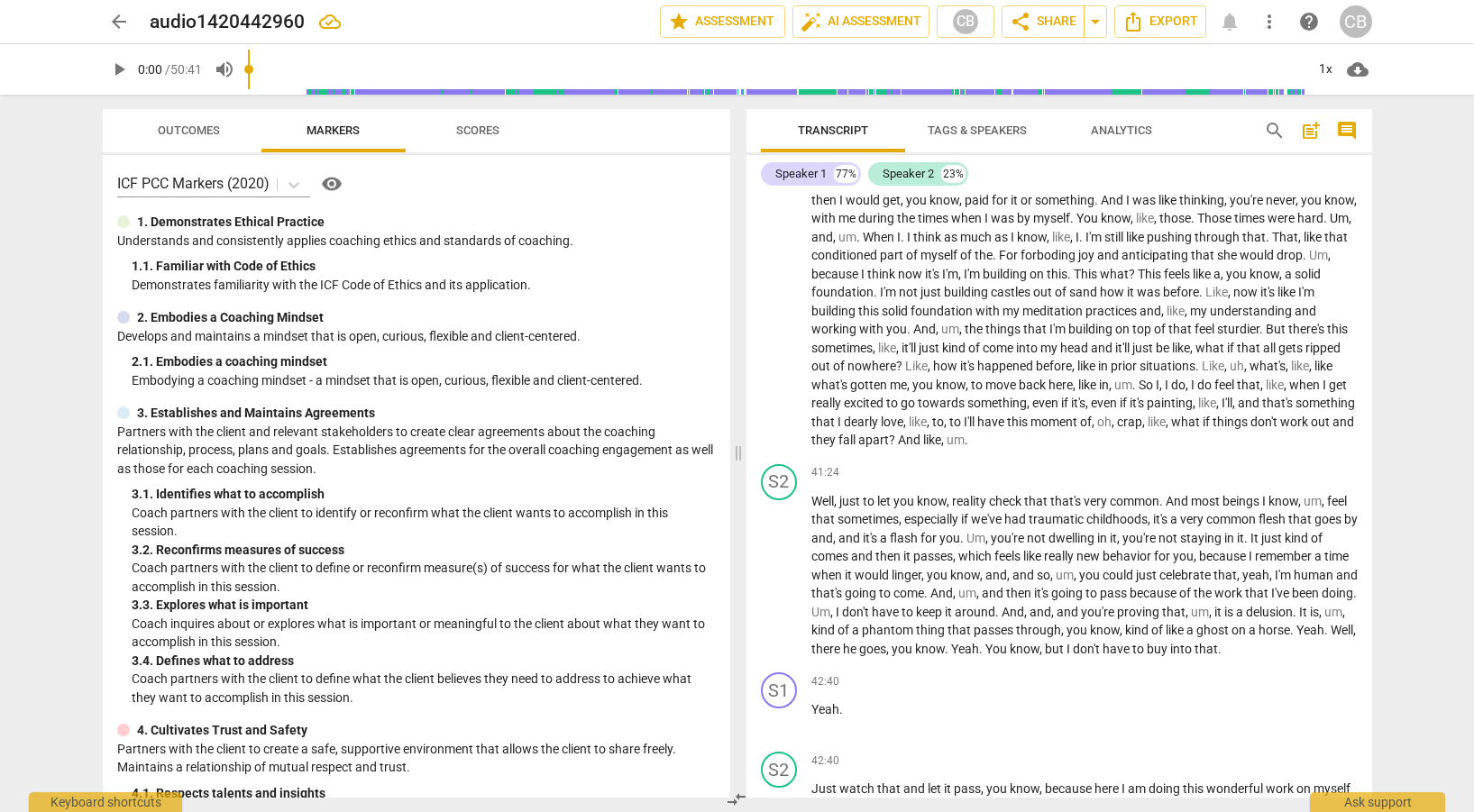
scroll to position [10646, 0]
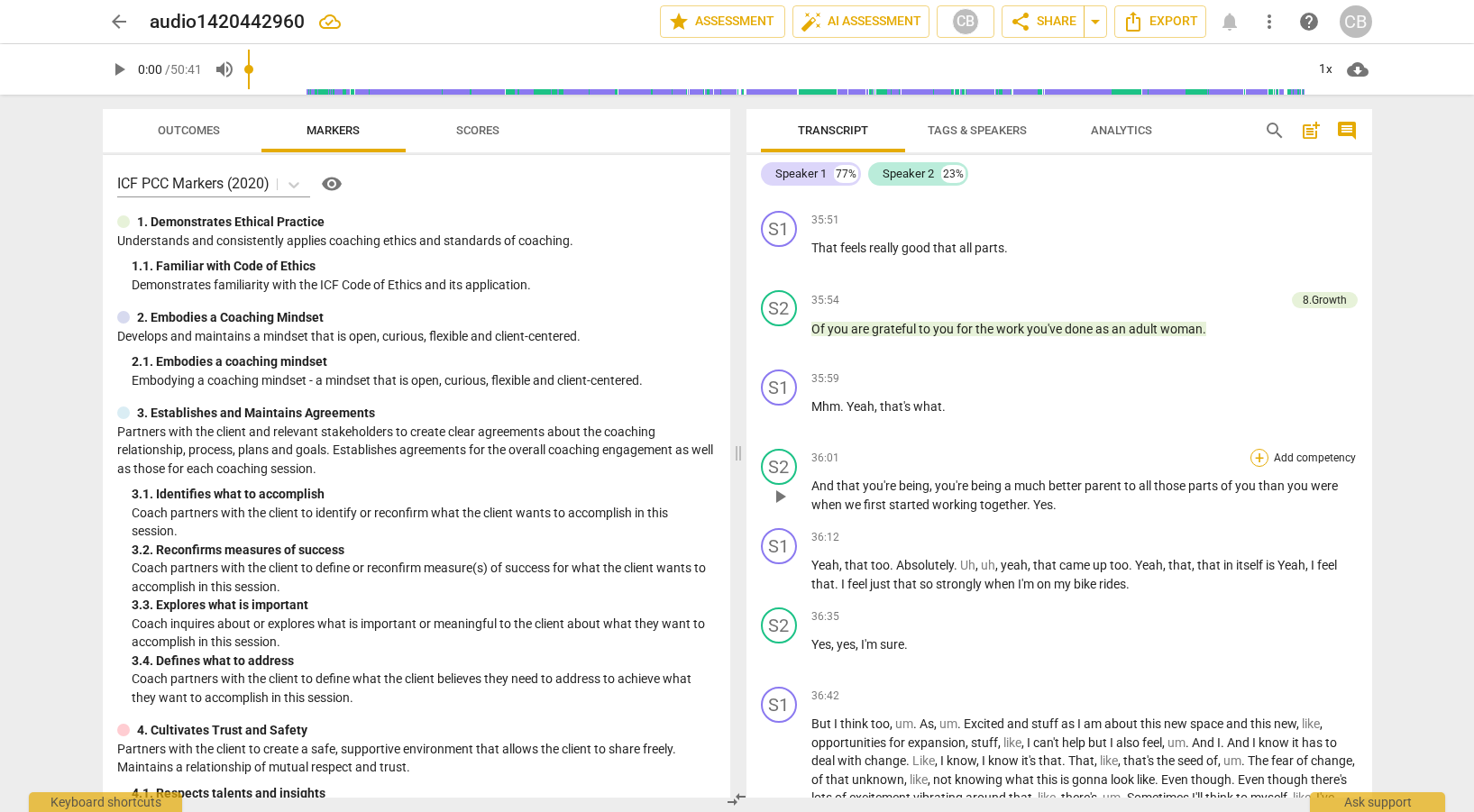
click at [1251, 461] on div "+" at bounding box center [1260, 458] width 18 height 18
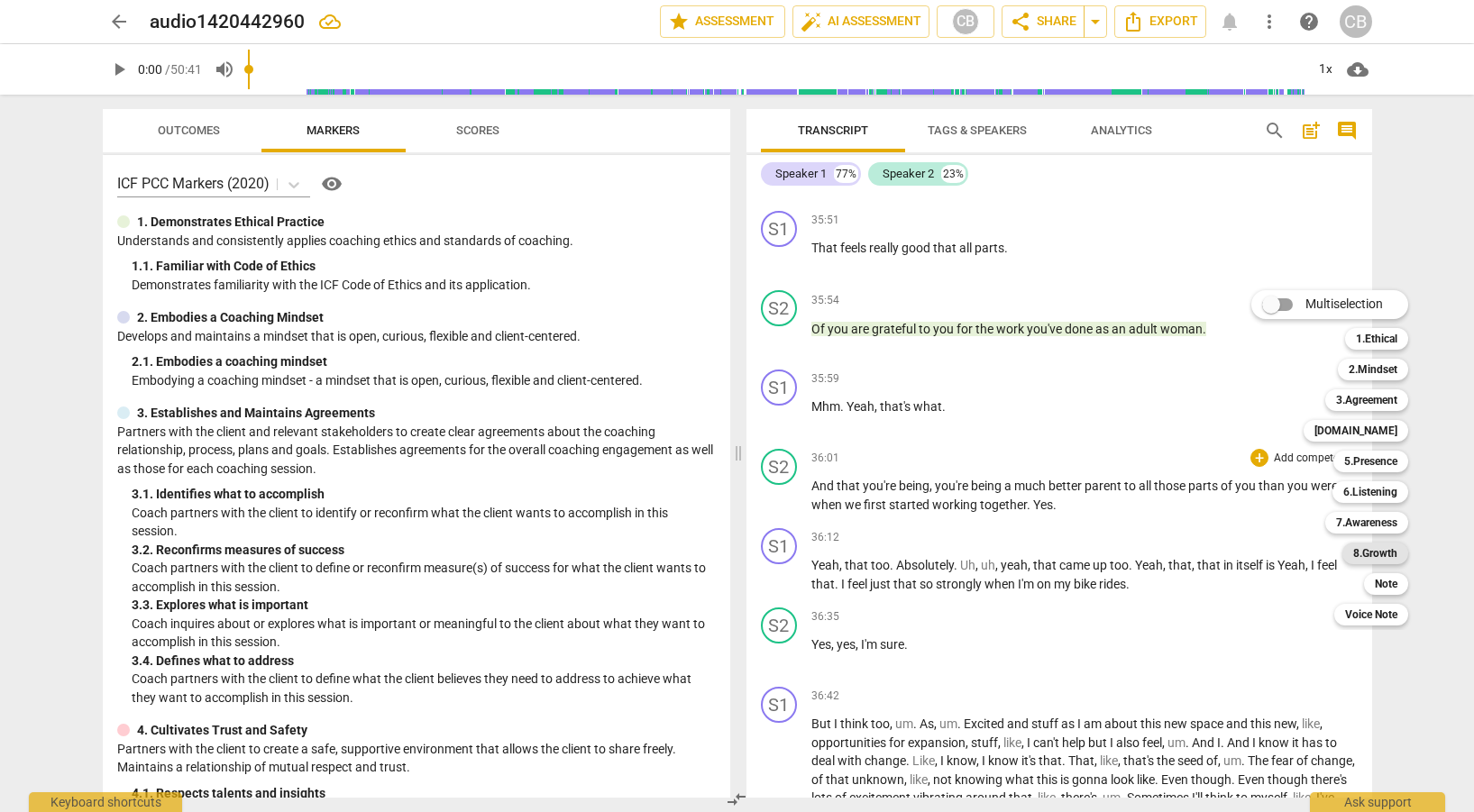
click at [1378, 546] on b "8.Growth" at bounding box center [1376, 554] width 44 height 21
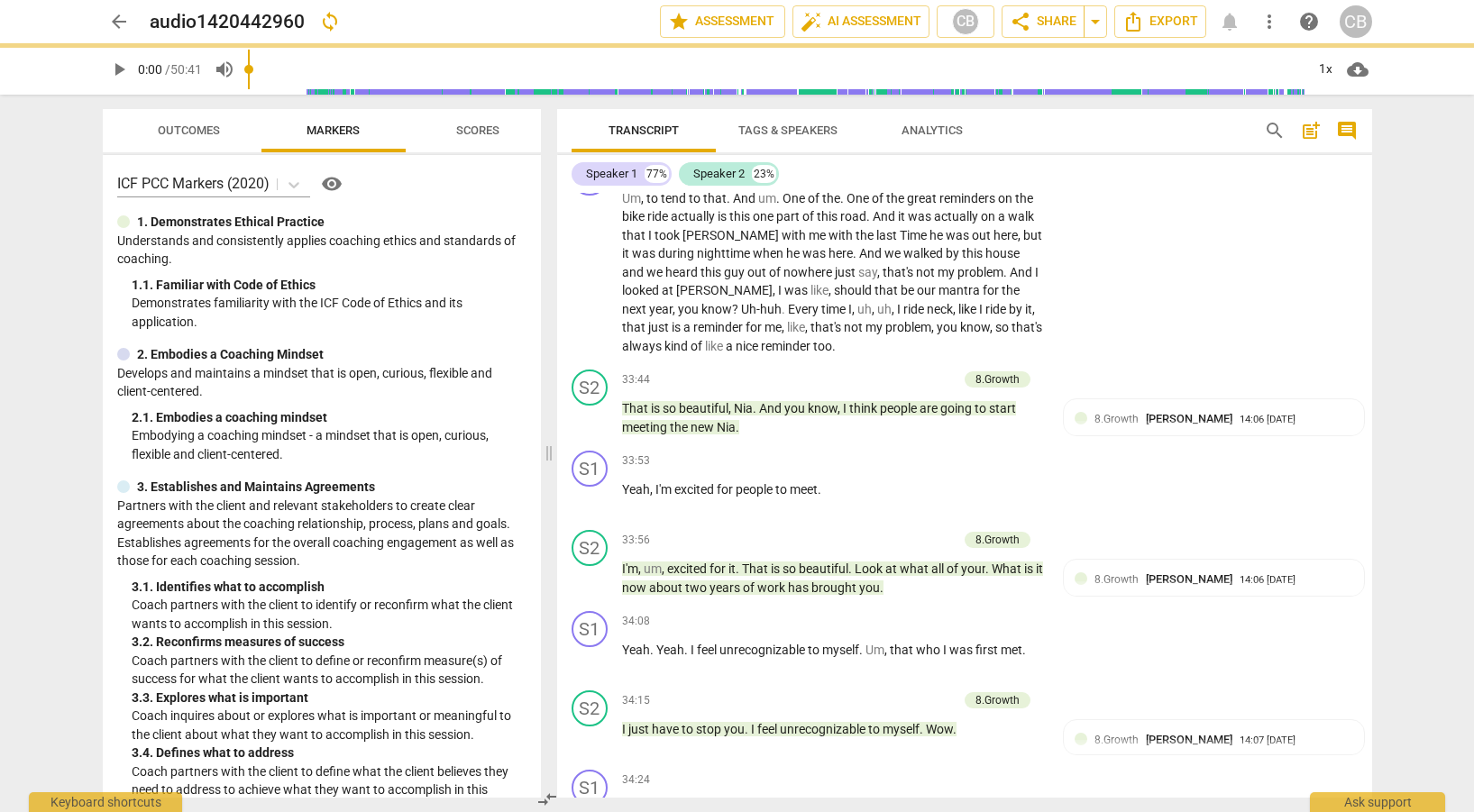
scroll to position [11764, 0]
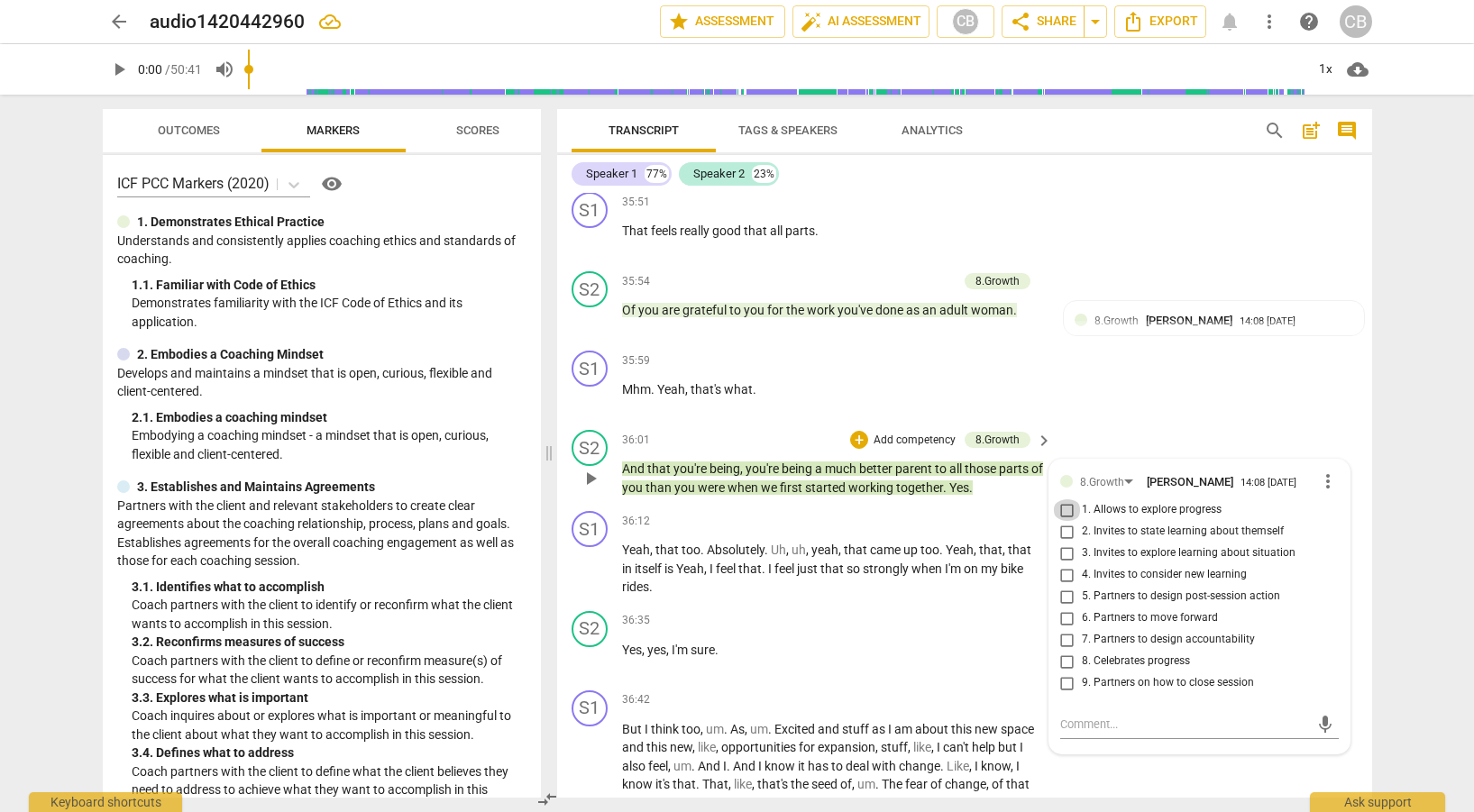
click at [1059, 521] on input "1. Allows to explore progress" at bounding box center [1068, 510] width 29 height 21
checkbox input "true"
click at [1064, 672] on input "8. Celebrates progress" at bounding box center [1068, 662] width 29 height 21
checkbox input "true"
click at [989, 660] on p "Yes , yes , I'm sure ." at bounding box center [833, 651] width 422 height 19
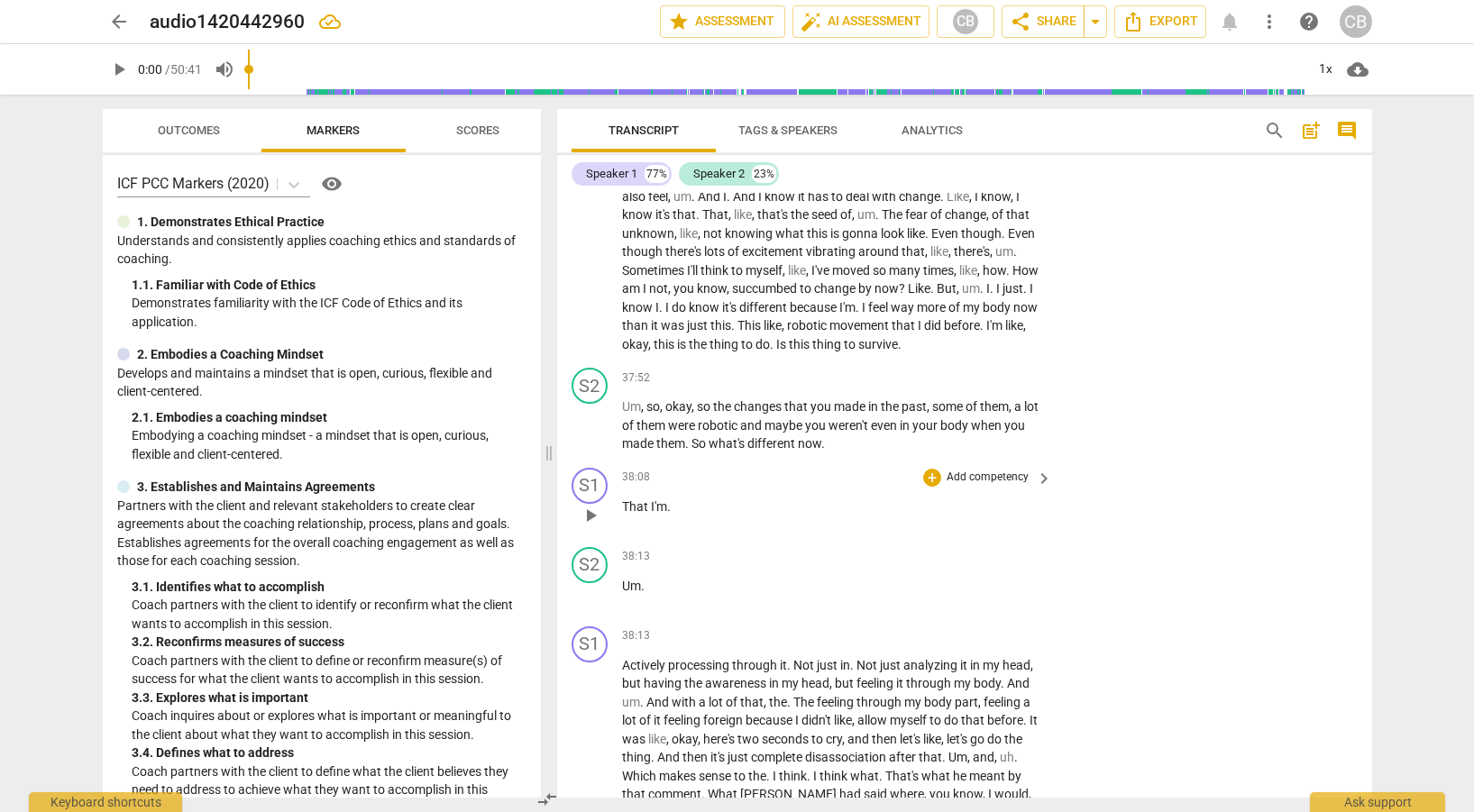
scroll to position [12382, 0]
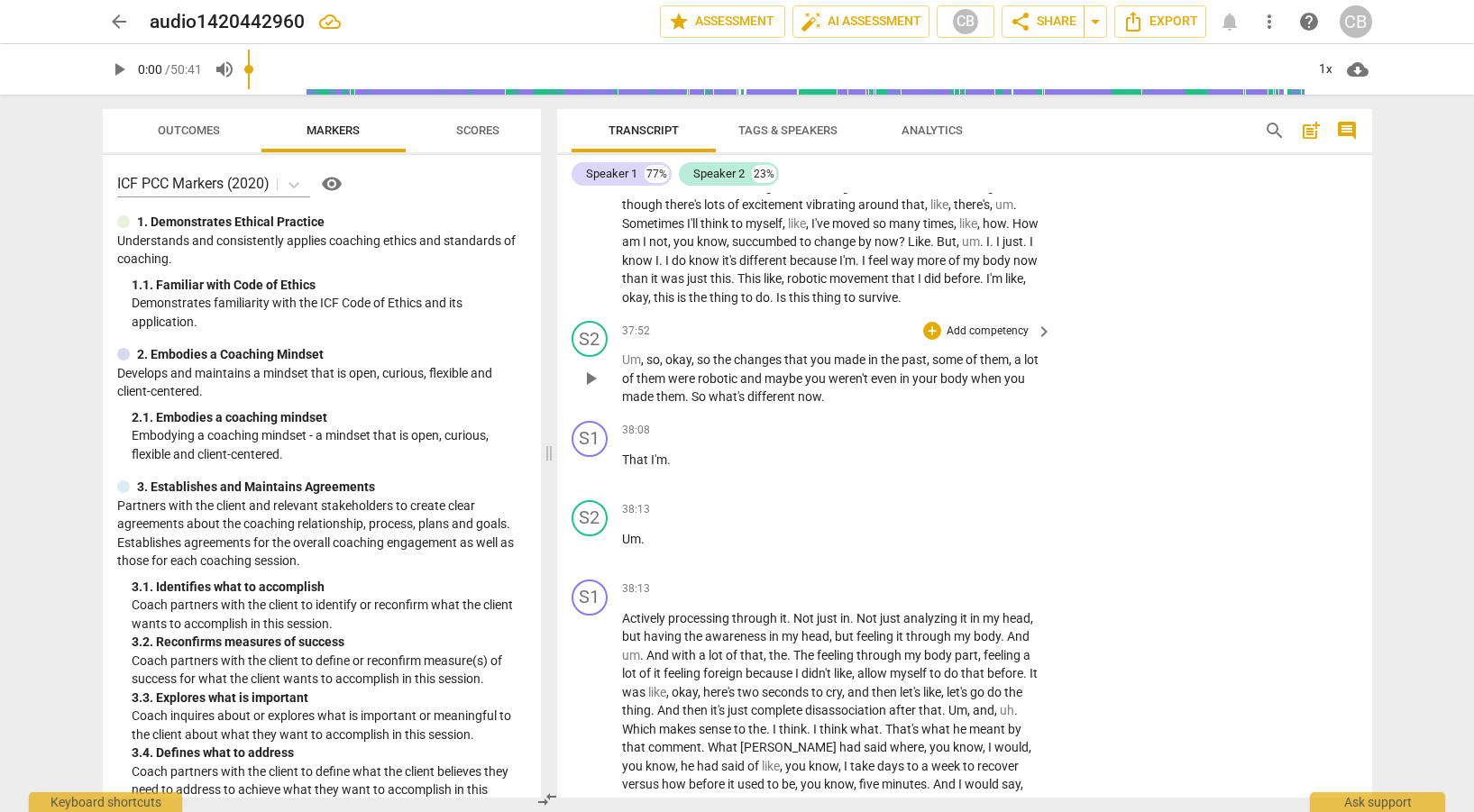
click at [1039, 342] on span "keyboard_arrow_right" at bounding box center [1044, 332] width 21 height 21
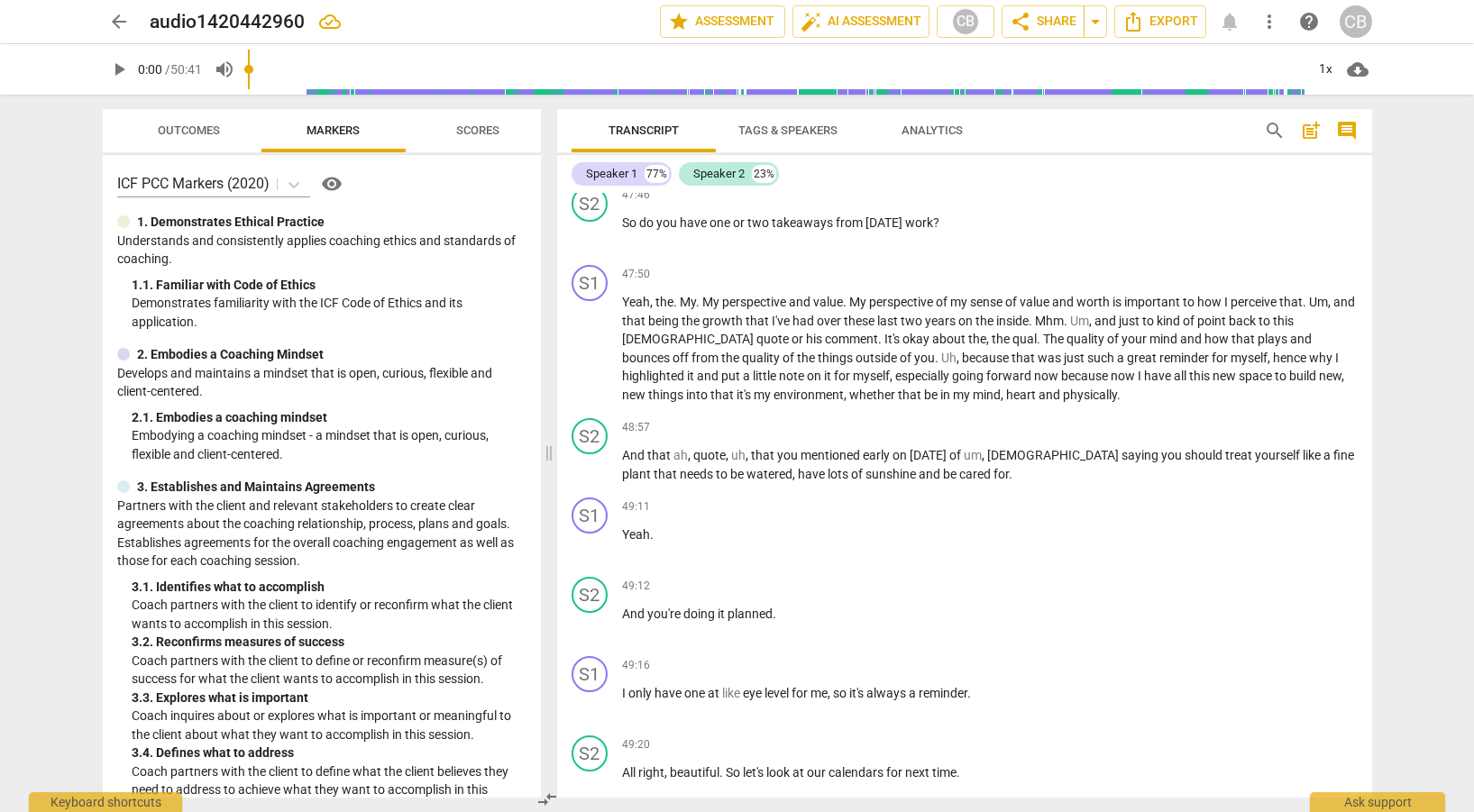
scroll to position [11222, 0]
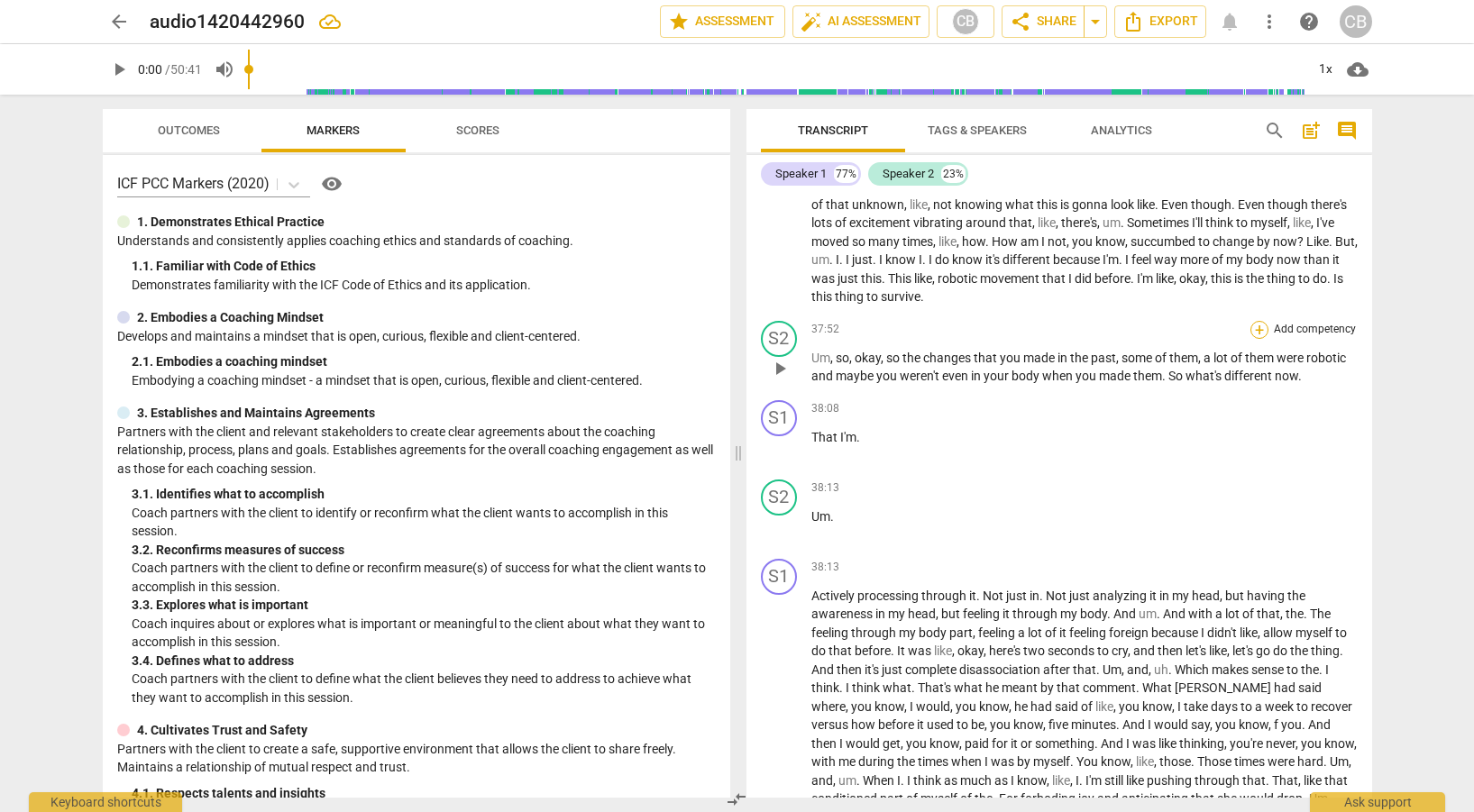
click at [1257, 325] on div "+" at bounding box center [1260, 330] width 18 height 18
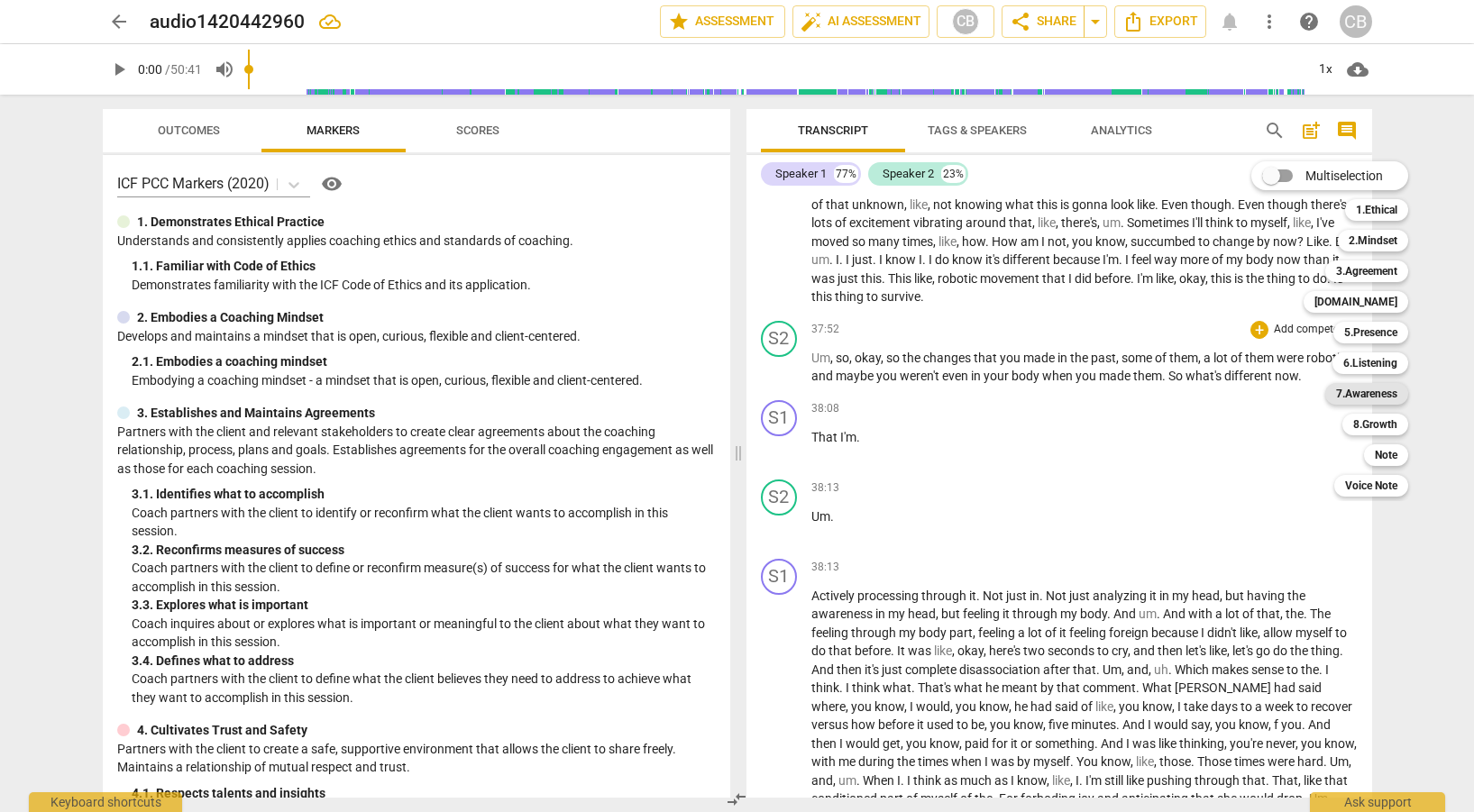
click at [1362, 394] on b "7.Awareness" at bounding box center [1367, 393] width 62 height 21
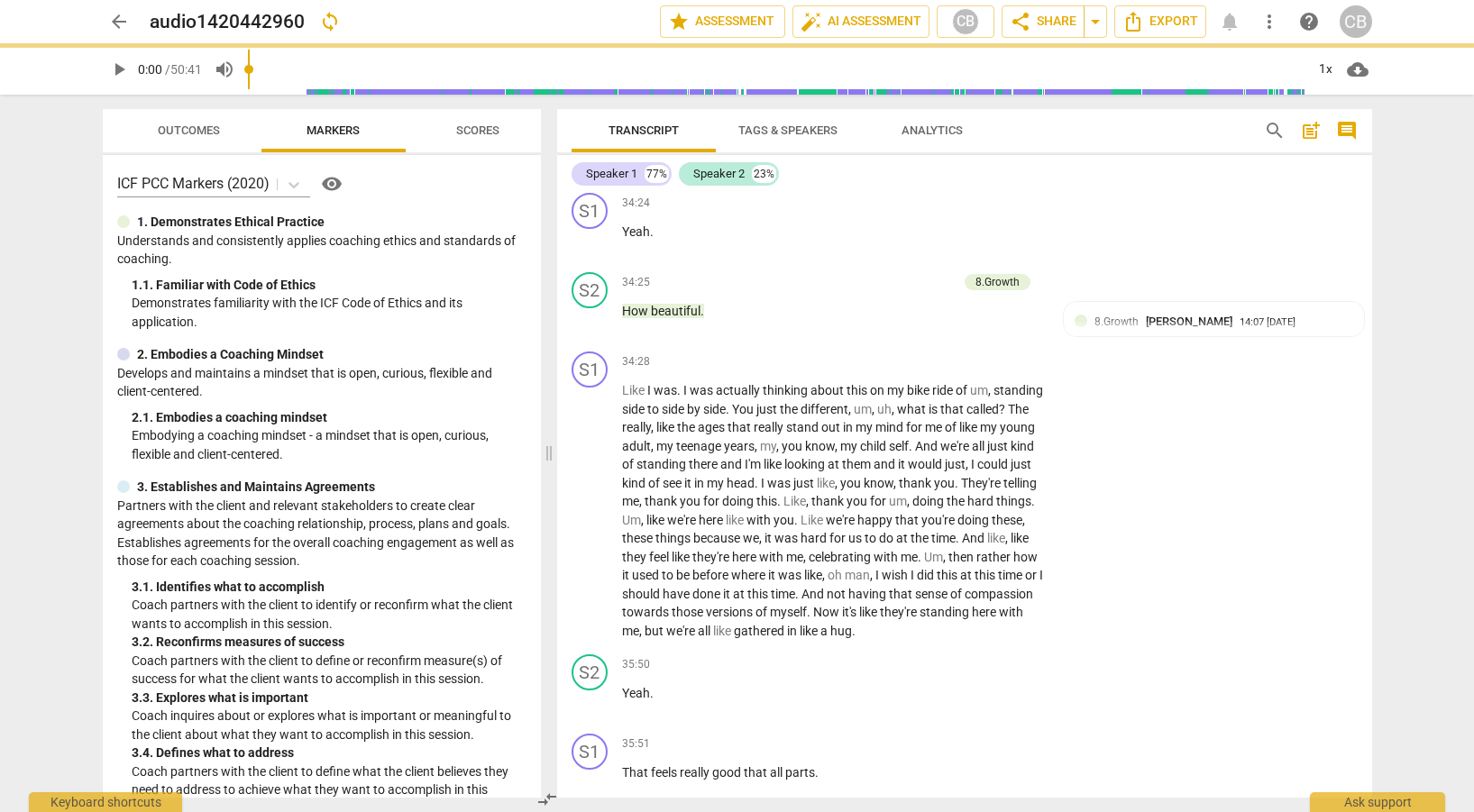
scroll to position [12382, 0]
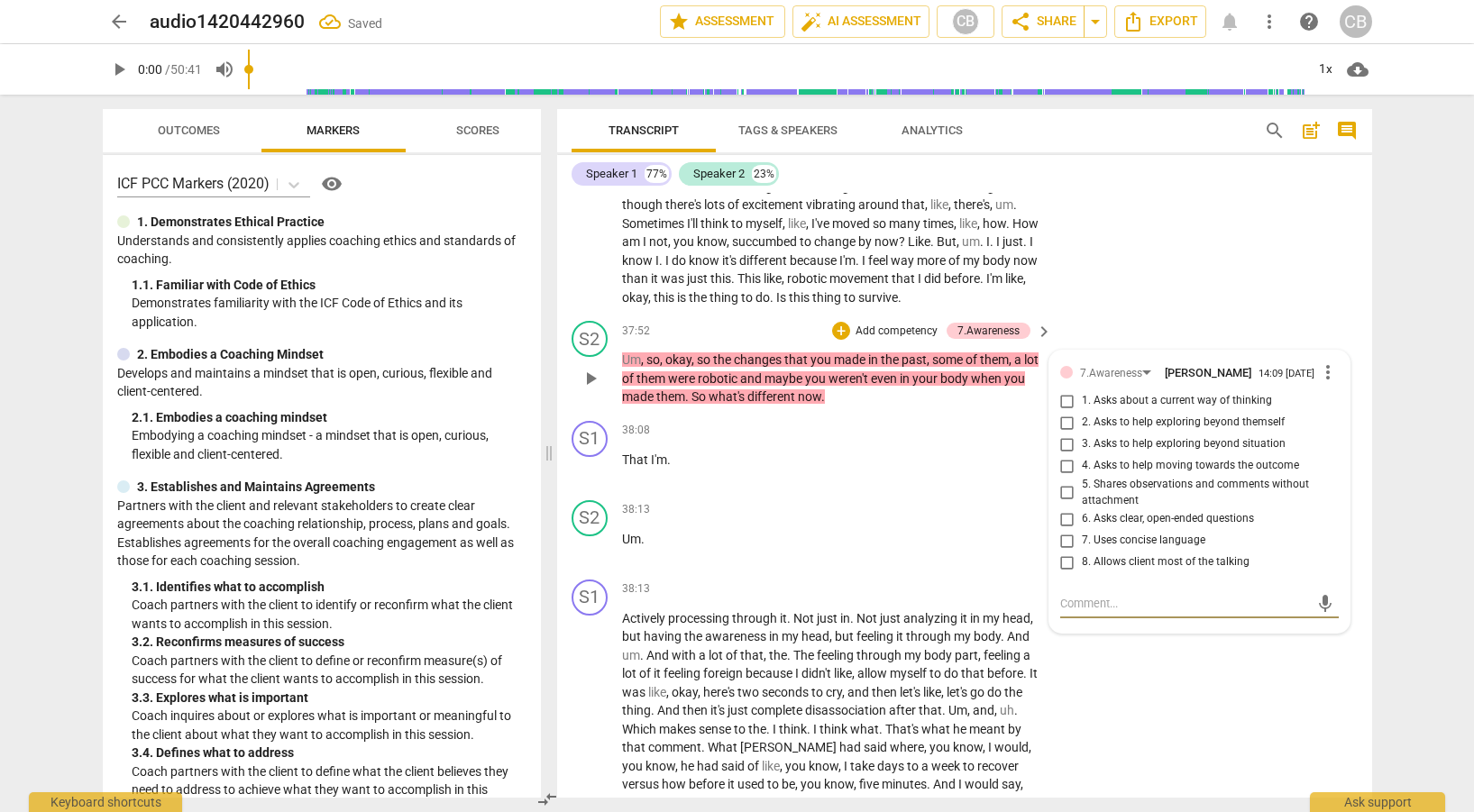
click at [1064, 412] on input "1. Asks about a current way of thinking" at bounding box center [1068, 401] width 29 height 21
checkbox input "true"
click at [1059, 504] on input "5. Shares observations and comments without attachment" at bounding box center [1068, 493] width 29 height 21
checkbox input "true"
drag, startPoint x: 1067, startPoint y: 587, endPoint x: 1067, endPoint y: 574, distance: 13.0
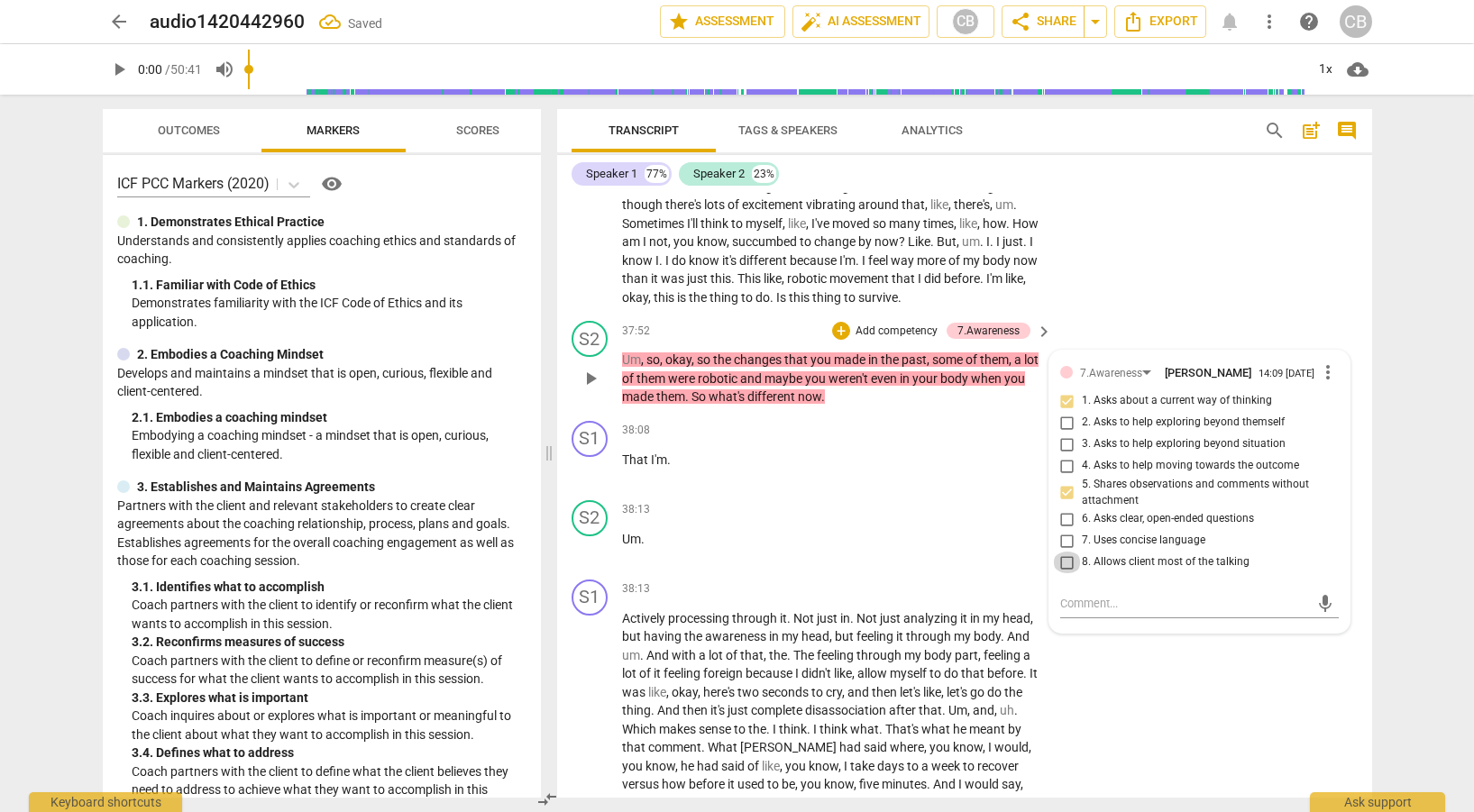
click at [1067, 574] on input "8. Allows client most of the talking" at bounding box center [1068, 562] width 29 height 21
checkbox input "true"
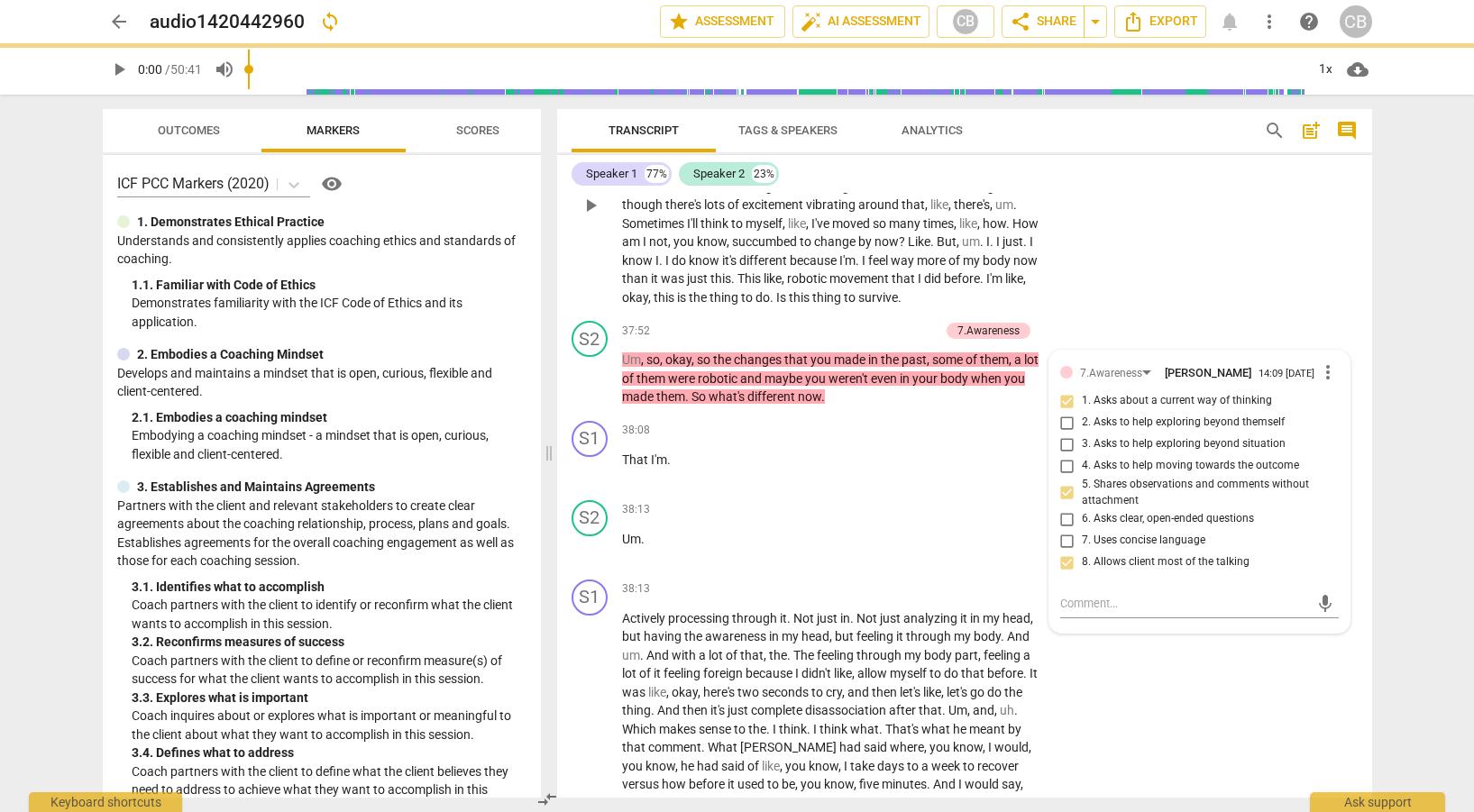
click at [1106, 314] on div "S1 play_arrow pause 36:42 + Add competency keyboard_arrow_right But I think too…" at bounding box center [965, 190] width 815 height 248
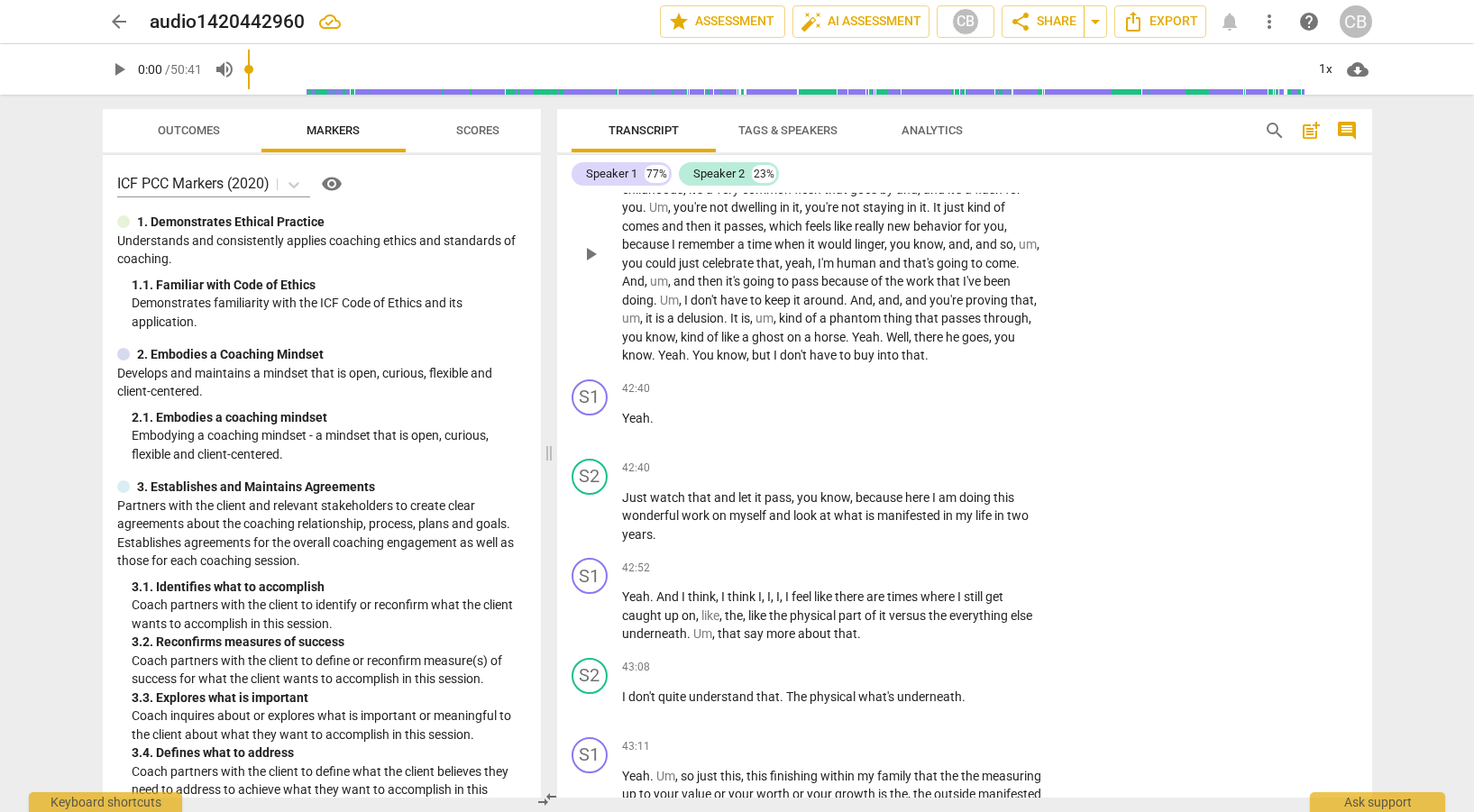
scroll to position [13306, 0]
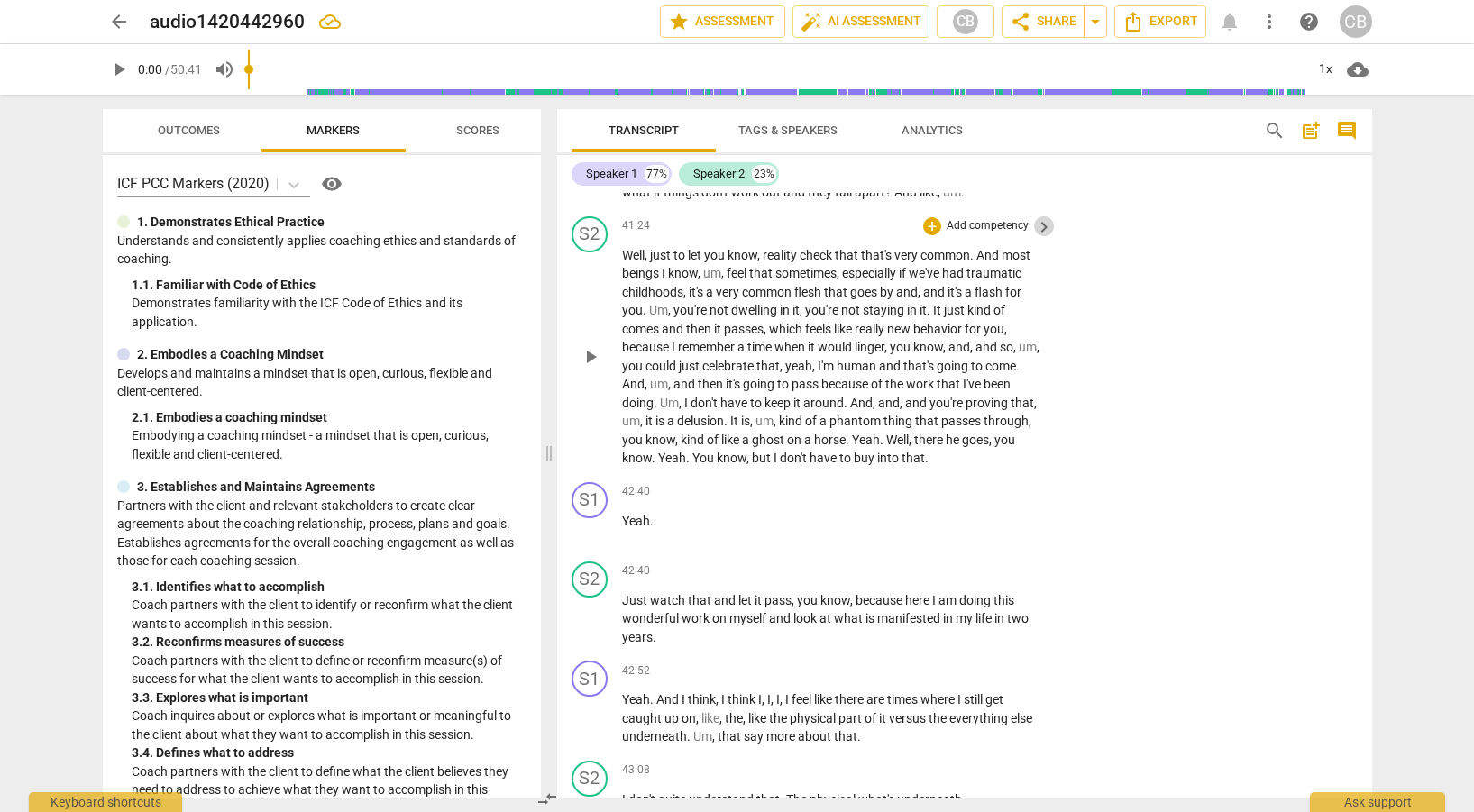
click at [1042, 238] on span "keyboard_arrow_right" at bounding box center [1044, 227] width 21 height 21
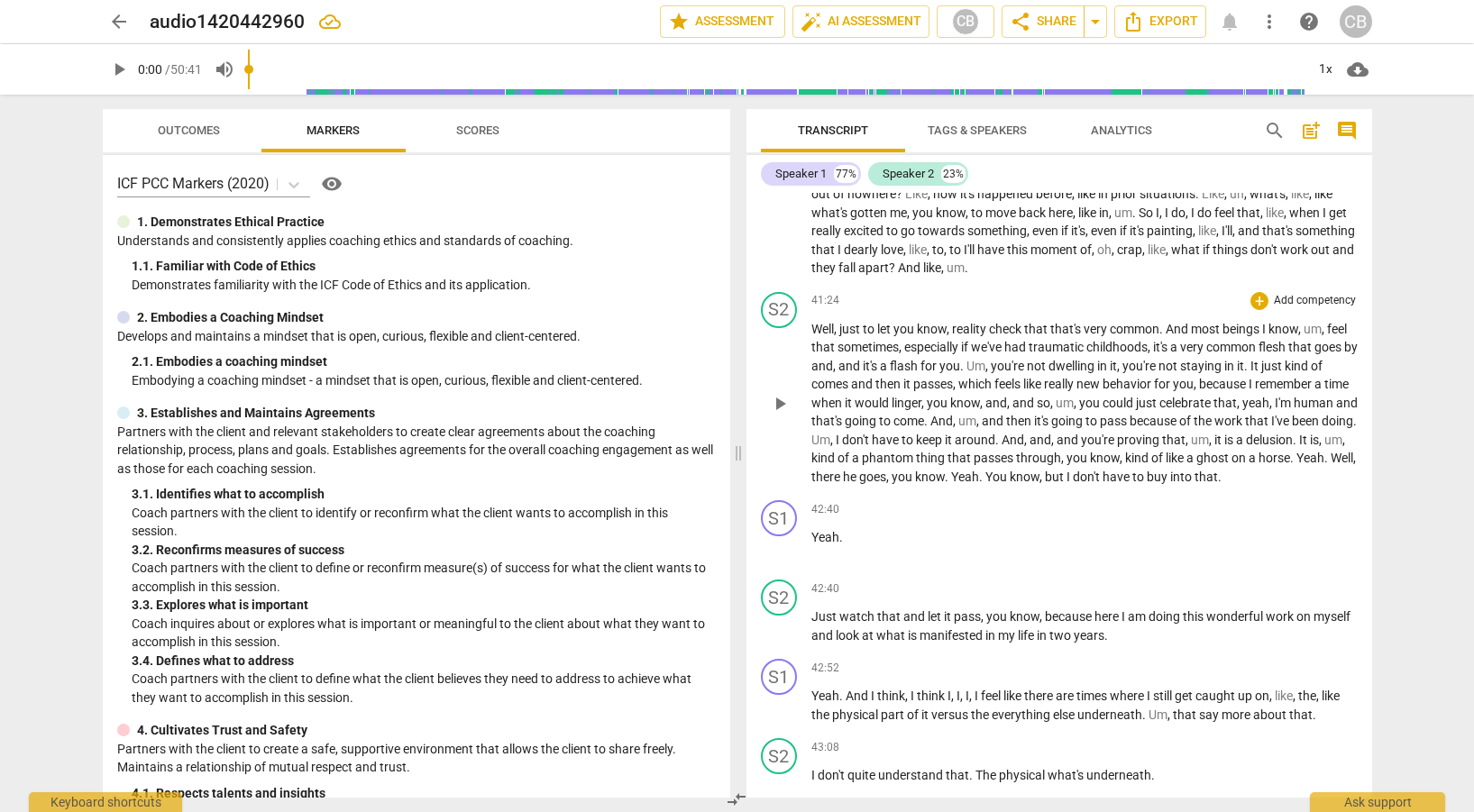
scroll to position [11904, 0]
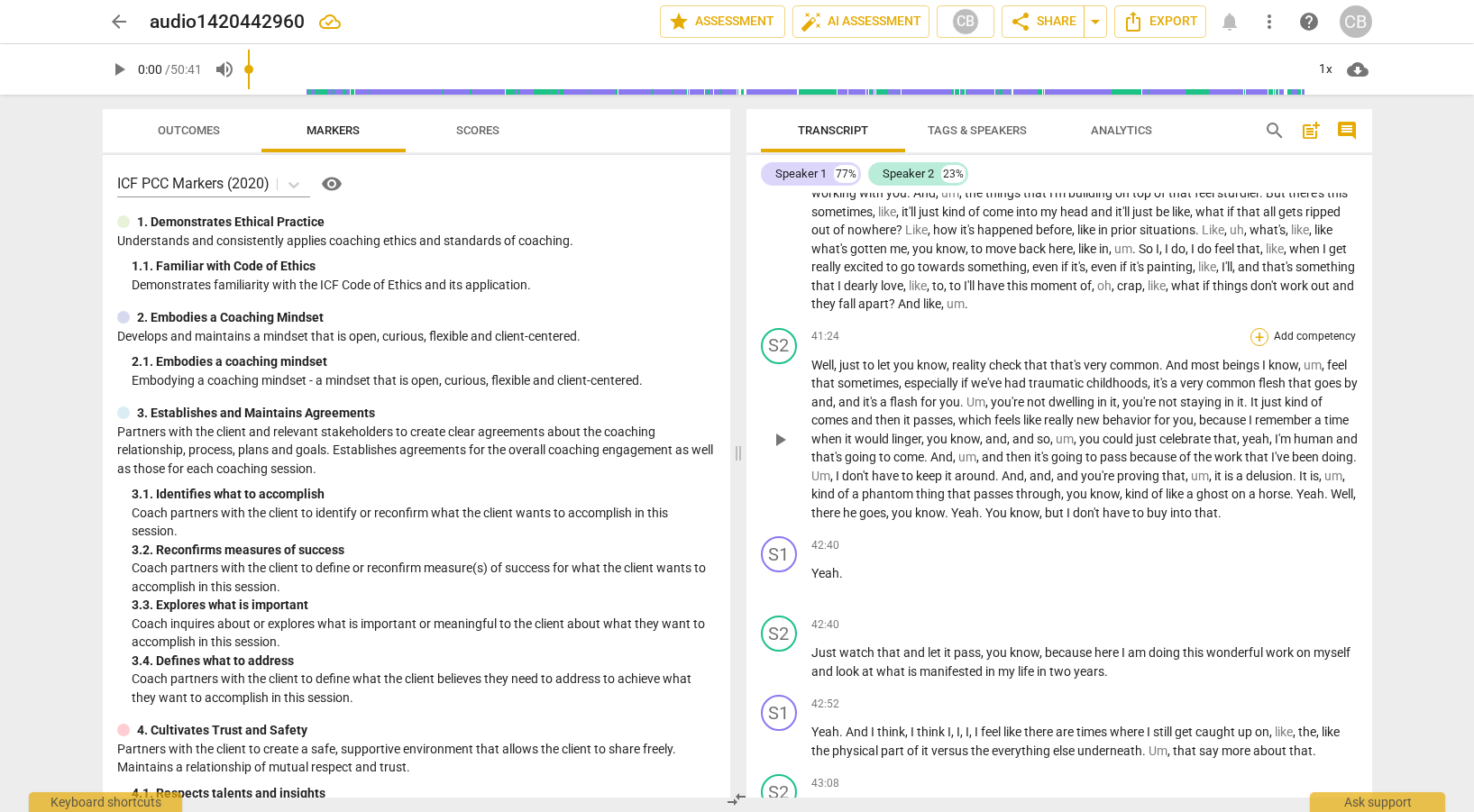
click at [1251, 338] on div "+" at bounding box center [1260, 337] width 18 height 18
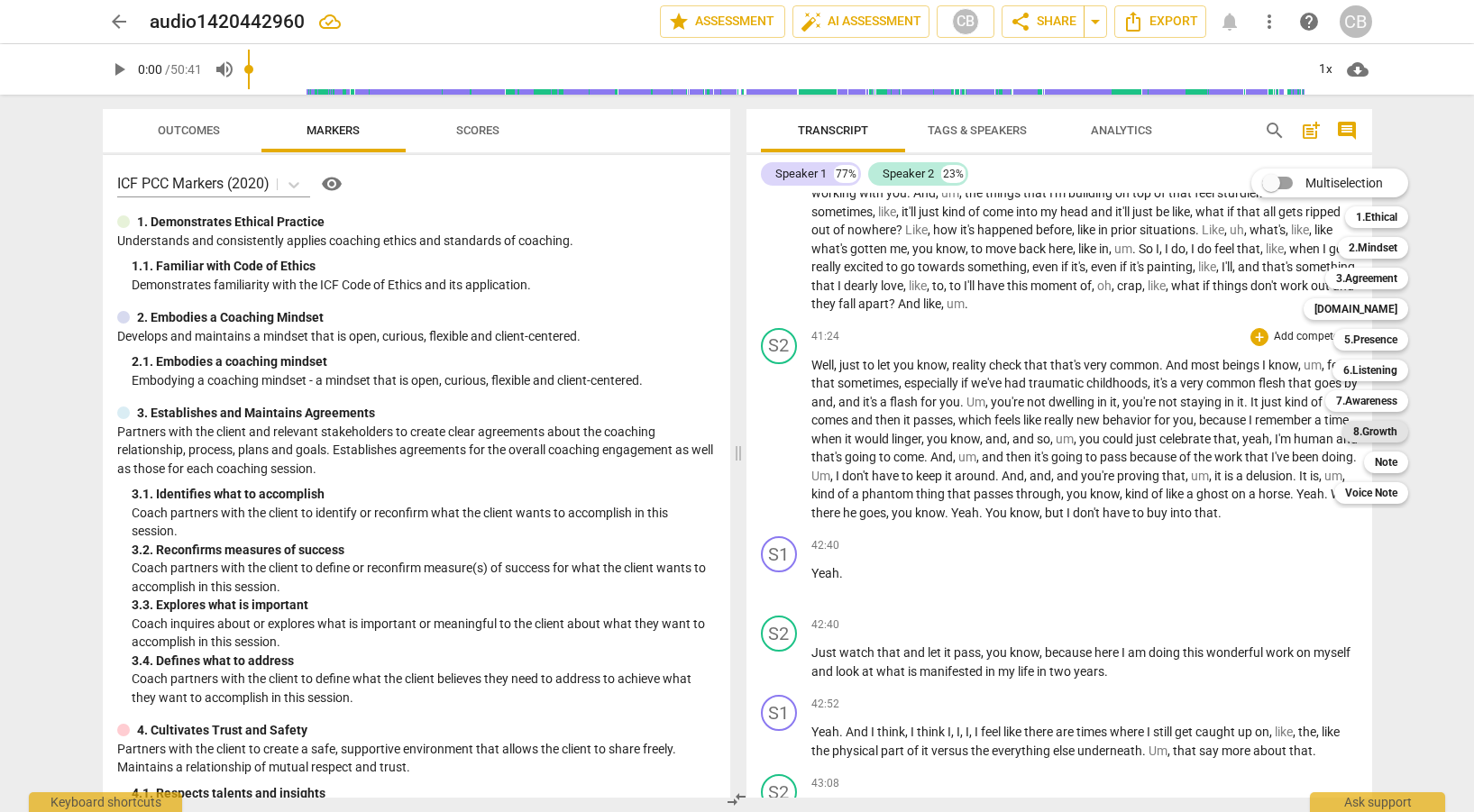
click at [1390, 425] on b "8.Growth" at bounding box center [1376, 432] width 44 height 21
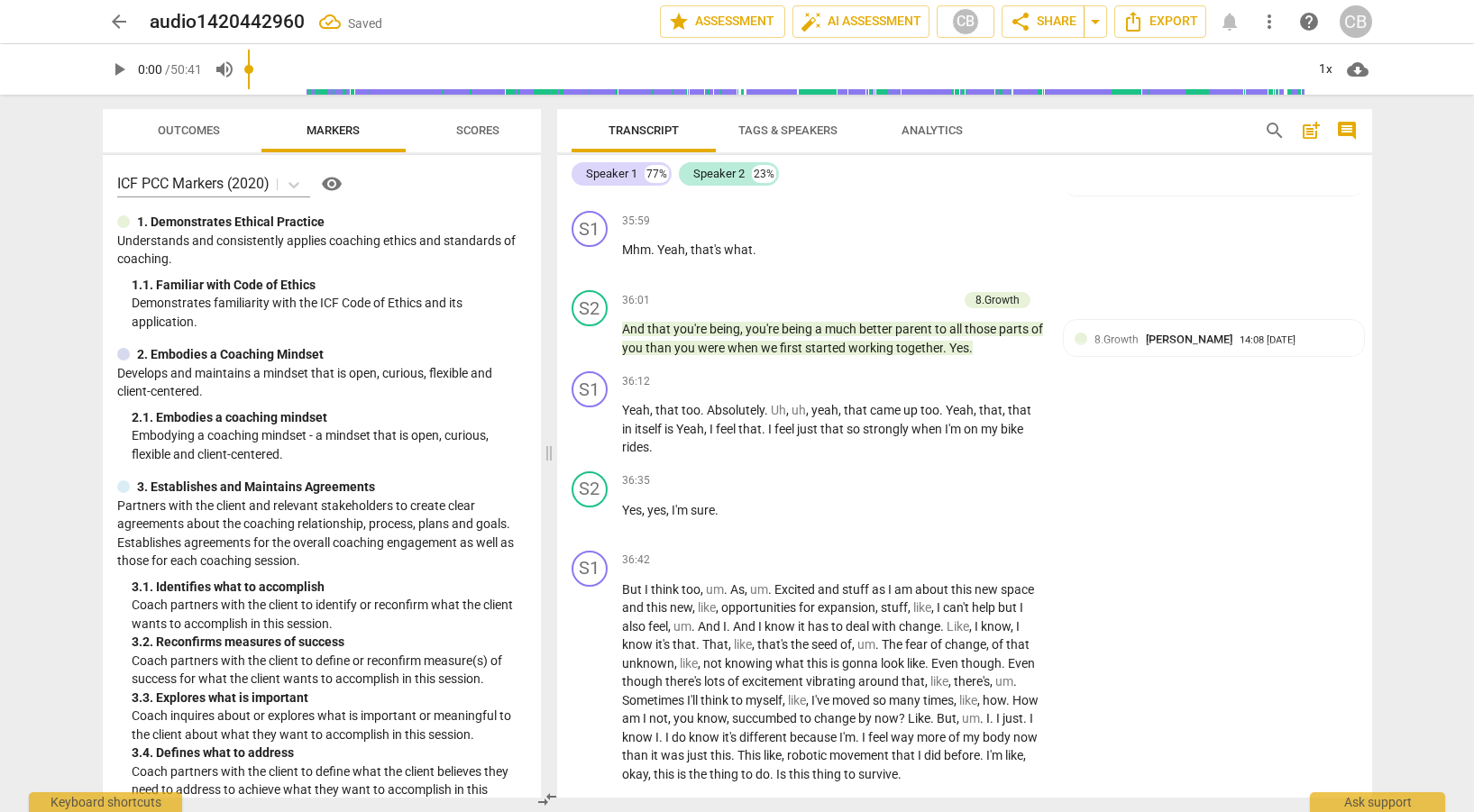
scroll to position [13101, 0]
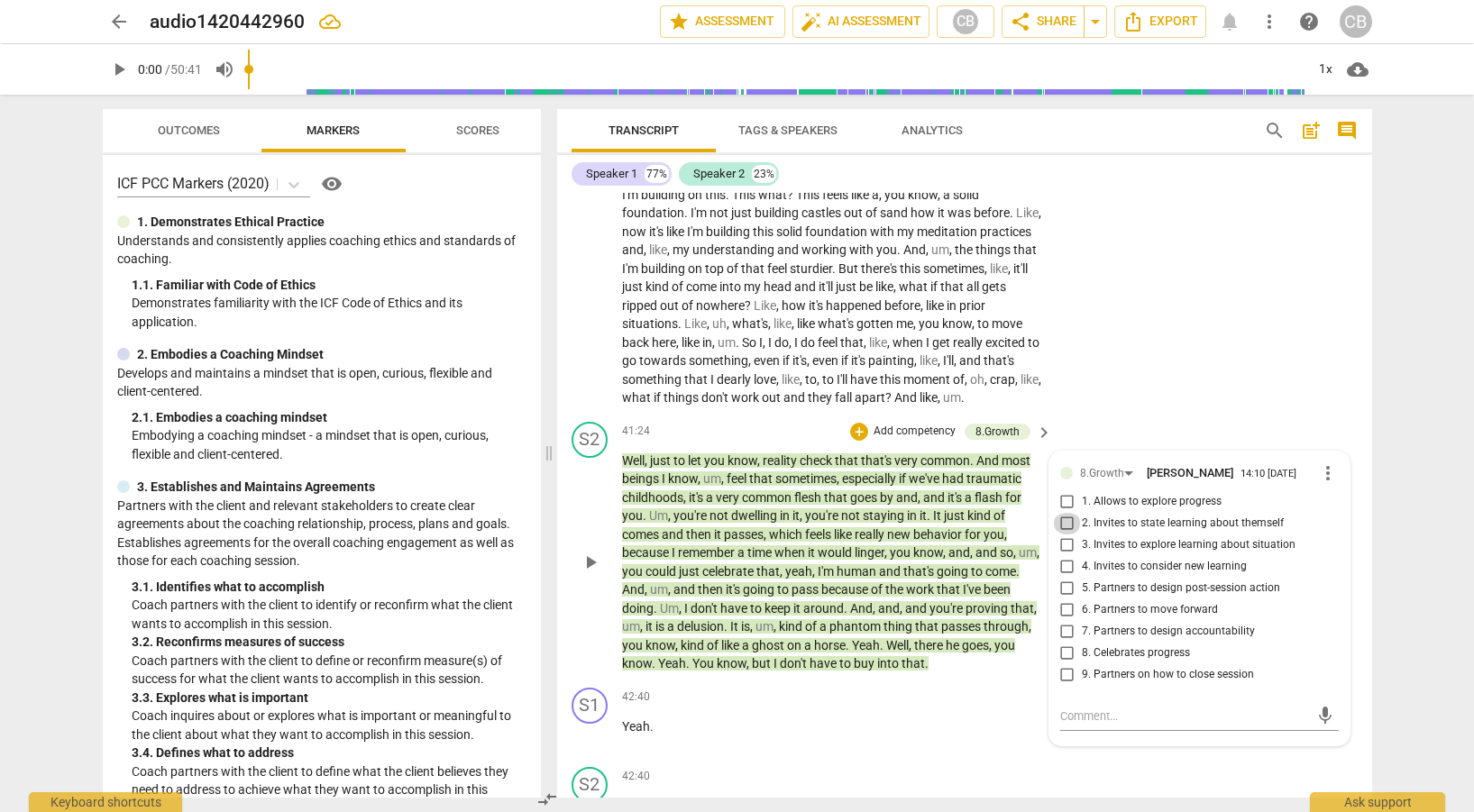
click at [1067, 534] on input "2. Invites to state learning about themself" at bounding box center [1068, 524] width 29 height 21
checkbox input "true"
click at [1067, 578] on input "4. Invites to consider new learning" at bounding box center [1068, 567] width 29 height 21
checkbox input "true"
click at [1060, 621] on input "6. Partners to move forward" at bounding box center [1068, 610] width 29 height 21
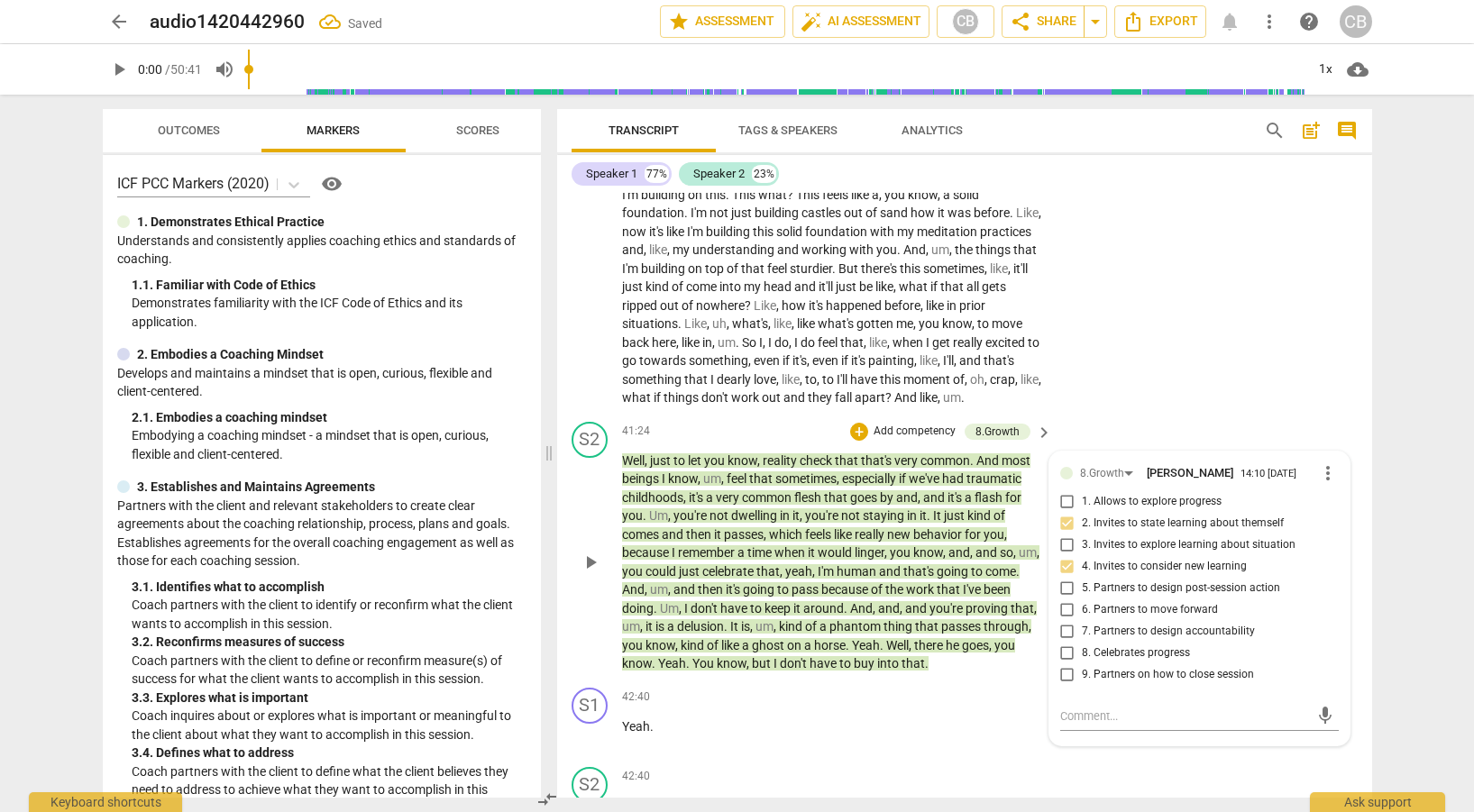
checkbox input "true"
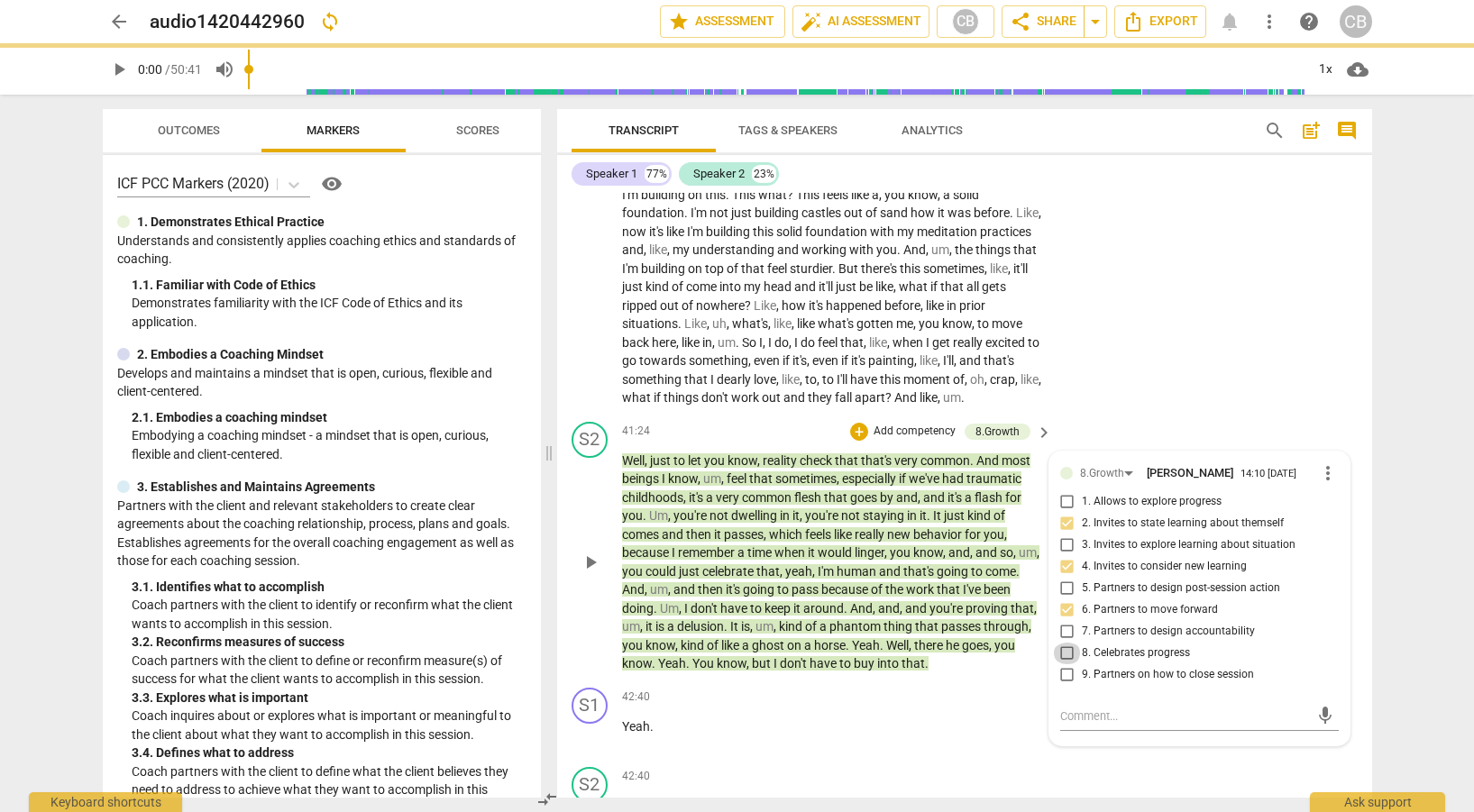
click at [1064, 663] on input "8. Celebrates progress" at bounding box center [1068, 654] width 29 height 21
checkbox input "true"
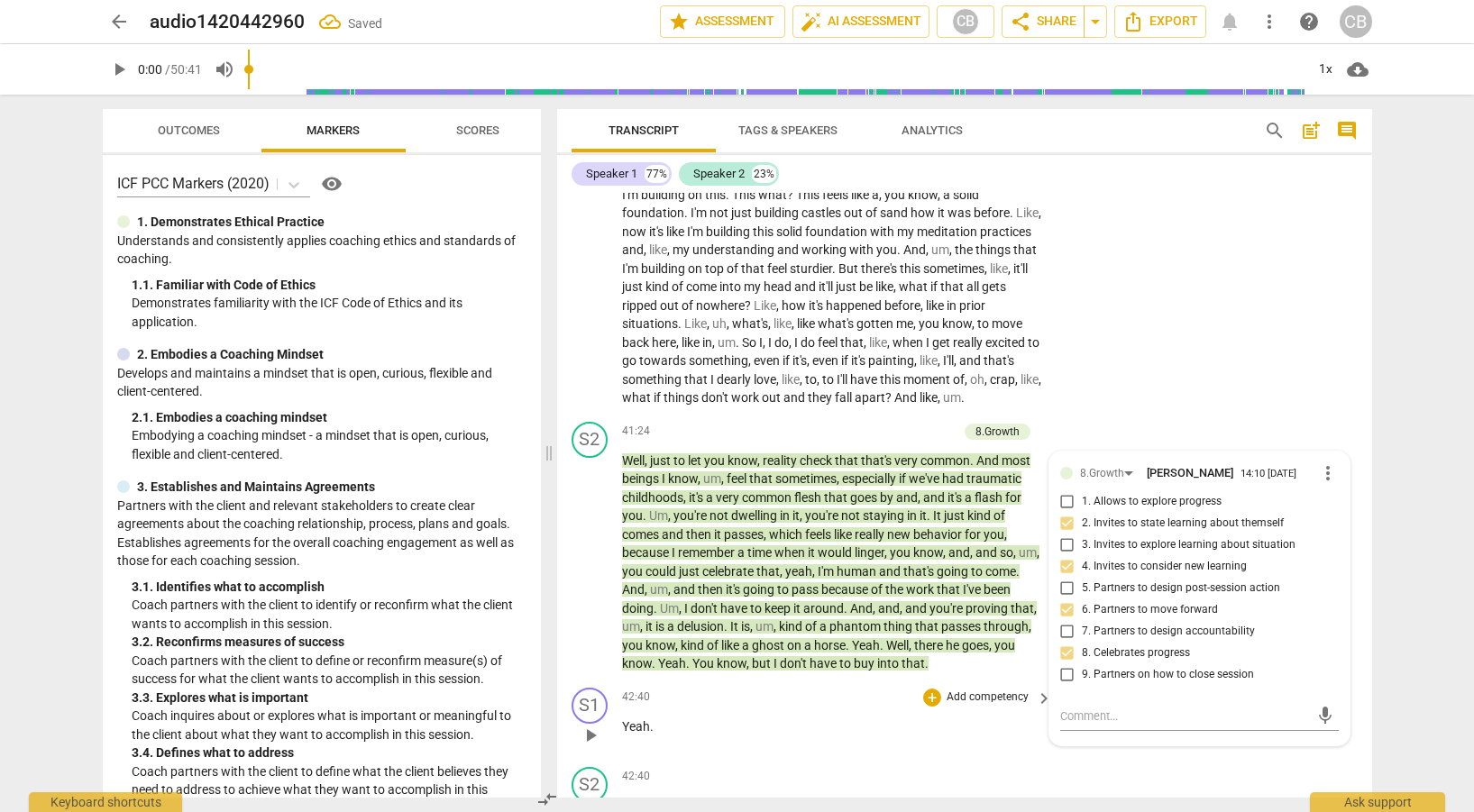
click at [829, 708] on div "42:40 + Add competency keyboard_arrow_right" at bounding box center [838, 697] width 433 height 20
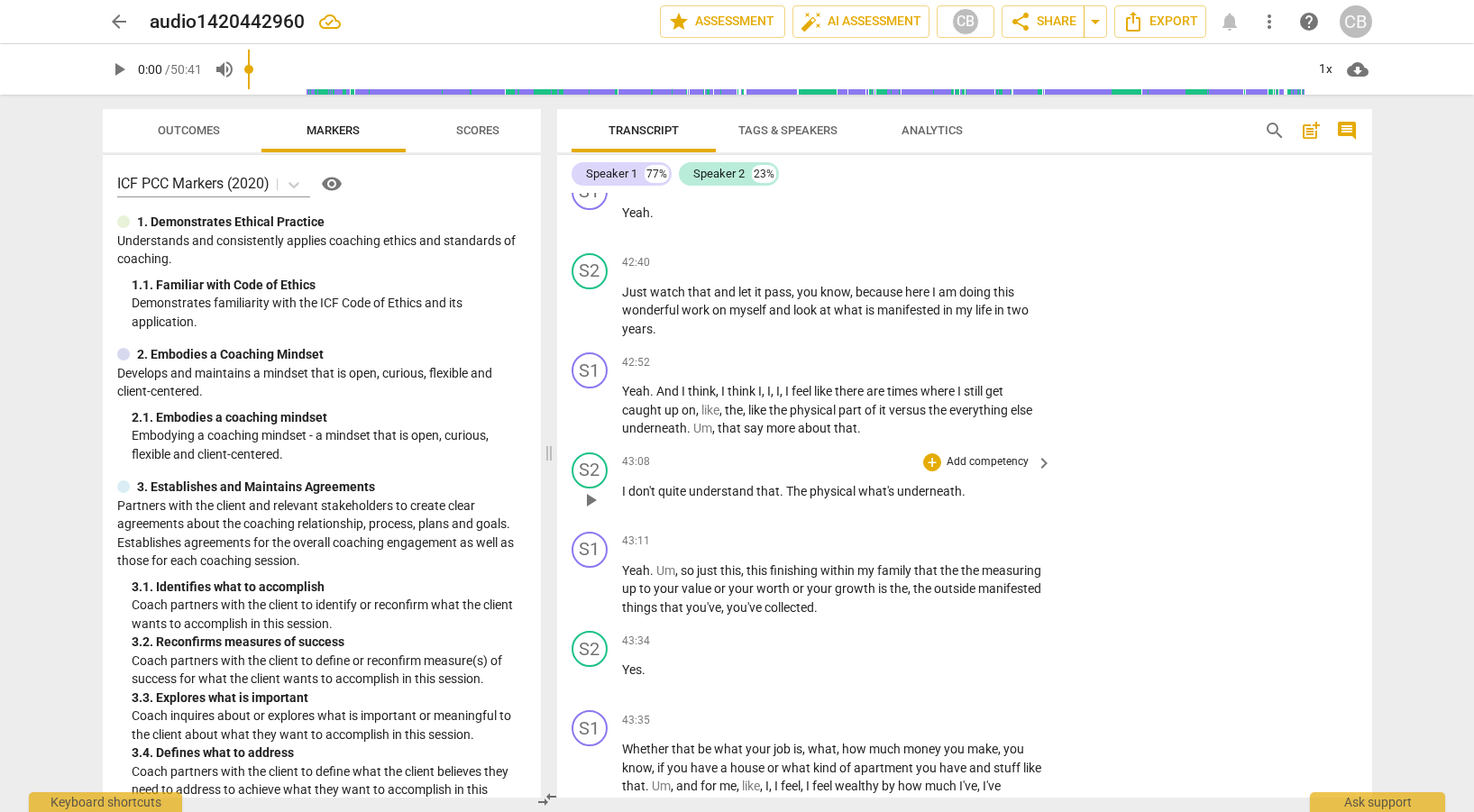
scroll to position [13512, 0]
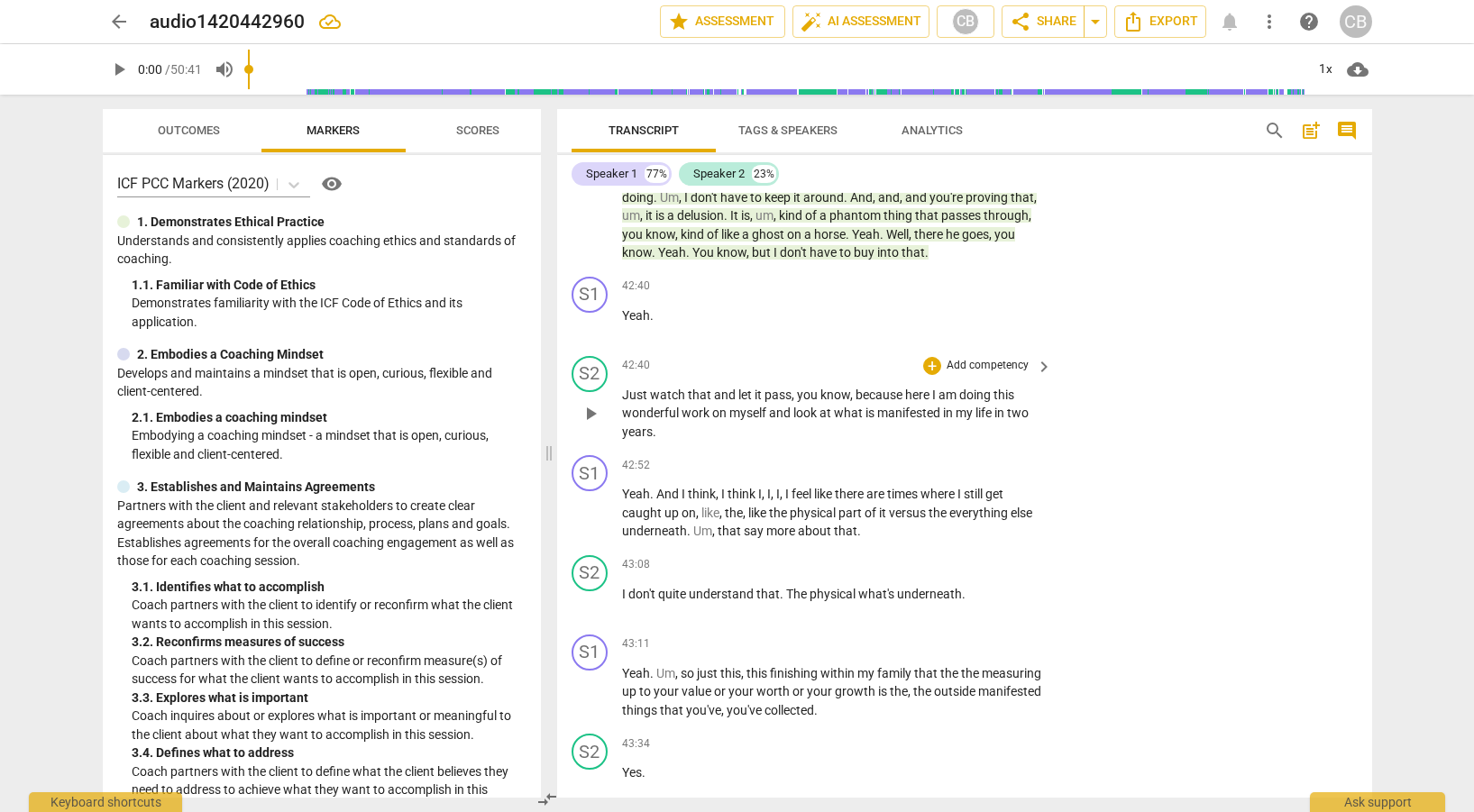
click at [1037, 378] on span "keyboard_arrow_right" at bounding box center [1044, 366] width 21 height 21
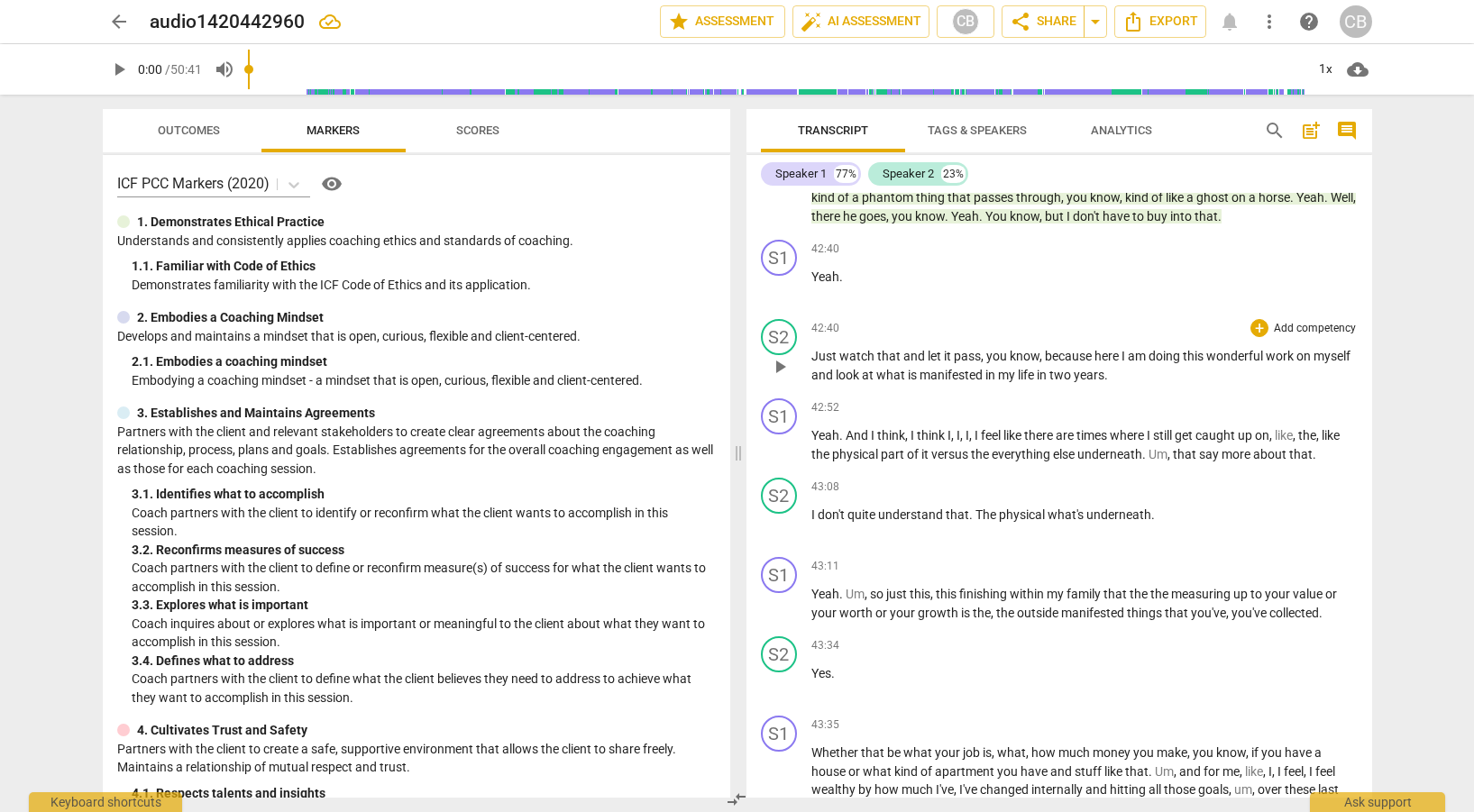
scroll to position [12100, 0]
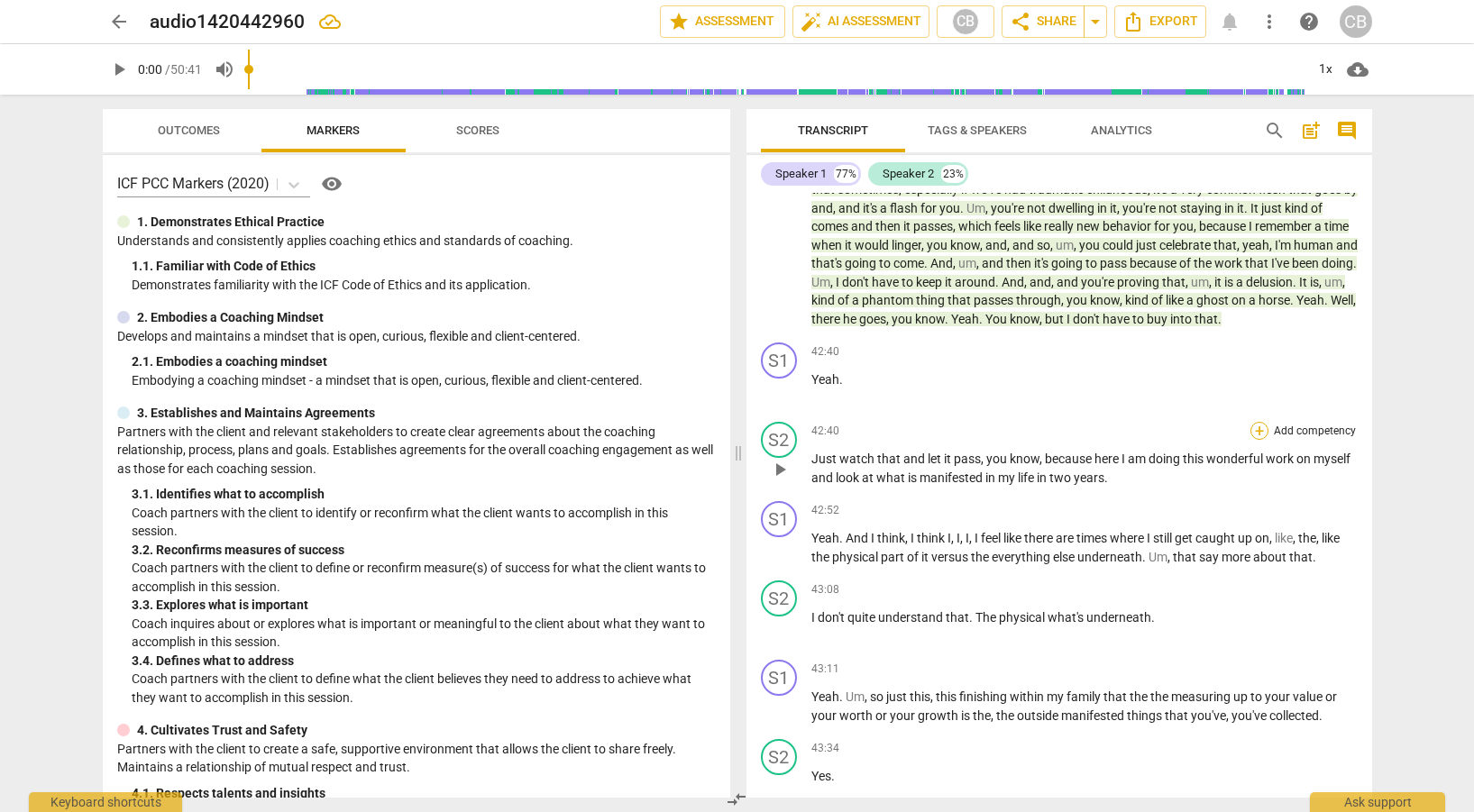
click at [1255, 440] on div "+" at bounding box center [1260, 430] width 18 height 18
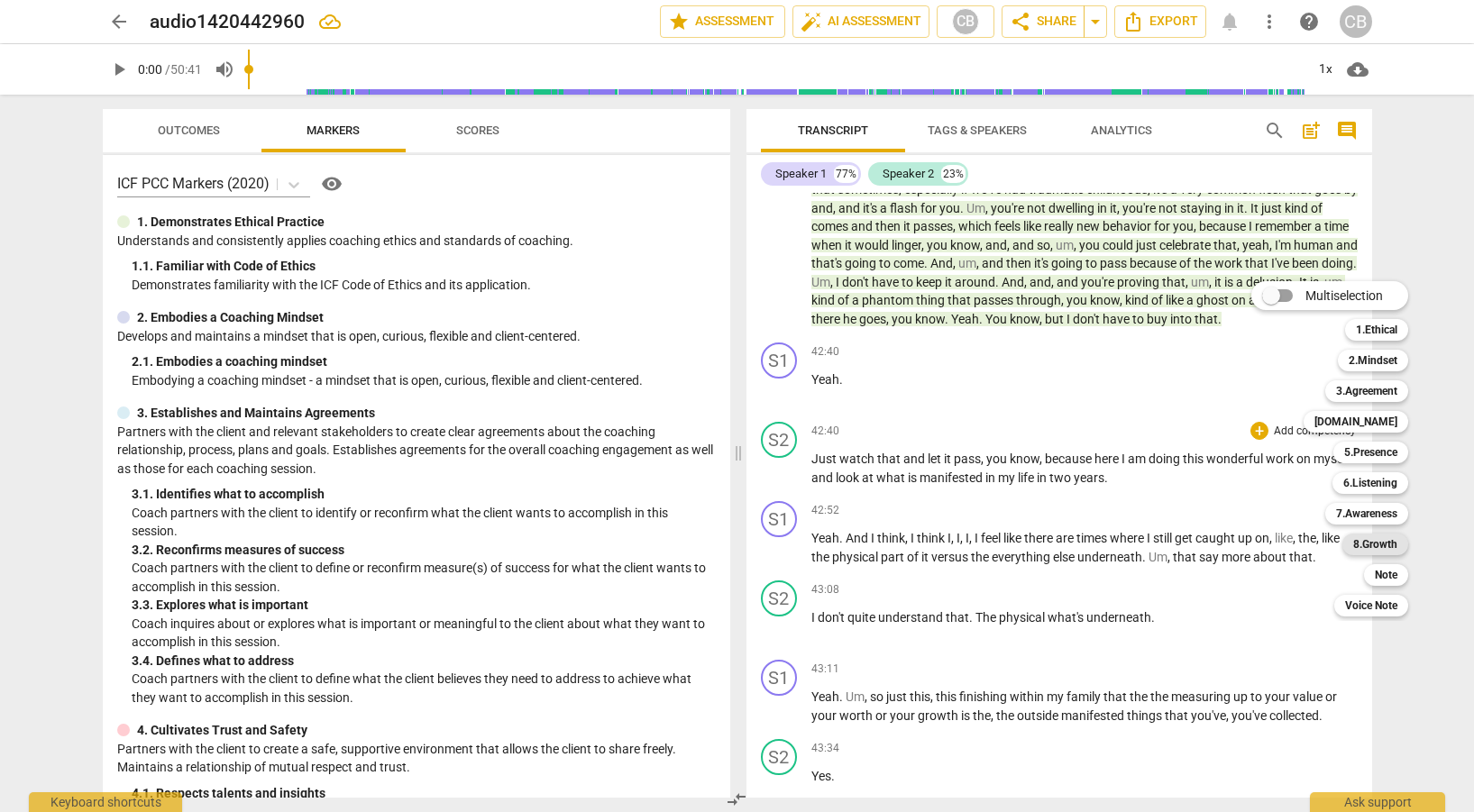
click at [1362, 544] on b "8.Growth" at bounding box center [1376, 544] width 44 height 21
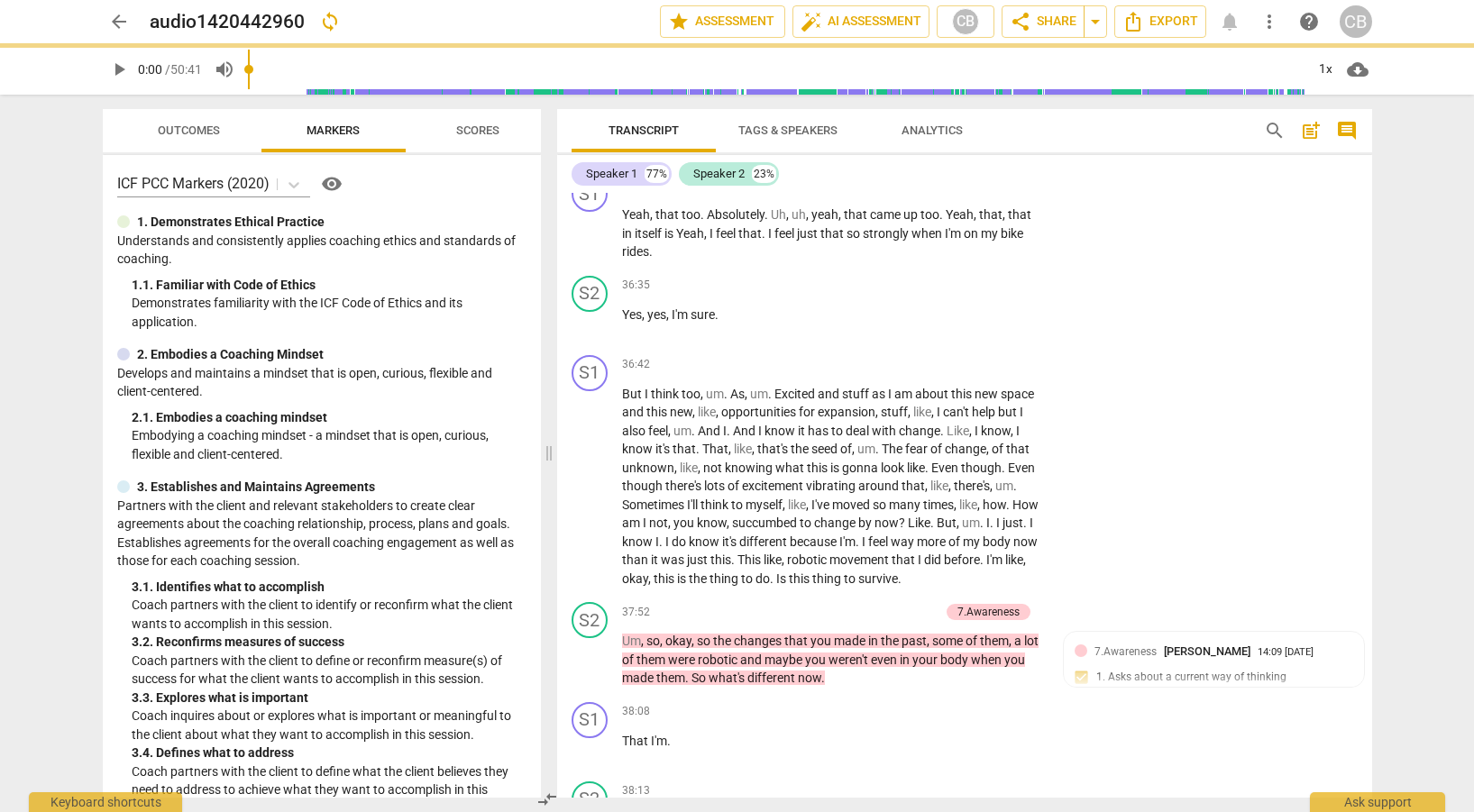
scroll to position [13427, 0]
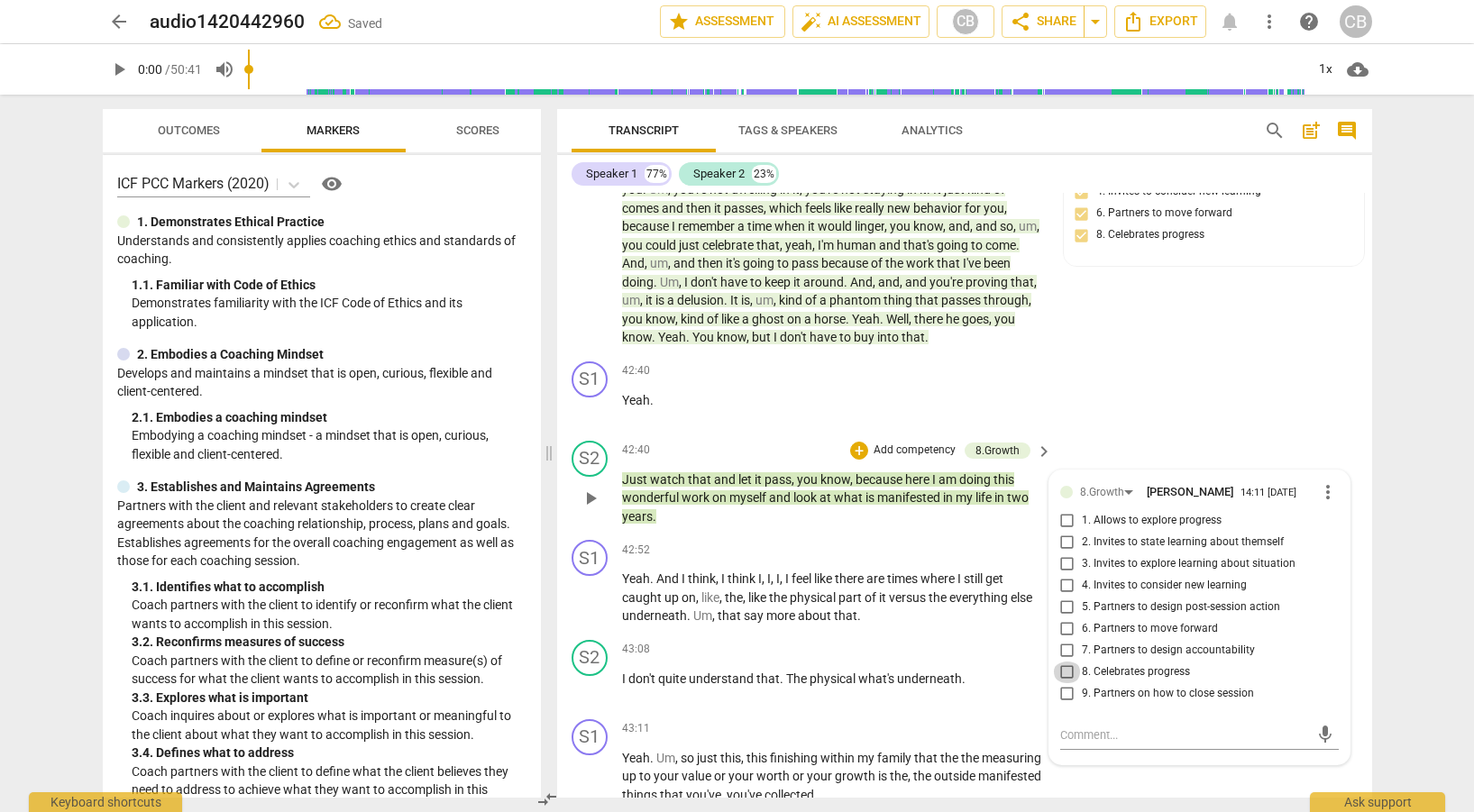
click at [1063, 684] on input "8. Celebrates progress" at bounding box center [1068, 672] width 29 height 21
checkbox input "true"
click at [1019, 705] on div "43:08 + Add competency keyboard_arrow_right I don't quite understand that . The…" at bounding box center [838, 672] width 433 height 65
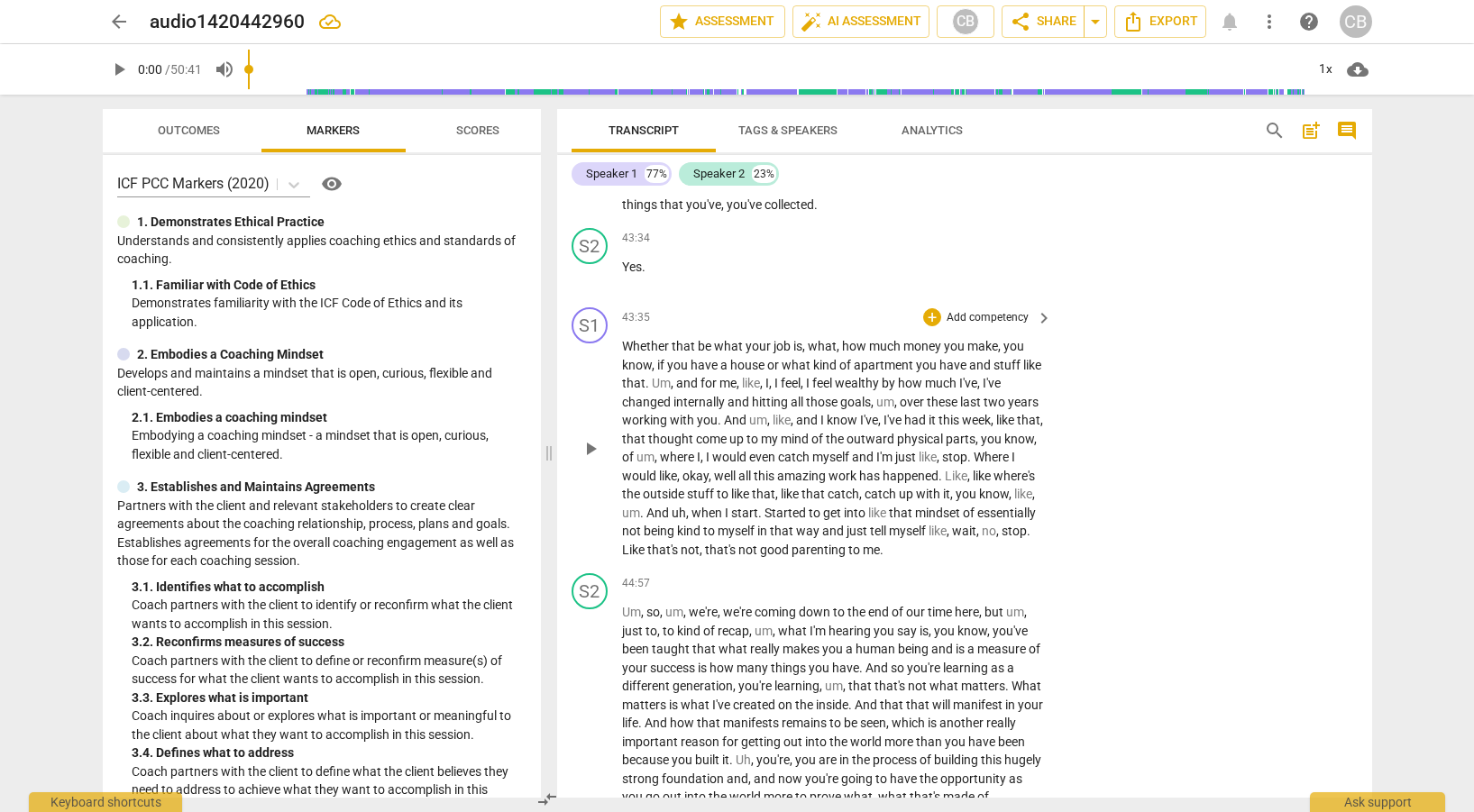
scroll to position [14043, 0]
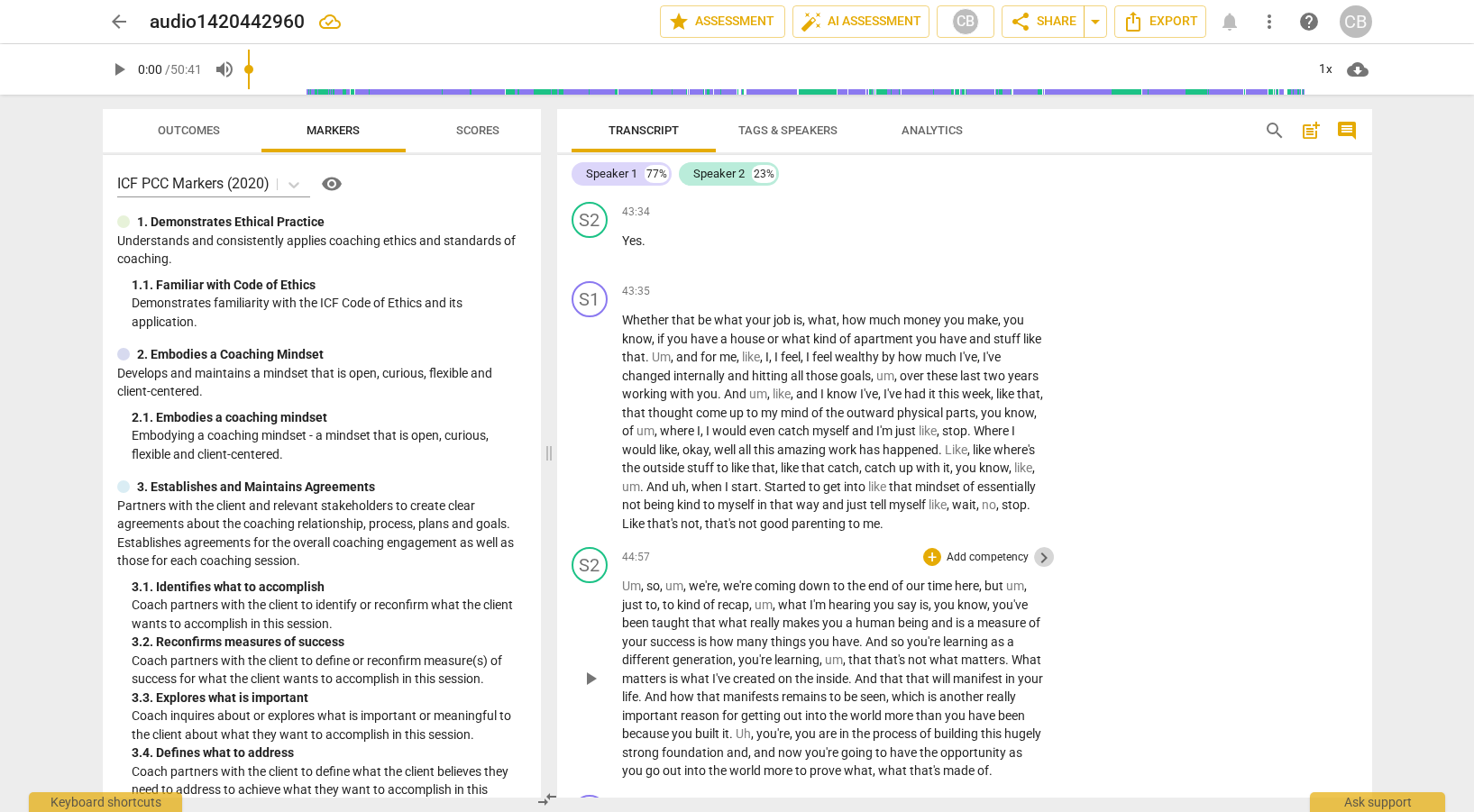
drag, startPoint x: 1040, startPoint y: 576, endPoint x: 1041, endPoint y: 564, distance: 12.0
click at [1041, 569] on span "keyboard_arrow_right" at bounding box center [1044, 557] width 21 height 21
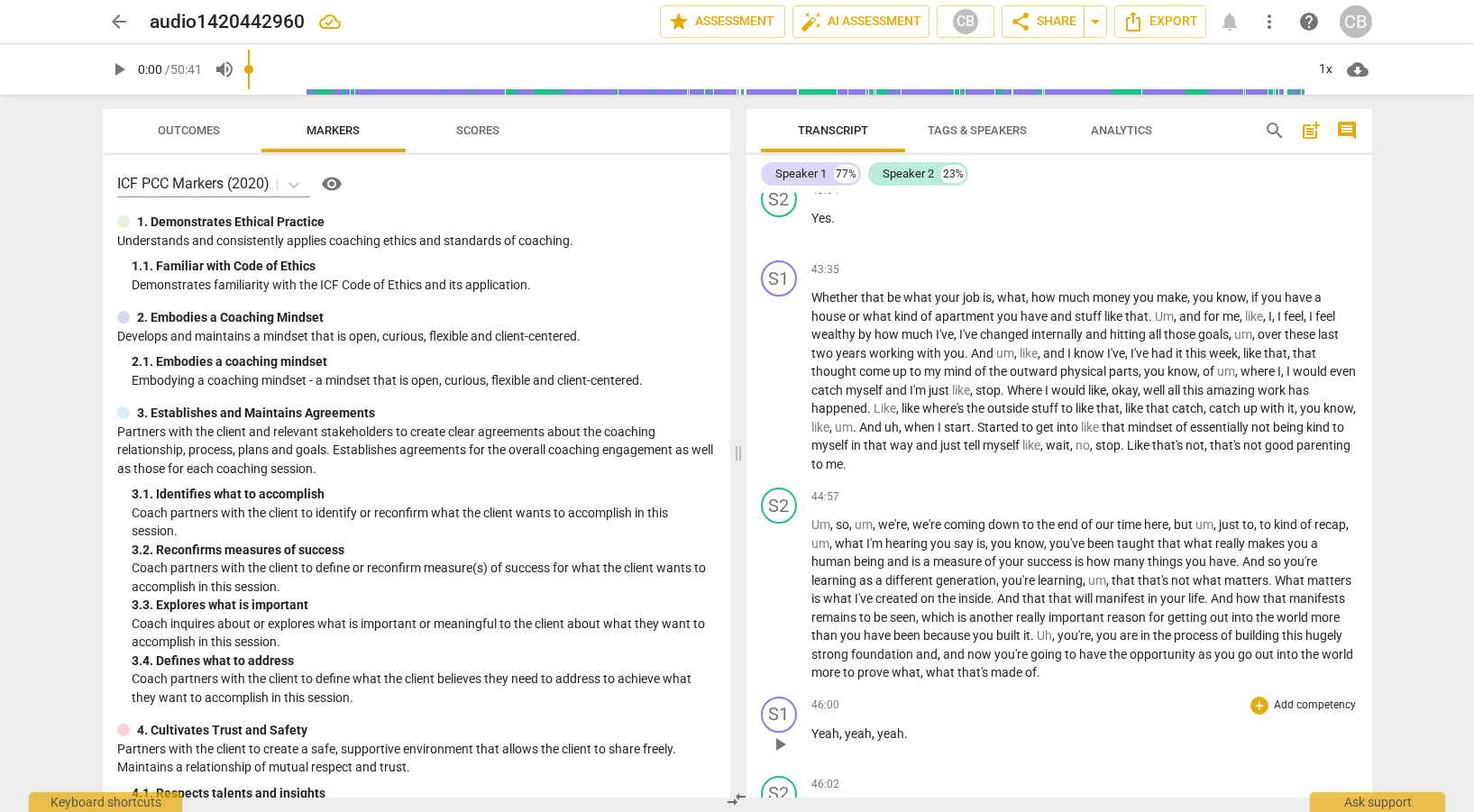
scroll to position [12660, 0]
click at [1317, 505] on p "Add competency" at bounding box center [1315, 498] width 86 height 16
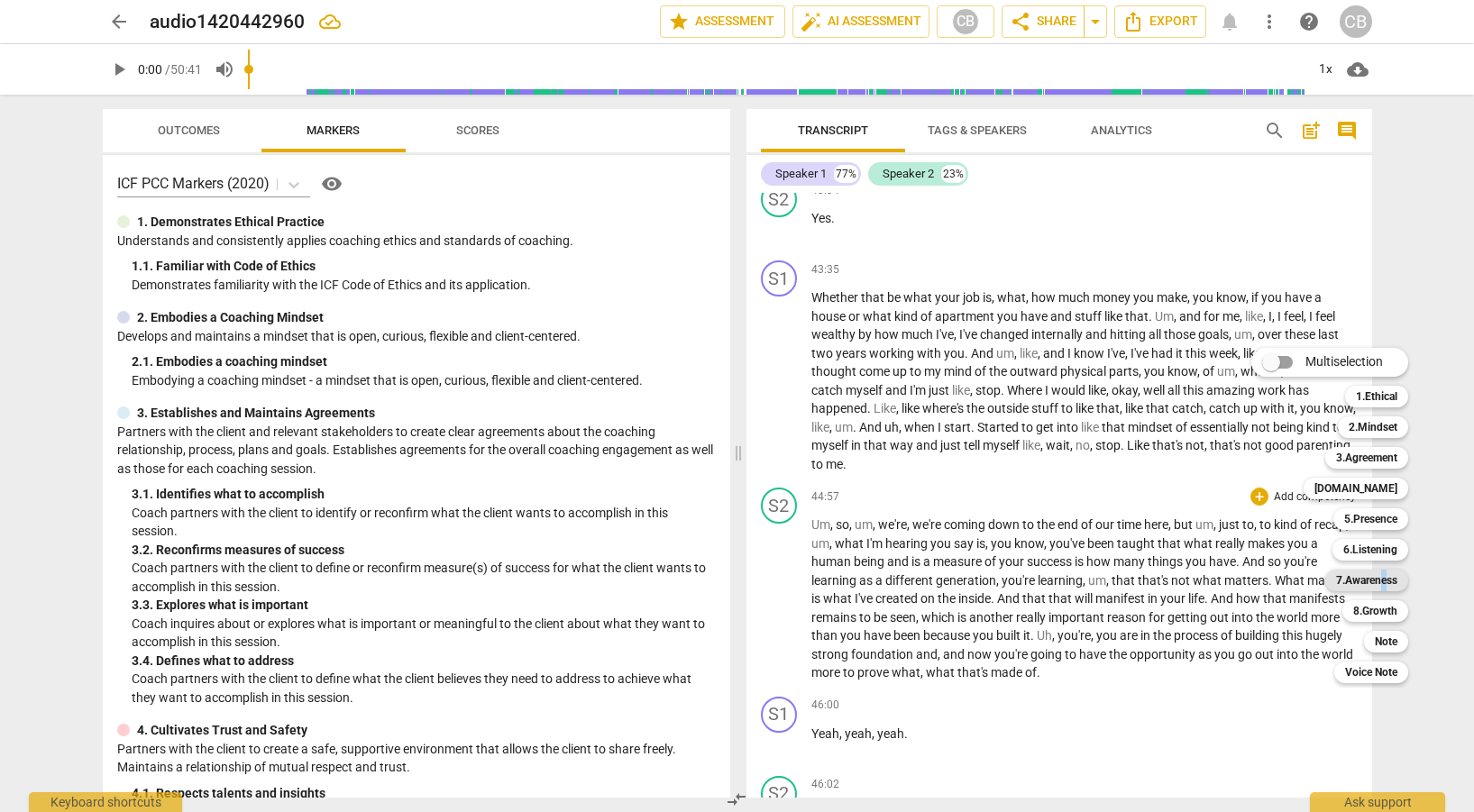
click at [1386, 584] on b "7.Awareness" at bounding box center [1367, 581] width 62 height 21
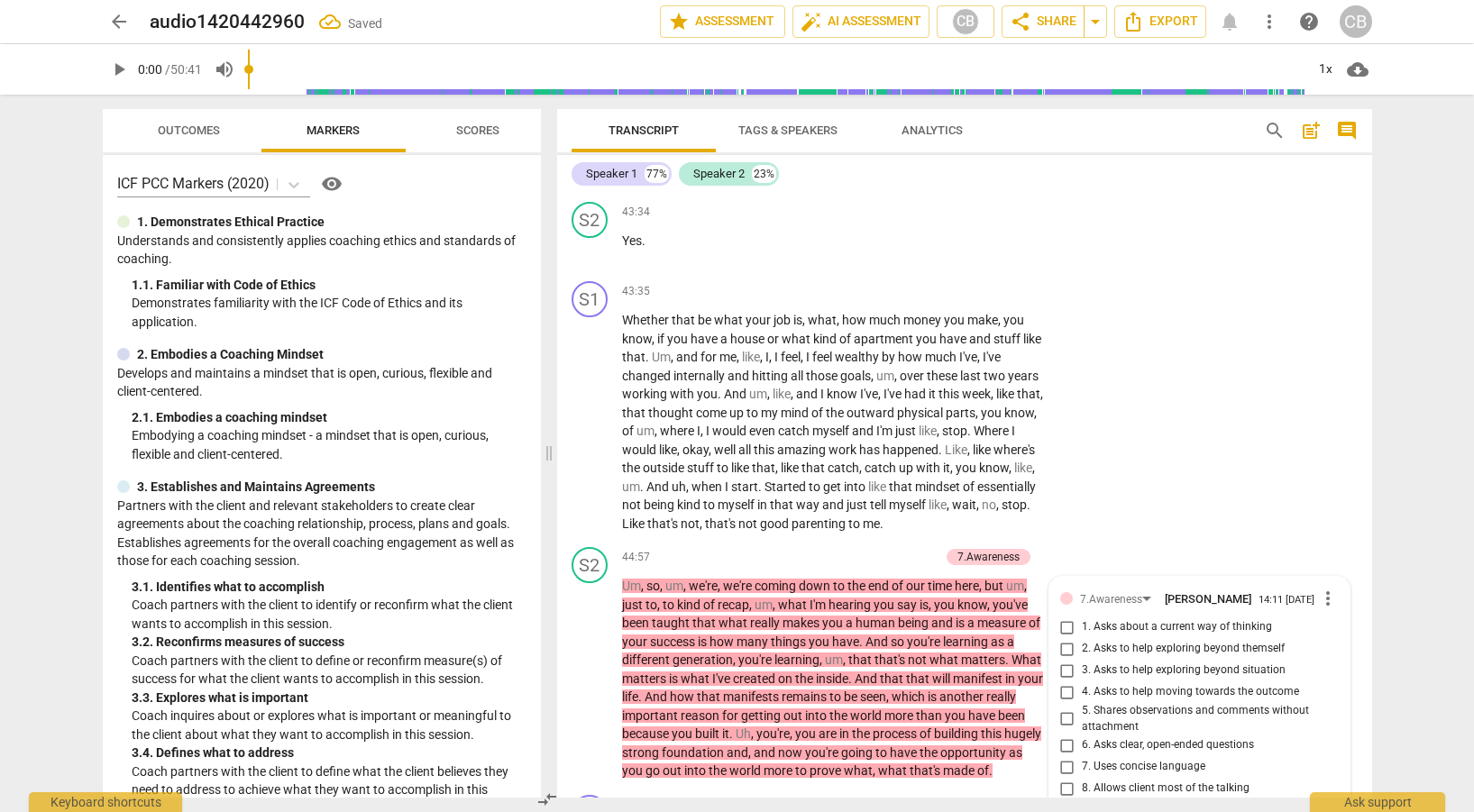
scroll to position [14403, 0]
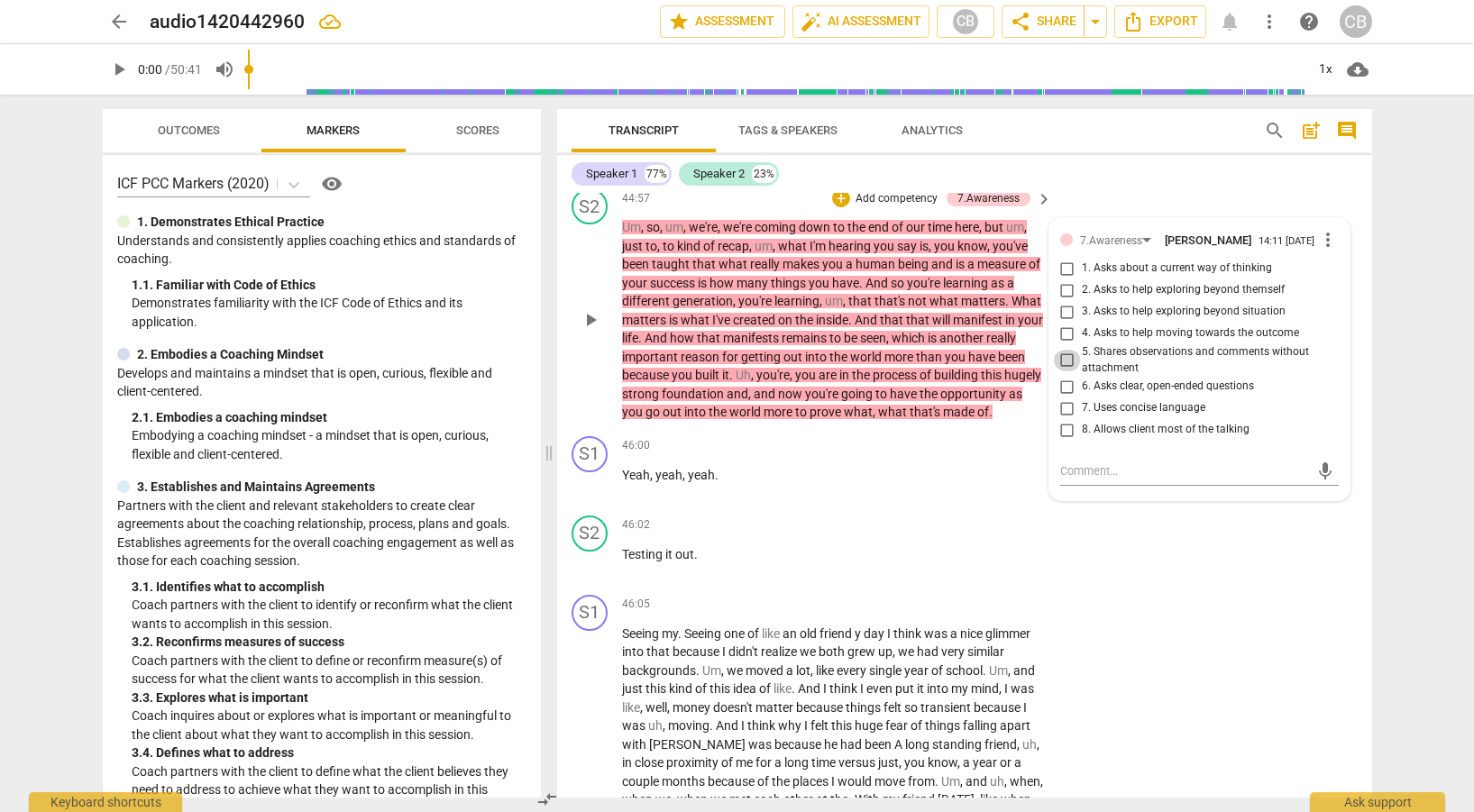
click at [1066, 371] on input "5. Shares observations and comments without attachment" at bounding box center [1068, 361] width 29 height 21
checkbox input "true"
click at [1211, 587] on div "S2 play_arrow pause 46:02 + Add competency keyboard_arrow_right Testing it out ." at bounding box center [965, 548] width 815 height 79
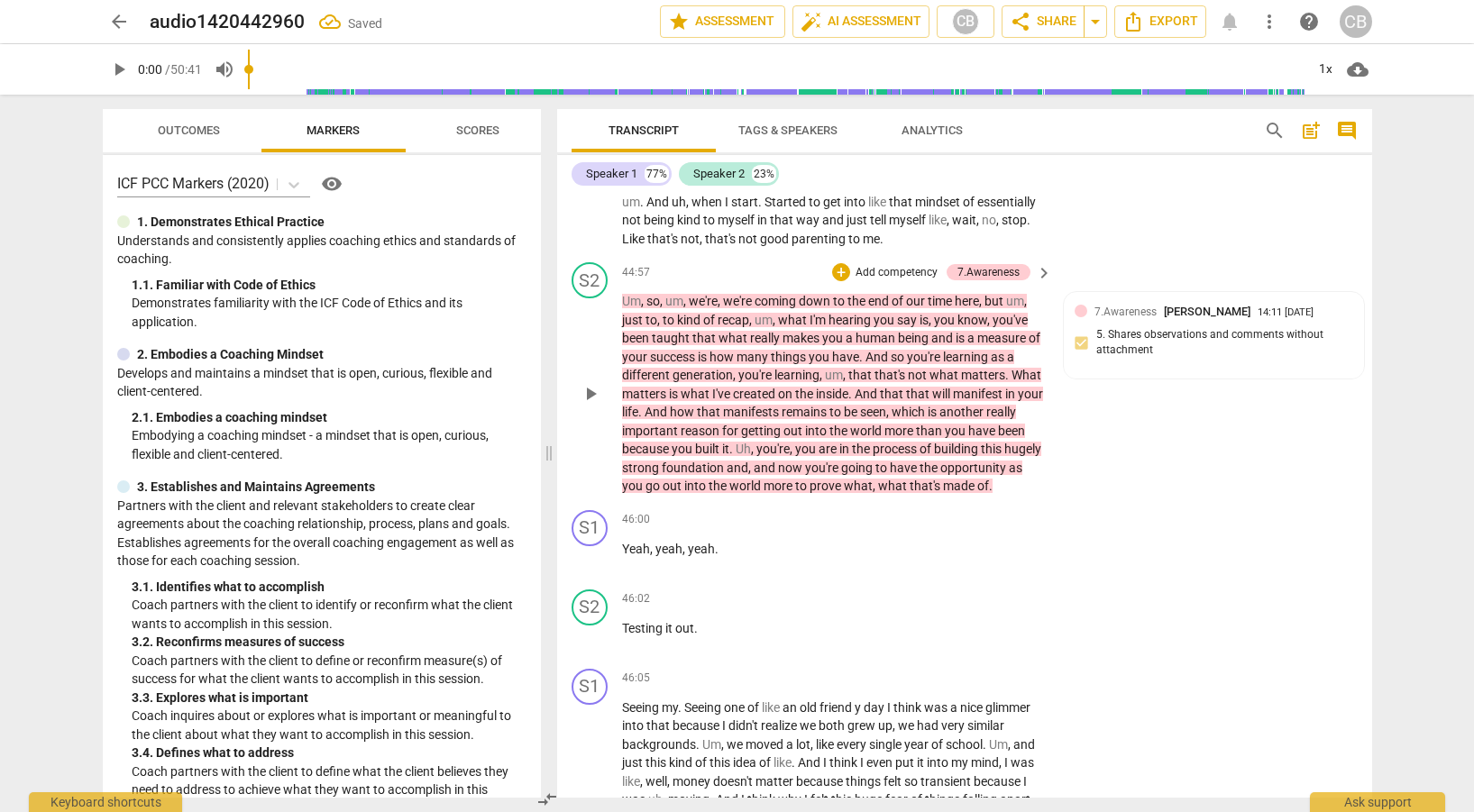
scroll to position [14300, 0]
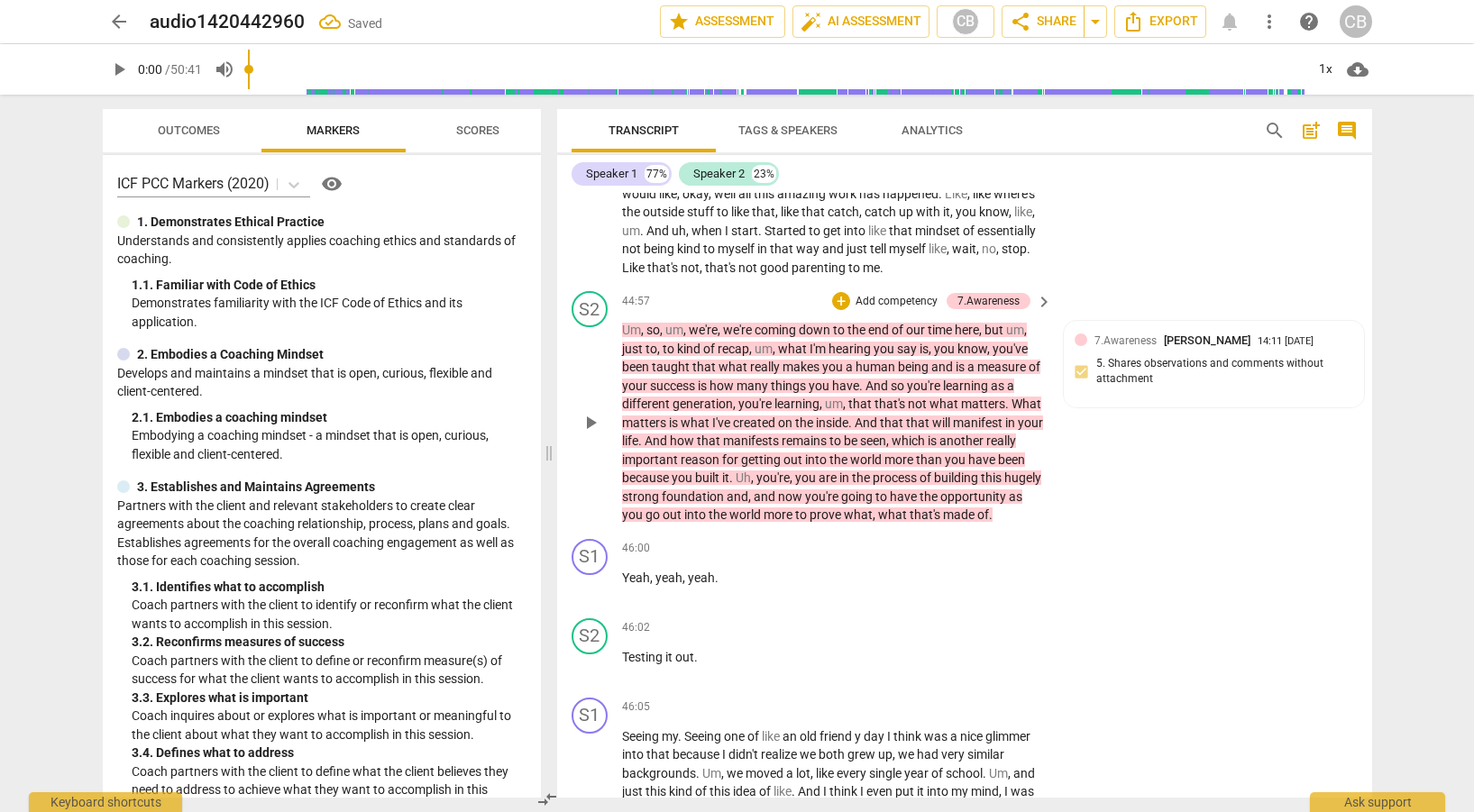
click at [1044, 312] on span "keyboard_arrow_right" at bounding box center [1044, 302] width 21 height 21
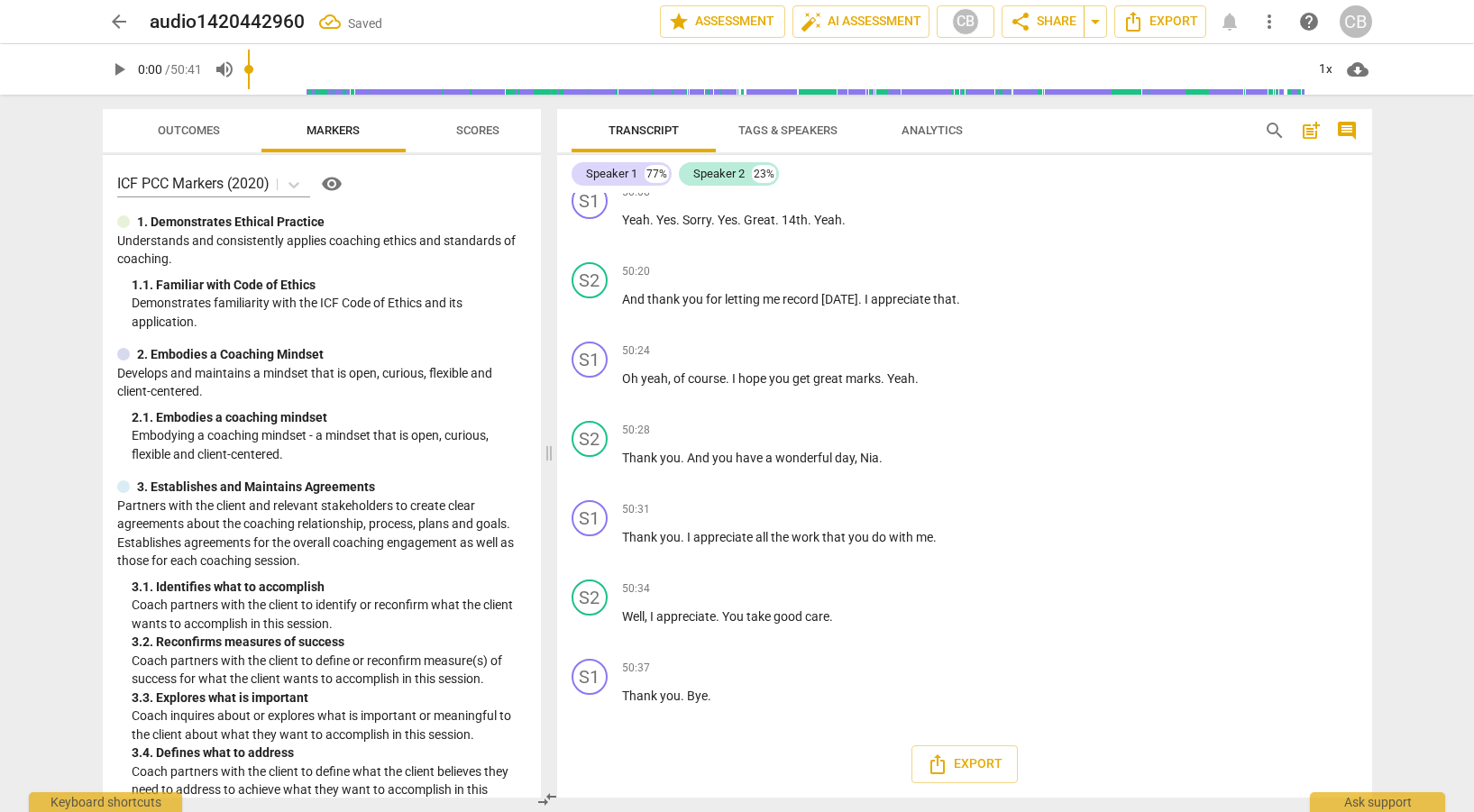
scroll to position [12876, 0]
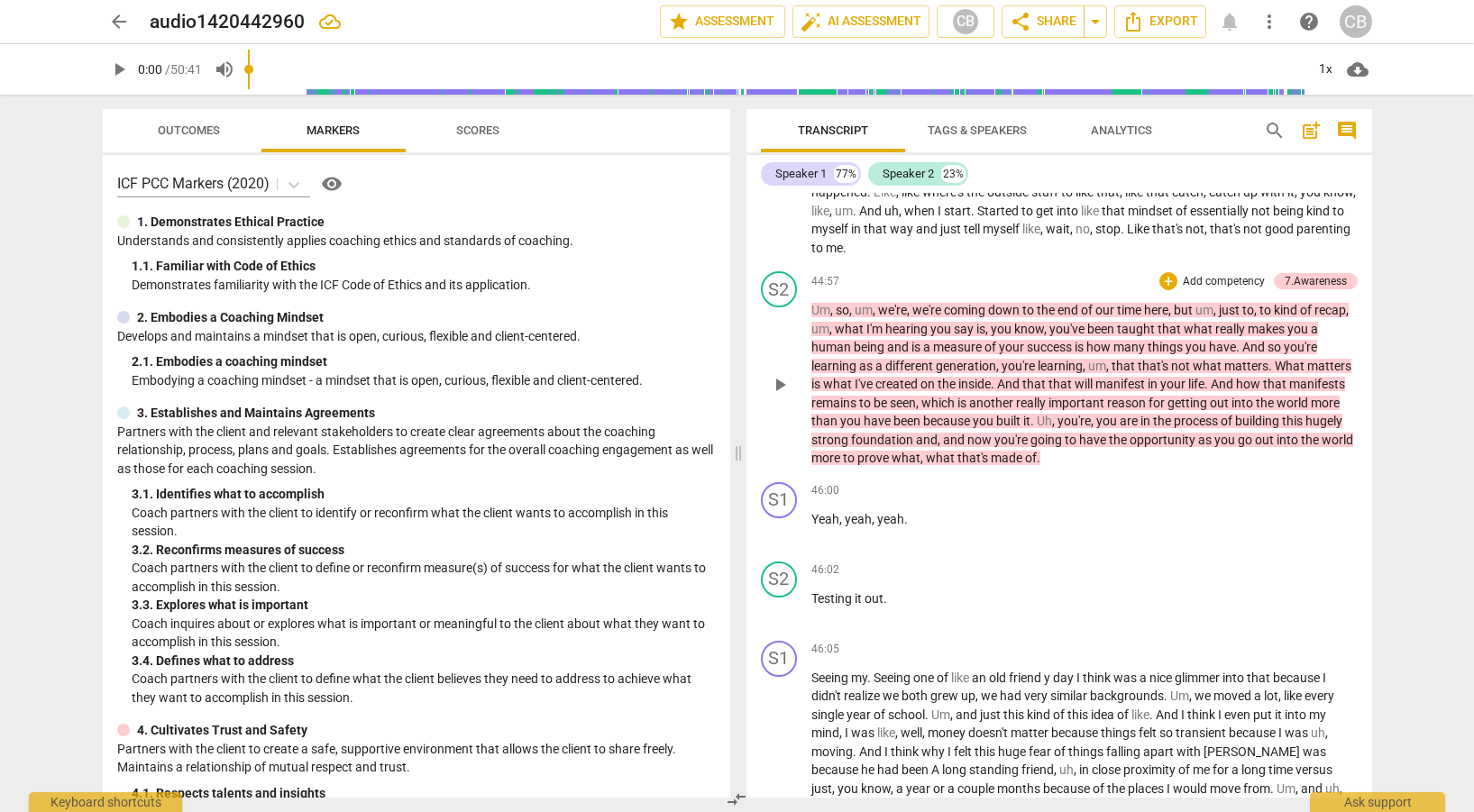
click at [1205, 290] on div "+ Add competency" at bounding box center [1213, 281] width 107 height 18
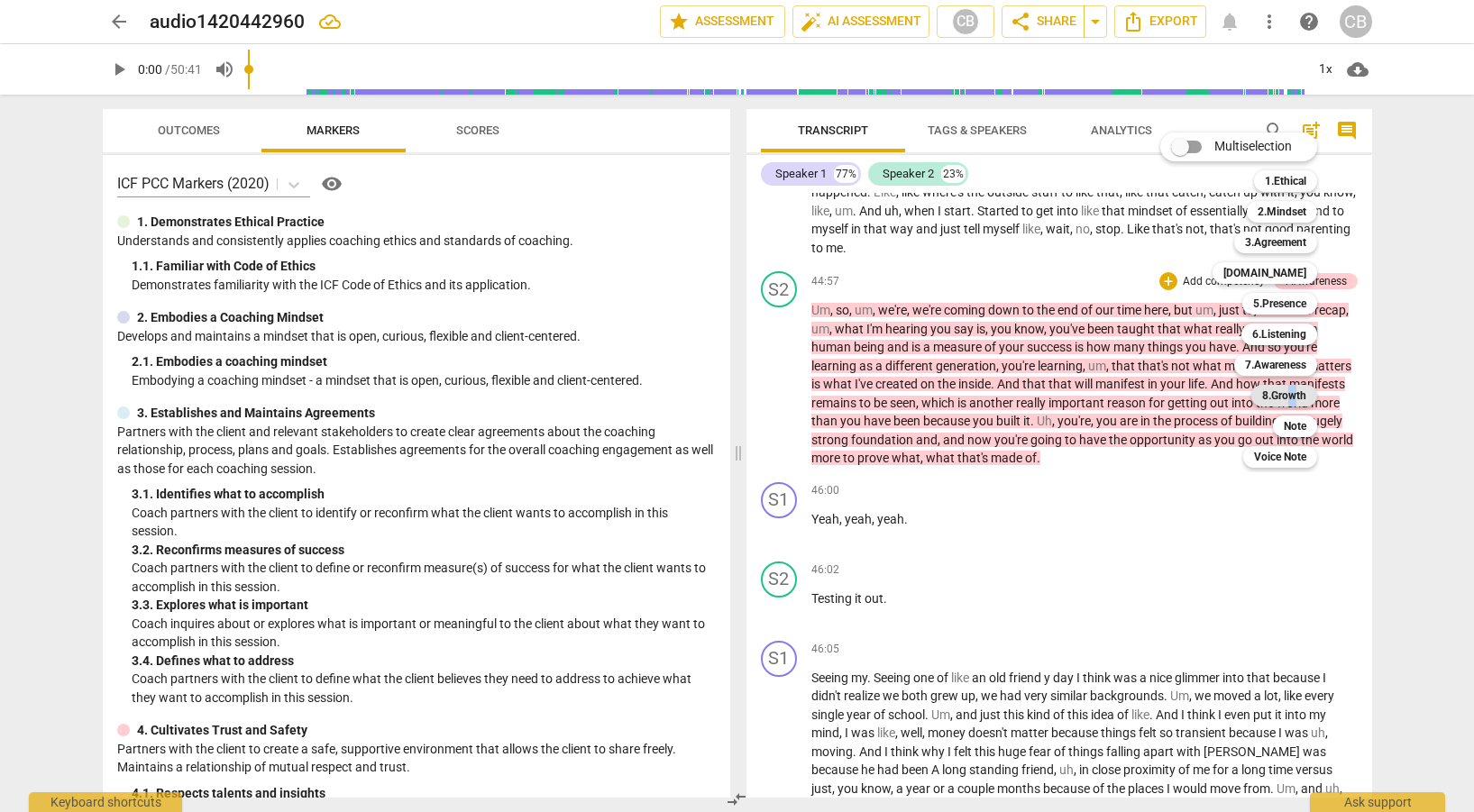
click at [1295, 387] on b "8.Growth" at bounding box center [1285, 395] width 44 height 21
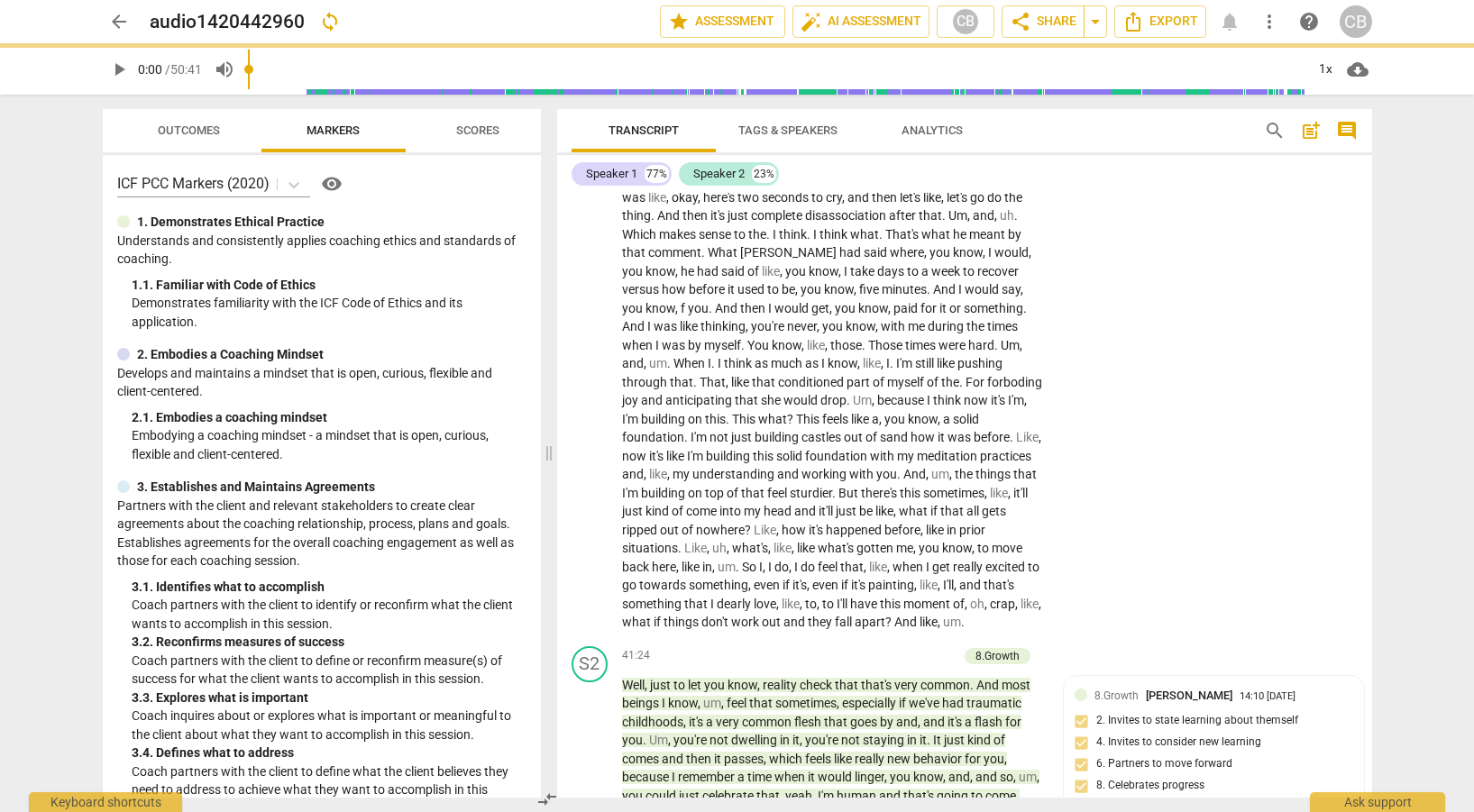
scroll to position [14300, 0]
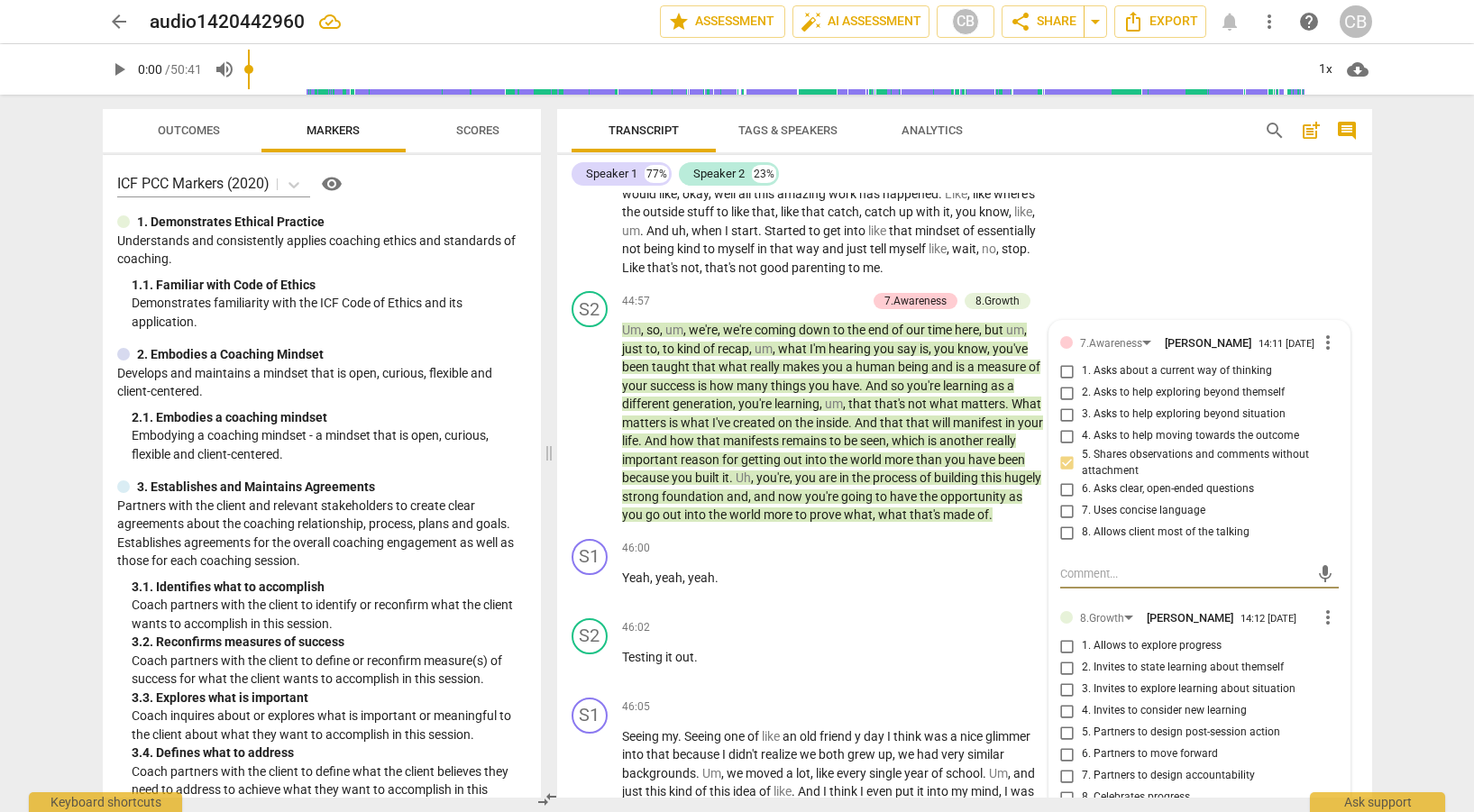
click at [1271, 283] on div "S1 play_arrow pause 43:35 + Add competency keyboard_arrow_right Whether that be…" at bounding box center [965, 151] width 815 height 266
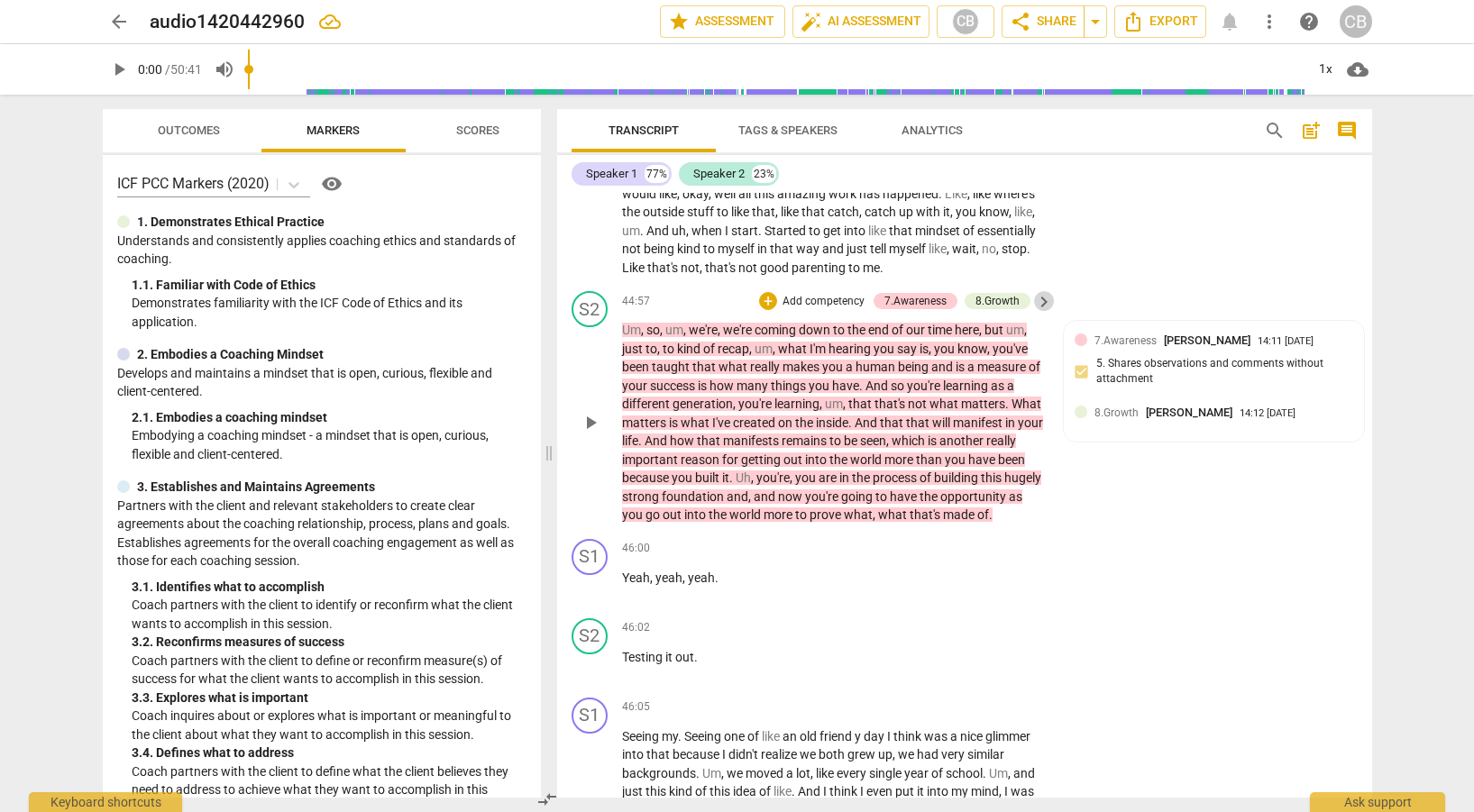
click at [1035, 312] on span "keyboard_arrow_right" at bounding box center [1044, 302] width 21 height 21
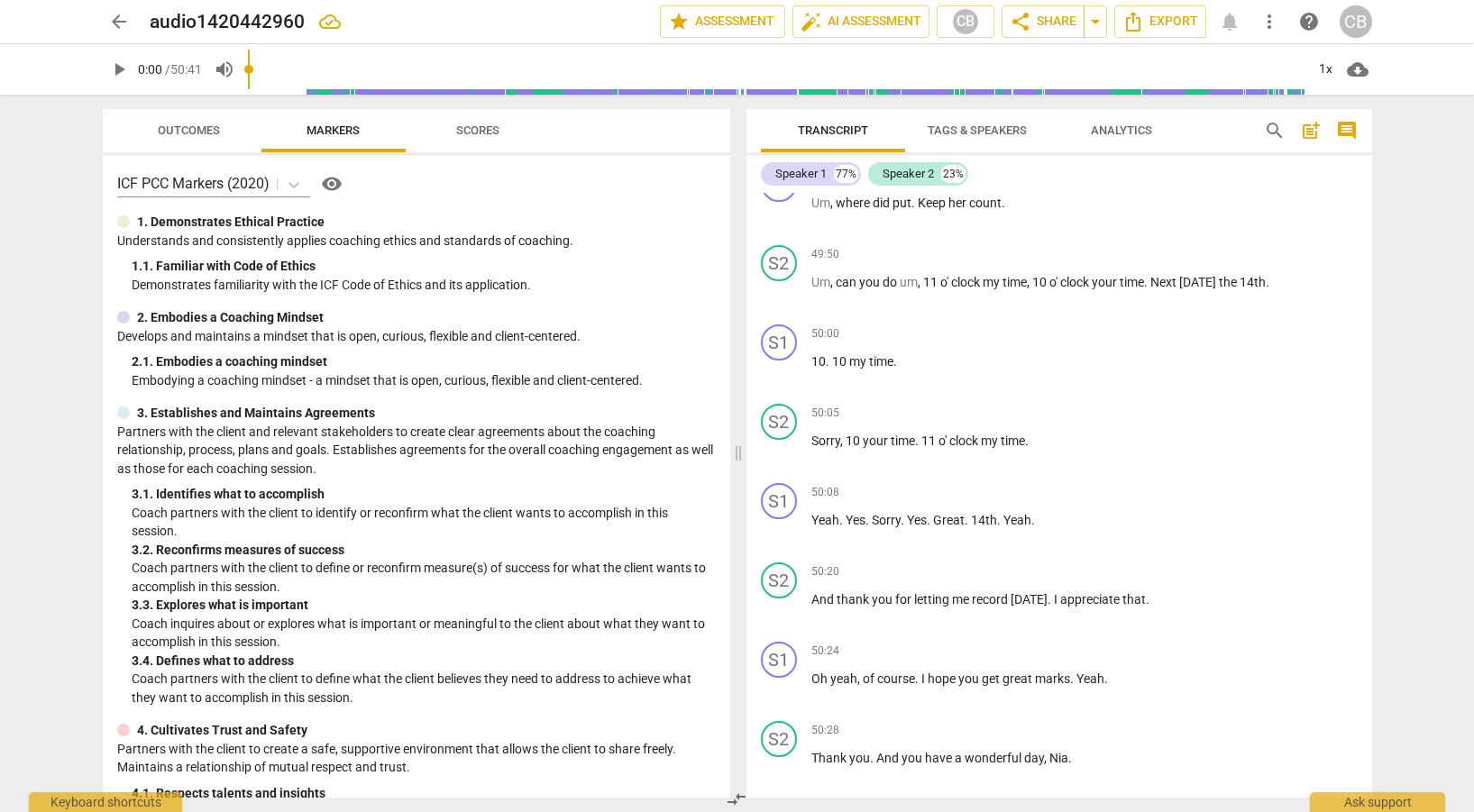
scroll to position [12876, 0]
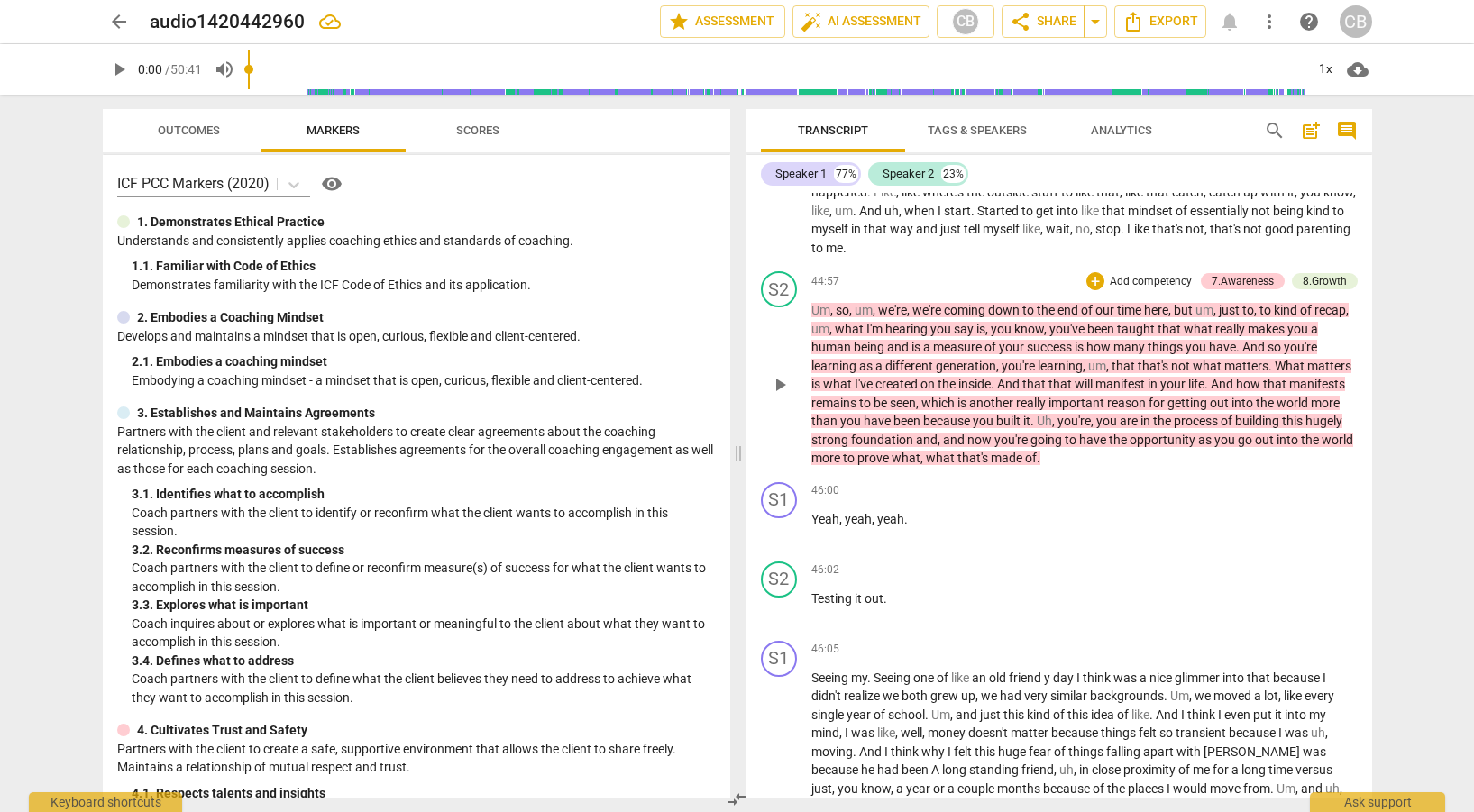
click at [1122, 290] on p "Add competency" at bounding box center [1151, 282] width 86 height 16
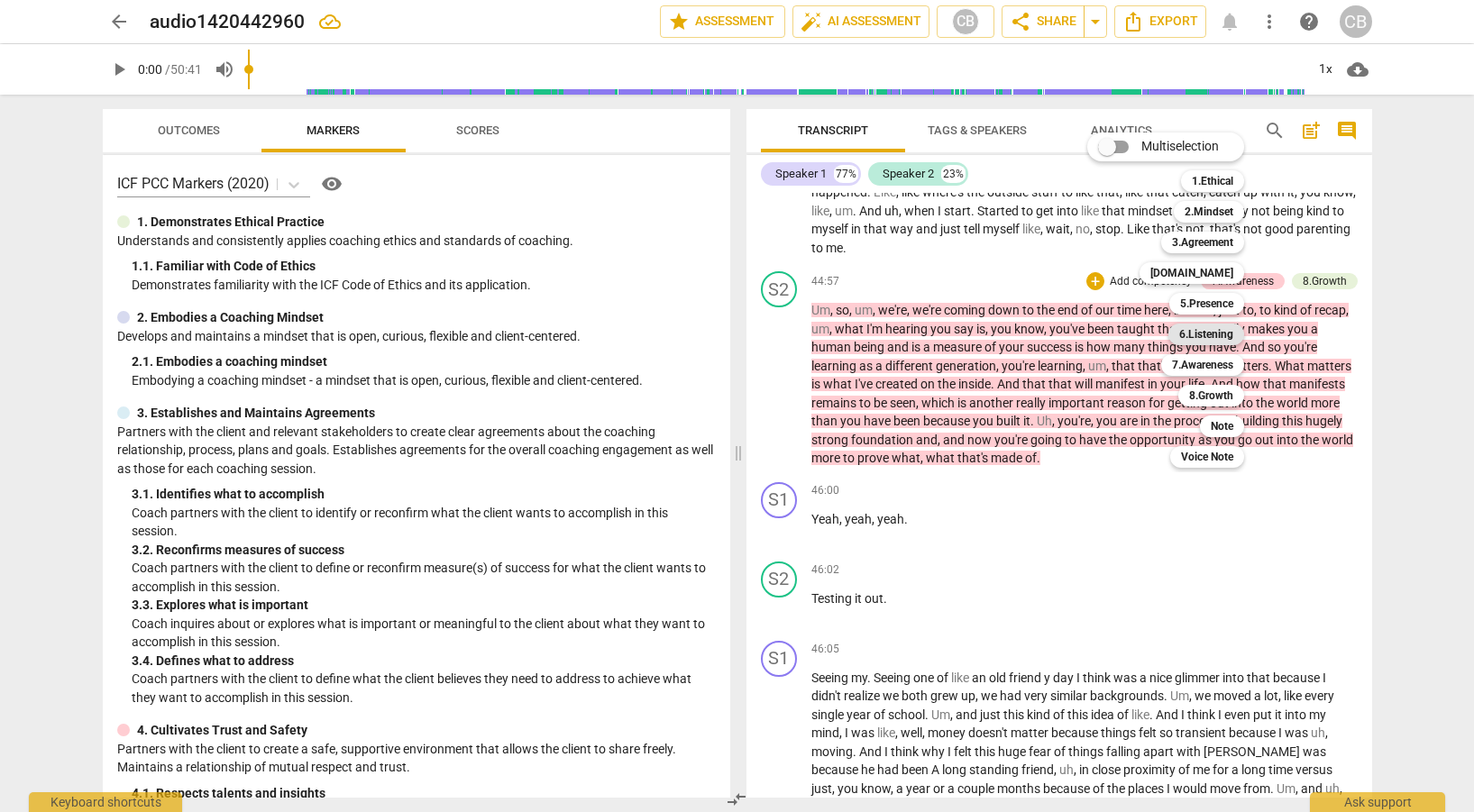
click at [1224, 337] on b "6.Listening" at bounding box center [1207, 335] width 54 height 21
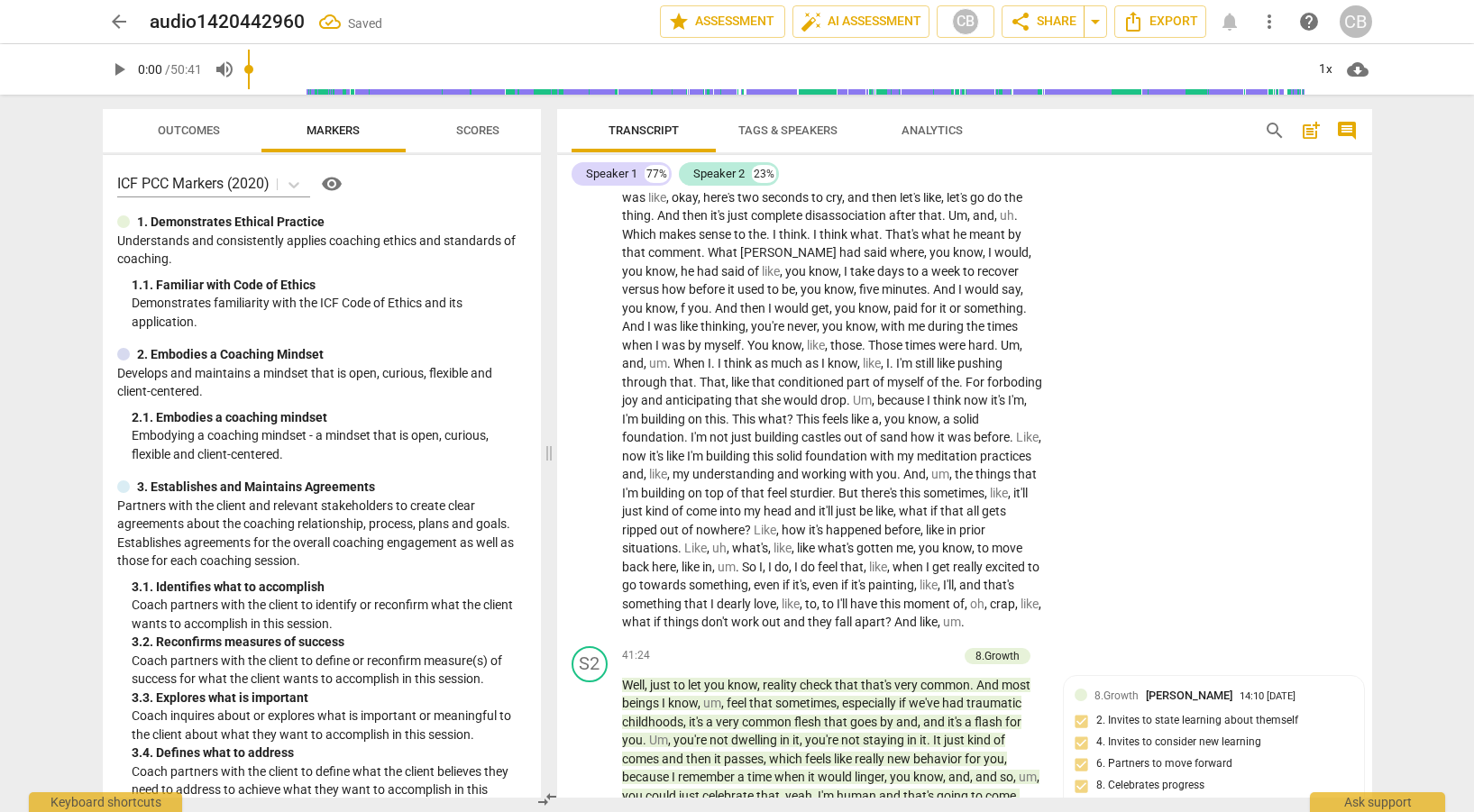
scroll to position [14300, 0]
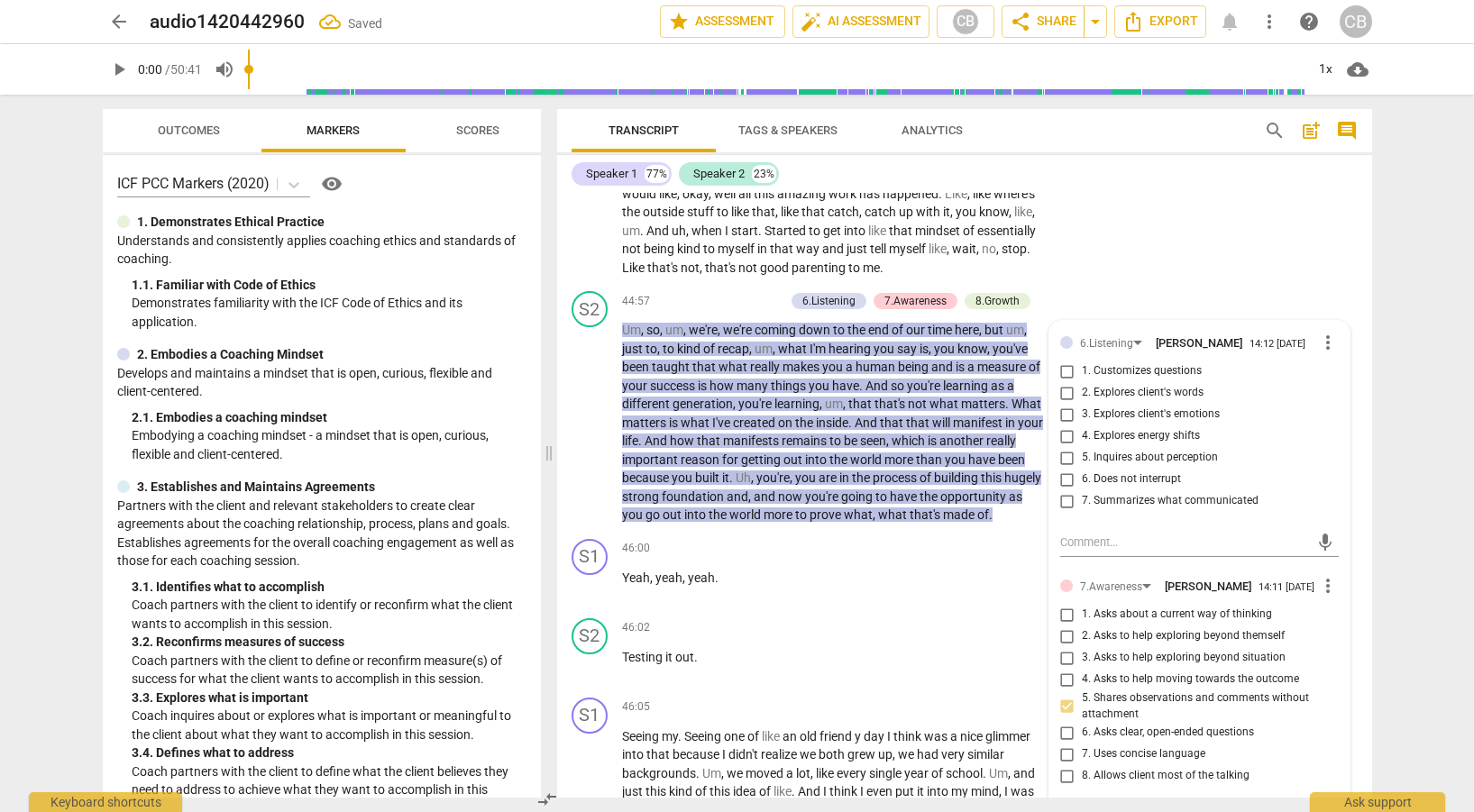
click at [1211, 249] on div "S1 play_arrow pause 43:35 + Add competency keyboard_arrow_right Whether that be…" at bounding box center [965, 151] width 815 height 266
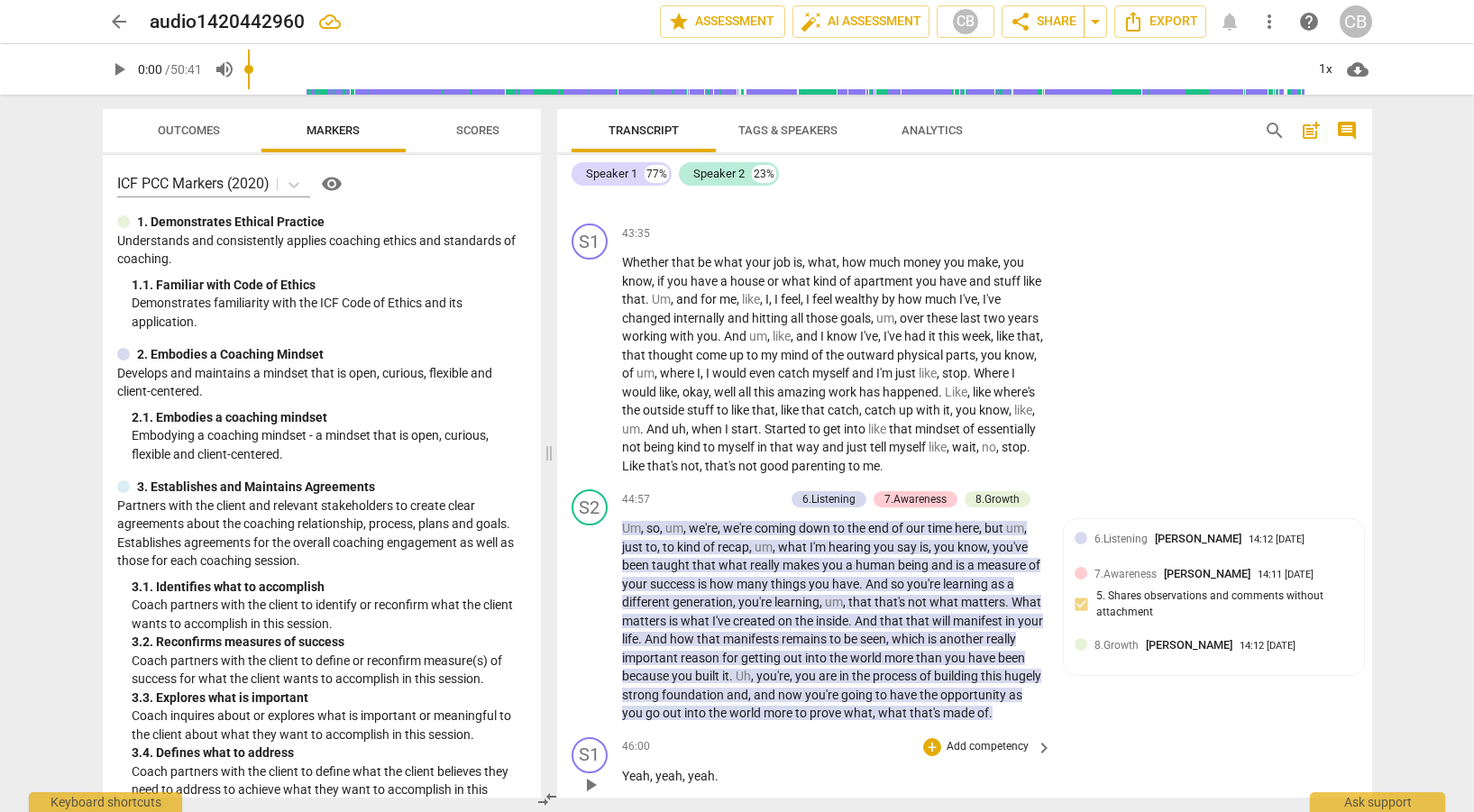
scroll to position [14094, 0]
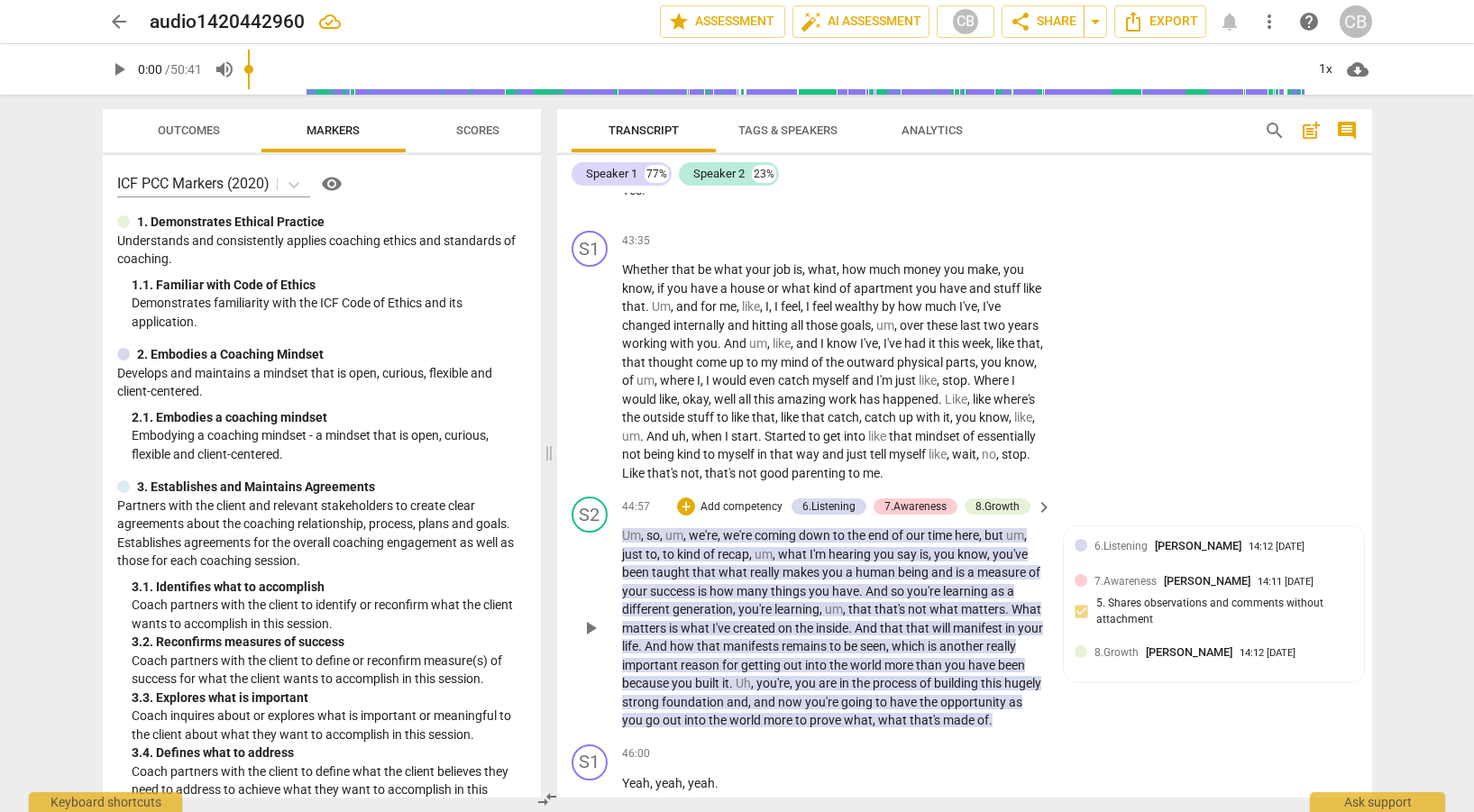
click at [1109, 717] on div "S2 play_arrow pause 44:57 + Add competency 6.Listening 7.Awareness 8.Growth key…" at bounding box center [965, 613] width 815 height 248
click at [1047, 519] on span "keyboard_arrow_right" at bounding box center [1044, 507] width 21 height 21
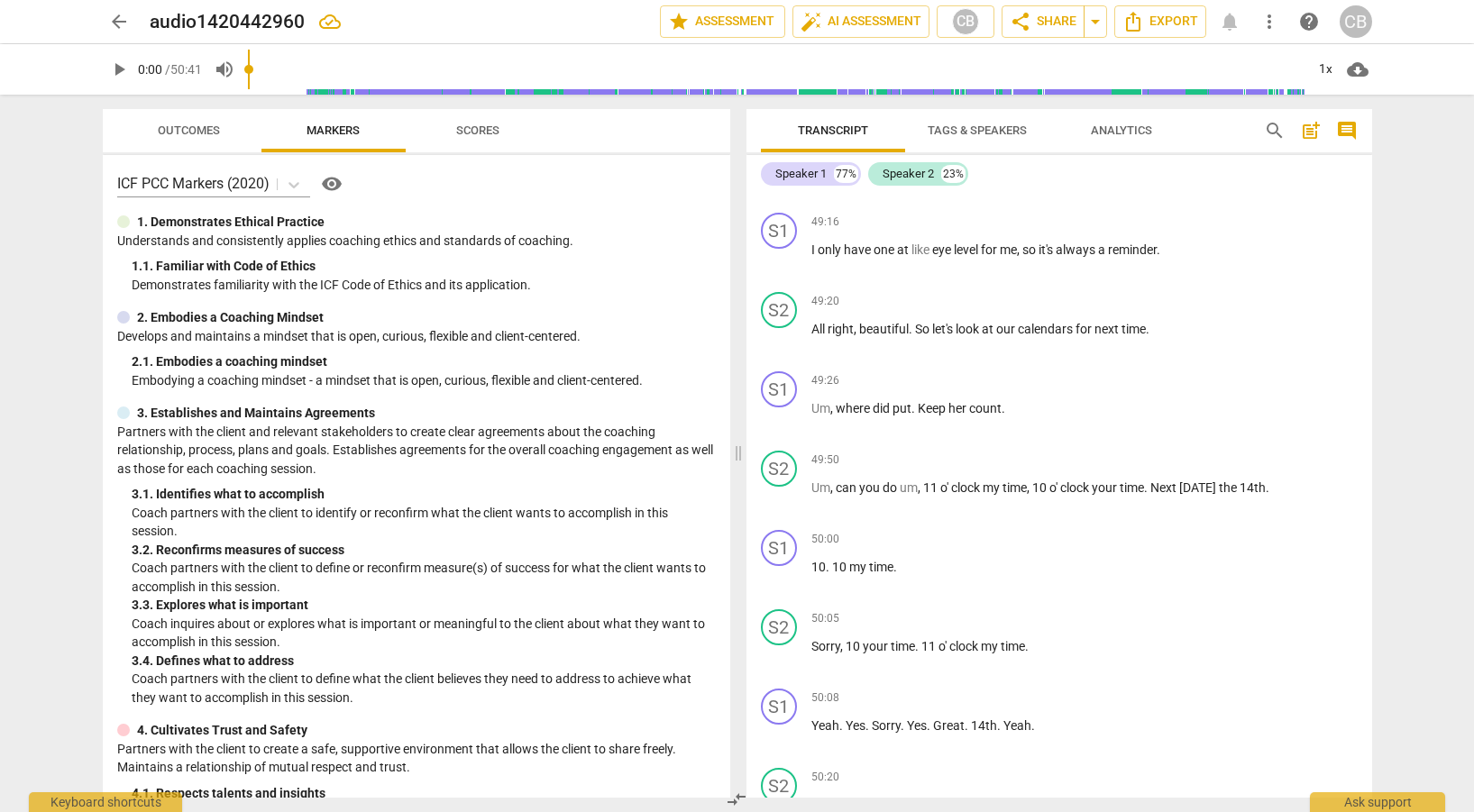
scroll to position [12689, 0]
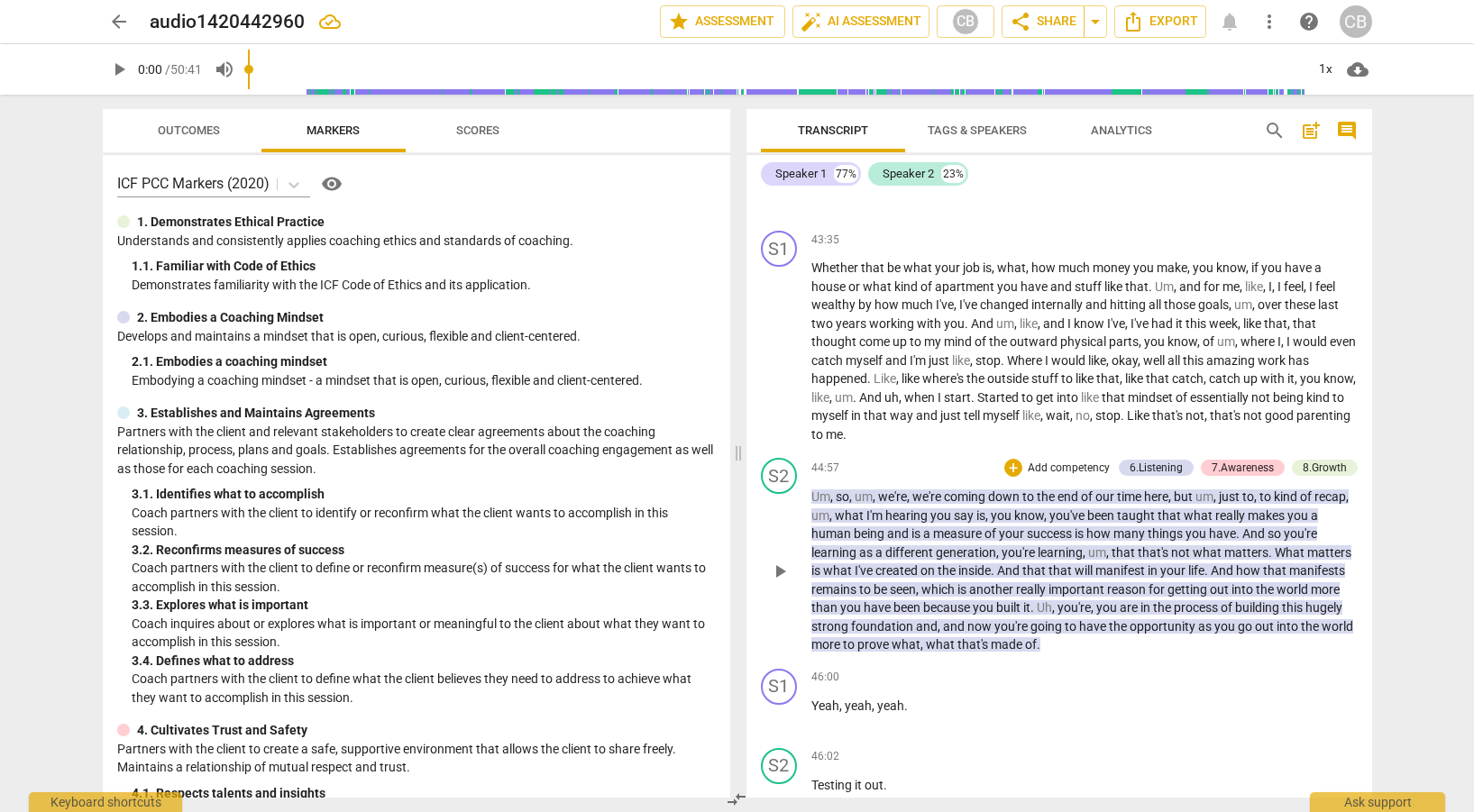
click at [1047, 477] on p "Add competency" at bounding box center [1069, 469] width 86 height 16
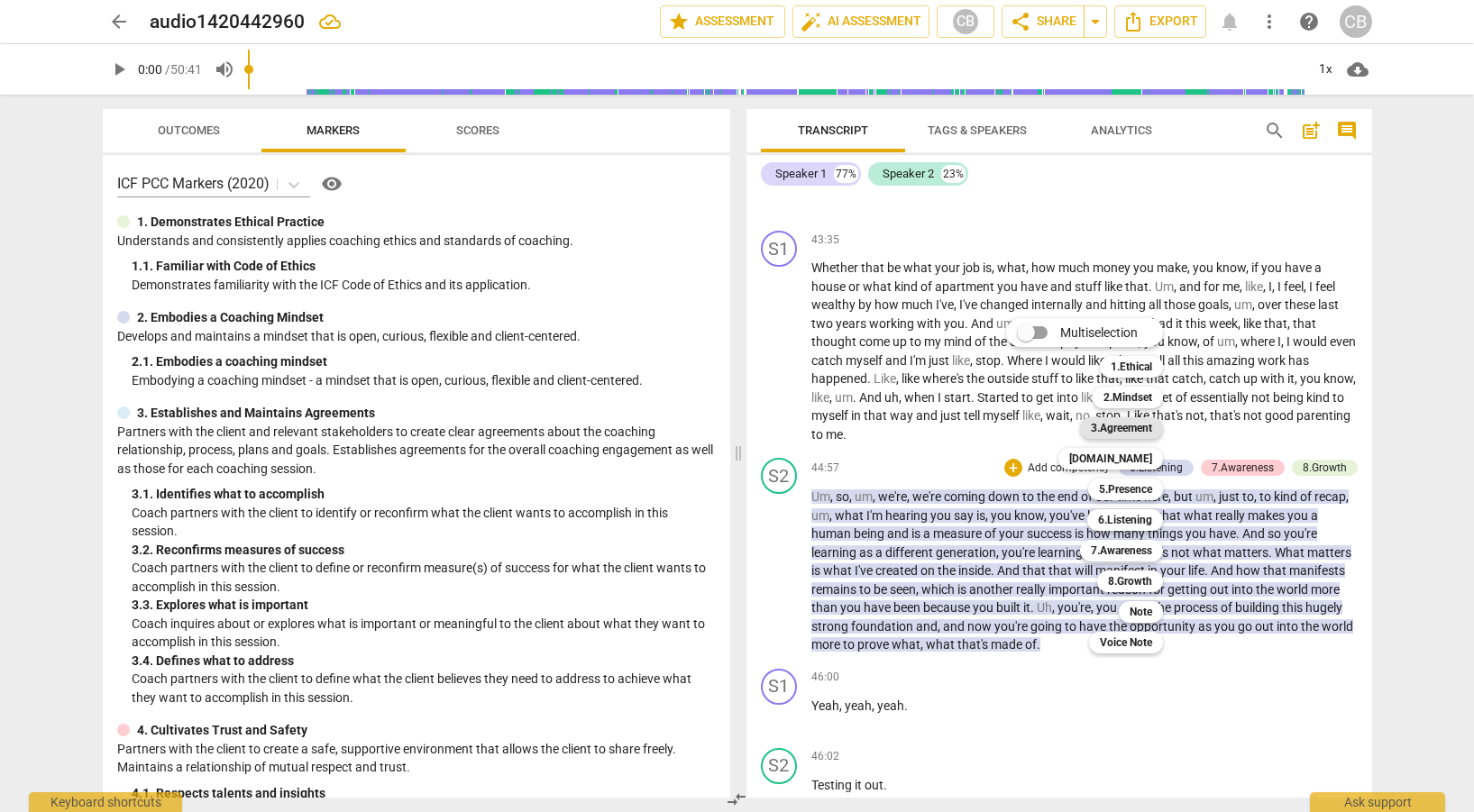
click at [1123, 424] on b "3.Agreement" at bounding box center [1122, 428] width 62 height 21
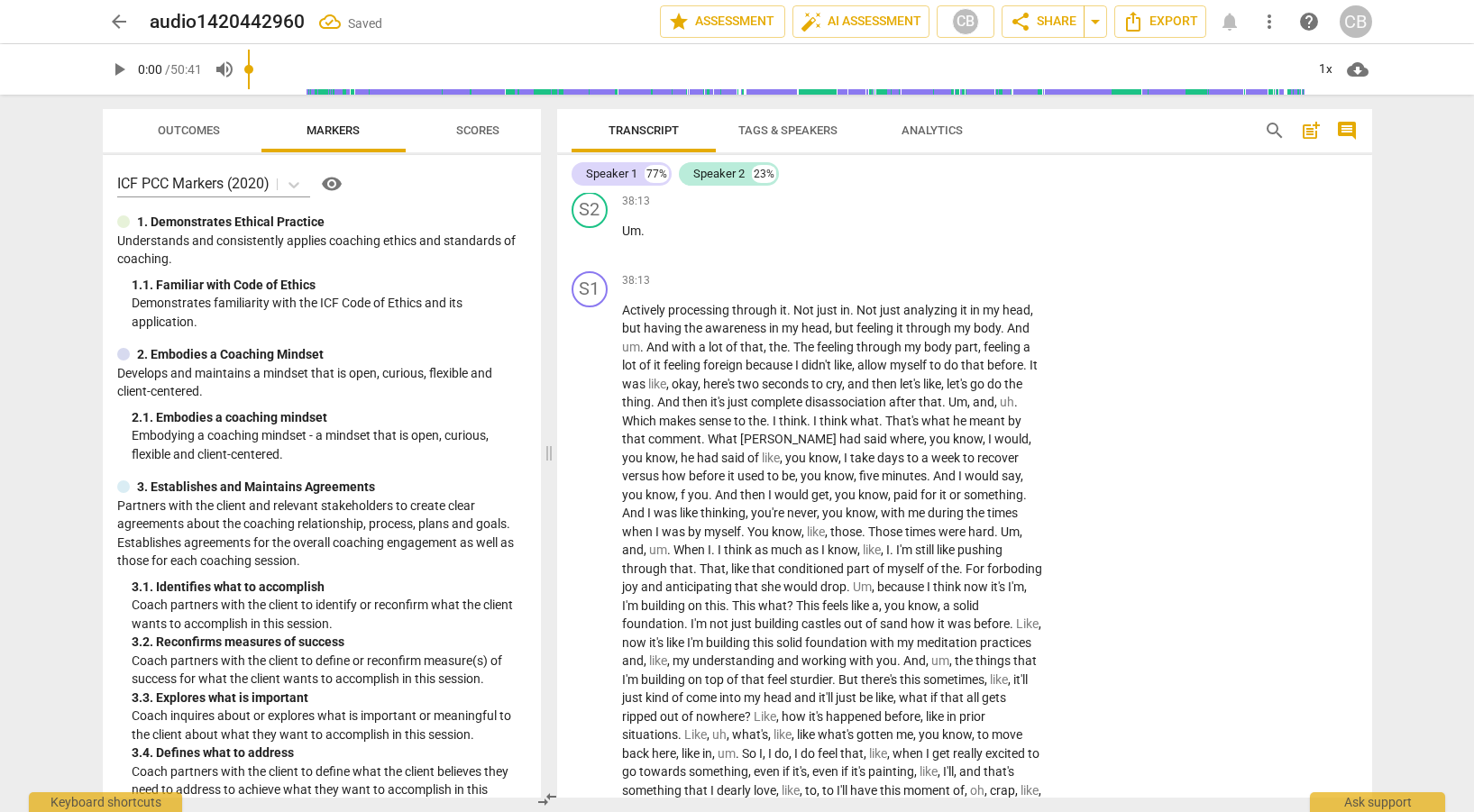
scroll to position [14094, 0]
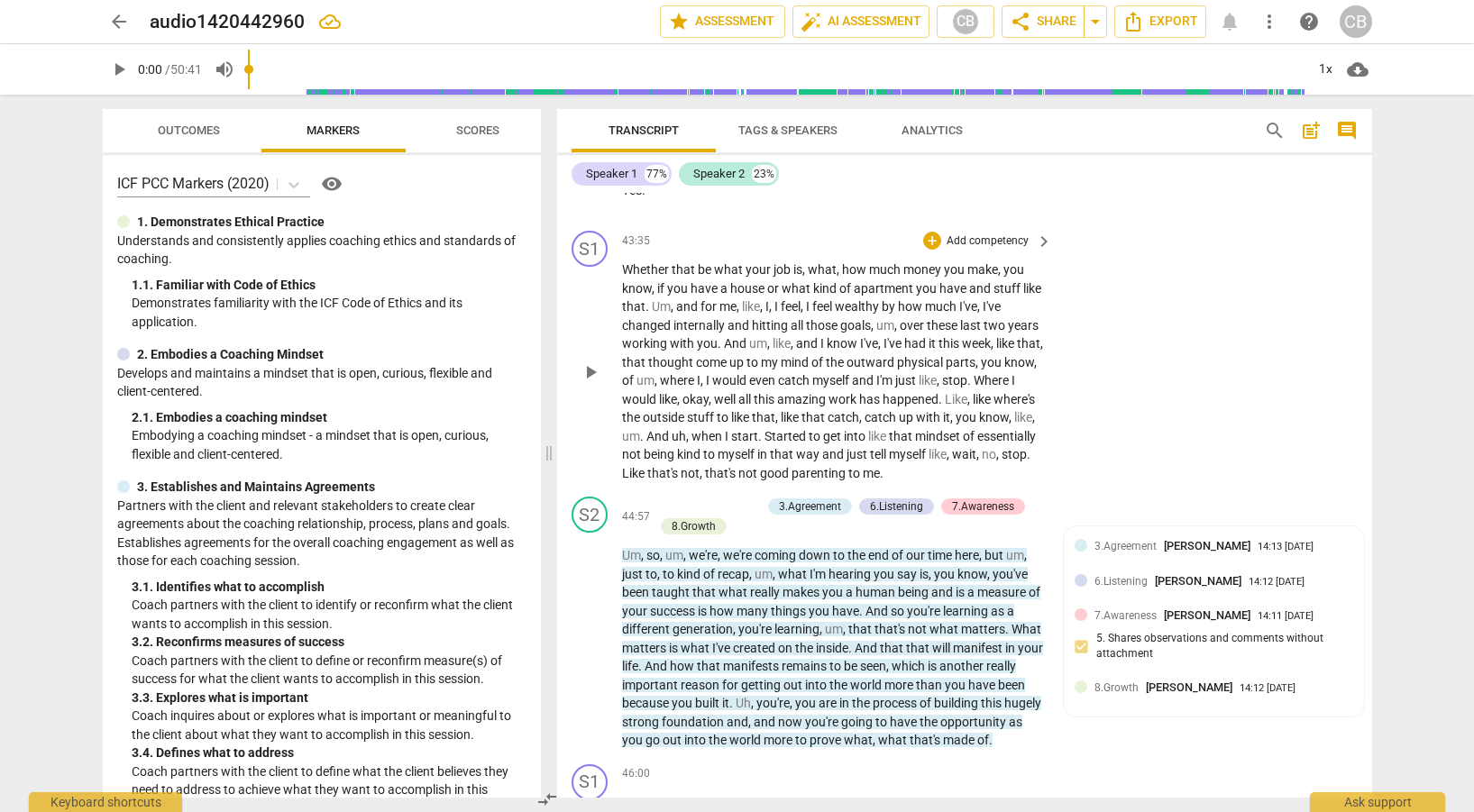
click at [1215, 408] on div "S1 play_arrow pause 43:35 + Add competency keyboard_arrow_right Whether that be…" at bounding box center [965, 357] width 815 height 266
click at [1046, 528] on span "keyboard_arrow_right" at bounding box center [1044, 517] width 21 height 21
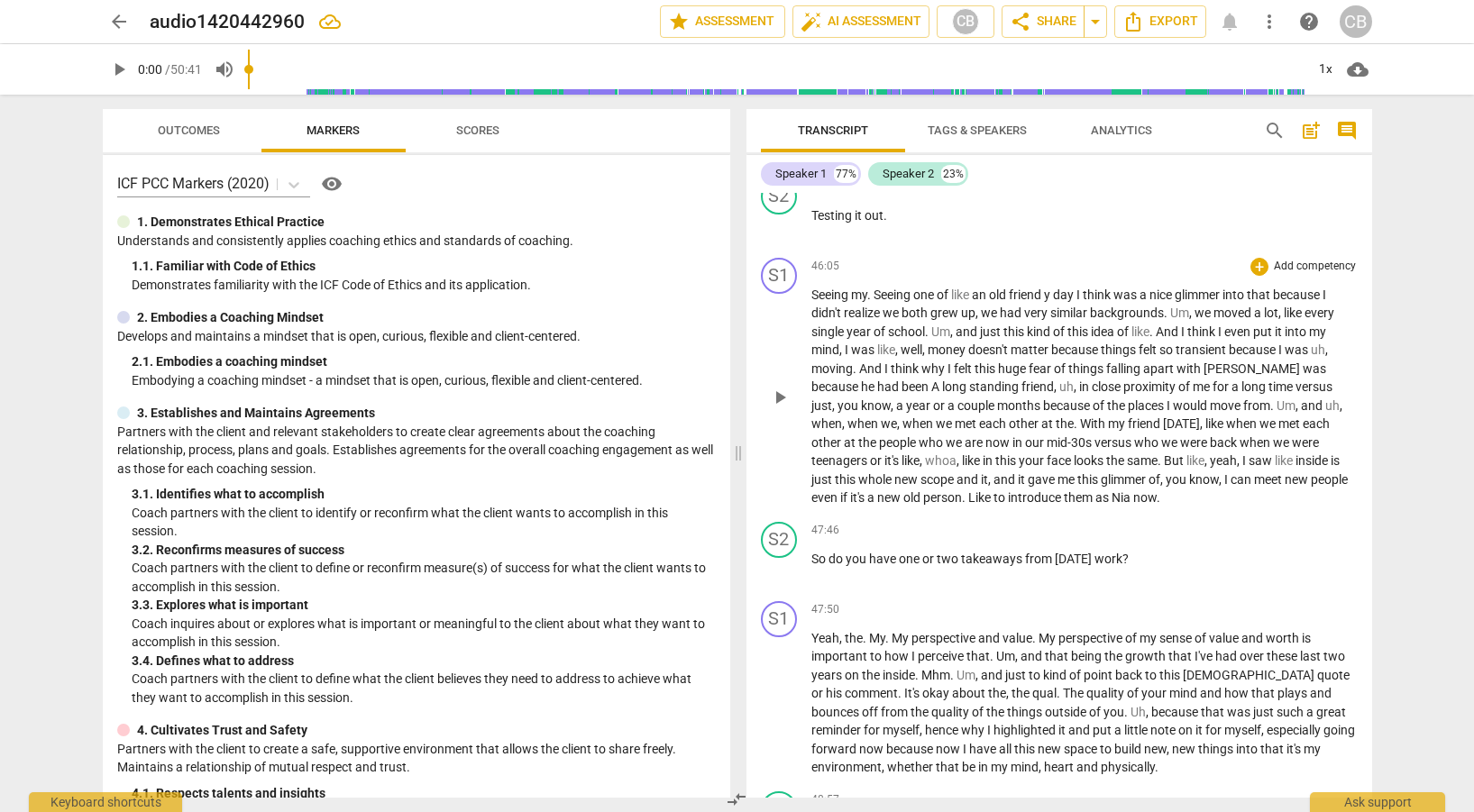
scroll to position [13306, 0]
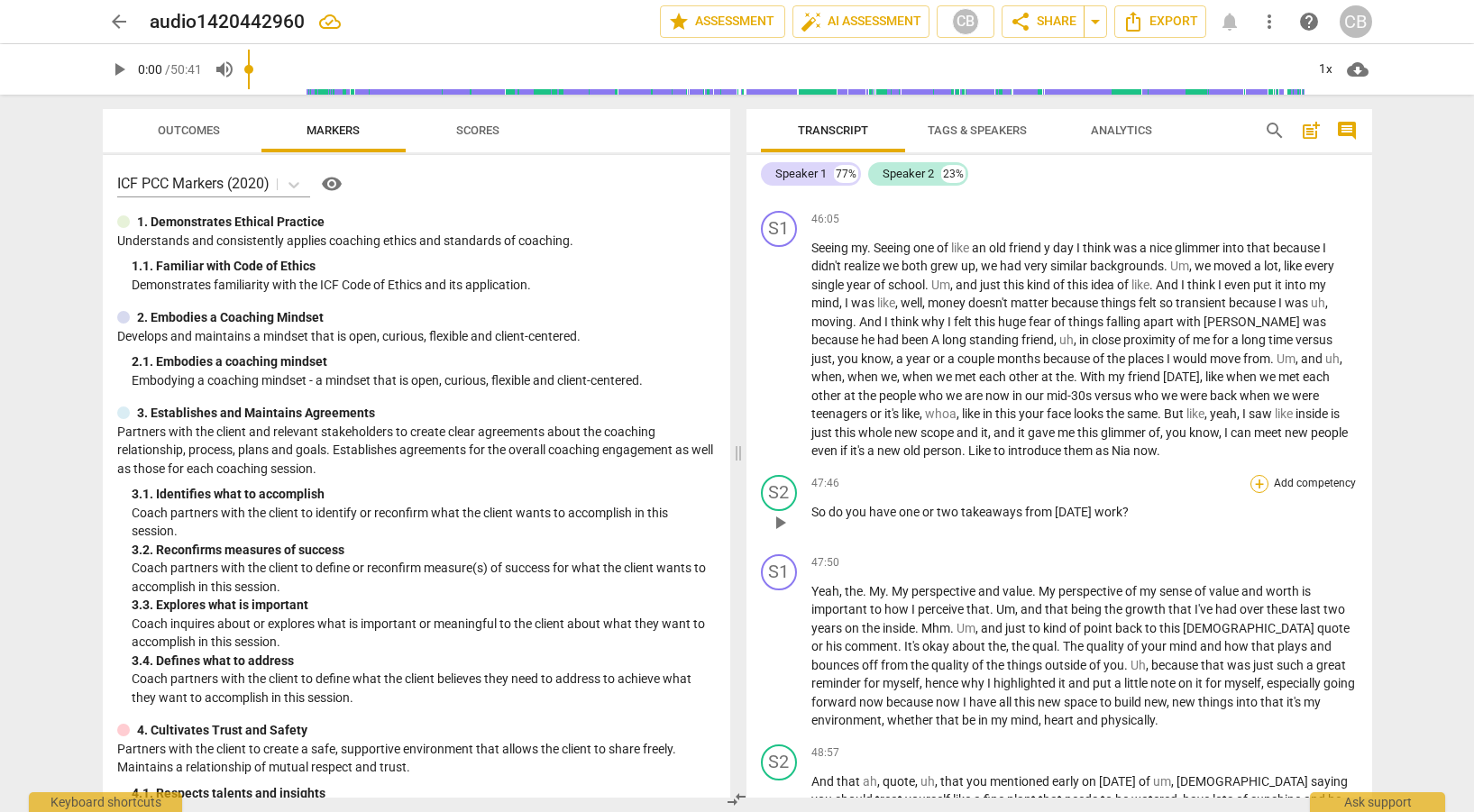
click at [1252, 493] on div "+" at bounding box center [1260, 484] width 18 height 18
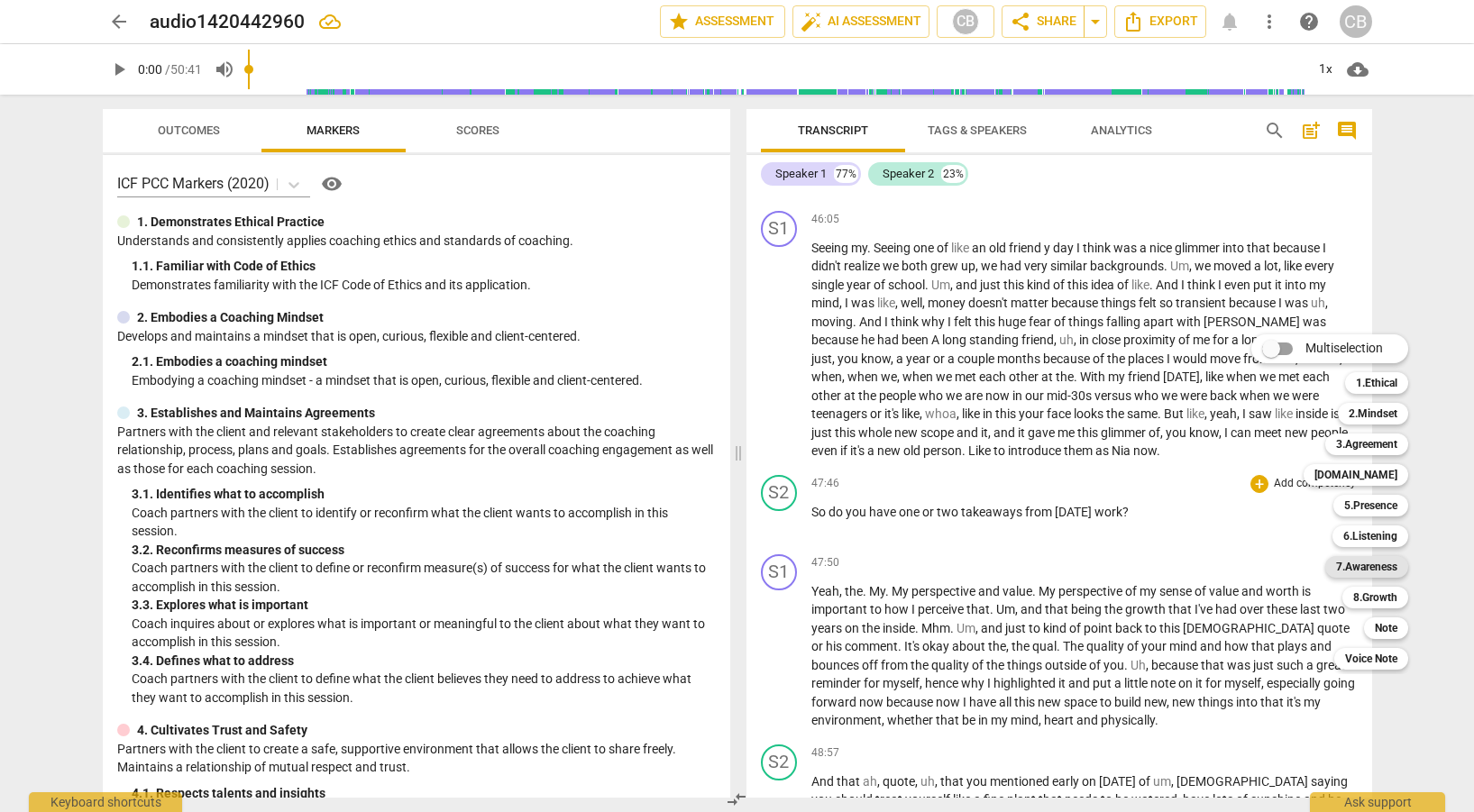
click at [1356, 560] on b "7.Awareness" at bounding box center [1367, 567] width 62 height 21
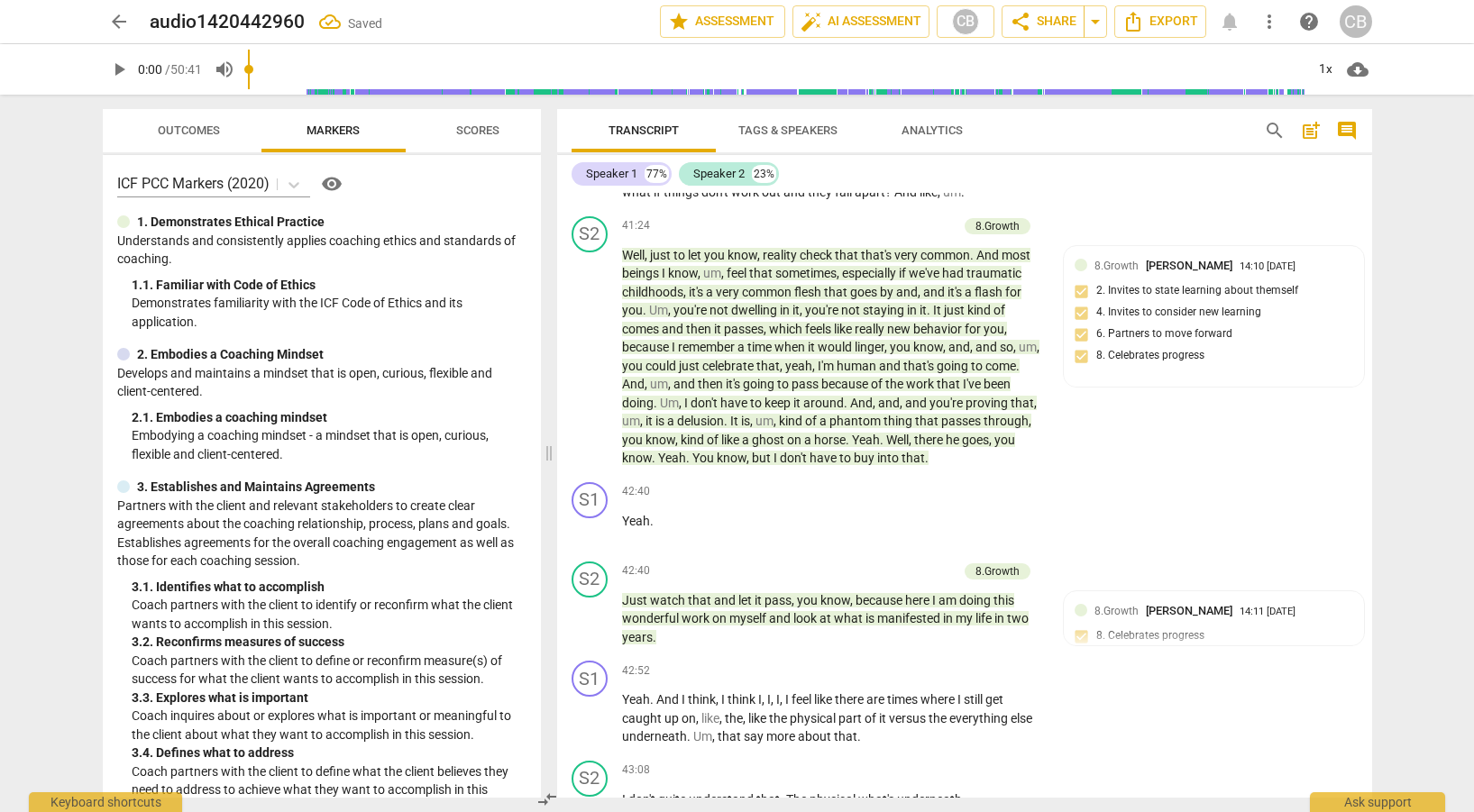
scroll to position [15188, 0]
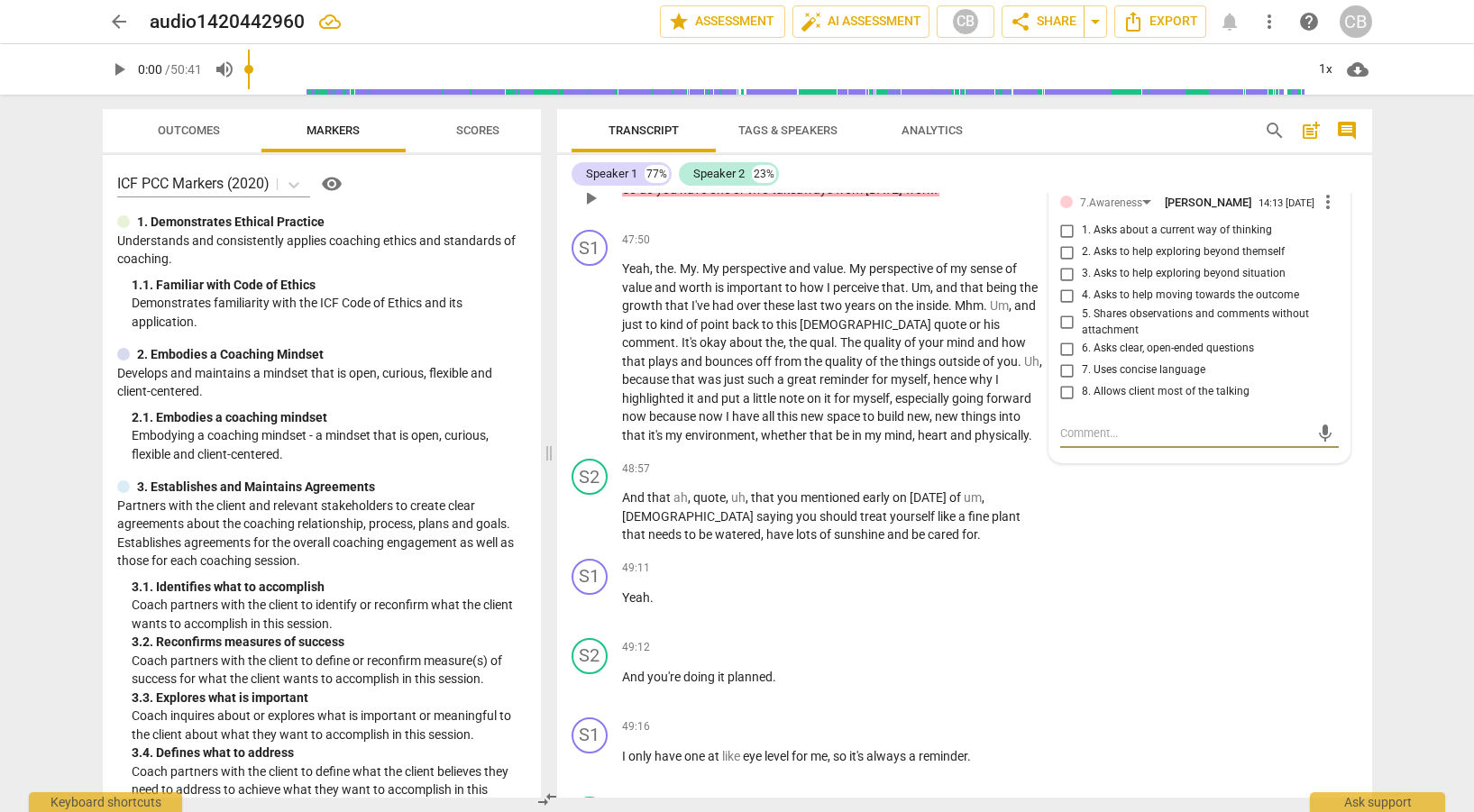
click at [1114, 442] on textarea at bounding box center [1185, 433] width 250 height 17
click at [1321, 445] on span "mic" at bounding box center [1325, 433] width 21 height 21
click at [1069, 450] on span "mic" at bounding box center [1076, 435] width 32 height 32
click at [1317, 487] on span "close" at bounding box center [1325, 475] width 21 height 21
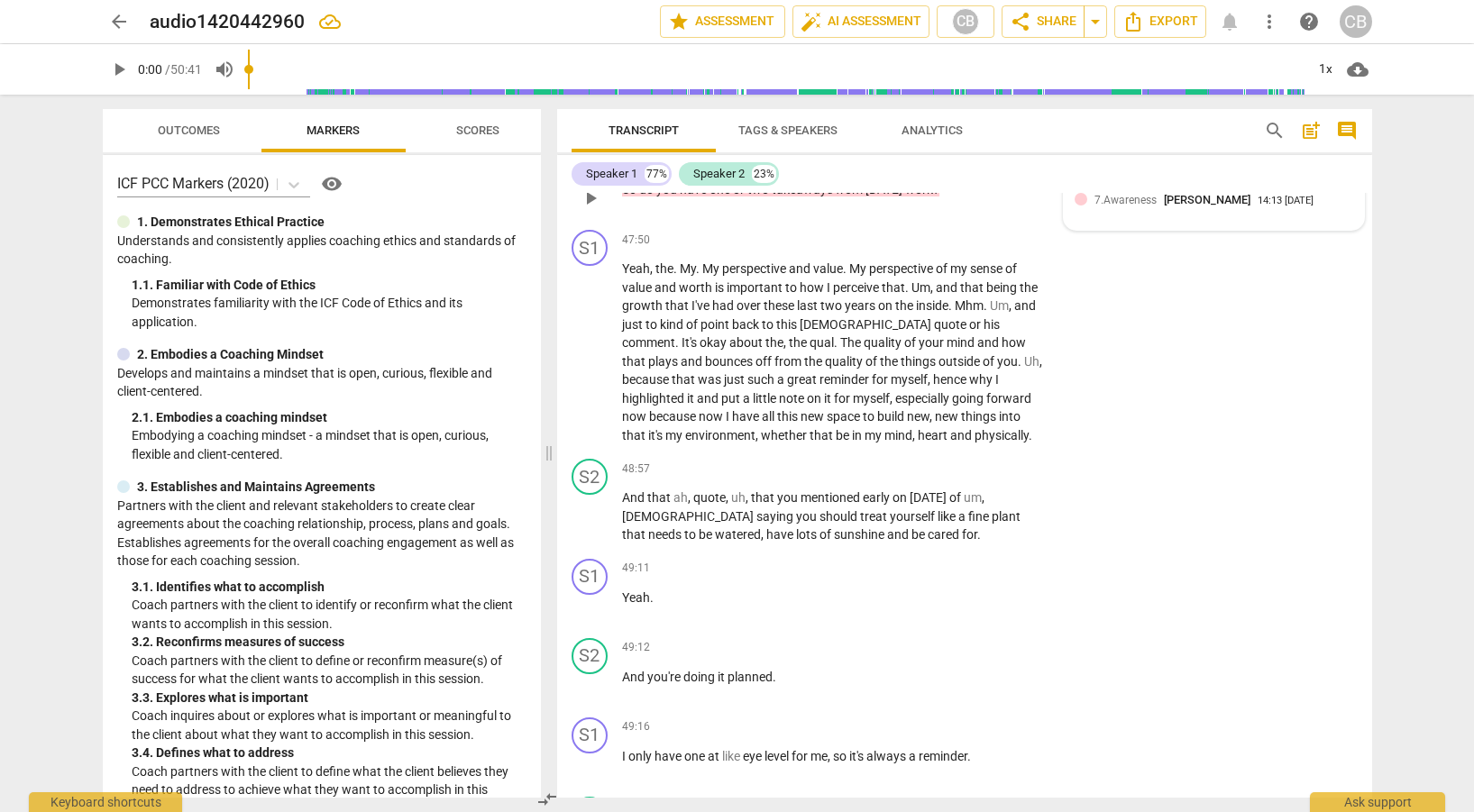
click at [1134, 206] on span "7.Awareness" at bounding box center [1126, 200] width 63 height 13
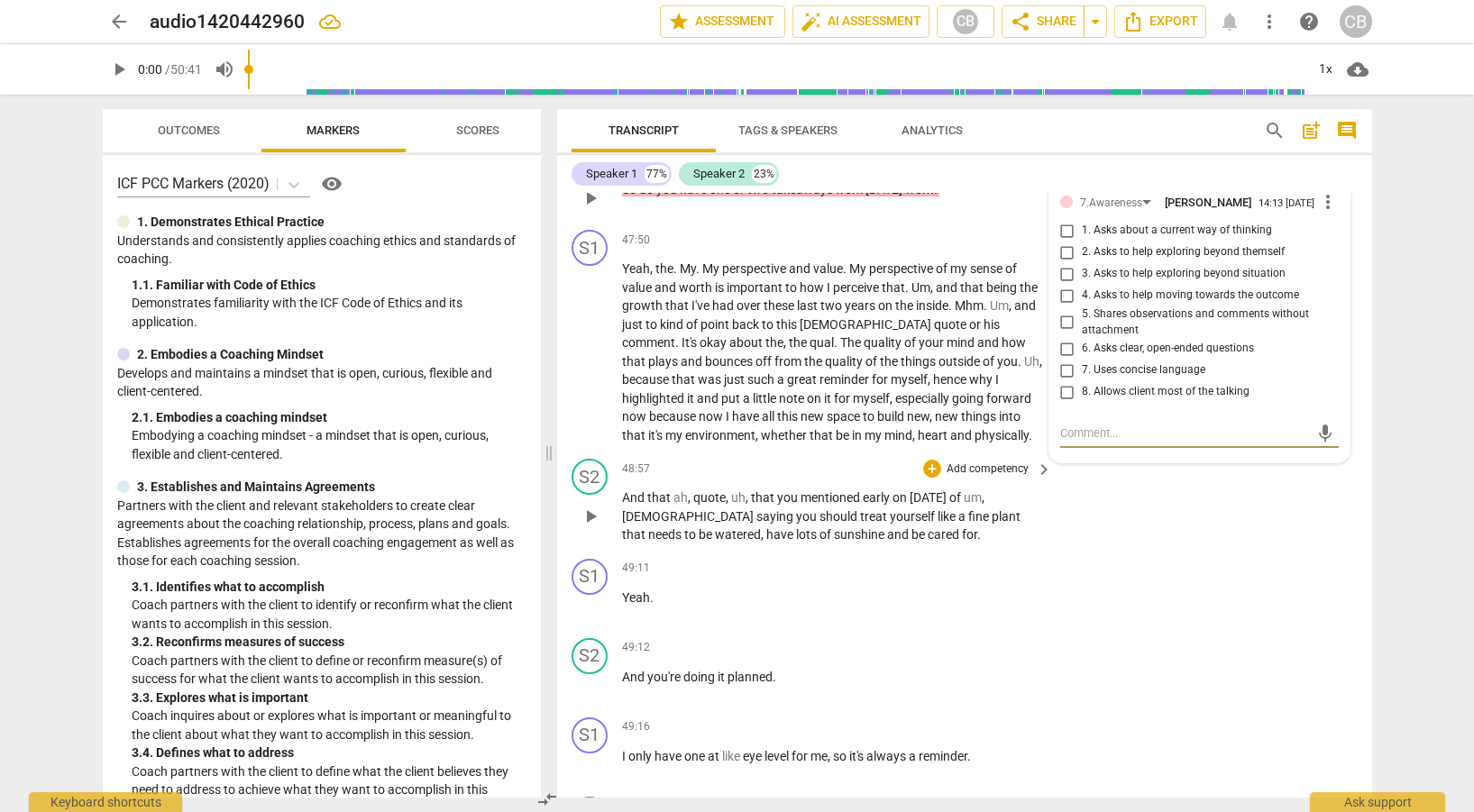
click at [1203, 552] on div "S2 play_arrow pause 48:57 + Add competency keyboard_arrow_right And that ah , q…" at bounding box center [965, 501] width 815 height 100
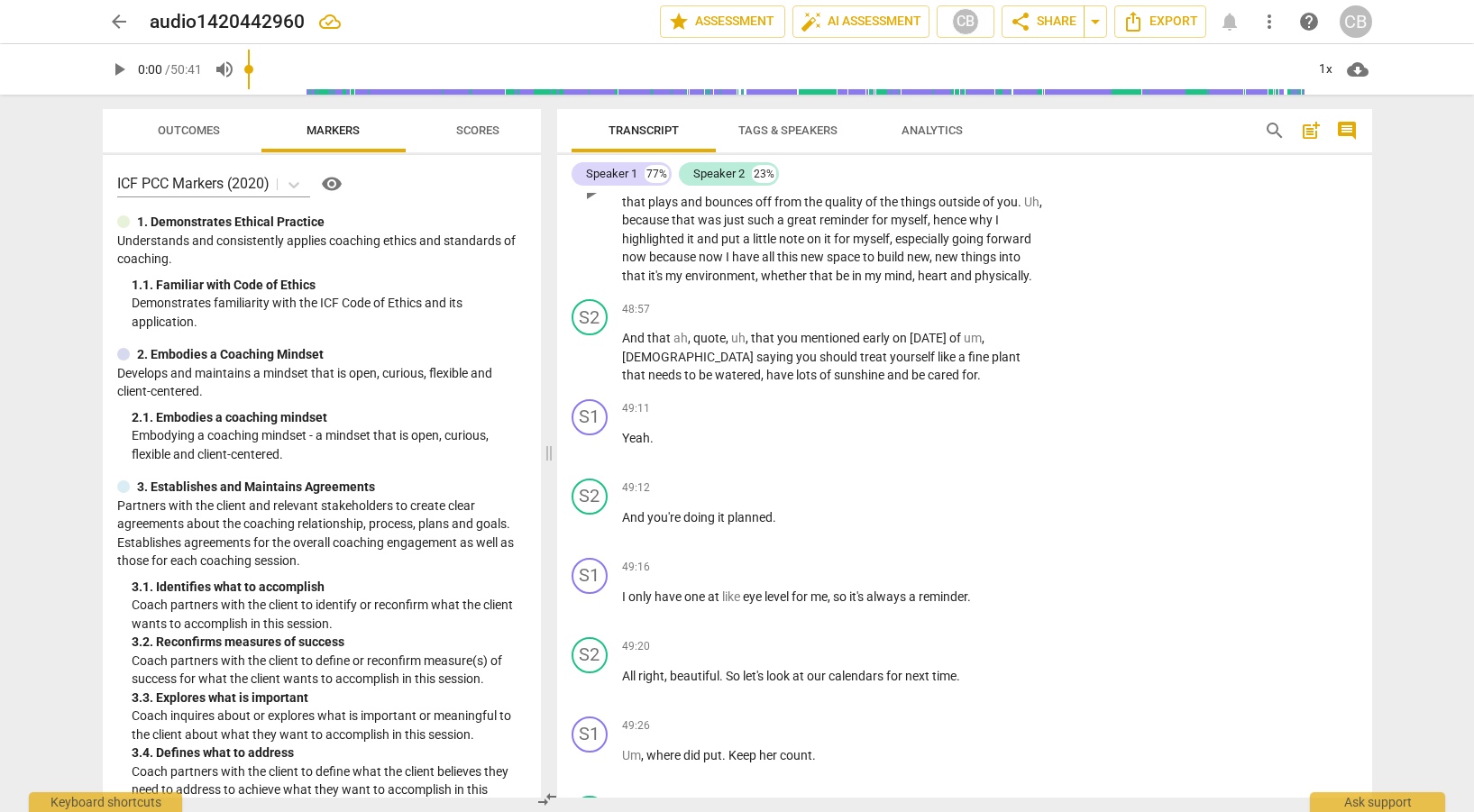
scroll to position [15393, 0]
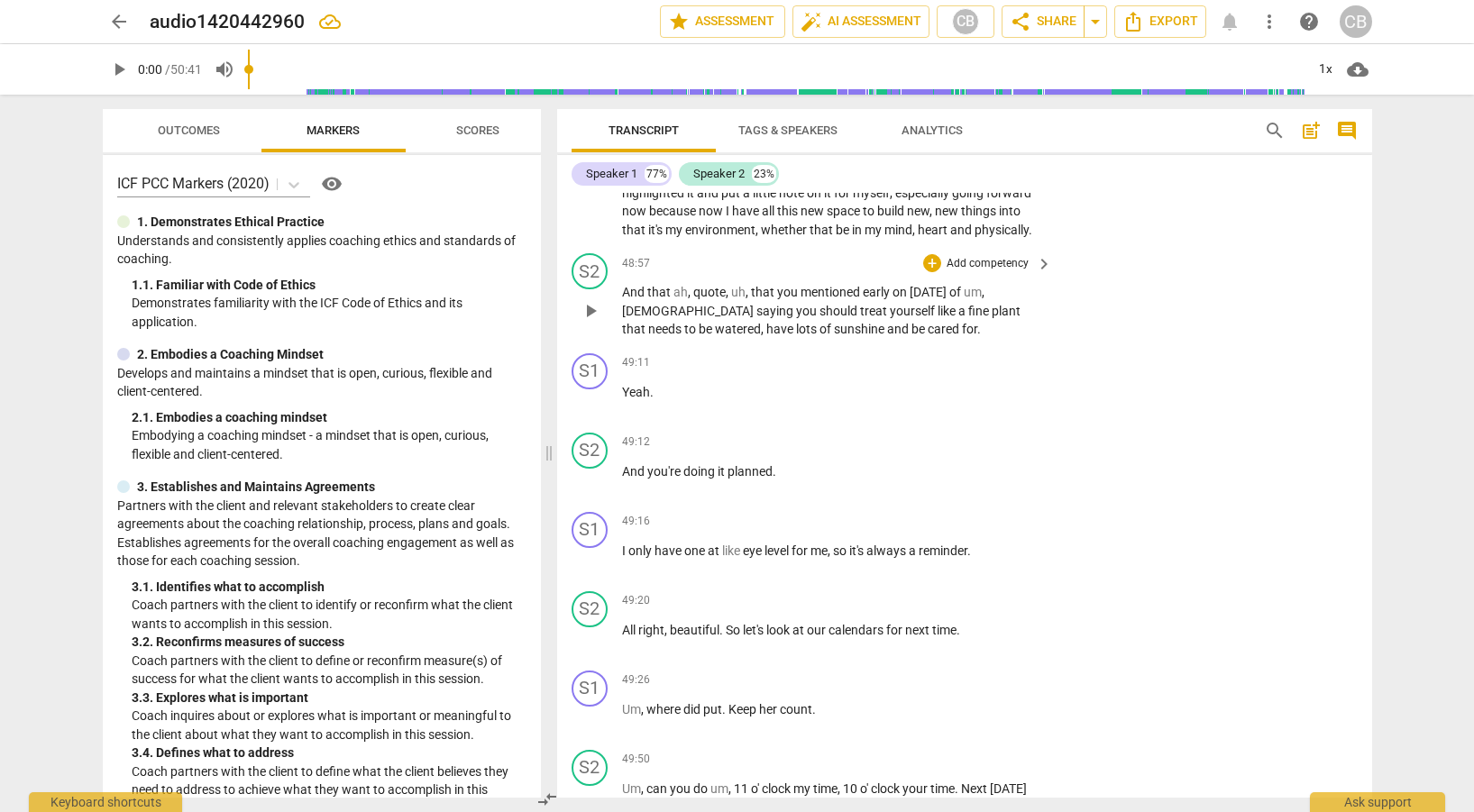
click at [1039, 275] on span "keyboard_arrow_right" at bounding box center [1044, 264] width 21 height 21
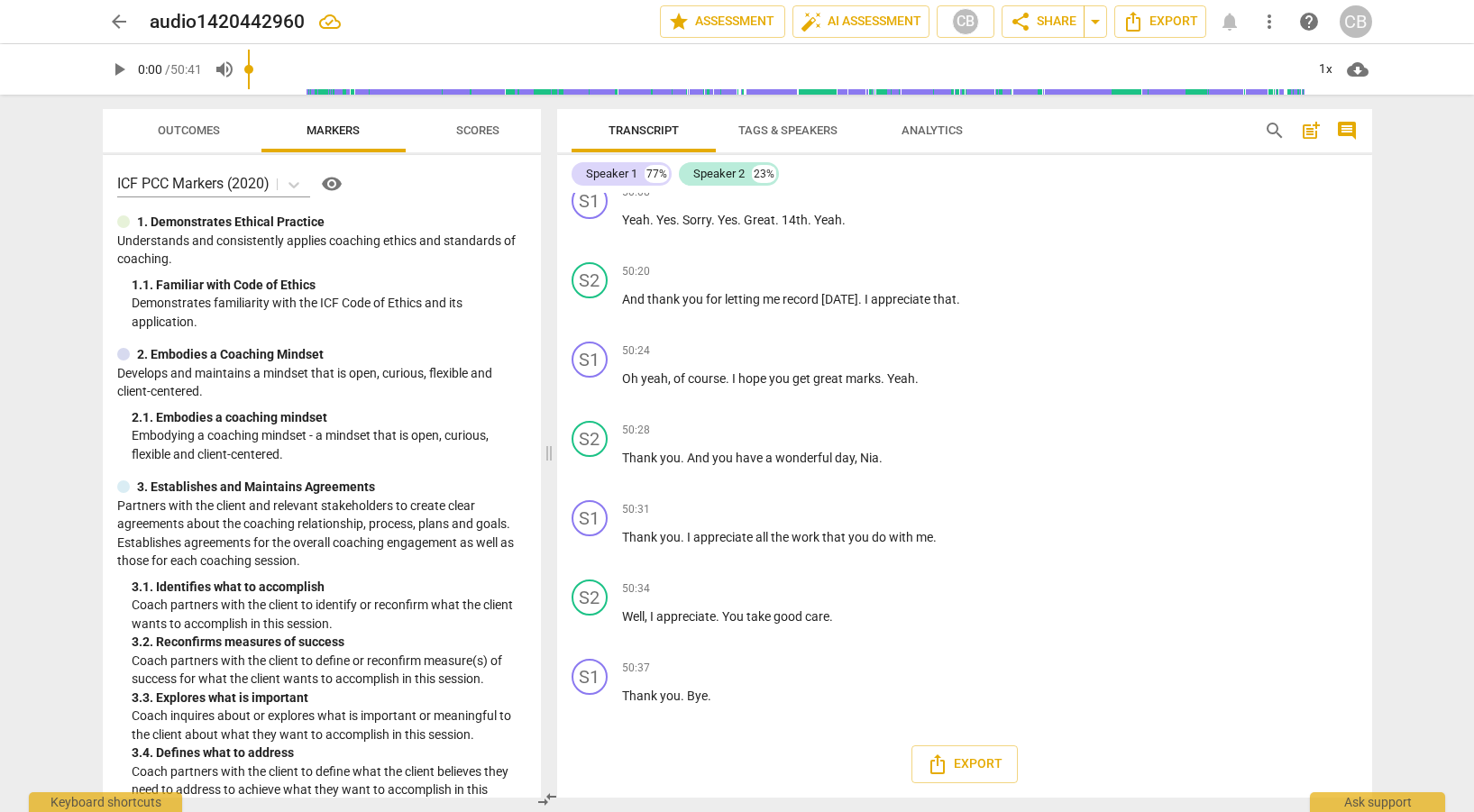
scroll to position [13780, 0]
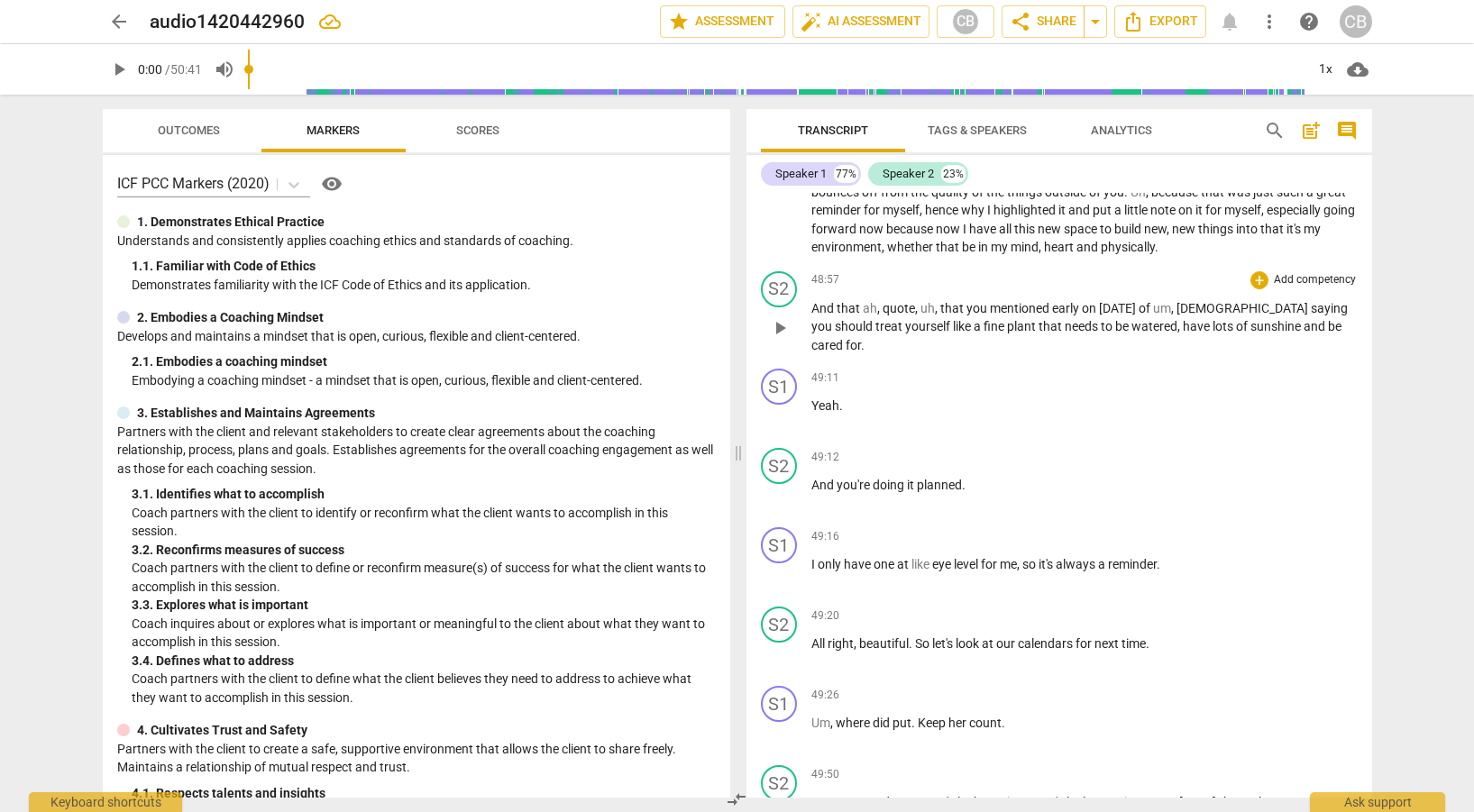
click at [1289, 288] on p "Add competency" at bounding box center [1315, 280] width 86 height 16
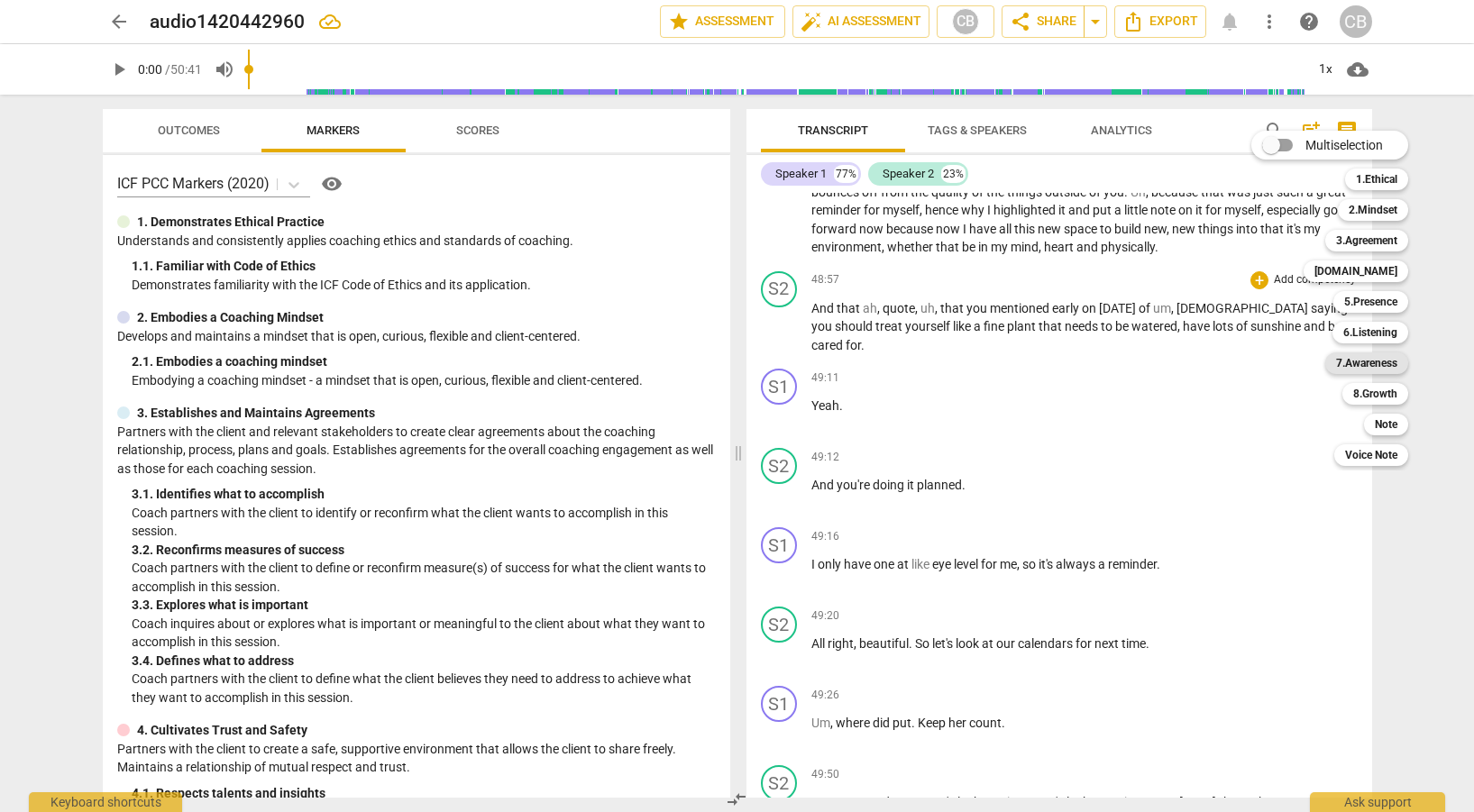
click at [1365, 354] on b "7.Awareness" at bounding box center [1367, 364] width 62 height 21
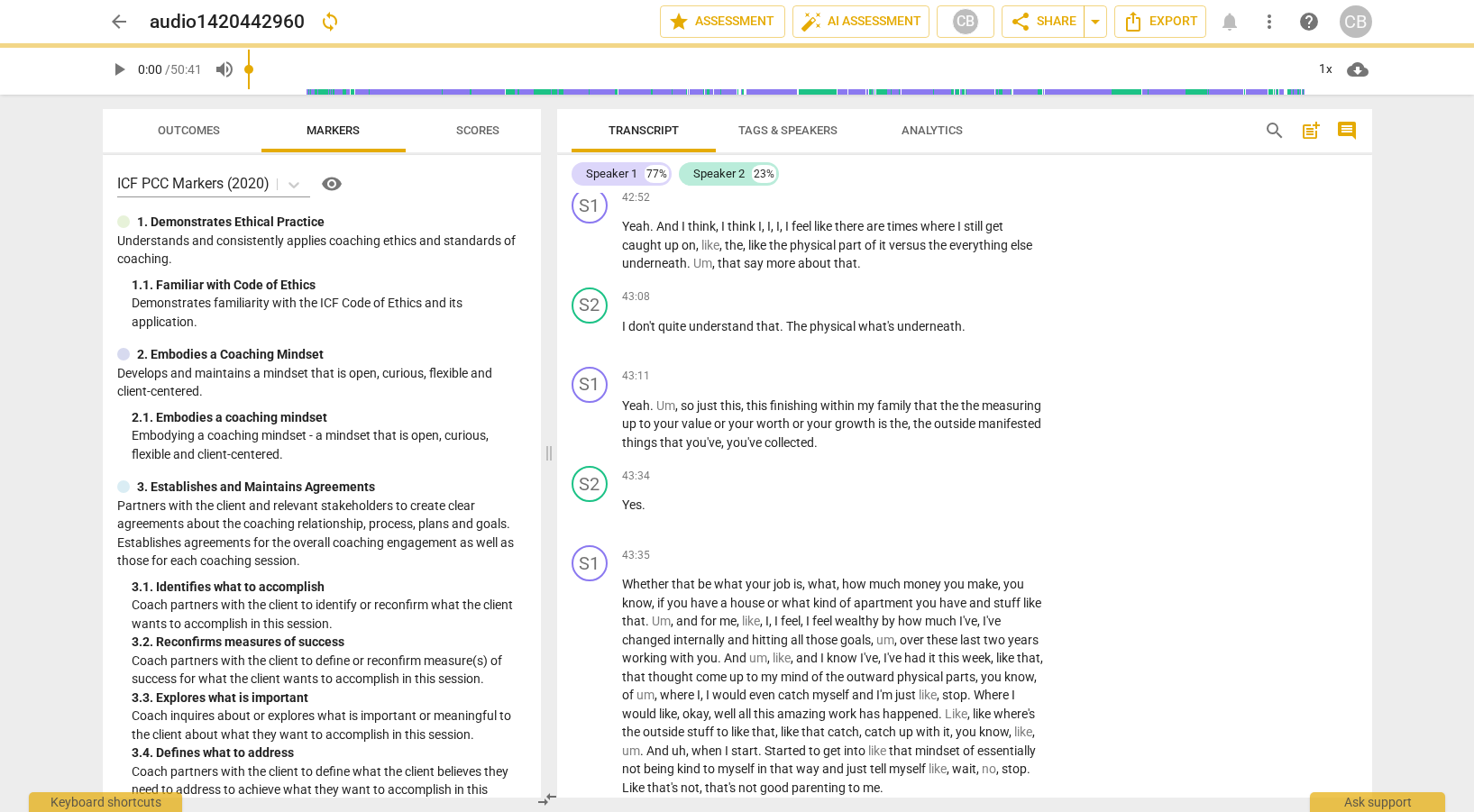
scroll to position [15393, 0]
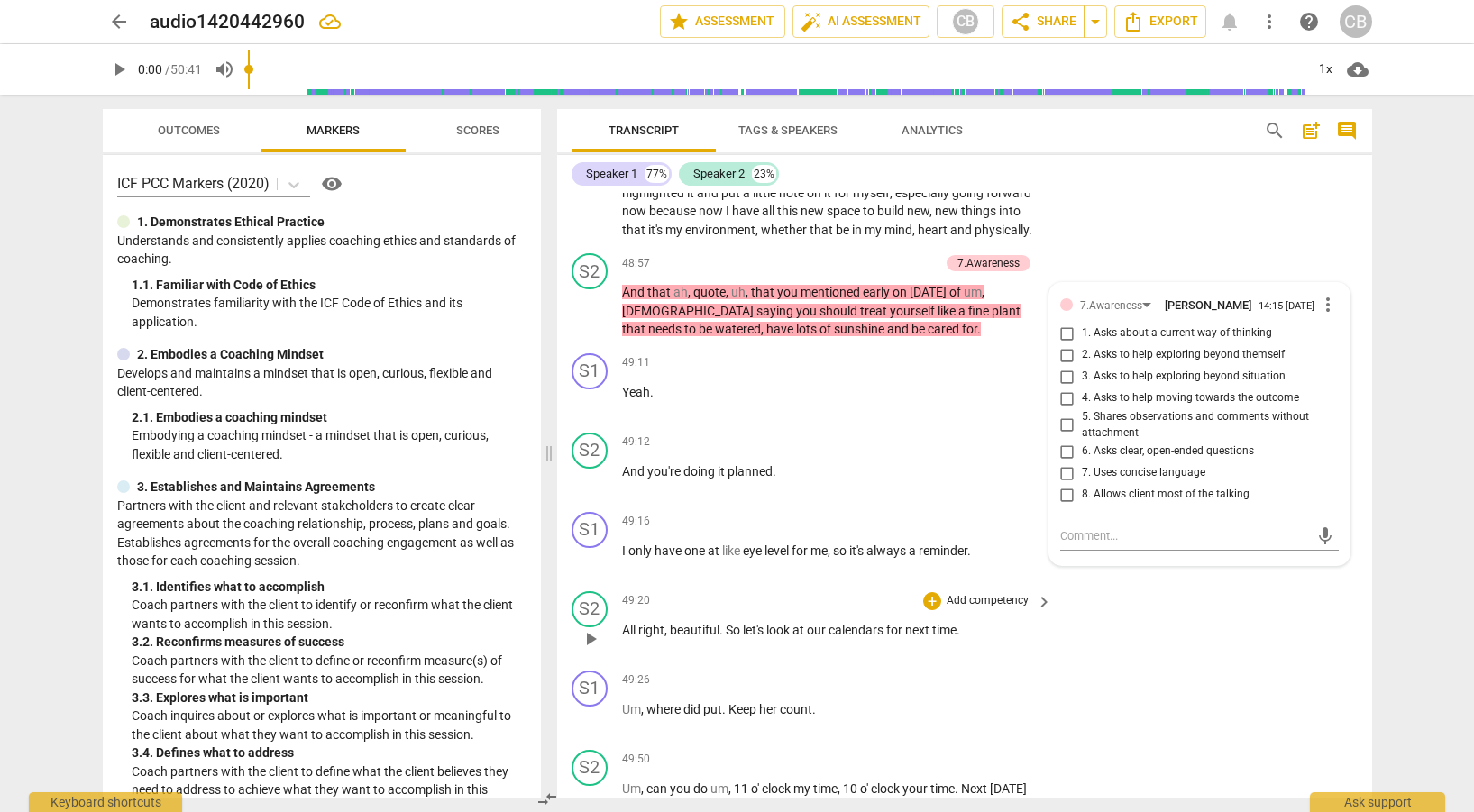
click at [1078, 663] on div "S2 play_arrow pause 49:20 + Add competency keyboard_arrow_right All right , bea…" at bounding box center [965, 624] width 815 height 79
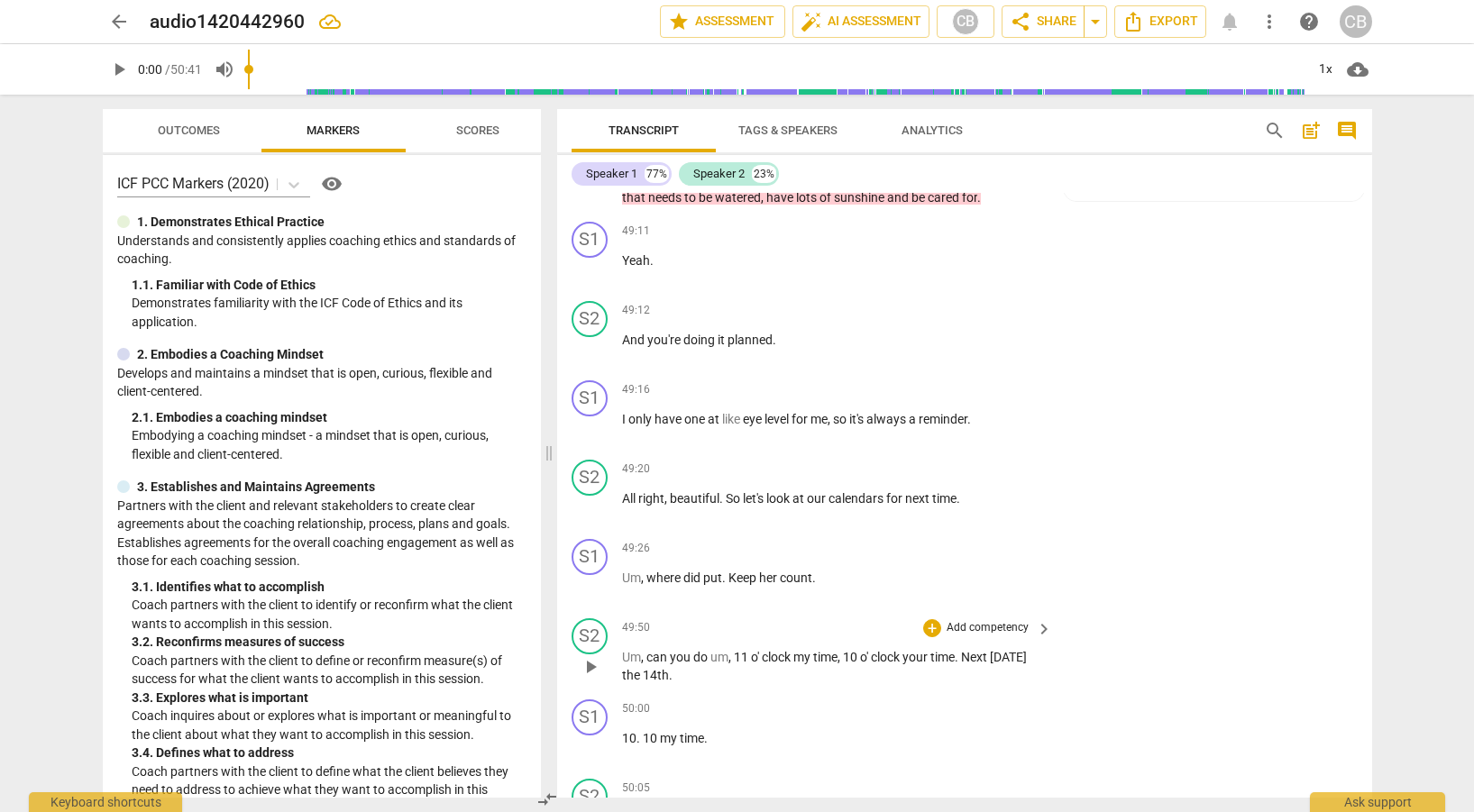
scroll to position [15599, 0]
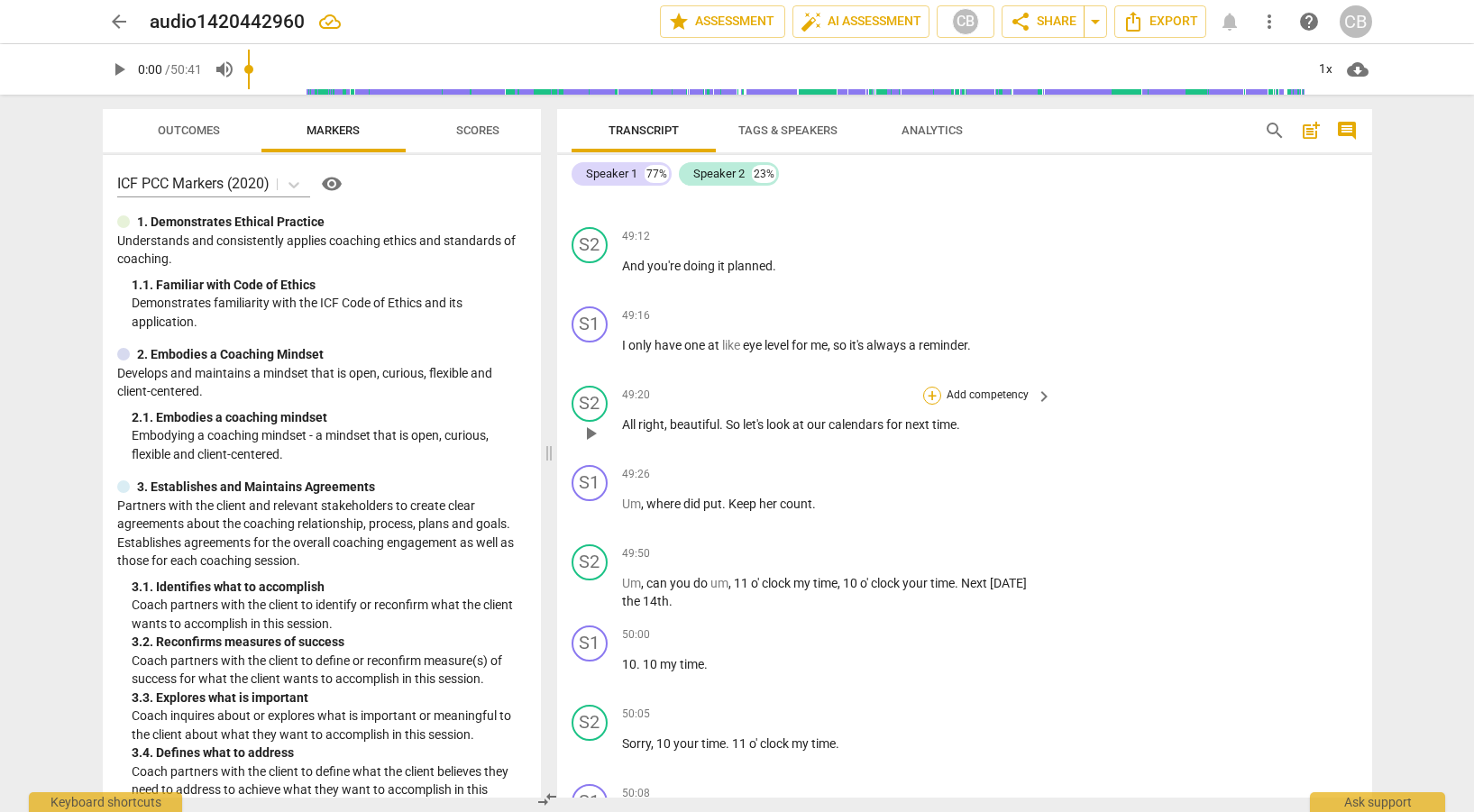
click at [931, 405] on div "+" at bounding box center [932, 395] width 18 height 18
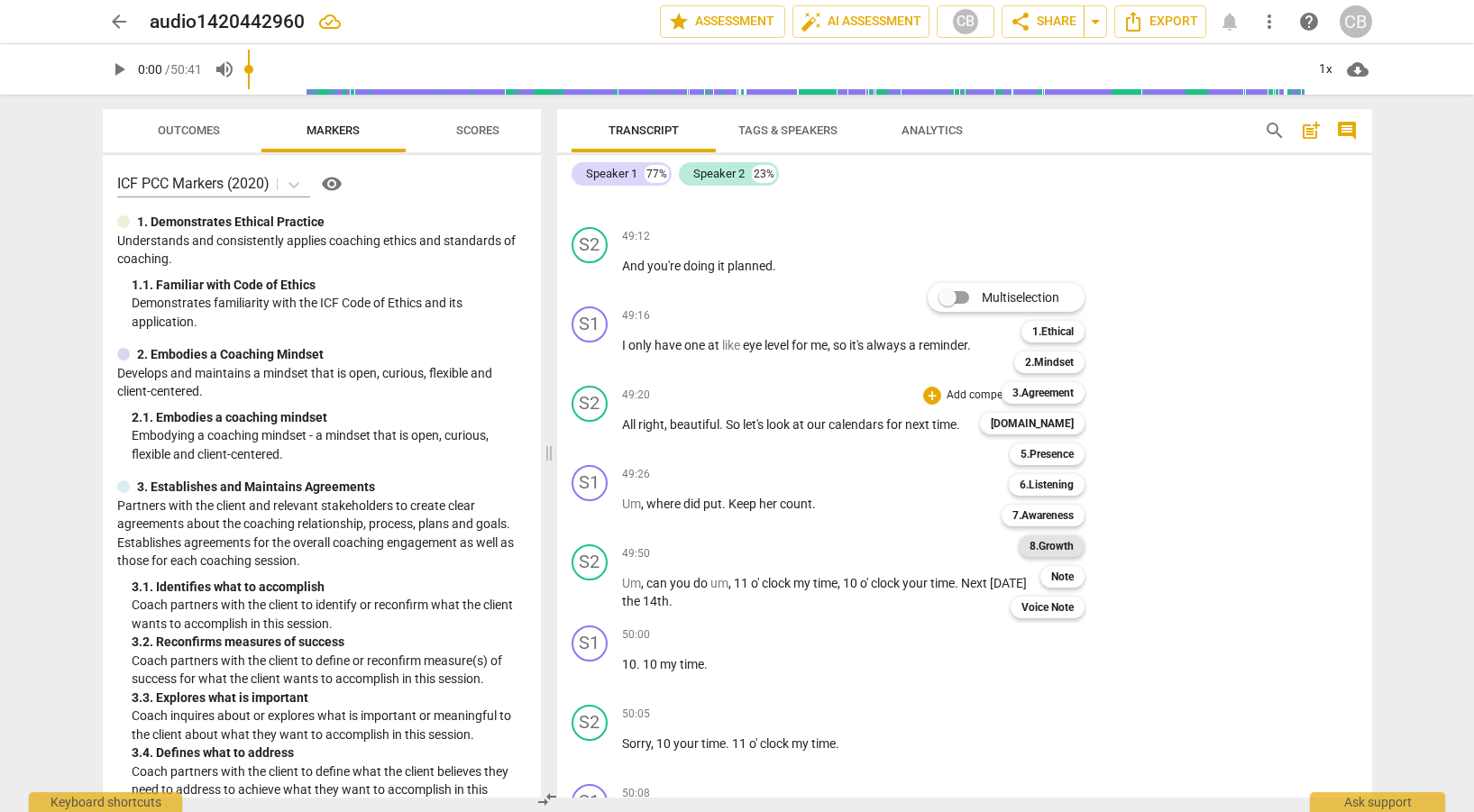
click at [1066, 539] on b "8.Growth" at bounding box center [1052, 546] width 44 height 21
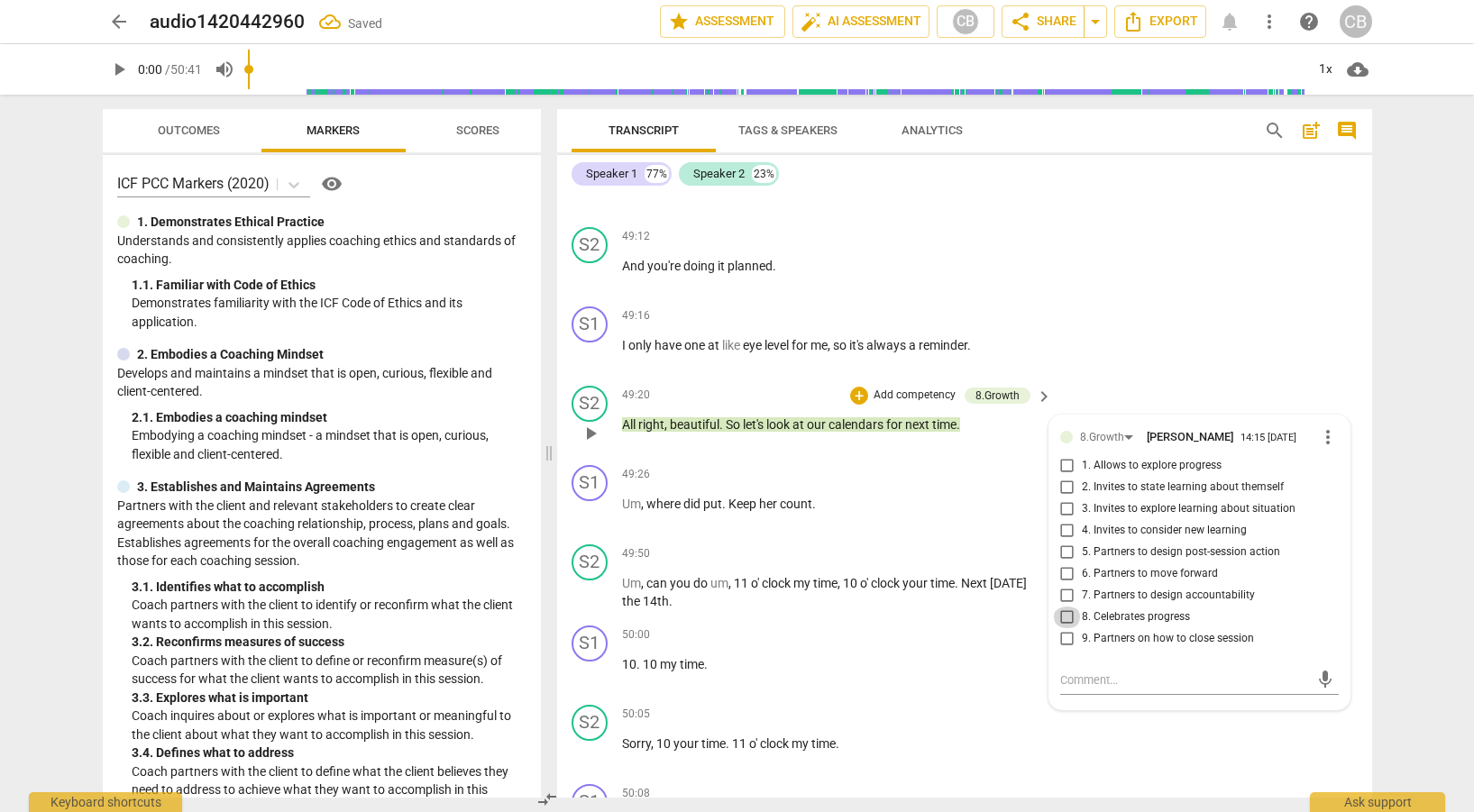
click at [1061, 629] on input "8. Celebrates progress" at bounding box center [1068, 617] width 29 height 21
checkbox input "true"
click at [927, 698] on div "S1 play_arrow pause 50:00 + Add competency keyboard_arrow_right 10 . 10 my time…" at bounding box center [965, 658] width 815 height 79
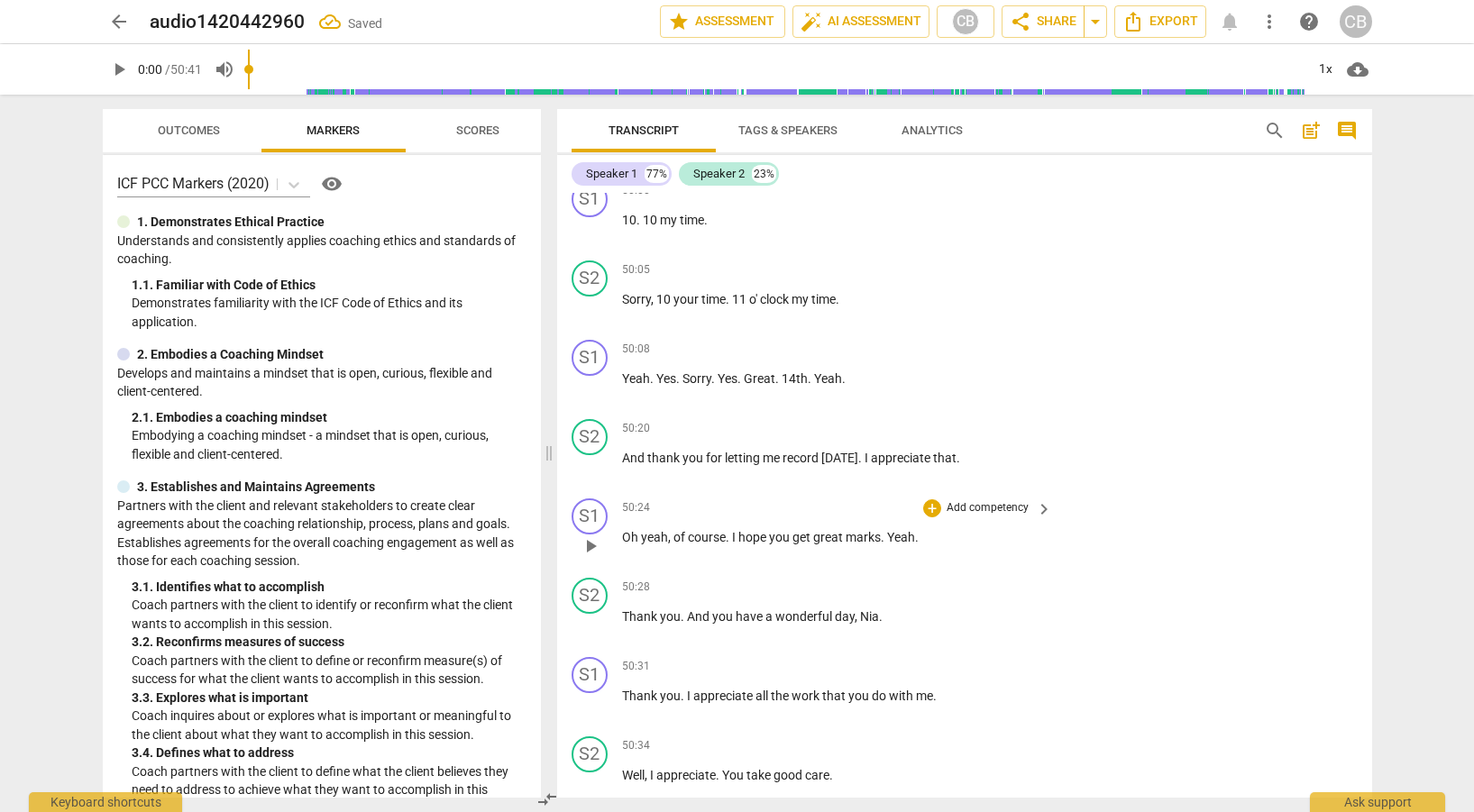
scroll to position [16113, 0]
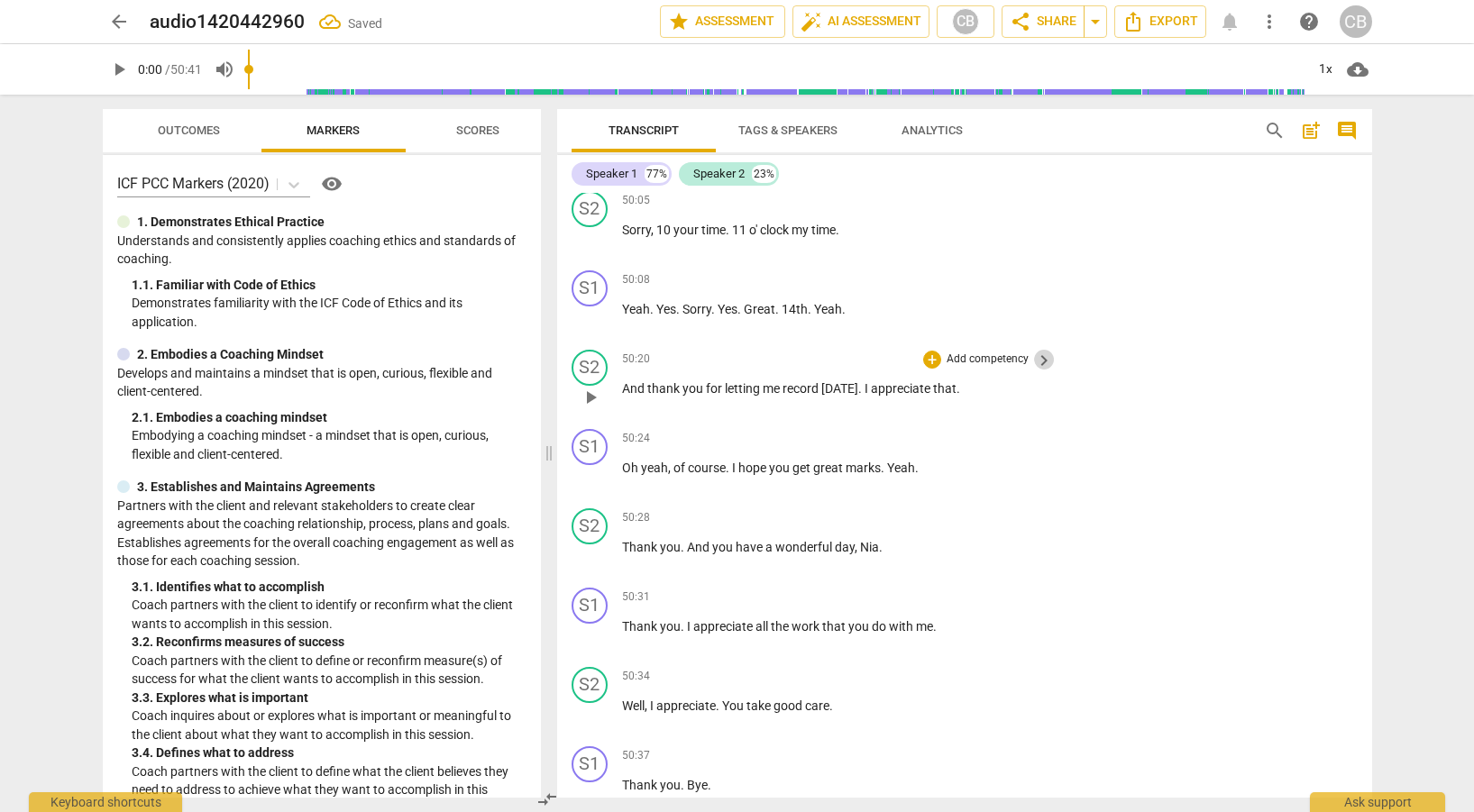
click at [1036, 371] on span "keyboard_arrow_right" at bounding box center [1044, 361] width 21 height 21
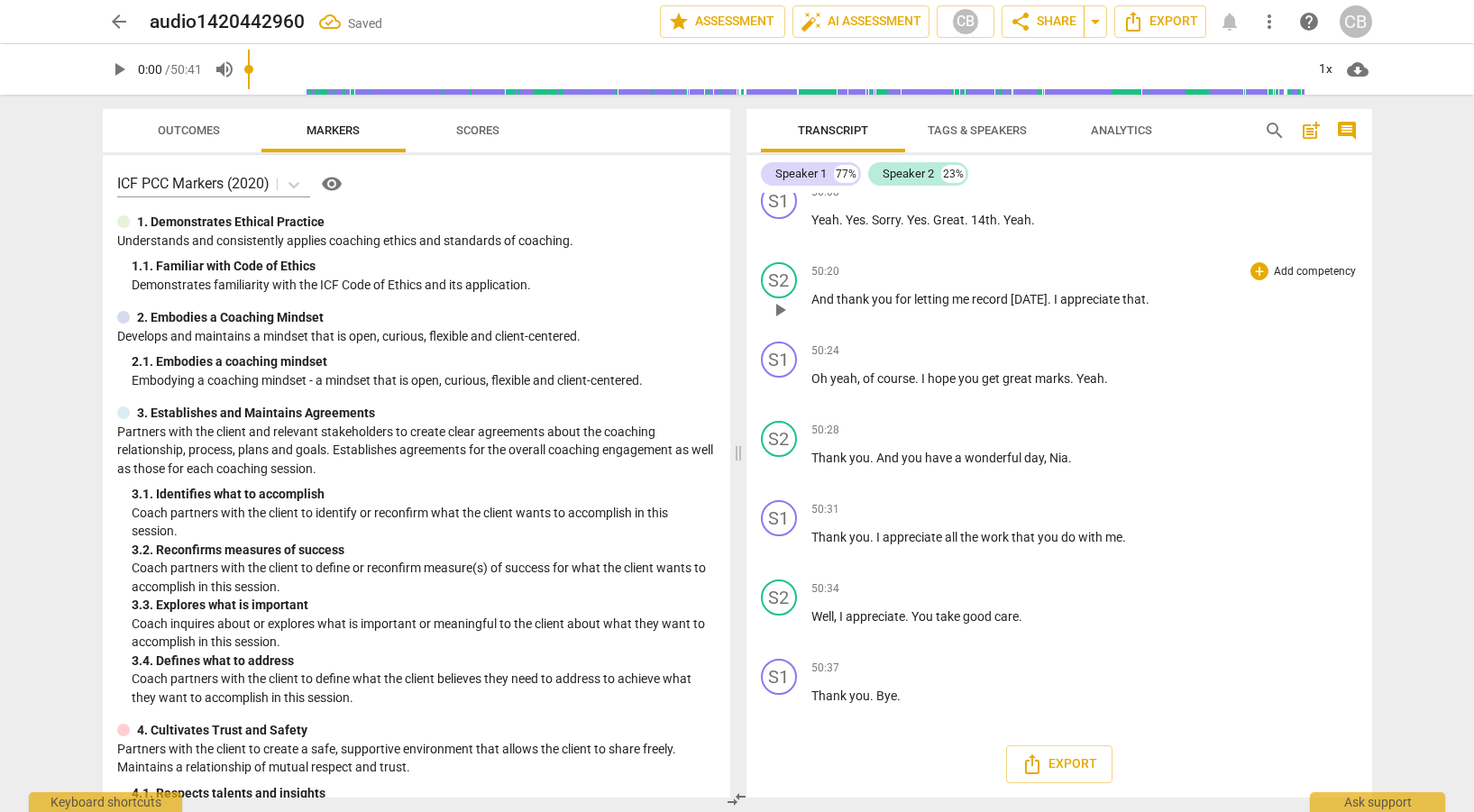
scroll to position [14459, 0]
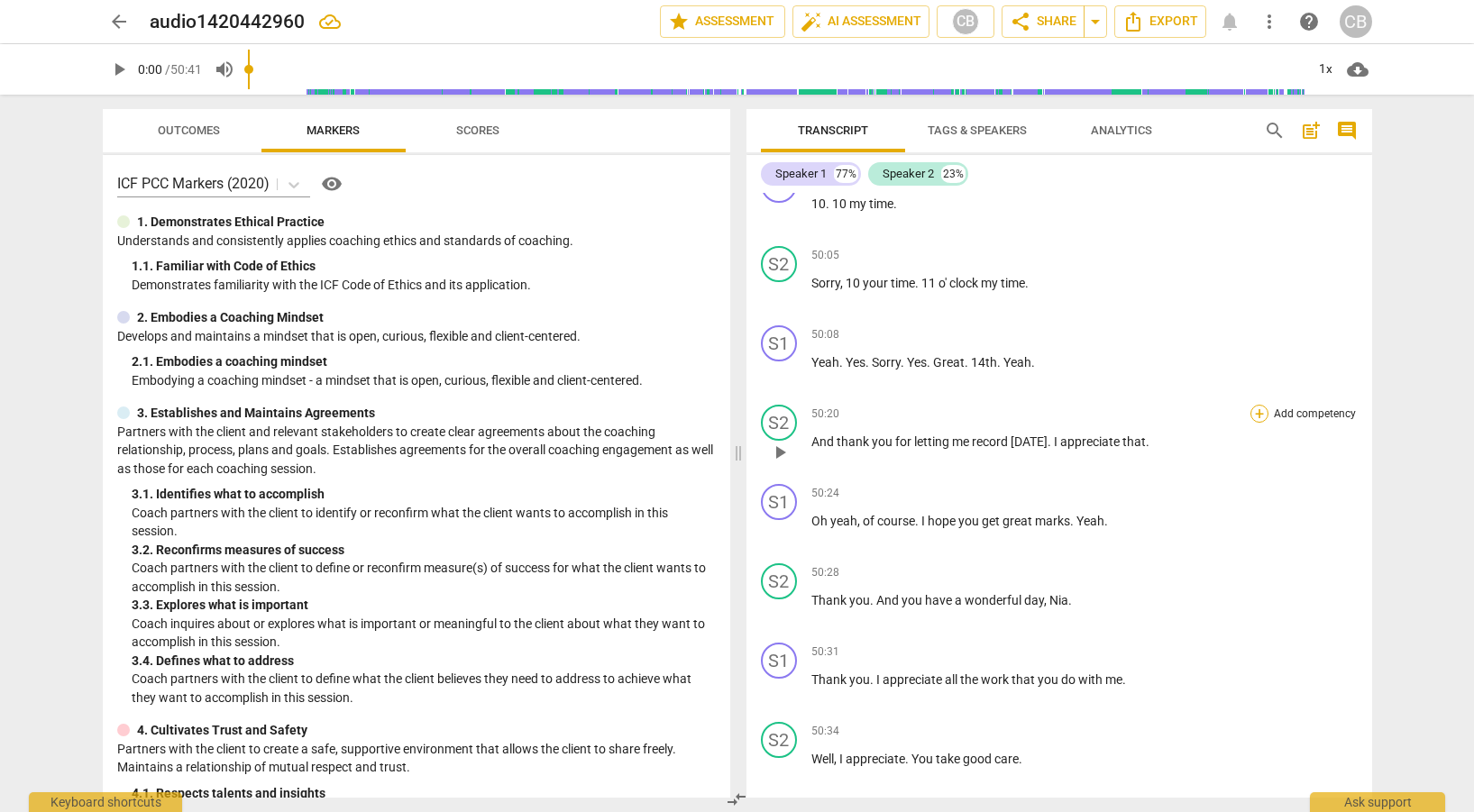
click at [1257, 406] on div "+" at bounding box center [1260, 414] width 18 height 18
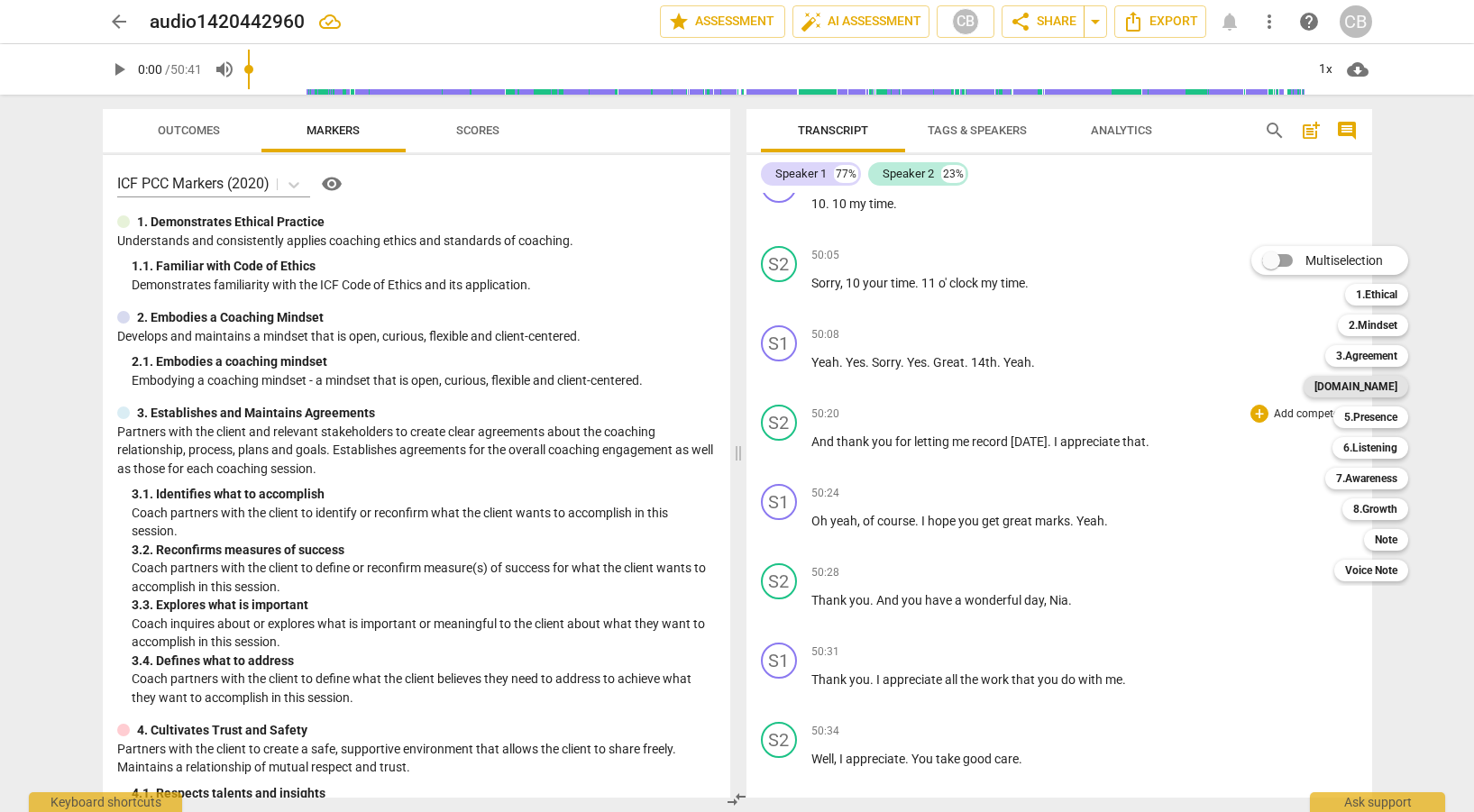
click at [1368, 385] on b "4.Trust" at bounding box center [1356, 387] width 83 height 21
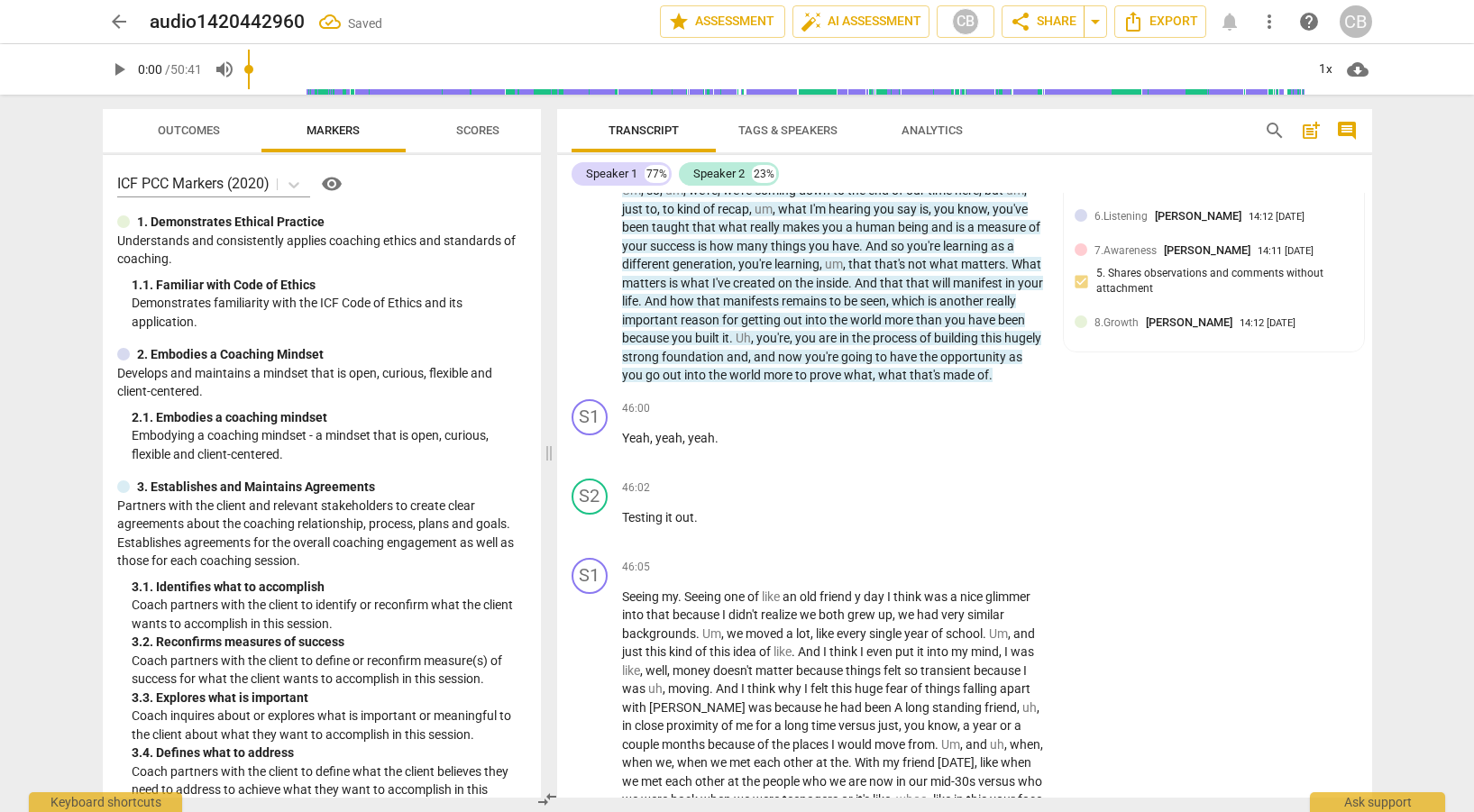
scroll to position [16113, 0]
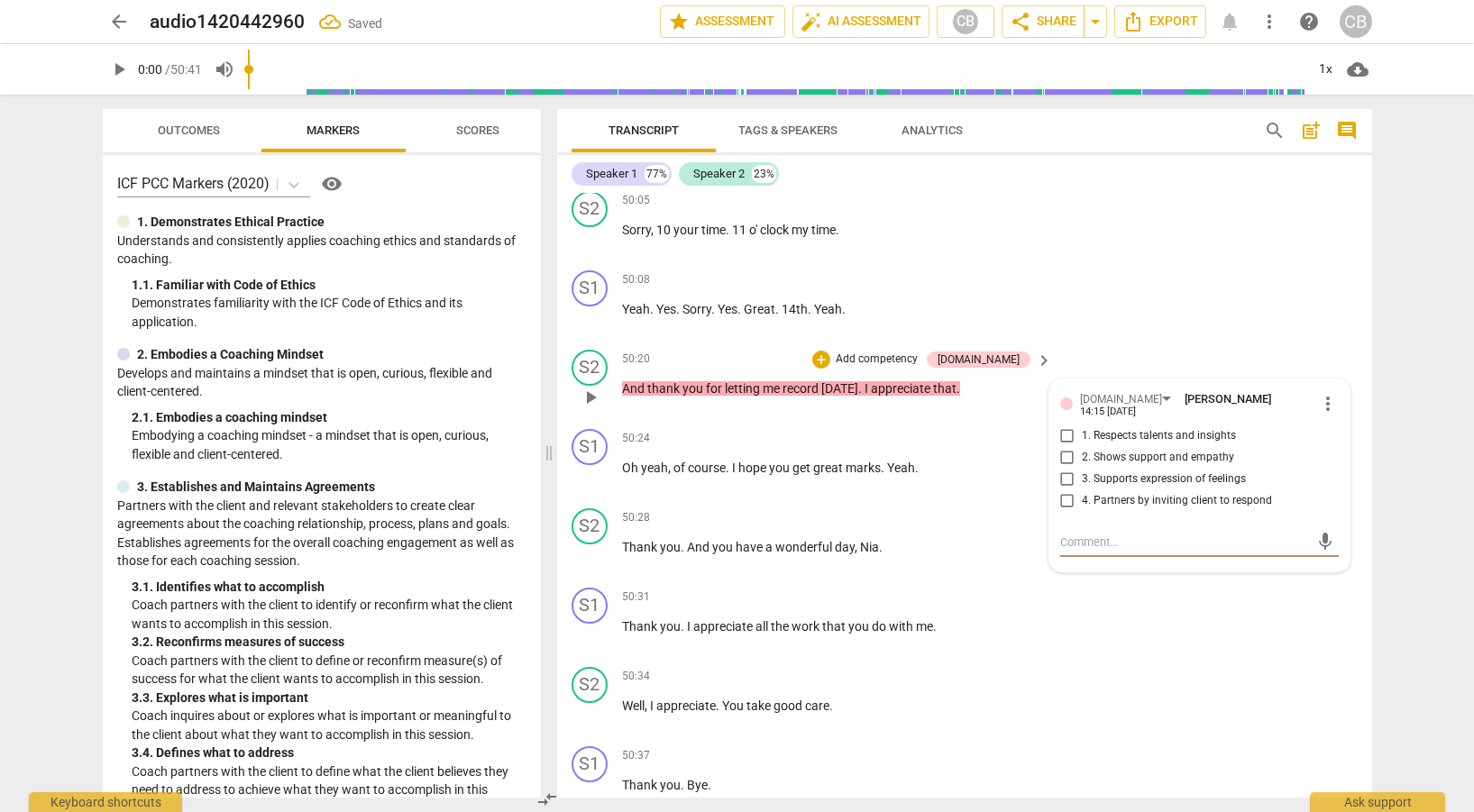
click at [1062, 447] on input "1. Respects talents and insights" at bounding box center [1068, 436] width 29 height 21
checkbox input "true"
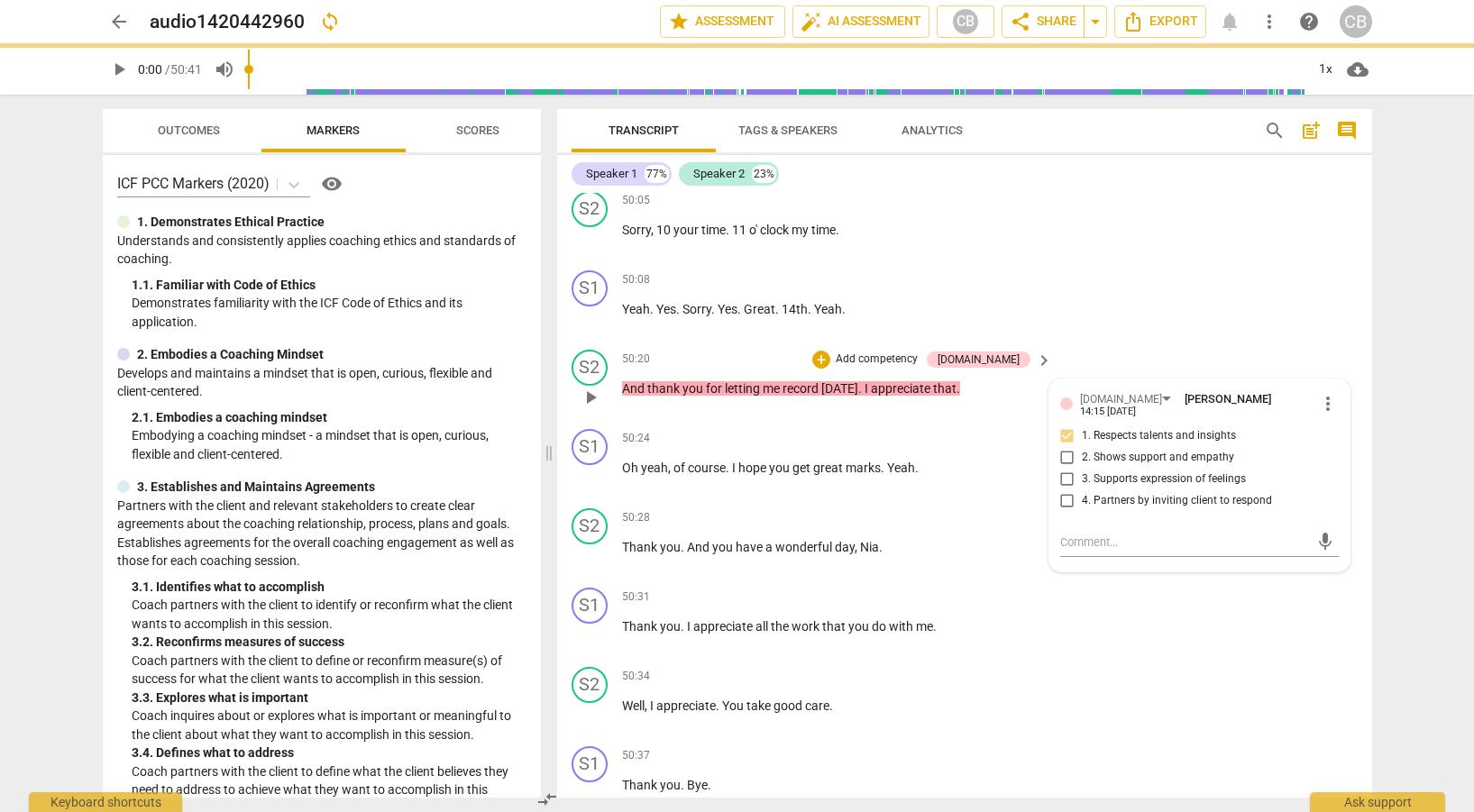
click at [1065, 469] on input "2. Shows support and empathy" at bounding box center [1068, 458] width 29 height 21
checkbox input "true"
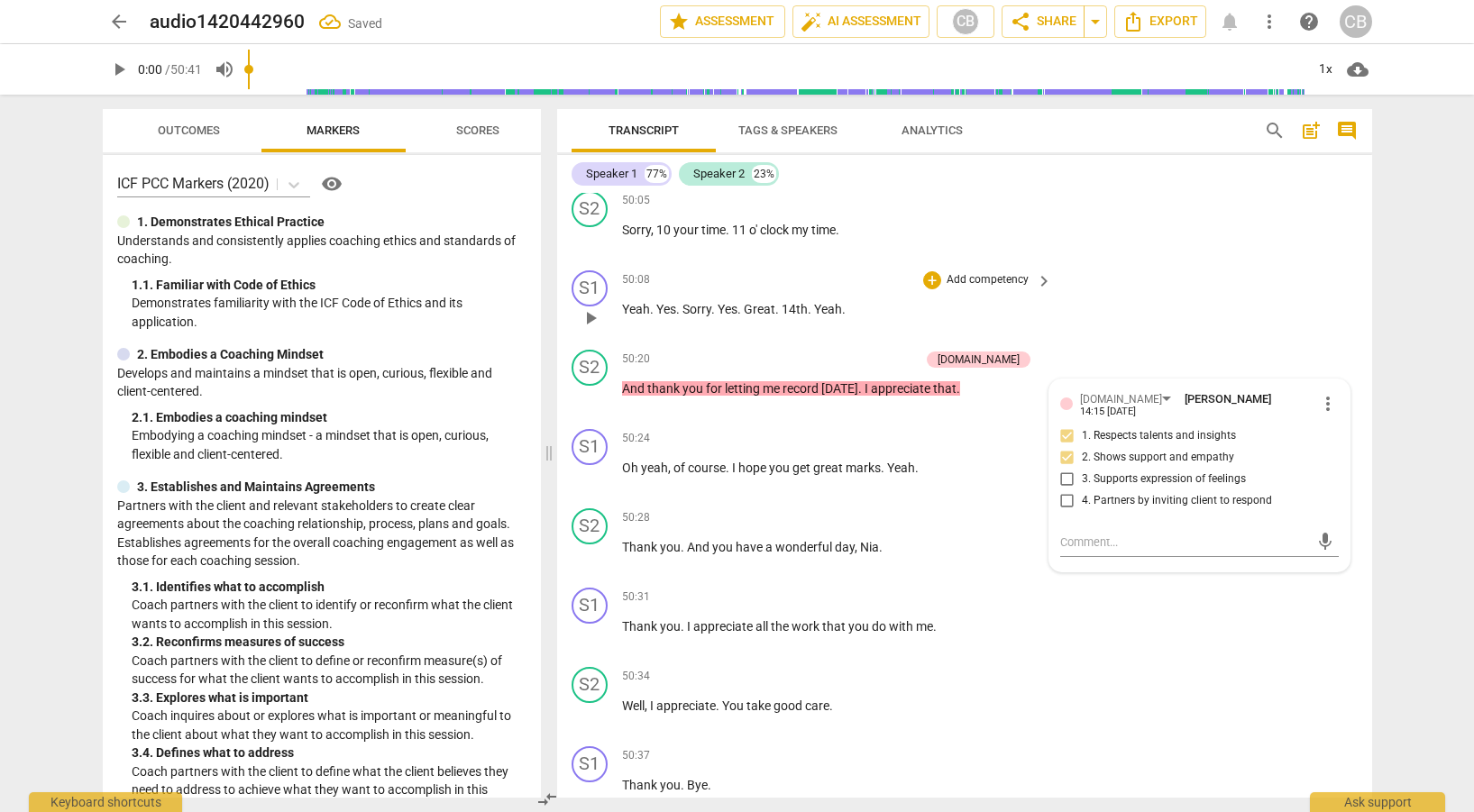
click at [1142, 318] on div "S1 play_arrow pause 50:08 + Add competency keyboard_arrow_right Yeah . Yes . So…" at bounding box center [965, 303] width 815 height 79
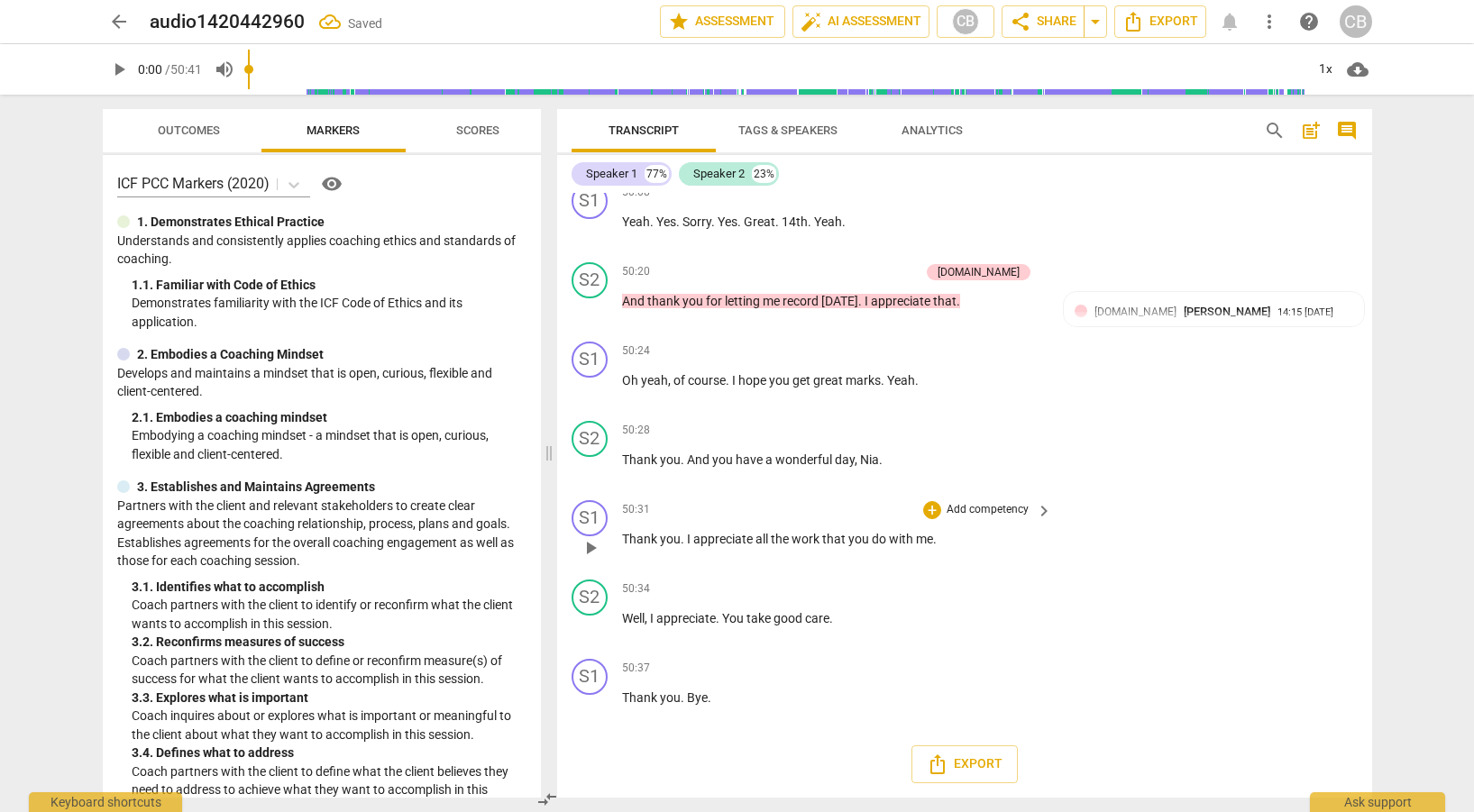
scroll to position [16255, 0]
click at [930, 593] on div "+" at bounding box center [932, 589] width 18 height 18
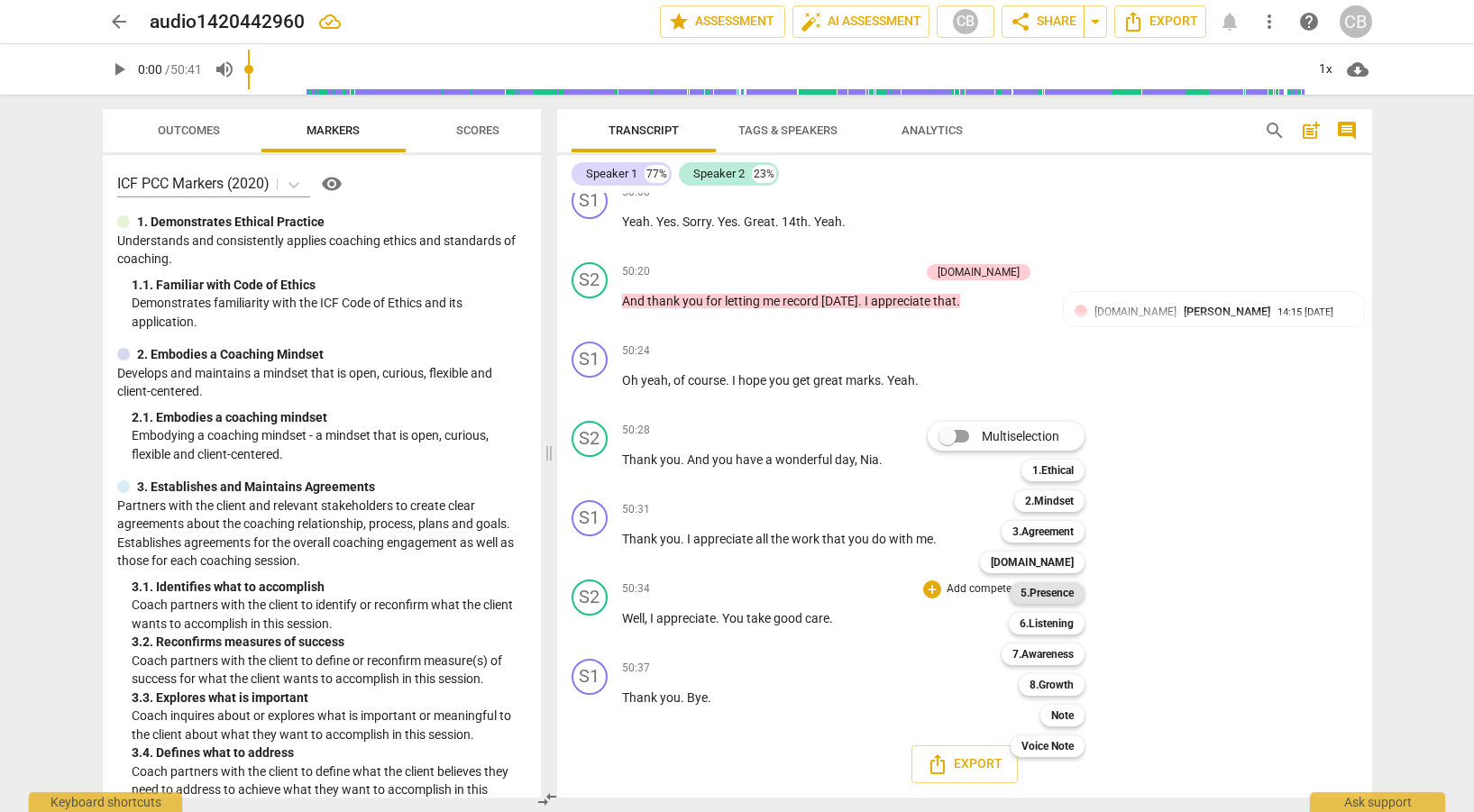
click at [1049, 590] on b "5.Presence" at bounding box center [1047, 593] width 53 height 21
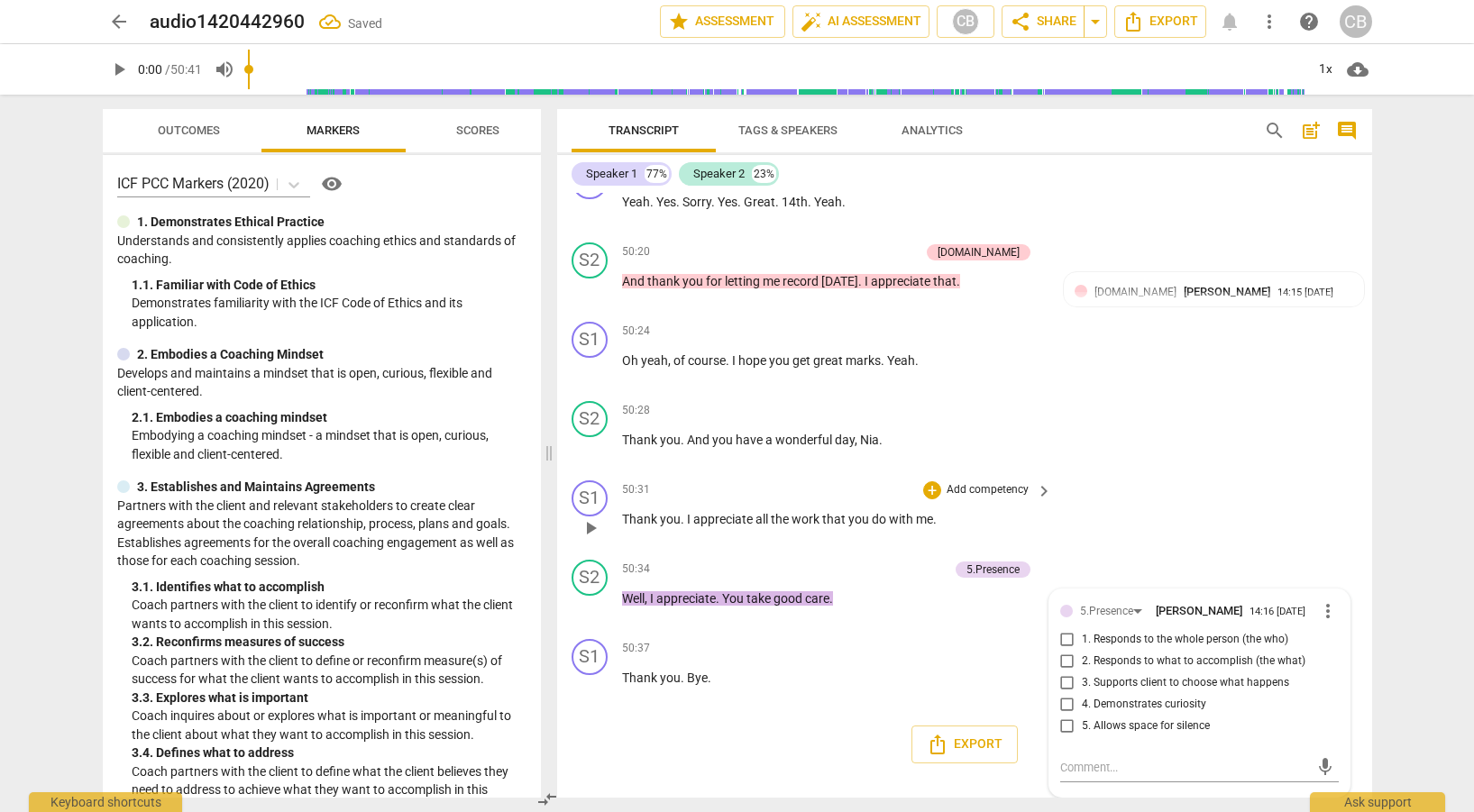
scroll to position [16281, 0]
click at [1069, 642] on input "1. Responds to the whole person (the who)" at bounding box center [1068, 639] width 29 height 21
checkbox input "true"
click at [1067, 677] on input "3. Supports client to choose what happens" at bounding box center [1068, 683] width 29 height 21
checkbox input "true"
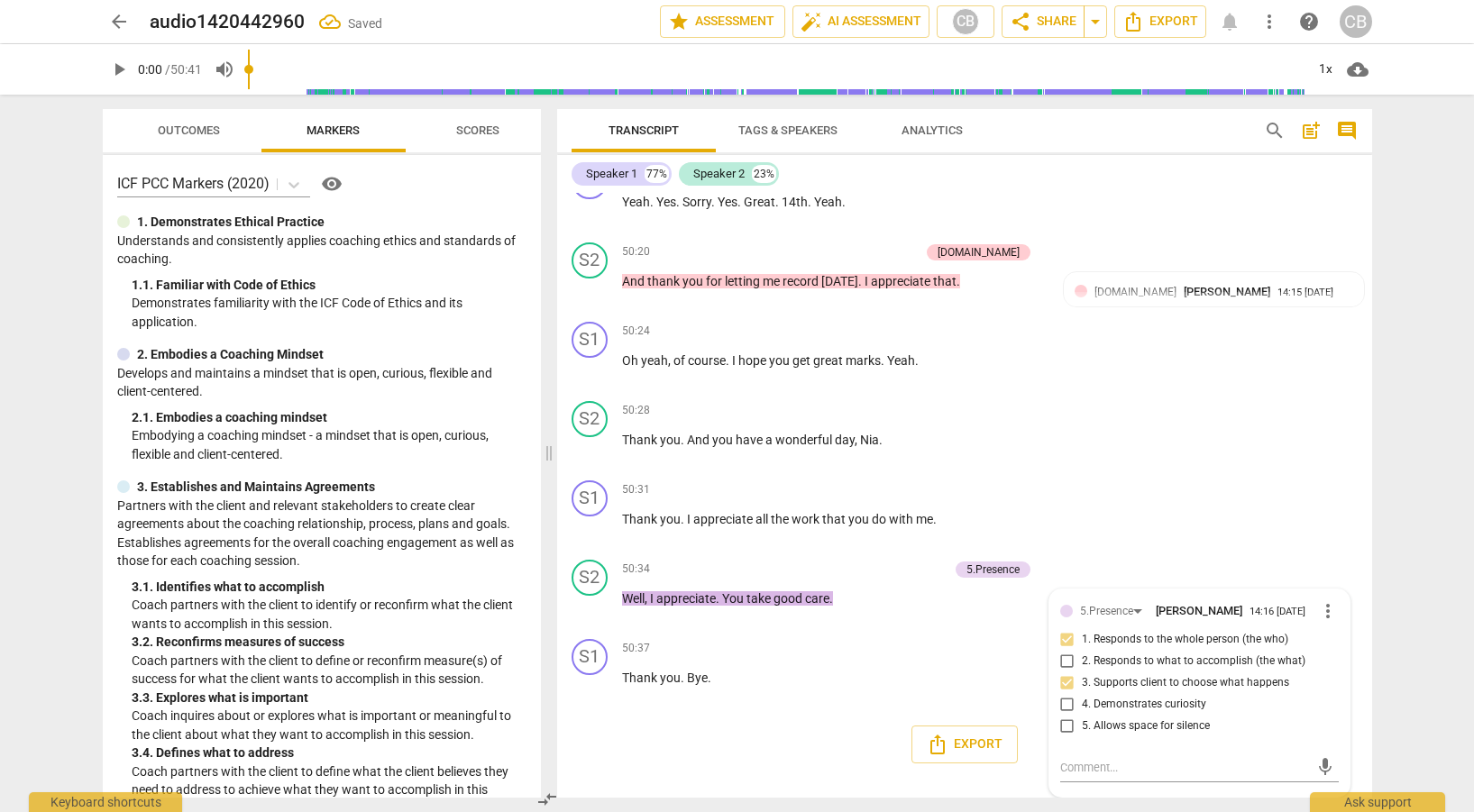
click at [762, 712] on div "Export" at bounding box center [965, 744] width 815 height 67
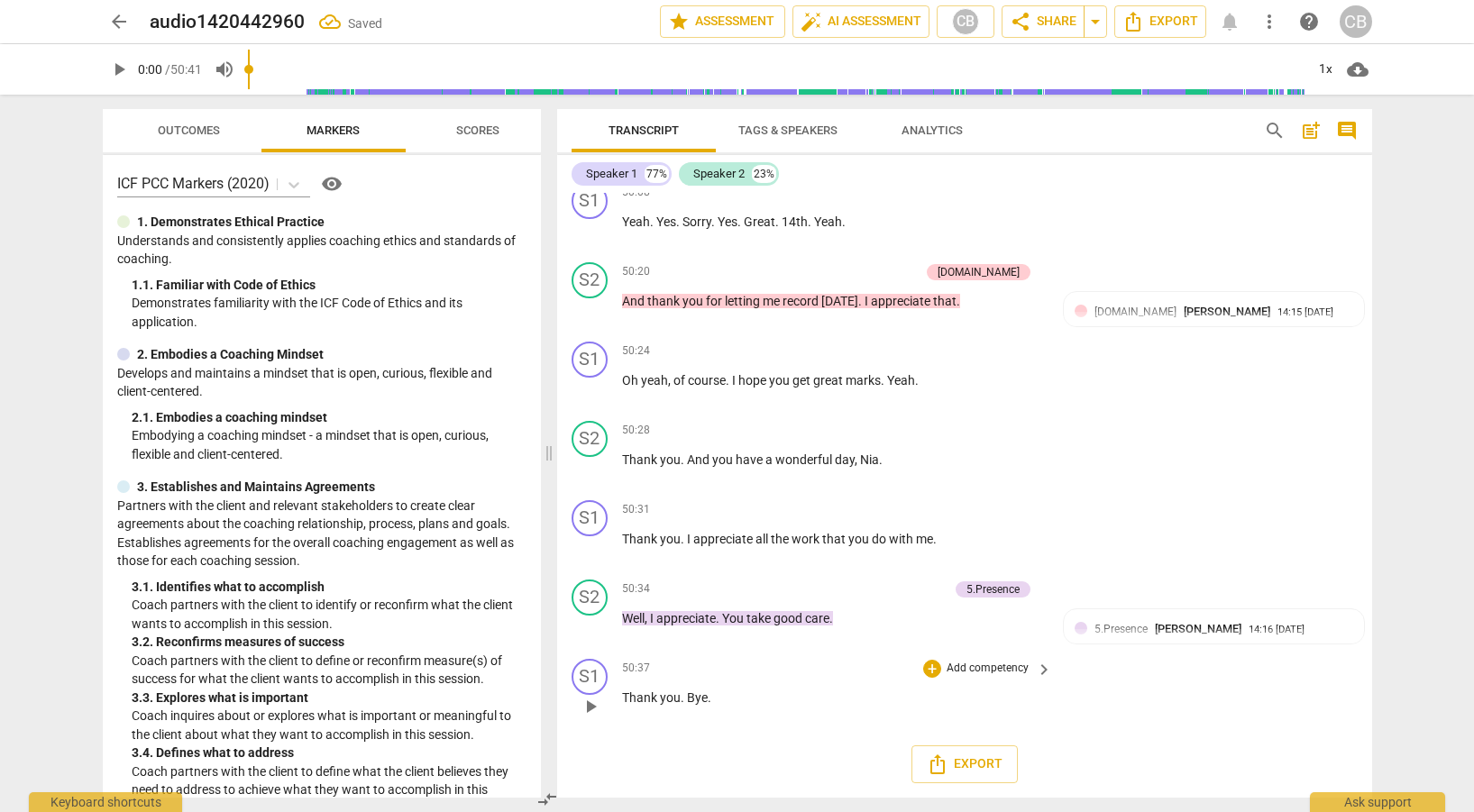
scroll to position [16255, 0]
click at [988, 756] on span "Export" at bounding box center [965, 765] width 76 height 21
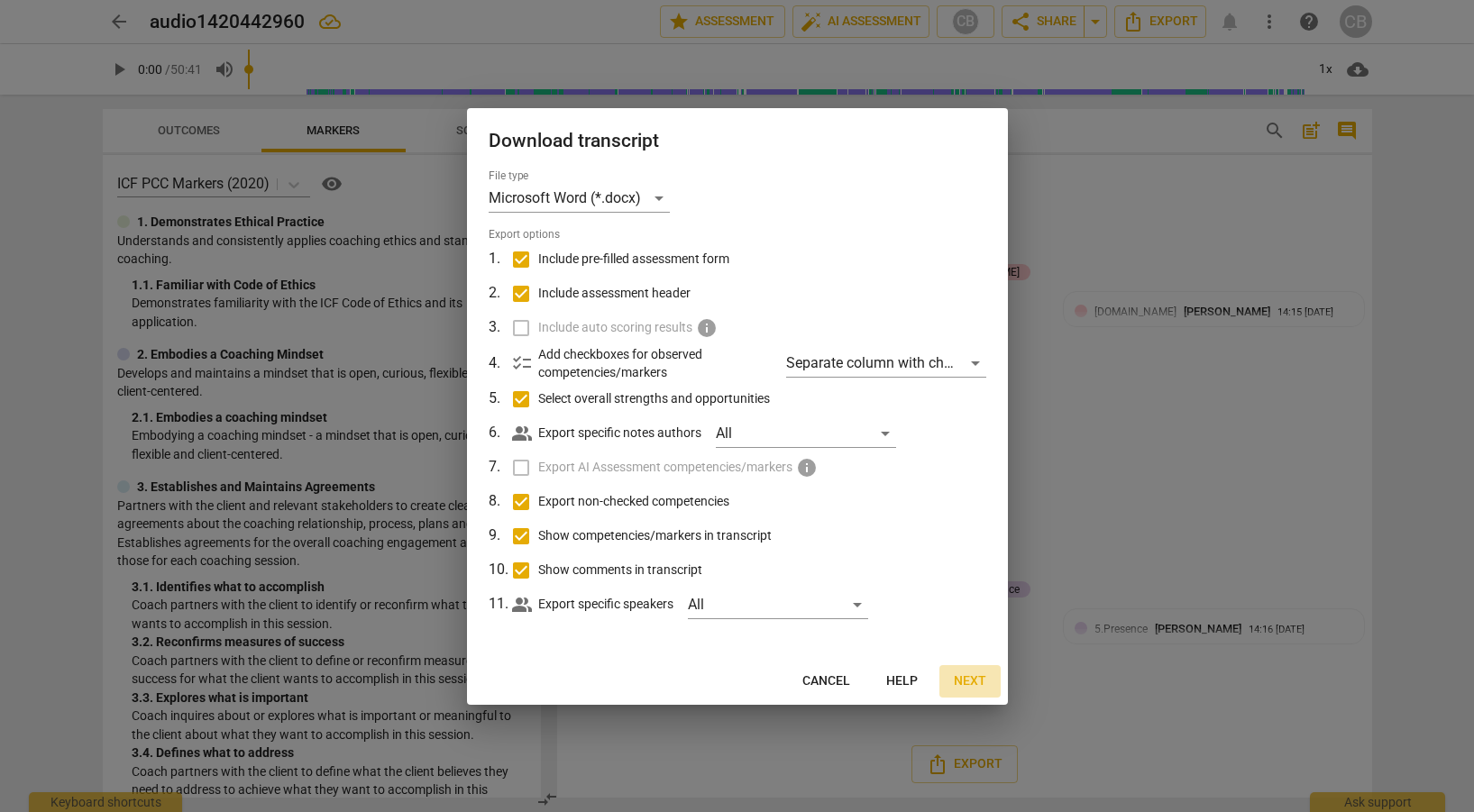
click at [969, 677] on span "Next" at bounding box center [970, 681] width 33 height 18
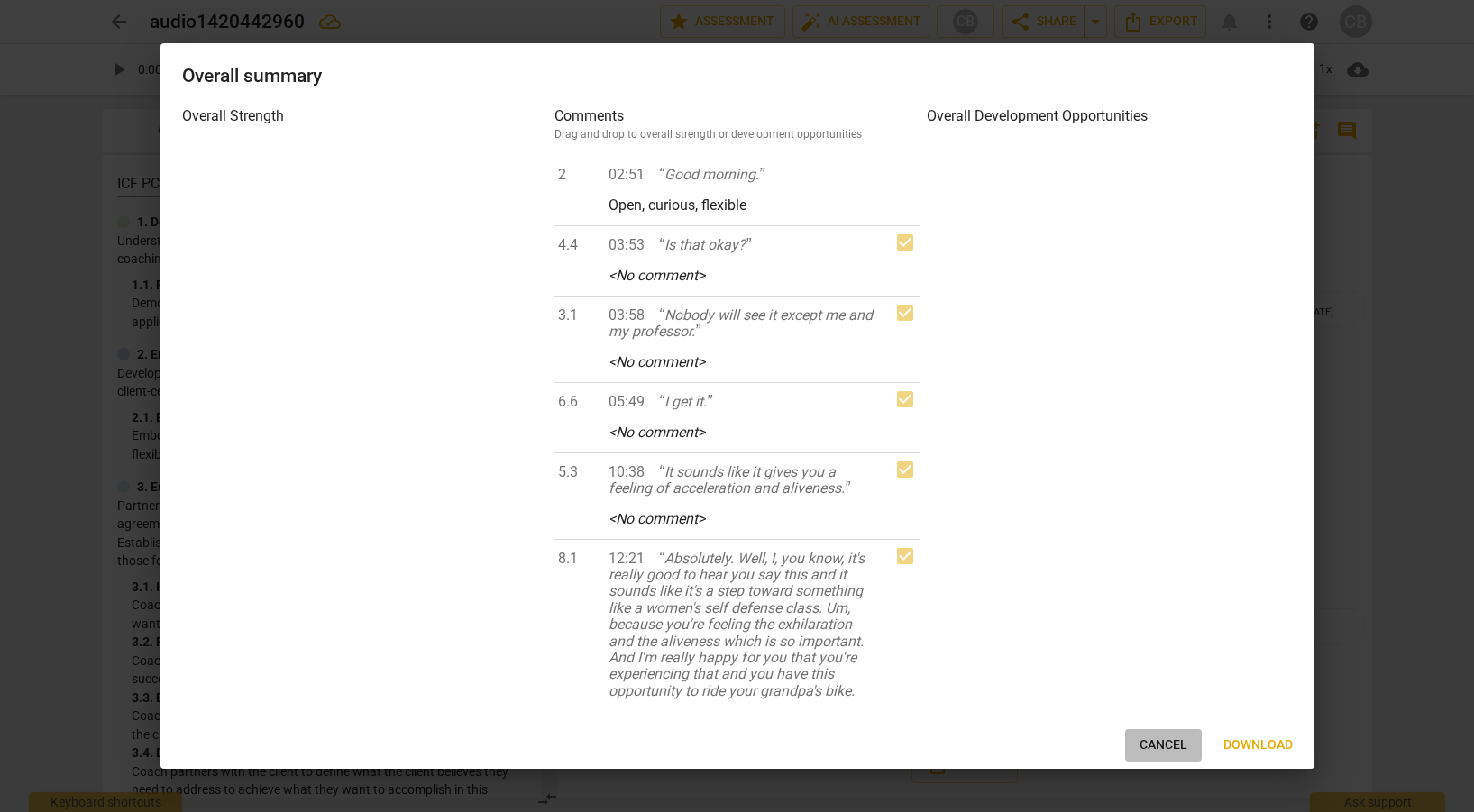
drag, startPoint x: 1163, startPoint y: 748, endPoint x: 1163, endPoint y: 735, distance: 13.0
click at [1163, 746] on span "Cancel" at bounding box center [1164, 745] width 48 height 18
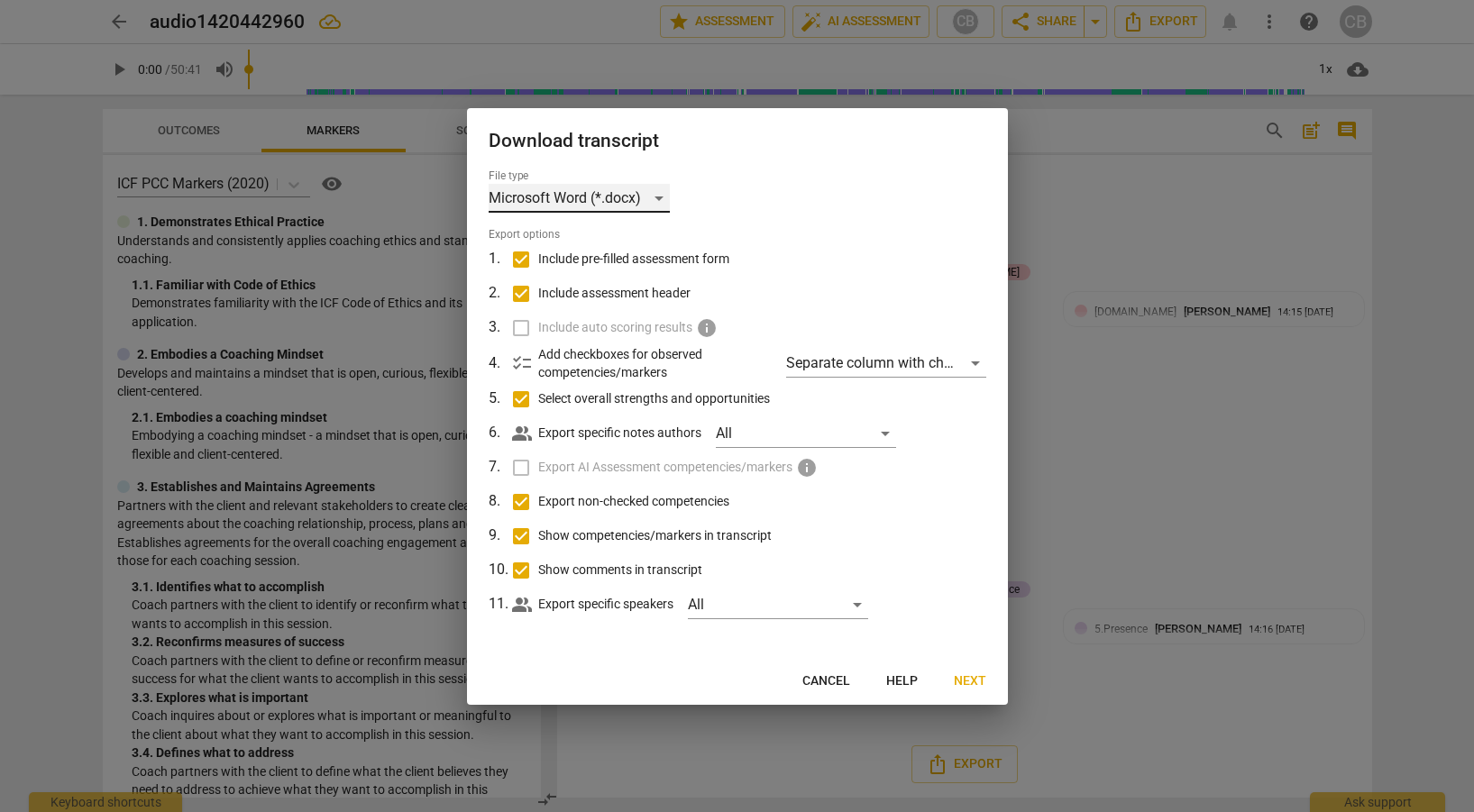
click at [664, 196] on div "Microsoft Word (*.docx)" at bounding box center [580, 199] width 181 height 29
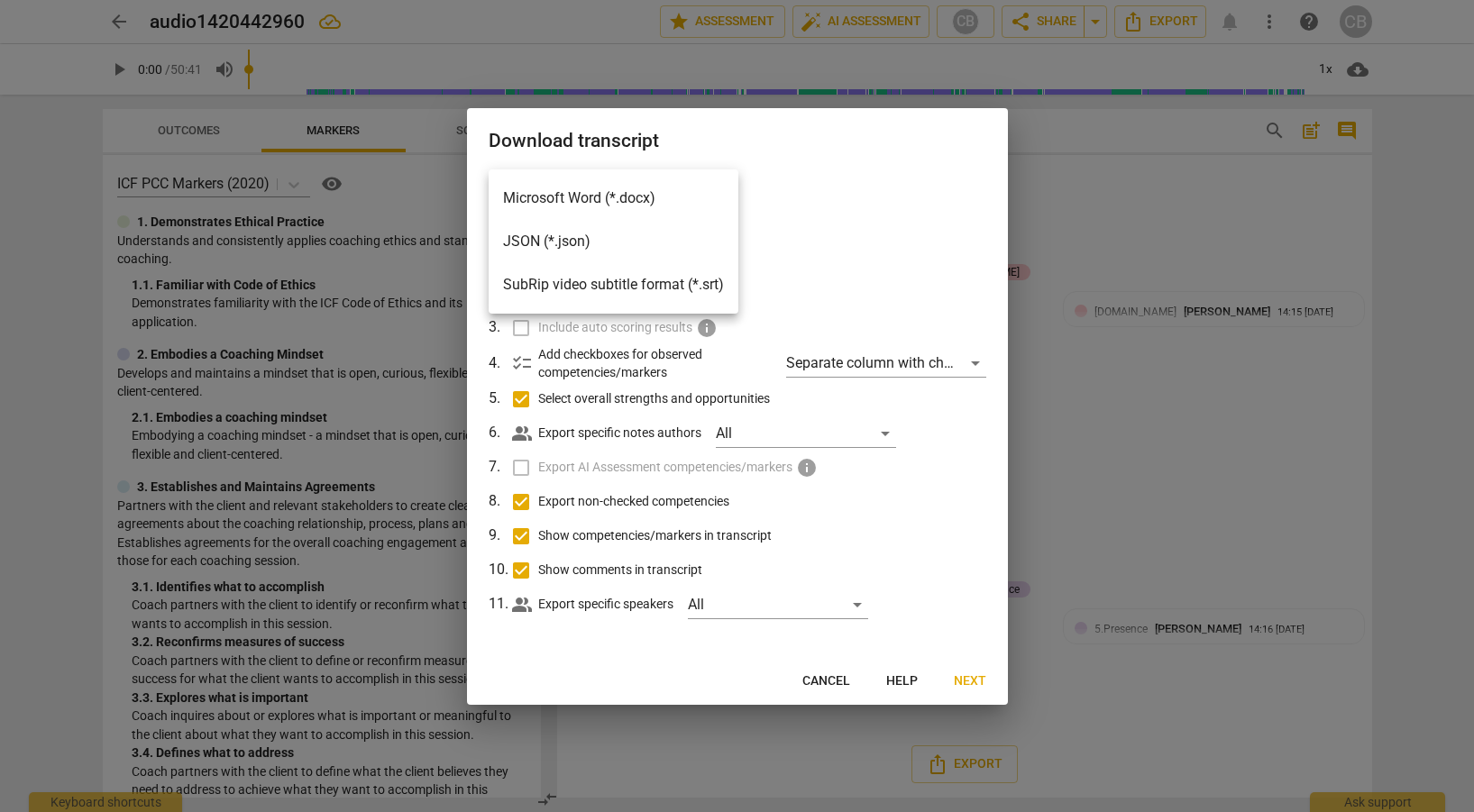
click at [634, 190] on li "Microsoft Word (*.docx)" at bounding box center [614, 198] width 250 height 43
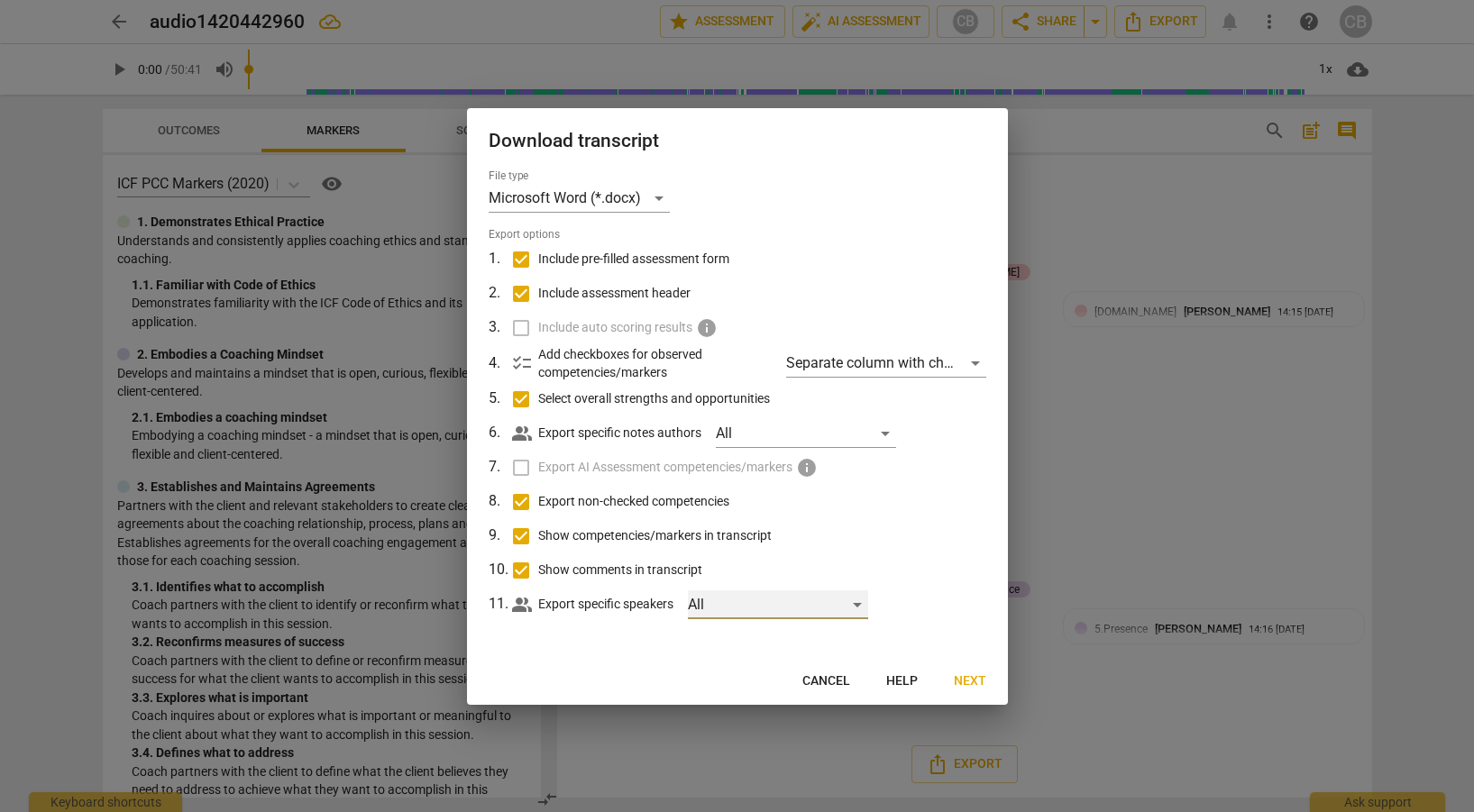
click at [856, 604] on div "All" at bounding box center [778, 605] width 180 height 29
click at [723, 602] on input "checkbox" at bounding box center [719, 605] width 43 height 43
checkbox input "true"
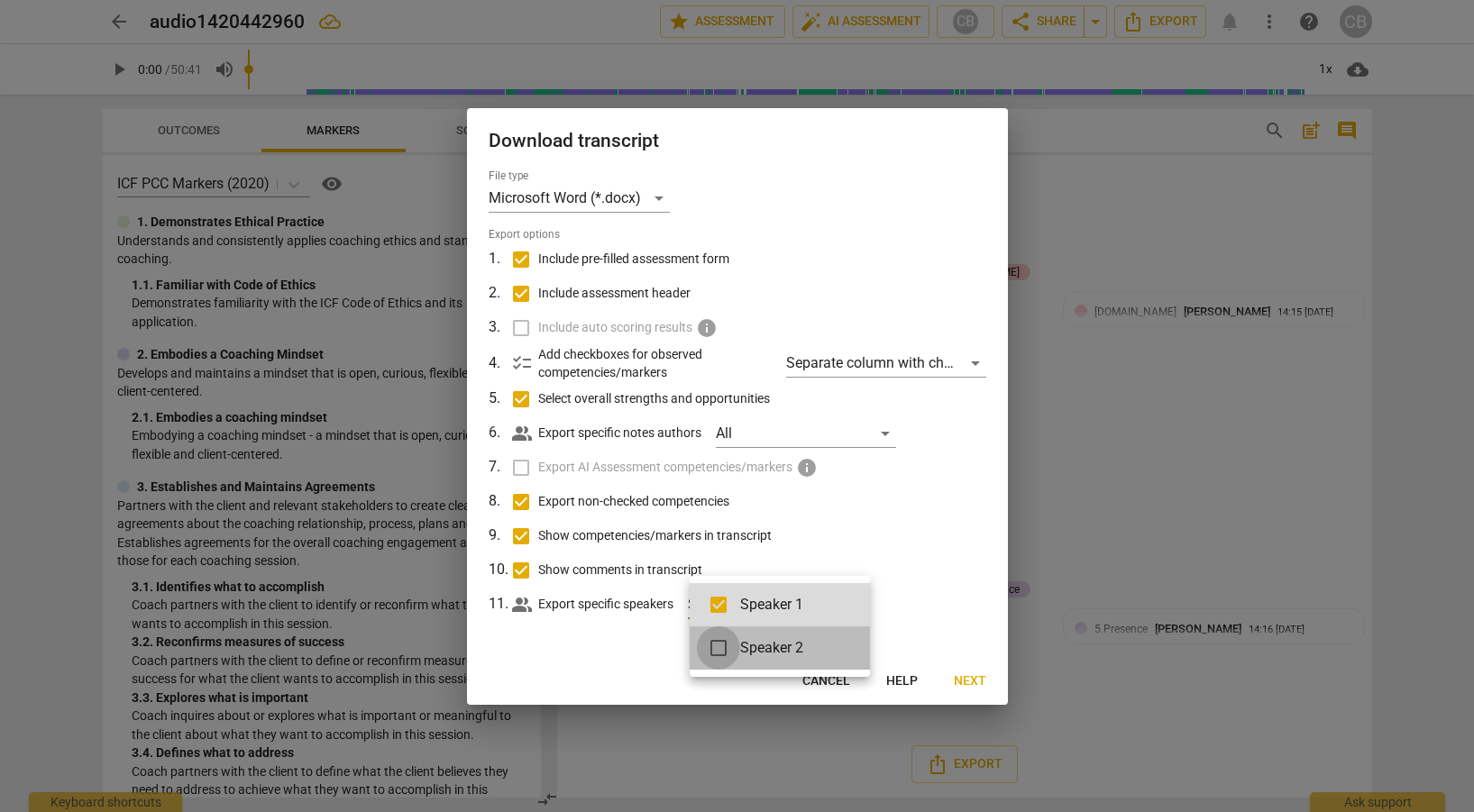
click at [714, 643] on input "checkbox" at bounding box center [719, 648] width 43 height 43
checkbox input "true"
click at [967, 608] on div at bounding box center [737, 406] width 1474 height 812
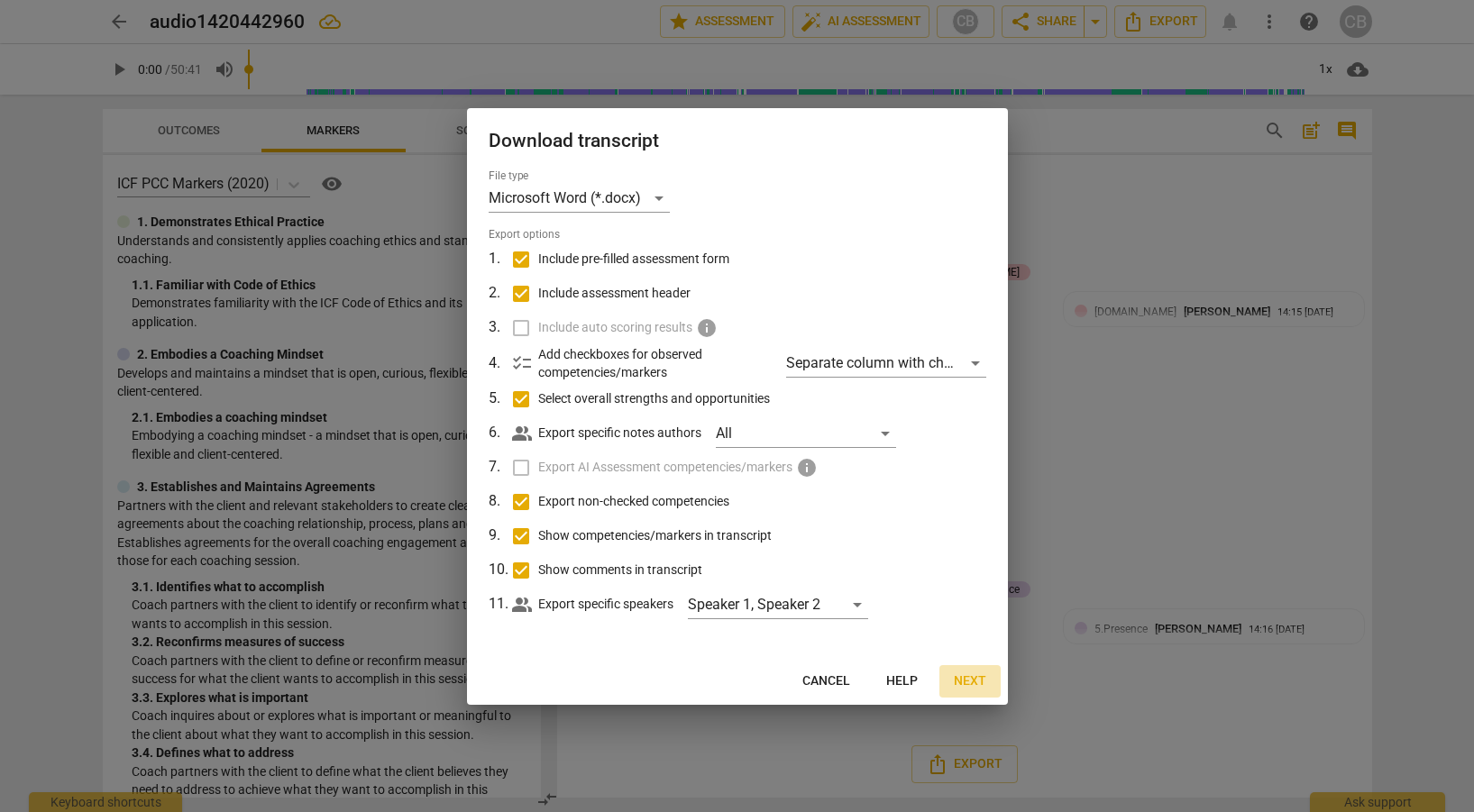
click at [975, 679] on span "Next" at bounding box center [970, 681] width 33 height 18
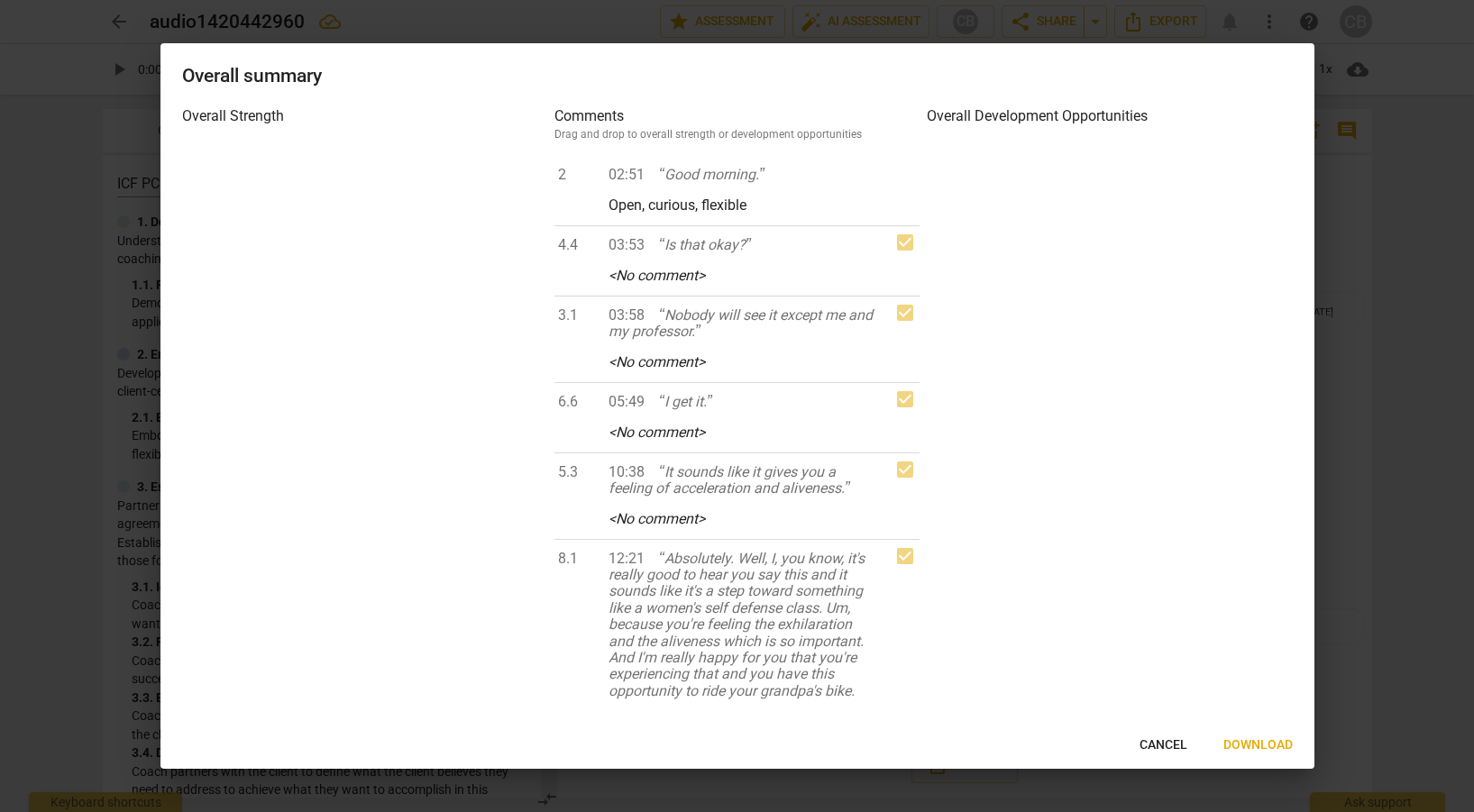
click at [1279, 740] on span "Download" at bounding box center [1259, 745] width 69 height 18
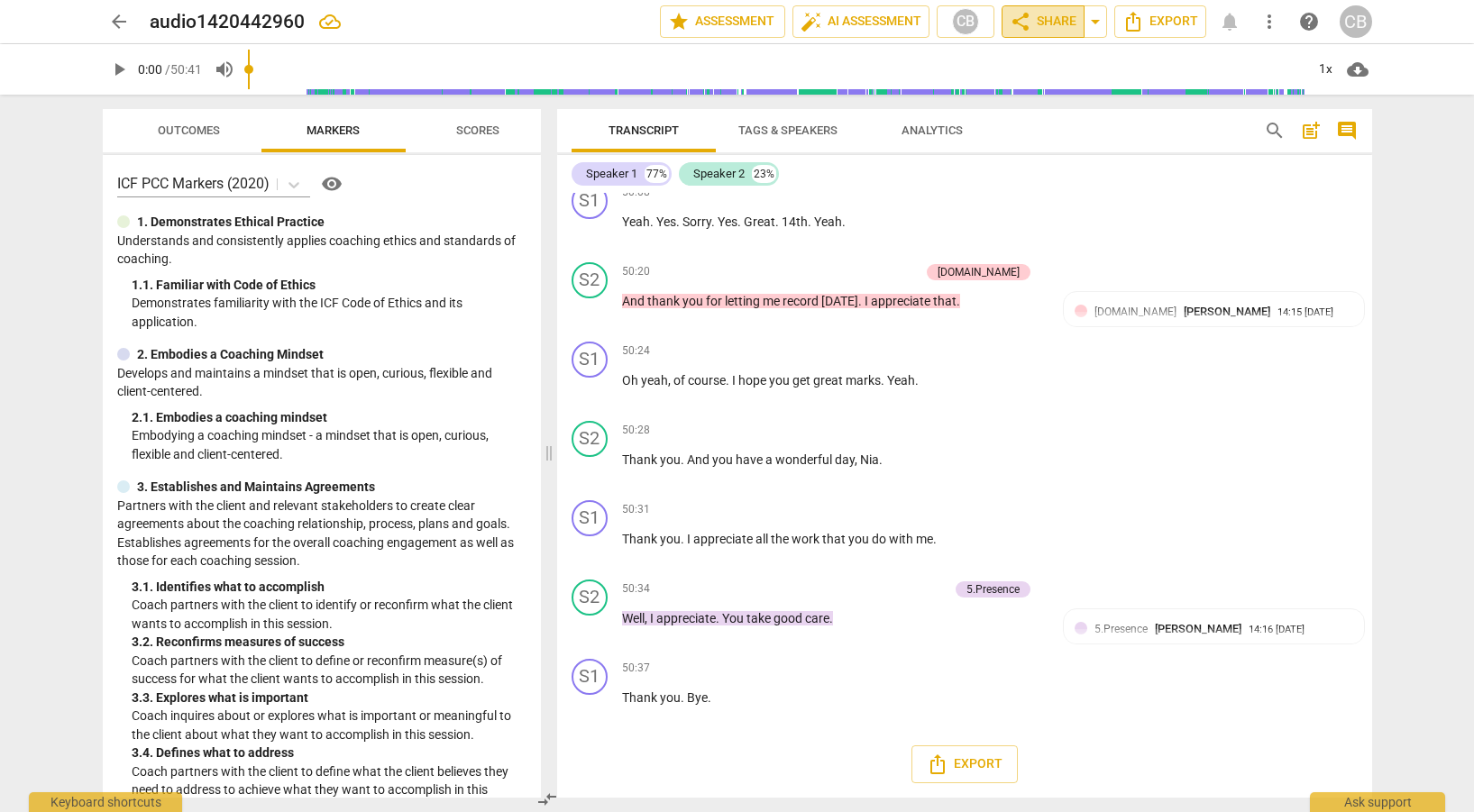
click at [1038, 26] on span "share Share" at bounding box center [1043, 21] width 67 height 21
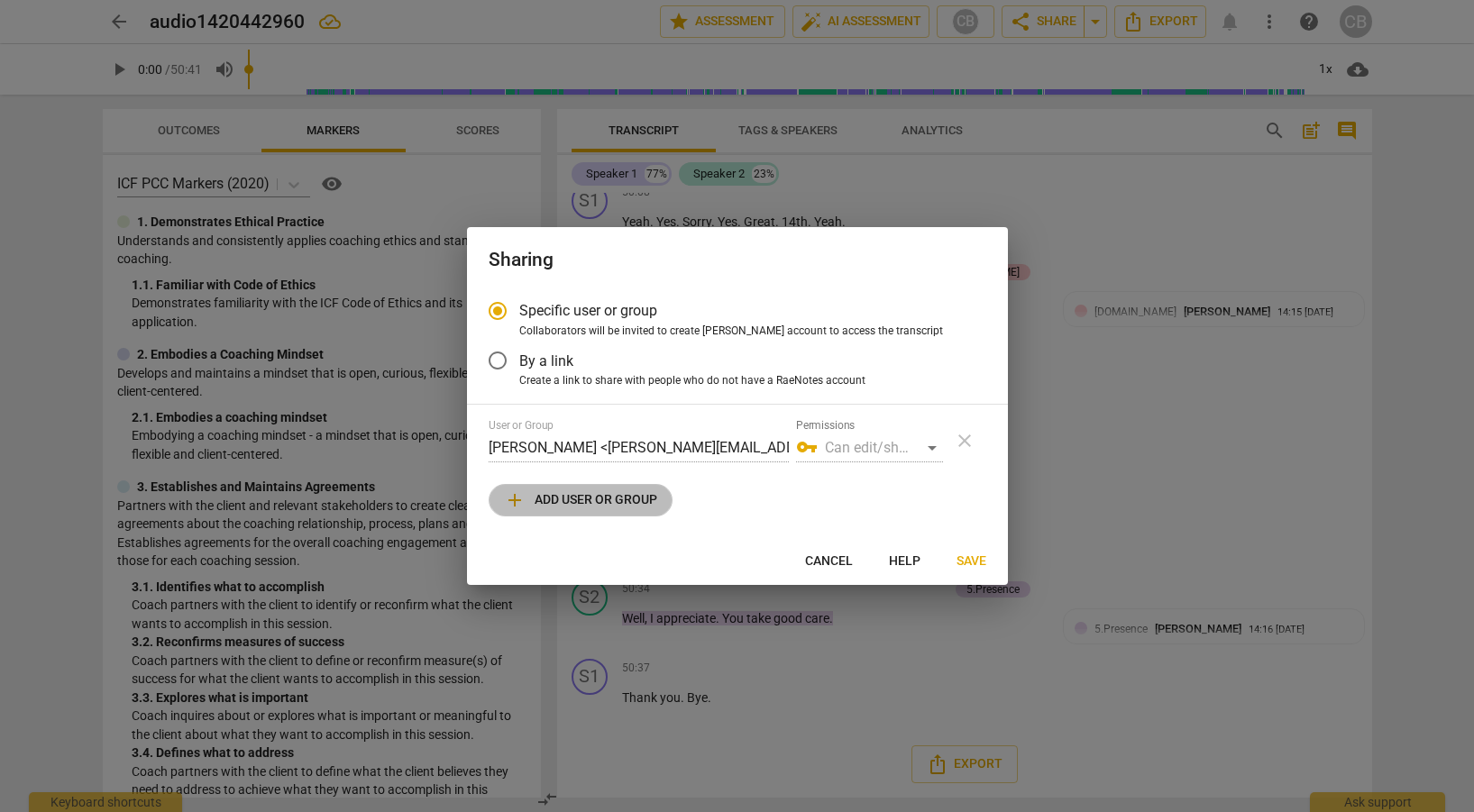
click at [605, 504] on span "add Add user or group" at bounding box center [581, 501] width 153 height 21
radio input "false"
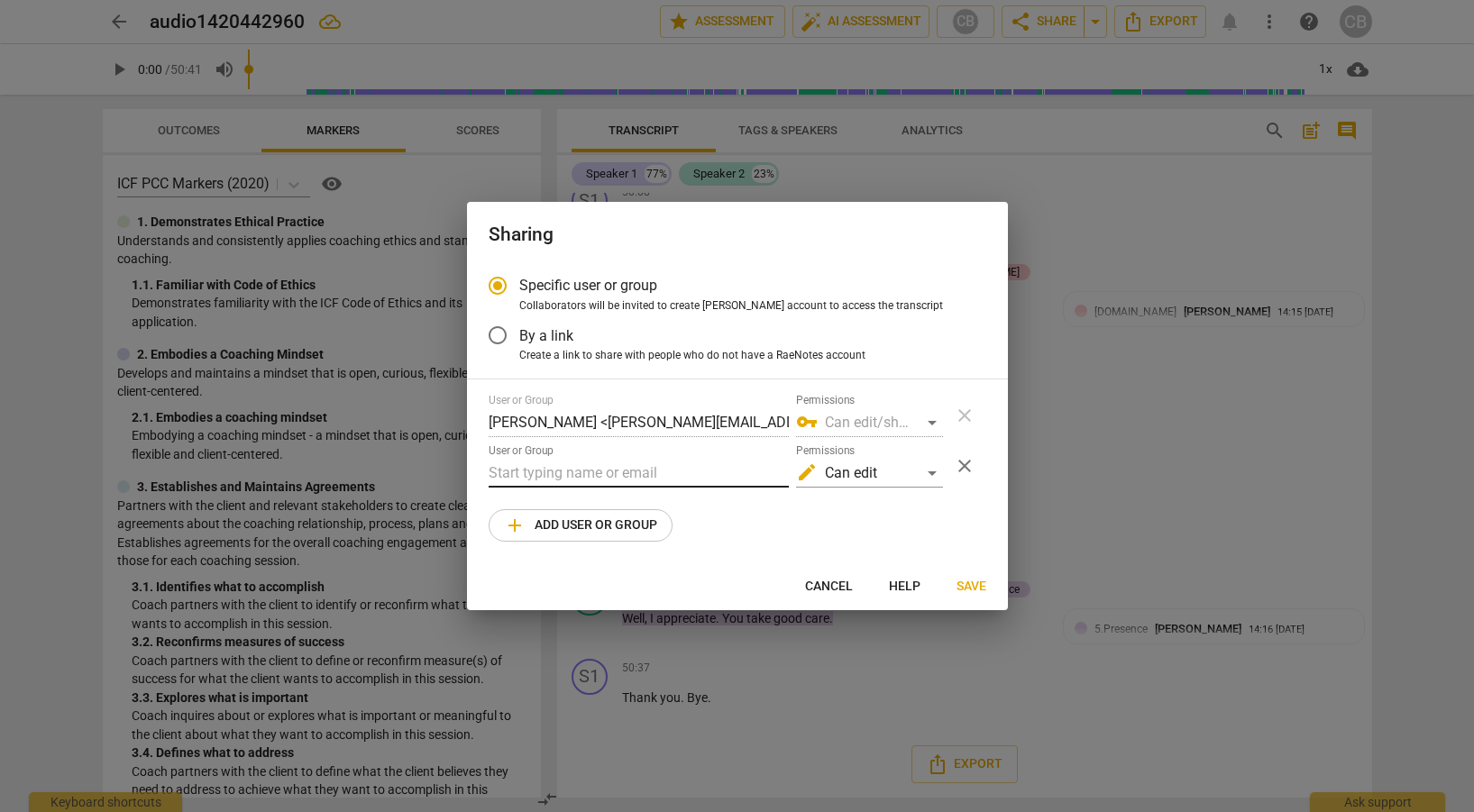
click at [555, 474] on input "text" at bounding box center [639, 474] width 300 height 29
type input "Ayako Huang"
click at [554, 525] on span "add Add user or group" at bounding box center [581, 526] width 153 height 21
radio input "false"
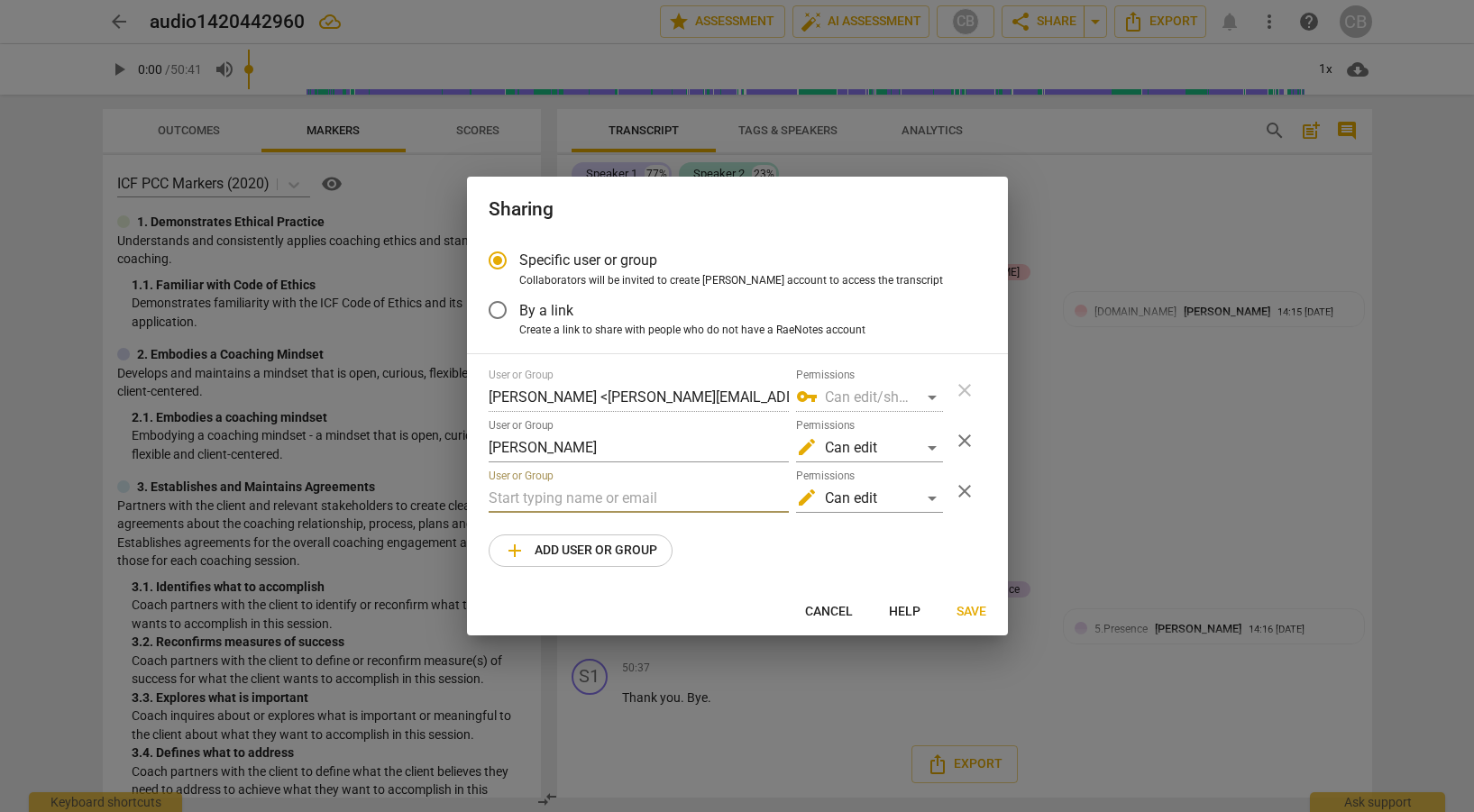
click at [634, 501] on input "text" at bounding box center [639, 499] width 300 height 29
type input "ahuang@miu.edu"
click at [974, 610] on span "Save" at bounding box center [971, 611] width 30 height 18
click at [959, 608] on span "Save" at bounding box center [971, 611] width 30 height 18
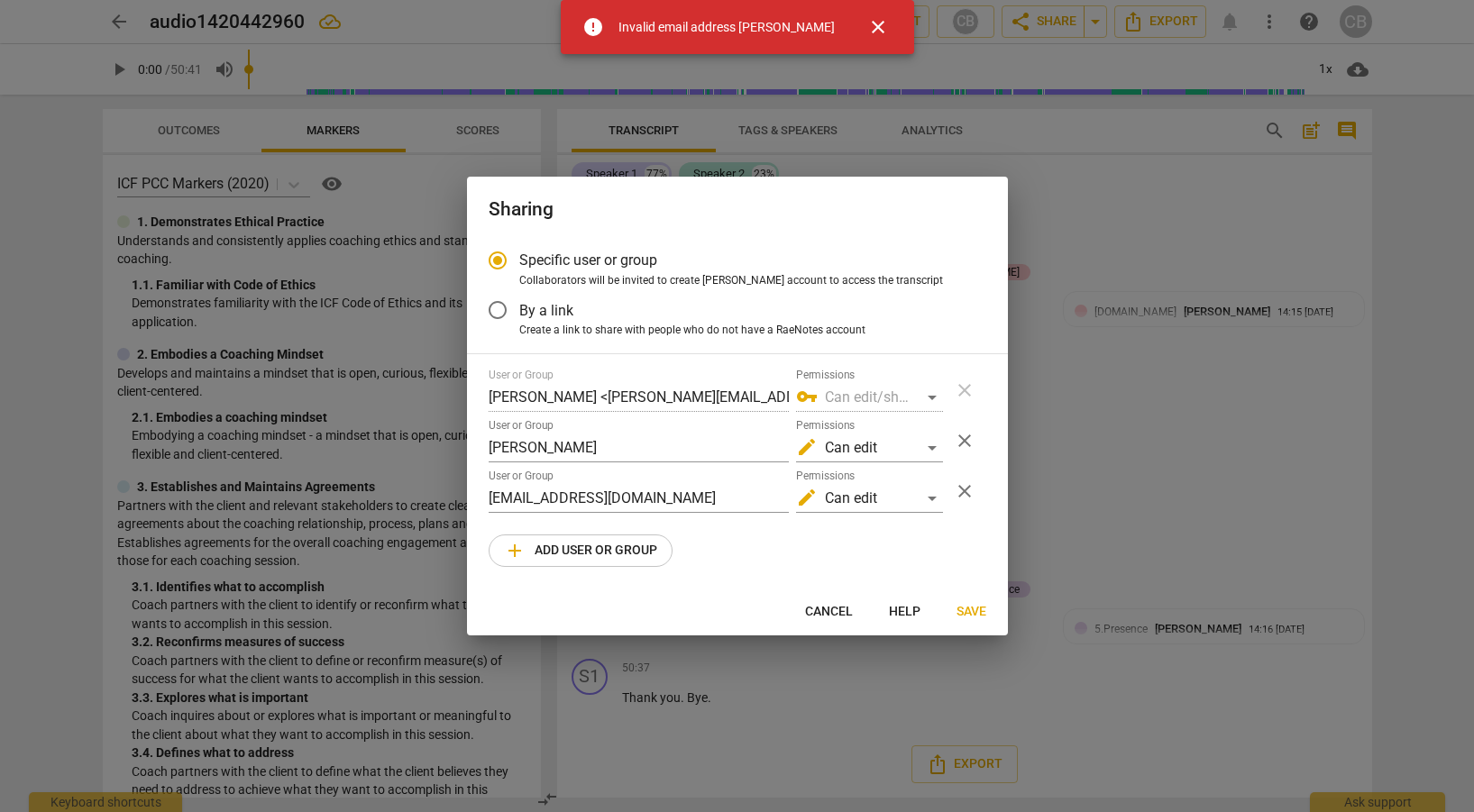
click at [867, 19] on span "close" at bounding box center [878, 27] width 21 height 21
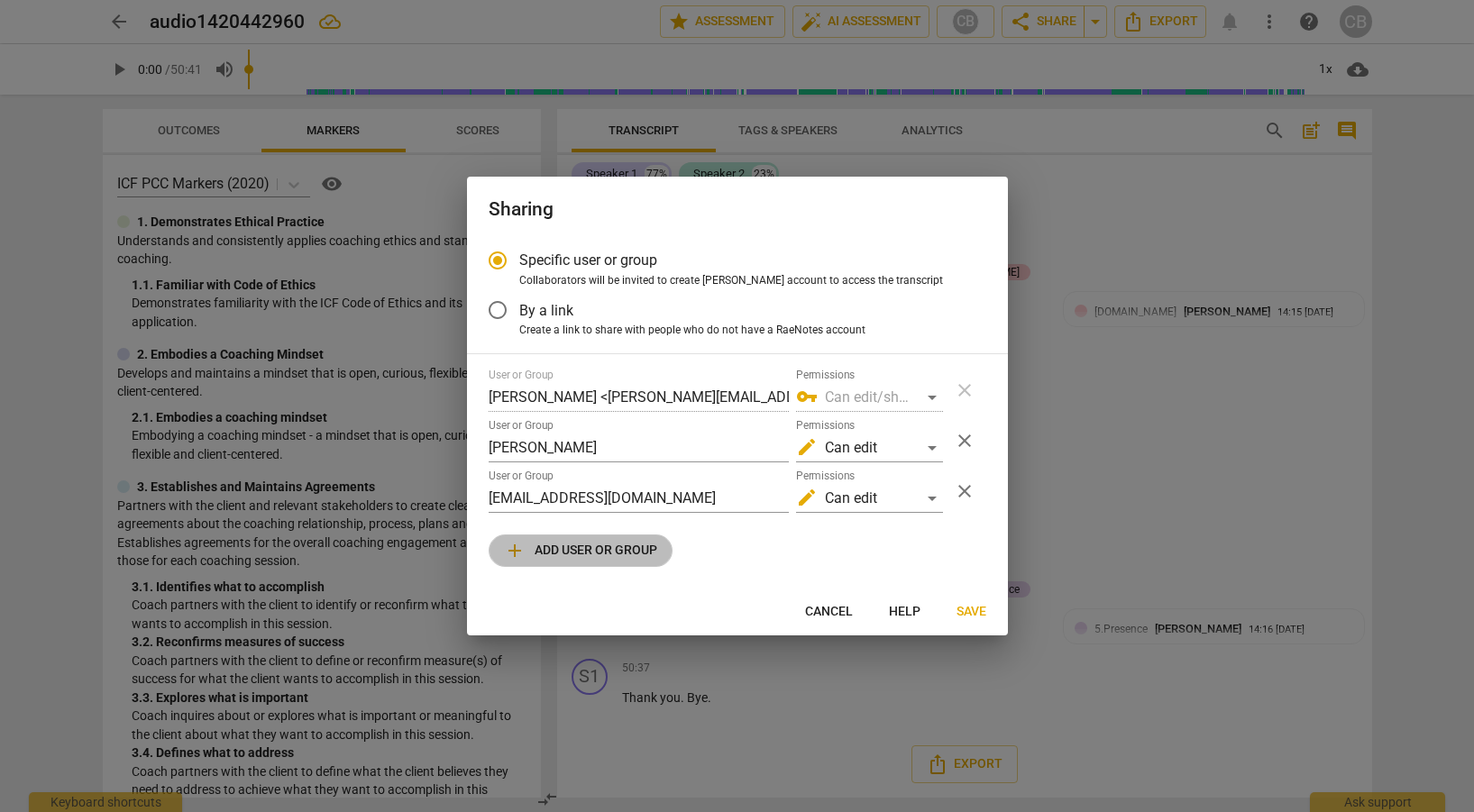
click at [586, 549] on span "add Add user or group" at bounding box center [581, 551] width 153 height 21
radio input "false"
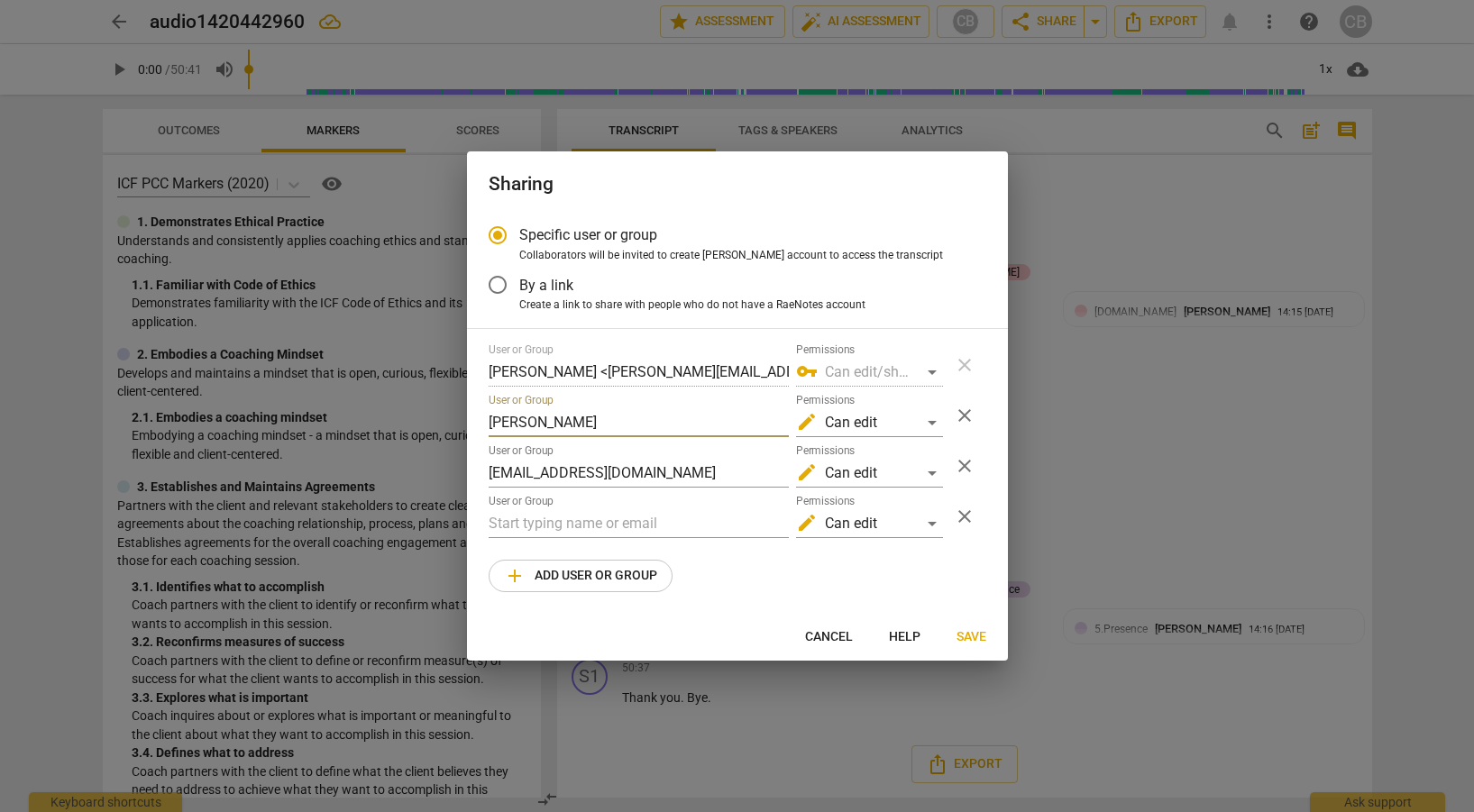
drag, startPoint x: 587, startPoint y: 417, endPoint x: 329, endPoint y: 421, distance: 258.0
click at [489, 421] on input "Ayako Huang" at bounding box center [639, 422] width 300 height 29
type input "ahuang@miu.edu"
click at [971, 626] on button "Save" at bounding box center [971, 637] width 59 height 33
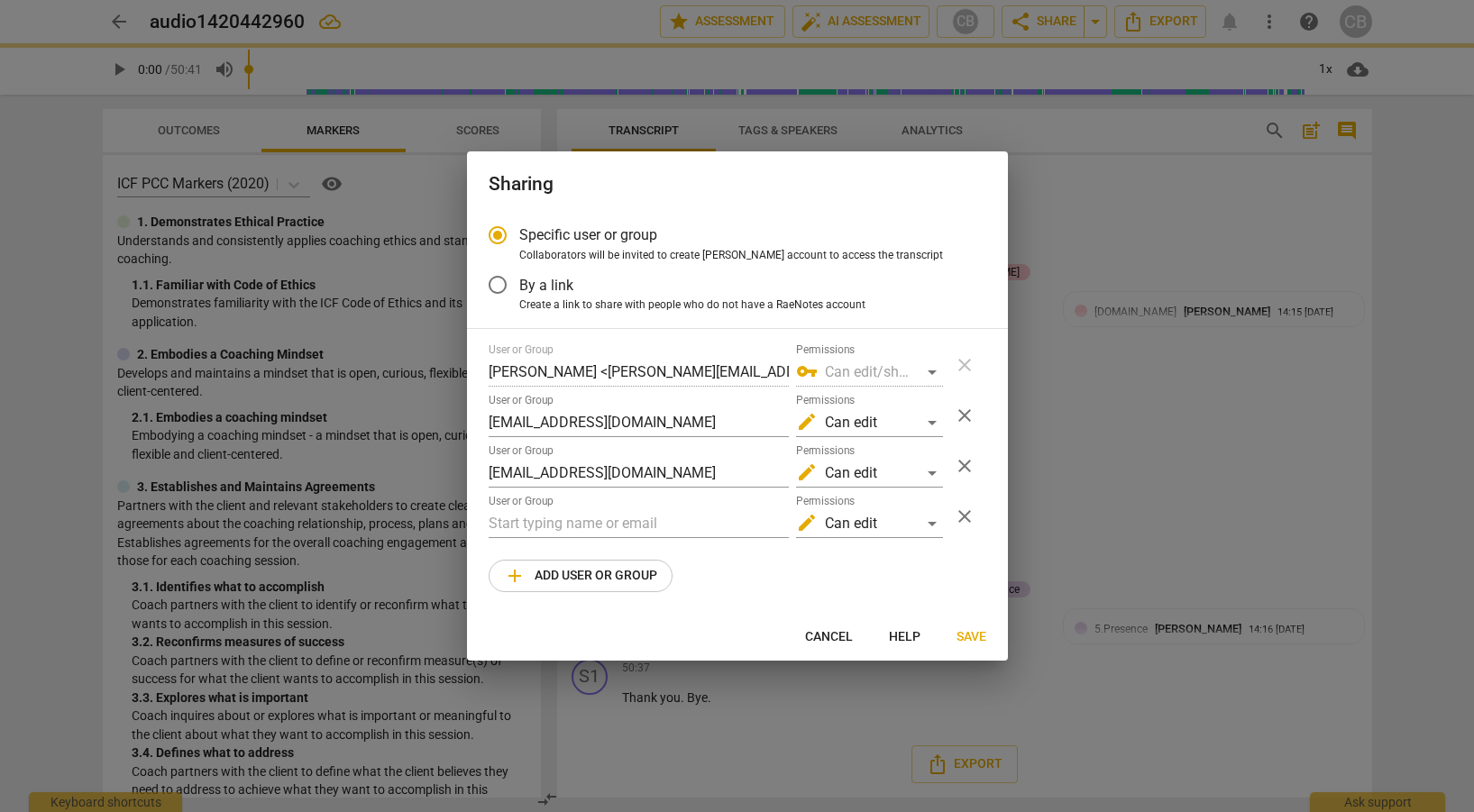
radio input "false"
type input "Ayako Huang <ahuang@miu.edu>"
